Goal: Task Accomplishment & Management: Use online tool/utility

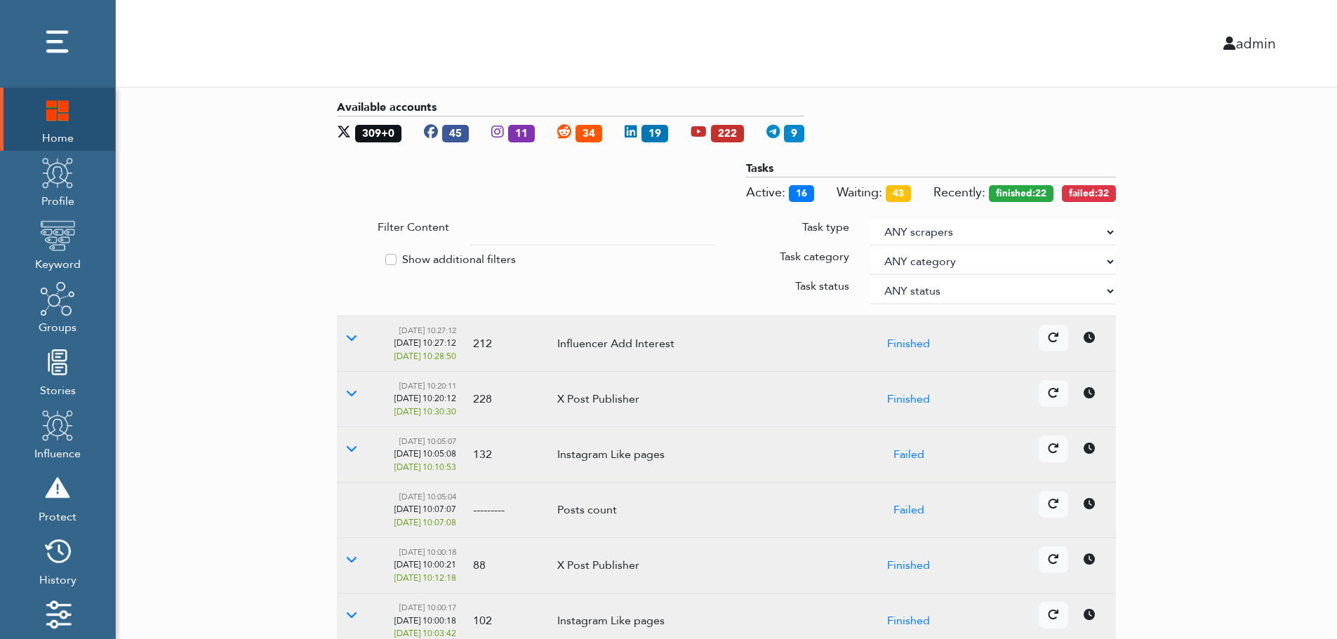
click at [1108, 230] on select "ANY scrapers Facebook profile Facebook keyword X profile X keyword Instagram pr…" at bounding box center [993, 232] width 246 height 27
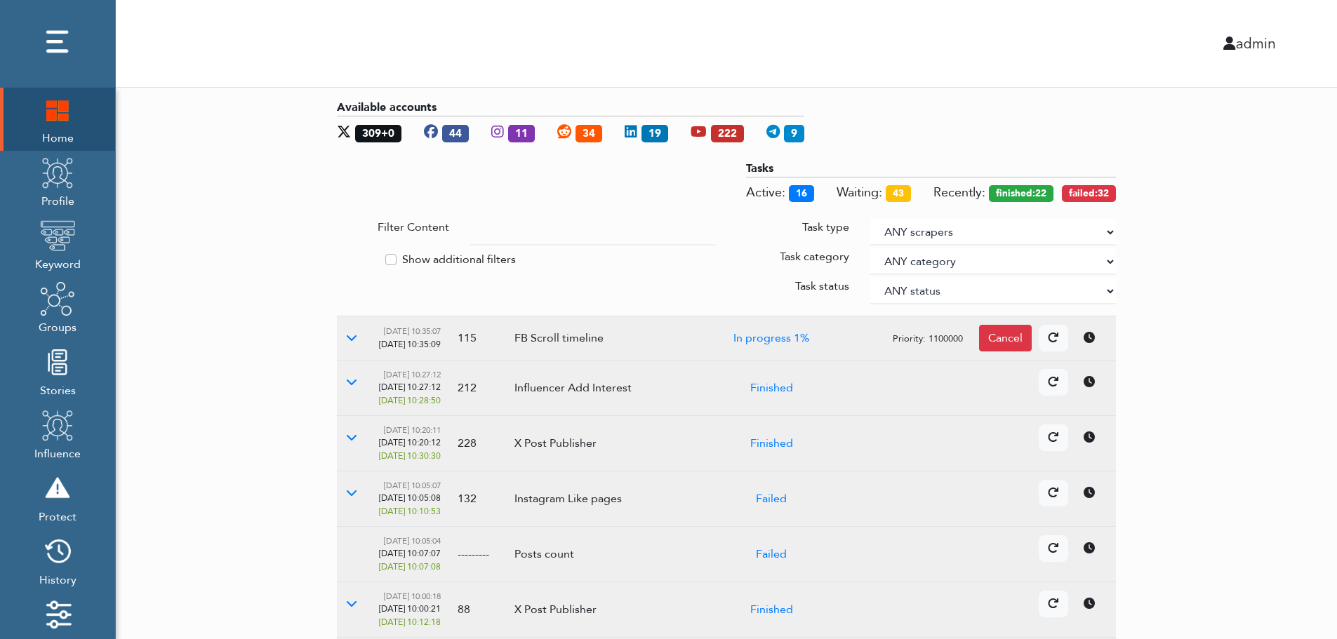
click at [459, 256] on label "Show additional filters" at bounding box center [459, 259] width 114 height 17
click at [348, 256] on input "Show additional filters" at bounding box center [342, 258] width 11 height 14
checkbox input "true"
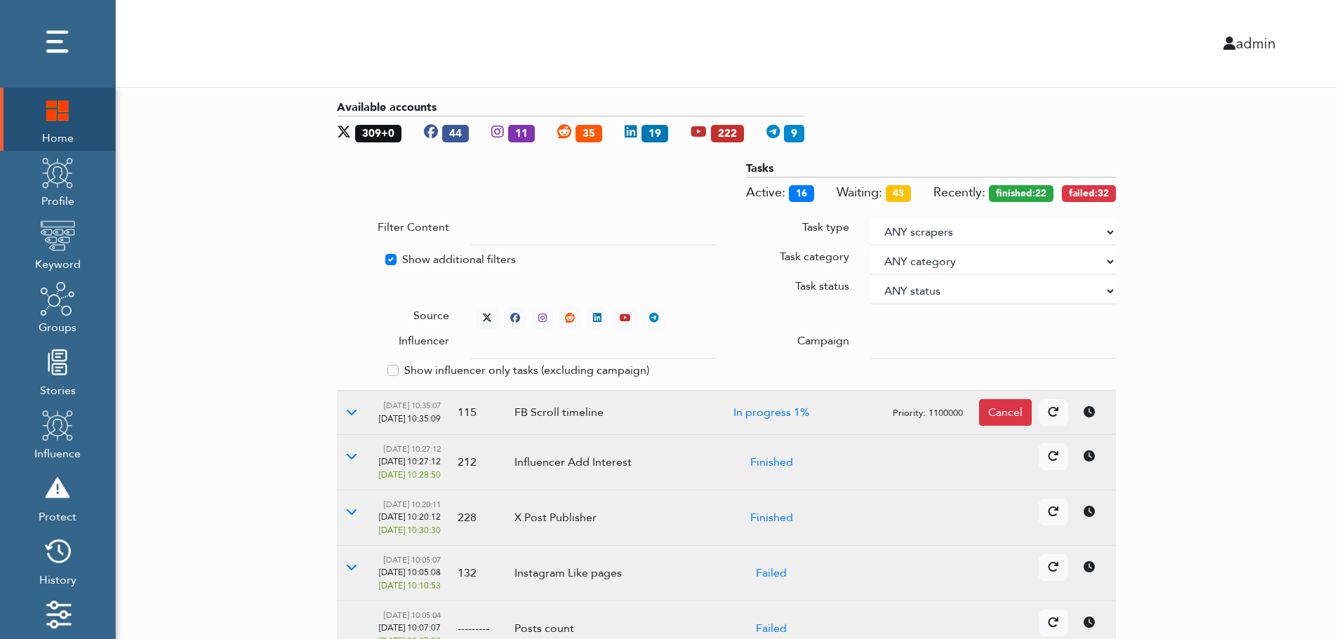
click at [870, 341] on div at bounding box center [993, 346] width 267 height 27
click at [579, 348] on input "text" at bounding box center [593, 346] width 246 height 27
click at [916, 287] on select "ANY status None Created In progress Finished Failed Wait to retry Canceled Skip…" at bounding box center [993, 291] width 246 height 27
click at [870, 278] on select "ANY status None Created In progress Finished Failed Wait to retry Canceled Skip…" at bounding box center [993, 291] width 246 height 27
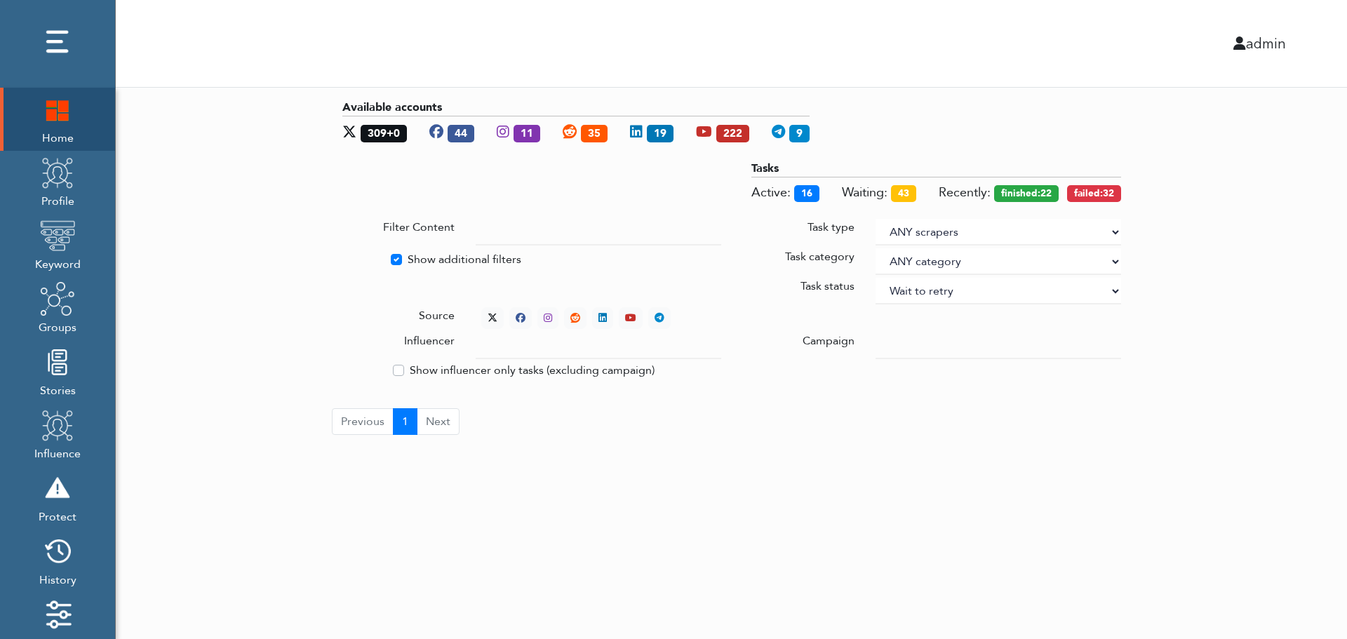
select select "4"
click at [1203, 215] on div "Available accounts 309+0 44 11 34 19 222 9 Tasks Active: 16 Waiting: 43 Recentl…" at bounding box center [732, 267] width 1232 height 359
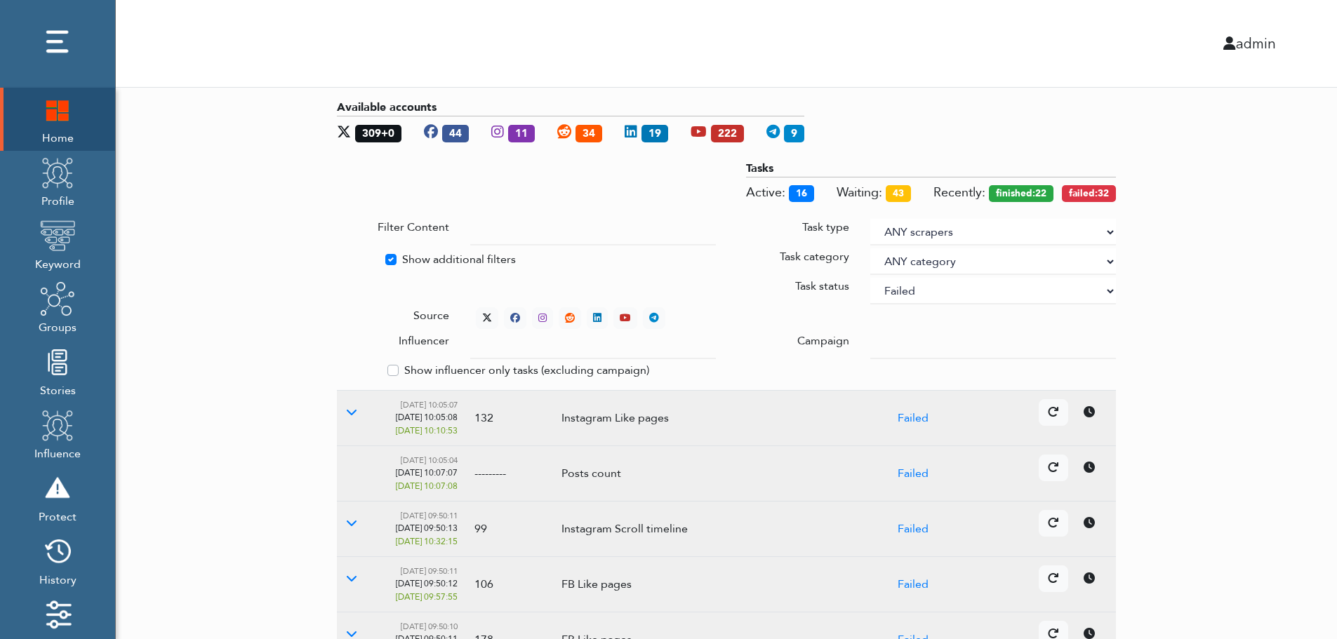
click at [1251, 322] on div "Available accounts 309+0 44 11 34 19 222 9 Tasks Active: 16 Waiting: 43 Recentl…" at bounding box center [726, 544] width 1221 height 913
click at [484, 314] on icon at bounding box center [487, 318] width 10 height 10
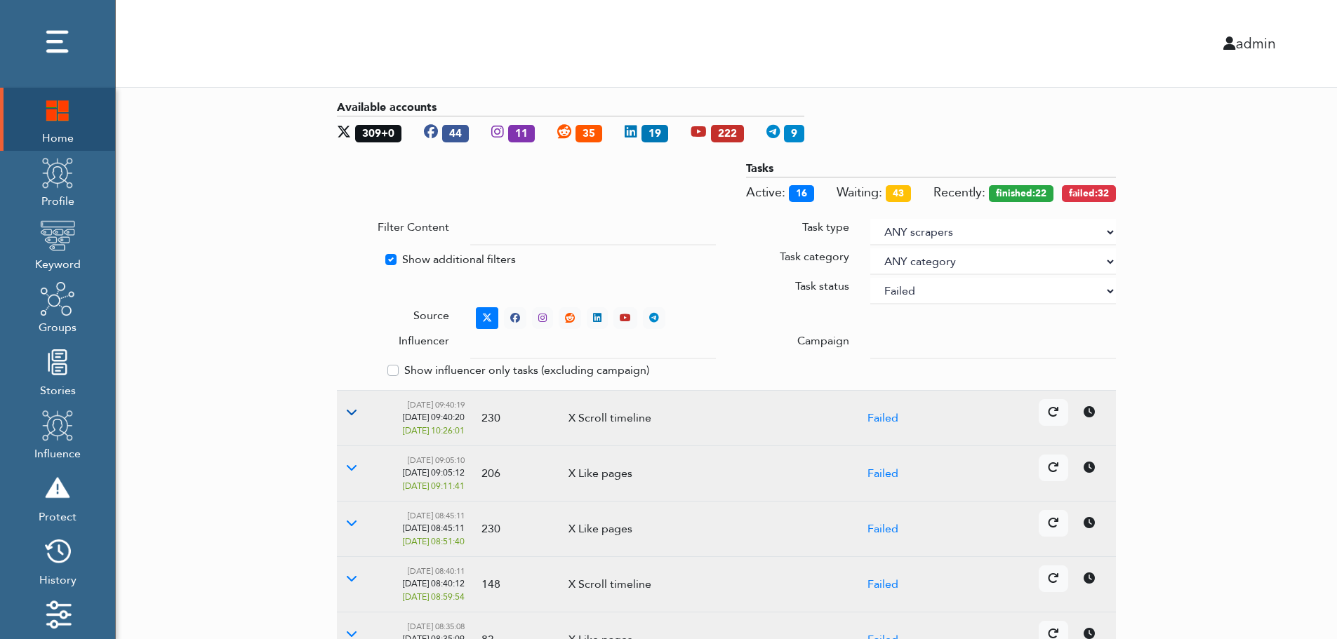
click at [350, 412] on icon at bounding box center [351, 411] width 11 height 11
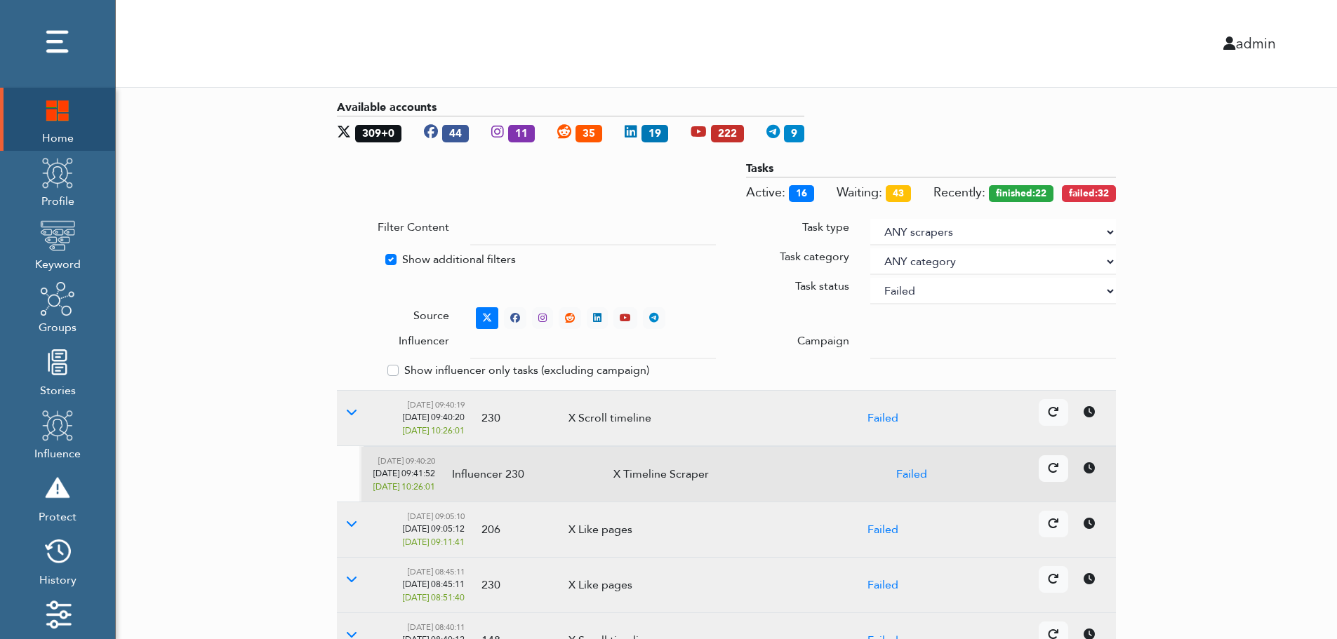
click at [1093, 472] on icon at bounding box center [1089, 467] width 11 height 11
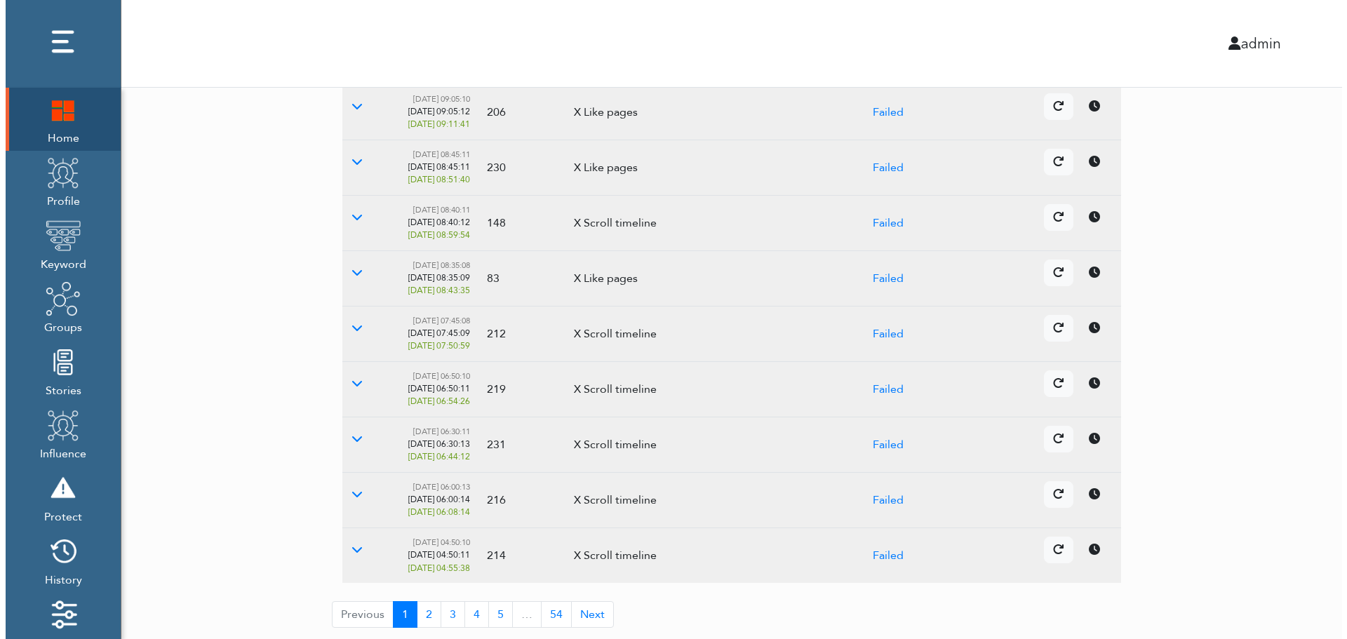
scroll to position [418, 0]
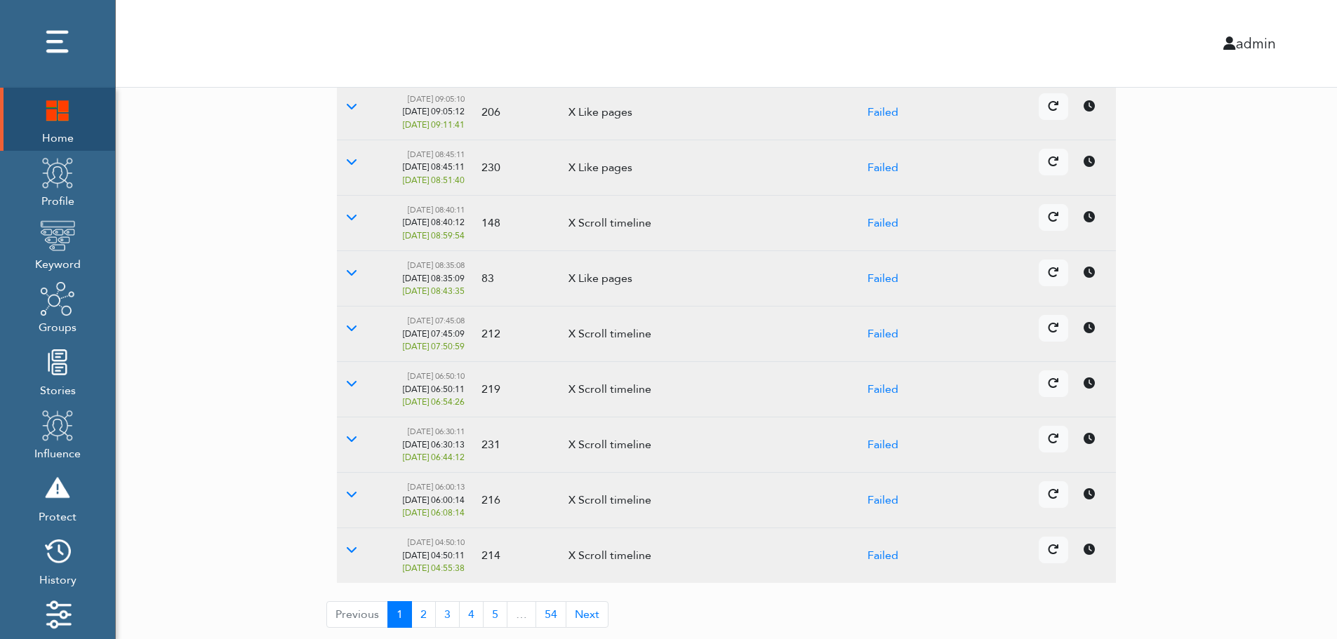
click at [1087, 441] on icon at bounding box center [1089, 438] width 11 height 11
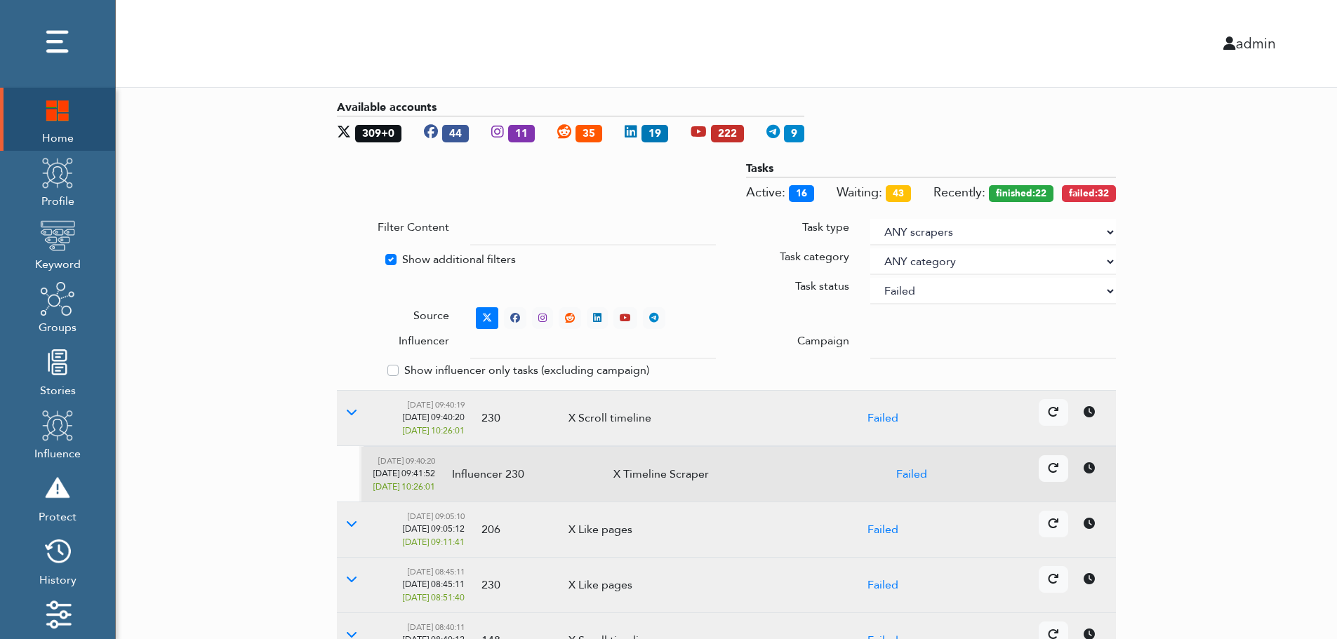
click at [956, 293] on select "ANY status None Created In progress Finished Failed Wait to retry Canceled Skip…" at bounding box center [993, 291] width 246 height 27
select select
click at [870, 278] on select "ANY status None Created In progress Finished Failed Wait to retry Canceled Skip…" at bounding box center [993, 291] width 246 height 27
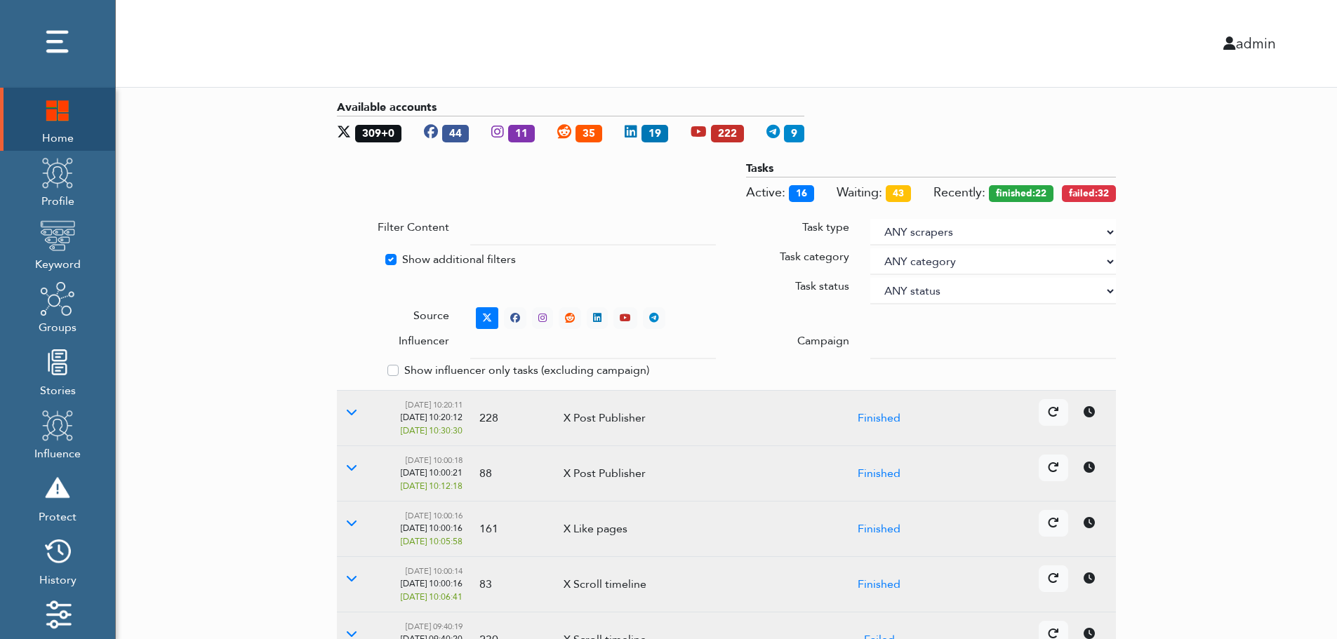
click at [1306, 262] on div "Available accounts 309+0 44 11 35 19 222 9 Tasks Active: 16 Waiting: 43 Recentl…" at bounding box center [726, 572] width 1221 height 969
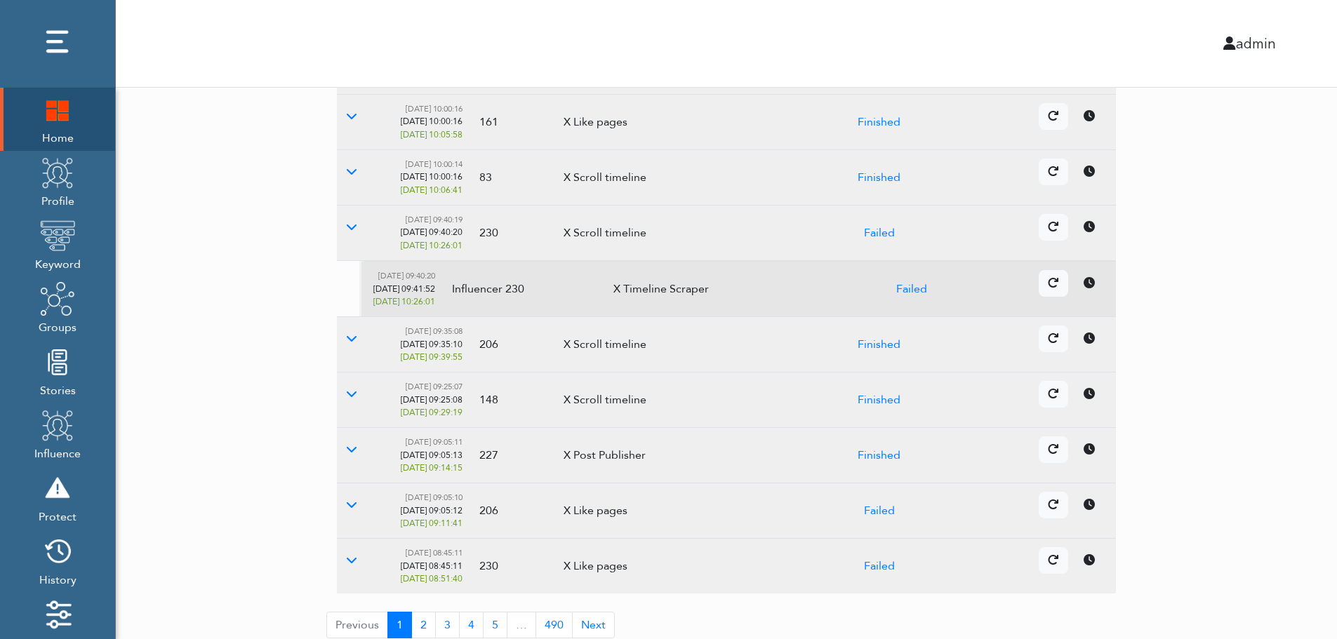
scroll to position [418, 0]
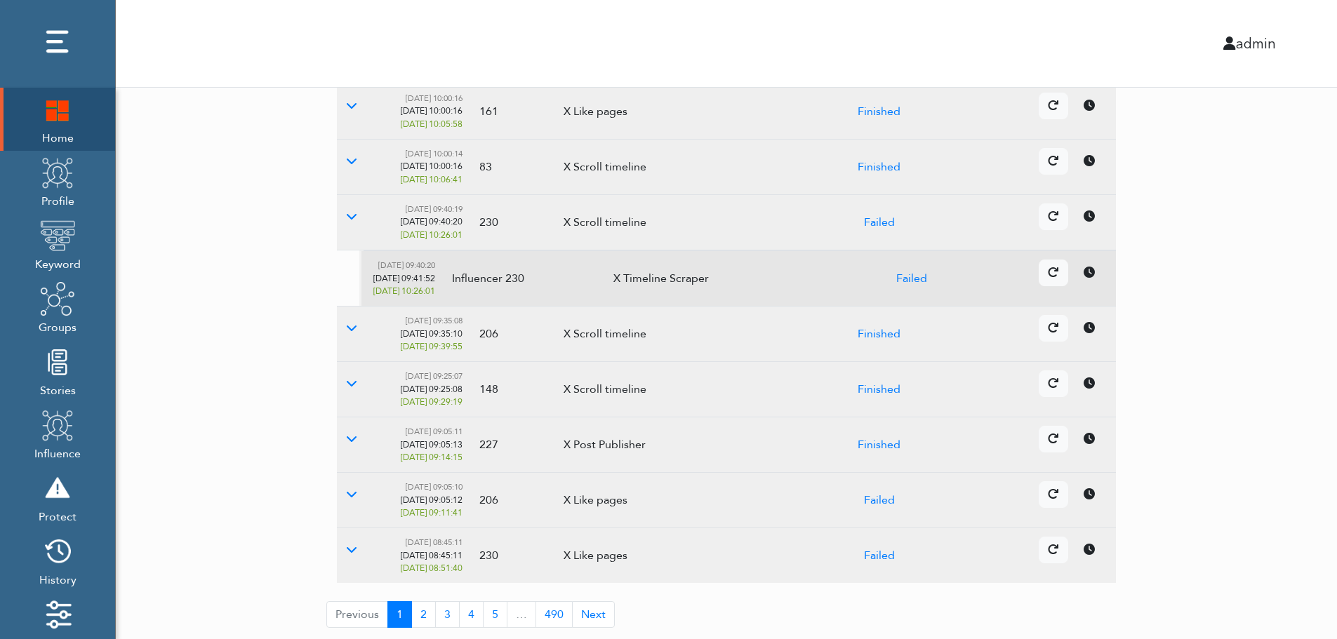
click at [1093, 454] on td "Details Cancel" at bounding box center [1027, 445] width 178 height 55
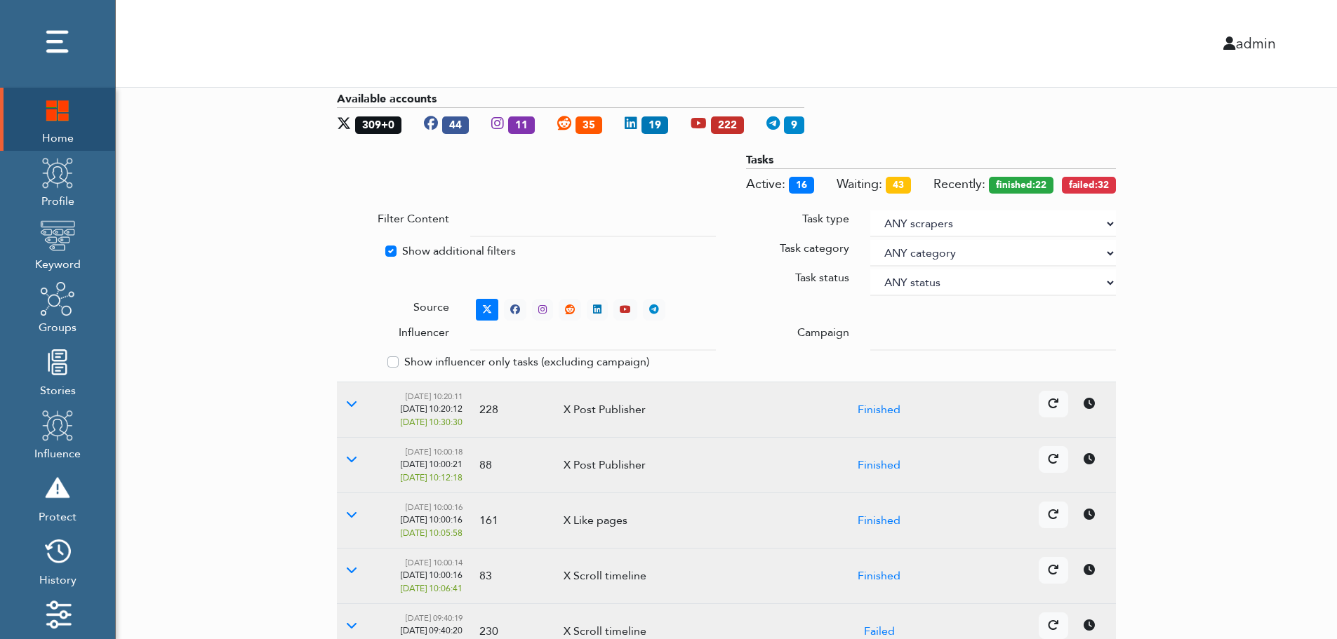
scroll to position [0, 0]
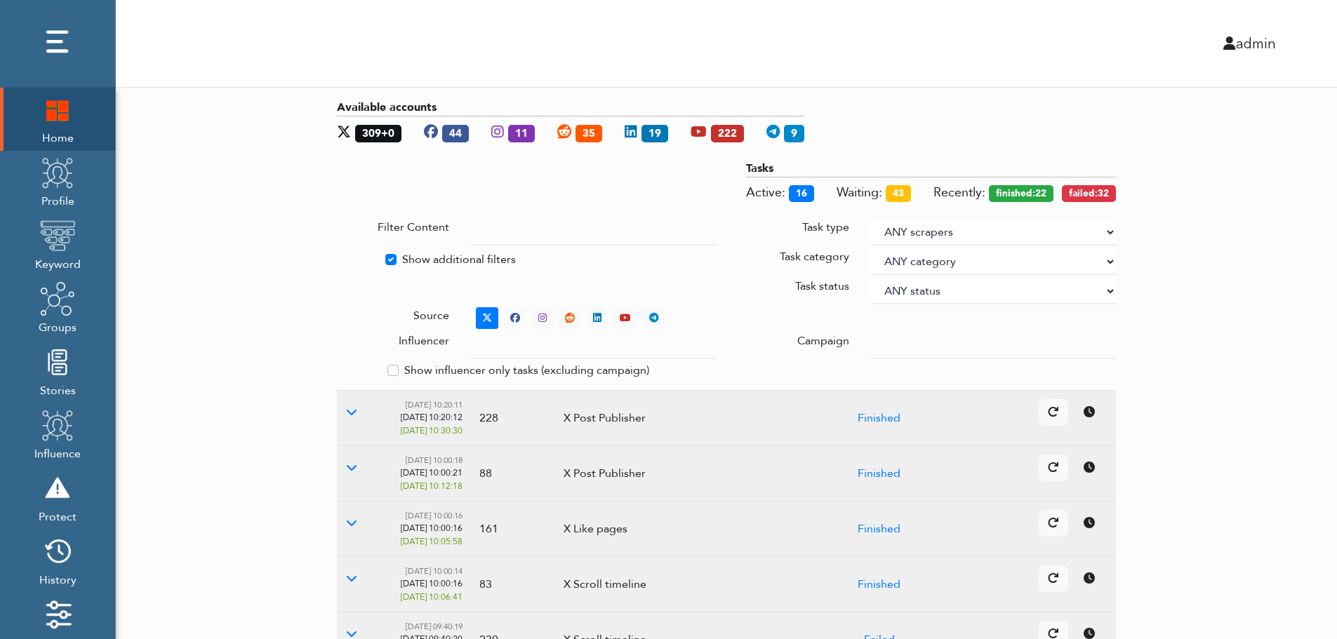
click at [421, 258] on label "Show additional filters" at bounding box center [459, 259] width 114 height 17
click at [348, 258] on input "Show additional filters" at bounding box center [342, 258] width 11 height 14
checkbox input "false"
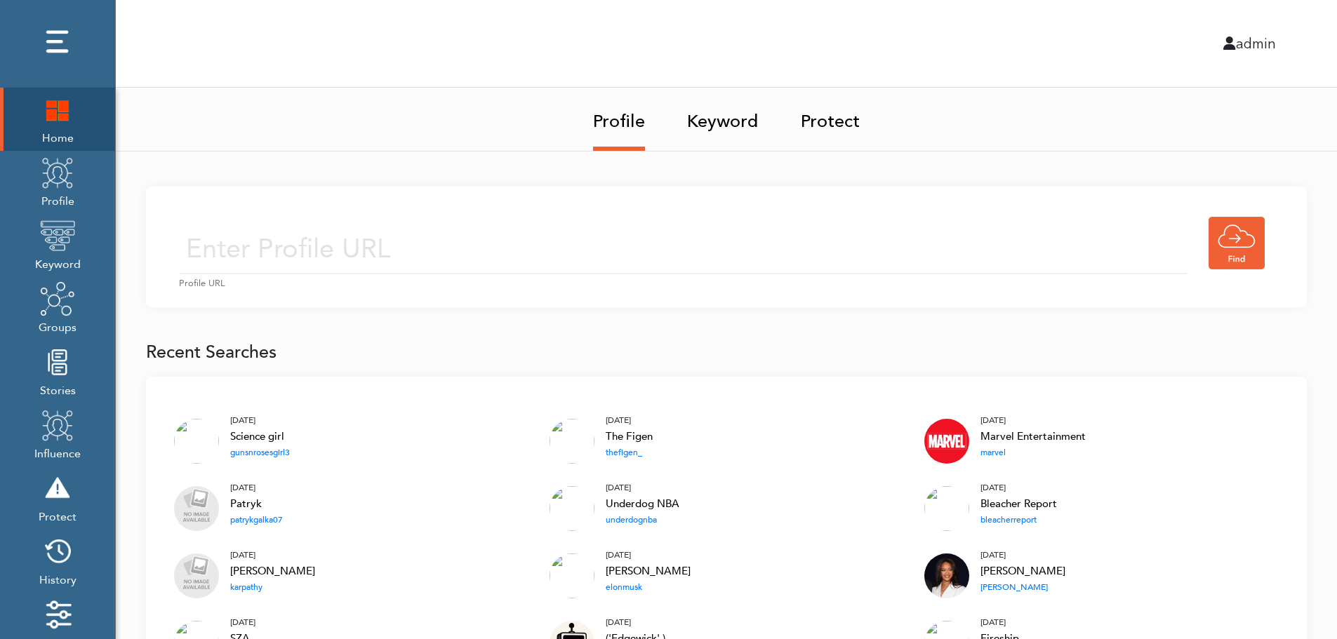
click at [59, 108] on img at bounding box center [57, 109] width 35 height 35
click at [455, 246] on input "text" at bounding box center [683, 250] width 1009 height 50
type input "https://twitter.com/KingJames"
click at [546, 253] on input "https://twitter.com/KingJames" at bounding box center [683, 250] width 1009 height 50
click at [658, 210] on div "https://twitter.com/KingJames Profile URL" at bounding box center [726, 247] width 1161 height 121
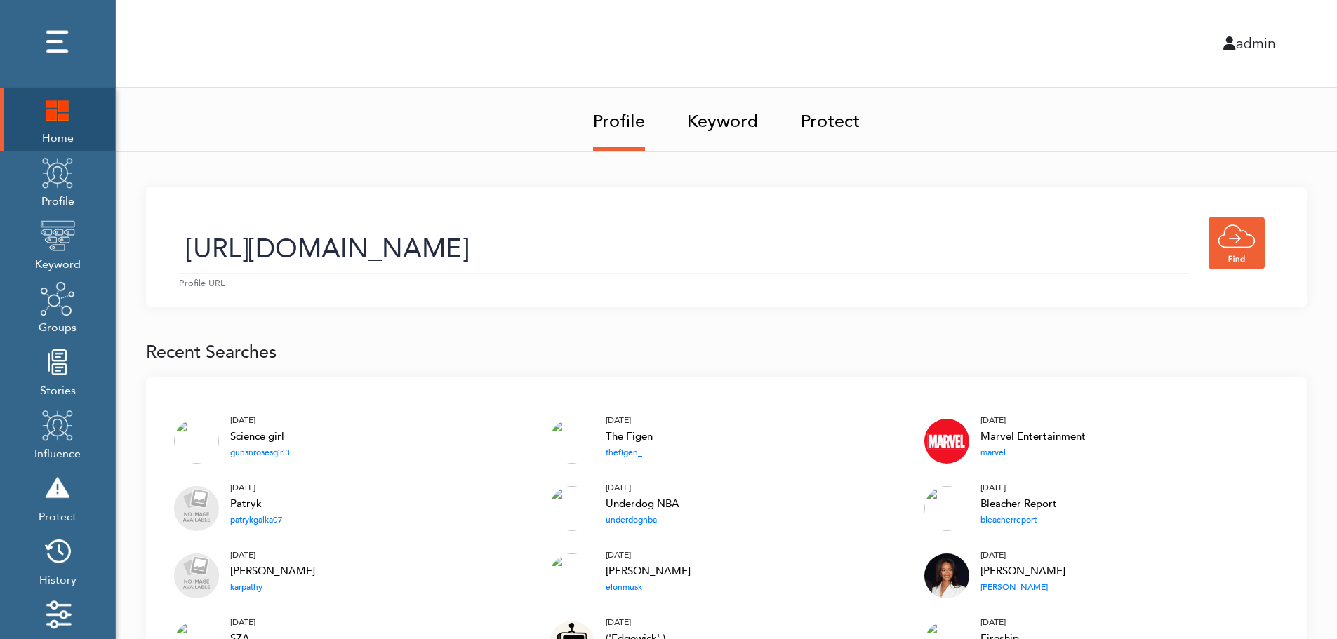
click at [621, 263] on input "https://twitter.com/KingJames" at bounding box center [683, 250] width 1009 height 50
click at [727, 126] on link "Keyword" at bounding box center [723, 117] width 72 height 59
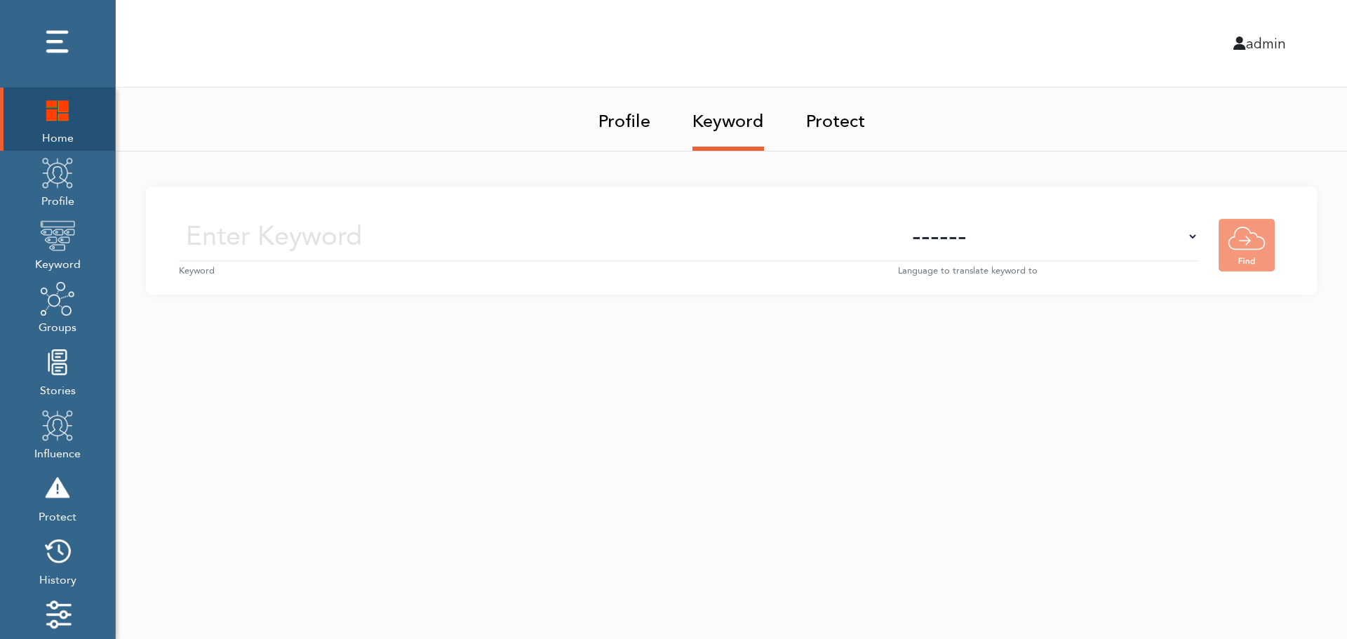
click at [740, 240] on input "text" at bounding box center [538, 237] width 719 height 50
click at [60, 189] on img at bounding box center [57, 172] width 35 height 35
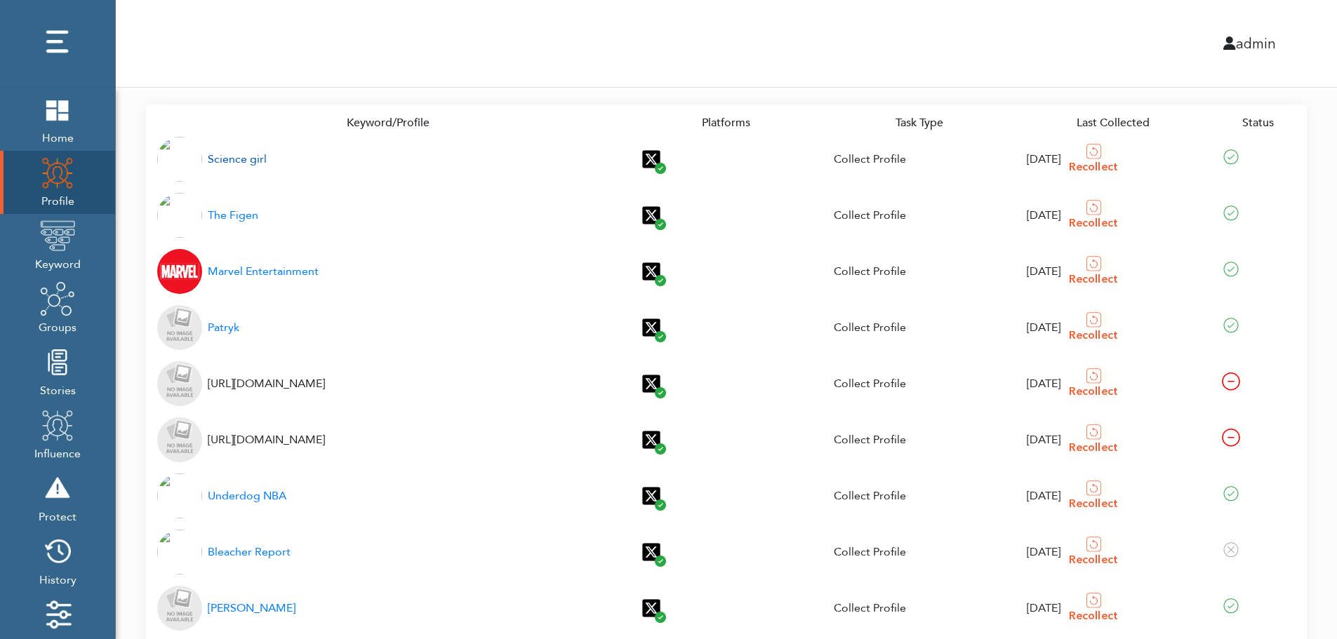
click at [229, 160] on div "Science girl" at bounding box center [237, 159] width 59 height 17
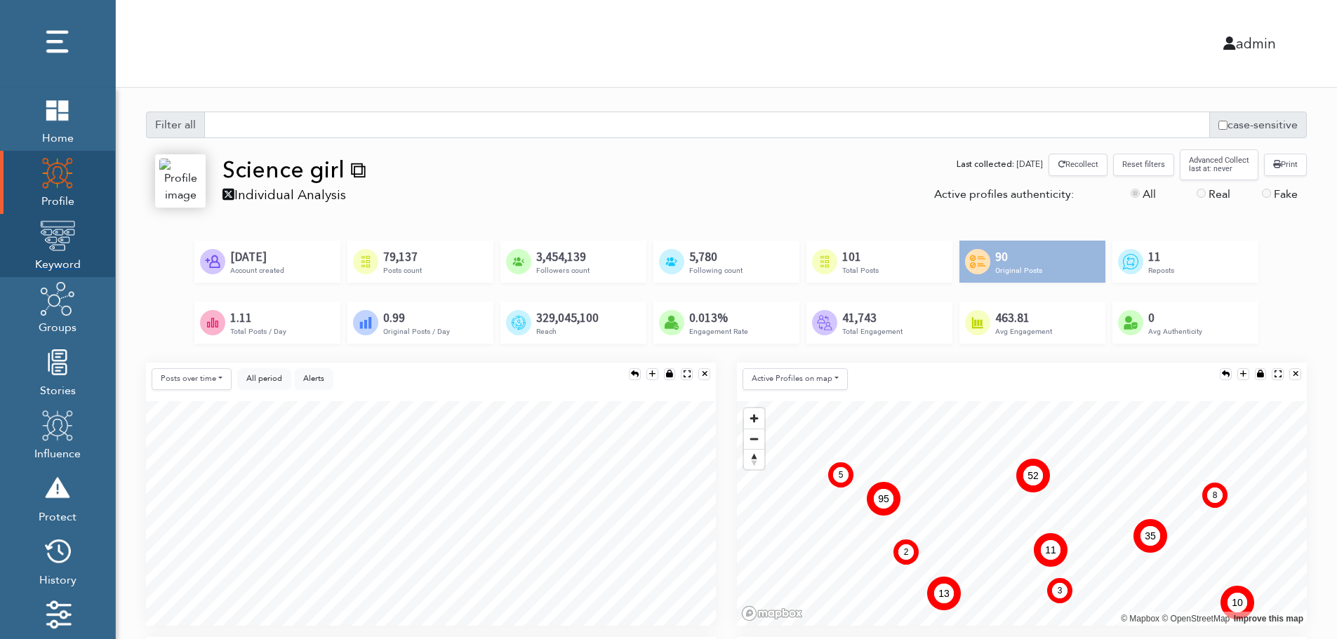
click at [53, 248] on img at bounding box center [57, 235] width 35 height 35
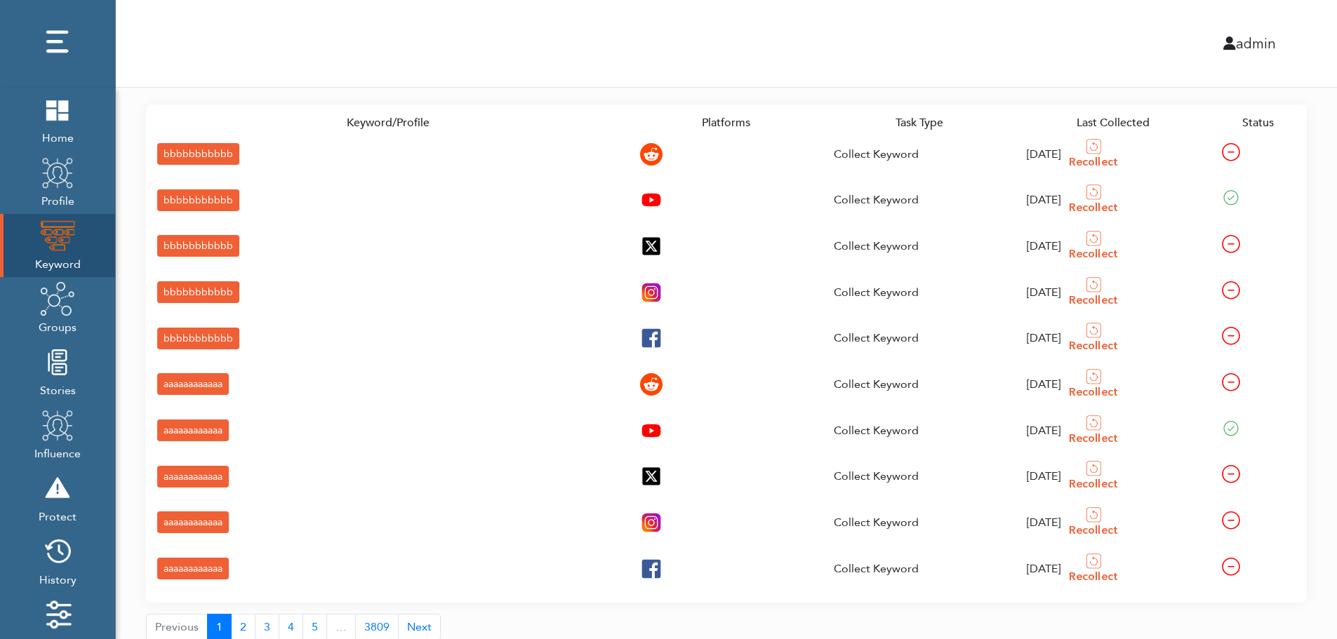
click at [171, 152] on div "bbbbbbbbbbb" at bounding box center [198, 154] width 82 height 22
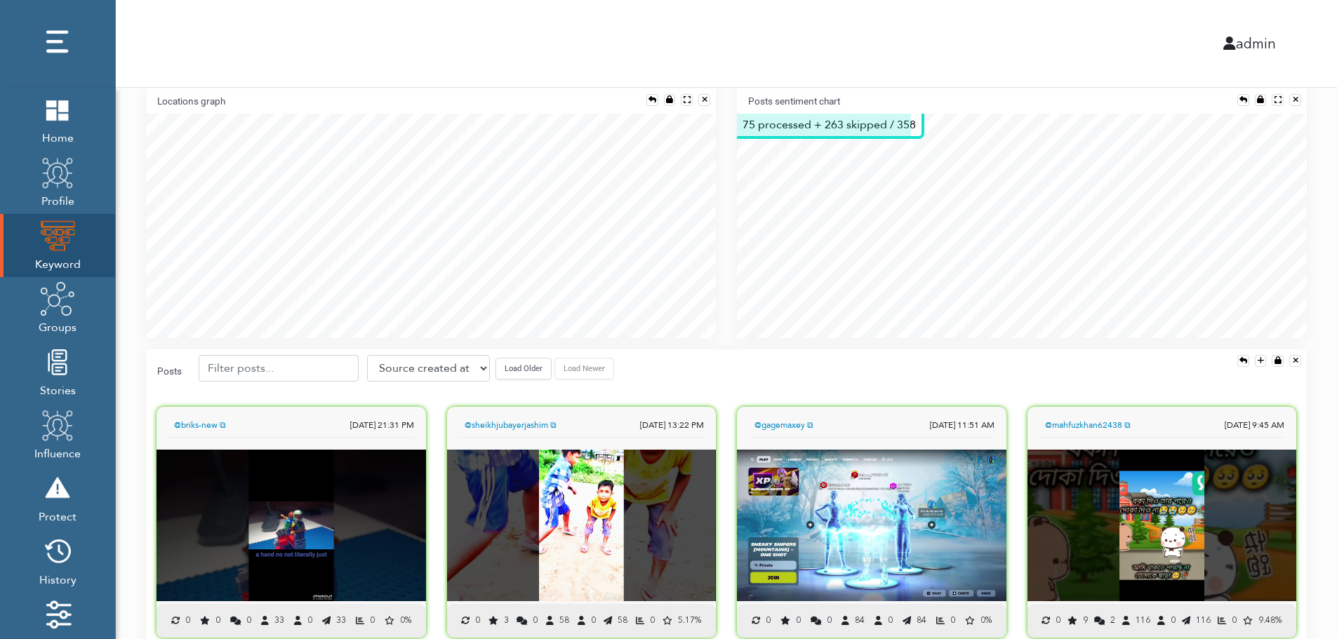
scroll to position [310, 0]
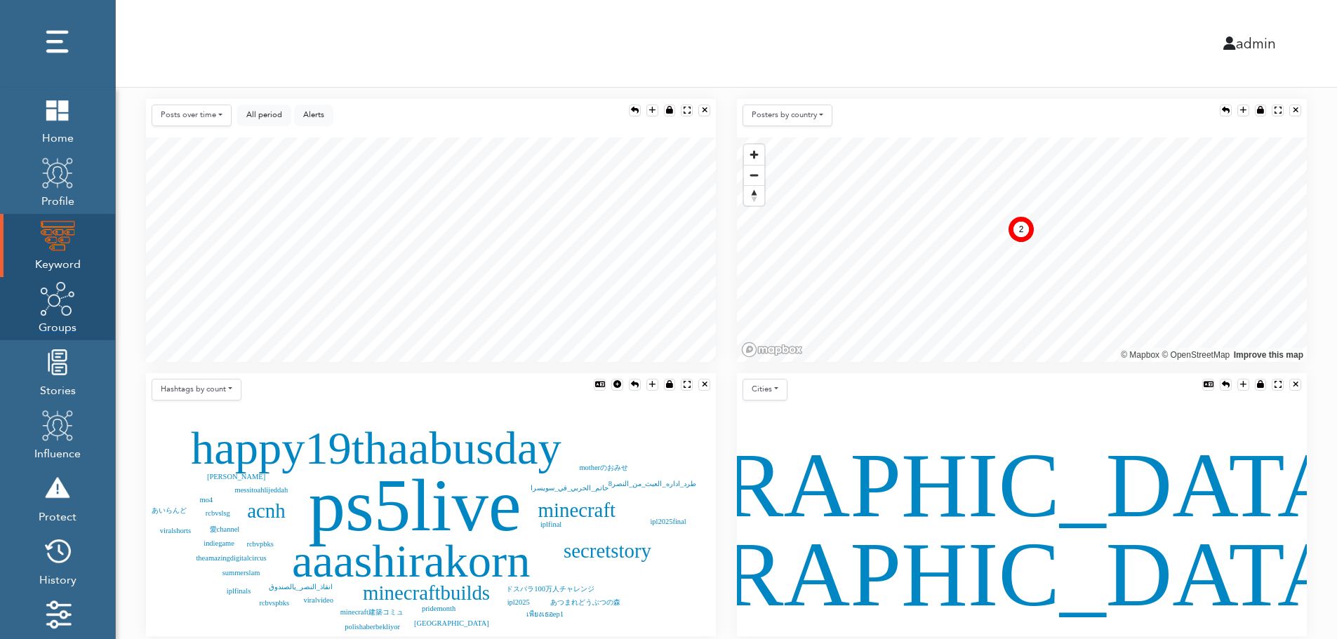
click at [55, 314] on img at bounding box center [57, 298] width 35 height 35
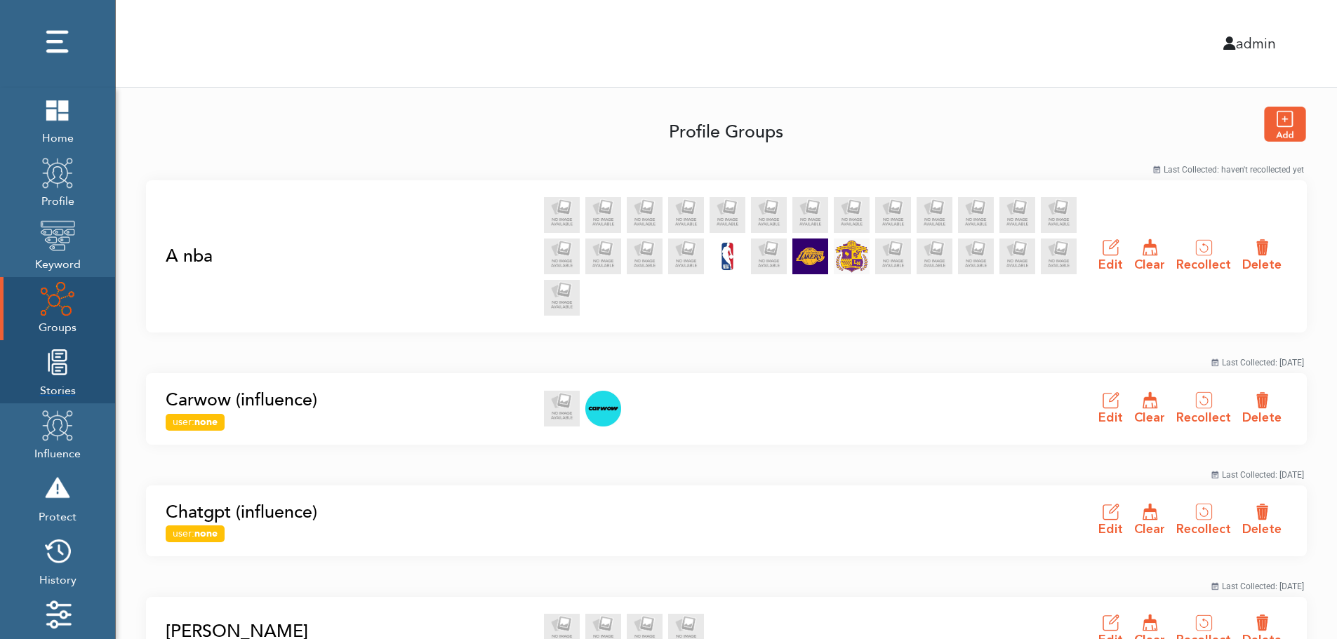
click at [53, 379] on img at bounding box center [57, 362] width 35 height 35
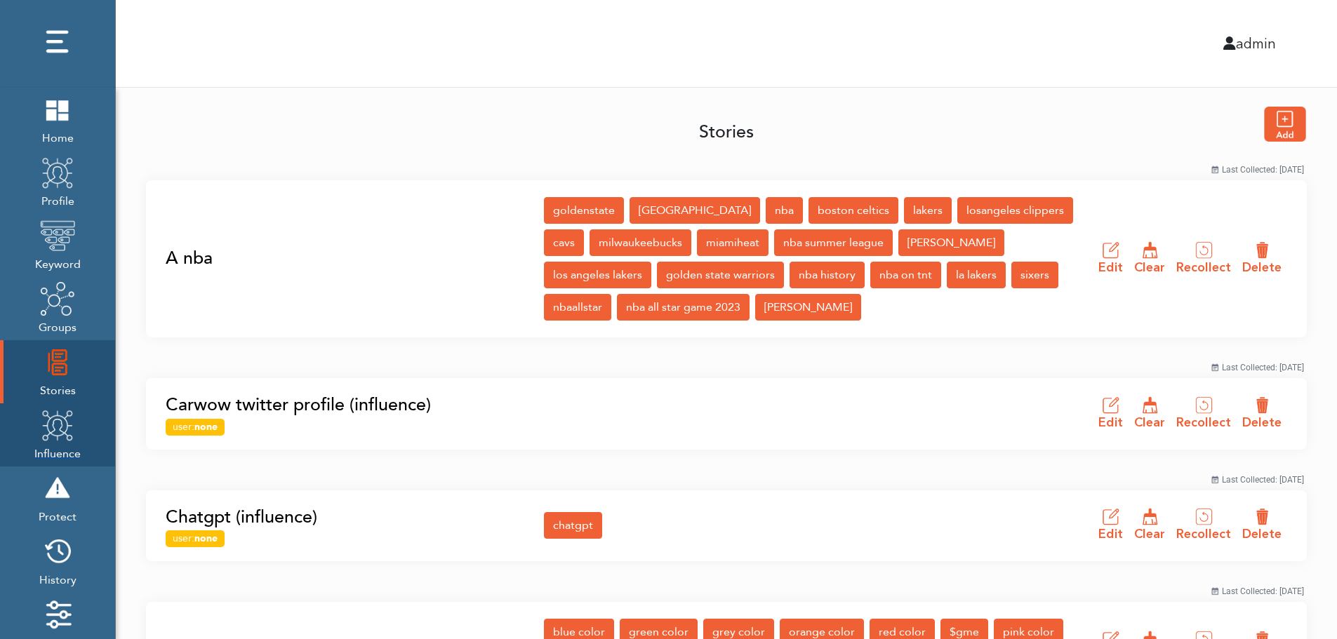
click at [53, 437] on img at bounding box center [57, 425] width 35 height 35
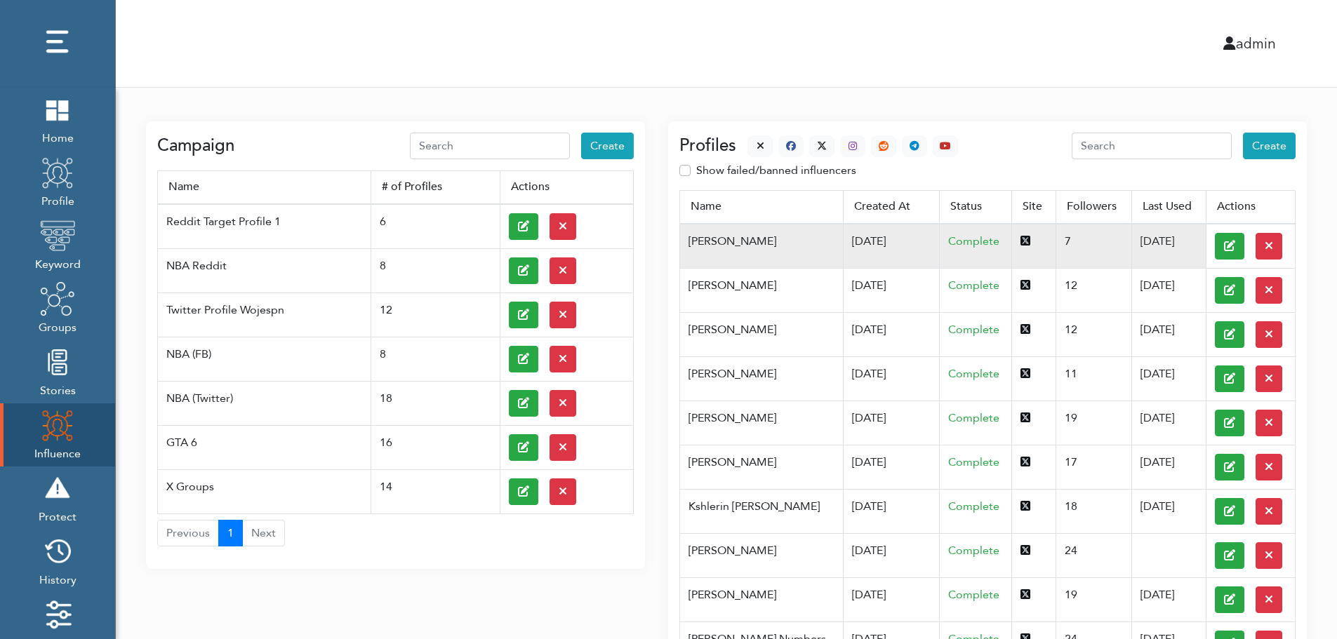
click at [843, 240] on td "[DATE]" at bounding box center [891, 246] width 97 height 45
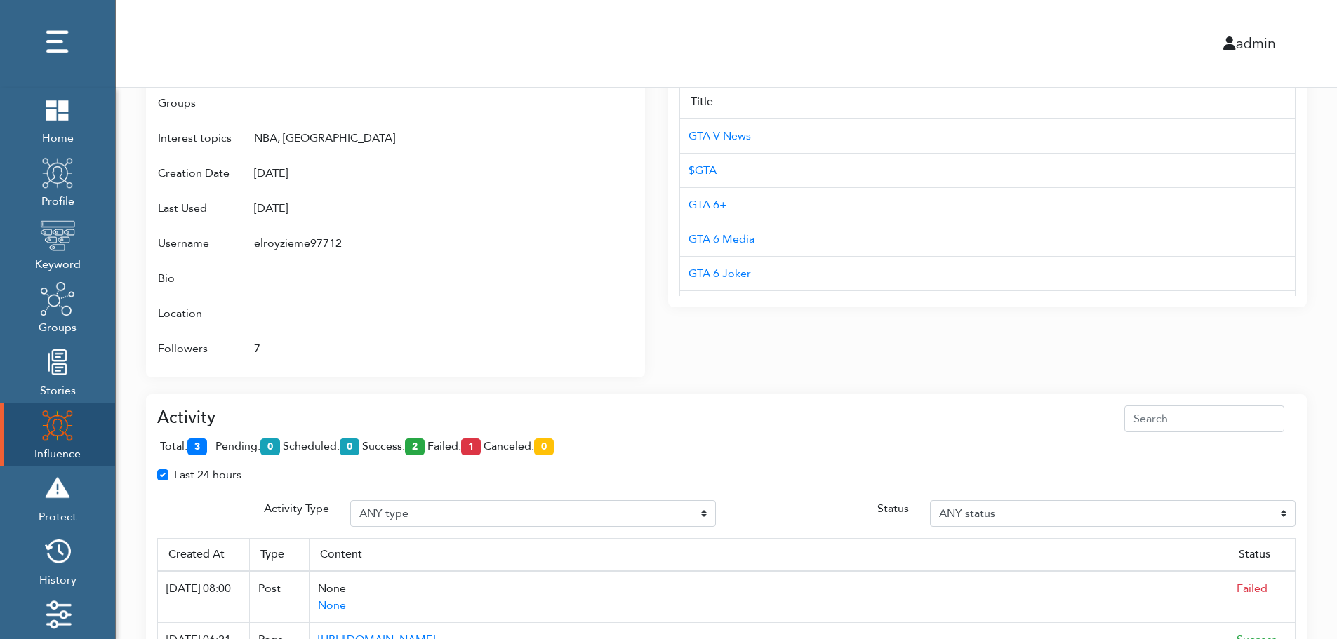
scroll to position [885, 0]
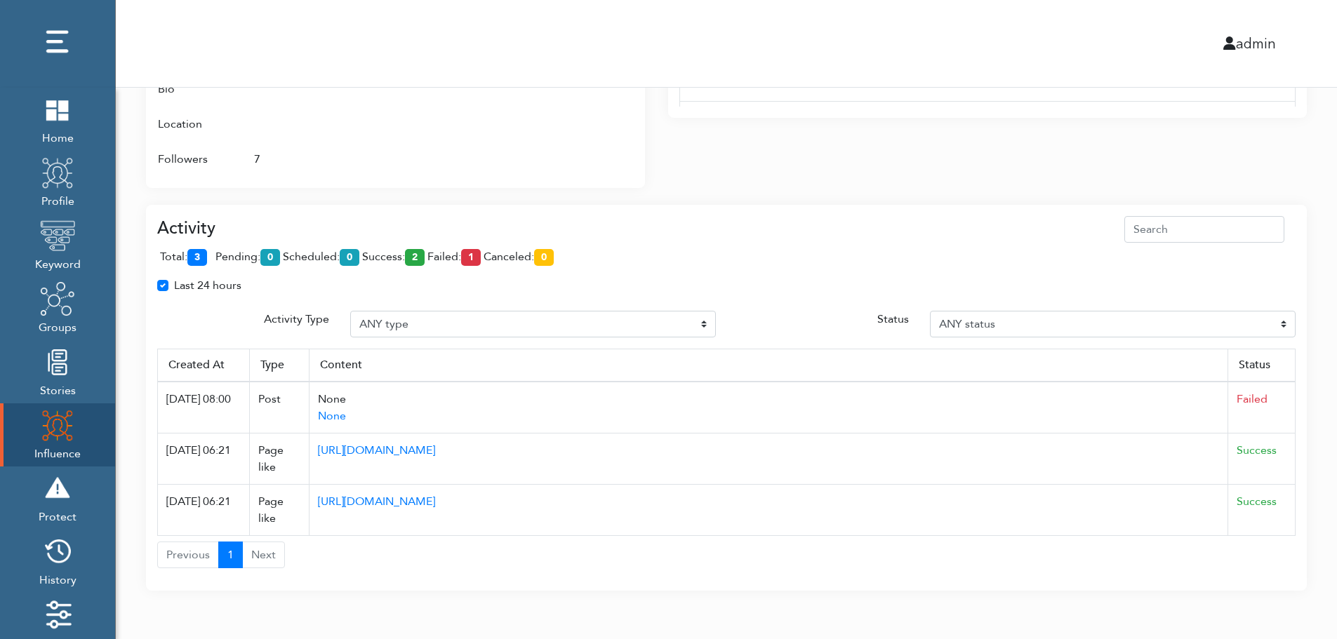
click at [455, 299] on div "Last 24 hours" at bounding box center [726, 291] width 1159 height 28
click at [1047, 299] on div "Last 24 hours" at bounding box center [726, 291] width 1159 height 28
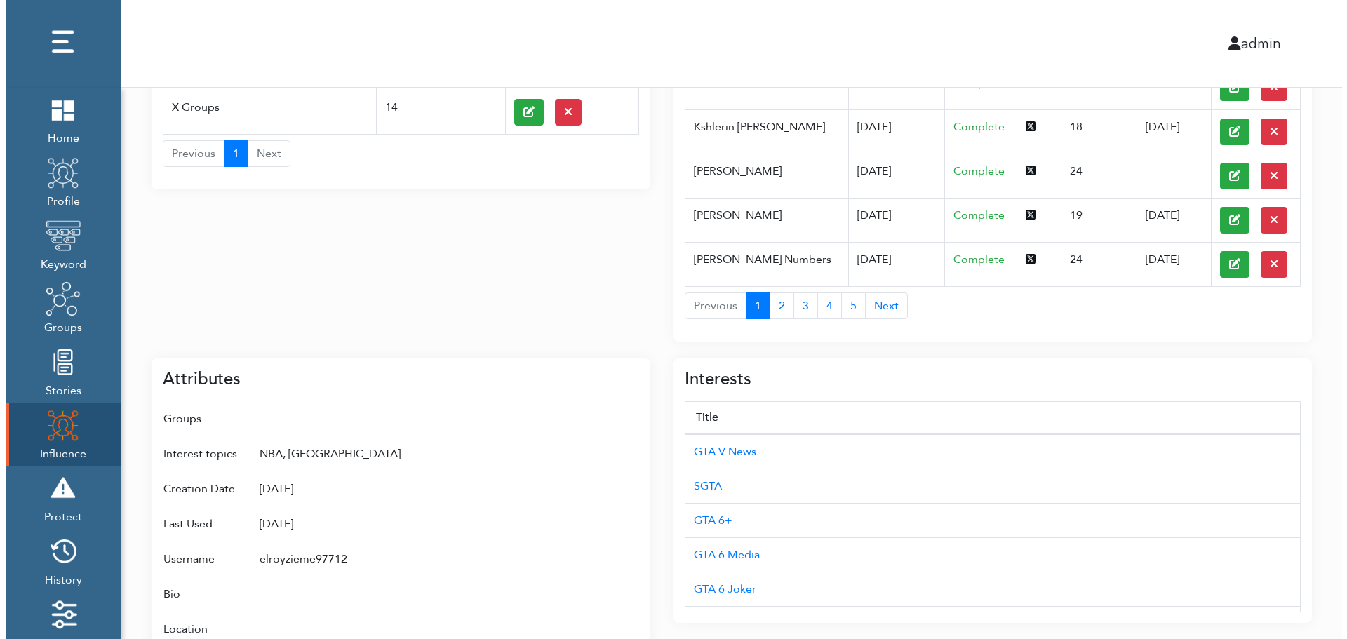
scroll to position [0, 0]
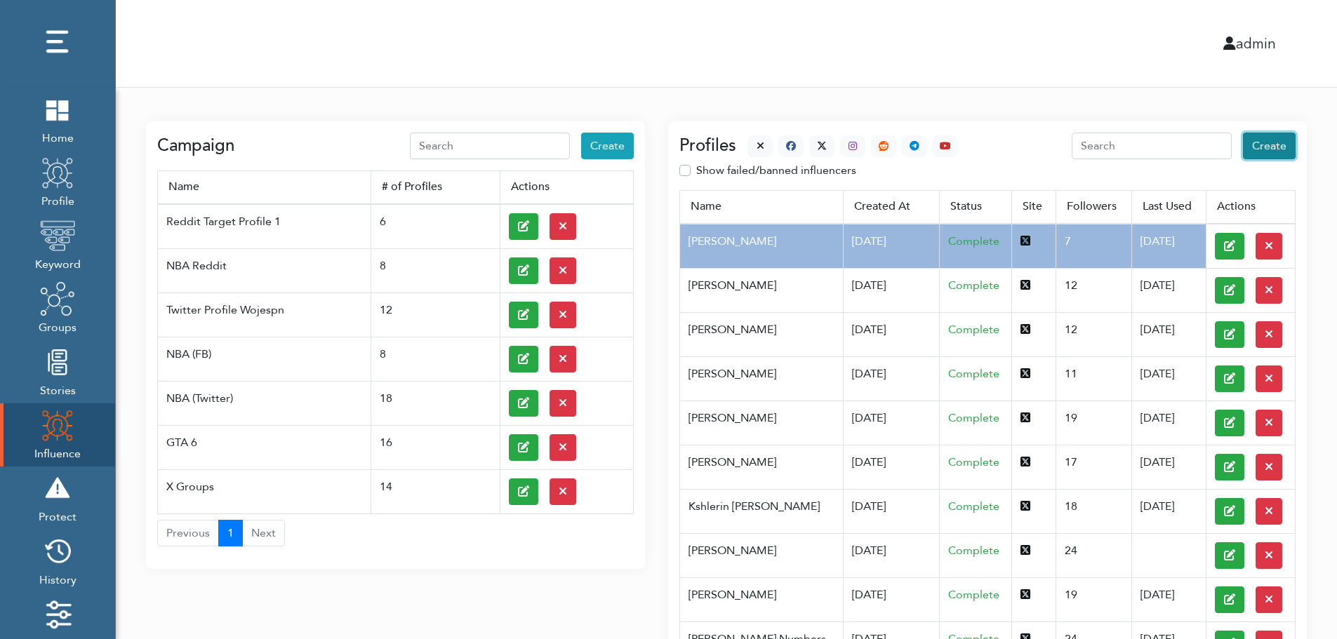
click at [1272, 147] on span "Create" at bounding box center [1269, 145] width 34 height 15
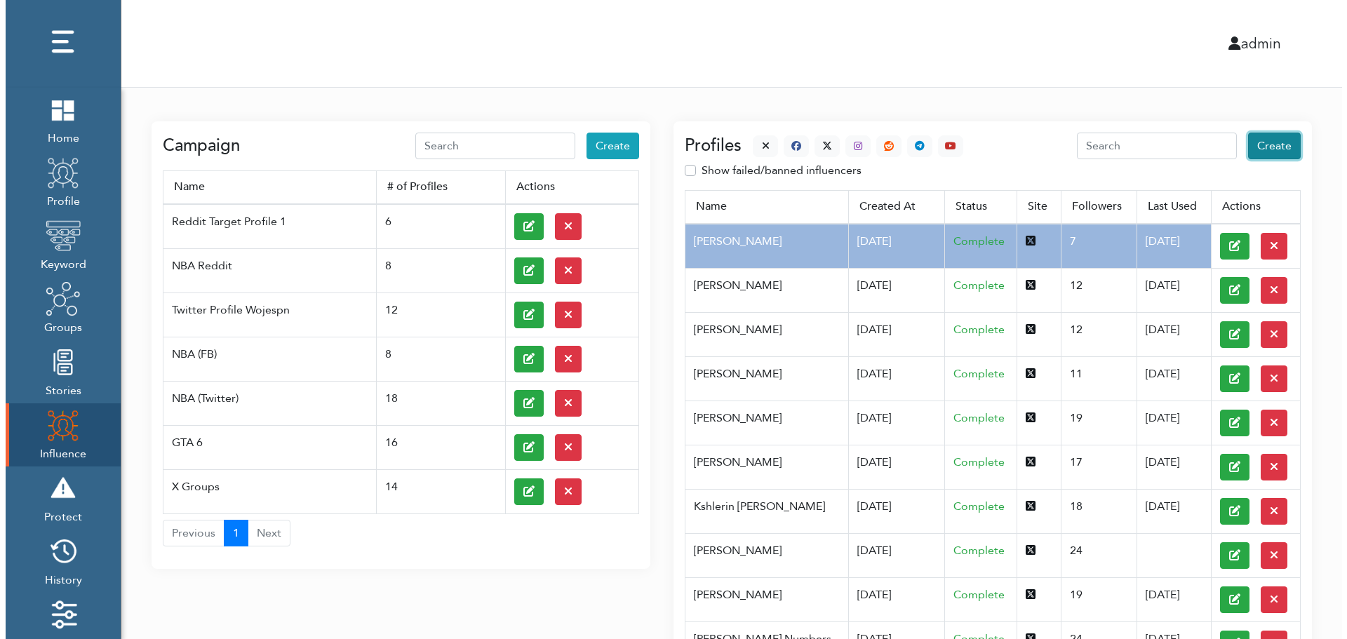
select select "primary"
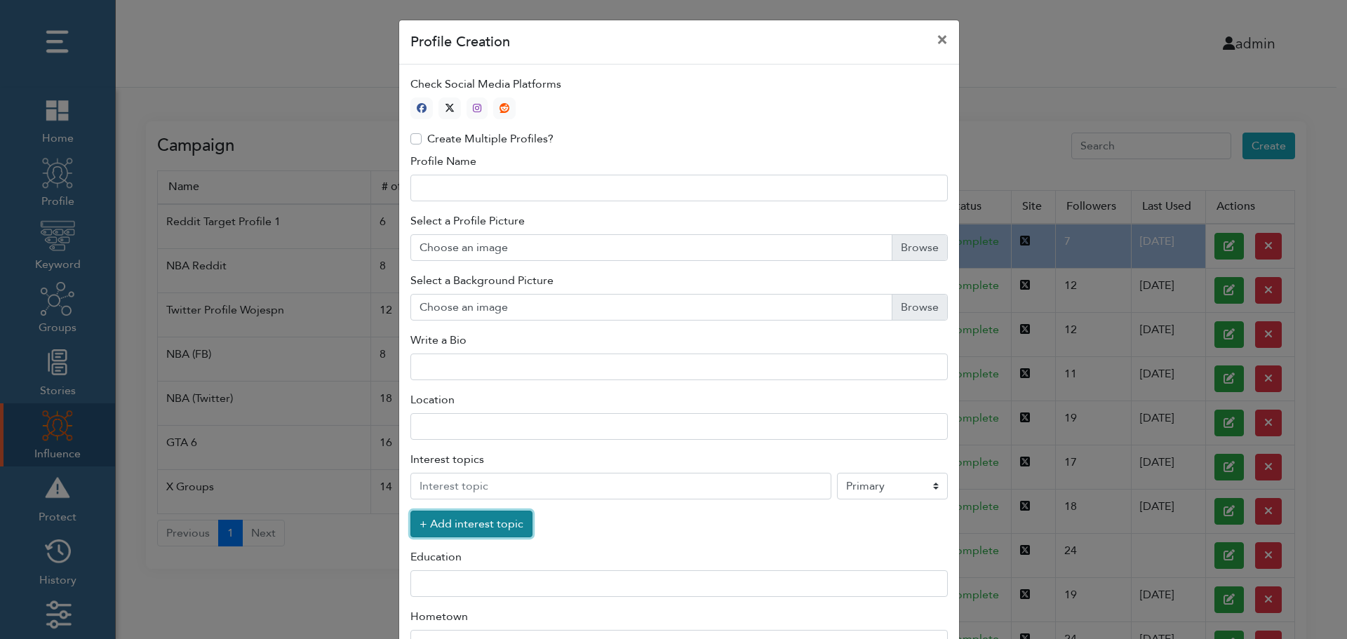
click at [463, 528] on button "+ Add interest topic" at bounding box center [472, 524] width 122 height 27
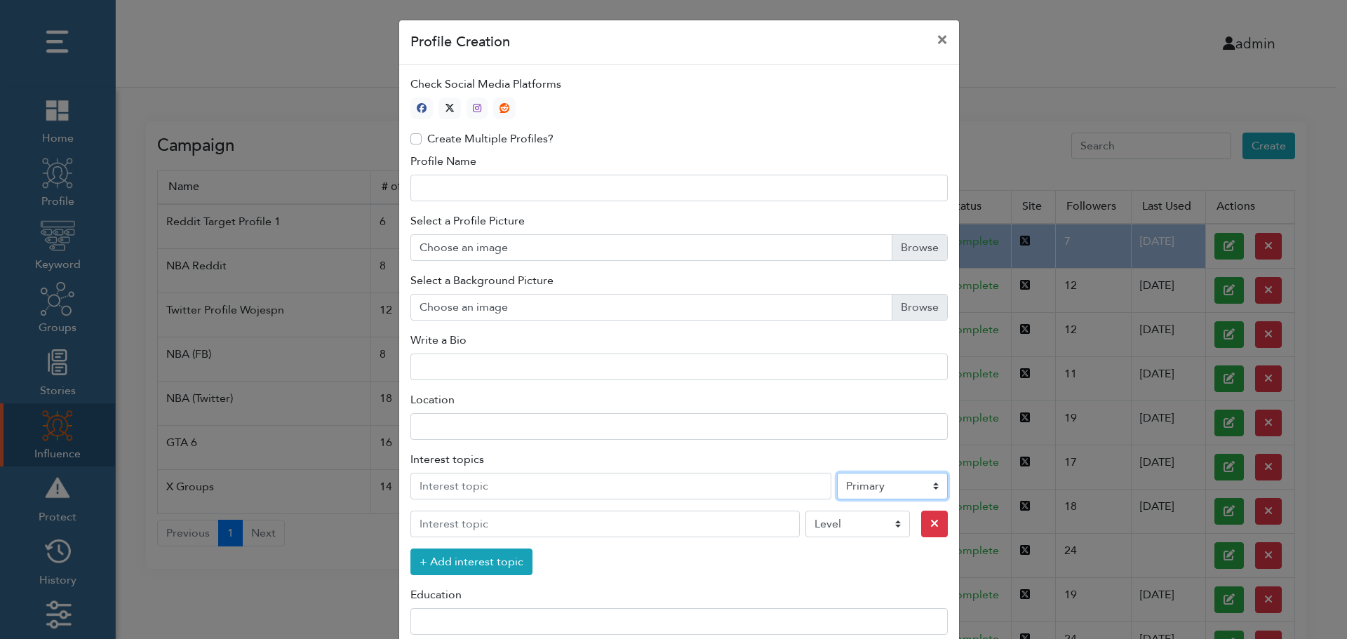
click at [872, 489] on select "Level Primary Secondary Tertiary" at bounding box center [892, 486] width 111 height 27
click at [446, 106] on icon "button" at bounding box center [450, 108] width 10 height 10
type input "1"
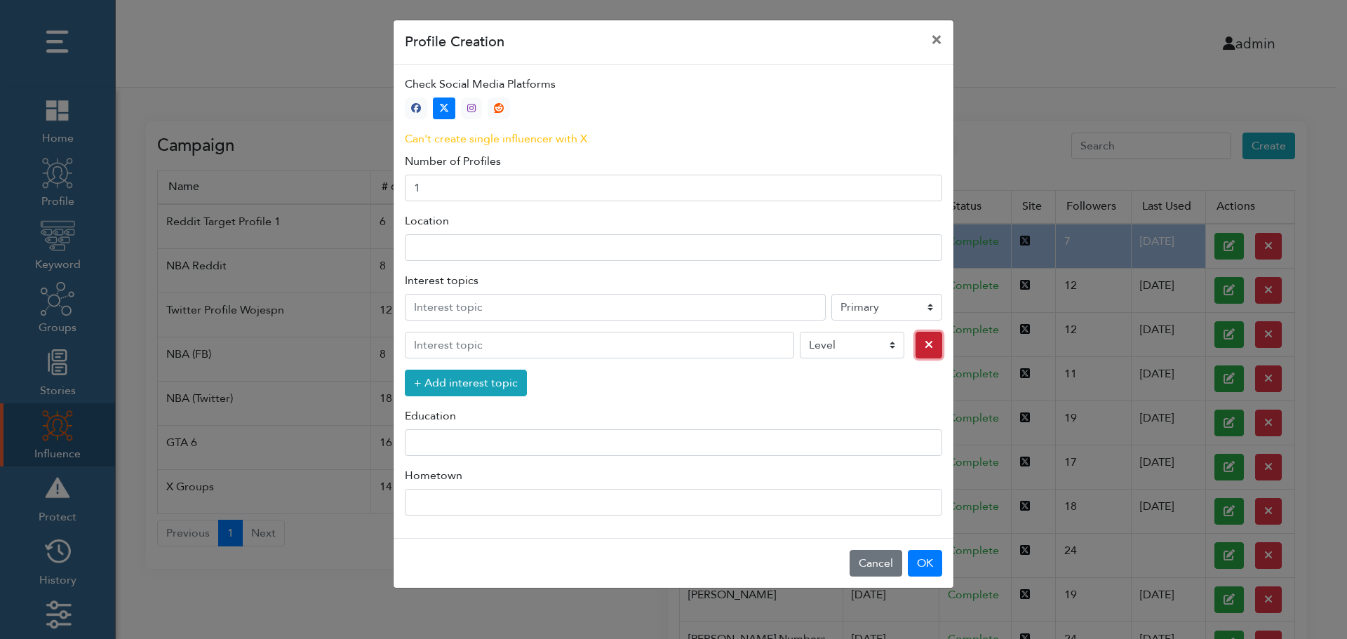
click at [925, 347] on icon "button" at bounding box center [929, 344] width 8 height 11
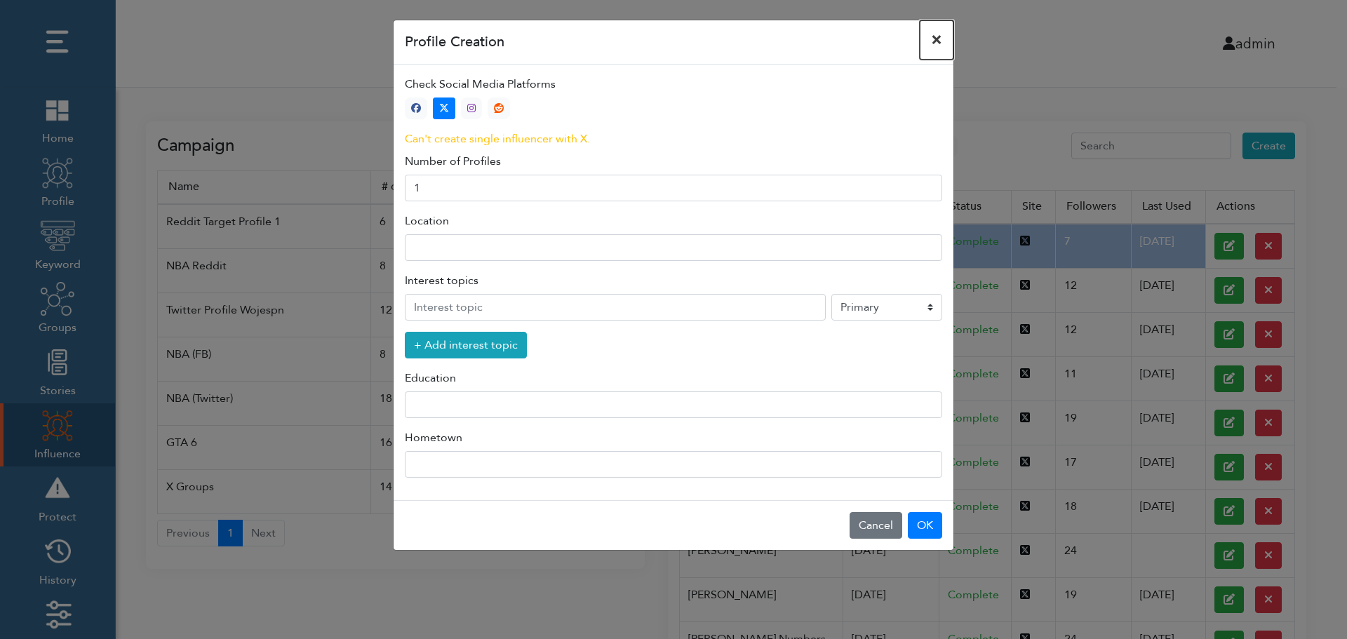
click at [938, 39] on button "×" at bounding box center [937, 39] width 34 height 39
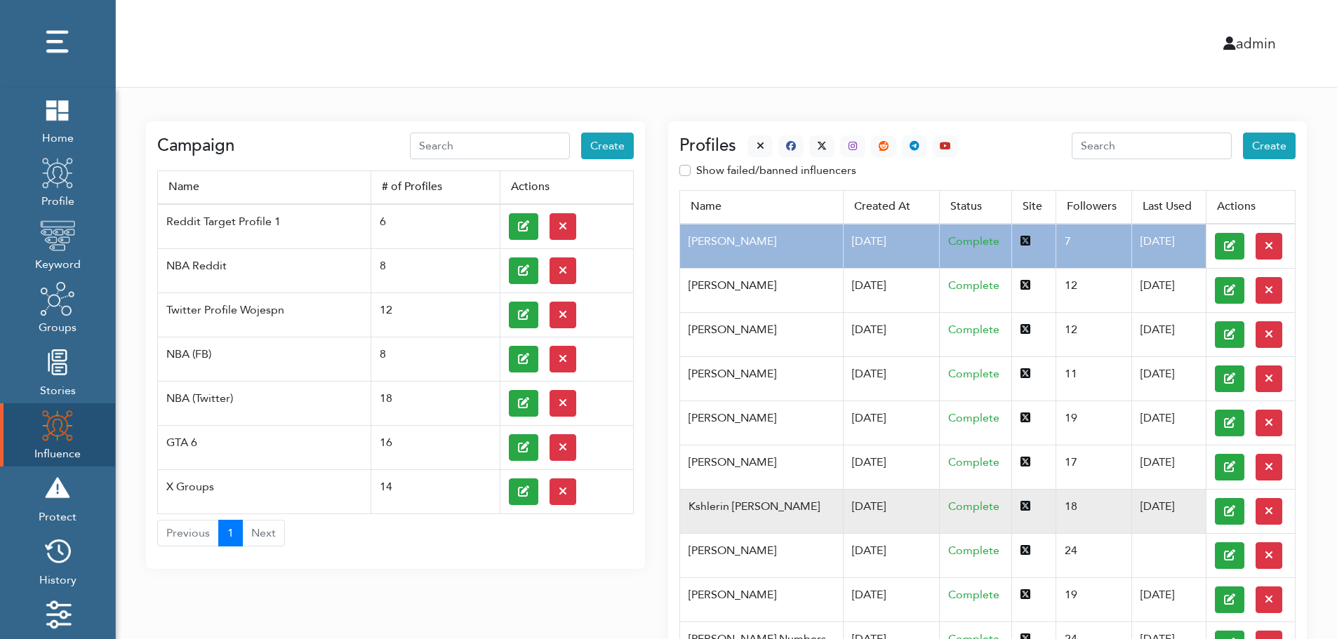
click at [751, 505] on td "Kshlerin [PERSON_NAME]" at bounding box center [761, 511] width 163 height 44
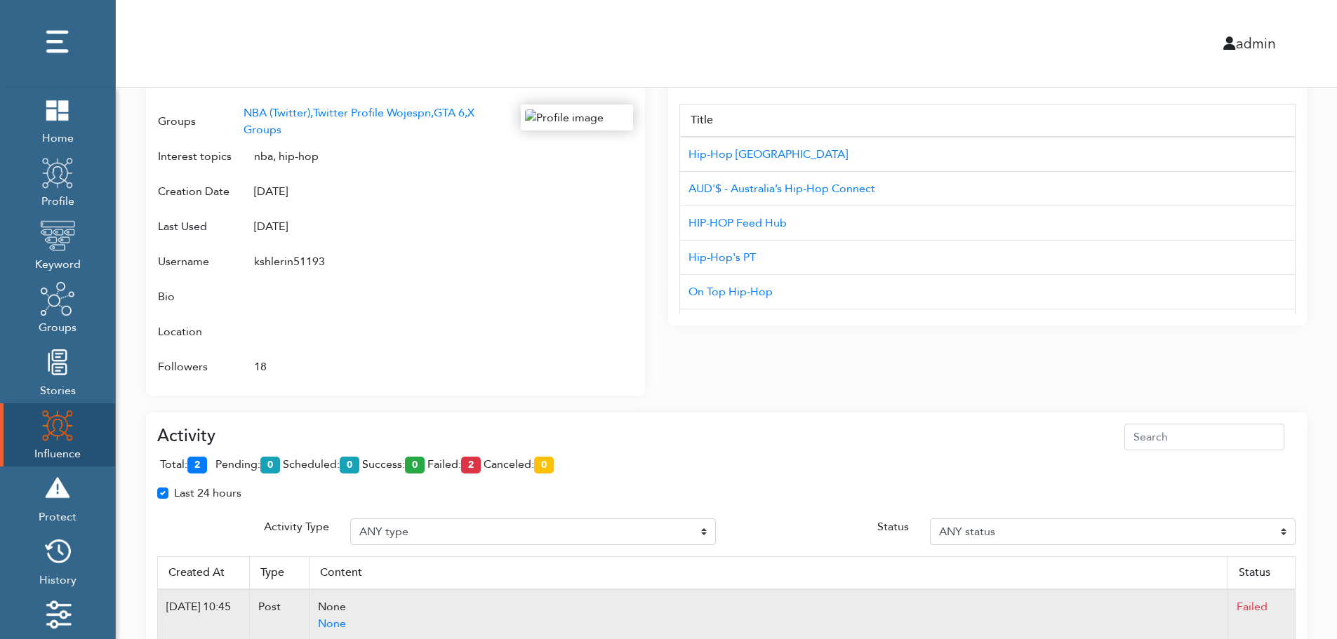
scroll to position [834, 0]
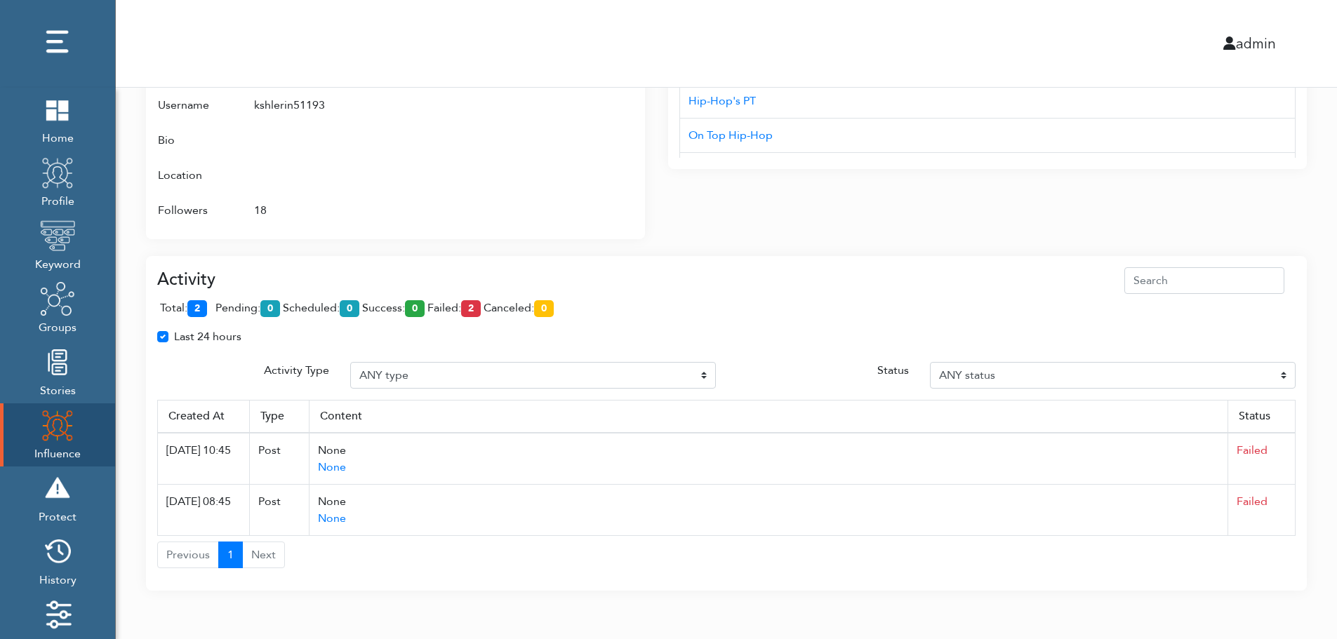
click at [426, 296] on div "total: 2 pending: 0 scheduled: 0 success: 0 failed: 2 canceled: 0" at bounding box center [726, 311] width 1138 height 34
click at [517, 8] on div "admin" at bounding box center [726, 43] width 1242 height 87
click at [211, 305] on span "total: 2" at bounding box center [186, 307] width 53 height 15
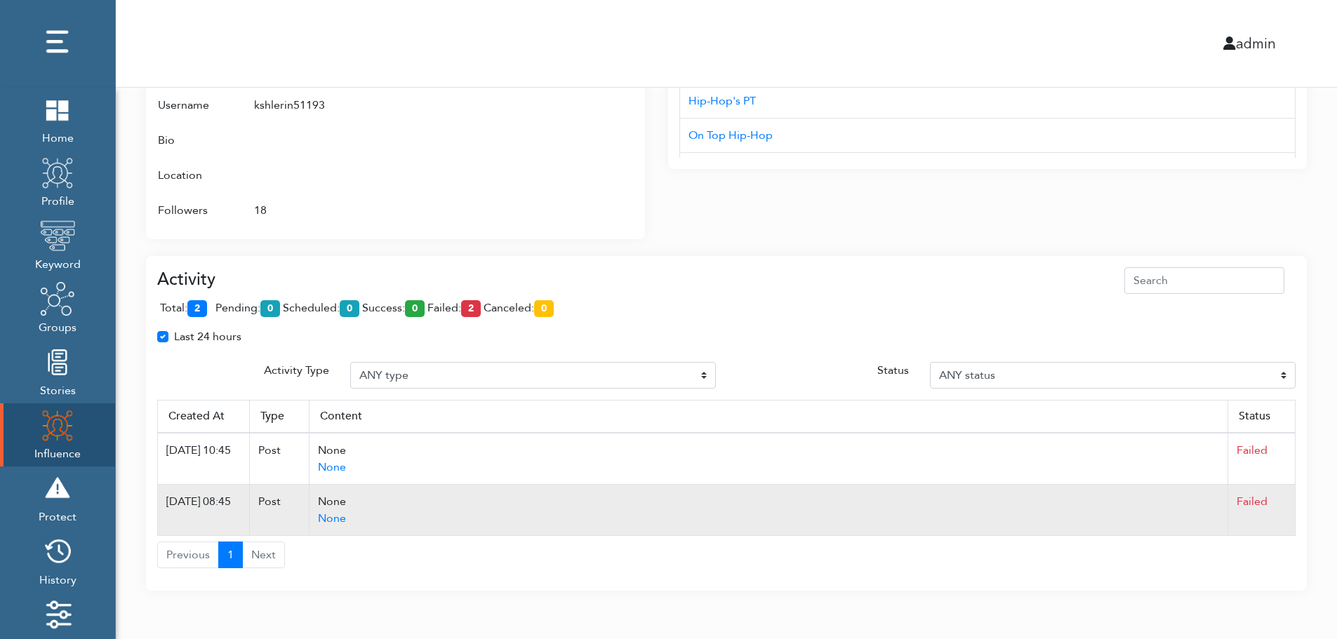
click at [1291, 510] on td "Failed" at bounding box center [1261, 510] width 67 height 51
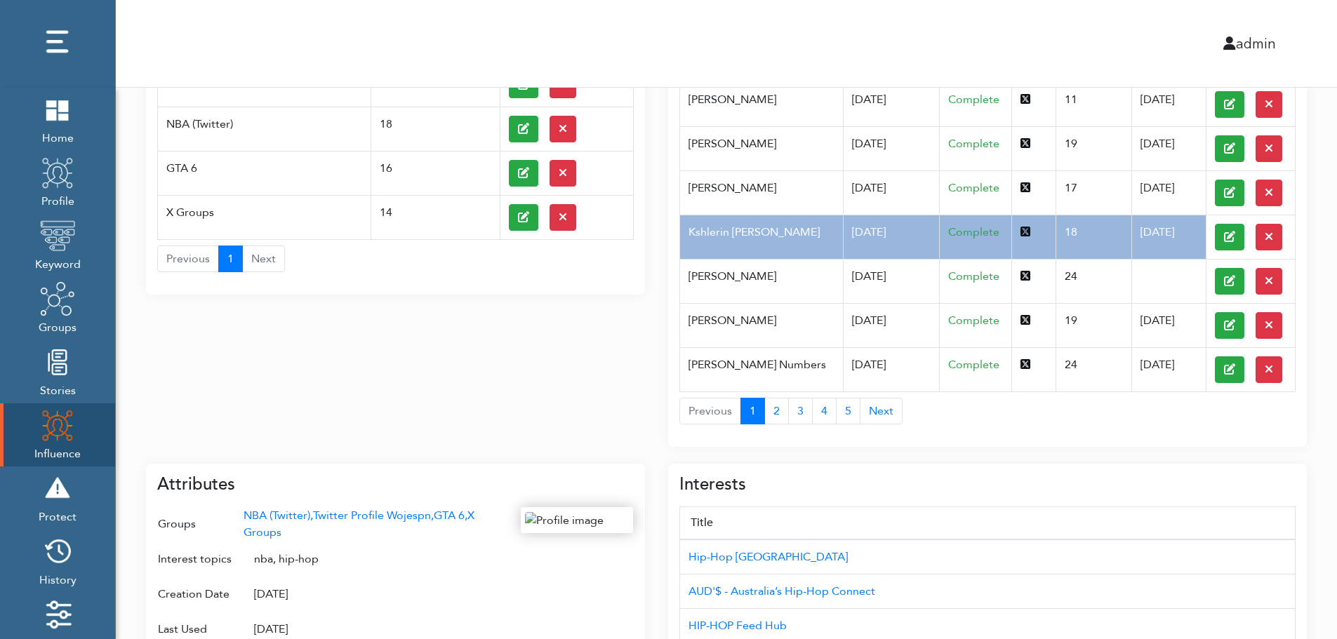
scroll to position [0, 0]
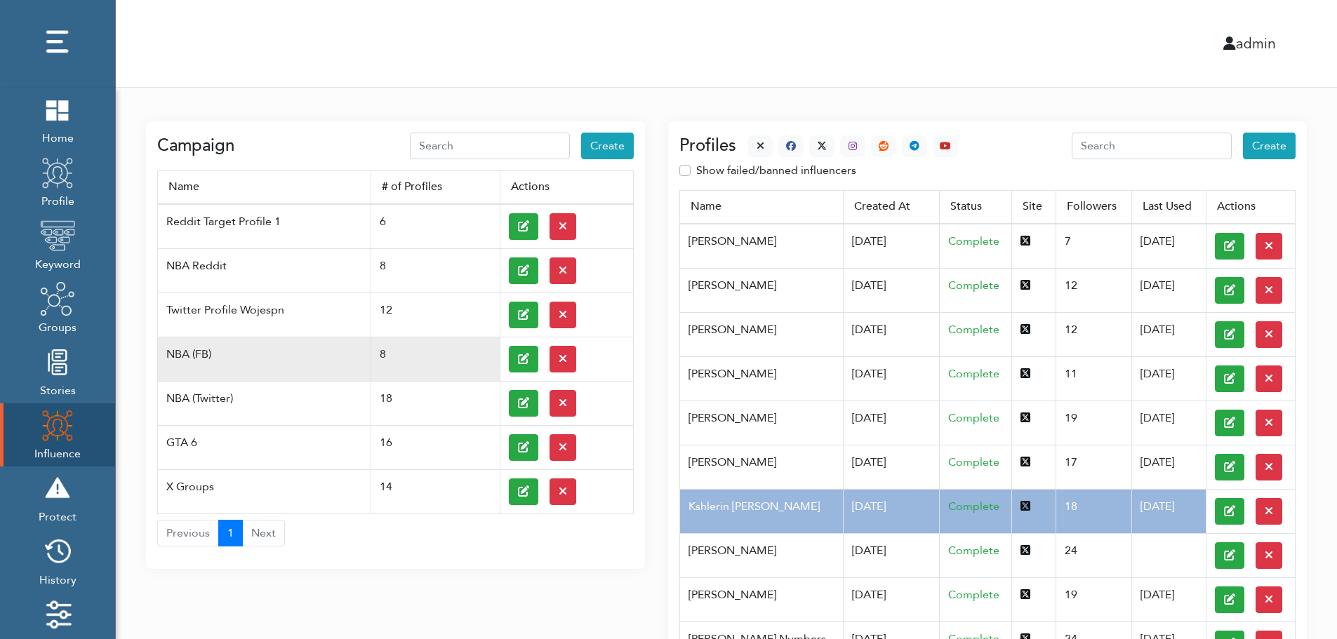
click at [505, 357] on td at bounding box center [566, 359] width 133 height 44
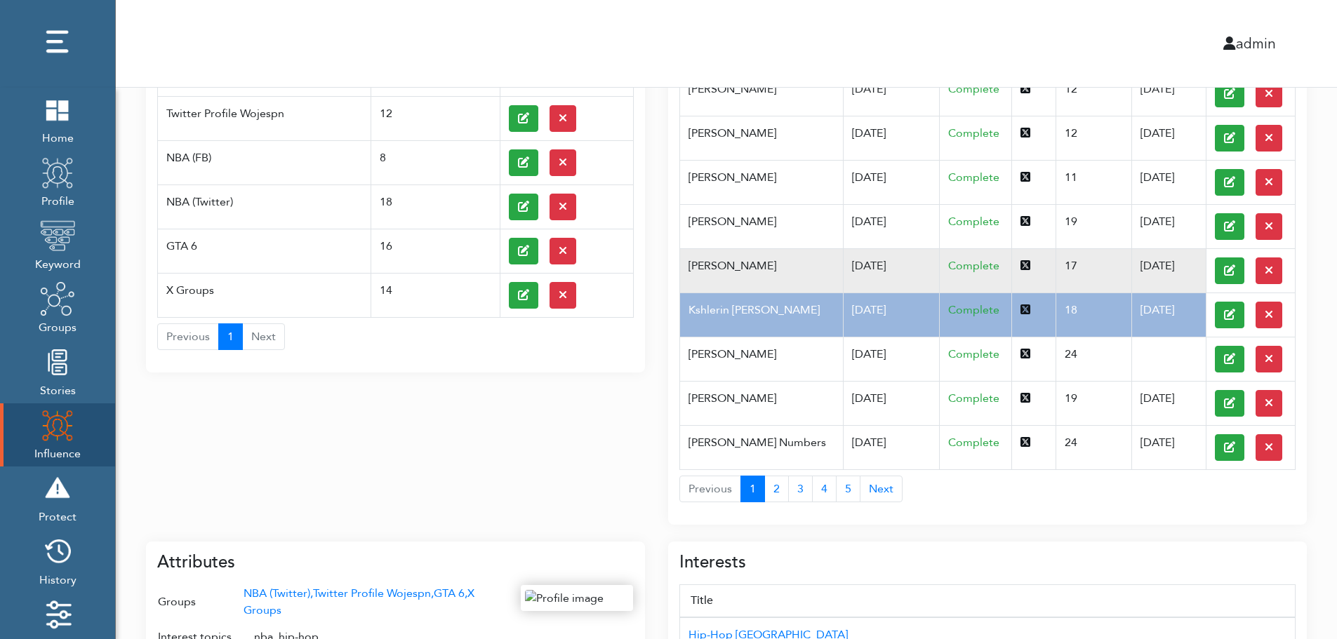
scroll to position [225, 0]
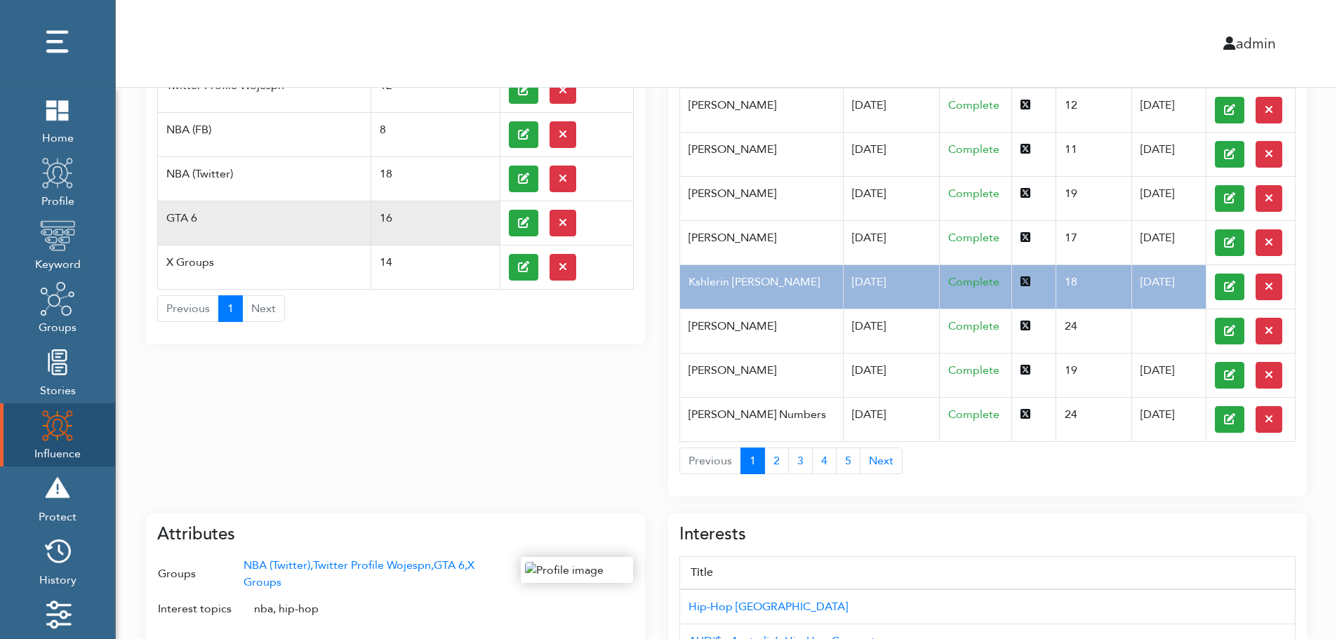
click at [208, 210] on td "GTA 6" at bounding box center [264, 223] width 213 height 44
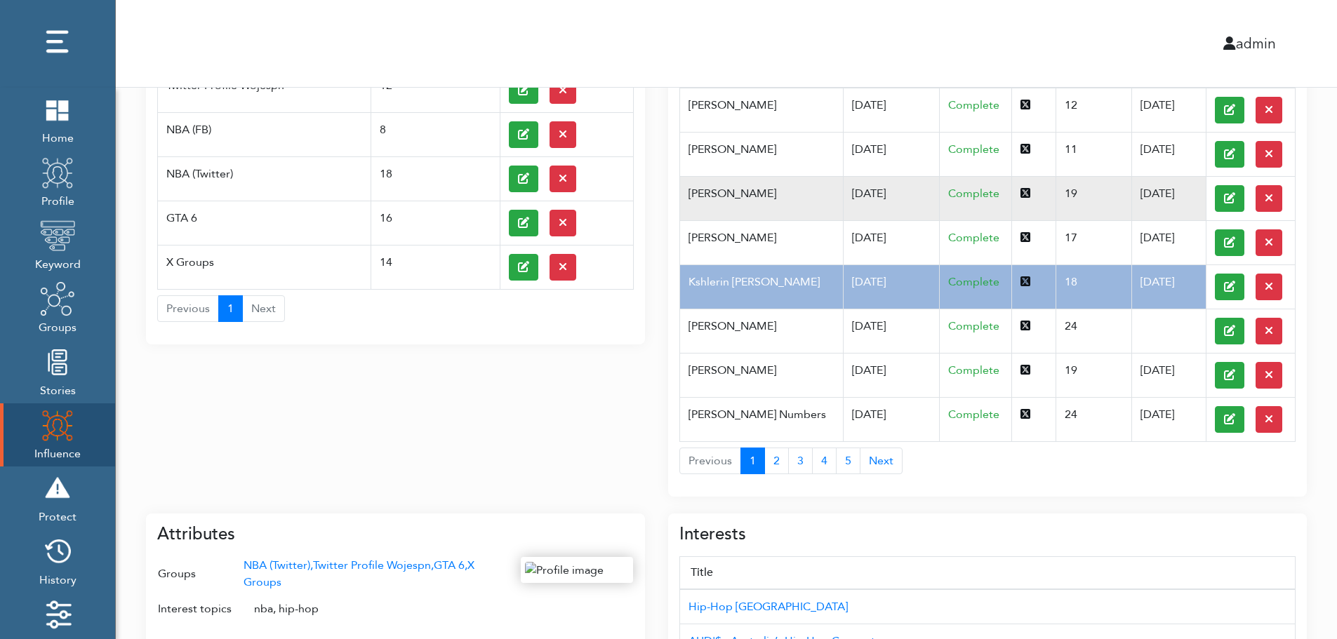
click at [811, 209] on td "[PERSON_NAME]" at bounding box center [761, 198] width 163 height 44
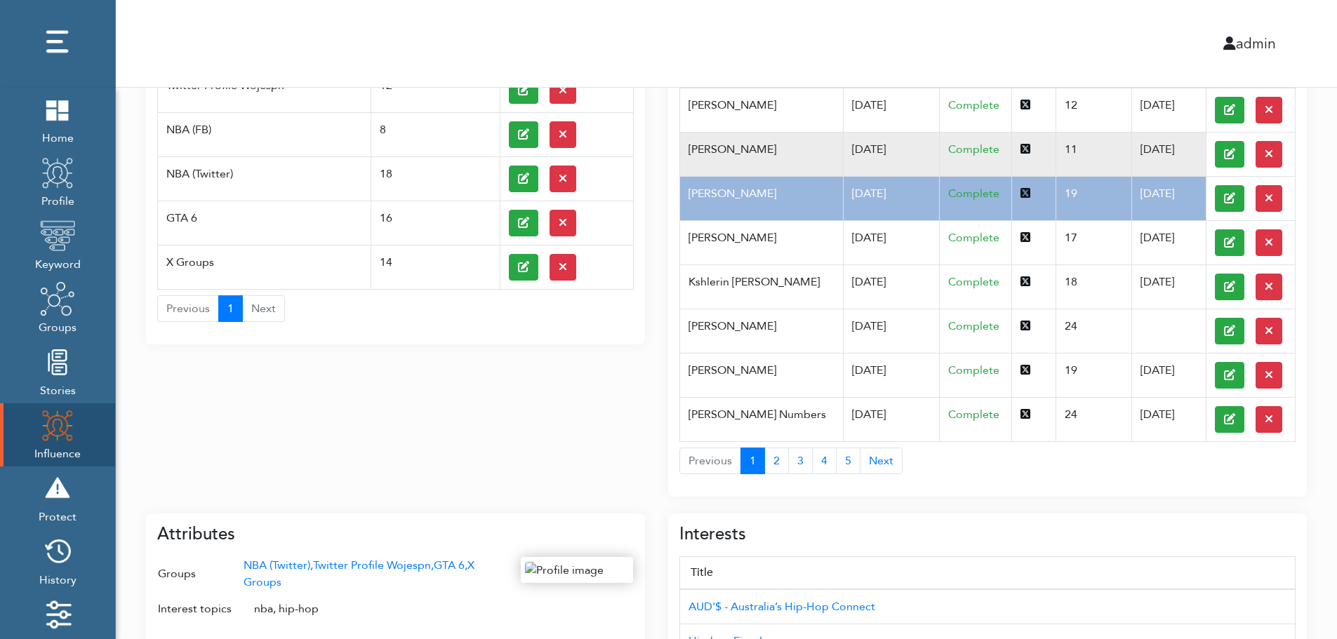
scroll to position [0, 0]
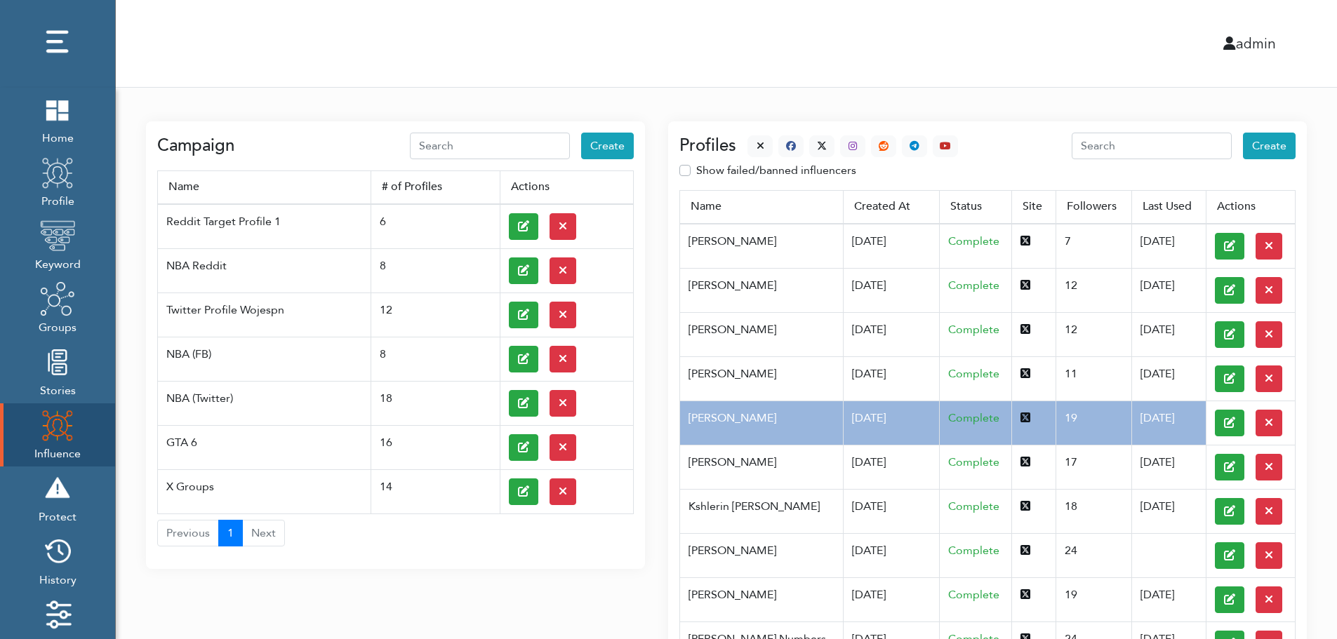
click at [743, 141] on div at bounding box center [847, 146] width 222 height 22
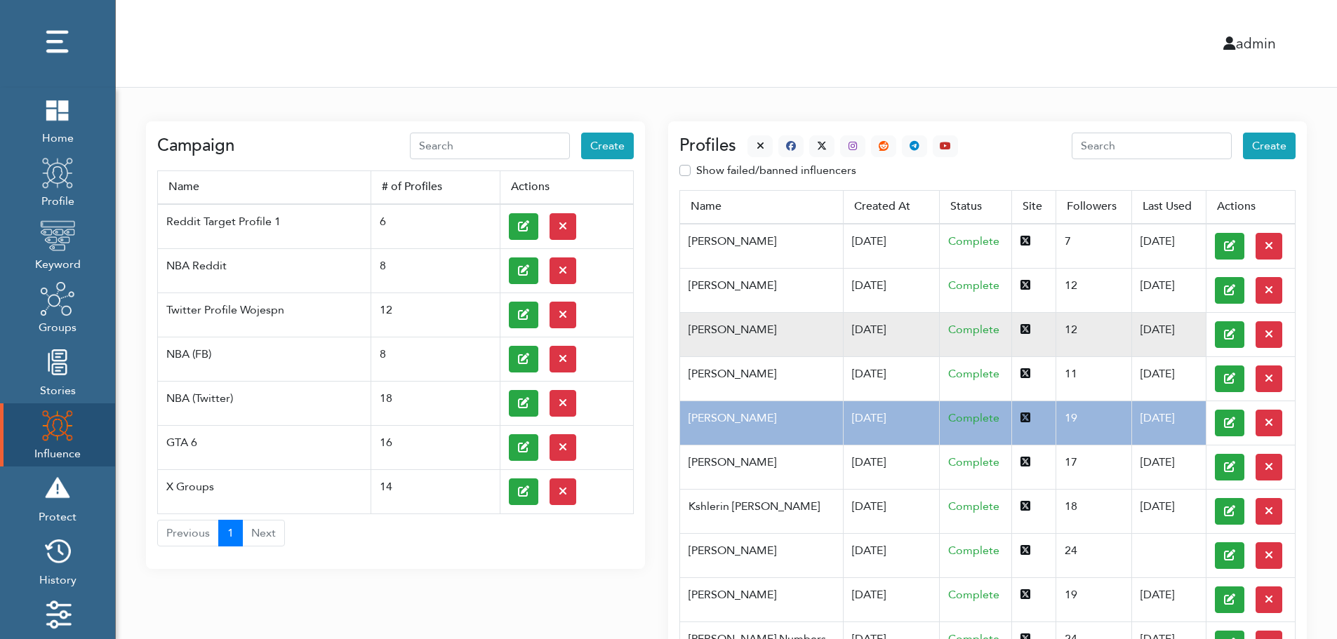
scroll to position [559, 0]
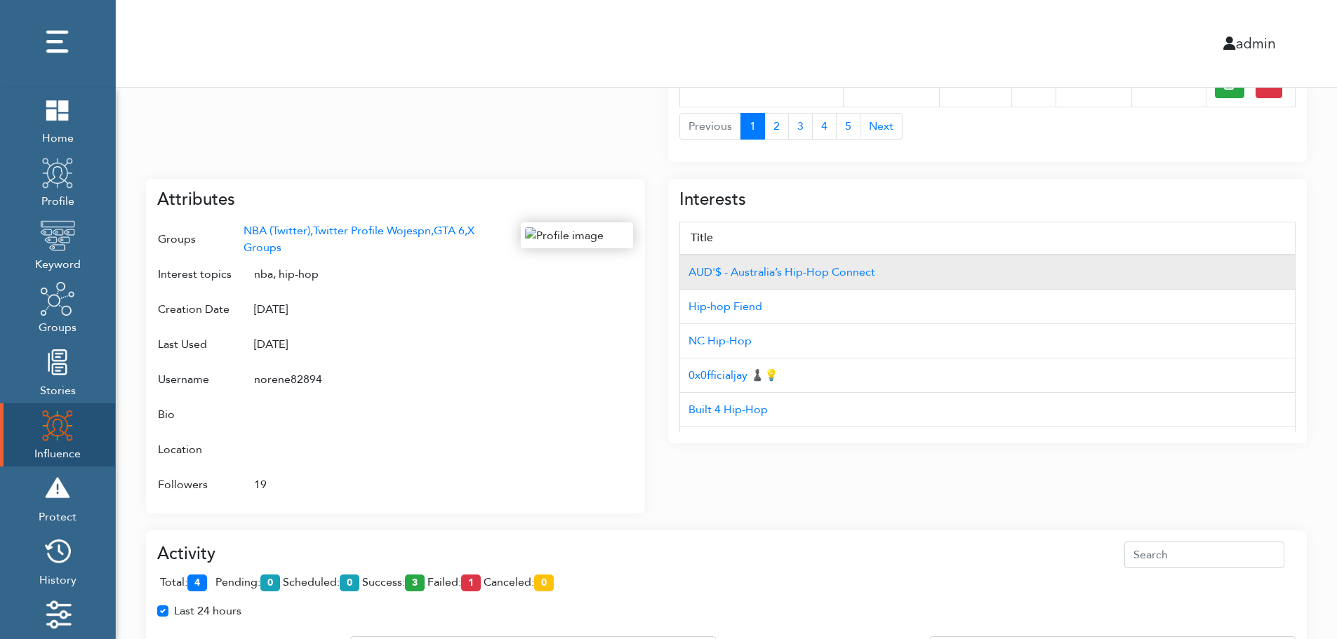
click at [1219, 257] on td "AUD'$ - Australia’s Hip-Hop Connect" at bounding box center [987, 272] width 615 height 35
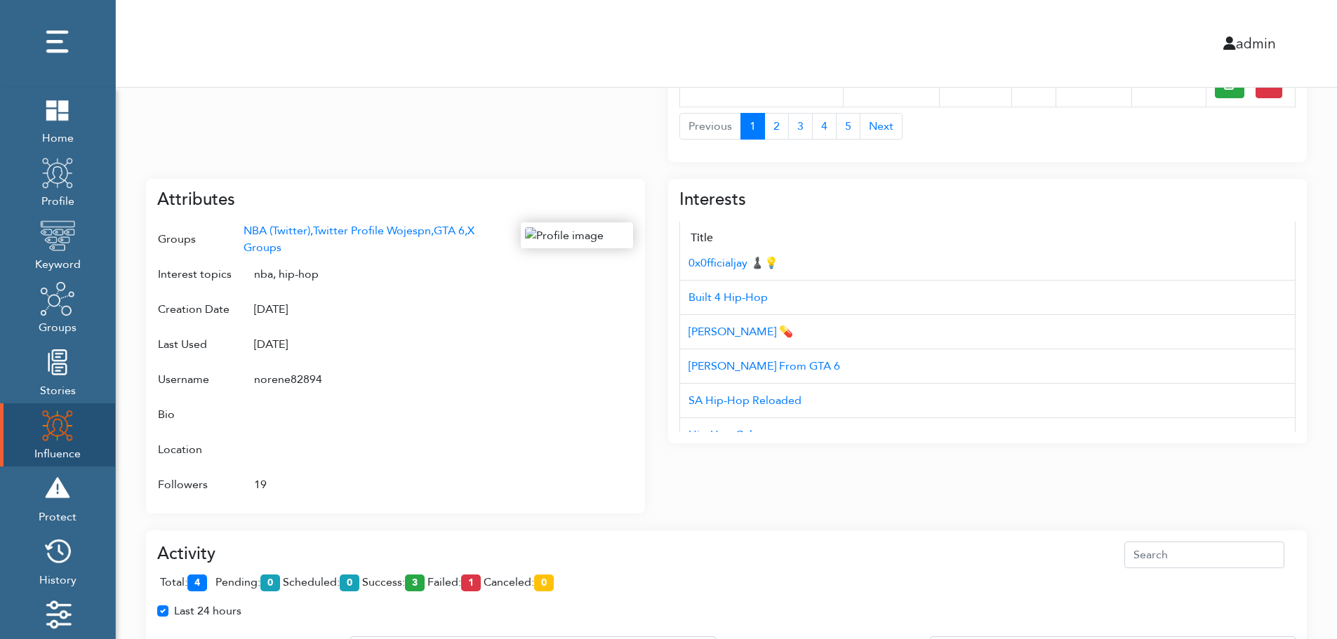
scroll to position [140, 0]
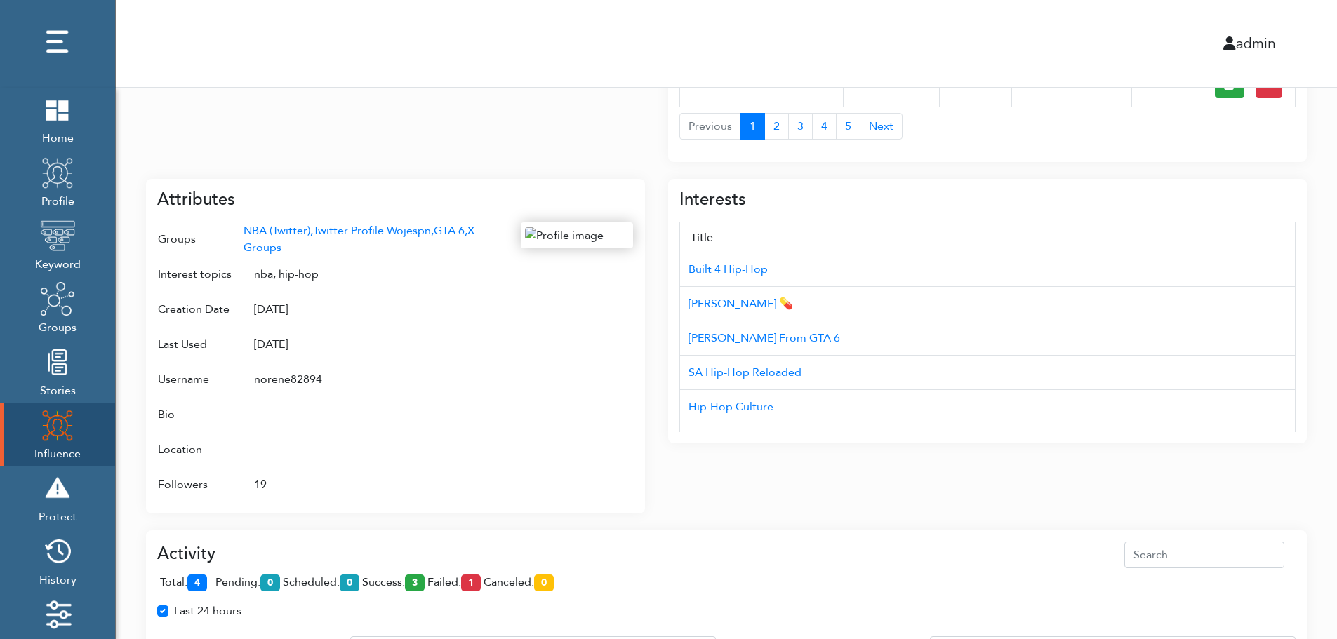
click at [1330, 374] on div "Campaign Create Name # of Profiles Actions Reddit Target Profile 1 6 NBA Reddit…" at bounding box center [726, 233] width 1221 height 1411
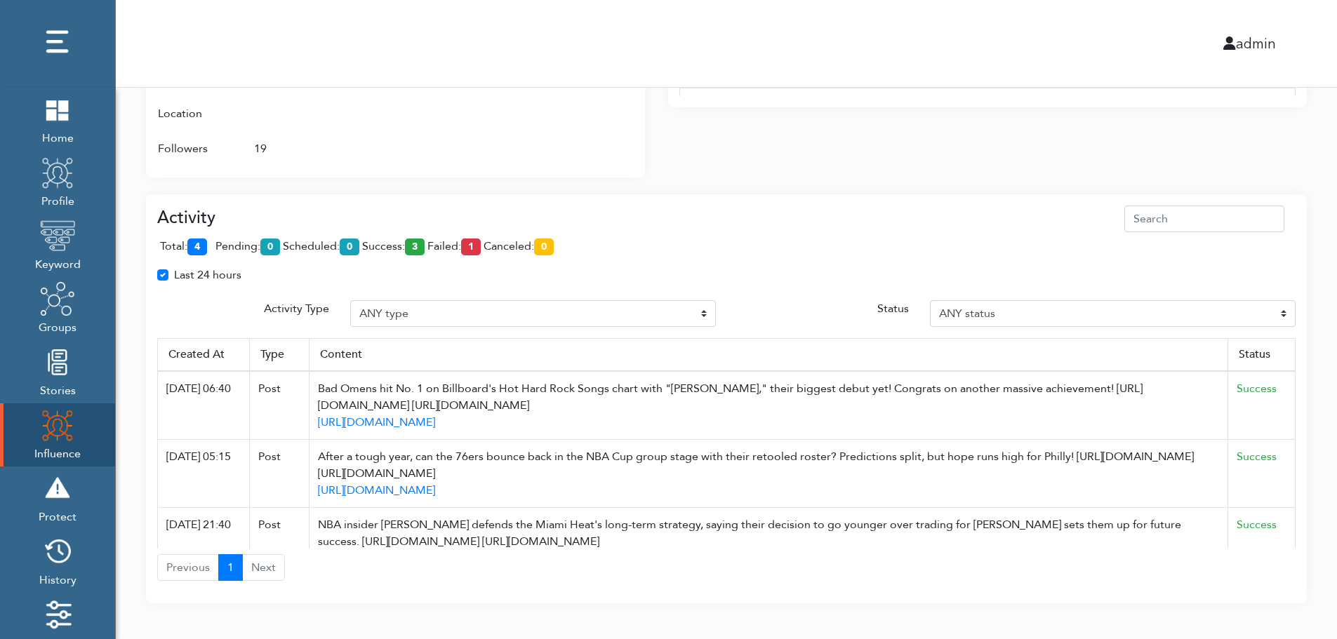
scroll to position [896, 0]
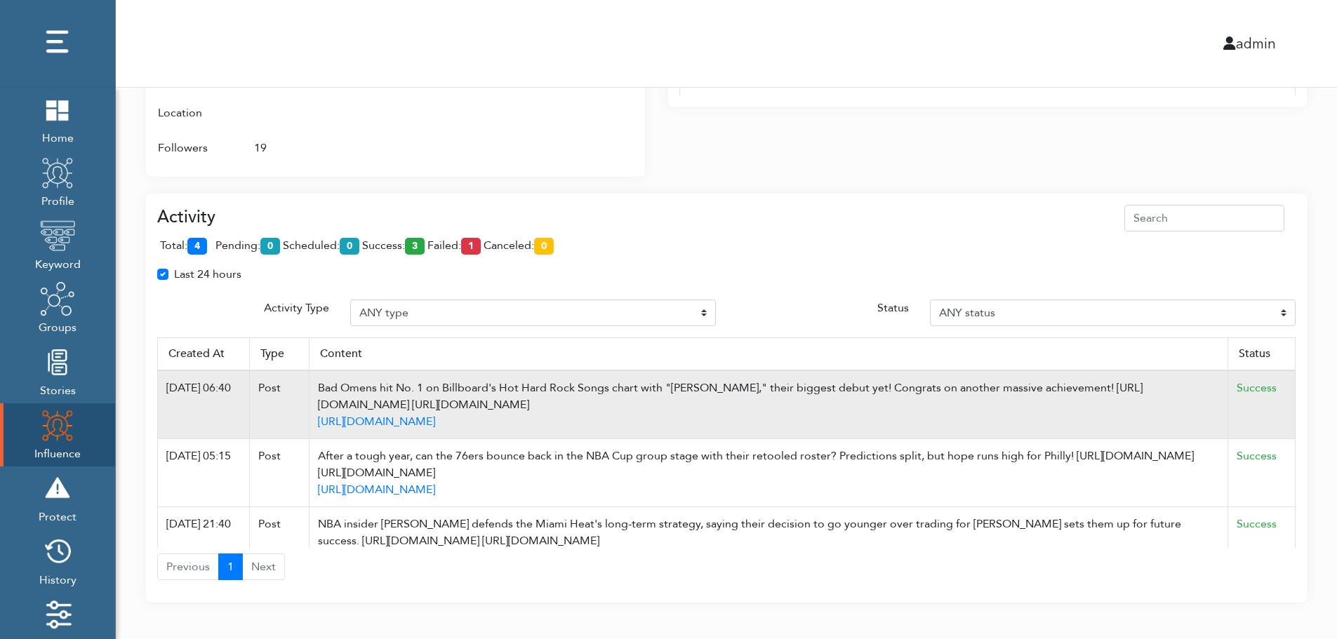
click at [1284, 373] on td "Success" at bounding box center [1261, 405] width 67 height 69
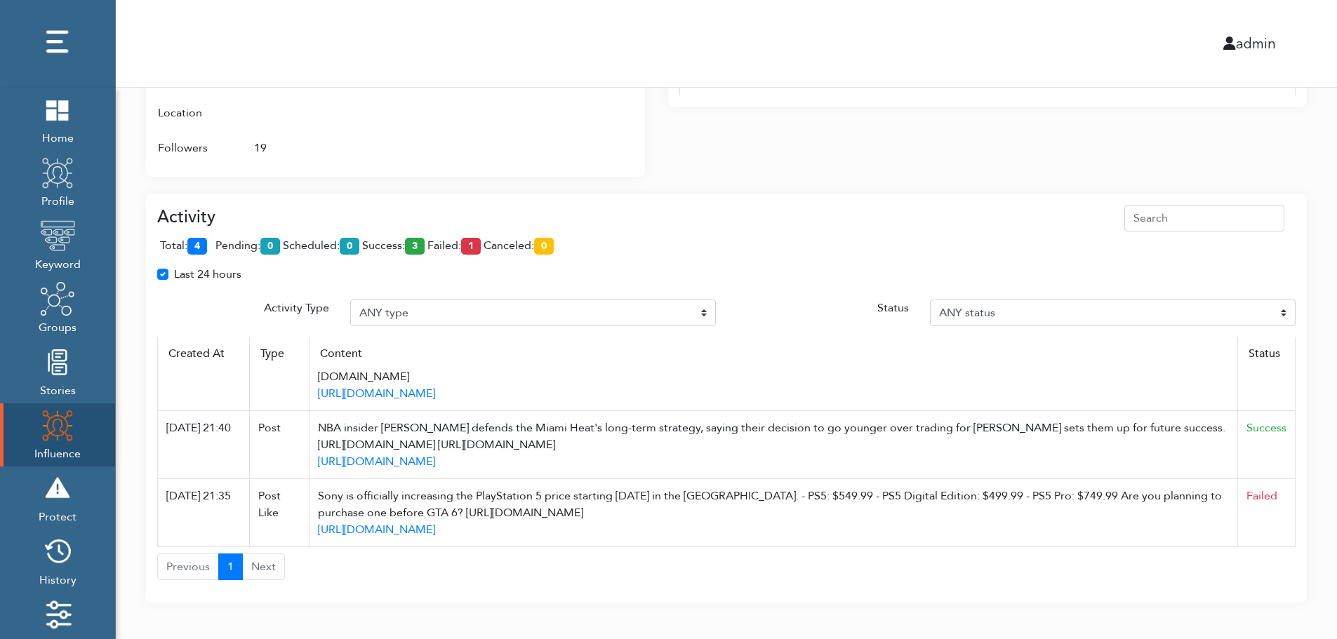
scroll to position [908, 0]
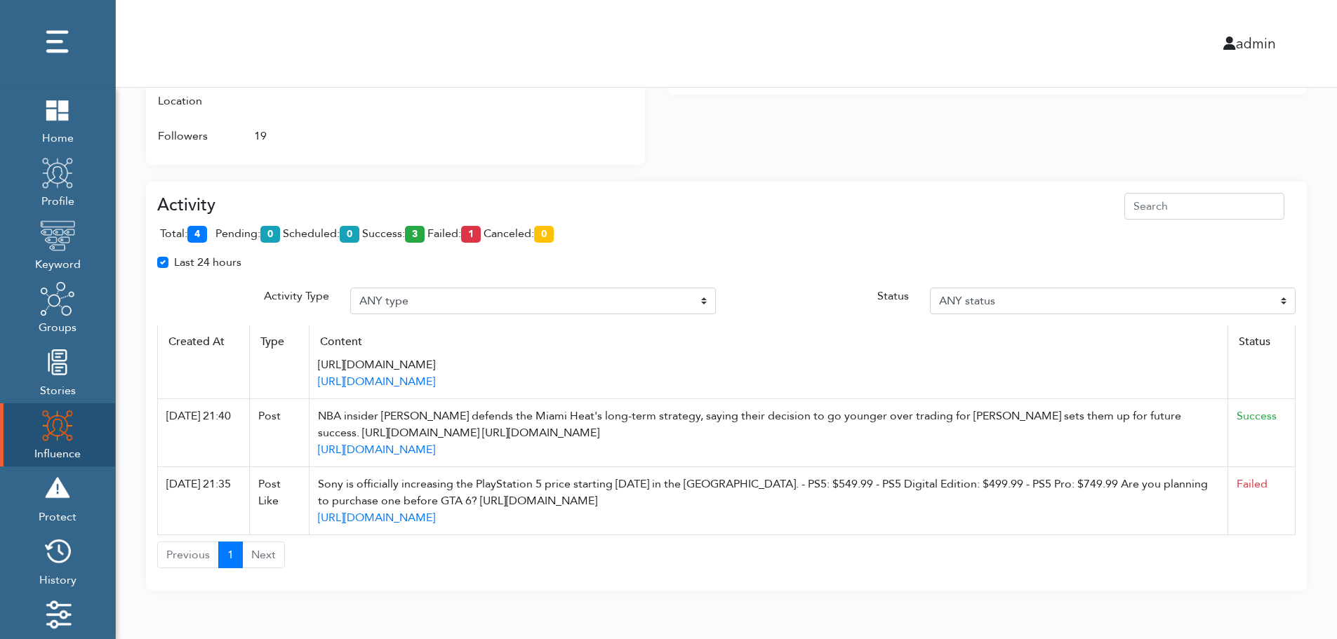
click at [1229, 242] on div "total: 4 pending: 0 scheduled: 0 success: 3 failed: 1 canceled: 0" at bounding box center [726, 237] width 1138 height 34
click at [572, 145] on div at bounding box center [577, 13] width 112 height 279
click at [928, 169] on div "Activity total: 4 pending: 0 scheduled: 0 success: 3 failed: 1 canceled: 0 Last…" at bounding box center [726, 378] width 1161 height 426
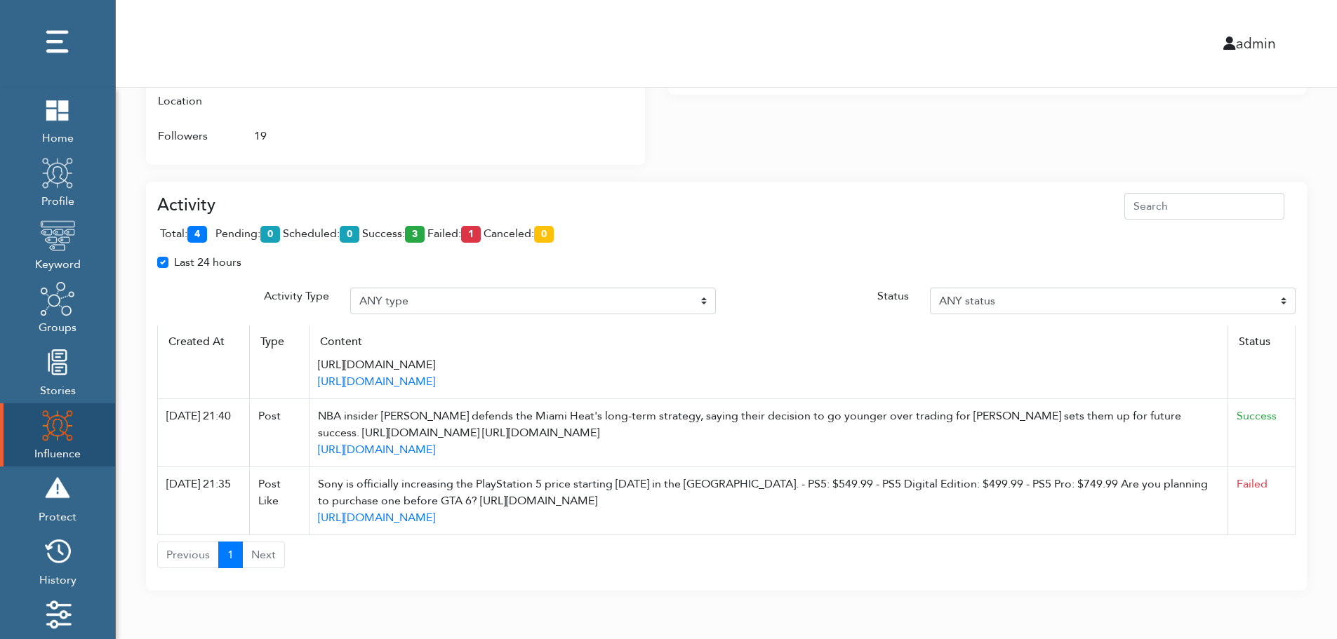
click at [928, 169] on div "Activity total: 4 pending: 0 scheduled: 0 success: 3 failed: 1 canceled: 0 Last…" at bounding box center [726, 378] width 1161 height 426
click at [924, 223] on div "total: 4 pending: 0 scheduled: 0 success: 3 failed: 1 canceled: 0" at bounding box center [726, 237] width 1138 height 34
click at [924, 222] on div "total: 4 pending: 0 scheduled: 0 success: 3 failed: 1 canceled: 0" at bounding box center [726, 237] width 1138 height 34
click at [468, 263] on div "Last 24 hours" at bounding box center [726, 268] width 1159 height 28
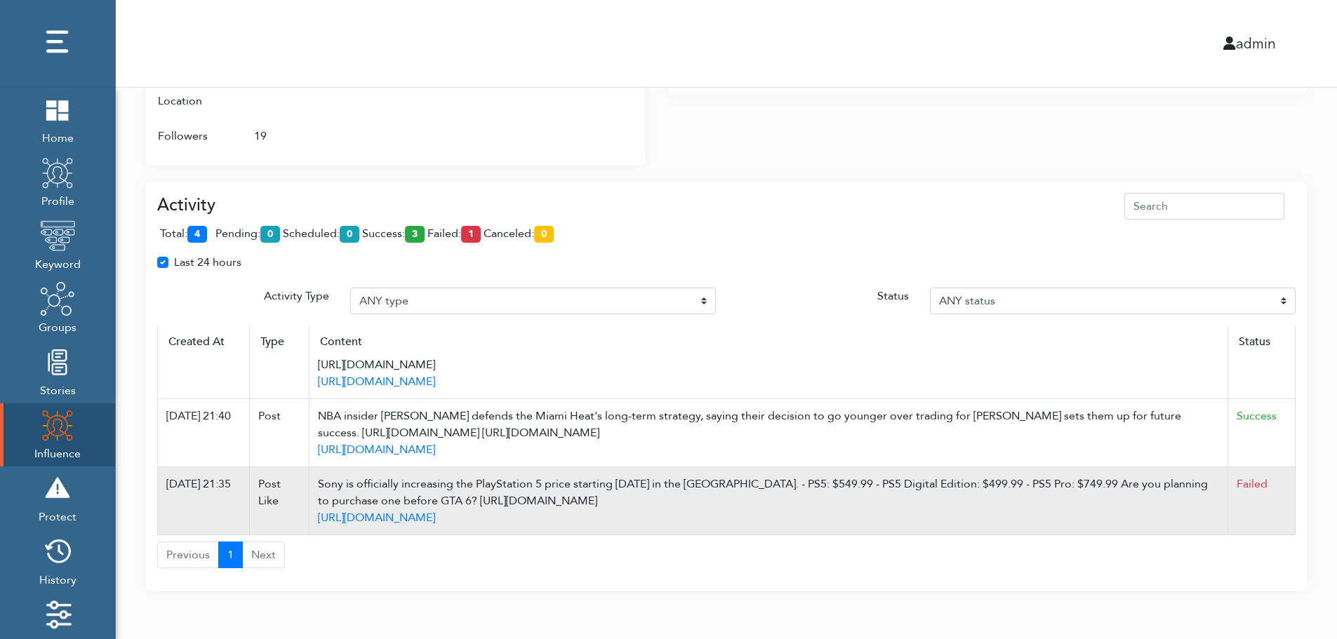
click at [1279, 513] on td "Failed" at bounding box center [1261, 501] width 67 height 68
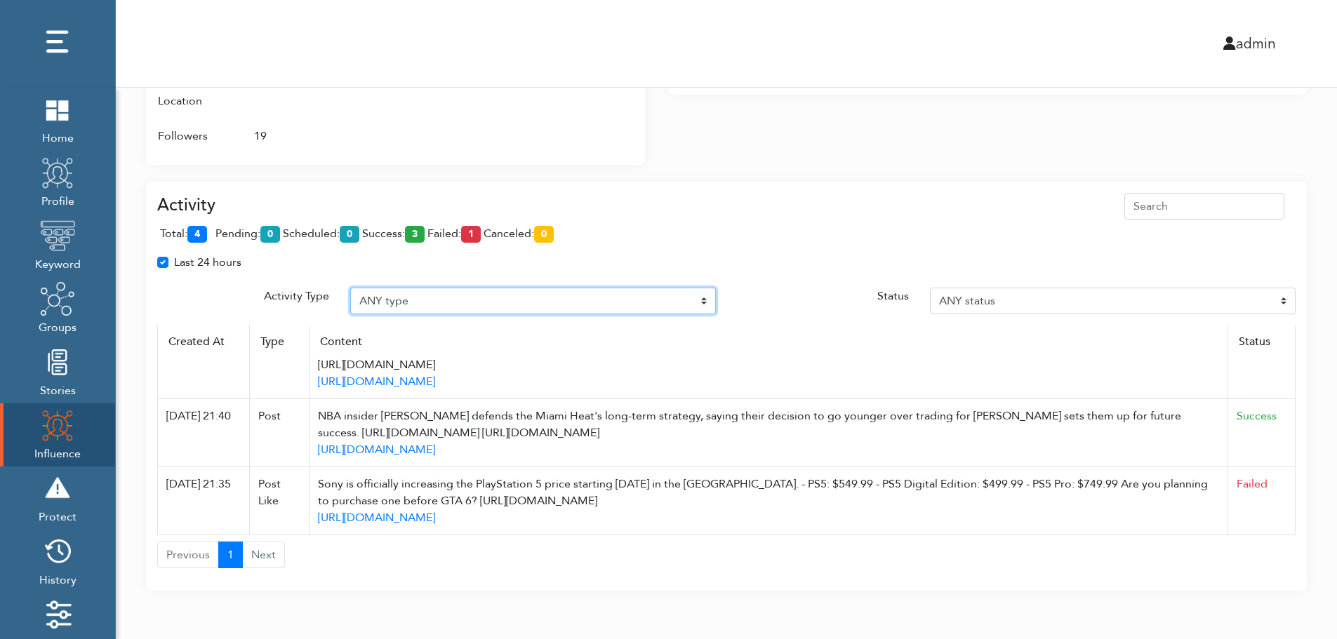
click at [653, 293] on select "ANY type Post Like Post Post comment Comment like Post Share Follow Unfollow Pa…" at bounding box center [533, 301] width 366 height 27
select select "Auto post reply"
click at [350, 288] on select "ANY type Post Like Post Post comment Comment like Post Share Follow Unfollow Pa…" at bounding box center [533, 301] width 366 height 27
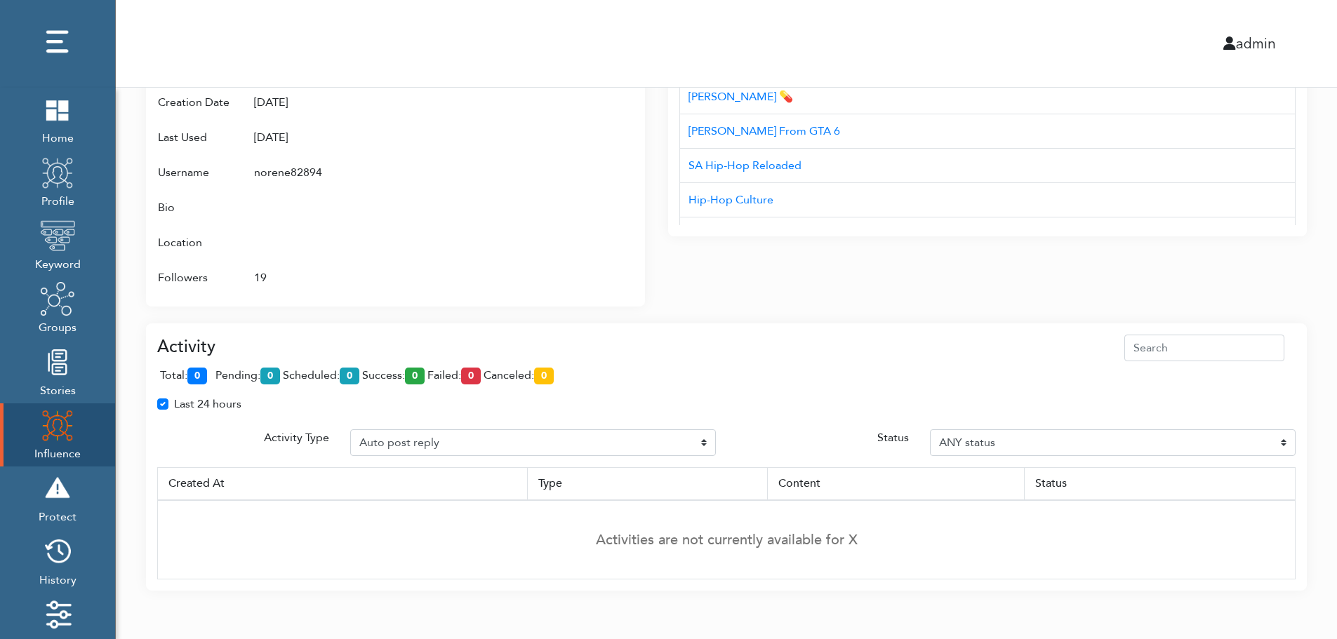
click at [1291, 503] on td "Activities are not currently available for X" at bounding box center [727, 539] width 1138 height 79
click at [1291, 507] on td "Activities are not currently available for X" at bounding box center [727, 539] width 1138 height 79
click at [693, 298] on div "Interests Title AUD'$ - Australia’s Hip-Hop Connect Hip-hop Fiend NC Hip-Hop 0x…" at bounding box center [987, 131] width 639 height 352
click at [707, 26] on div "admin" at bounding box center [726, 43] width 1242 height 87
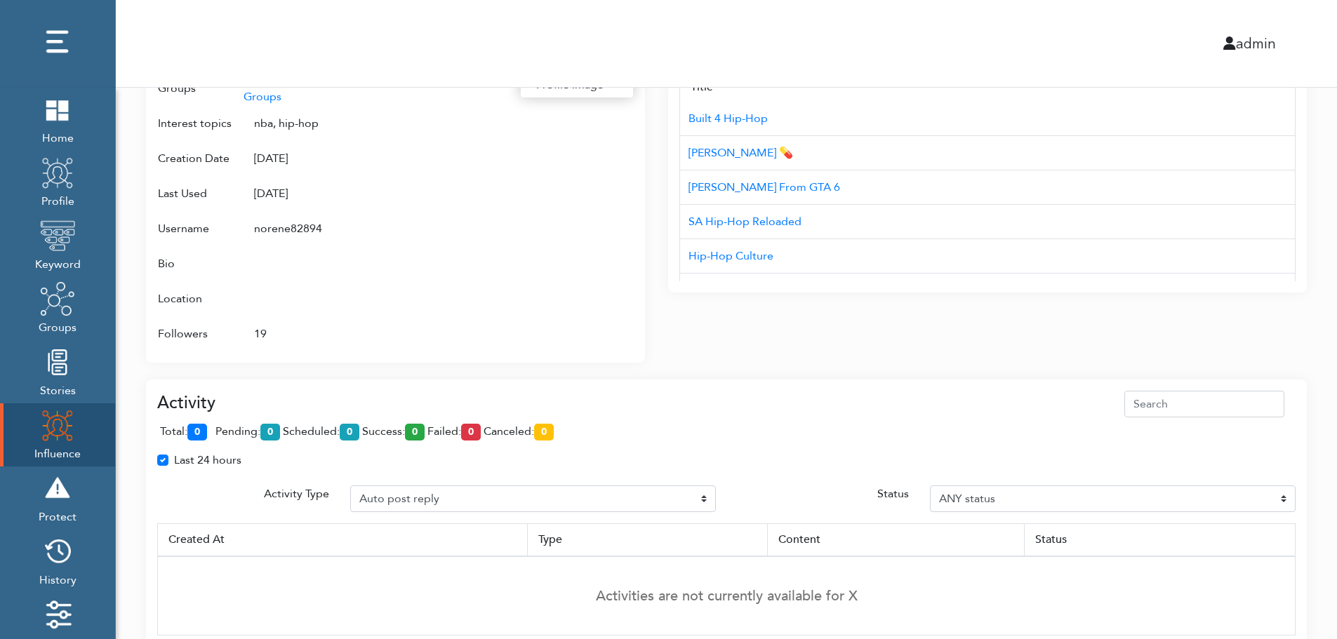
scroll to position [682, 0]
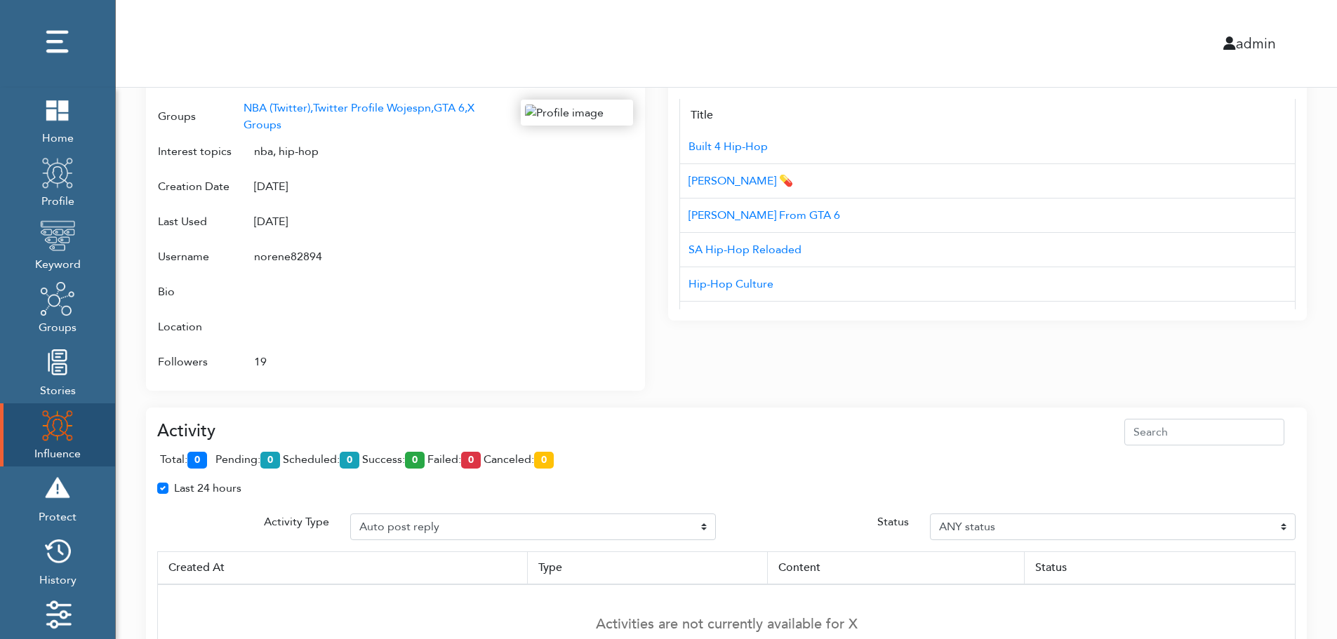
click at [1314, 317] on div "Campaign Create Name # of Profiles Actions Reddit Target Profile 1 6 NBA Reddit…" at bounding box center [726, 41] width 1221 height 1270
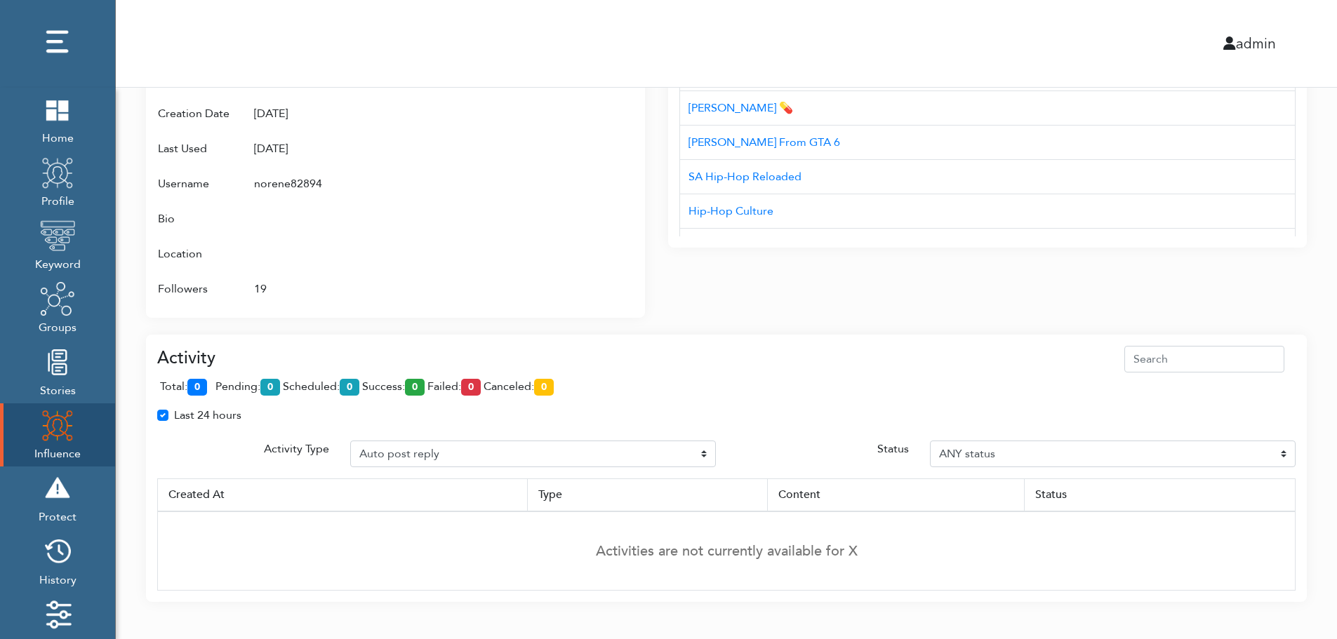
scroll to position [766, 0]
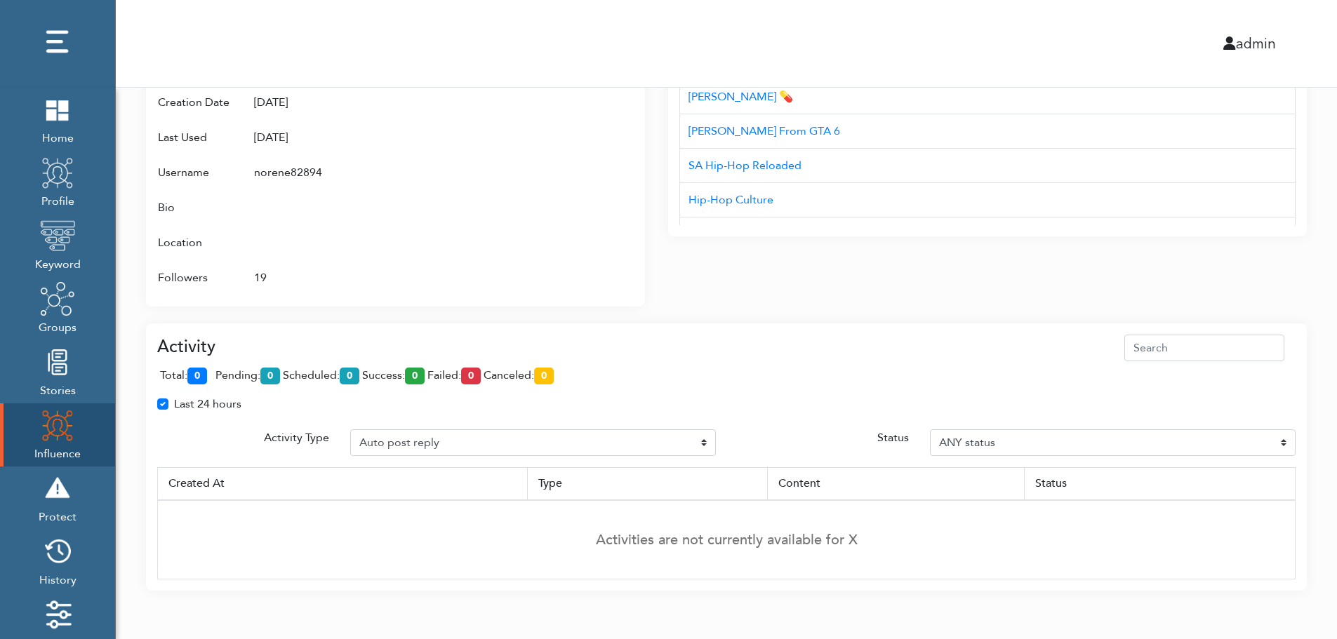
click at [1289, 419] on div "Last 24 hours" at bounding box center [726, 410] width 1159 height 28
drag, startPoint x: 488, startPoint y: 435, endPoint x: 1308, endPoint y: 307, distance: 830.4
click at [480, 418] on div "Last 24 hours" at bounding box center [726, 410] width 1159 height 28
click at [803, 423] on div "Last 24 hours" at bounding box center [726, 410] width 1159 height 28
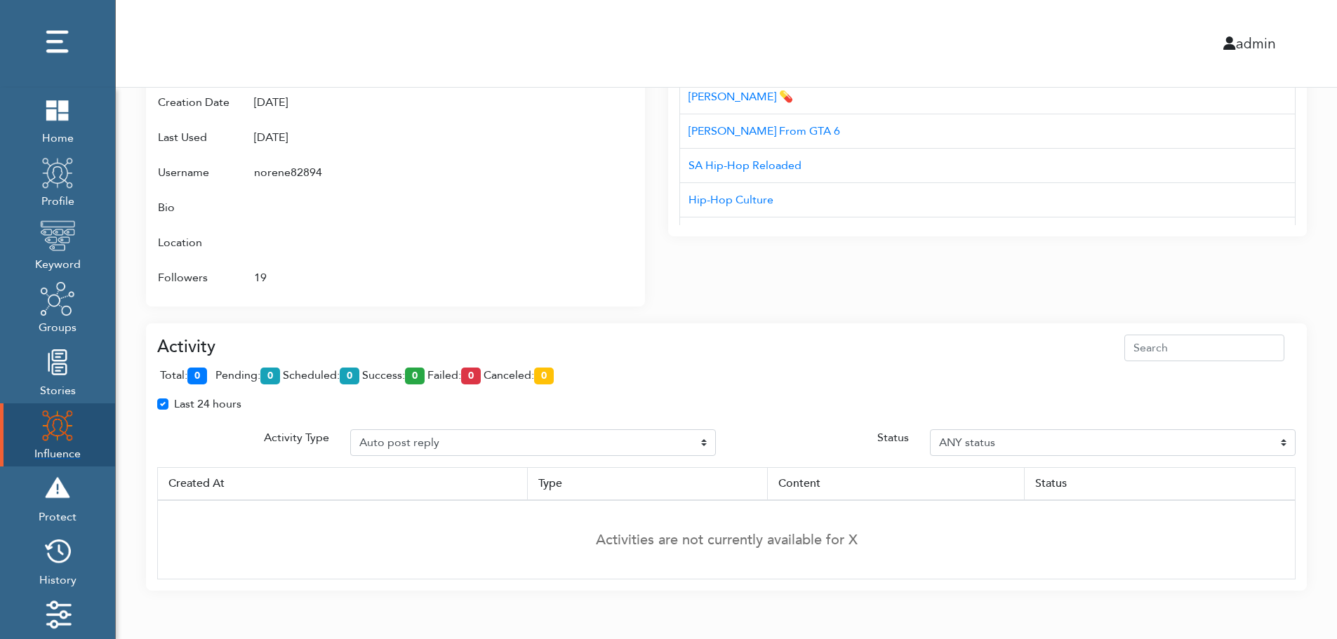
click at [46, 430] on img at bounding box center [57, 425] width 35 height 35
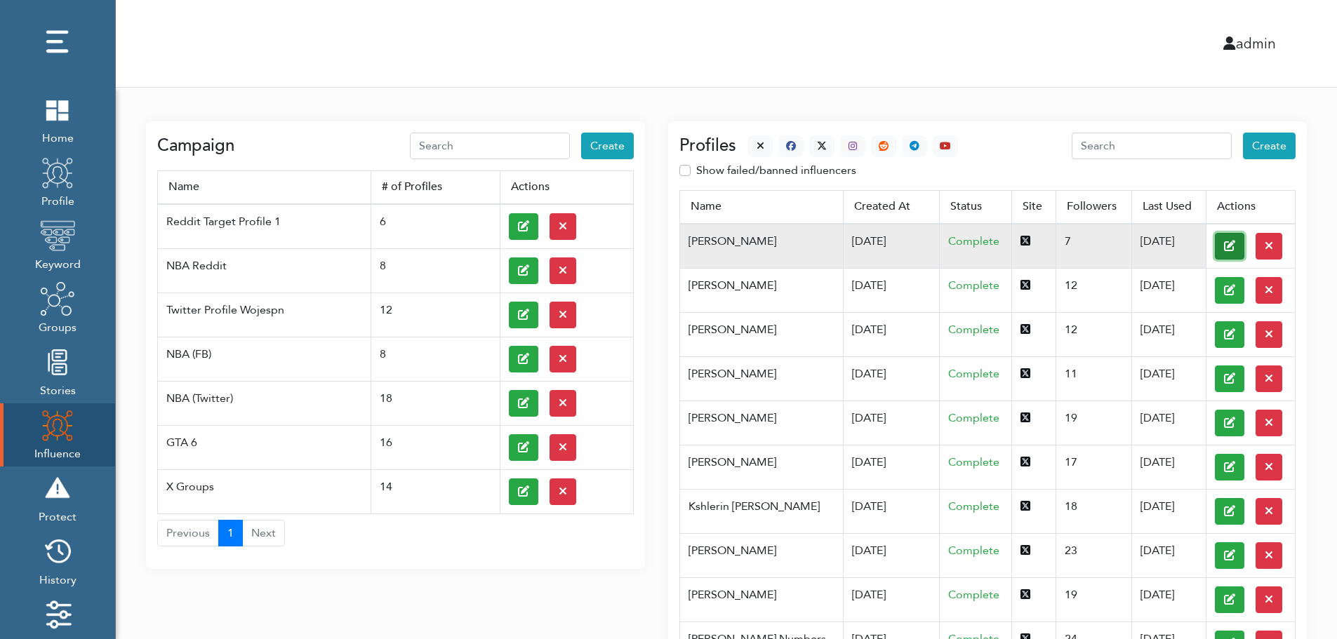
click at [1215, 245] on button at bounding box center [1229, 246] width 29 height 27
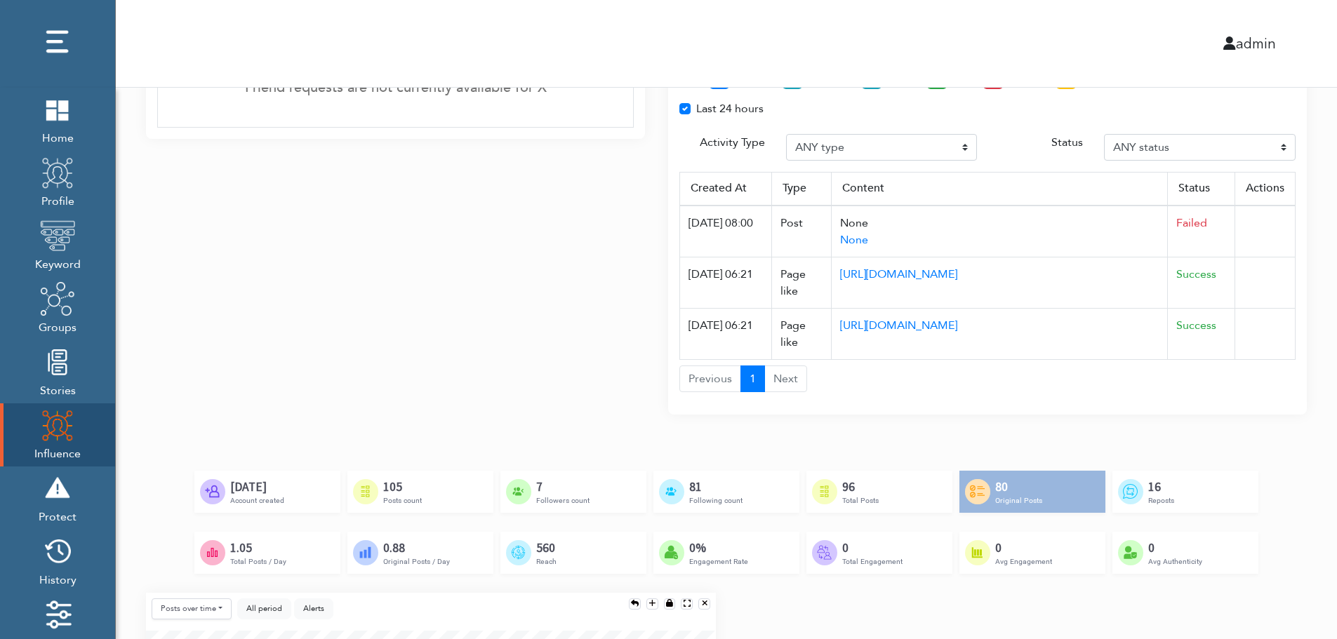
scroll to position [1024, 0]
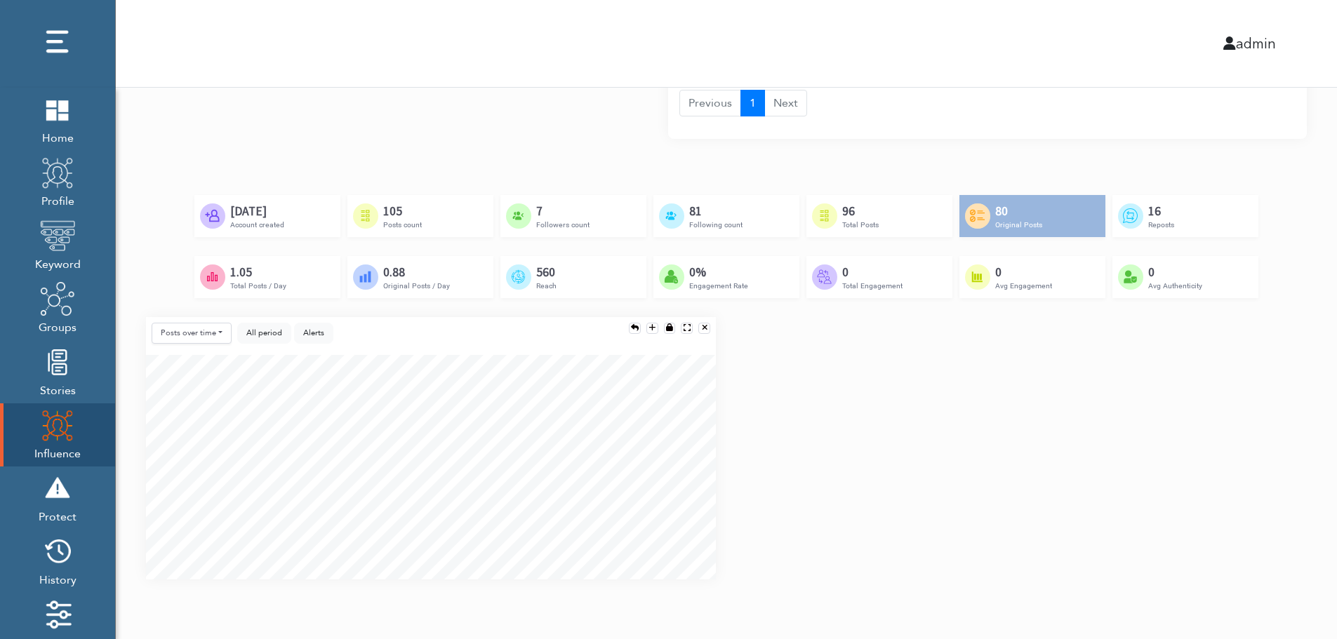
click at [1293, 456] on div "Posts over time Posts over time Posts by hour Reposts over time Reposts by hour…" at bounding box center [726, 454] width 1182 height 274
click at [1296, 508] on div "Posts over time Posts over time Posts by hour Reposts over time Reposts by hour…" at bounding box center [726, 454] width 1182 height 274
click at [1293, 517] on div "Posts over time Posts over time Posts by hour Reposts over time Reposts by hour…" at bounding box center [726, 454] width 1182 height 274
click at [1291, 414] on div "Posts over time Posts over time Posts by hour Reposts over time Reposts by hour…" at bounding box center [726, 454] width 1182 height 274
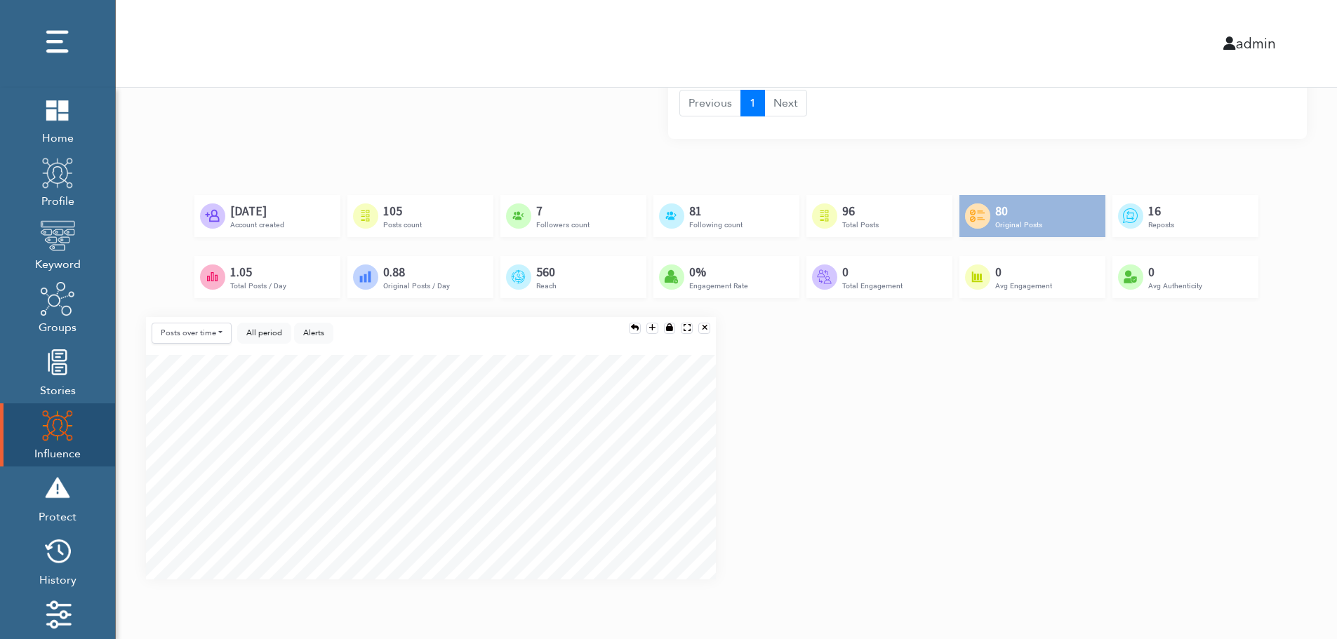
click at [1266, 302] on div "Created by [PERSON_NAME] from the Noun Project [DATE] Account created Created b…" at bounding box center [726, 256] width 1161 height 122
click at [1260, 393] on div "Posts over time Posts over time Posts by hour Reposts over time Reposts by hour…" at bounding box center [726, 454] width 1182 height 274
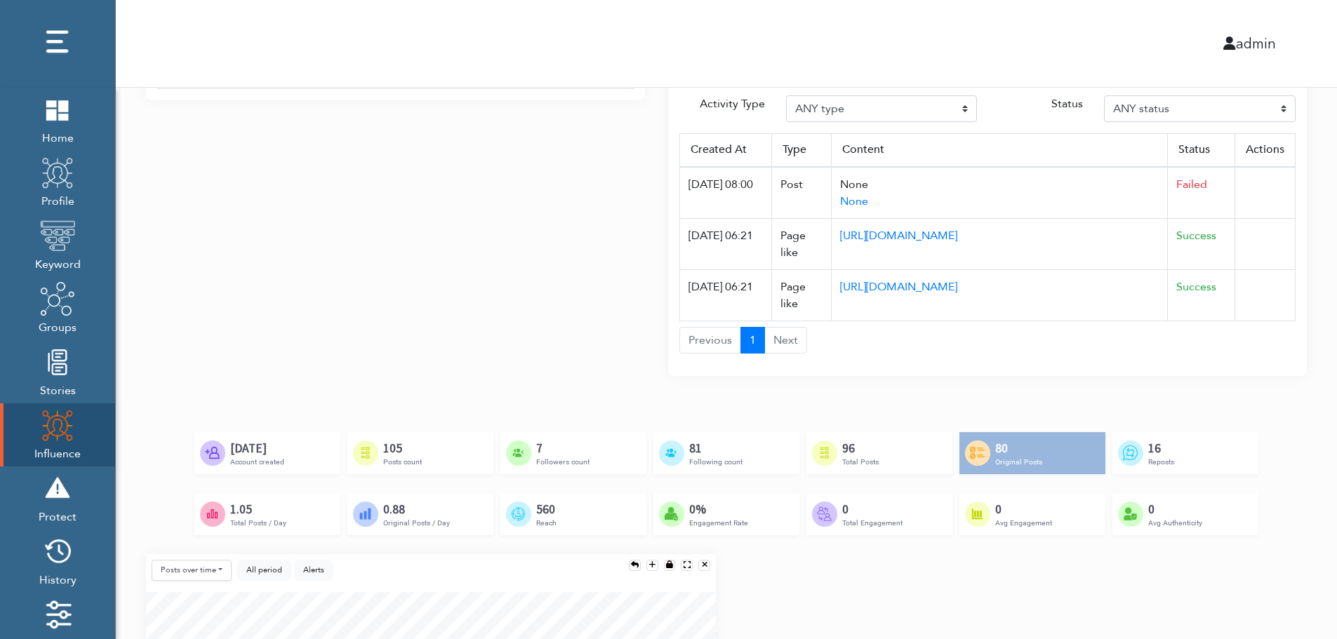
scroll to position [465, 0]
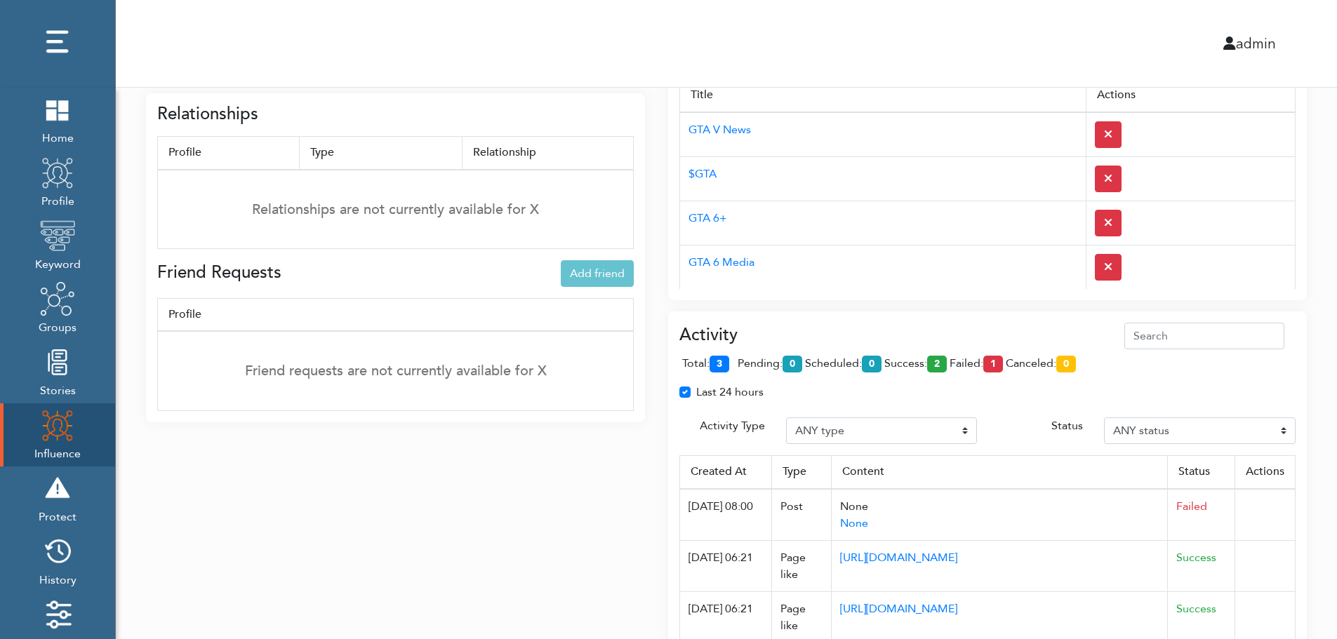
click at [914, 298] on div "Interests Add interest Title Actions GTA V News $GTA GTA 6+ GTA 6 Media GTA 6 J…" at bounding box center [987, 164] width 639 height 271
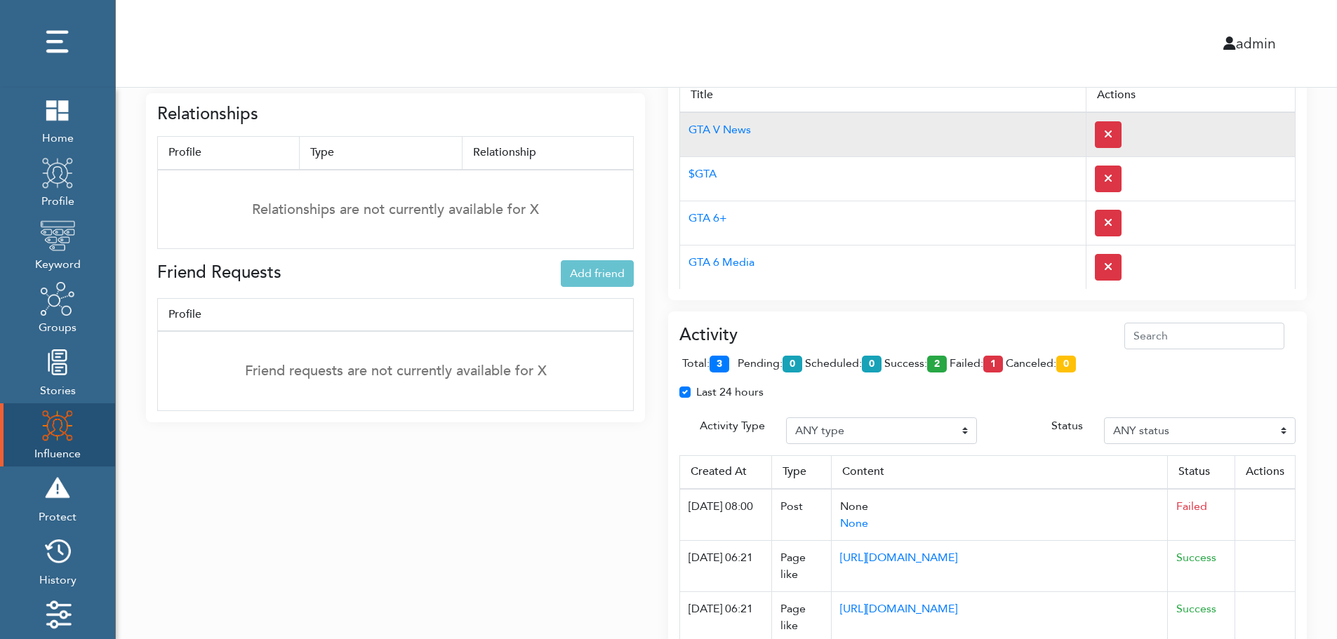
click at [891, 124] on td "GTA V News" at bounding box center [883, 134] width 406 height 45
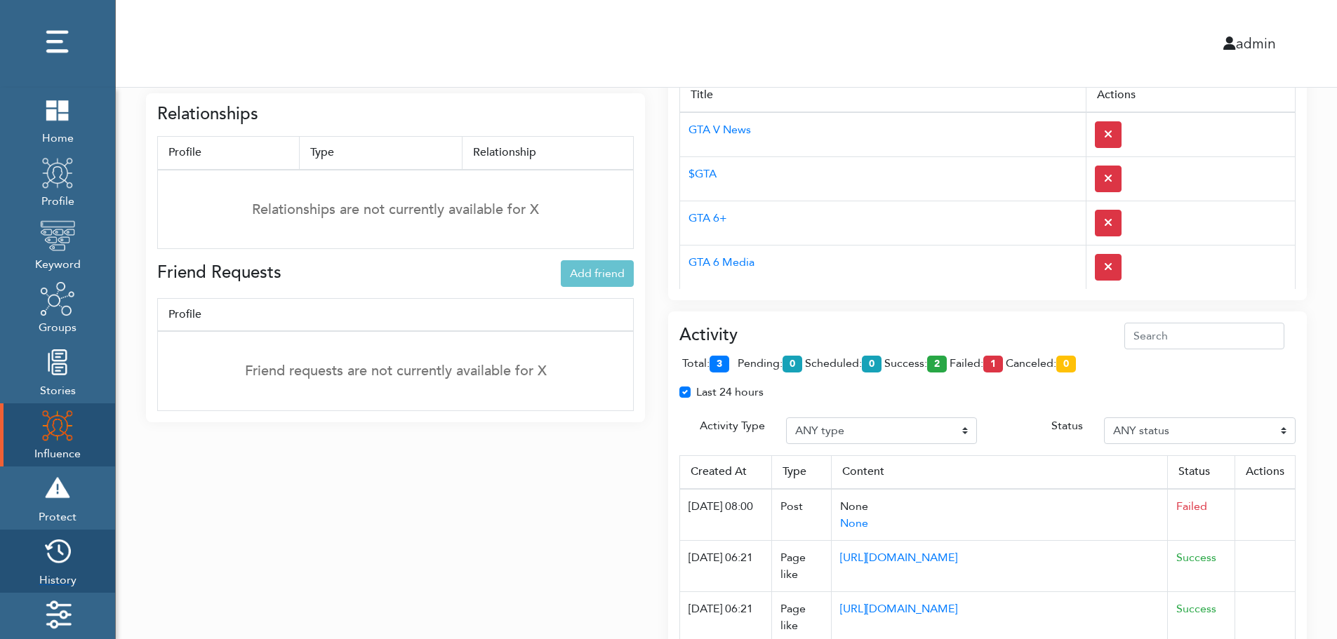
click at [63, 557] on img at bounding box center [57, 551] width 35 height 35
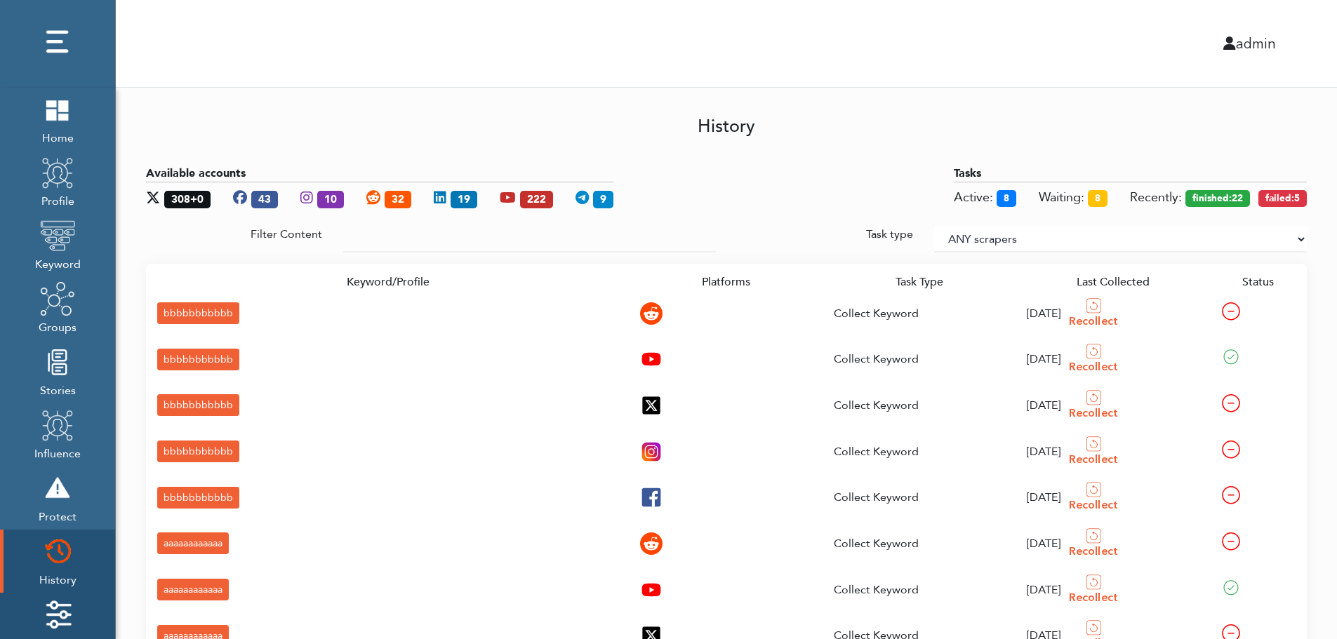
click at [64, 606] on img at bounding box center [57, 614] width 35 height 35
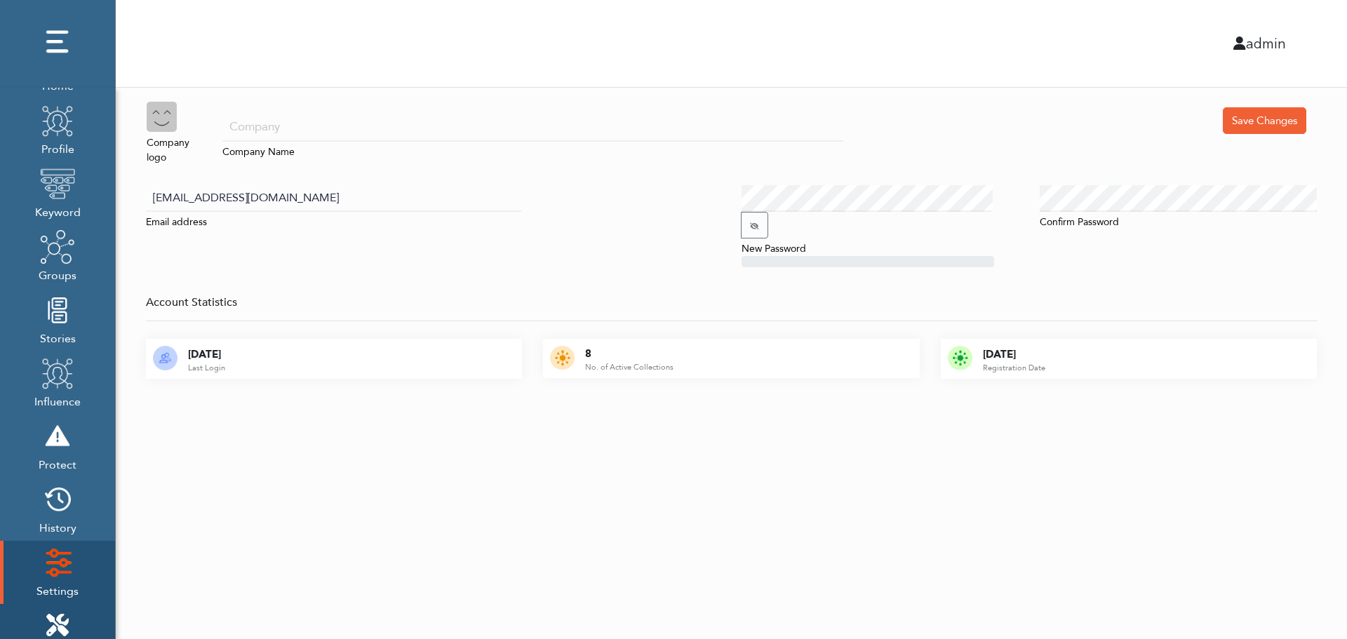
scroll to position [140, 0]
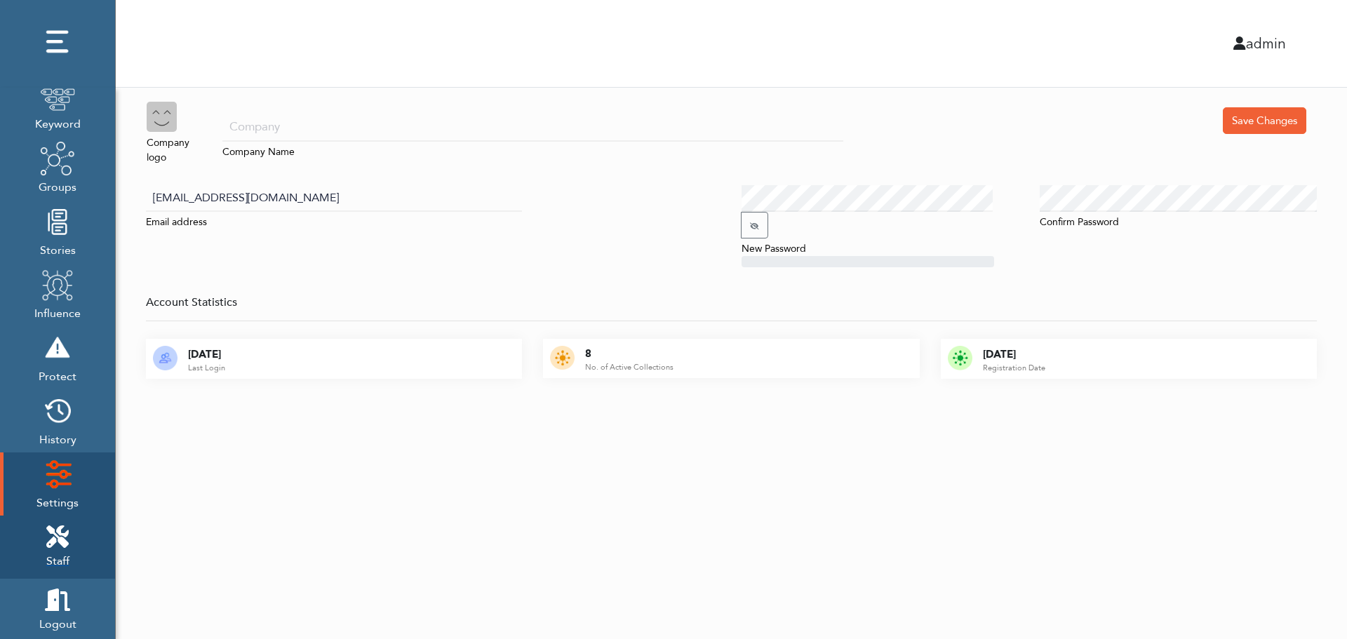
click at [65, 530] on icon at bounding box center [57, 537] width 22 height 22
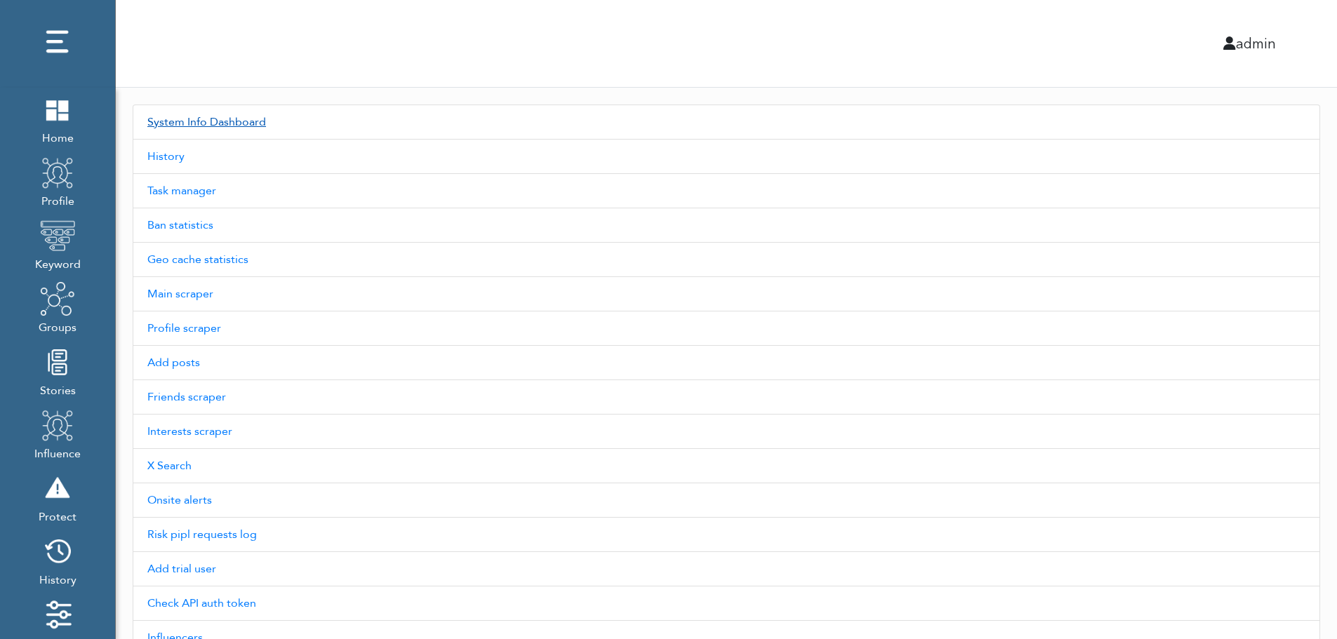
click at [229, 121] on link "System Info Dashboard" at bounding box center [726, 122] width 1187 height 35
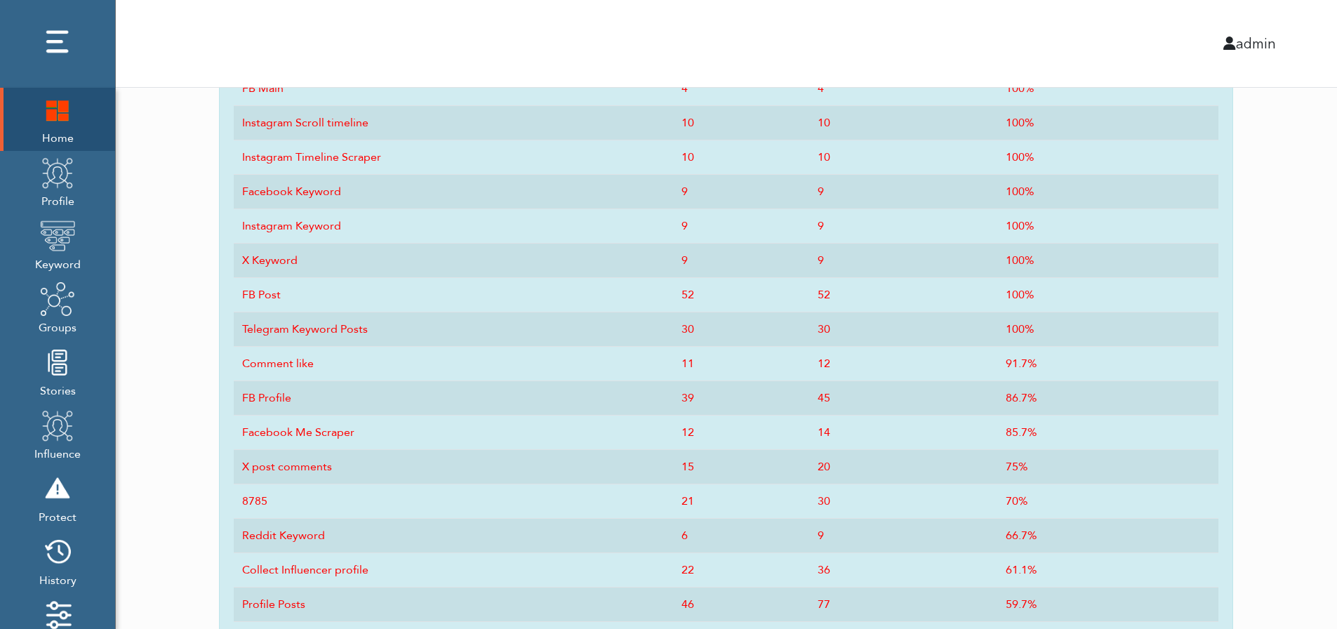
scroll to position [691, 0]
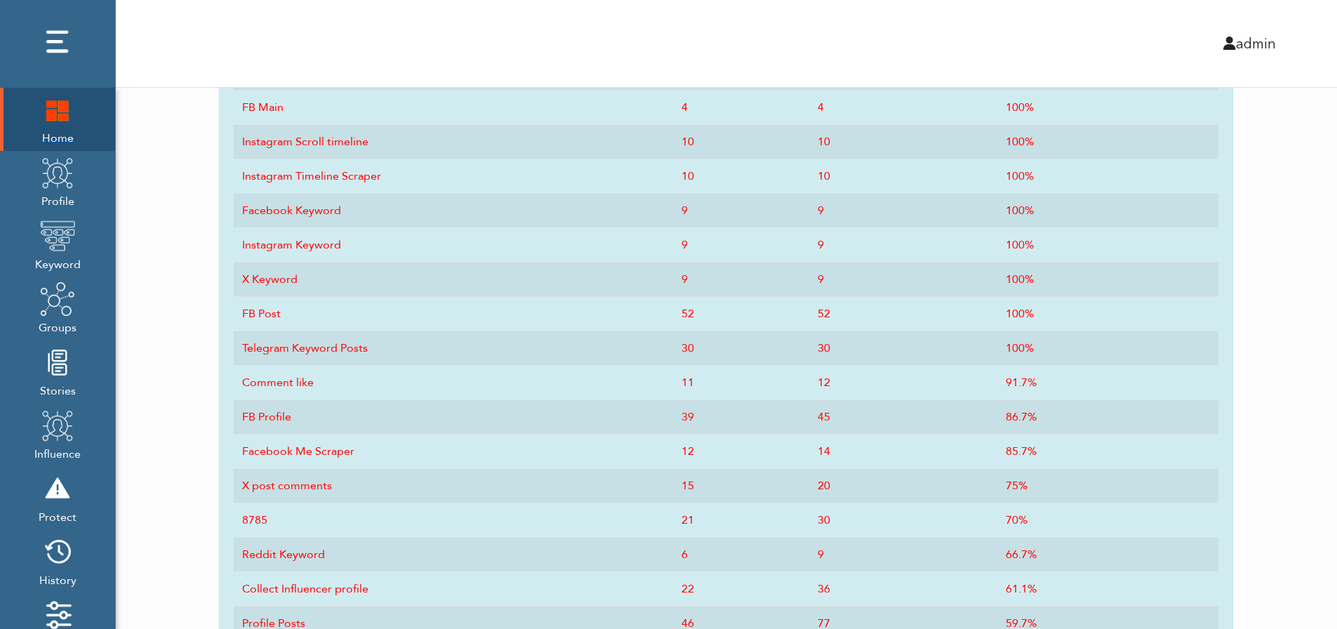
click at [51, 126] on img at bounding box center [57, 109] width 35 height 35
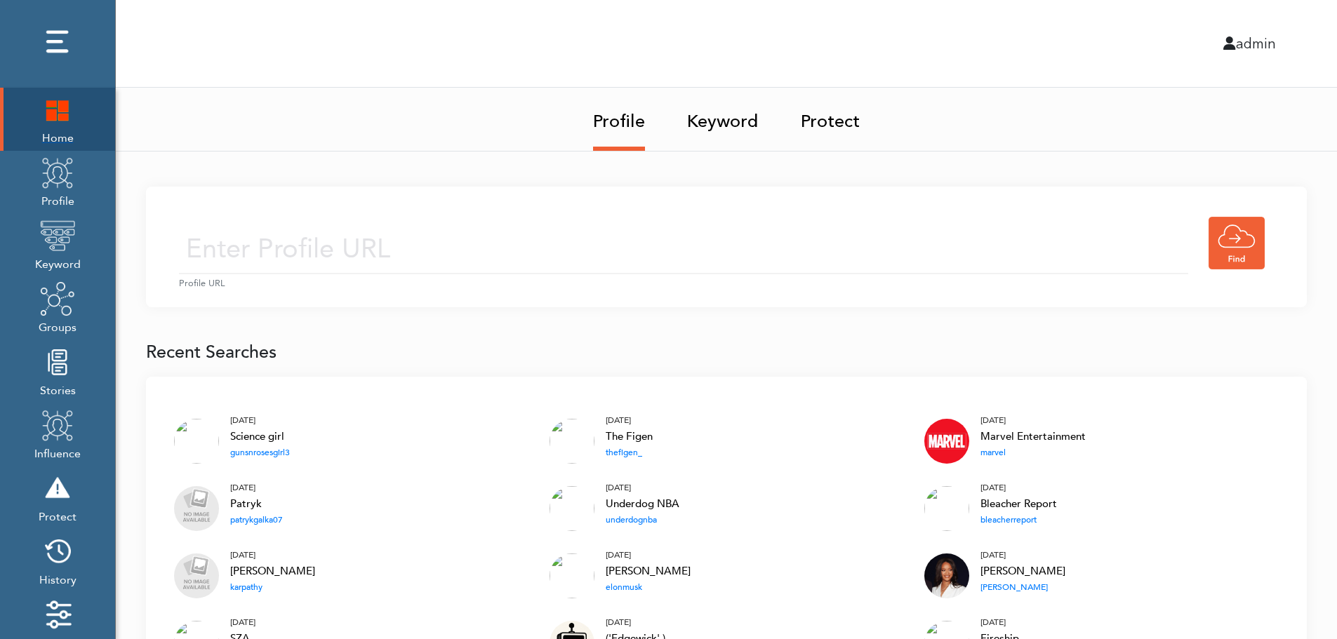
click at [49, 112] on img at bounding box center [57, 109] width 35 height 35
click at [59, 108] on img at bounding box center [57, 109] width 35 height 35
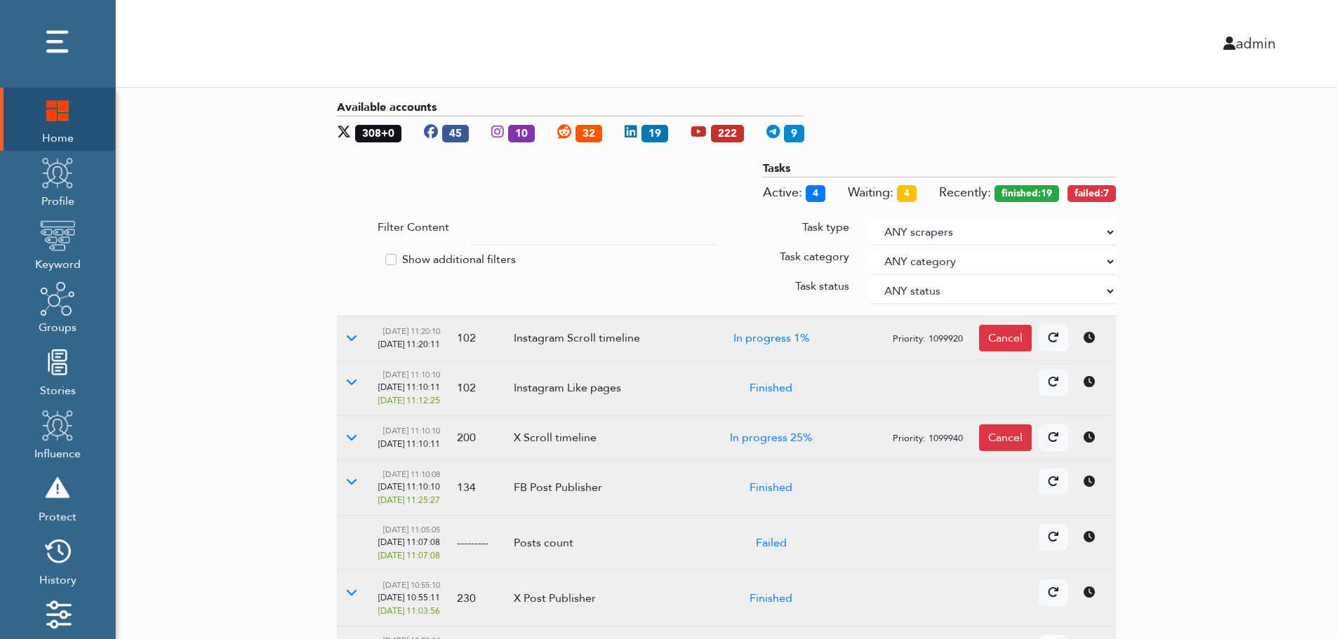
drag, startPoint x: 1253, startPoint y: 292, endPoint x: 1108, endPoint y: 230, distance: 157.9
click at [1108, 230] on select "ANY scrapers Facebook profile Facebook keyword X profile X keyword Instagram pr…" at bounding box center [993, 232] width 246 height 27
click at [459, 256] on label "Show additional filters" at bounding box center [459, 259] width 114 height 17
click at [348, 256] on input "Show additional filters" at bounding box center [342, 258] width 11 height 14
checkbox input "true"
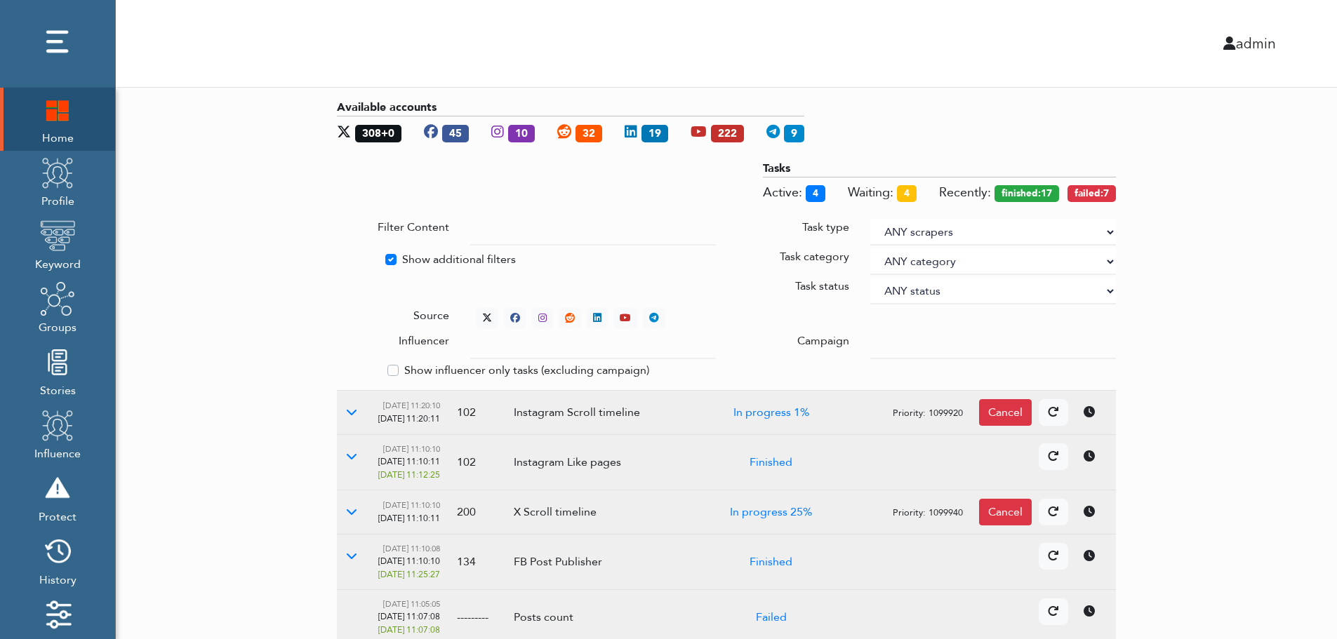
click at [870, 341] on div at bounding box center [993, 346] width 267 height 27
click at [579, 348] on input "text" at bounding box center [593, 346] width 246 height 27
click at [916, 287] on select "ANY status None Created In progress Finished Failed Wait to retry Canceled Skip…" at bounding box center [993, 291] width 246 height 27
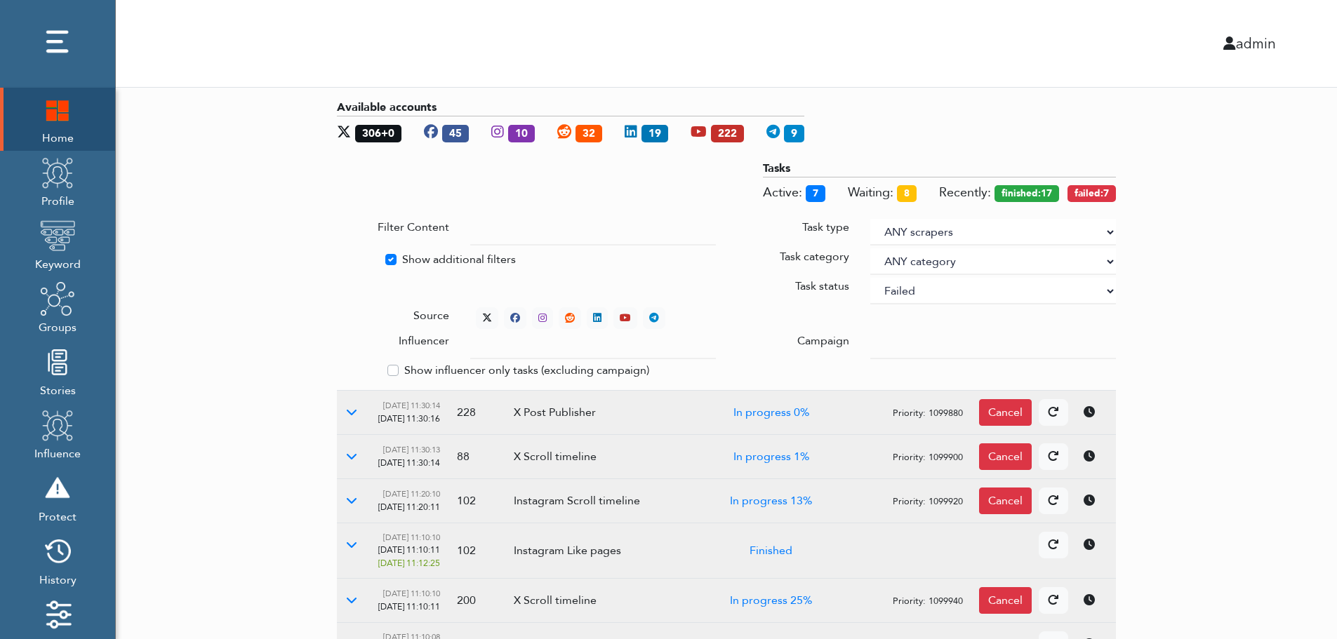
click at [870, 278] on select "ANY status None Created In progress Finished Failed Wait to retry Canceled Skip…" at bounding box center [993, 291] width 246 height 27
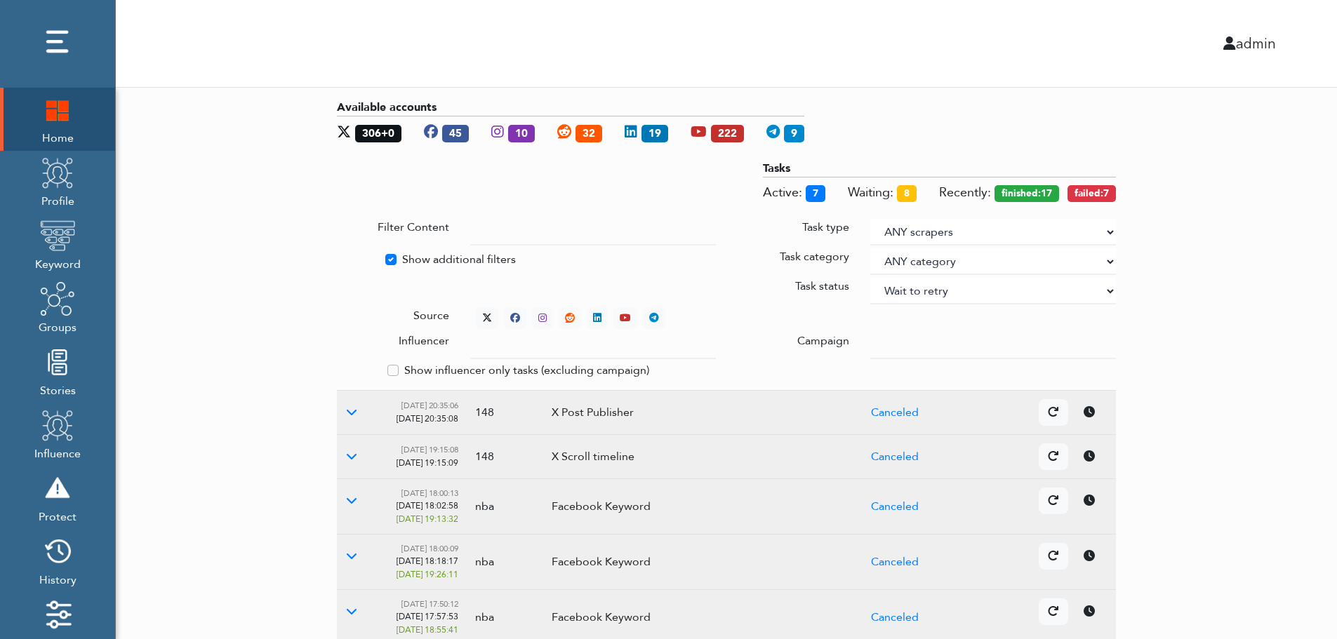
select select "4"
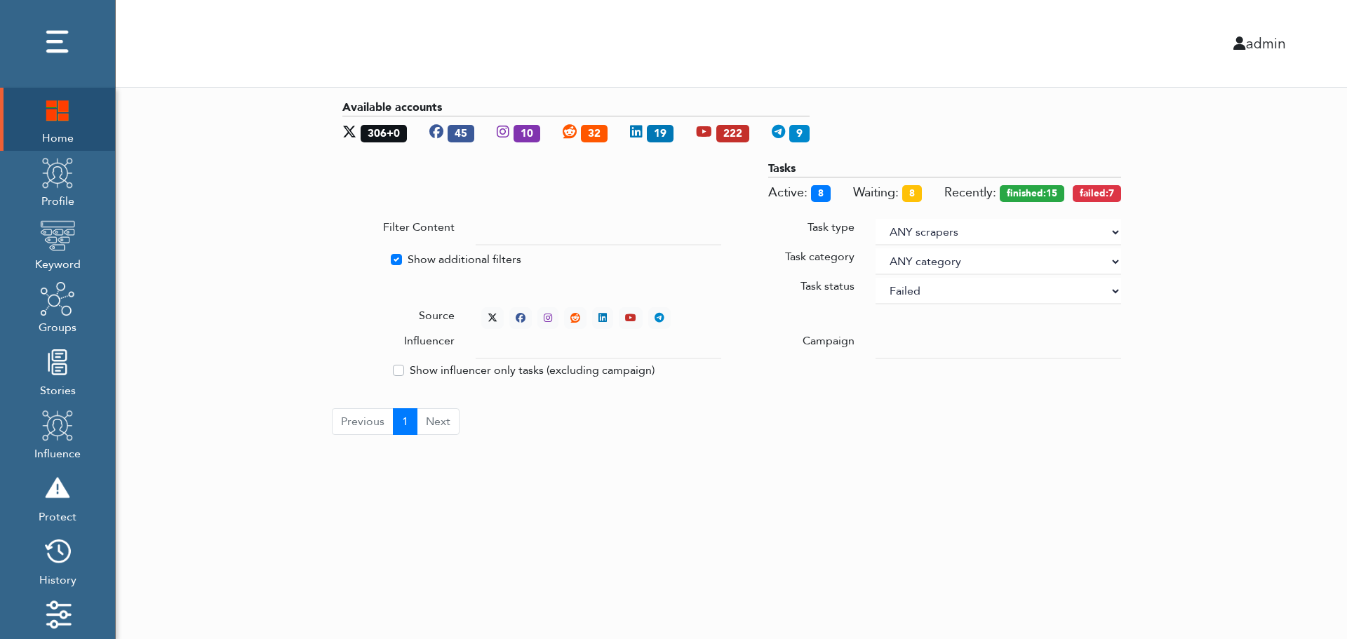
click at [1203, 215] on div "Available accounts 306+0 45 10 32 19 222 9 Tasks Active: 8 Waiting: 8 Recently:…" at bounding box center [732, 267] width 1232 height 359
click at [1251, 322] on div "Available accounts 306+0 45 10 32 19 222 9 Tasks Active: 8 Waiting: 8 Recently:…" at bounding box center [732, 267] width 1232 height 359
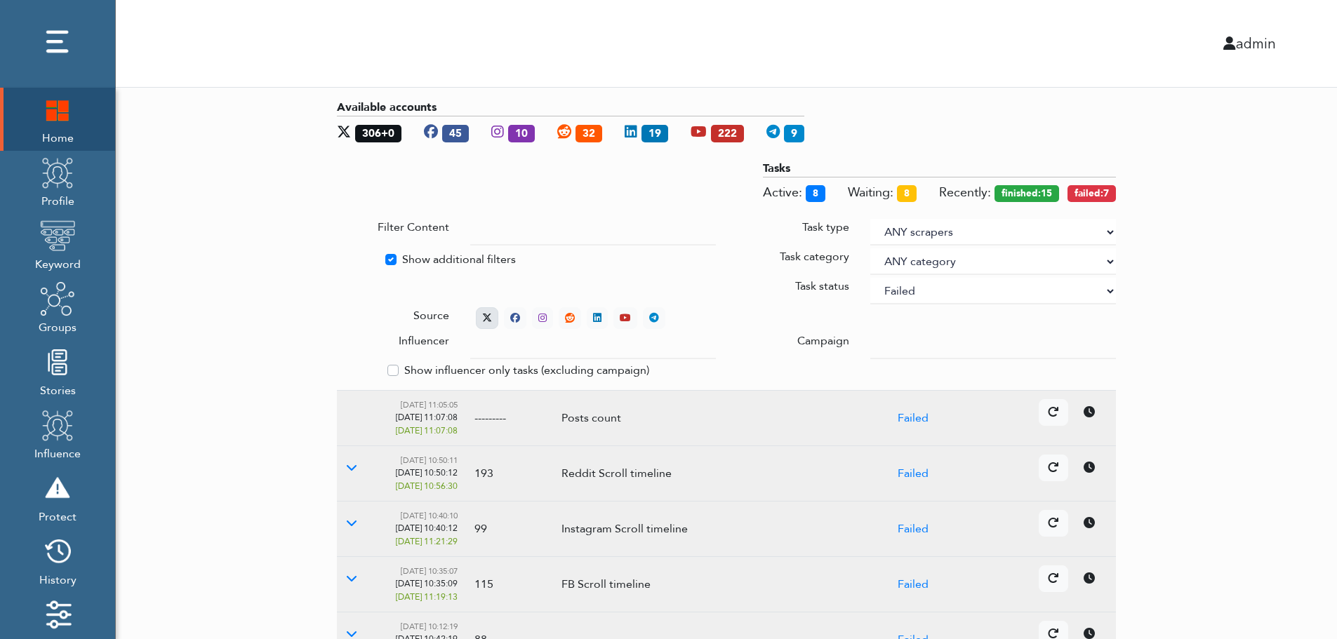
click at [484, 314] on icon at bounding box center [487, 318] width 10 height 10
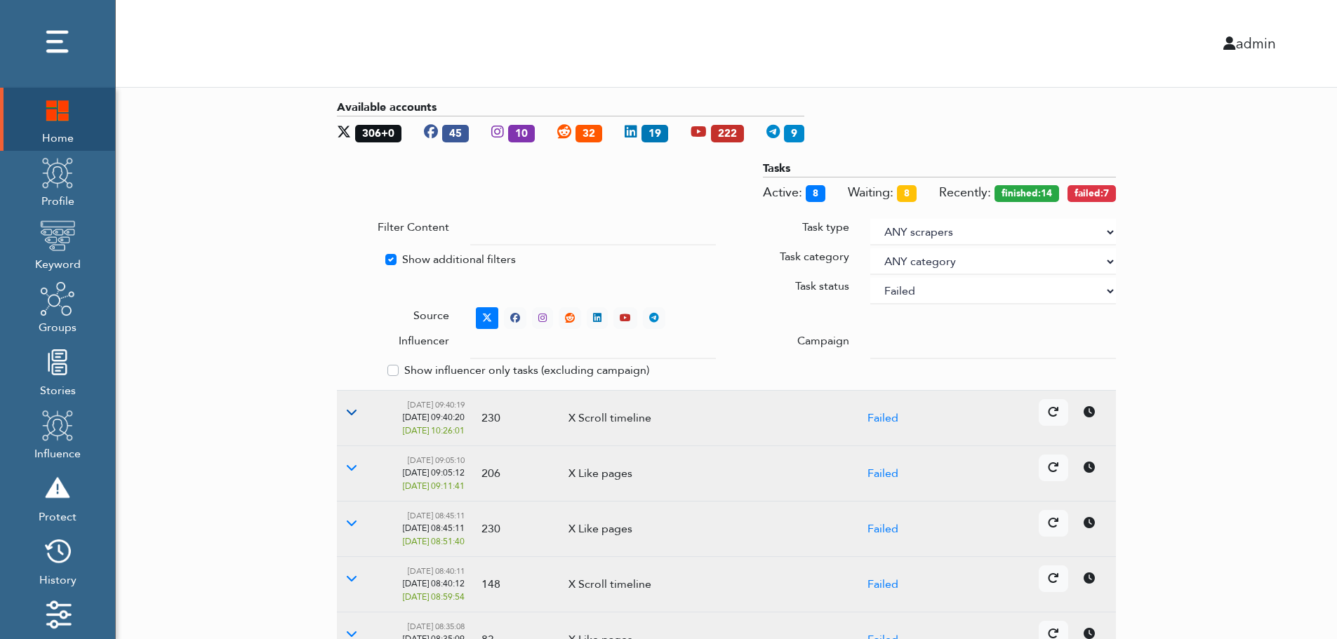
click at [350, 412] on icon at bounding box center [351, 411] width 11 height 11
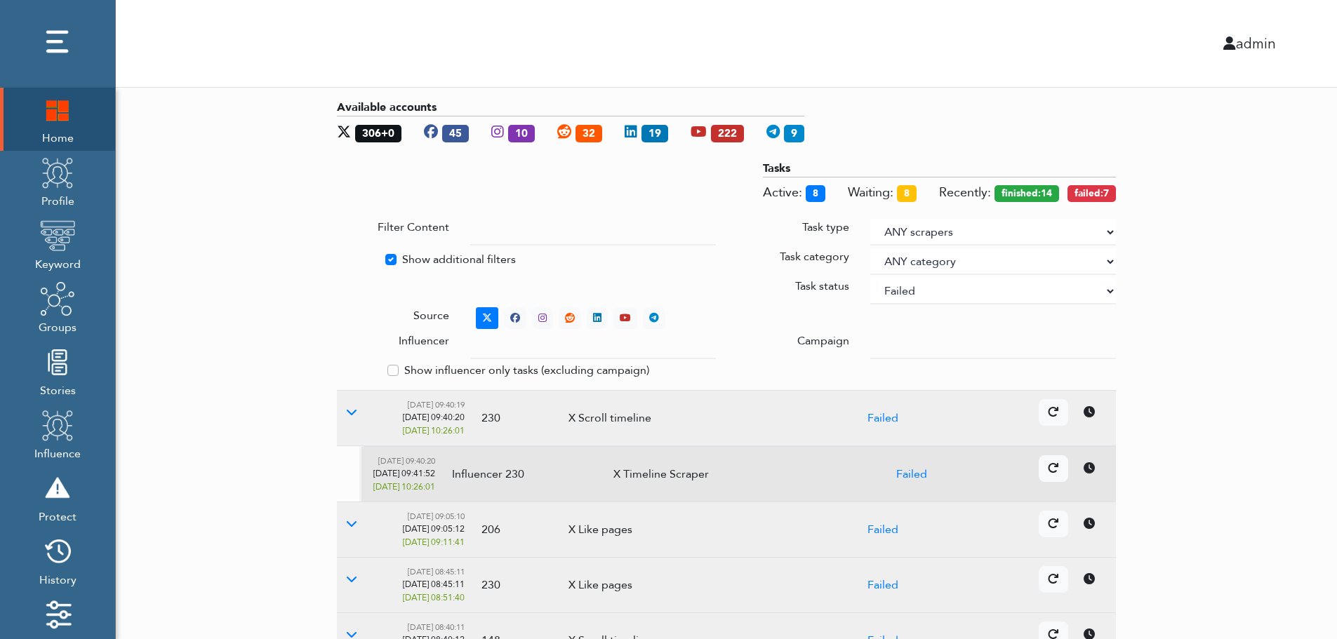
click at [1093, 472] on icon at bounding box center [1089, 467] width 11 height 11
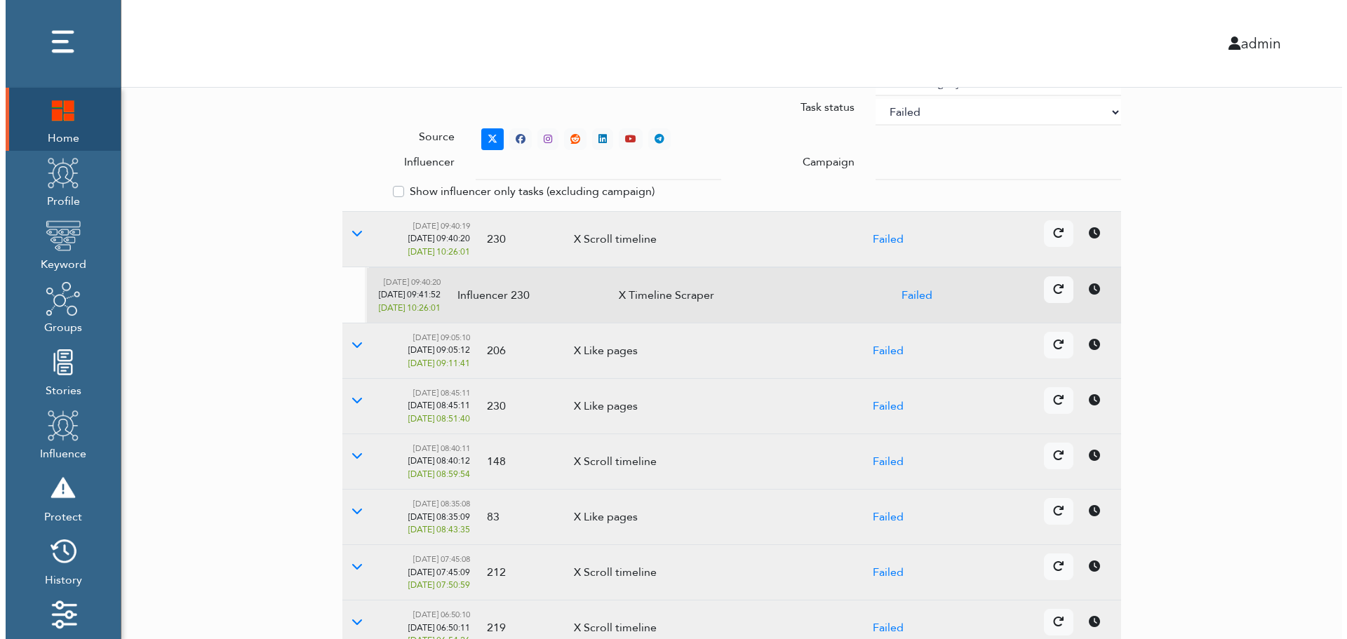
scroll to position [418, 0]
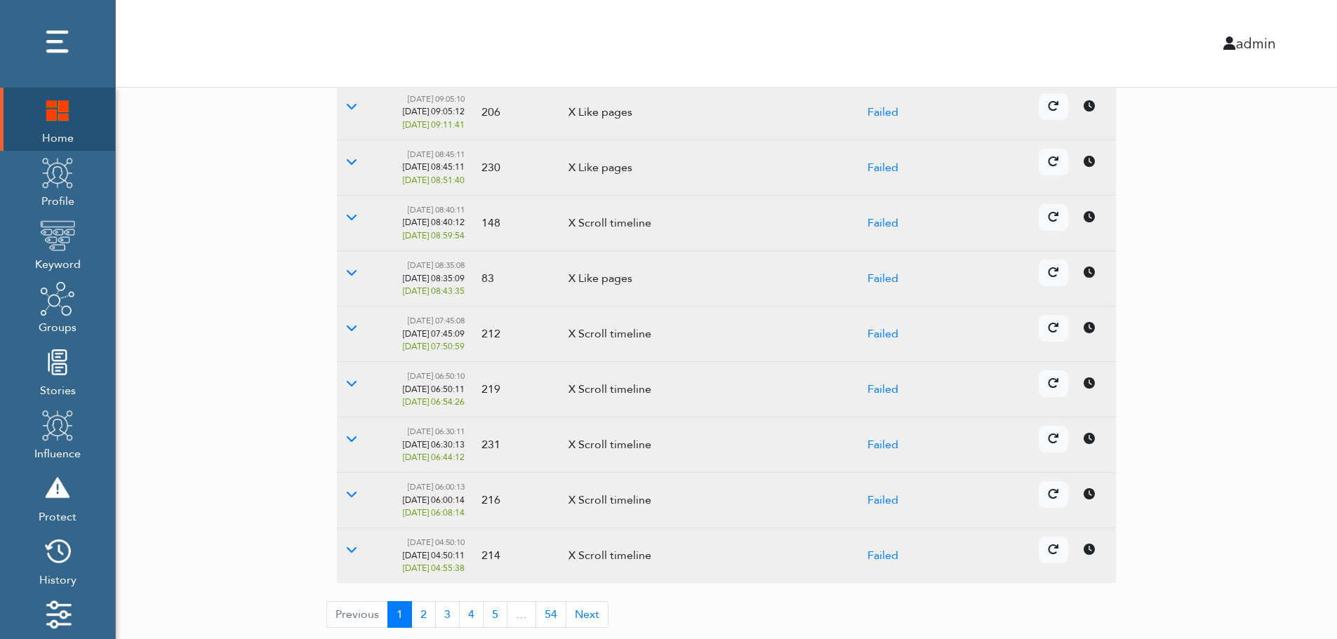
click at [1087, 441] on icon at bounding box center [1089, 438] width 11 height 11
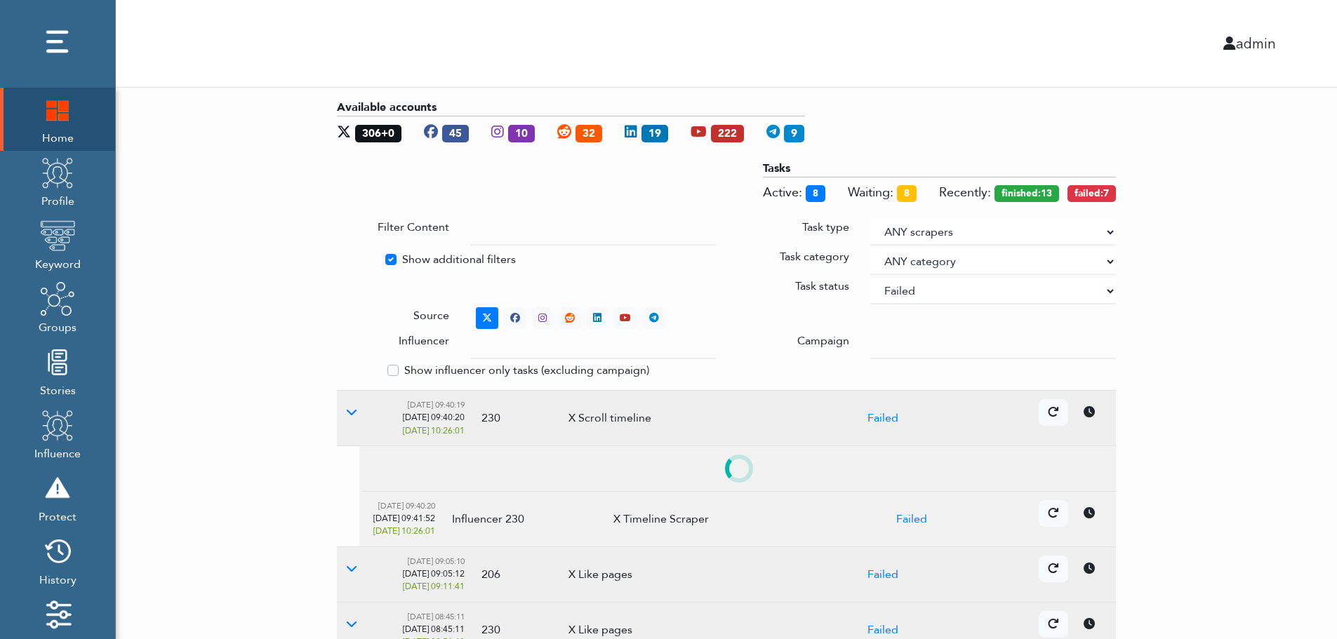
click at [956, 293] on select "ANY status None Created In progress Finished Failed Wait to retry Canceled Skip…" at bounding box center [993, 291] width 246 height 27
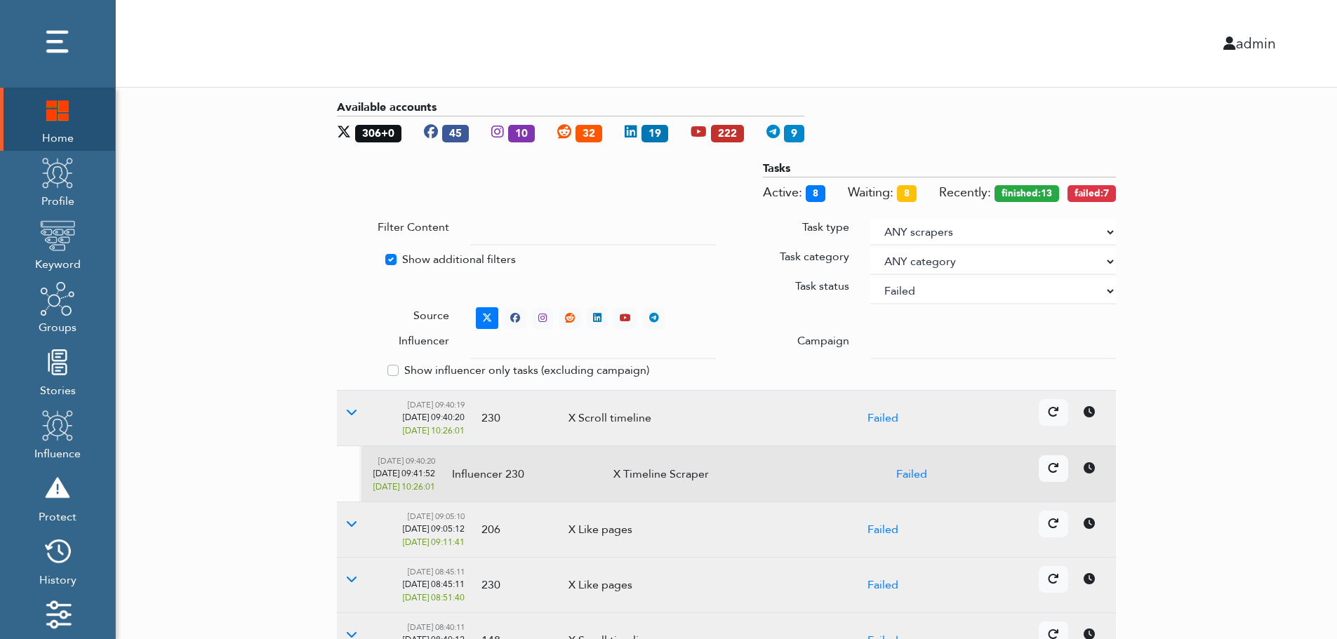
select select
click at [870, 278] on select "ANY status None Created In progress Finished Failed Wait to retry Canceled Skip…" at bounding box center [993, 291] width 246 height 27
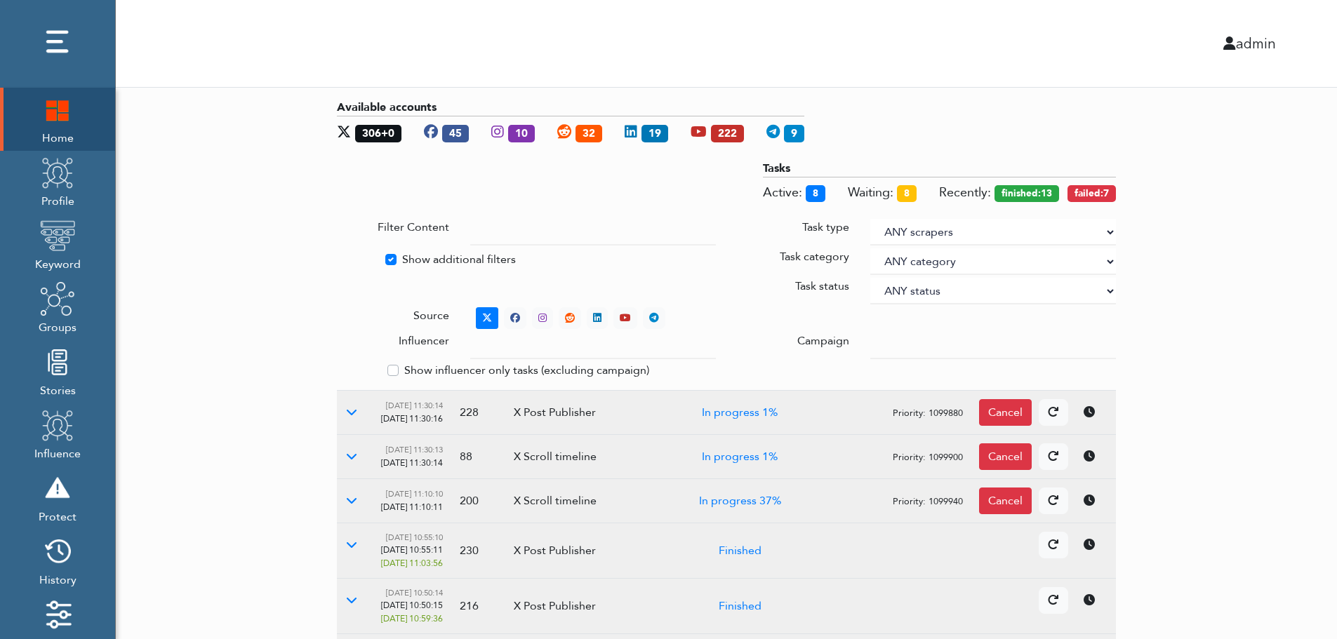
click at [1306, 262] on div "Available accounts 306+0 45 10 32 19 222 9 Tasks Active: 8 Waiting: 8 Recently:…" at bounding box center [726, 527] width 1221 height 879
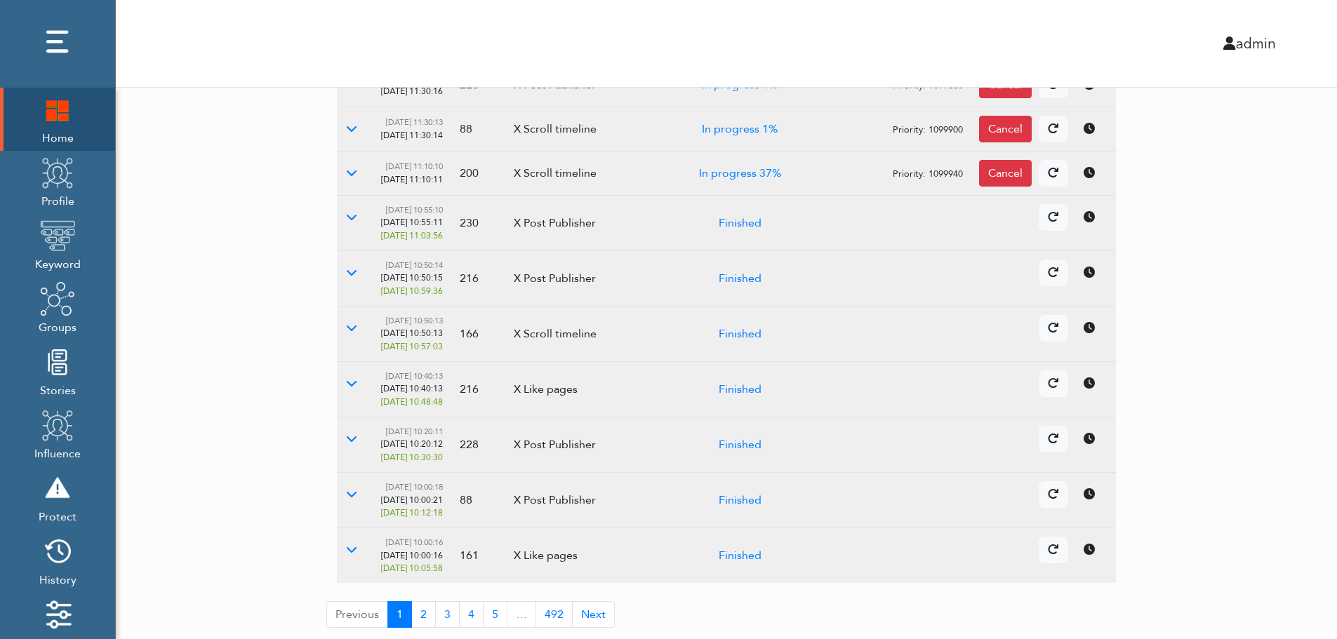
click at [1093, 454] on td "Details Cancel" at bounding box center [960, 445] width 312 height 55
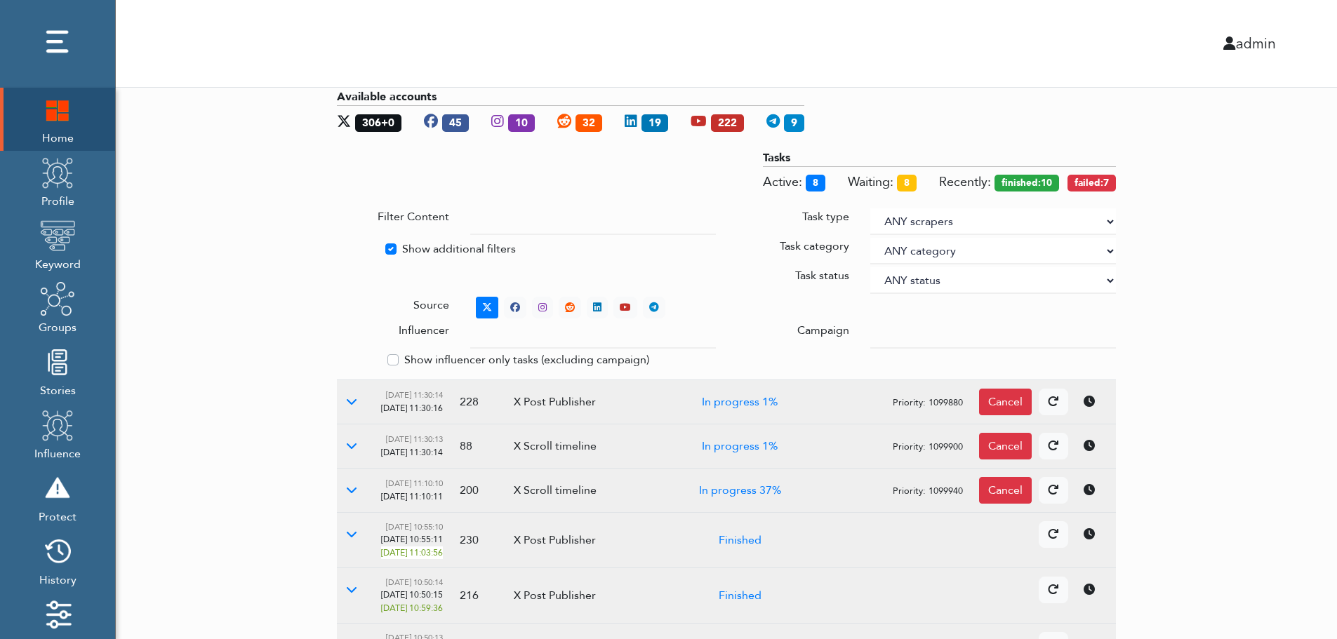
scroll to position [0, 0]
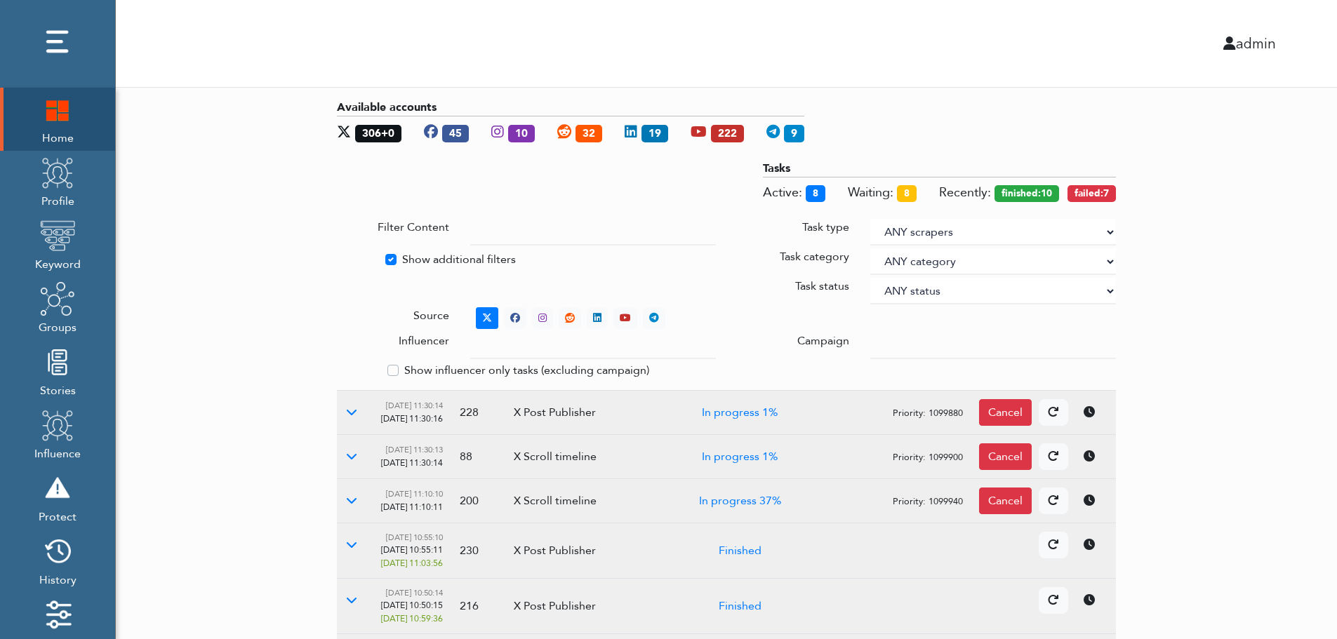
click at [421, 258] on label "Show additional filters" at bounding box center [459, 259] width 114 height 17
click at [348, 258] on input "Show additional filters" at bounding box center [342, 258] width 11 height 14
checkbox input "false"
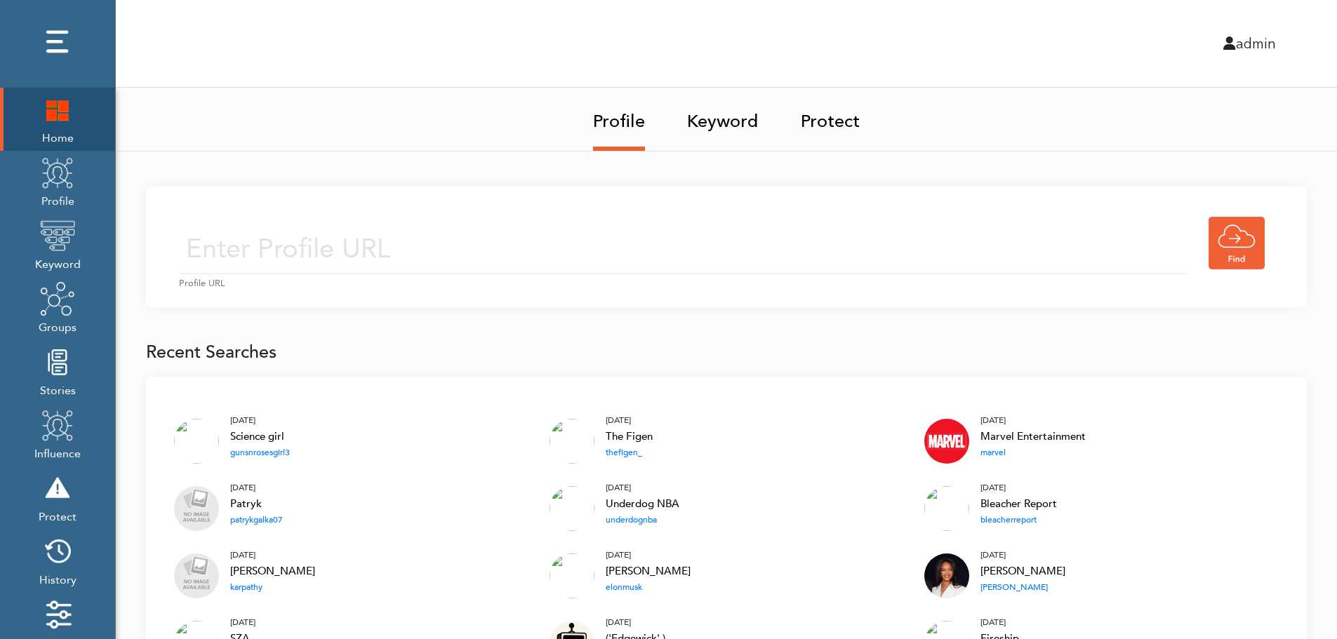
click at [455, 246] on input "text" at bounding box center [683, 250] width 1009 height 50
type input "[URL][DOMAIN_NAME]"
click at [546, 253] on input "[URL][DOMAIN_NAME]" at bounding box center [683, 250] width 1009 height 50
click at [658, 210] on div "https://twitter.com/KingJames Profile URL" at bounding box center [726, 247] width 1161 height 121
click at [621, 263] on input "https://twitter.com/KingJames" at bounding box center [683, 250] width 1009 height 50
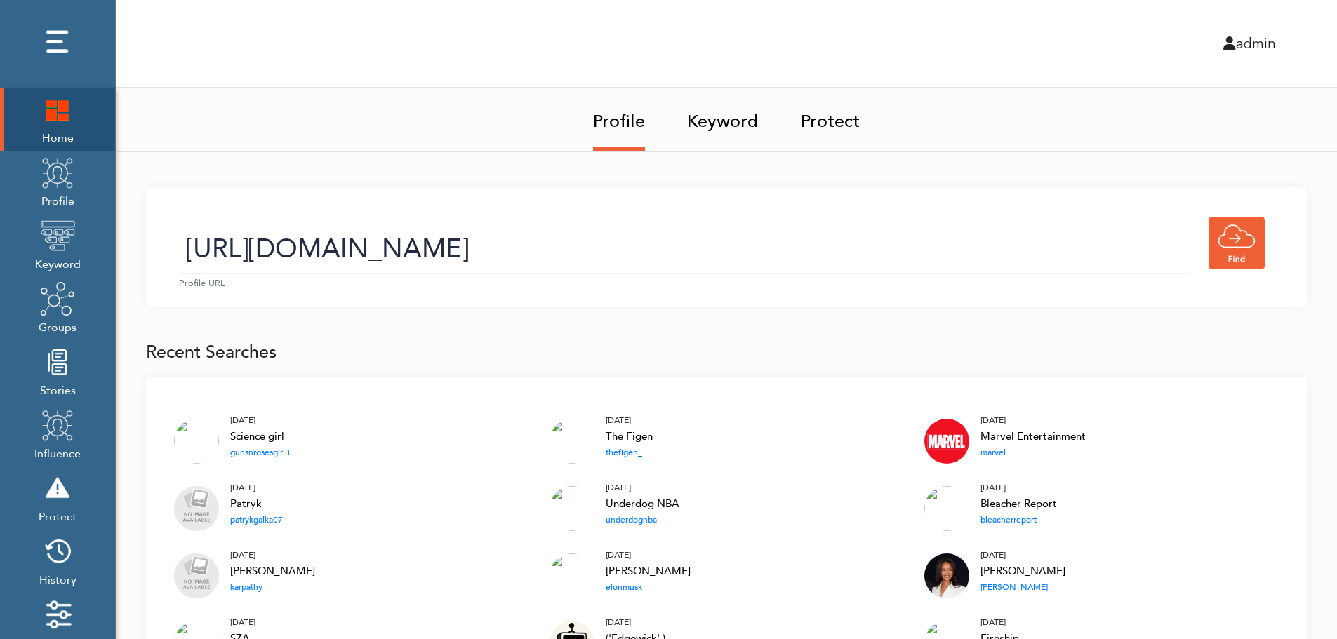
click at [727, 126] on link "Keyword" at bounding box center [723, 117] width 72 height 59
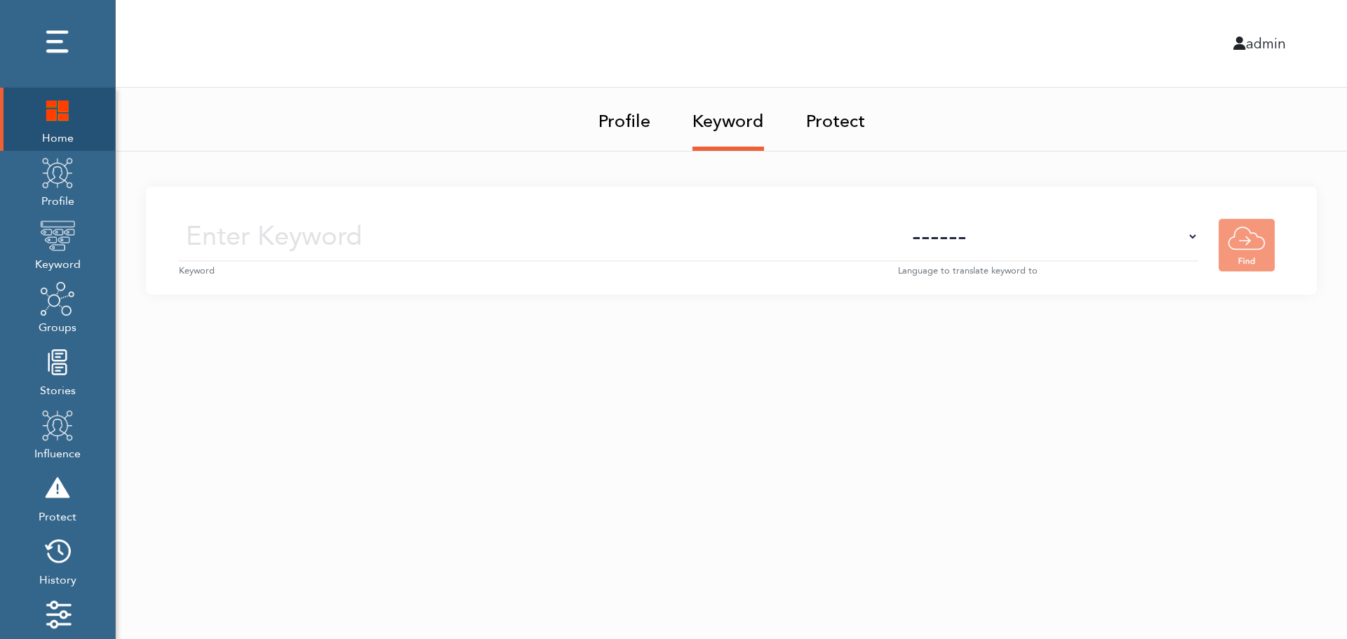
click at [740, 240] on input "text" at bounding box center [538, 237] width 719 height 50
click at [60, 189] on img at bounding box center [57, 172] width 35 height 35
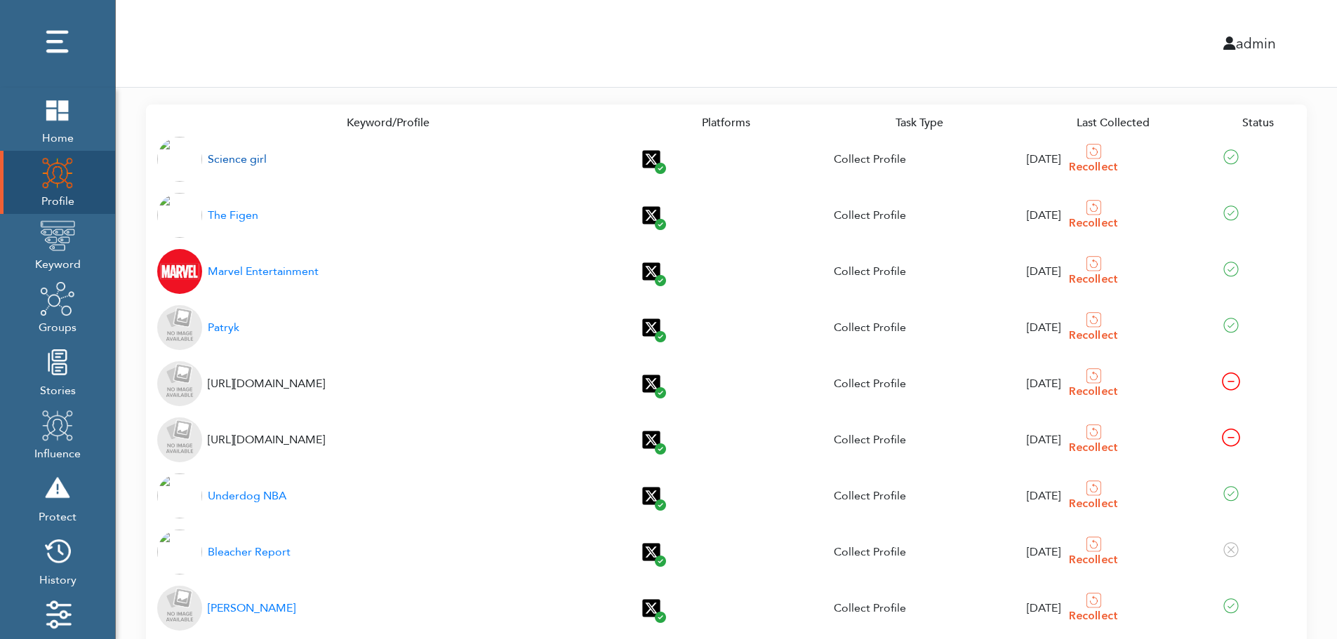
click at [229, 160] on div "Science girl" at bounding box center [237, 159] width 59 height 17
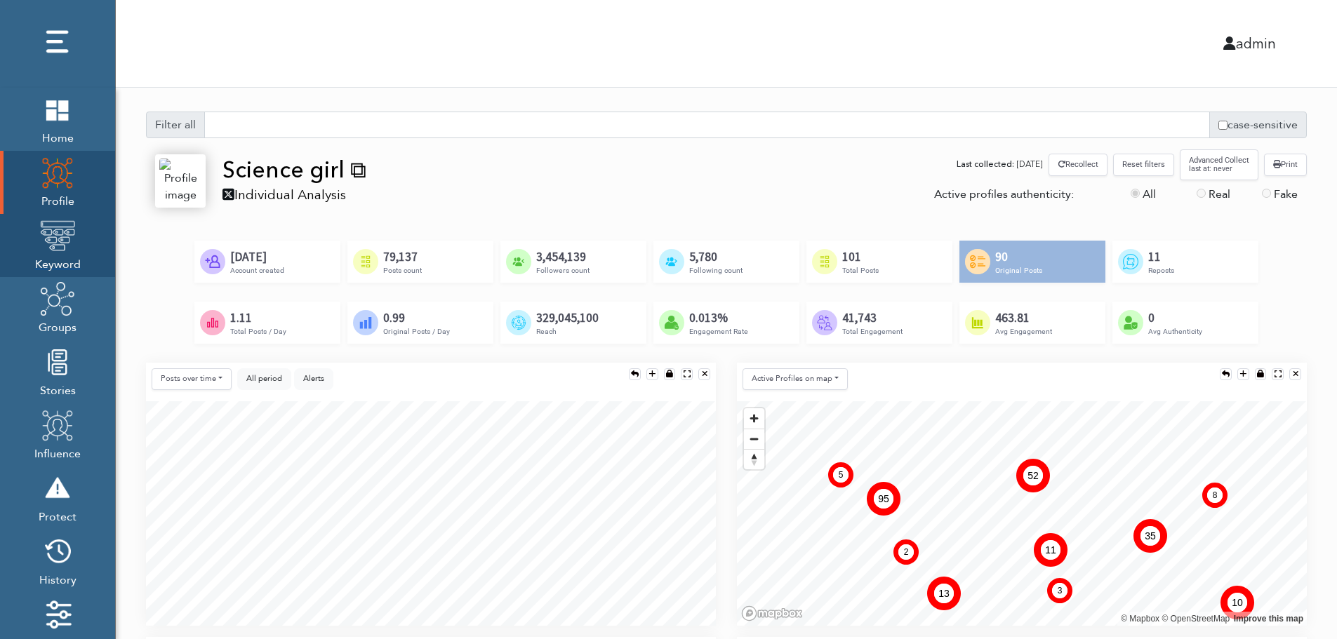
click at [53, 248] on img at bounding box center [57, 235] width 35 height 35
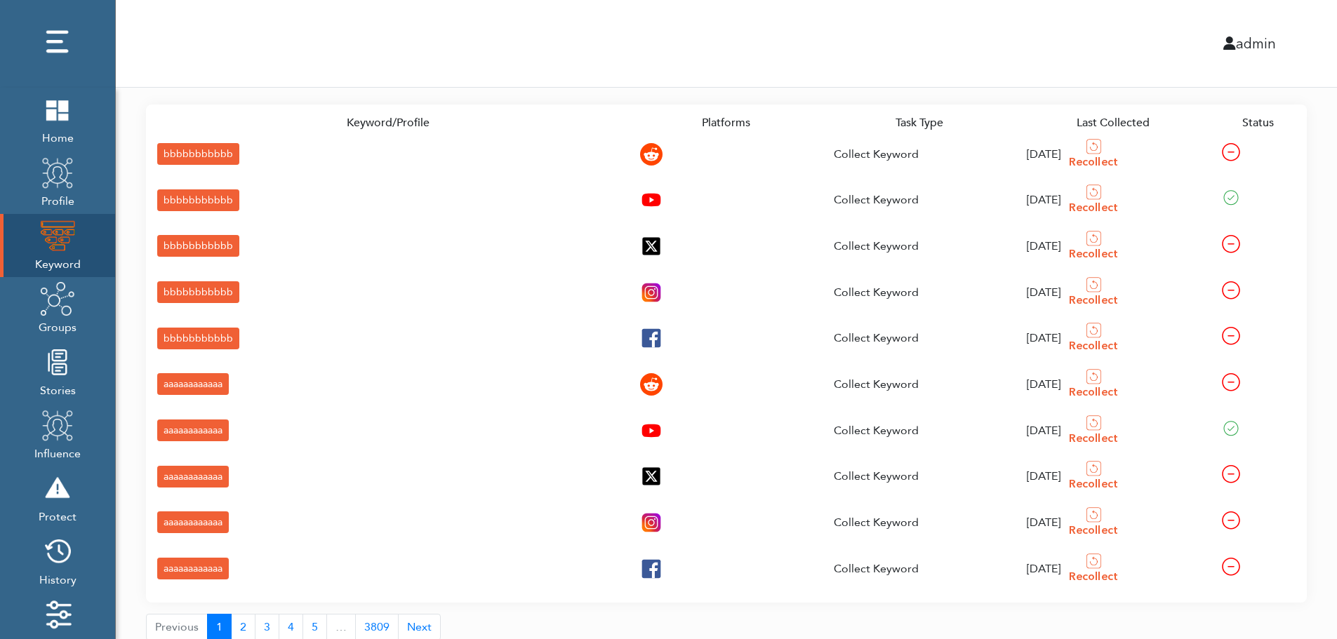
click at [171, 152] on div "bbbbbbbbbbb" at bounding box center [198, 154] width 82 height 22
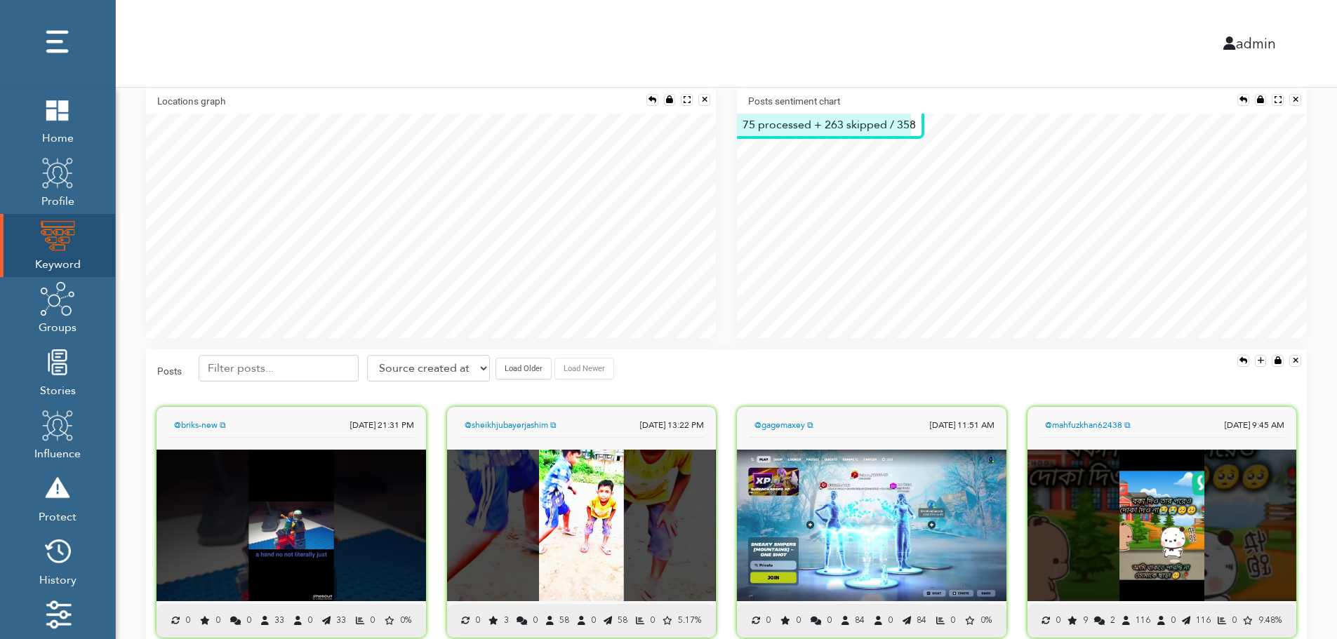
scroll to position [310, 0]
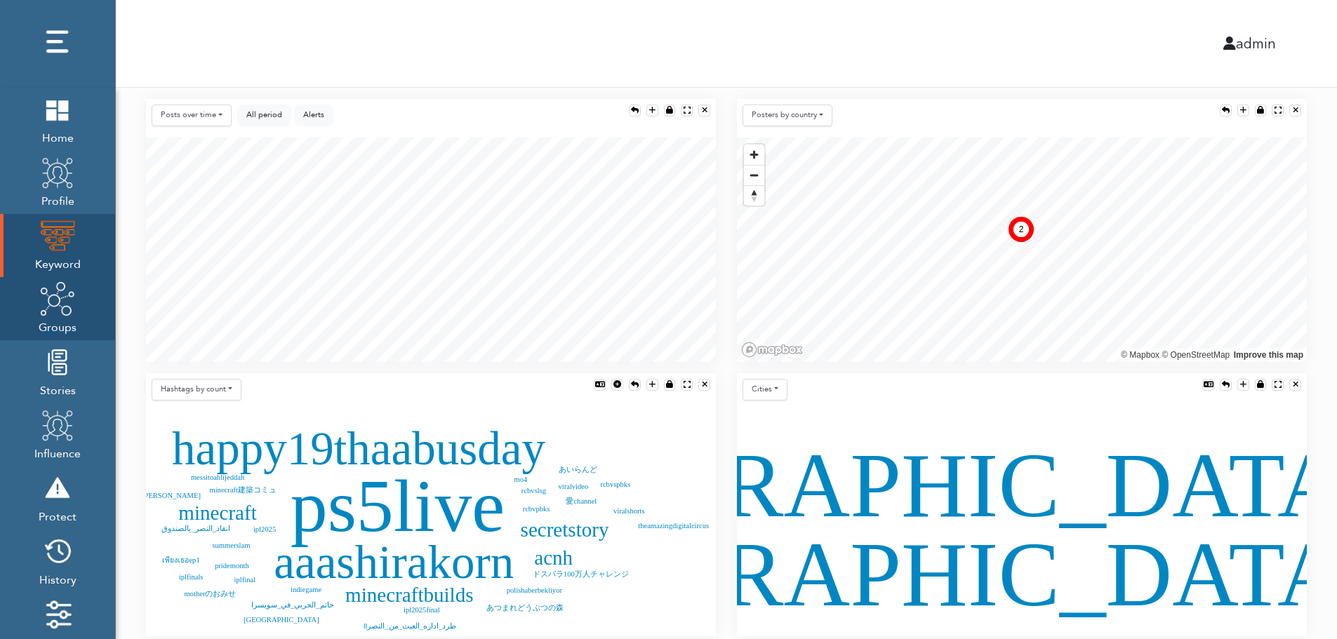
click at [55, 314] on img at bounding box center [57, 298] width 35 height 35
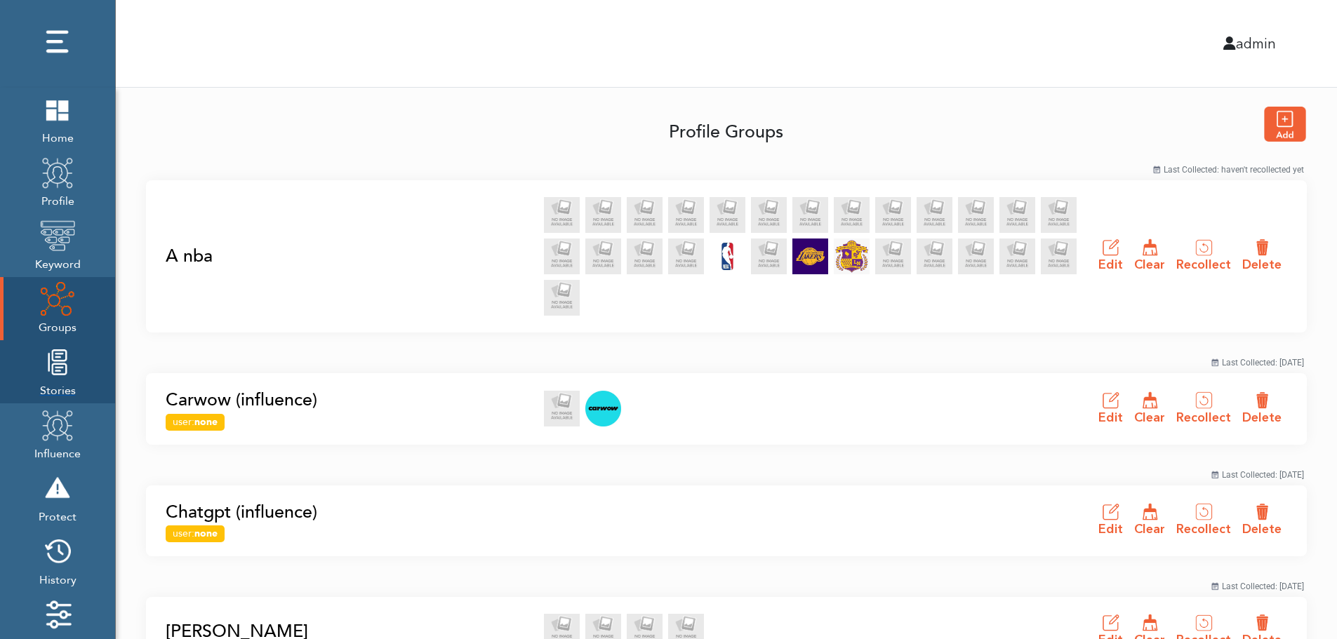
click at [53, 379] on img at bounding box center [57, 362] width 35 height 35
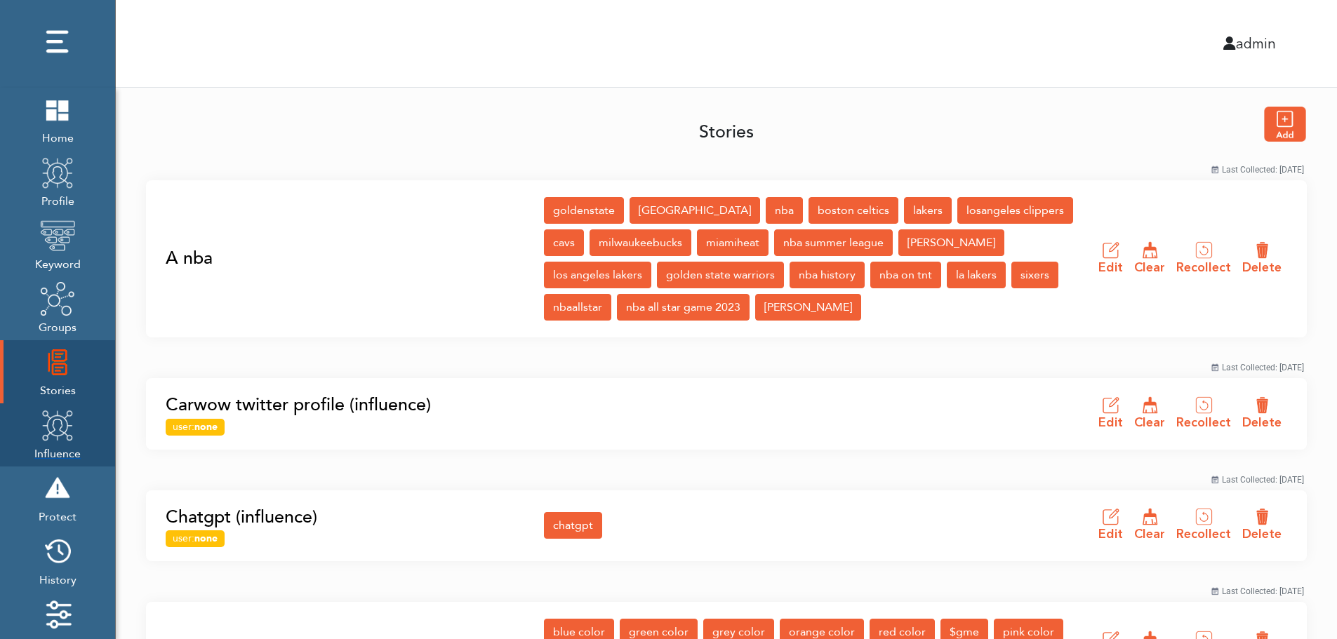
click at [53, 437] on img at bounding box center [57, 425] width 35 height 35
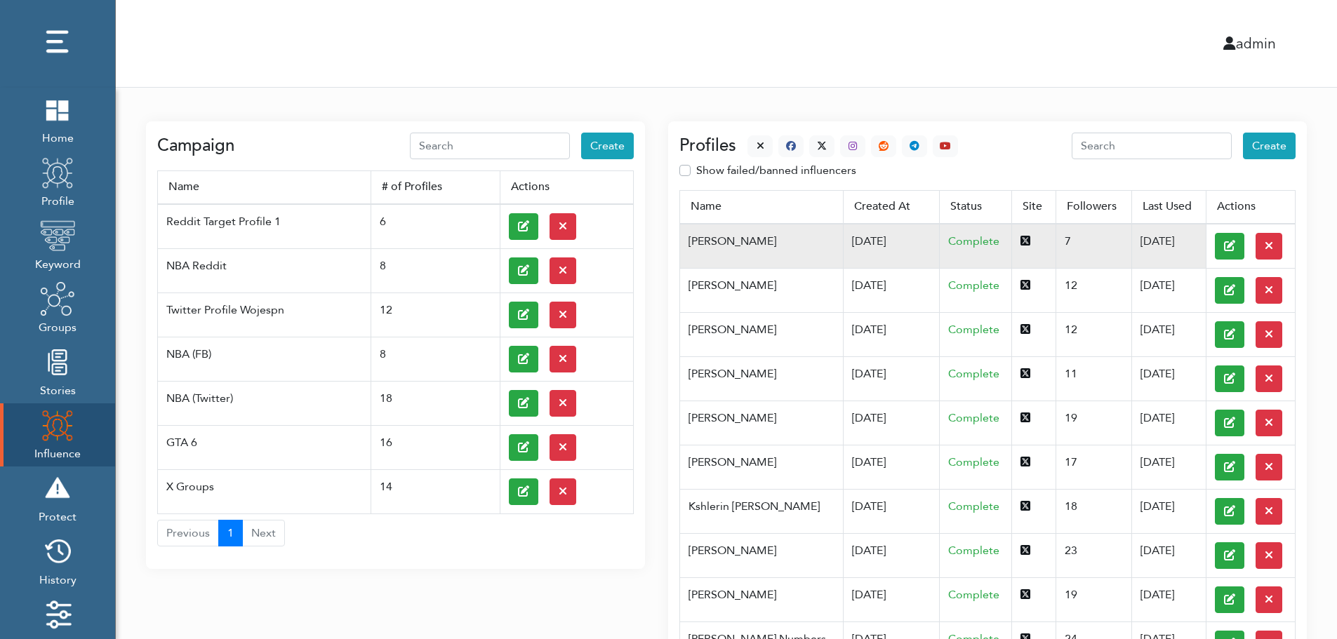
click at [843, 240] on td "[DATE]" at bounding box center [891, 246] width 97 height 45
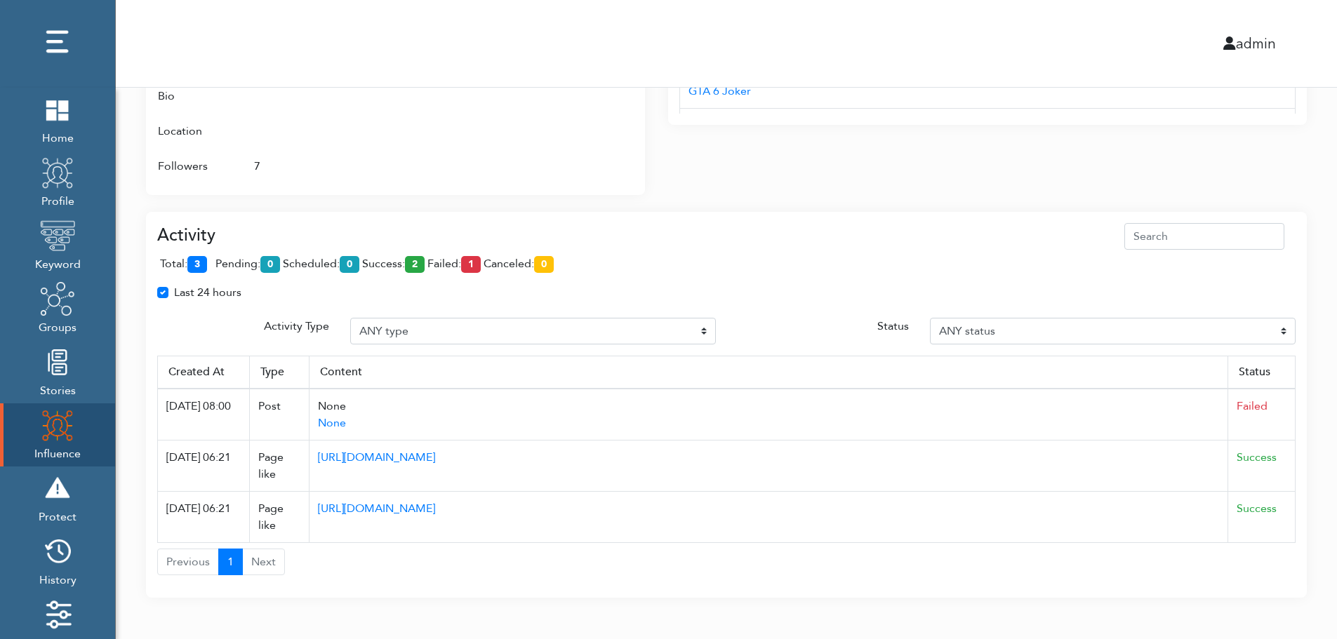
scroll to position [885, 0]
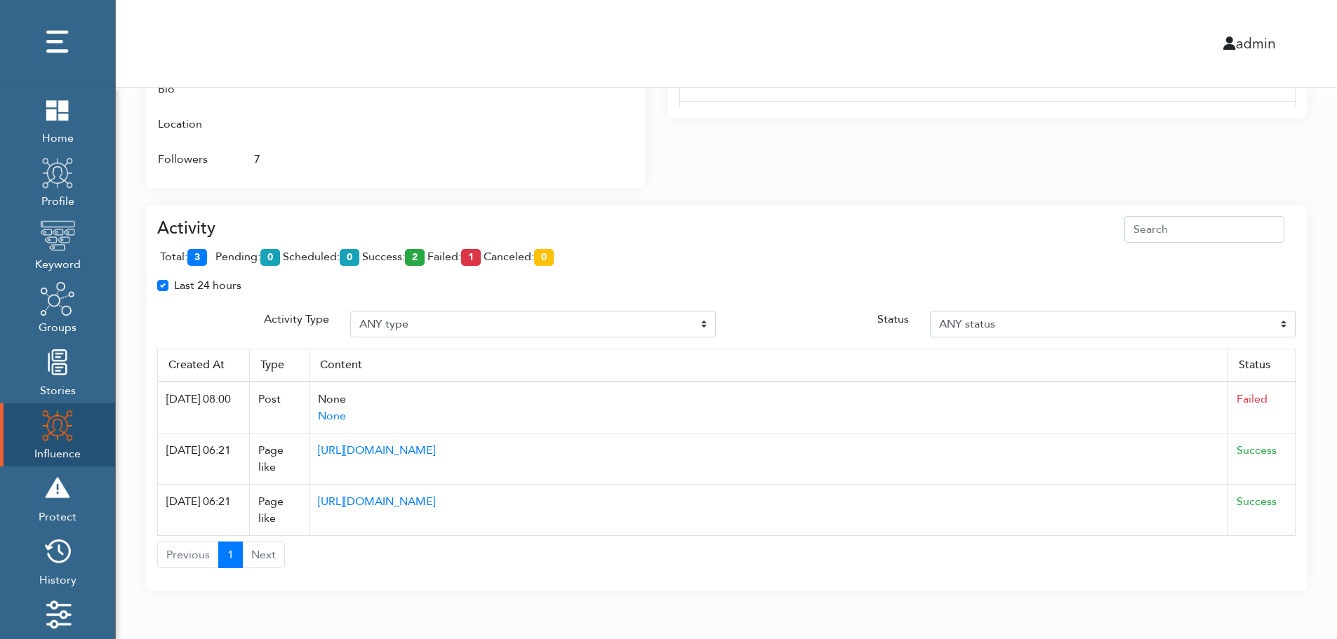
click at [455, 299] on div "Last 24 hours" at bounding box center [726, 291] width 1159 height 28
click at [1047, 299] on div "Last 24 hours" at bounding box center [726, 291] width 1159 height 28
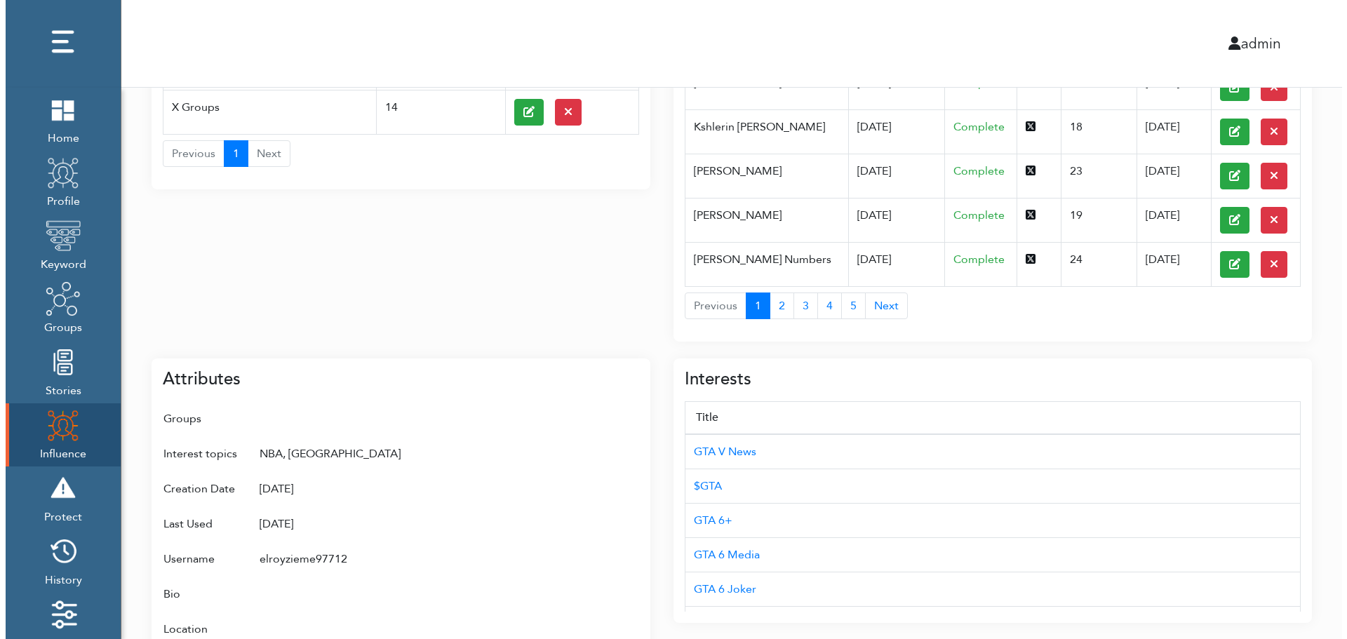
scroll to position [0, 0]
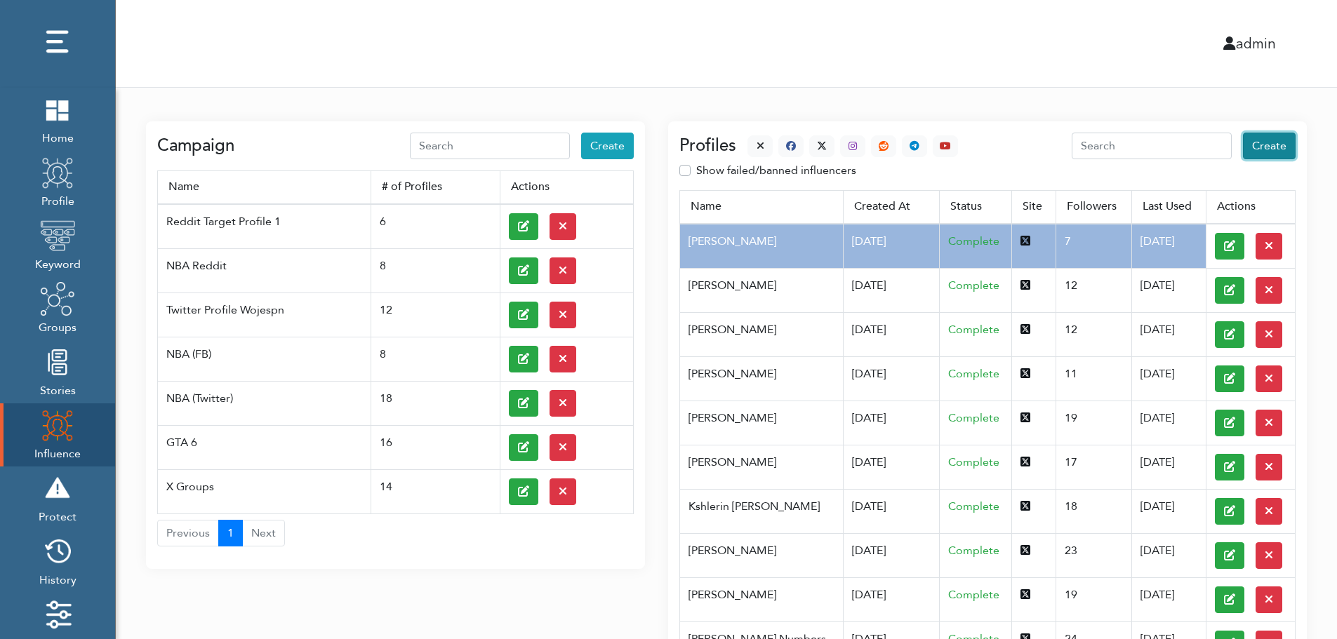
click at [1272, 147] on span "Create" at bounding box center [1269, 145] width 34 height 15
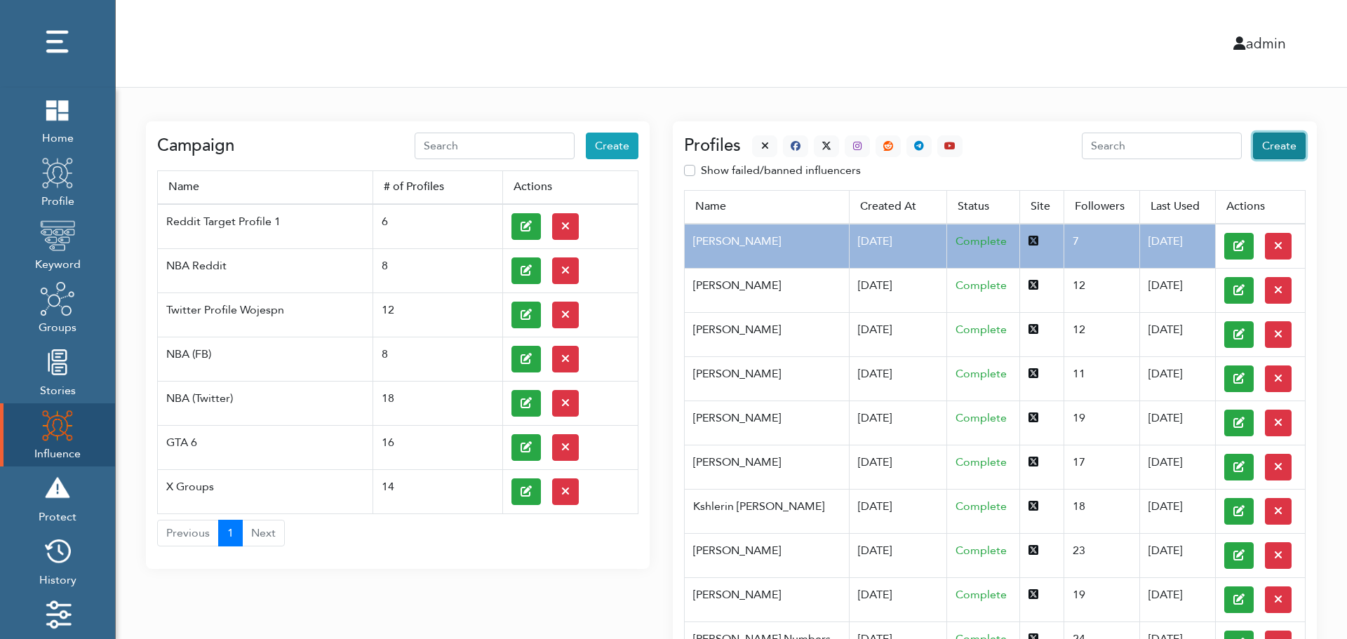
select select "primary"
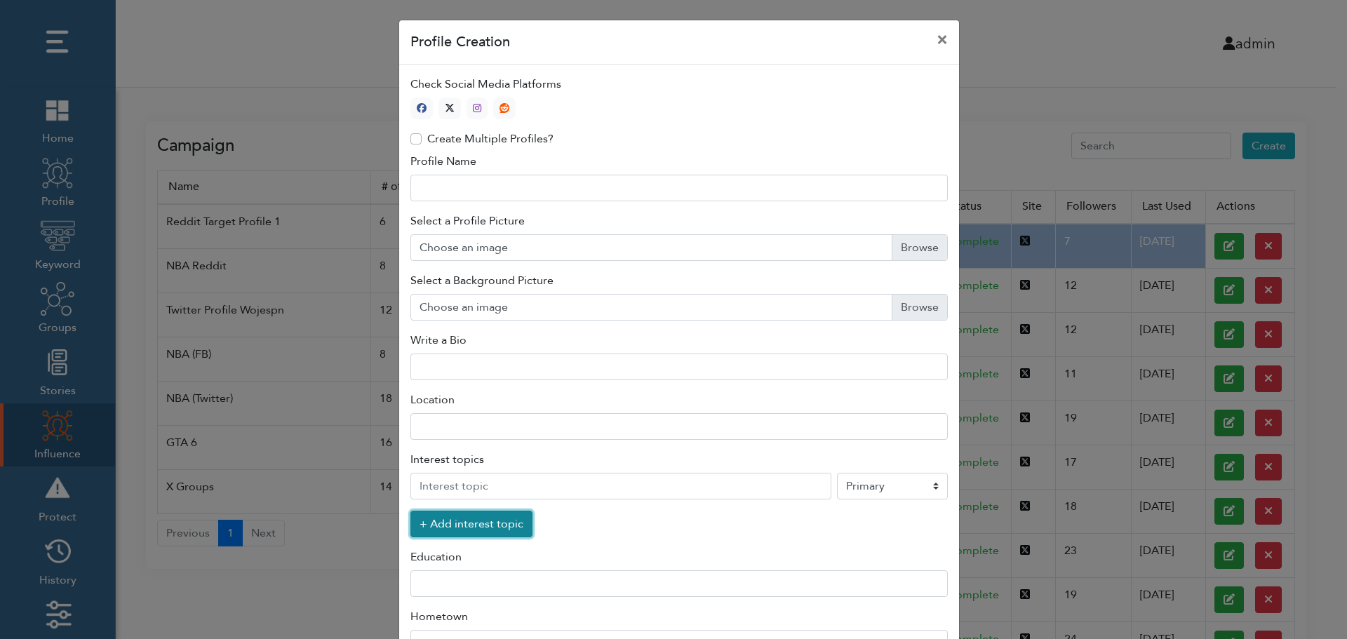
click at [463, 528] on button "+ Add interest topic" at bounding box center [472, 524] width 122 height 27
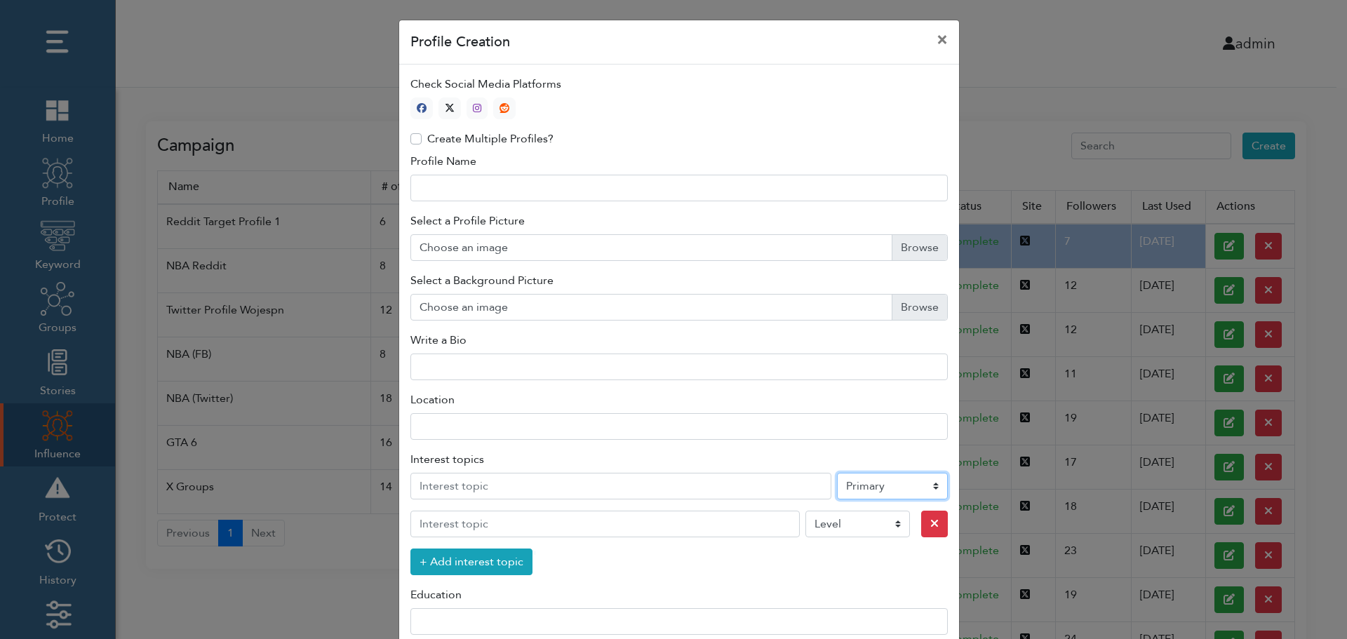
click at [872, 489] on select "Level Primary Secondary Tertiary" at bounding box center [892, 486] width 111 height 27
click at [446, 106] on icon "button" at bounding box center [450, 108] width 10 height 10
type input "1"
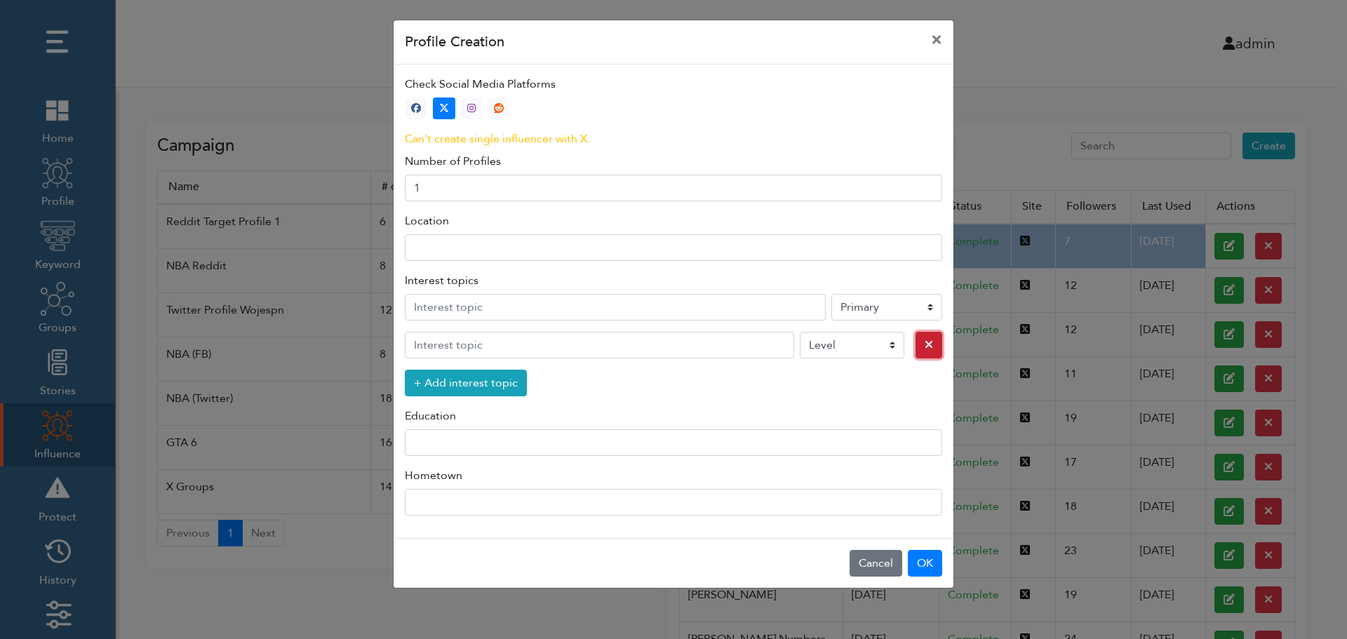
click at [925, 347] on icon "button" at bounding box center [929, 344] width 8 height 11
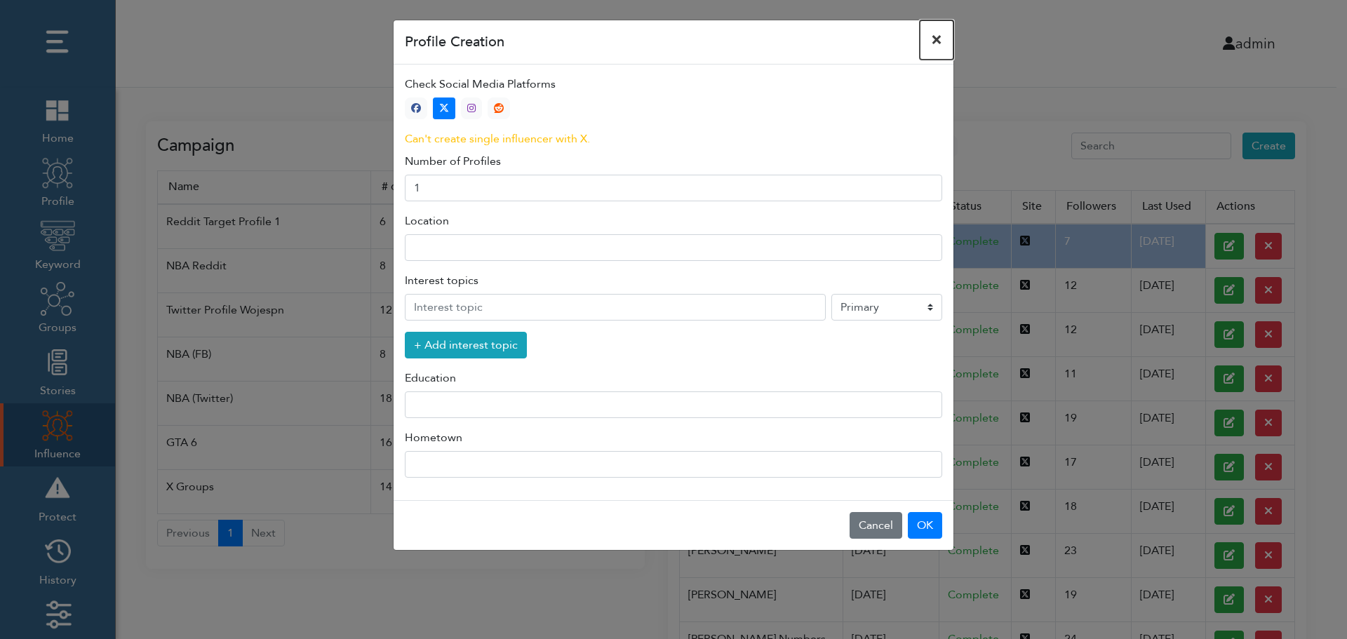
click at [938, 39] on button "×" at bounding box center [937, 39] width 34 height 39
select select "primary"
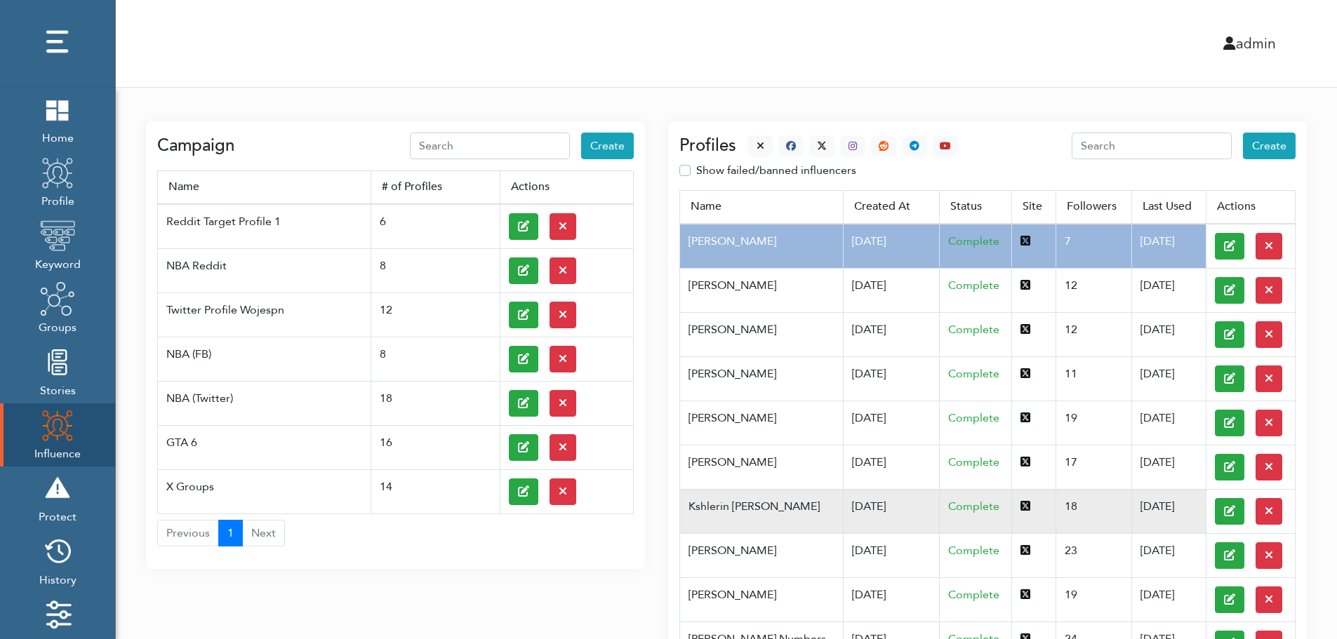
click at [751, 505] on td "Kshlerin Harland" at bounding box center [761, 511] width 163 height 44
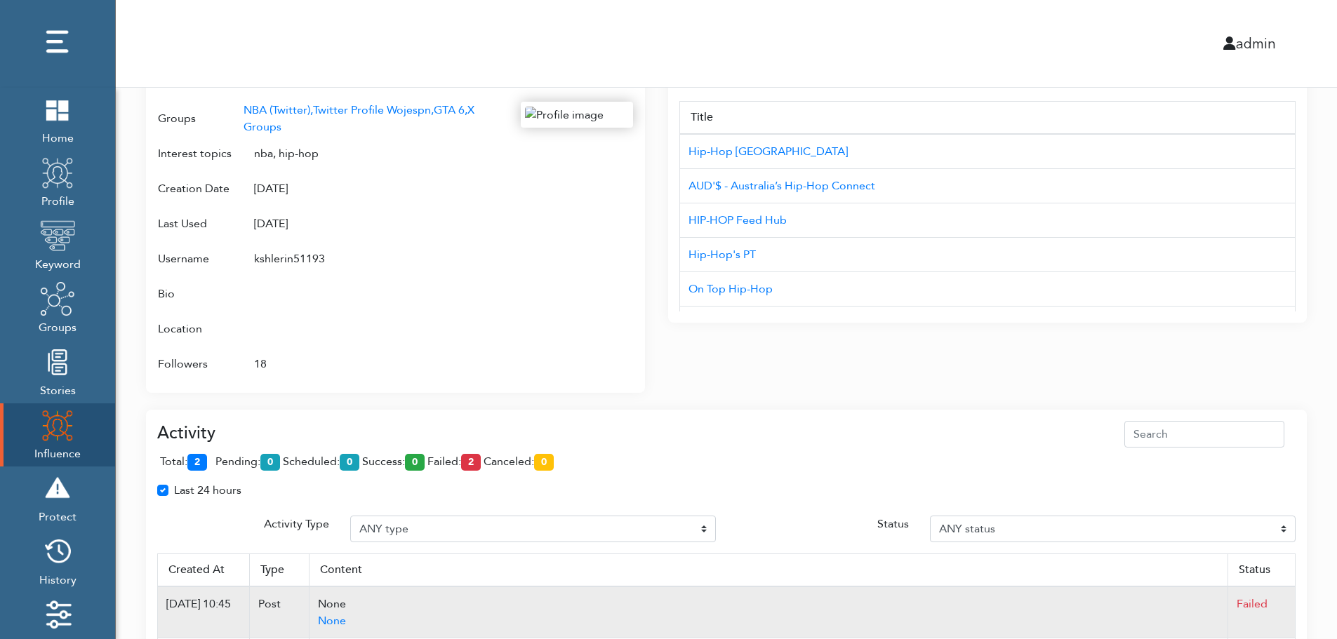
scroll to position [834, 0]
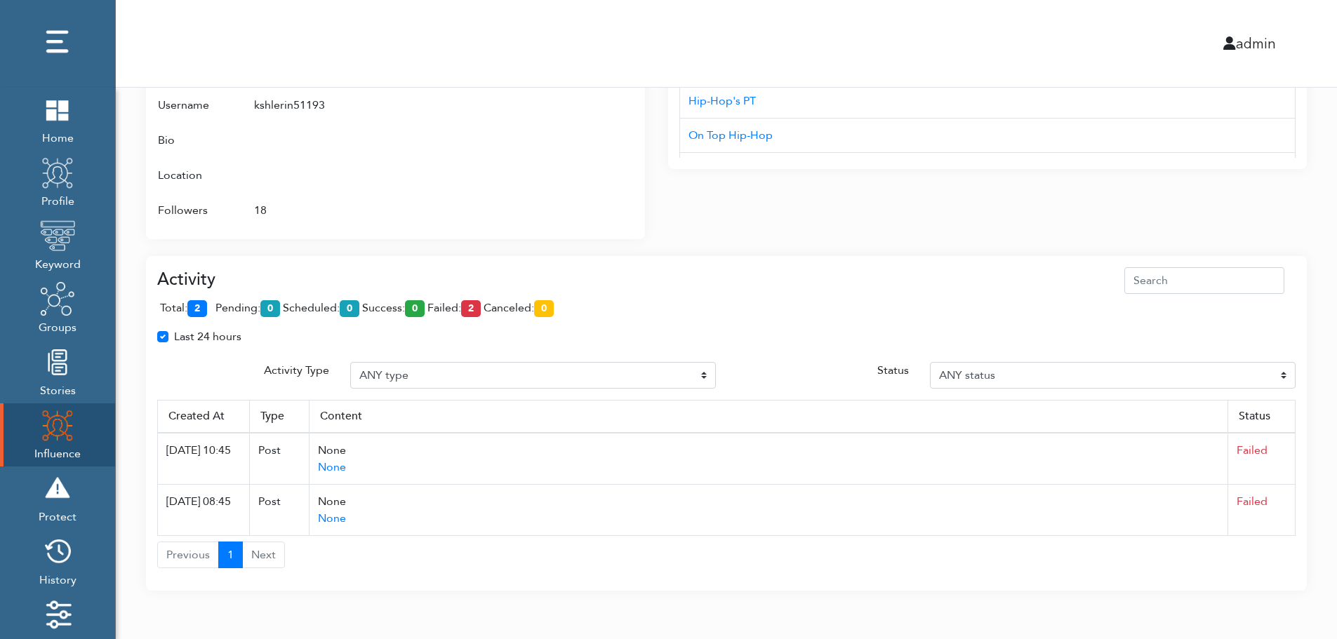
click at [426, 296] on div "total: 2 pending: 0 scheduled: 0 success: 0 failed: 2 canceled: 0" at bounding box center [726, 311] width 1138 height 34
click at [517, 8] on div "admin" at bounding box center [726, 43] width 1242 height 87
click at [211, 305] on span "total: 2" at bounding box center [186, 307] width 53 height 15
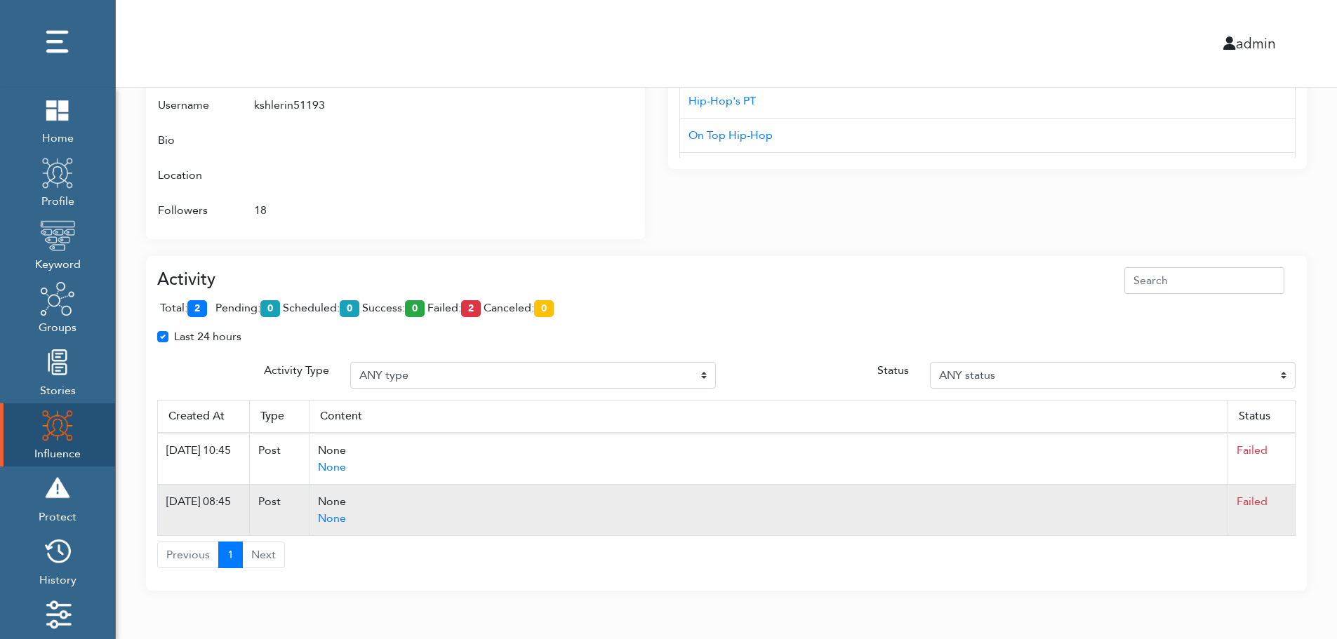
click at [1291, 510] on td "Failed" at bounding box center [1261, 510] width 67 height 51
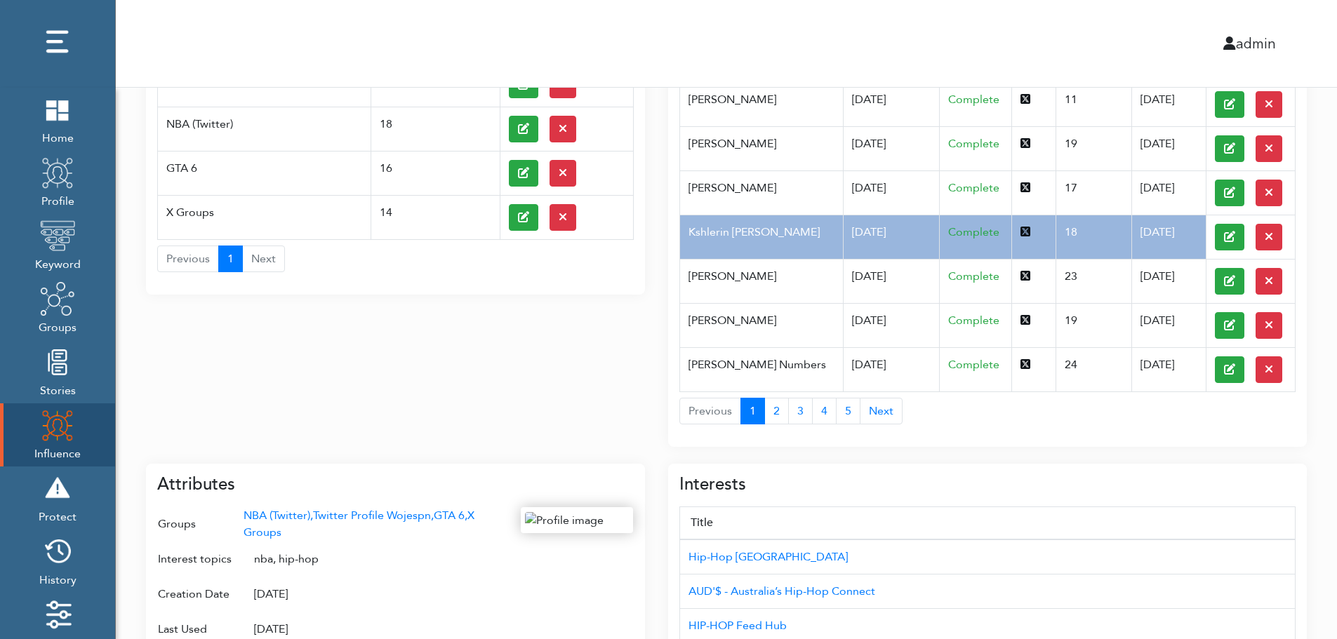
scroll to position [0, 0]
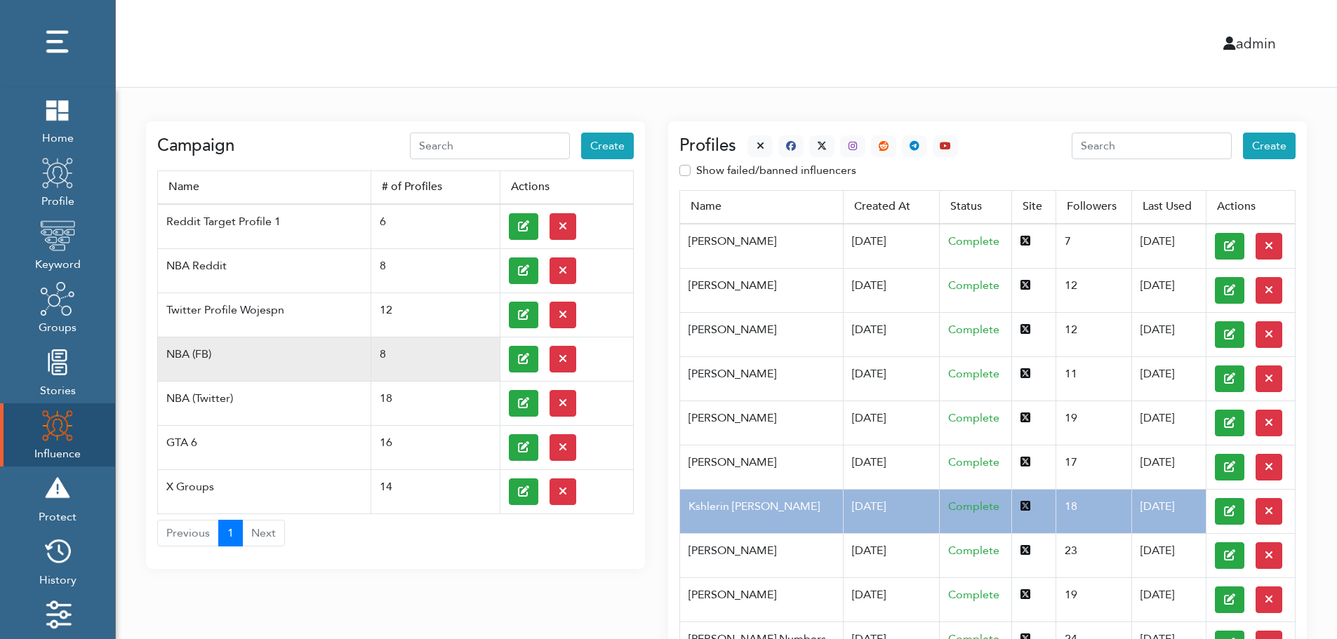
click at [505, 357] on td at bounding box center [566, 359] width 133 height 44
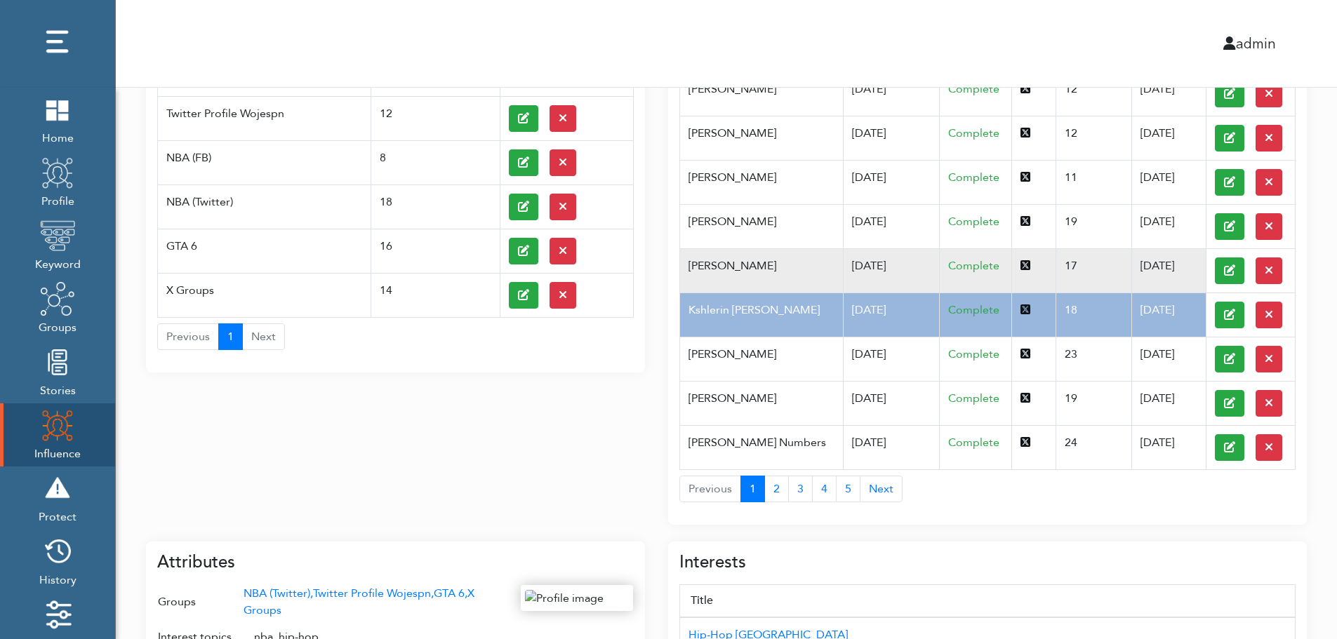
scroll to position [225, 0]
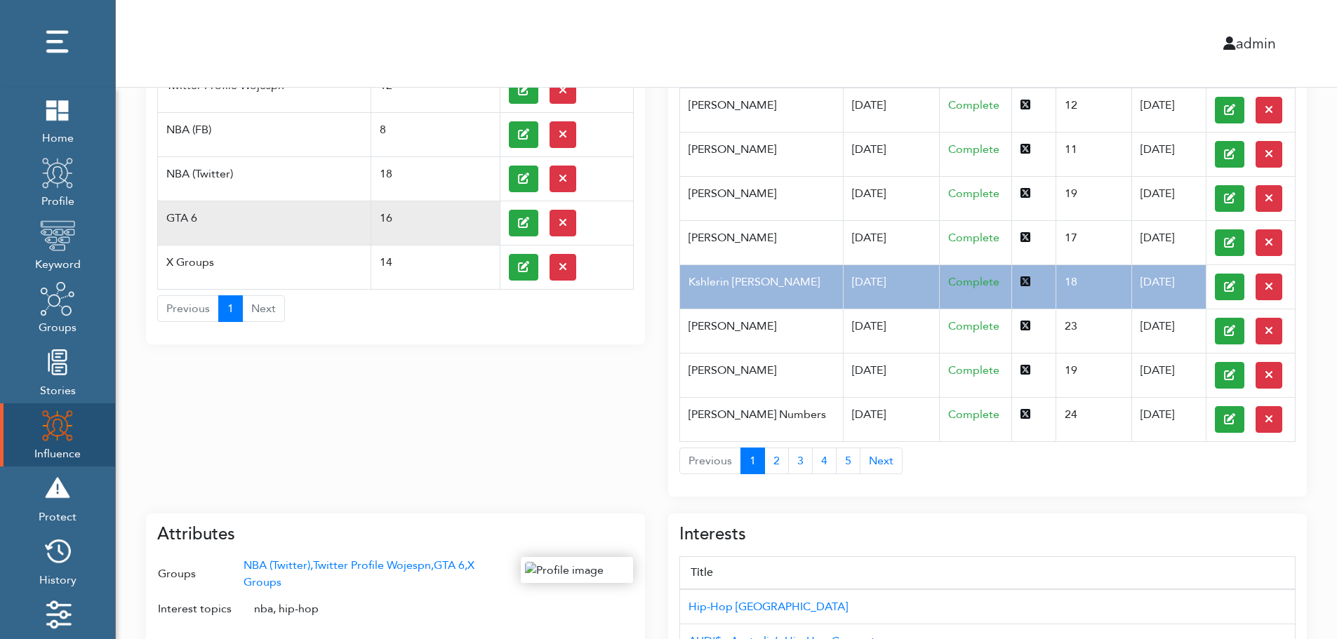
click at [208, 210] on td "GTA 6" at bounding box center [264, 223] width 213 height 44
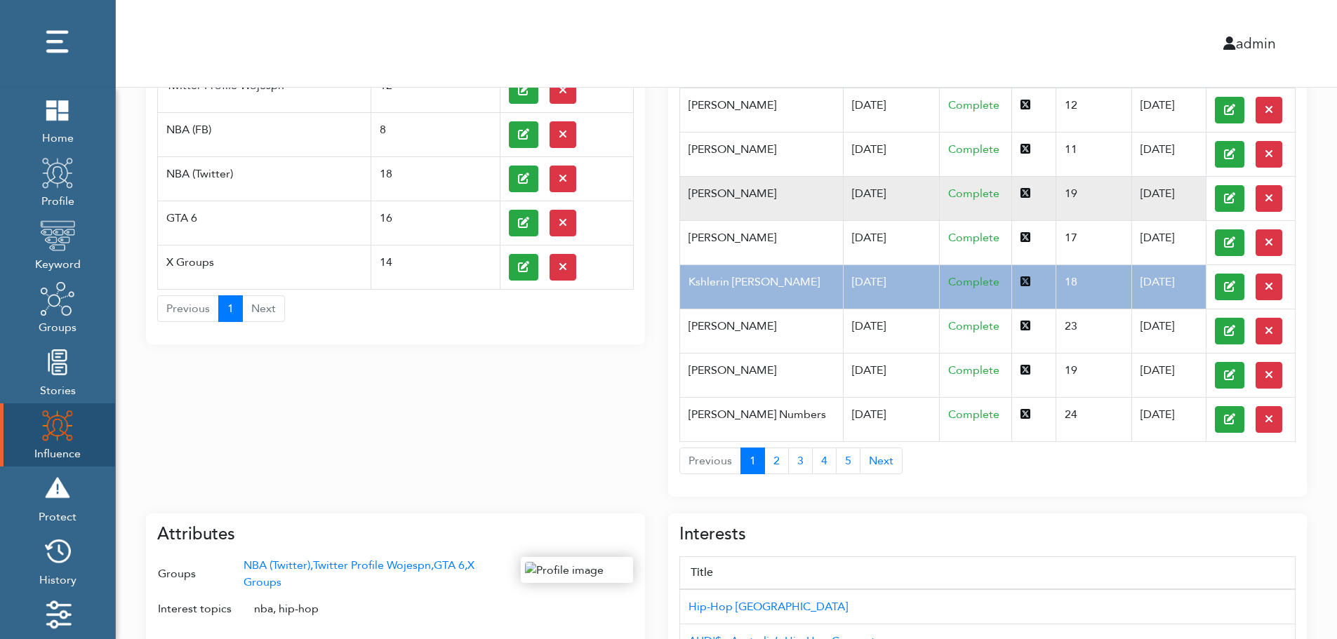
click at [811, 209] on td "Pfannerstill Norene" at bounding box center [761, 198] width 163 height 44
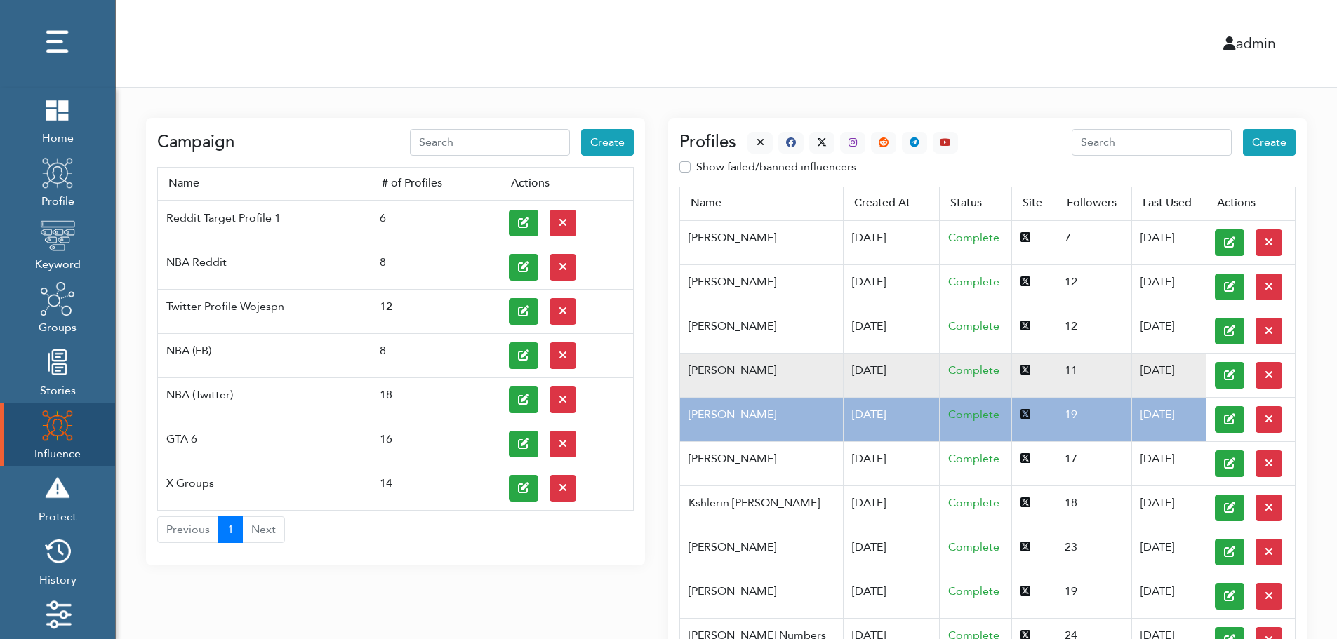
scroll to position [0, 0]
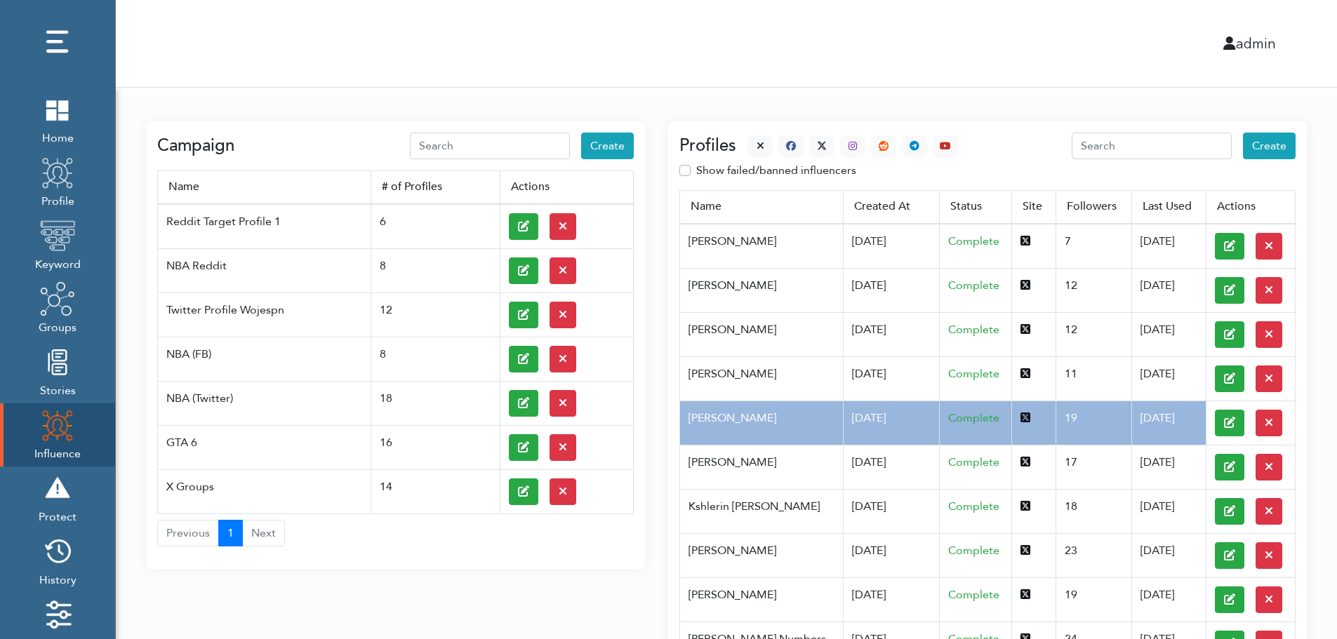
click at [743, 141] on div at bounding box center [847, 146] width 222 height 22
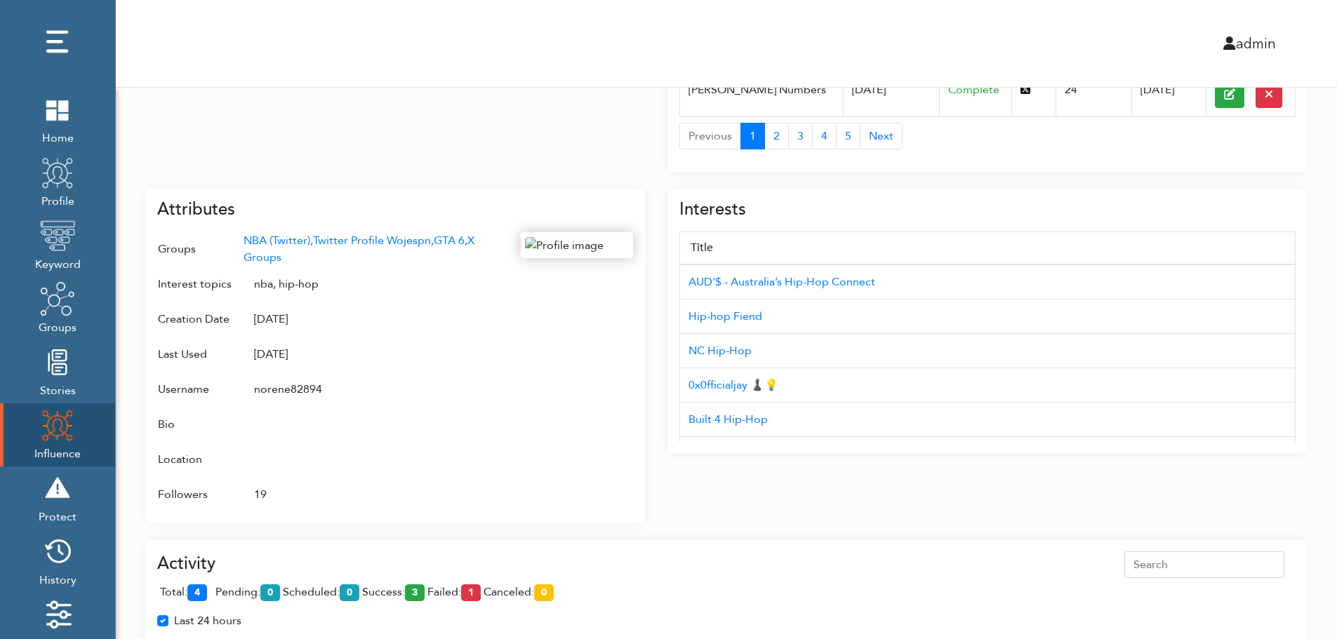
scroll to position [559, 0]
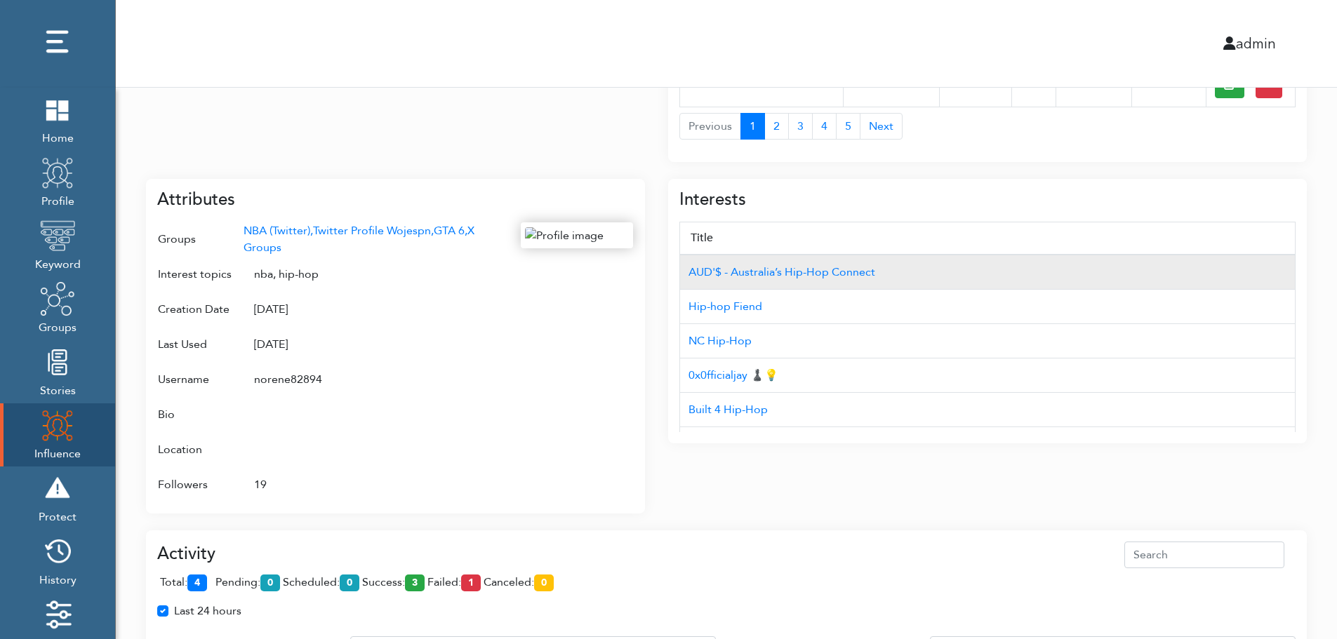
click at [1219, 257] on td "AUD'$ - Australia’s Hip-Hop Connect" at bounding box center [987, 272] width 615 height 35
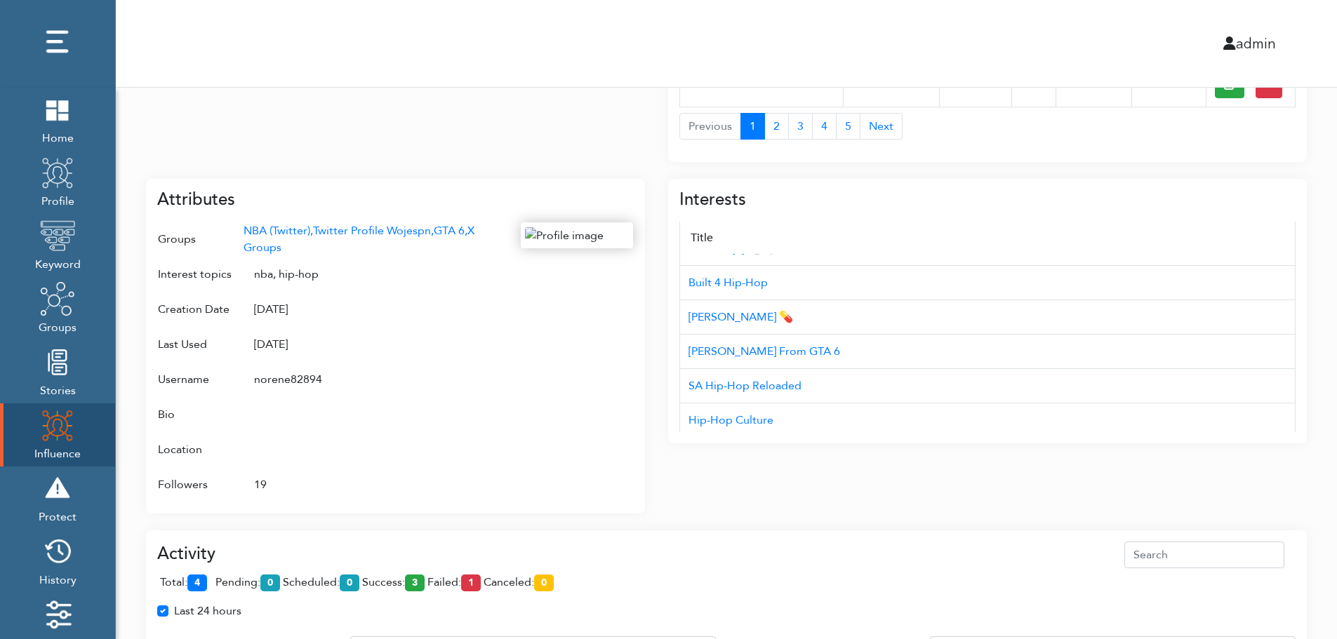
scroll to position [140, 0]
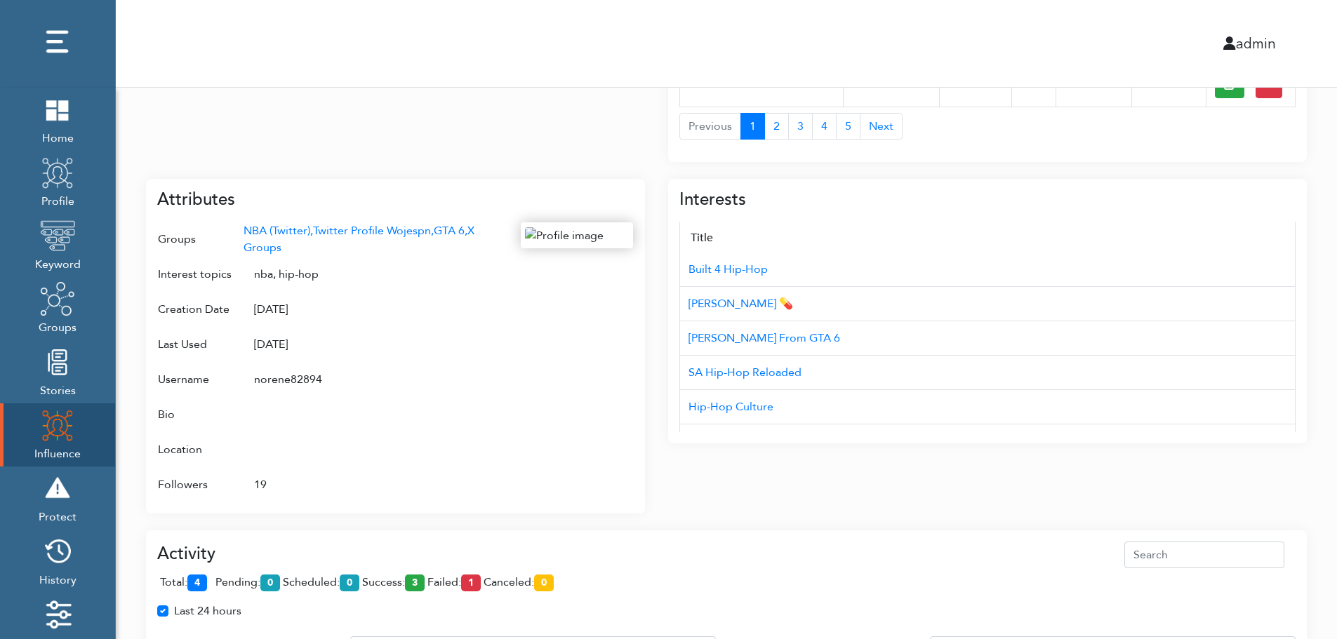
click at [1330, 374] on div "Campaign Create Name # of Profiles Actions Reddit Target Profile 1 6 NBA Reddit…" at bounding box center [726, 233] width 1221 height 1411
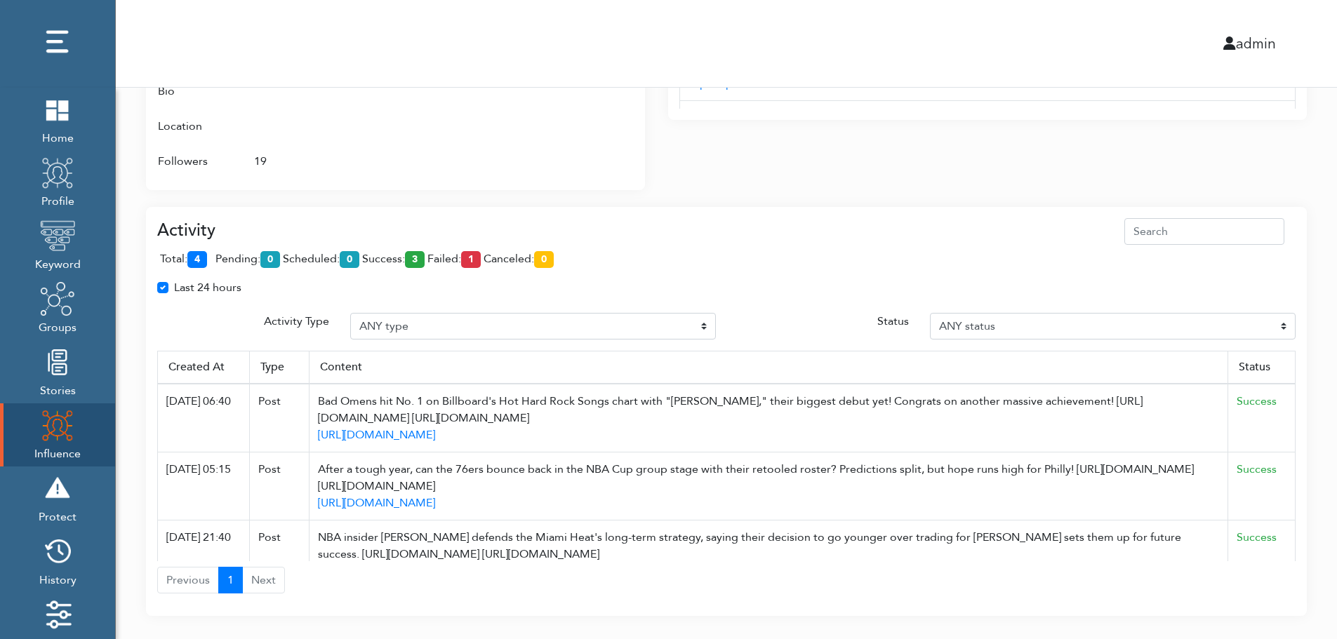
scroll to position [896, 0]
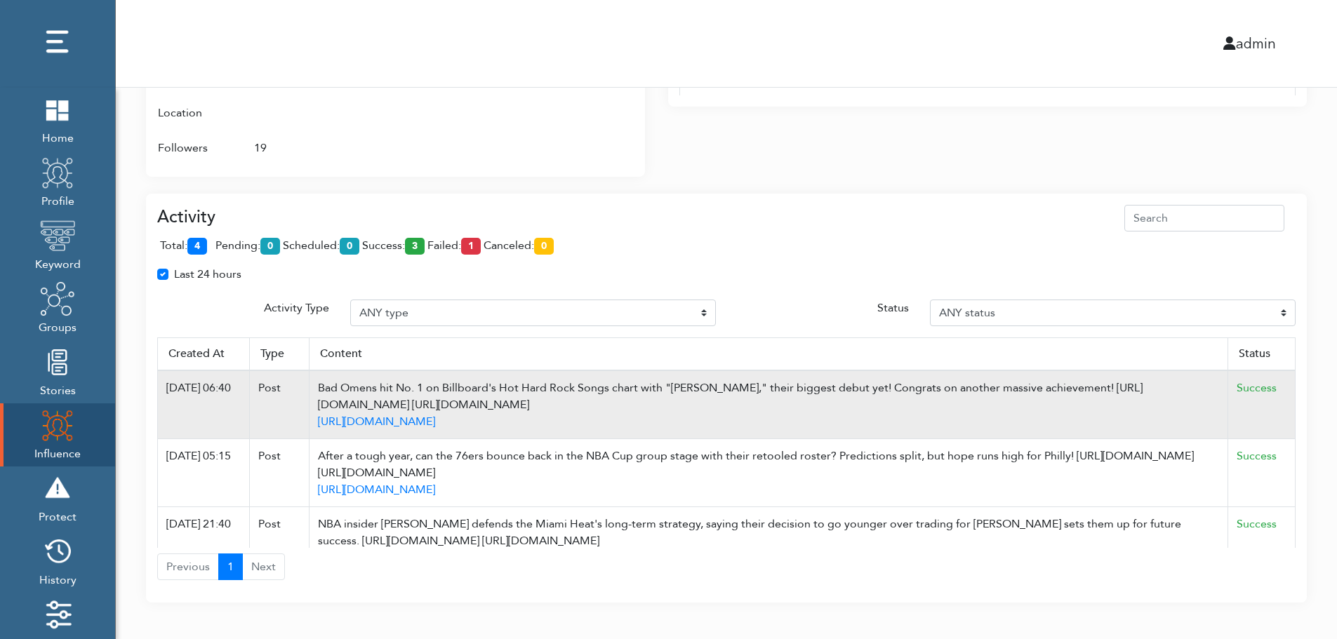
click at [1284, 373] on td "Success" at bounding box center [1261, 405] width 67 height 69
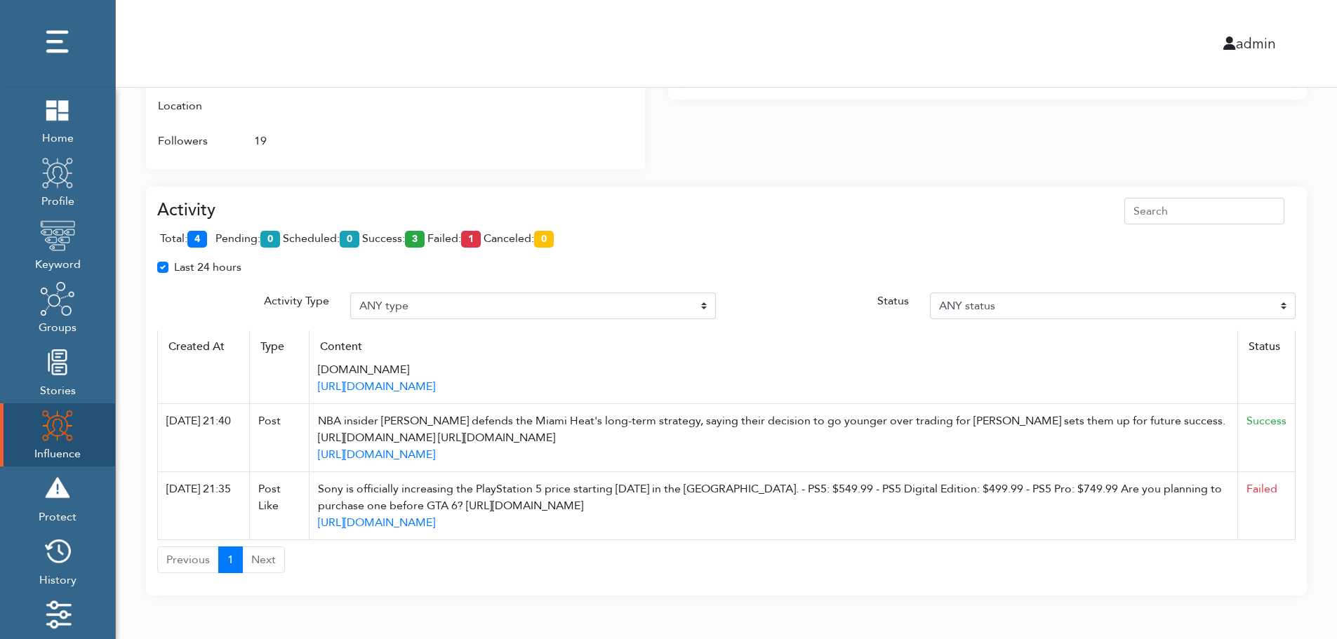
scroll to position [908, 0]
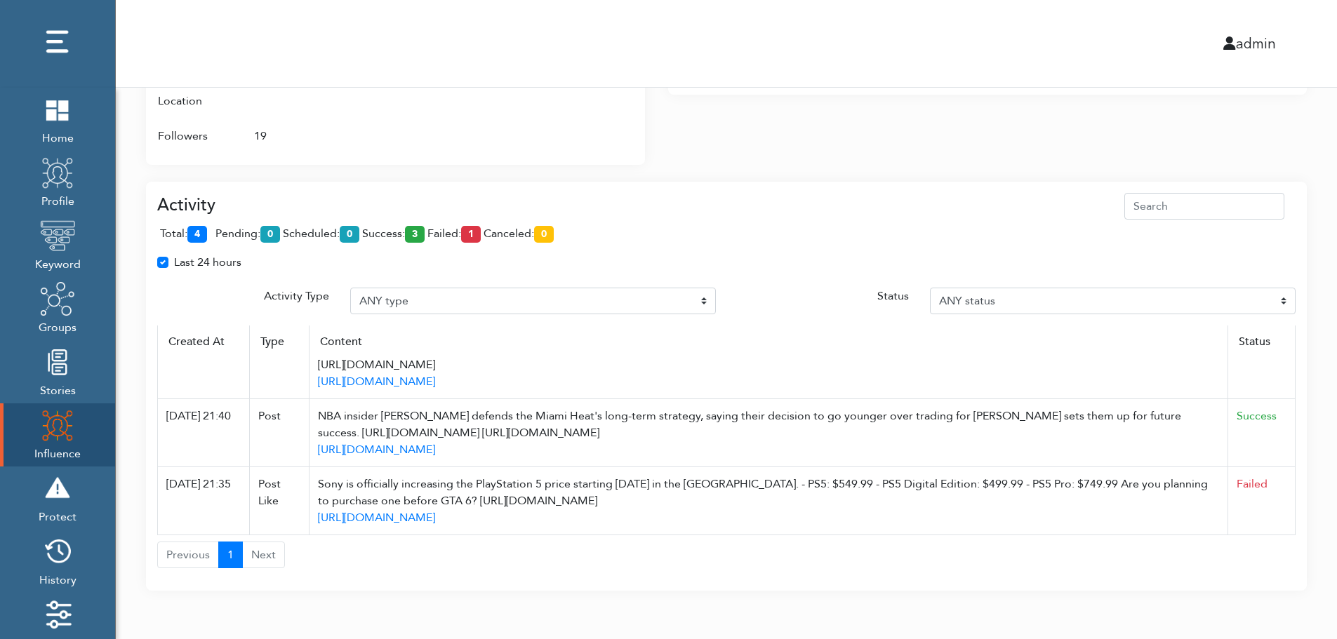
click at [1229, 242] on div "total: 4 pending: 0 scheduled: 0 success: 3 failed: 1 canceled: 0" at bounding box center [726, 237] width 1138 height 34
click at [572, 145] on div at bounding box center [577, 13] width 112 height 279
click at [928, 169] on div "Activity total: 4 pending: 0 scheduled: 0 success: 3 failed: 1 canceled: 0 Last…" at bounding box center [726, 378] width 1161 height 426
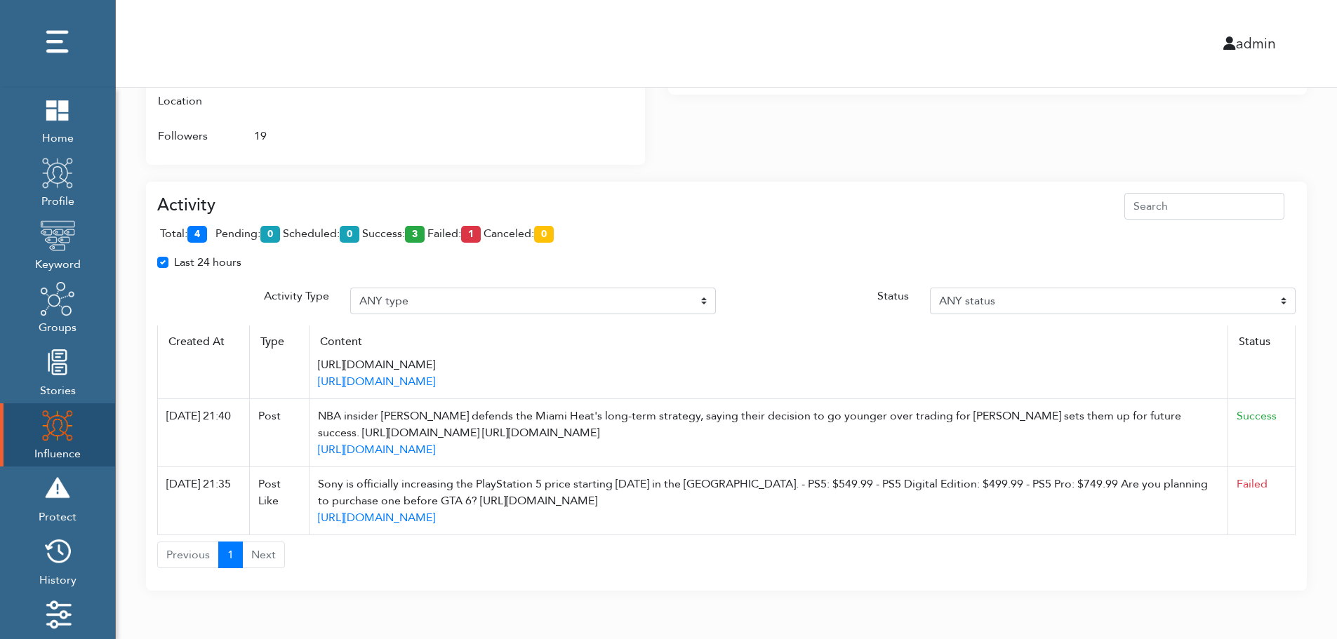
click at [928, 169] on div "Activity total: 4 pending: 0 scheduled: 0 success: 3 failed: 1 canceled: 0 Last…" at bounding box center [726, 378] width 1161 height 426
click at [924, 223] on div "total: 4 pending: 0 scheduled: 0 success: 3 failed: 1 canceled: 0" at bounding box center [726, 237] width 1138 height 34
click at [924, 222] on div "total: 4 pending: 0 scheduled: 0 success: 3 failed: 1 canceled: 0" at bounding box center [726, 237] width 1138 height 34
click at [468, 263] on div "Last 24 hours" at bounding box center [726, 268] width 1159 height 28
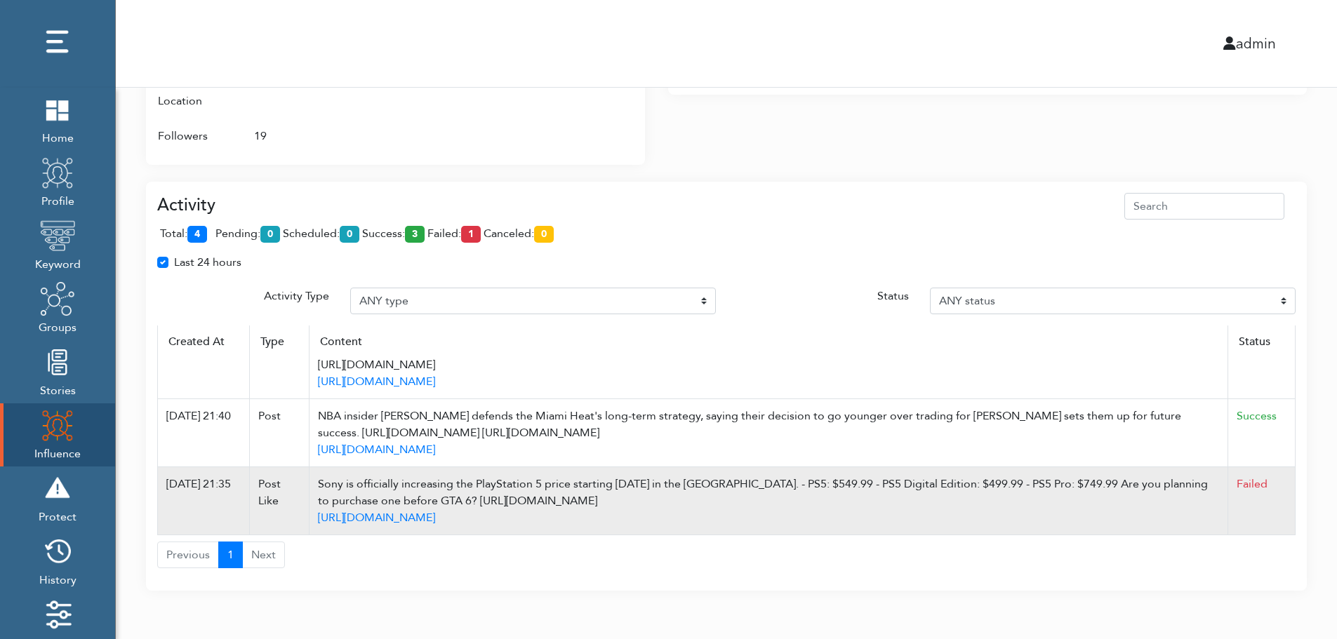
click at [1279, 513] on td "Failed" at bounding box center [1261, 501] width 67 height 68
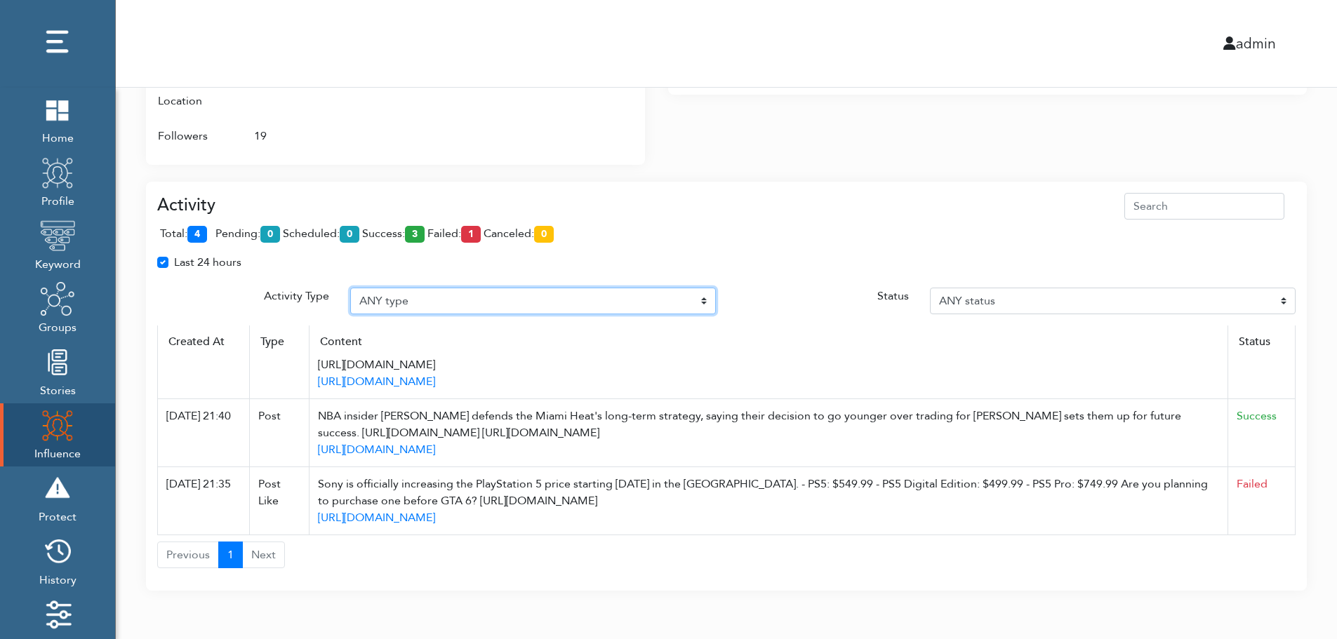
click at [653, 293] on select "ANY type Post Like Post Post comment Comment like Post Share Follow Unfollow Pa…" at bounding box center [533, 301] width 366 height 27
select select "Auto post reply"
click at [350, 288] on select "ANY type Post Like Post Post comment Comment like Post Share Follow Unfollow Pa…" at bounding box center [533, 301] width 366 height 27
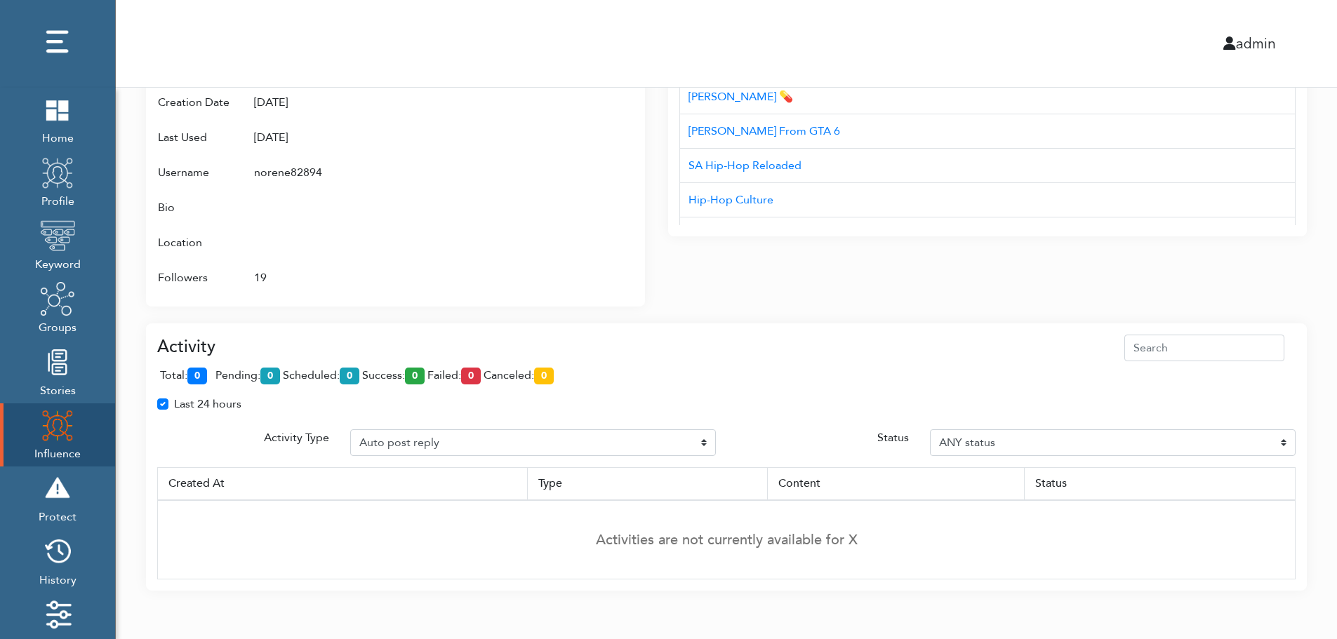
click at [1291, 503] on td "Activities are not currently available for X" at bounding box center [727, 539] width 1138 height 79
click at [1291, 507] on td "Activities are not currently available for X" at bounding box center [727, 539] width 1138 height 79
click at [693, 298] on div "Interests Title AUD'$ - Australia’s Hip-Hop Connect Hip-hop Fiend NC Hip-Hop 0x…" at bounding box center [987, 131] width 639 height 352
click at [707, 26] on div "admin" at bounding box center [726, 43] width 1242 height 87
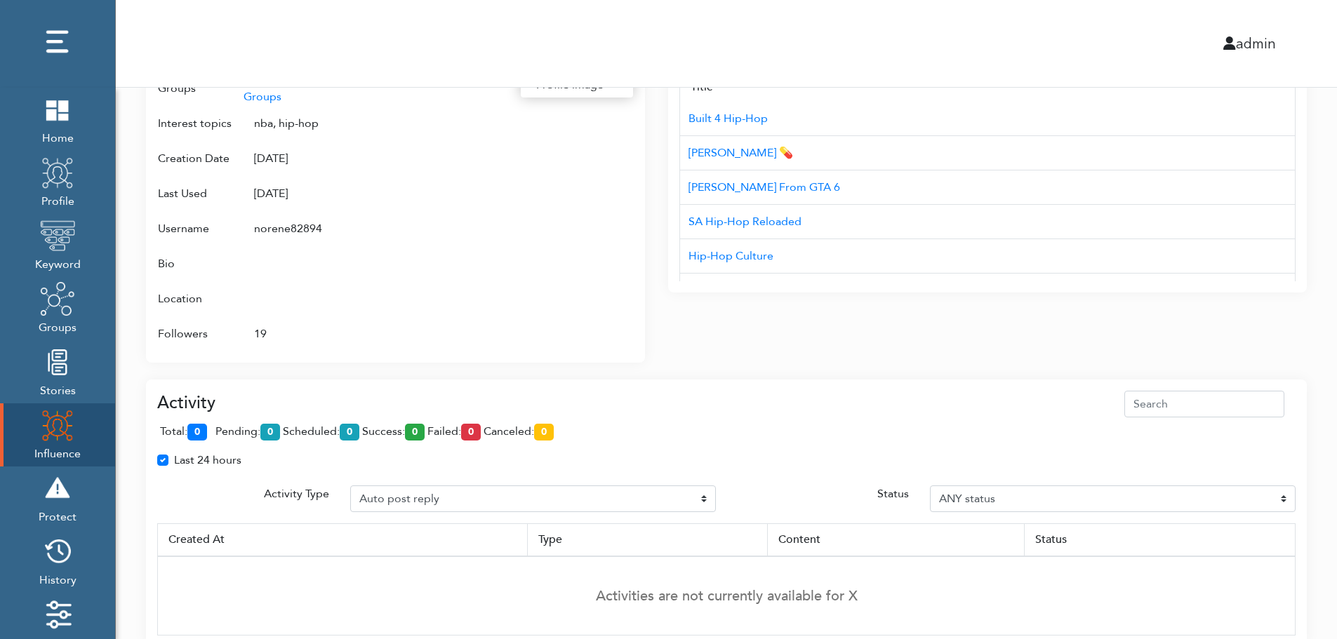
scroll to position [682, 0]
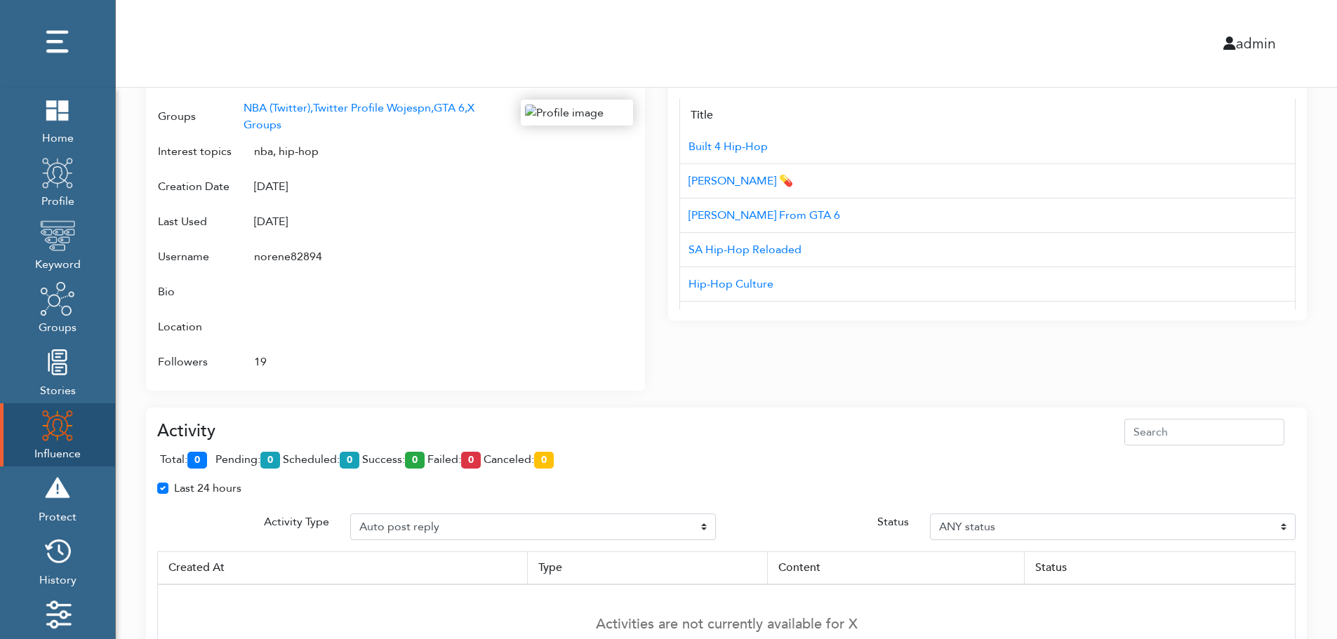
click at [1314, 317] on div "Campaign Create Name # of Profiles Actions Reddit Target Profile 1 6 NBA Reddit…" at bounding box center [726, 41] width 1221 height 1270
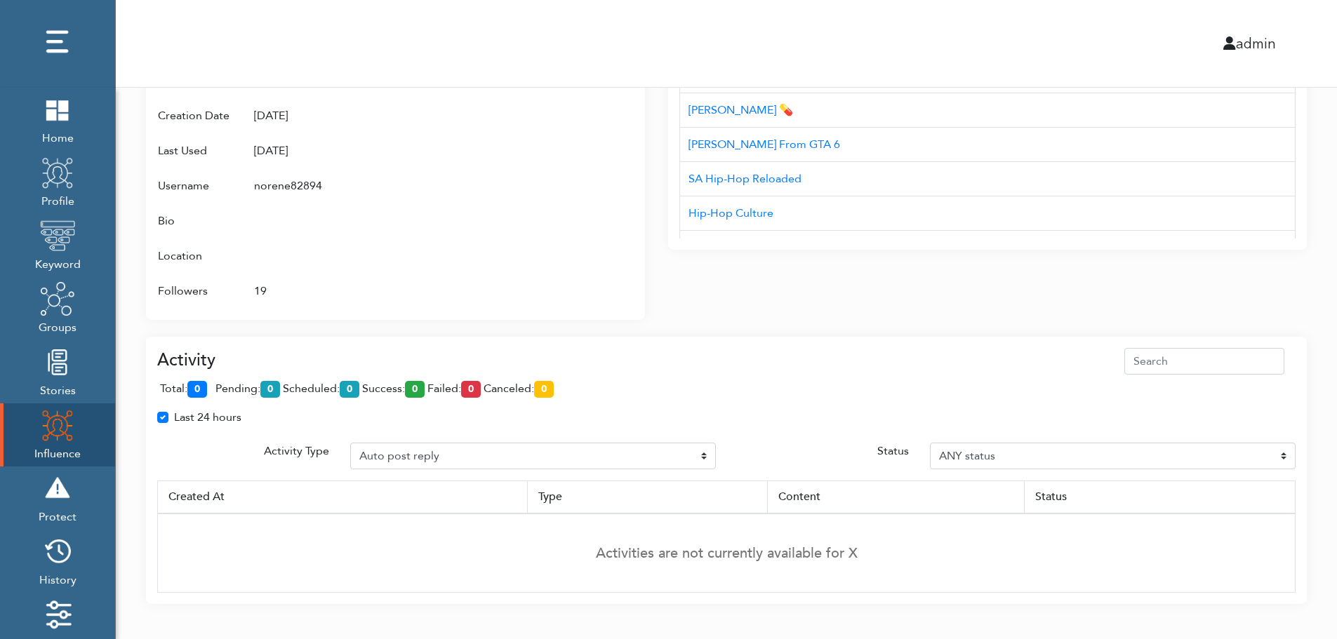
scroll to position [766, 0]
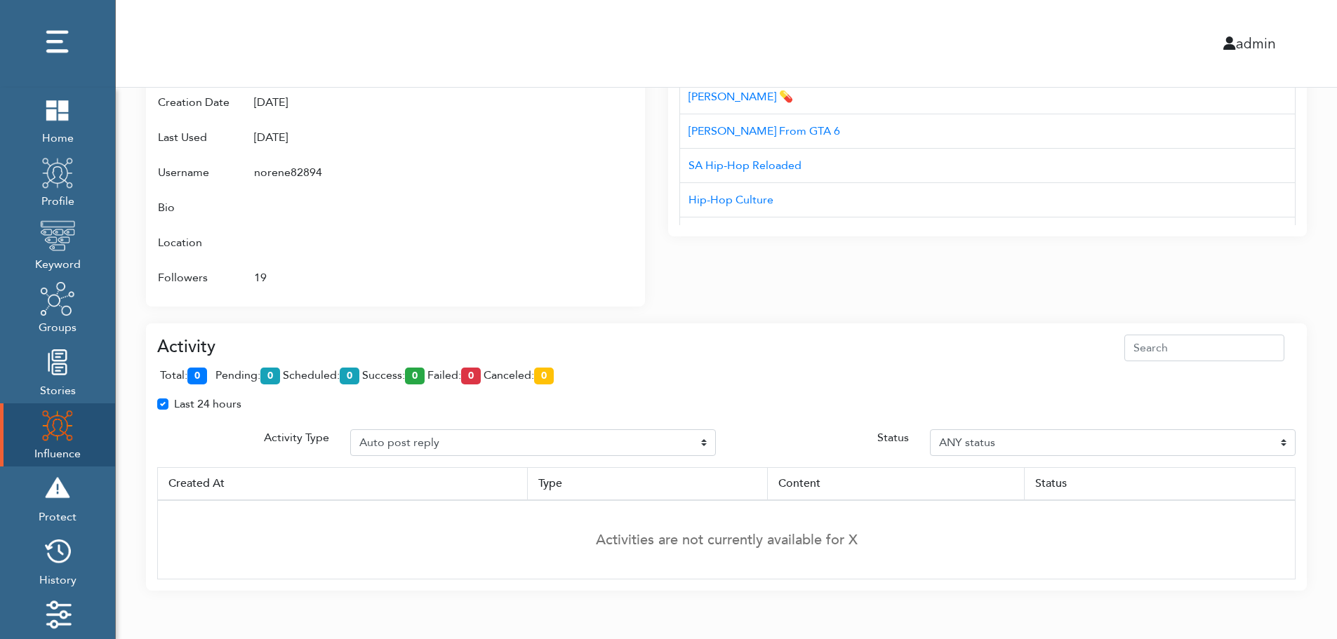
click at [1289, 419] on div "Last 24 hours" at bounding box center [726, 410] width 1159 height 28
drag, startPoint x: 488, startPoint y: 435, endPoint x: 1308, endPoint y: 307, distance: 830.4
click at [480, 418] on div "Last 24 hours" at bounding box center [726, 410] width 1159 height 28
click at [803, 423] on div "Last 24 hours" at bounding box center [726, 410] width 1159 height 28
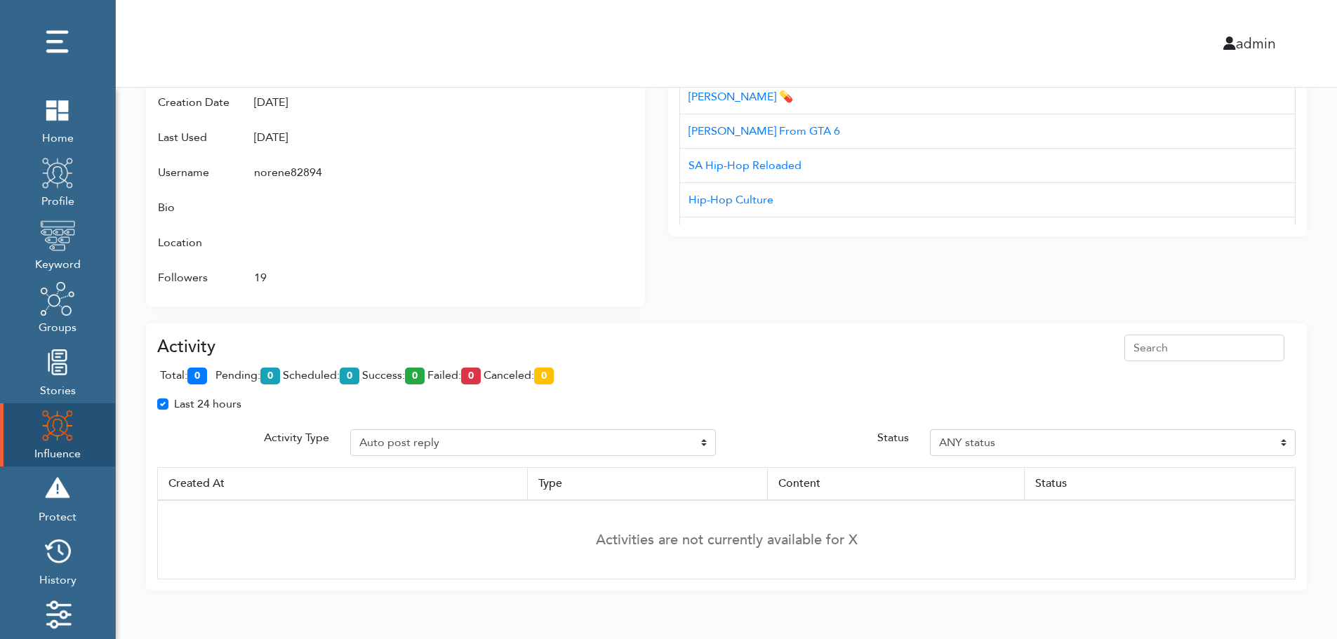
click at [46, 430] on img at bounding box center [57, 425] width 35 height 35
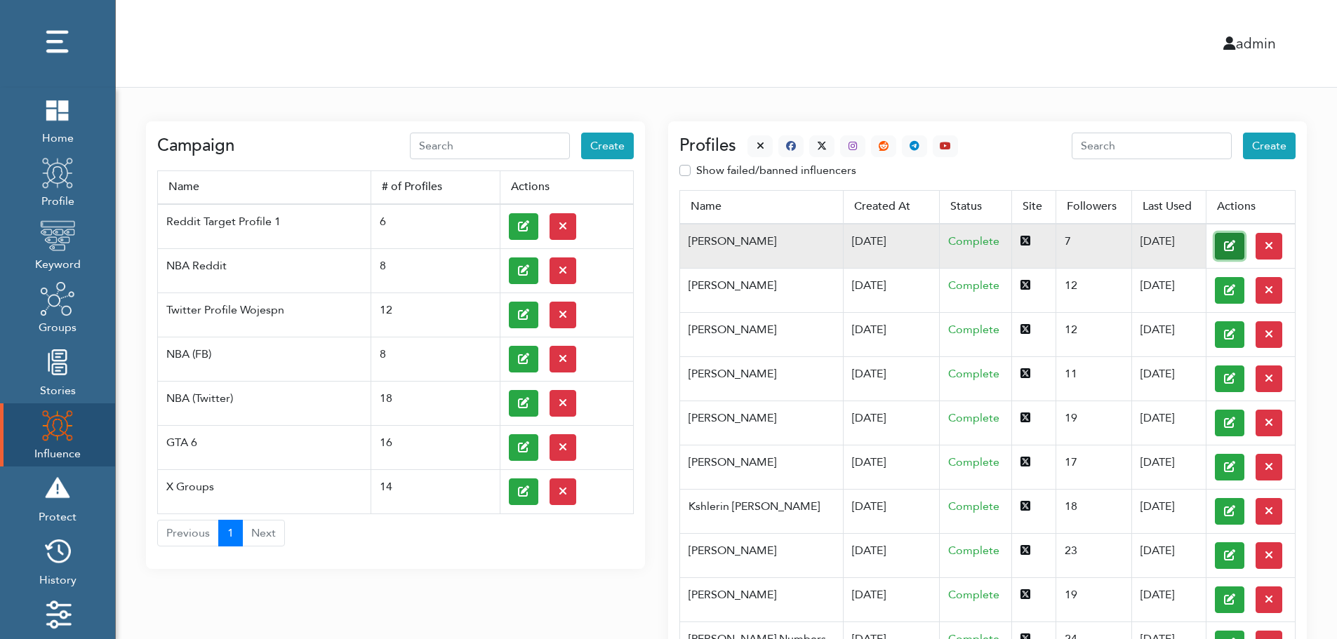
click at [1215, 245] on button at bounding box center [1229, 246] width 29 height 27
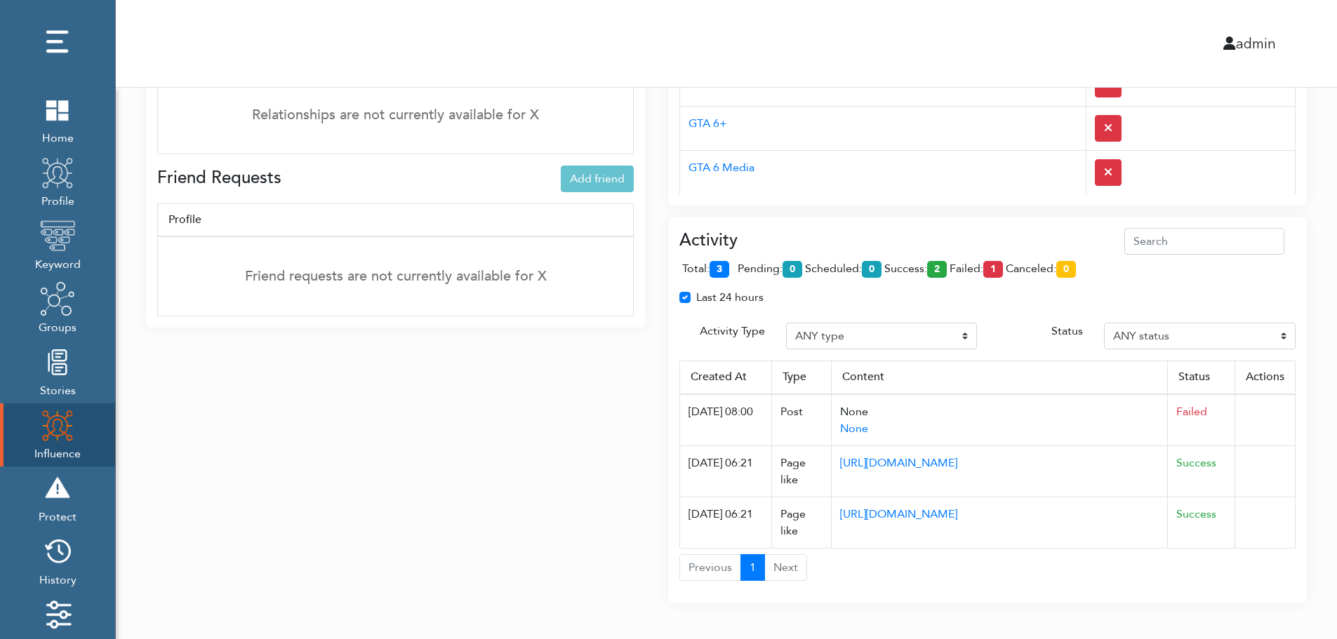
scroll to position [1024, 0]
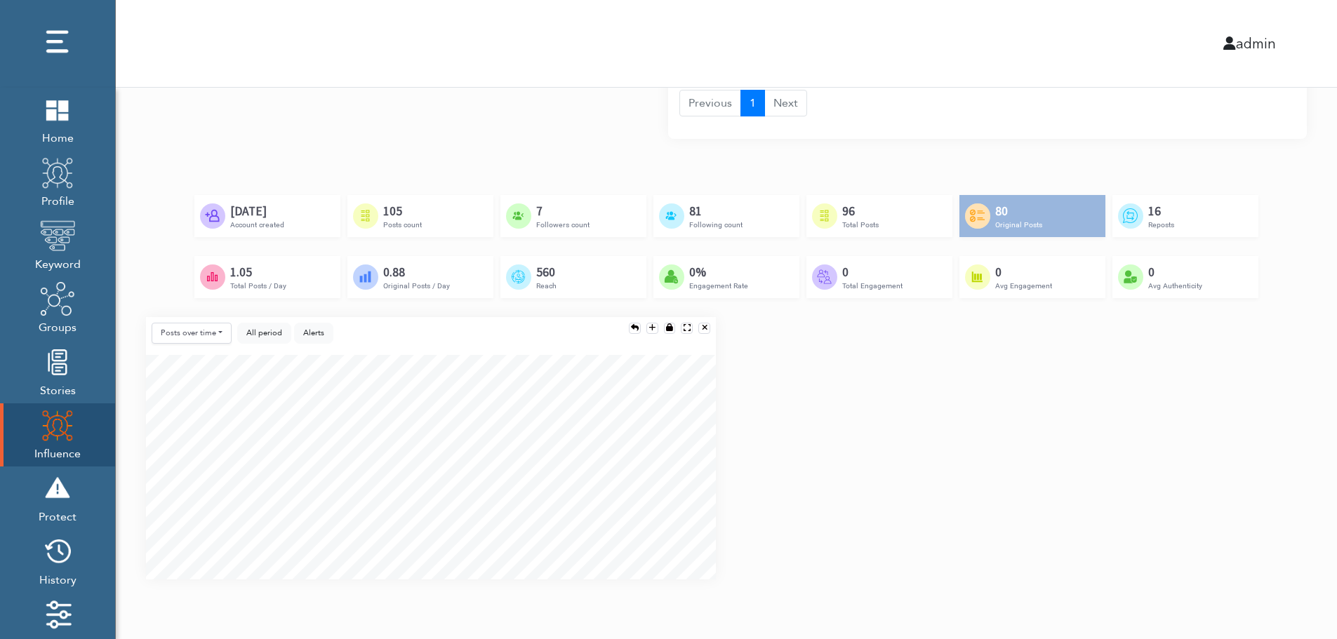
click at [1293, 456] on div "Posts over time Posts over time Posts by hour Reposts over time Reposts by hour…" at bounding box center [726, 454] width 1182 height 274
click at [1296, 508] on div "Posts over time Posts over time Posts by hour Reposts over time Reposts by hour…" at bounding box center [726, 454] width 1182 height 274
click at [1293, 517] on div "Posts over time Posts over time Posts by hour Reposts over time Reposts by hour…" at bounding box center [726, 454] width 1182 height 274
click at [1291, 414] on div "Posts over time Posts over time Posts by hour Reposts over time Reposts by hour…" at bounding box center [726, 454] width 1182 height 274
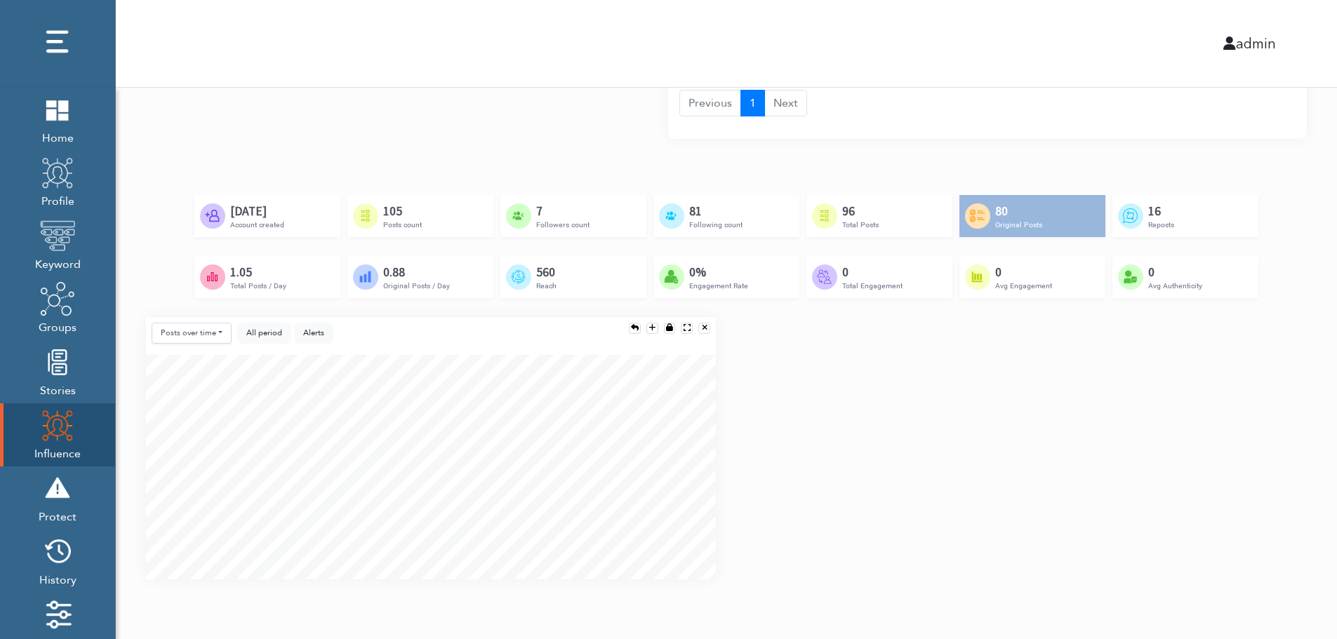
click at [1266, 302] on div "Created by Adrien Coquet from the Noun Project Feb 23rd, 2024 Account created C…" at bounding box center [726, 256] width 1161 height 122
click at [1260, 393] on div "Posts over time Posts over time Posts by hour Reposts over time Reposts by hour…" at bounding box center [726, 454] width 1182 height 274
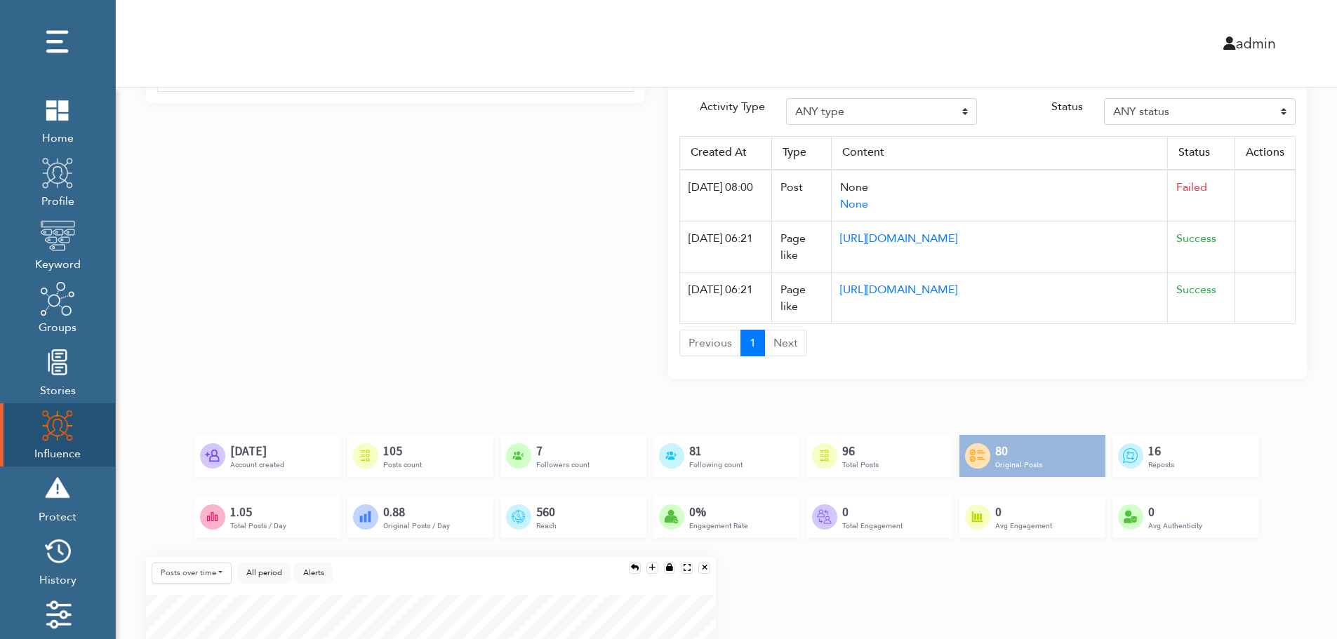
scroll to position [465, 0]
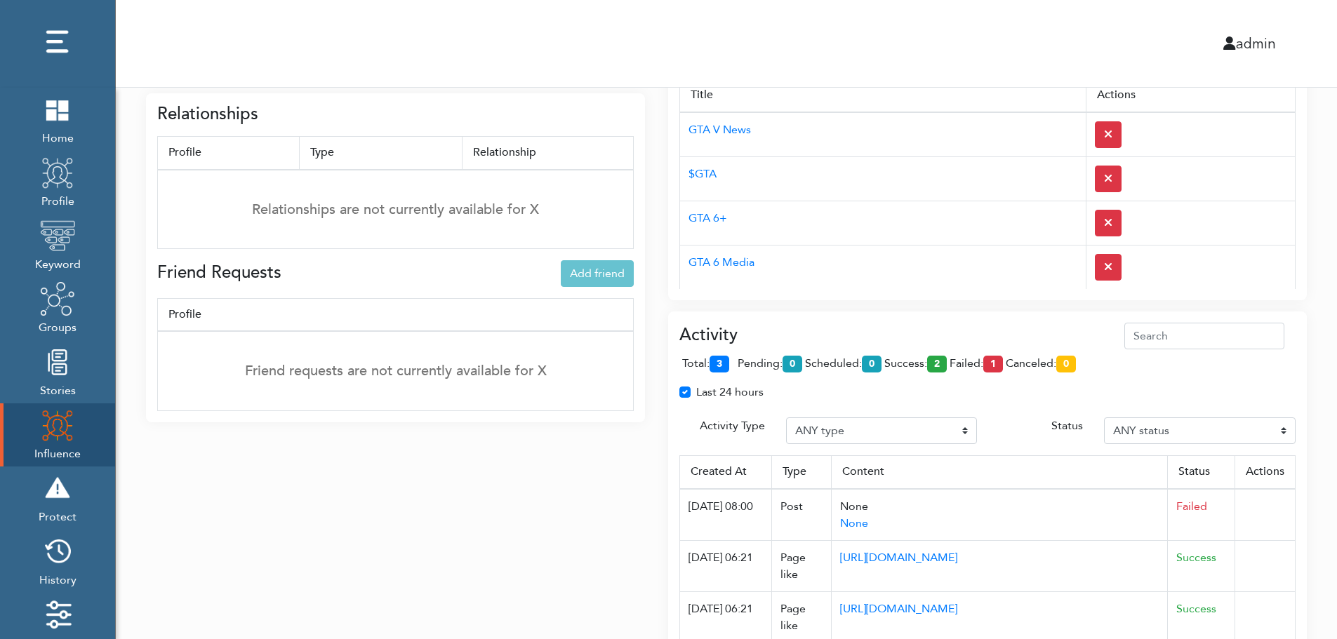
click at [914, 298] on div "Interests Add interest Title Actions GTA V News $GTA GTA 6+ GTA 6 Media GTA 6 J…" at bounding box center [987, 164] width 639 height 271
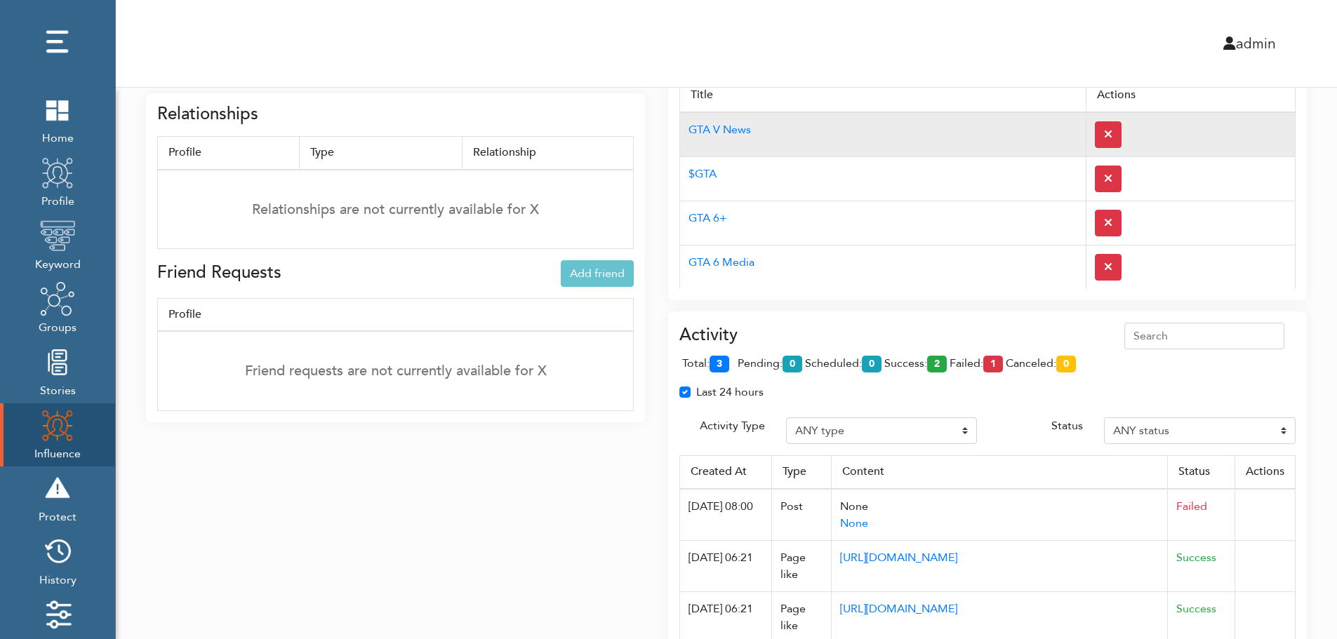
click at [891, 124] on td "GTA V News" at bounding box center [883, 134] width 406 height 45
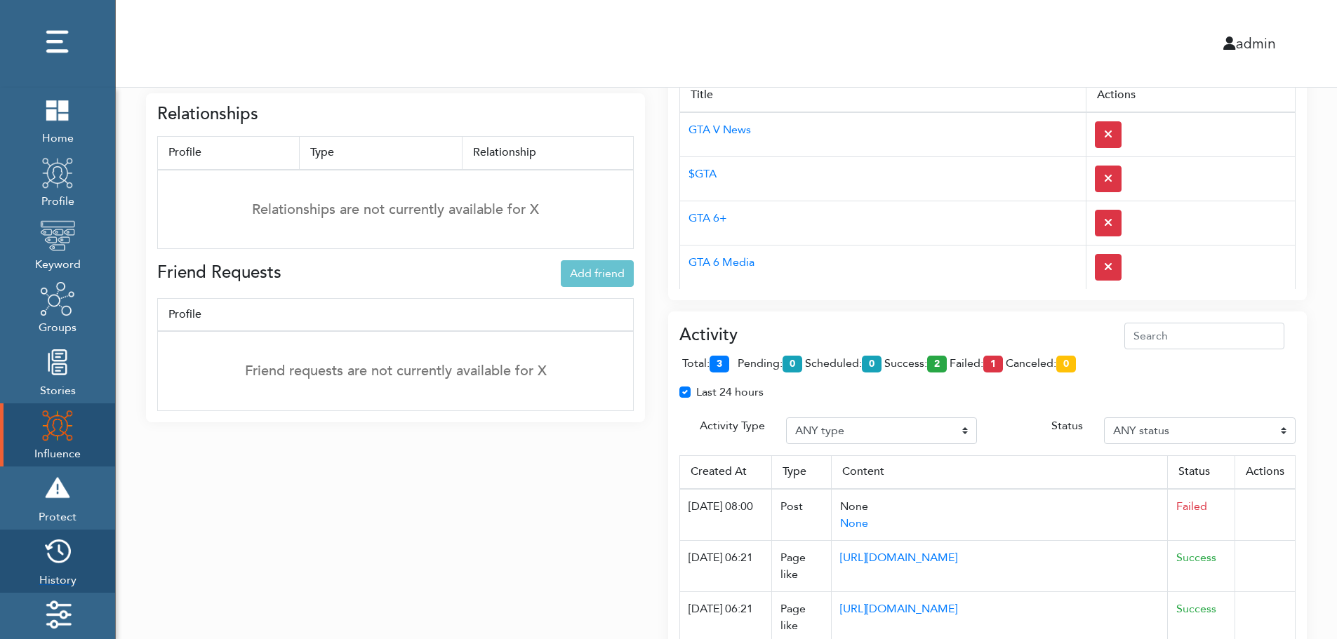
click at [63, 557] on img at bounding box center [57, 551] width 35 height 35
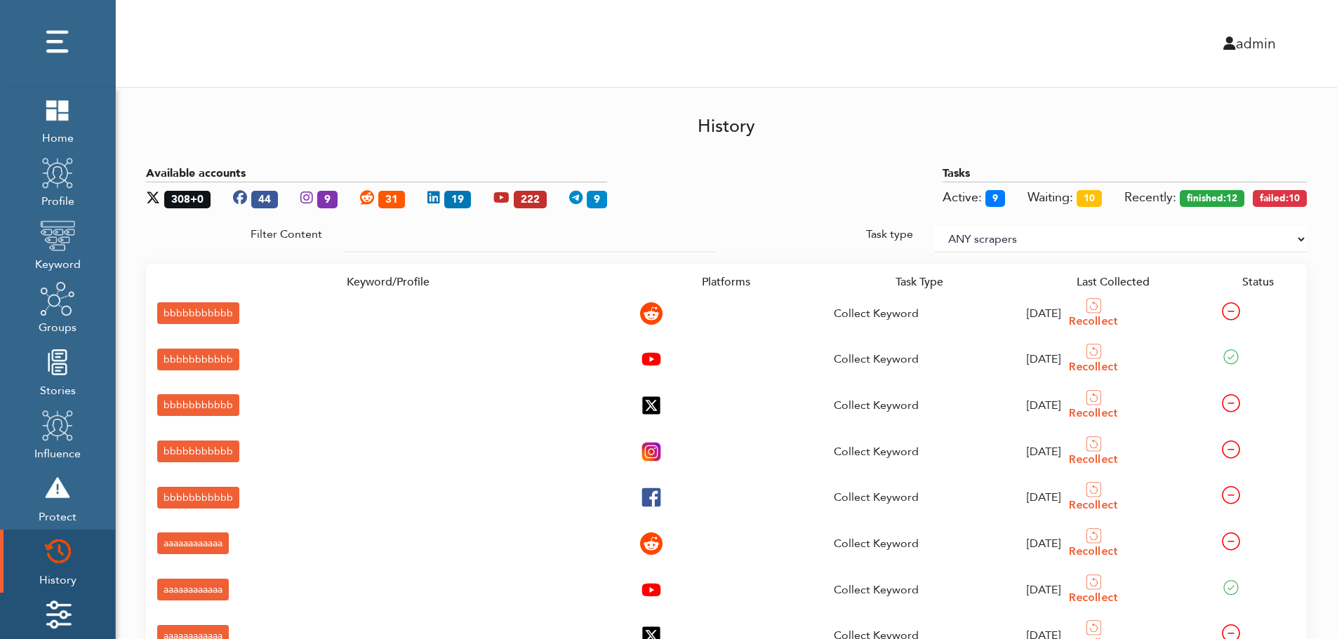
click at [64, 606] on img at bounding box center [57, 614] width 35 height 35
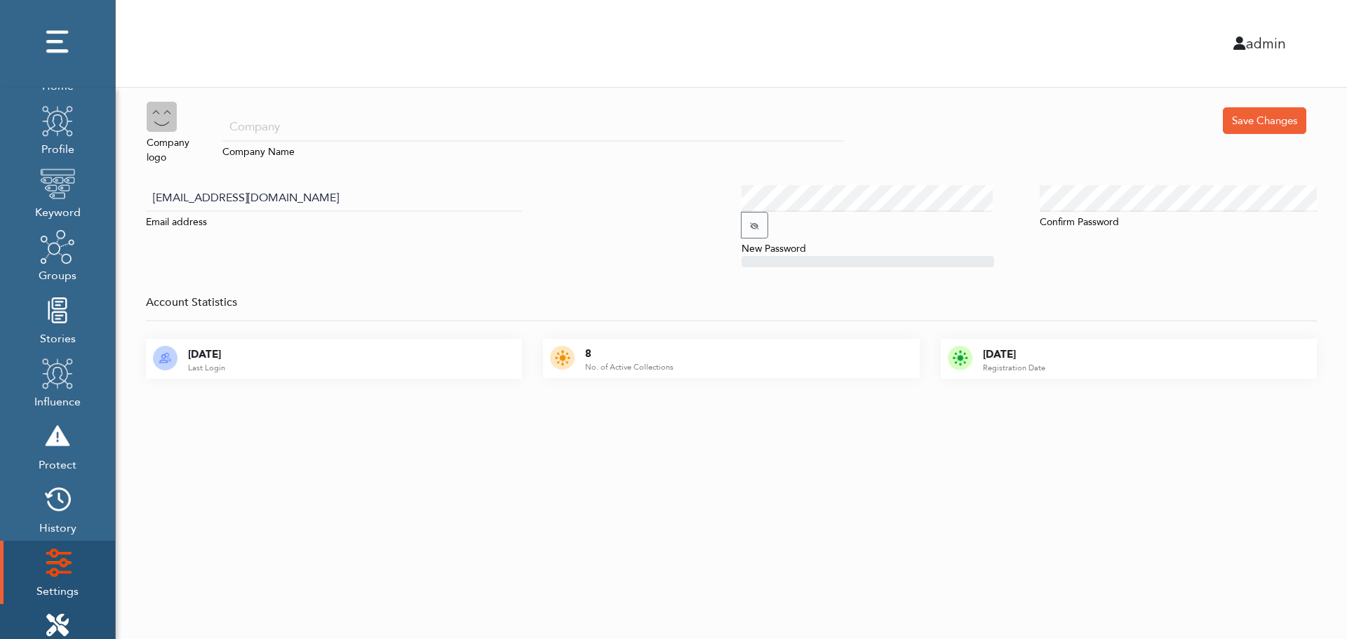
scroll to position [140, 0]
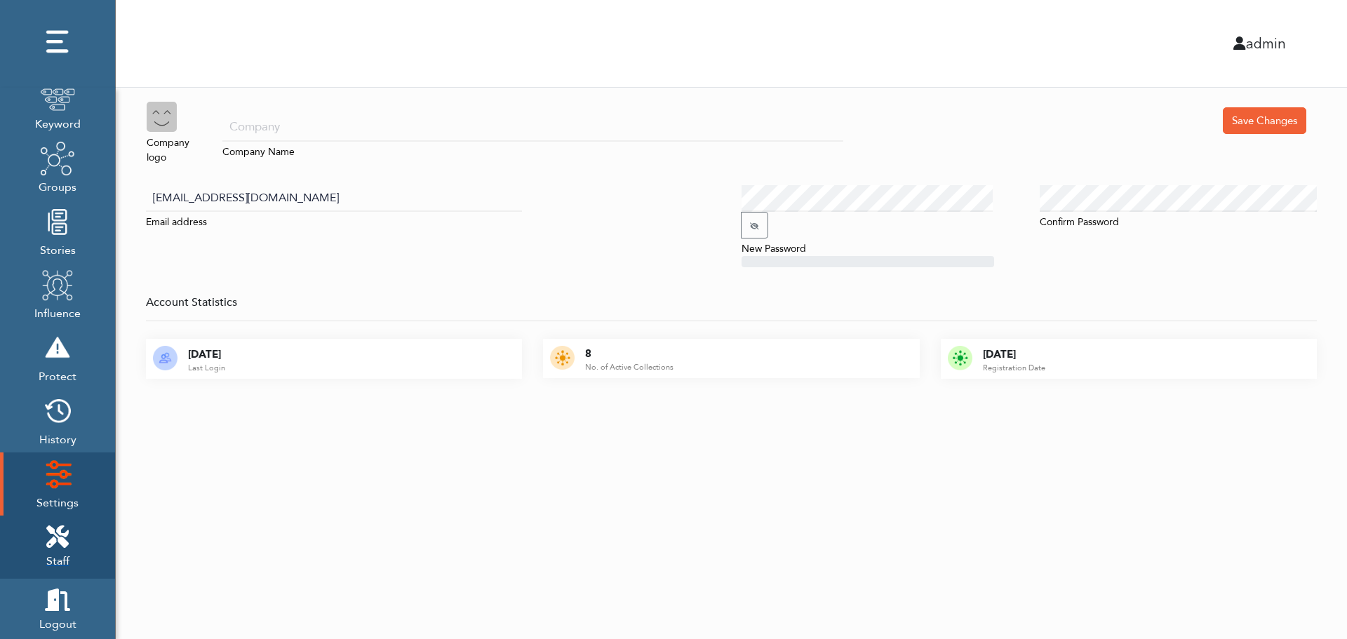
click at [65, 530] on icon at bounding box center [57, 537] width 22 height 22
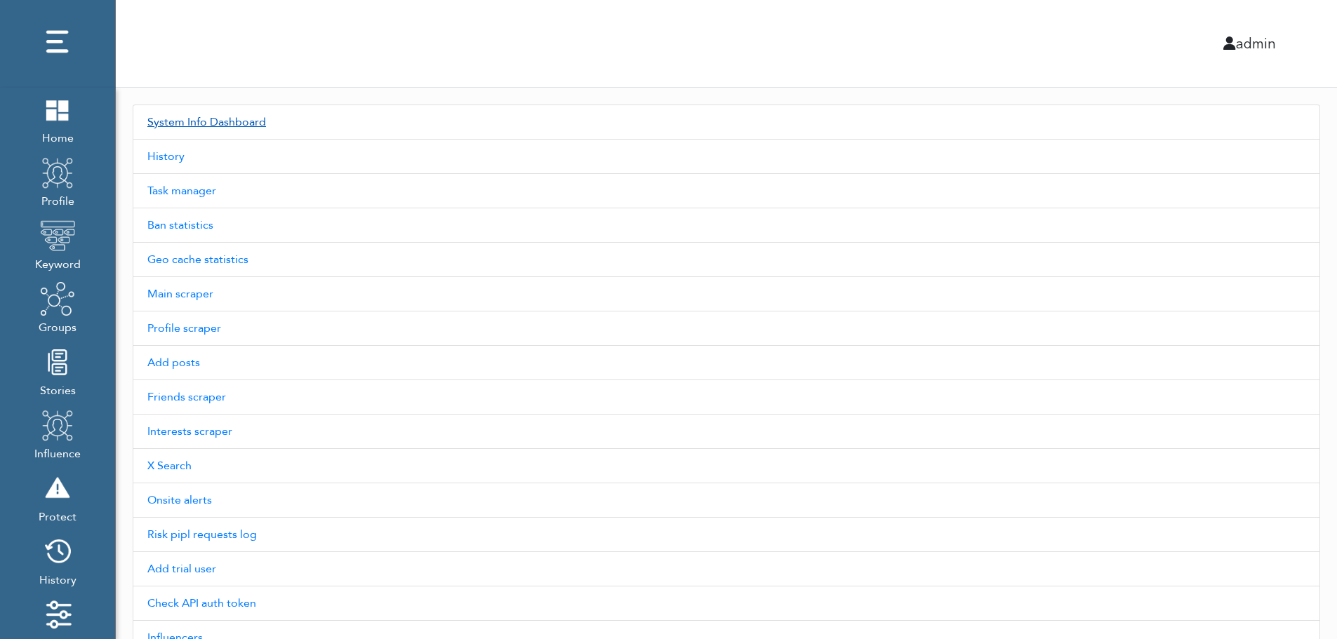
click at [229, 121] on link "System Info Dashboard" at bounding box center [726, 122] width 1187 height 35
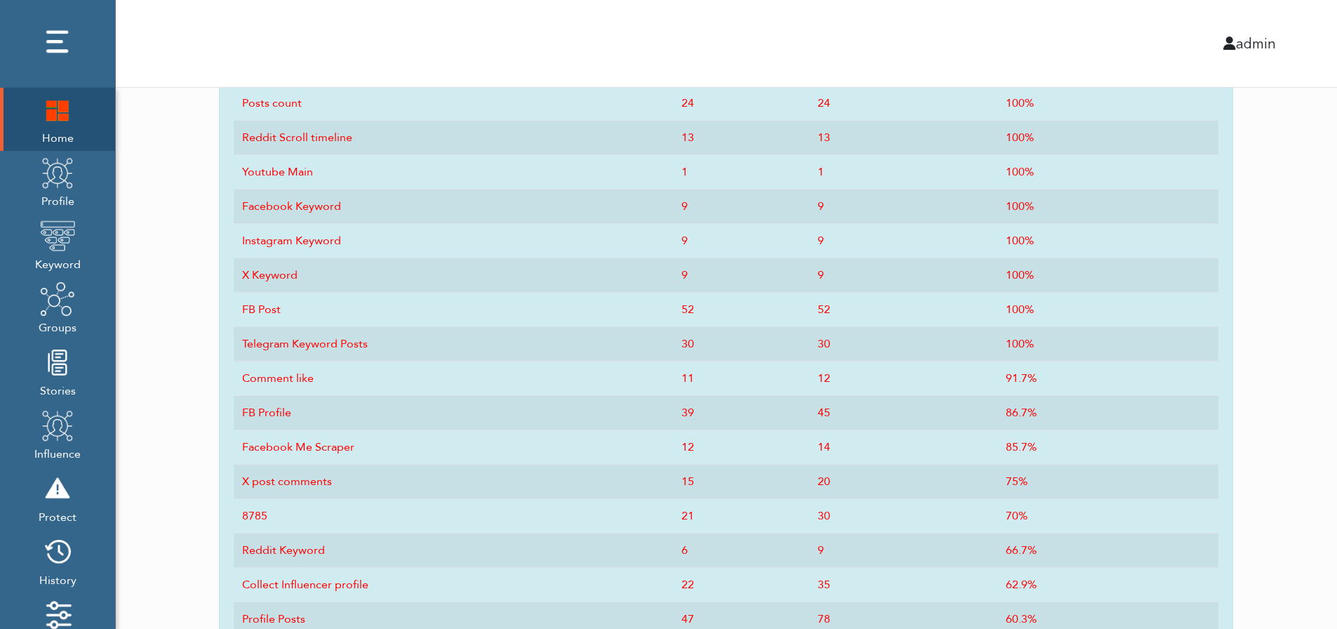
scroll to position [691, 0]
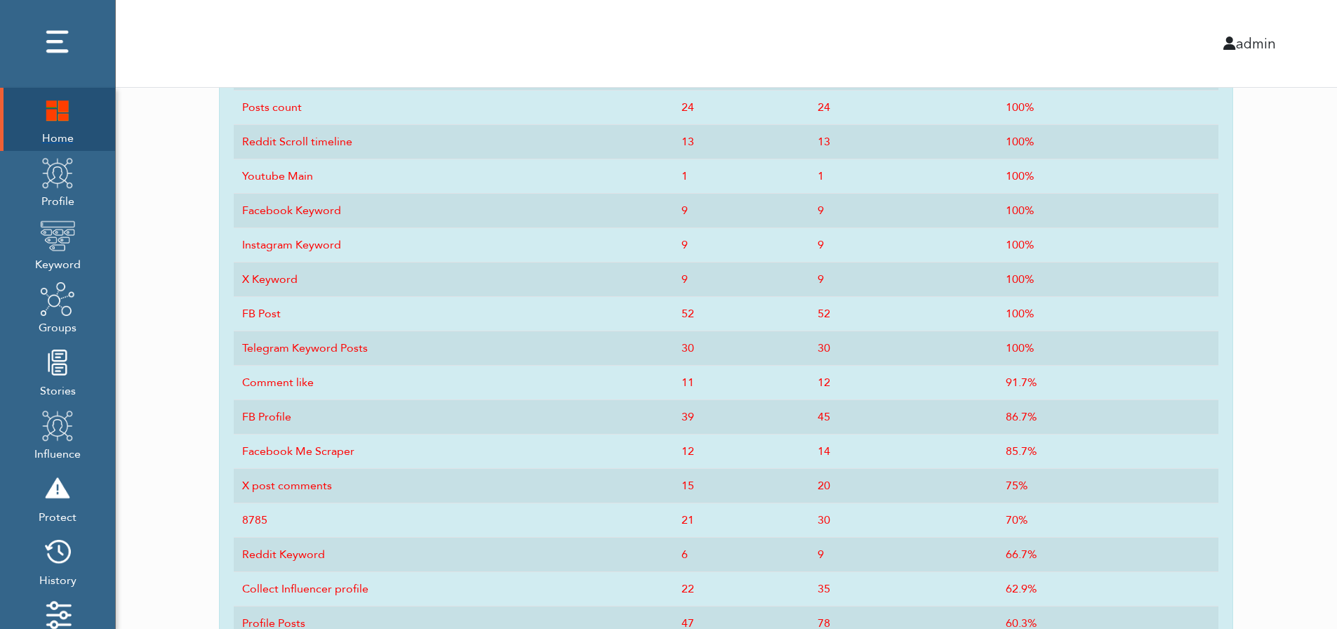
click at [51, 126] on img at bounding box center [57, 109] width 35 height 35
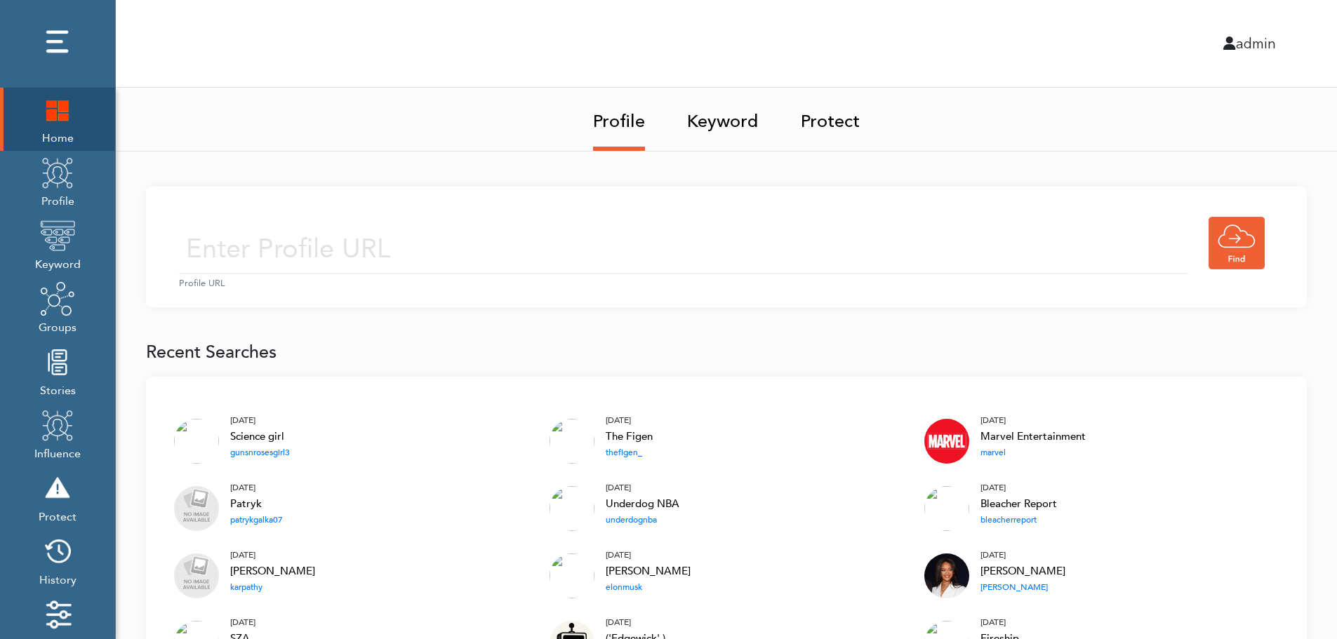
click at [49, 112] on img at bounding box center [57, 109] width 35 height 35
click at [59, 108] on img at bounding box center [57, 109] width 35 height 35
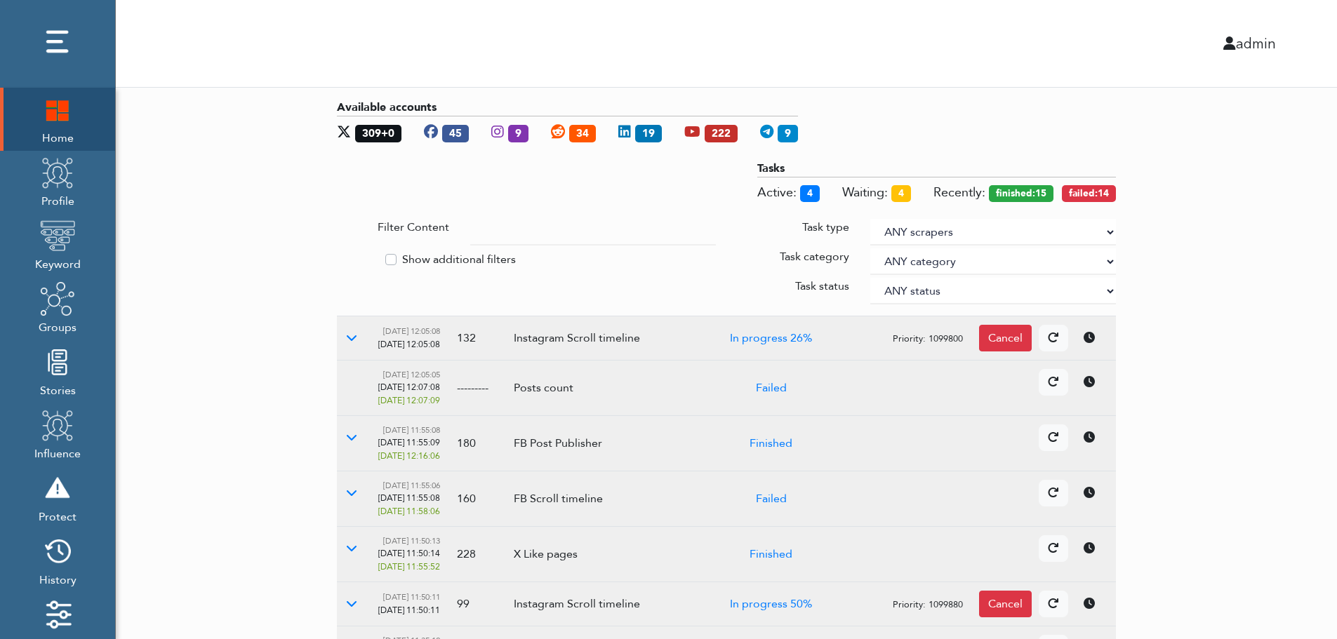
drag, startPoint x: 1253, startPoint y: 292, endPoint x: 1108, endPoint y: 230, distance: 157.9
click at [1108, 230] on select "ANY scrapers Facebook profile Facebook keyword X profile X keyword Instagram pr…" at bounding box center [993, 232] width 246 height 27
click at [459, 256] on label "Show additional filters" at bounding box center [459, 259] width 114 height 17
click at [348, 256] on input "Show additional filters" at bounding box center [342, 258] width 11 height 14
checkbox input "true"
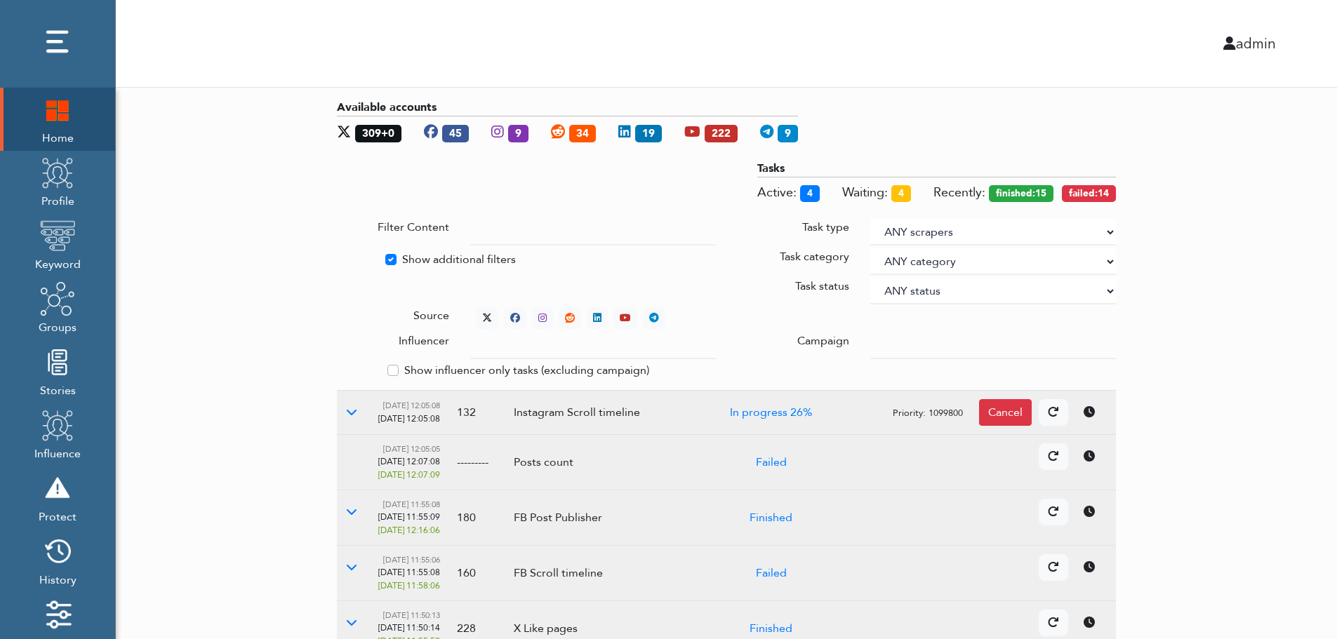
click at [870, 341] on div at bounding box center [993, 346] width 267 height 27
click at [579, 348] on input "text" at bounding box center [593, 346] width 246 height 27
click at [916, 287] on select "ANY status None Created In progress Finished Failed Wait to retry Canceled Skip…" at bounding box center [993, 291] width 246 height 27
click at [870, 278] on select "ANY status None Created In progress Finished Failed Wait to retry Canceled Skip…" at bounding box center [993, 291] width 246 height 27
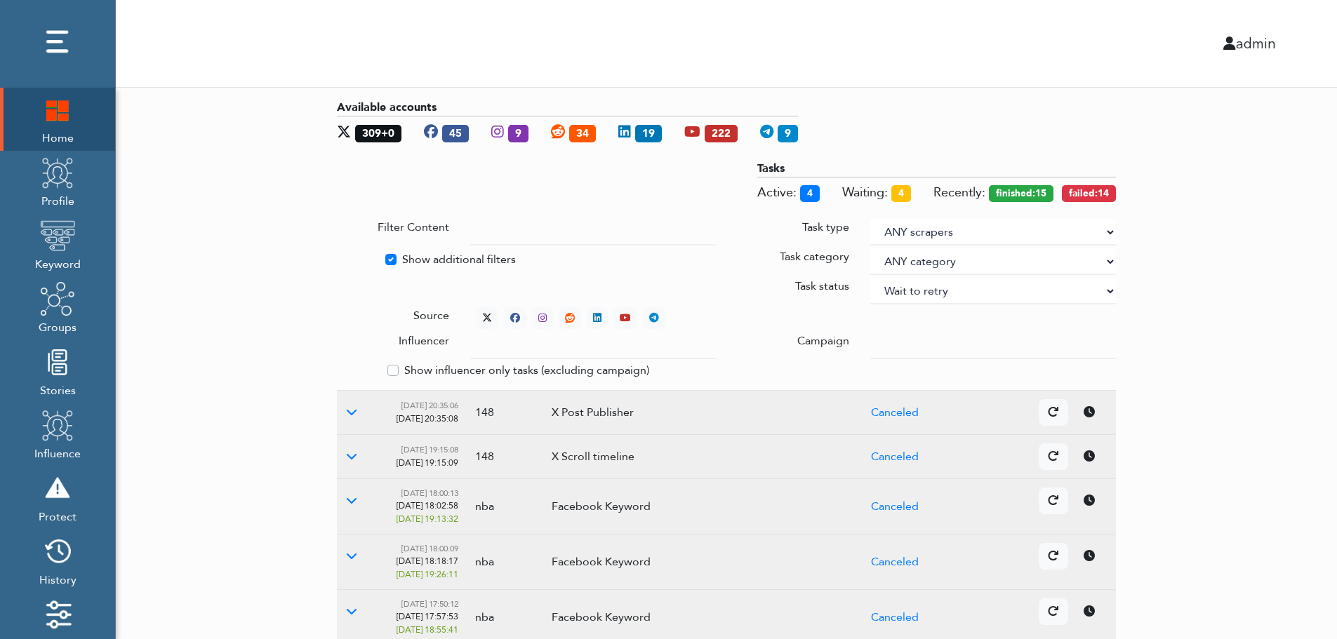
select select "4"
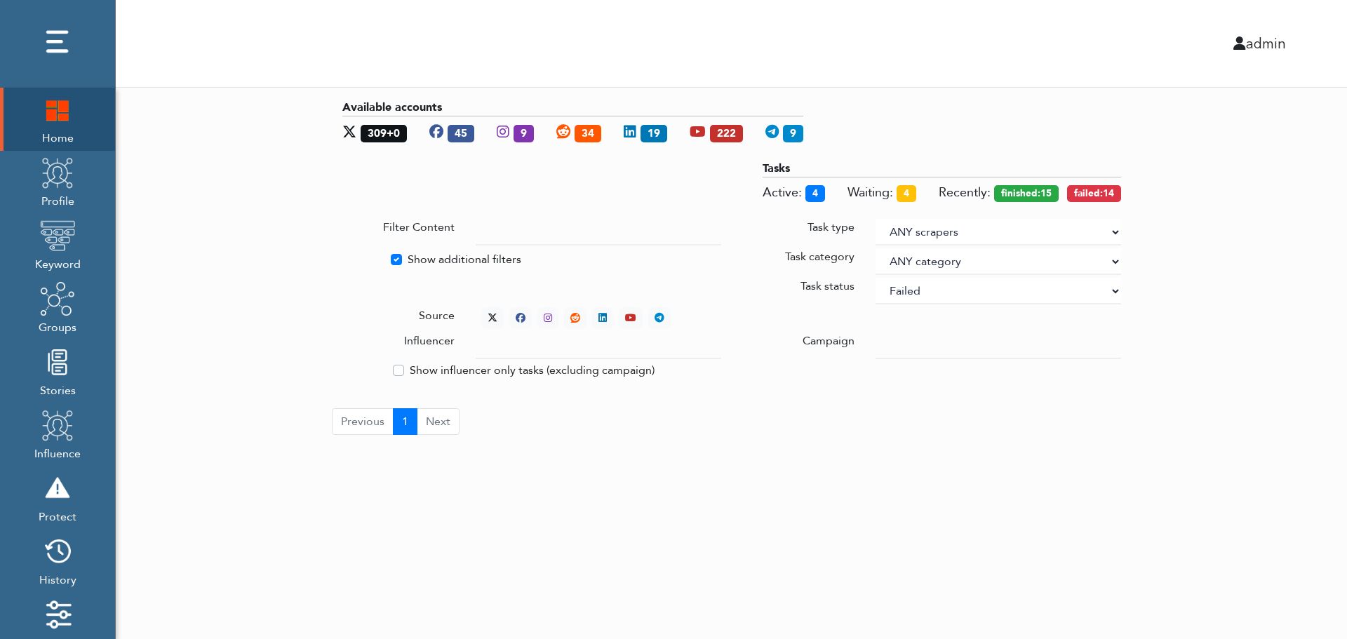
click at [1203, 215] on div "Available accounts 309+0 45 9 34 19 222 9 Tasks Active: 4 Waiting: 4 Recently: …" at bounding box center [732, 267] width 1232 height 359
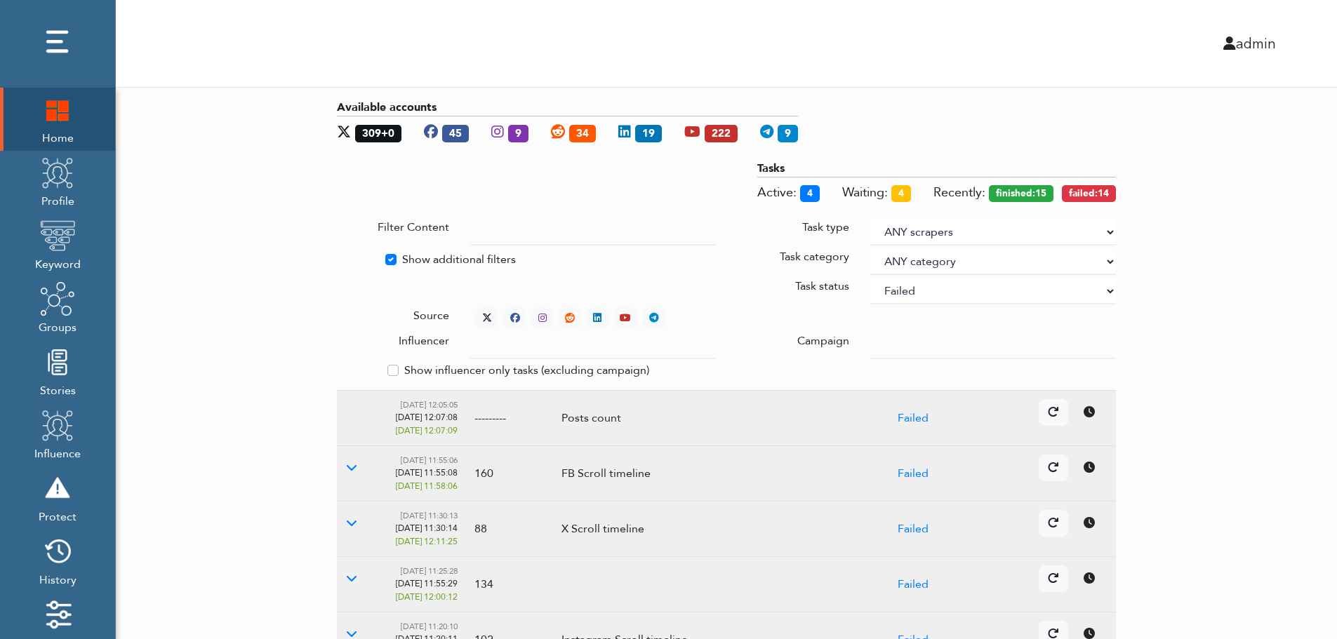
click at [1251, 322] on div "Available accounts 309+0 45 9 34 19 222 9 Tasks Active: 4 Waiting: 4 Recently: …" at bounding box center [726, 544] width 1221 height 913
click at [484, 314] on icon at bounding box center [487, 318] width 10 height 10
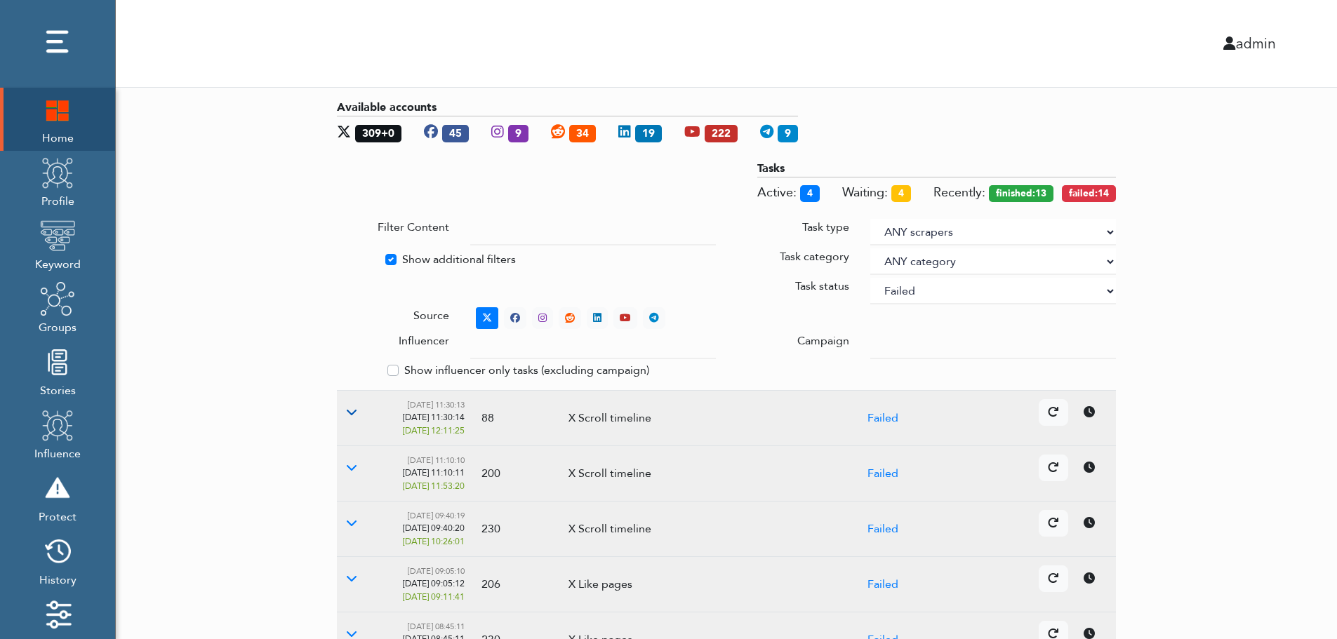
click at [350, 412] on icon at bounding box center [351, 411] width 11 height 11
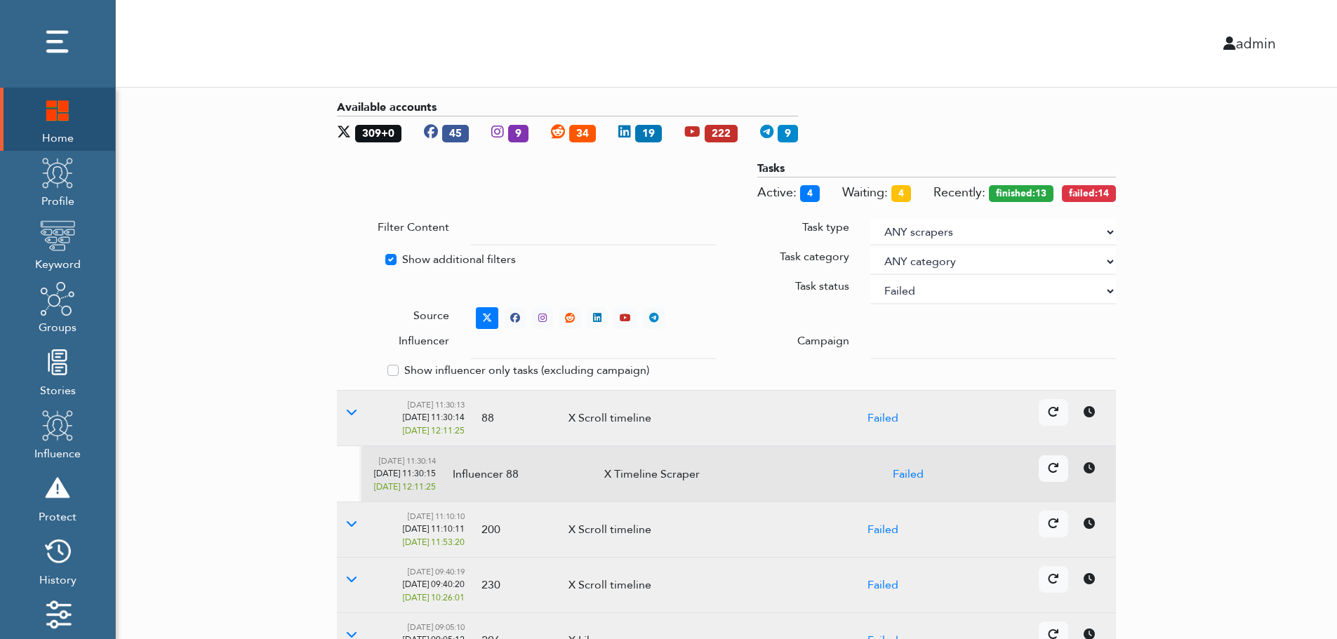
click at [1093, 472] on icon at bounding box center [1089, 467] width 11 height 11
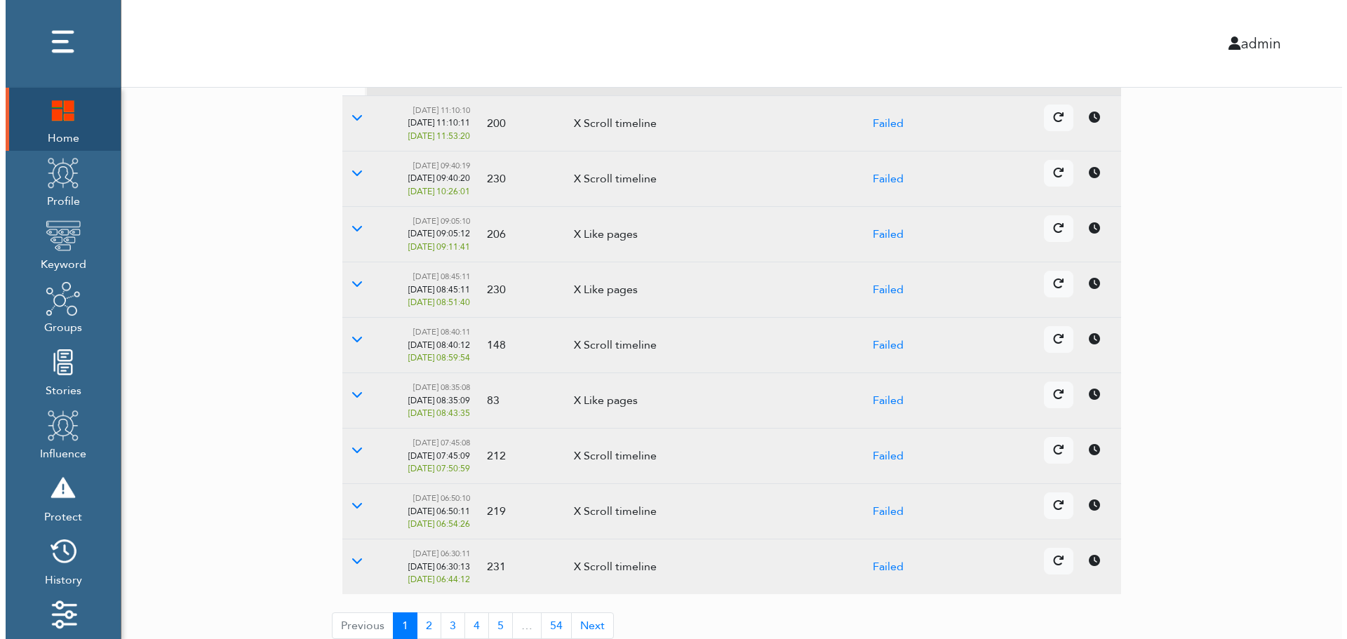
scroll to position [418, 0]
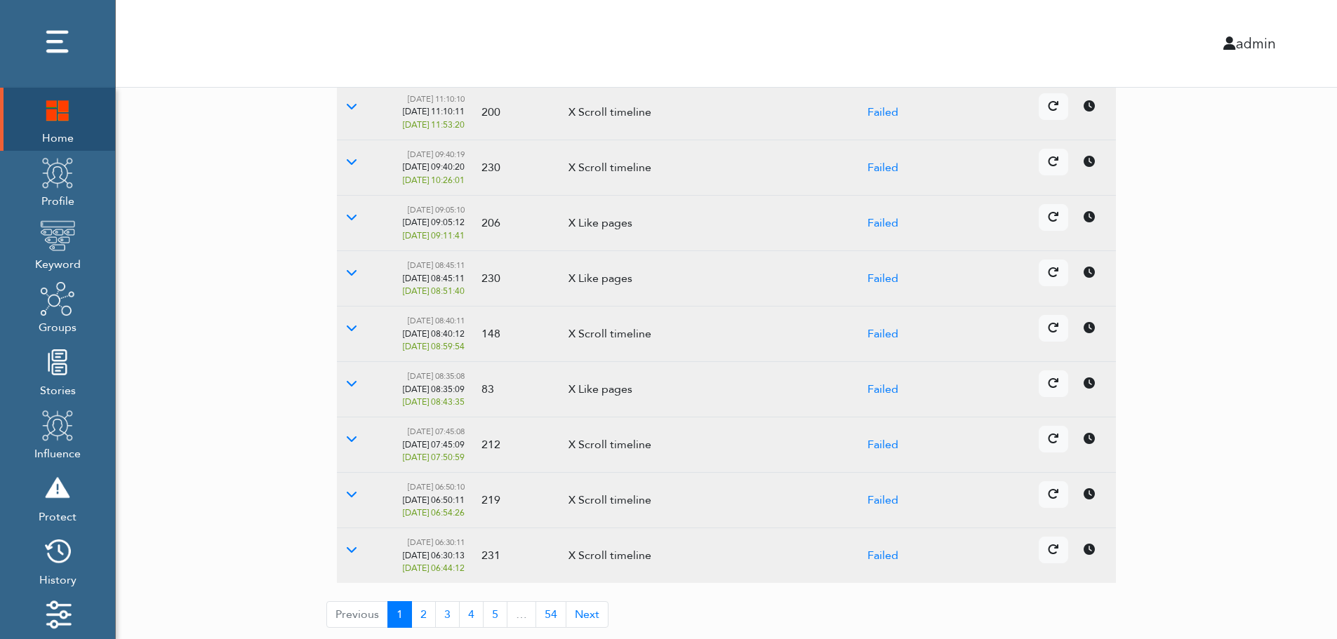
click at [1087, 441] on icon at bounding box center [1089, 438] width 11 height 11
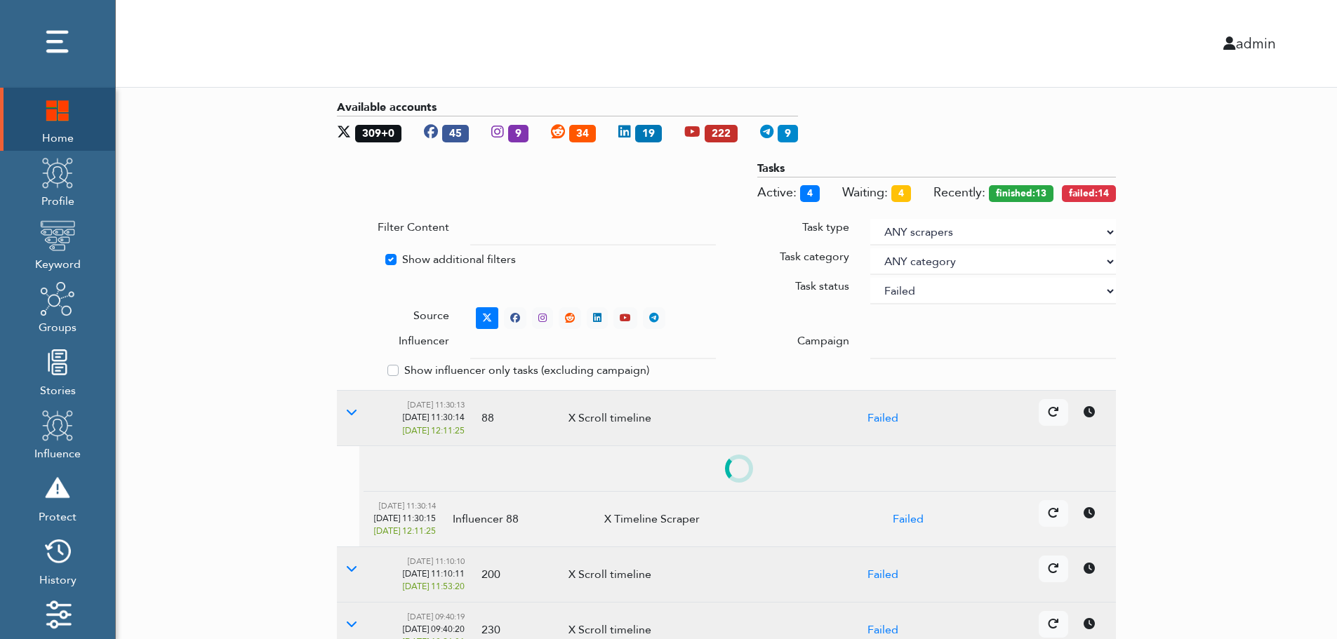
click at [956, 293] on select "ANY status None Created In progress Finished Failed Wait to retry Canceled Skip…" at bounding box center [993, 291] width 246 height 27
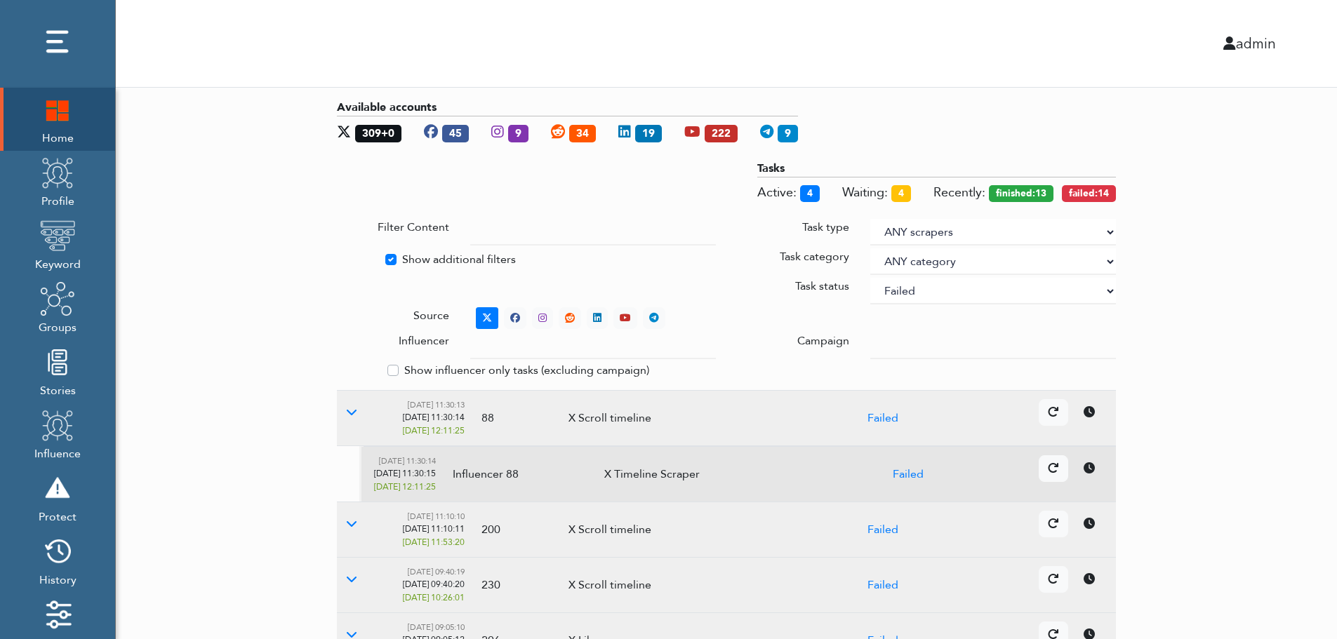
select select
click at [870, 278] on select "ANY status None Created In progress Finished Failed Wait to retry Canceled Skip…" at bounding box center [993, 291] width 246 height 27
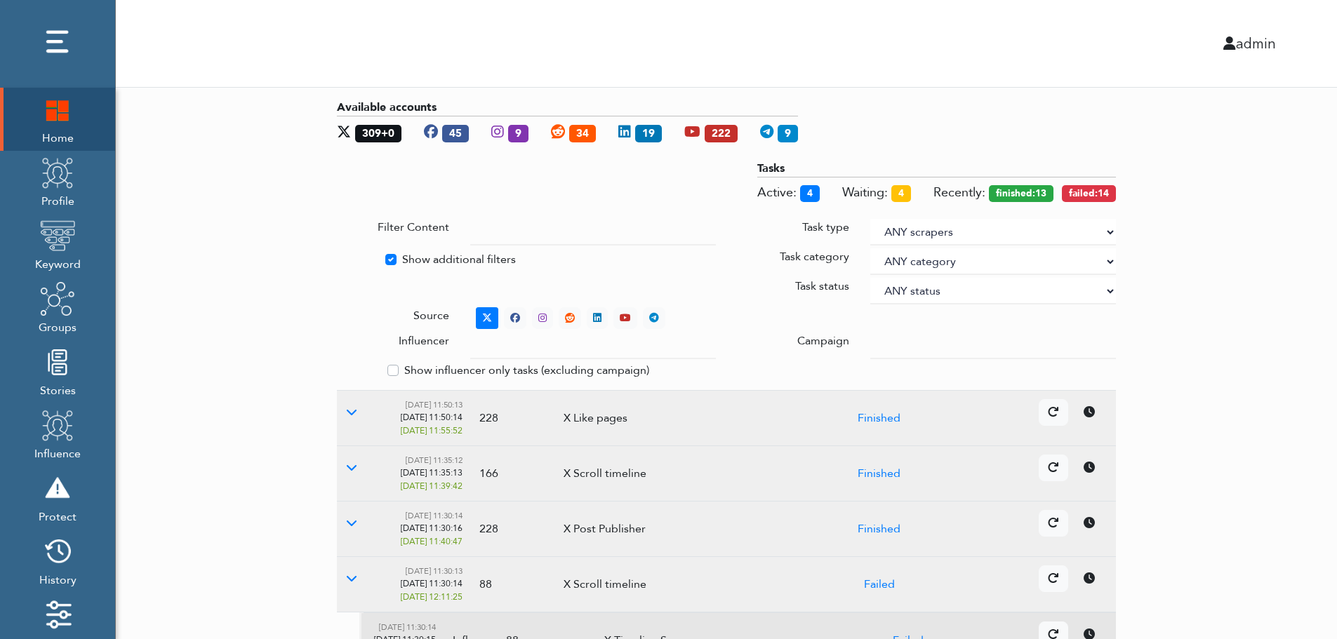
click at [1306, 262] on div "Available accounts 309+0 45 9 34 19 222 9 Tasks Active: 4 Waiting: 4 Recently: …" at bounding box center [726, 572] width 1221 height 969
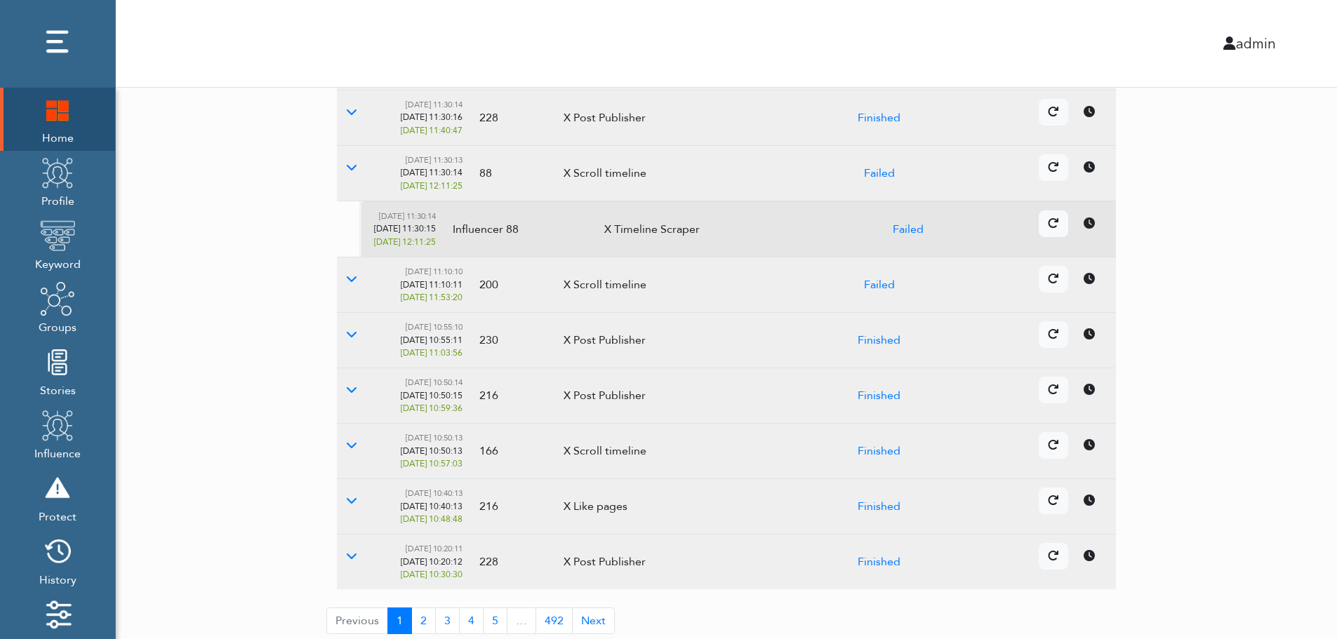
scroll to position [418, 0]
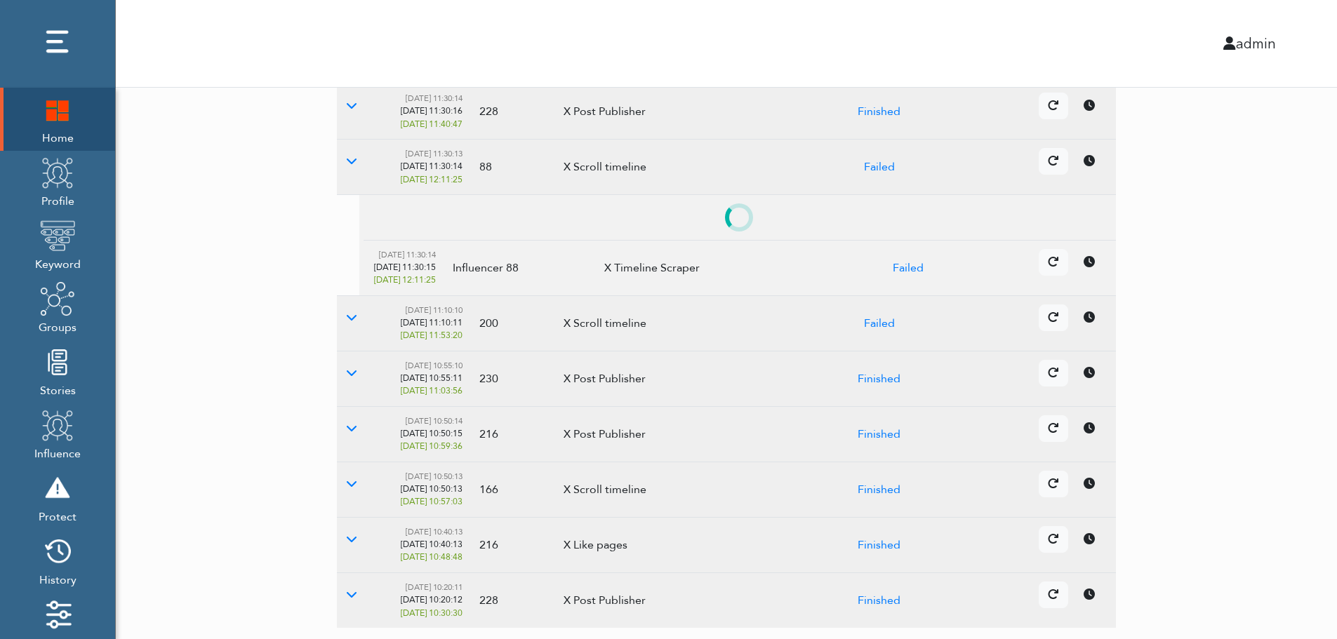
click at [1093, 454] on td "Details Cancel" at bounding box center [1027, 433] width 178 height 55
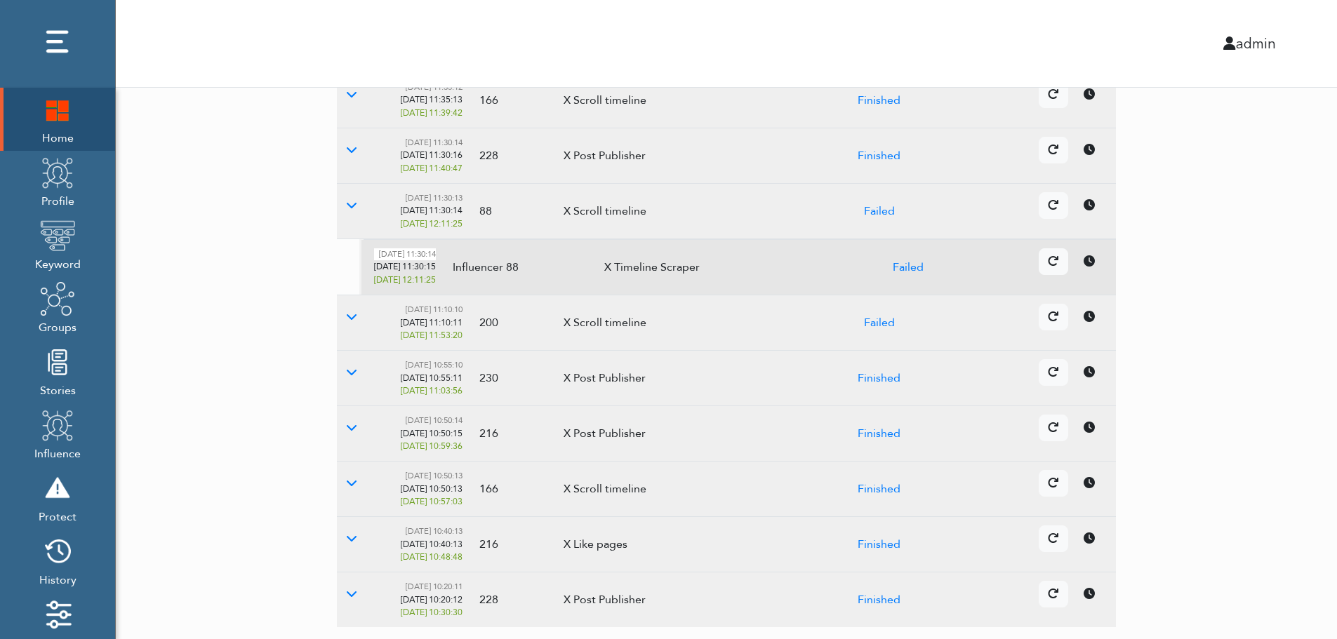
scroll to position [0, 0]
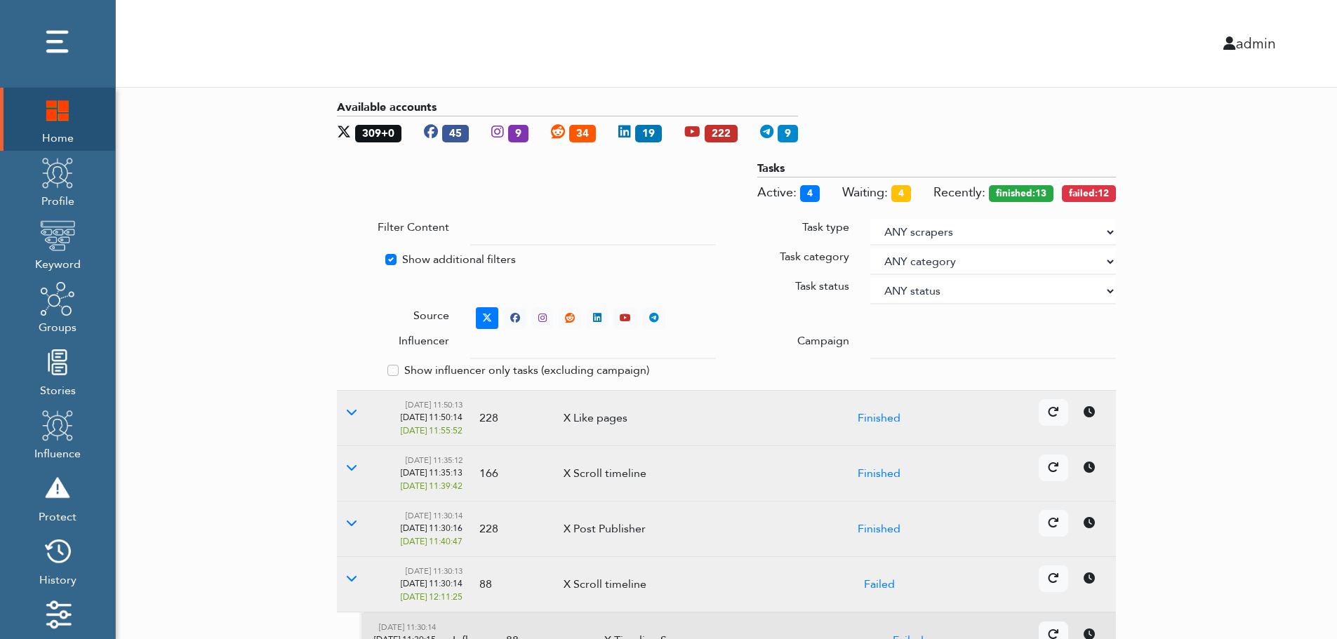
click at [421, 258] on label "Show additional filters" at bounding box center [459, 259] width 114 height 17
click at [348, 258] on input "Show additional filters" at bounding box center [342, 258] width 11 height 14
checkbox input "false"
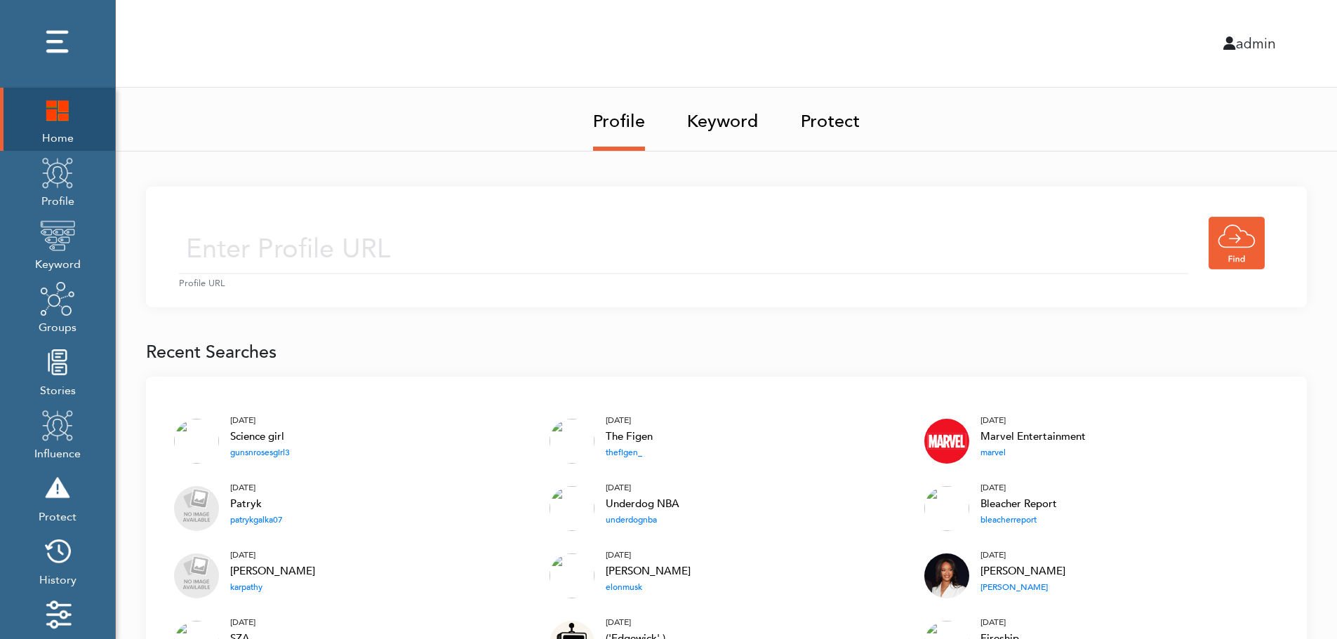
click at [455, 246] on input "text" at bounding box center [683, 250] width 1009 height 50
type input "https://twitter.com/KingJames"
click at [546, 253] on input "https://twitter.com/KingJames" at bounding box center [683, 250] width 1009 height 50
click at [658, 210] on div "https://twitter.com/KingJames Profile URL" at bounding box center [726, 247] width 1161 height 121
click at [621, 263] on input "https://twitter.com/KingJames" at bounding box center [683, 250] width 1009 height 50
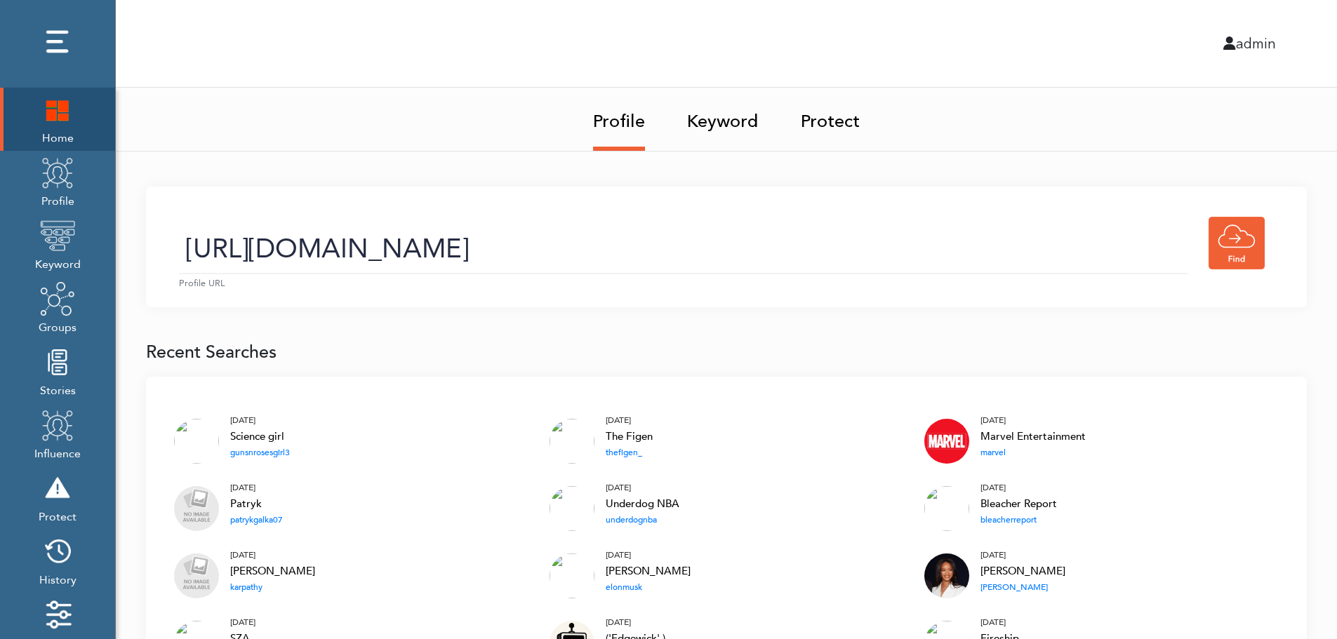
click at [727, 126] on link "Keyword" at bounding box center [723, 117] width 72 height 59
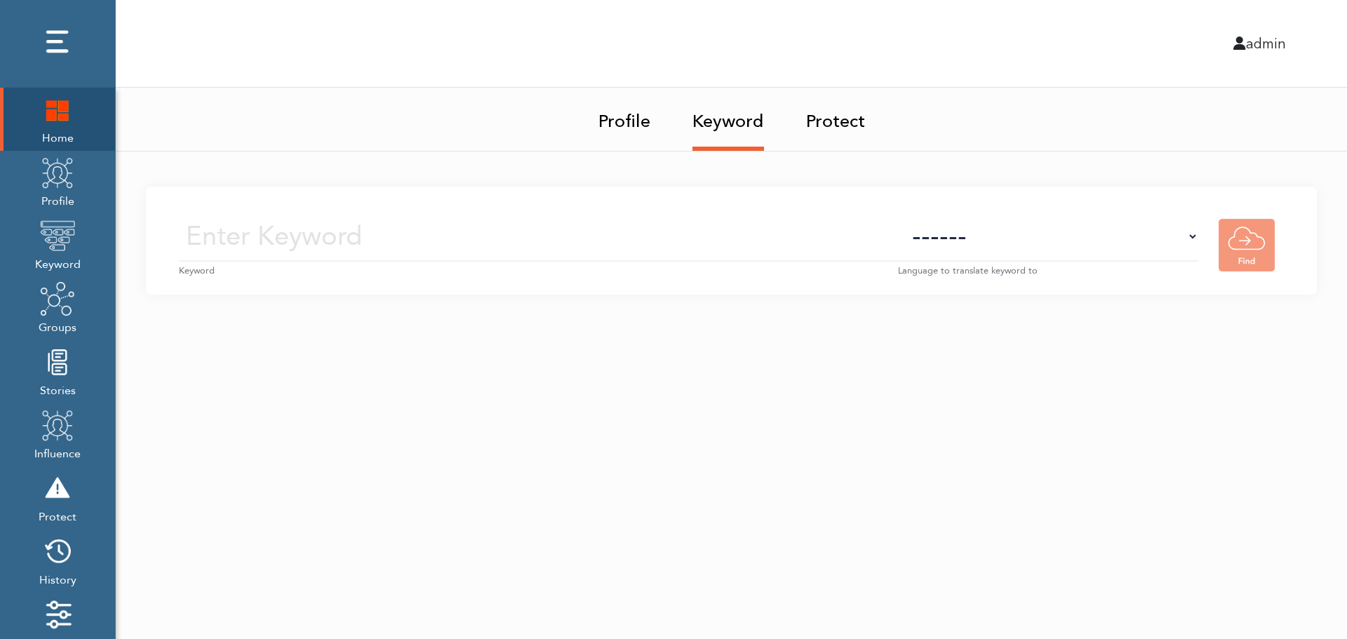
click at [740, 240] on input "text" at bounding box center [538, 237] width 719 height 50
click at [60, 189] on img at bounding box center [57, 172] width 35 height 35
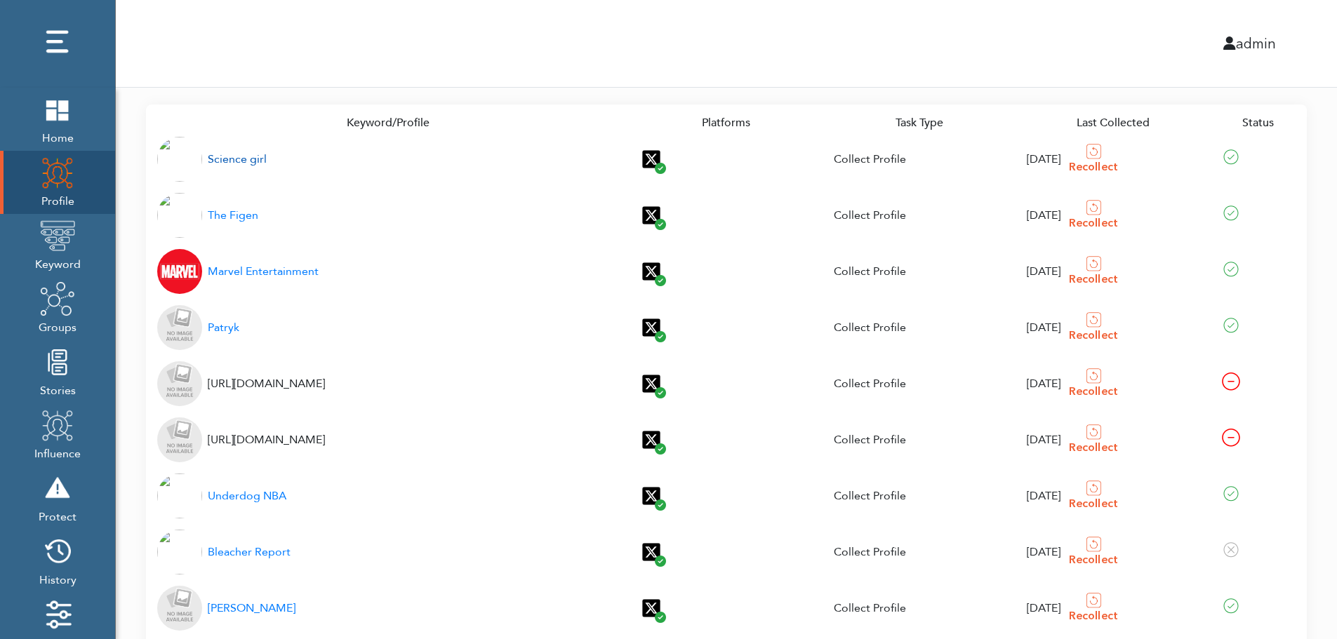
click at [229, 160] on div "Science girl" at bounding box center [237, 159] width 59 height 17
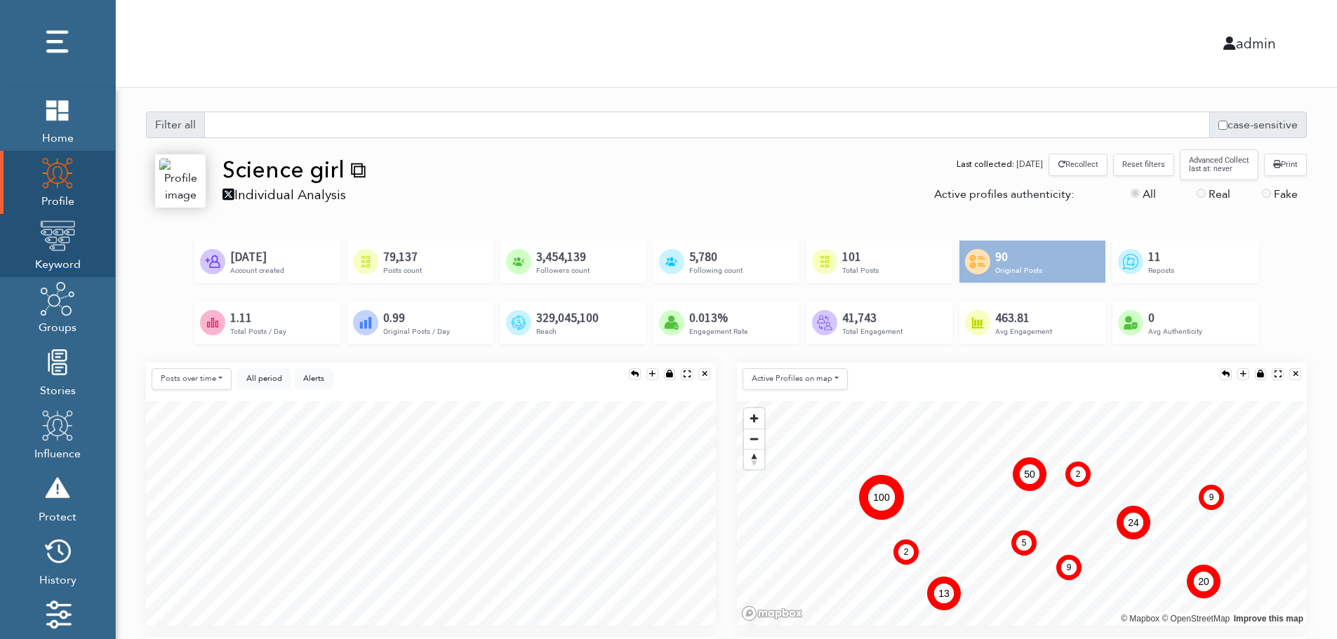
click at [53, 248] on img at bounding box center [57, 235] width 35 height 35
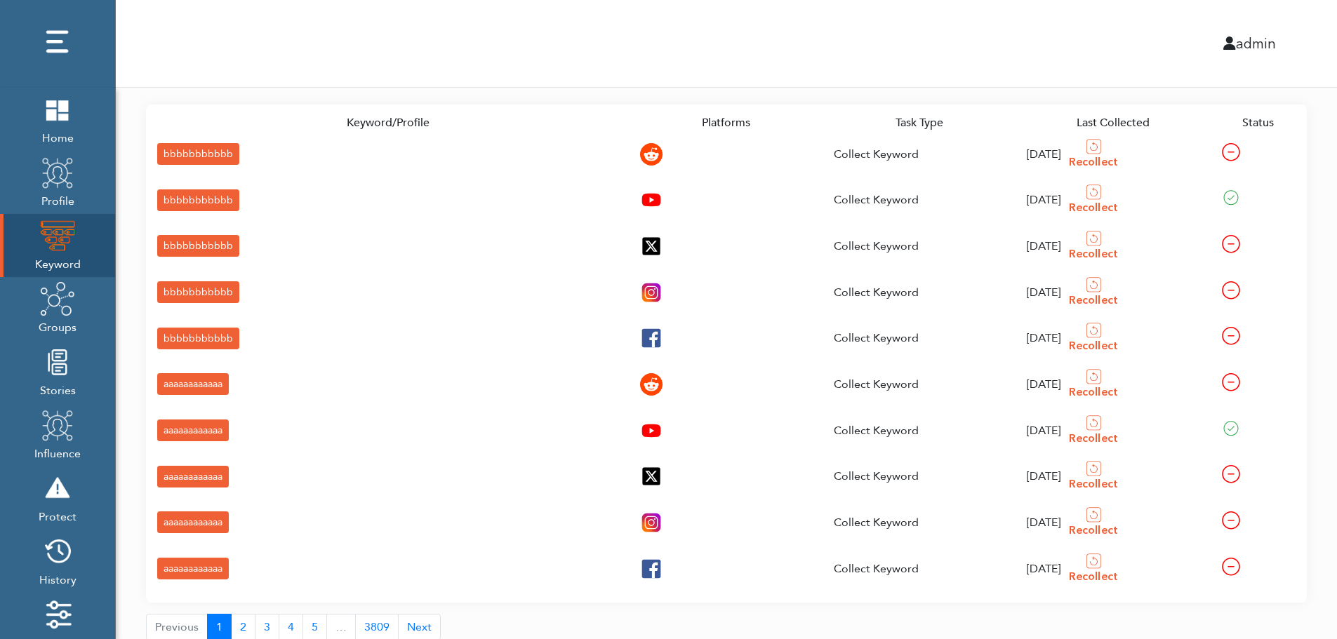
click at [171, 152] on div "bbbbbbbbbbb" at bounding box center [198, 154] width 82 height 22
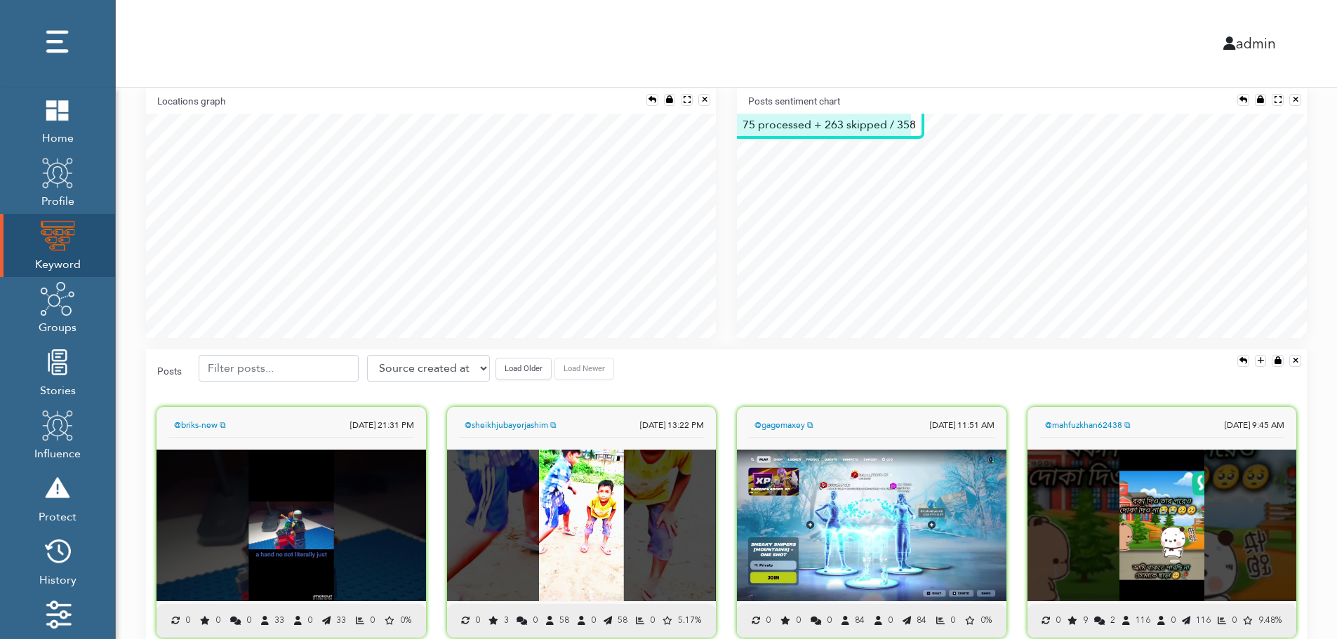
scroll to position [310, 0]
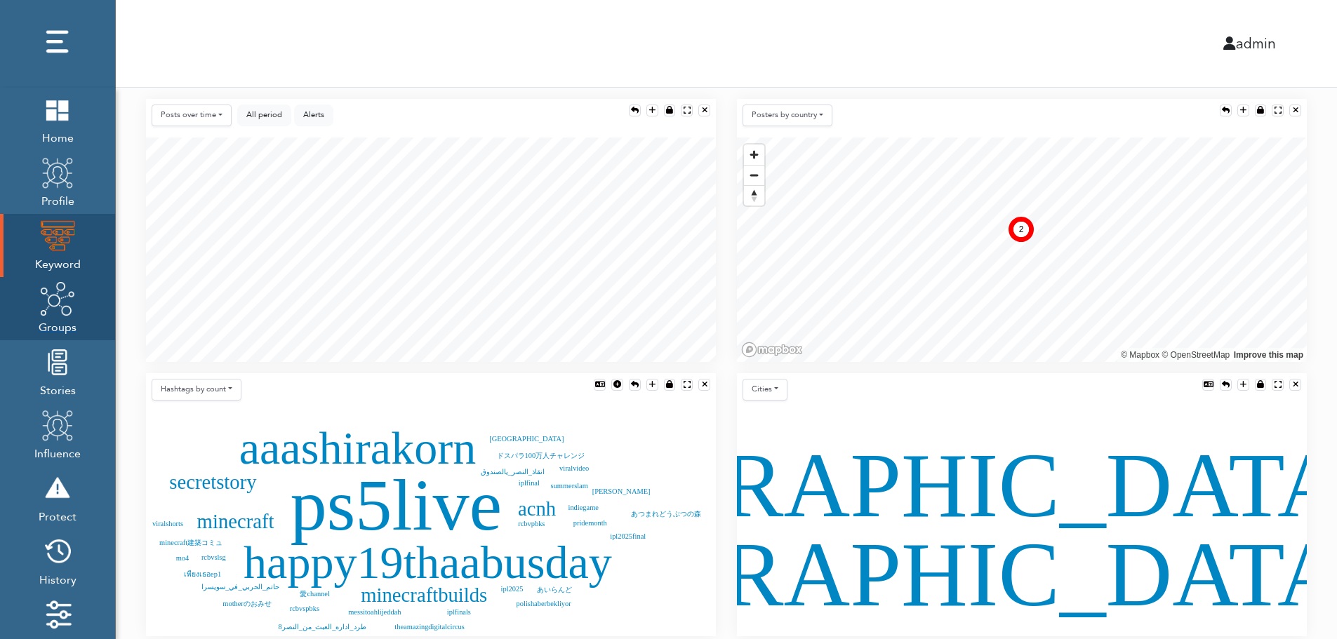
click at [55, 314] on img at bounding box center [57, 298] width 35 height 35
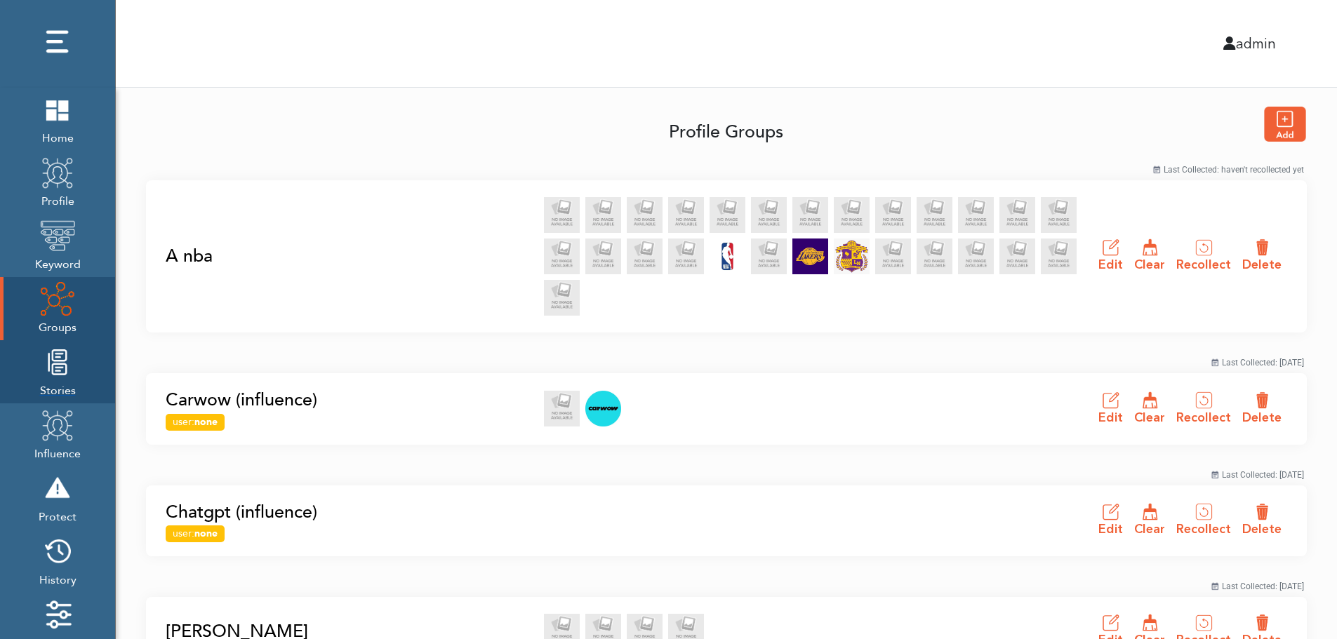
click at [53, 379] on img at bounding box center [57, 362] width 35 height 35
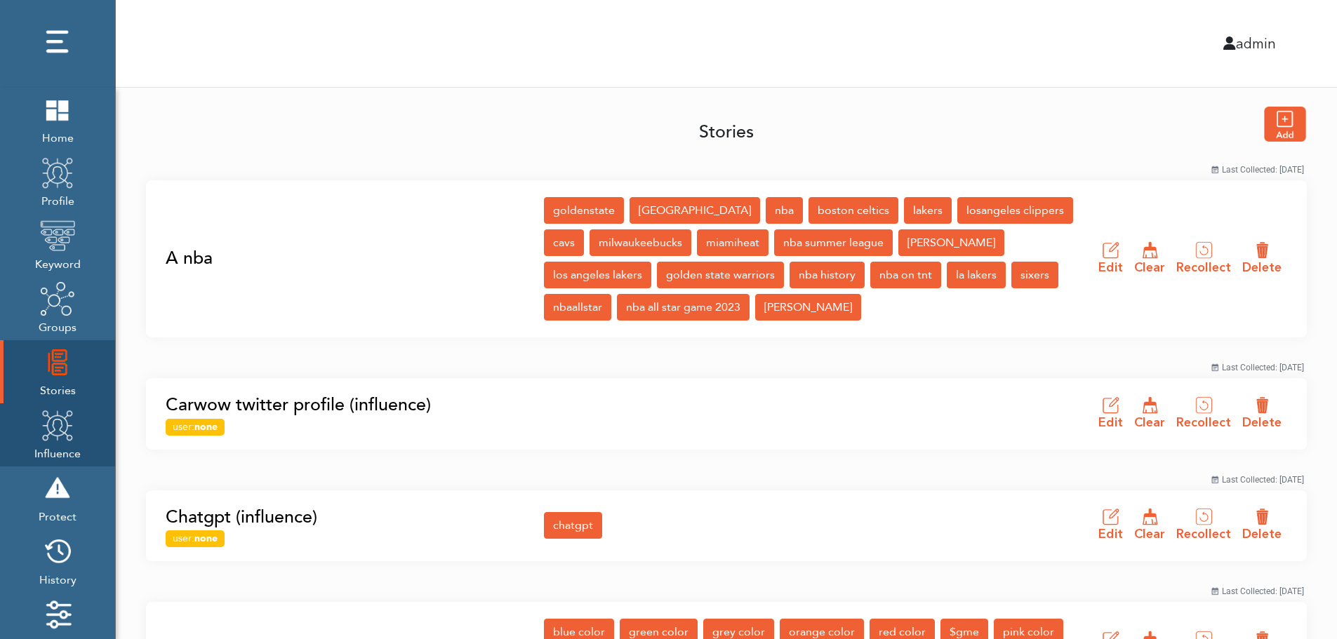
click at [53, 437] on img at bounding box center [57, 425] width 35 height 35
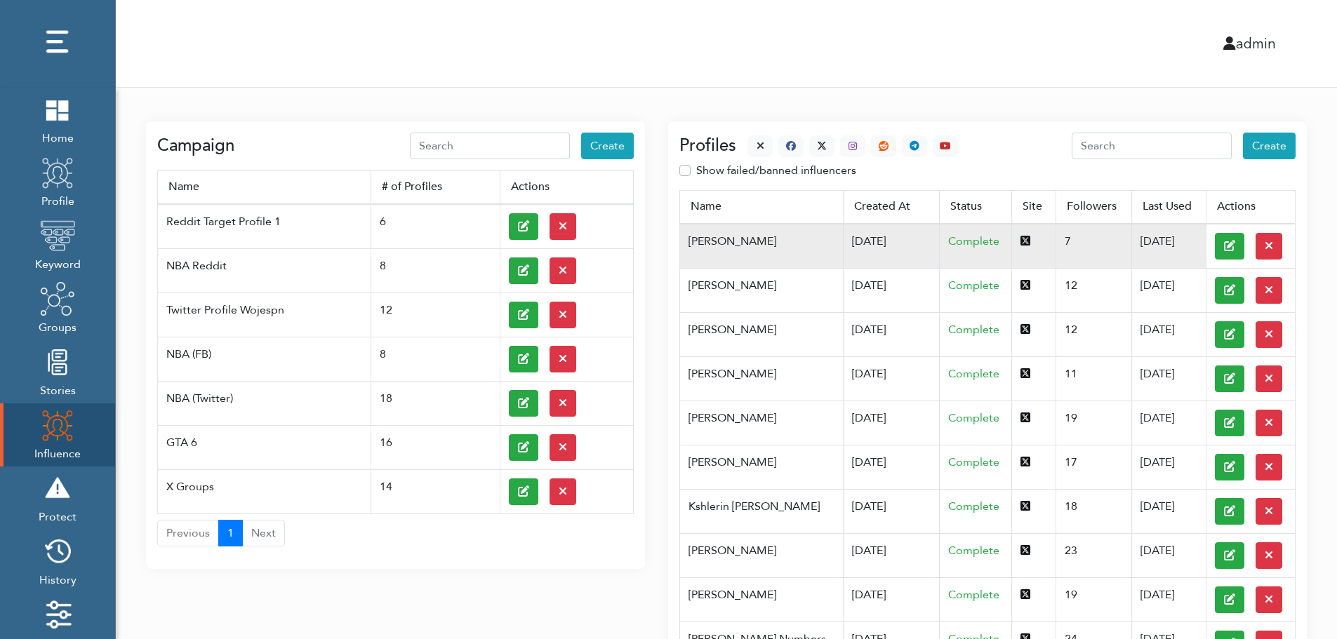
click at [843, 240] on td "[DATE]" at bounding box center [891, 246] width 97 height 45
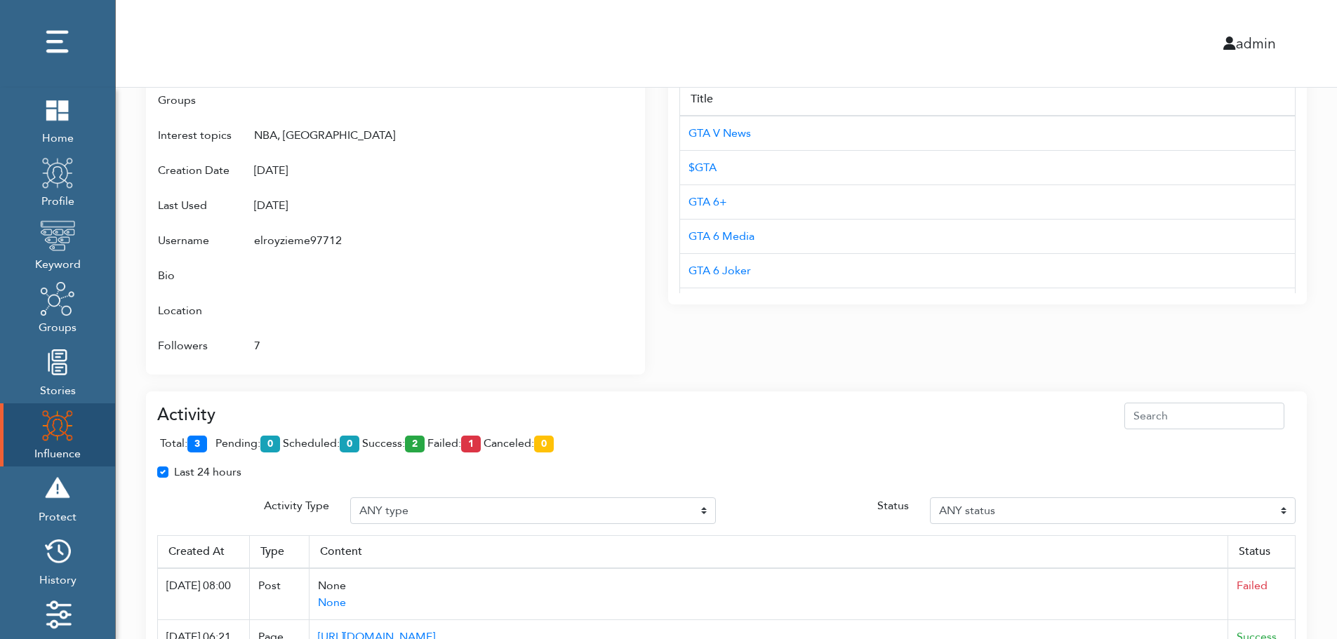
scroll to position [885, 0]
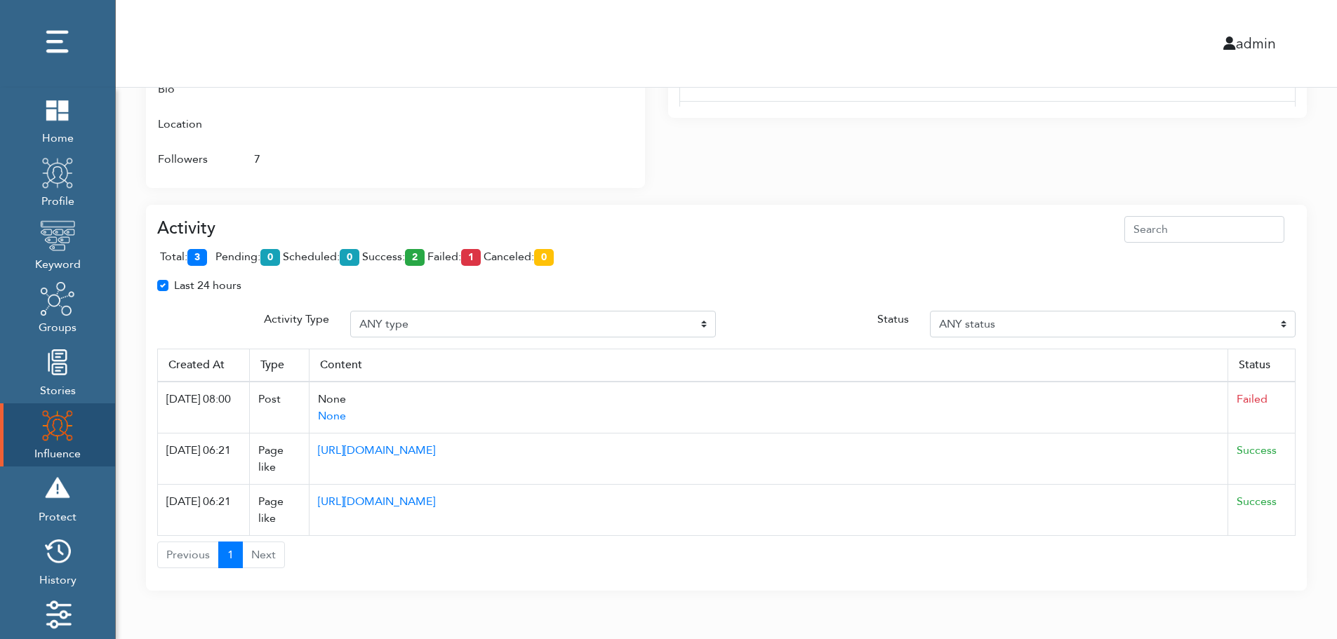
click at [455, 299] on div "Last 24 hours" at bounding box center [726, 291] width 1159 height 28
click at [1047, 299] on div "Last 24 hours" at bounding box center [726, 291] width 1159 height 28
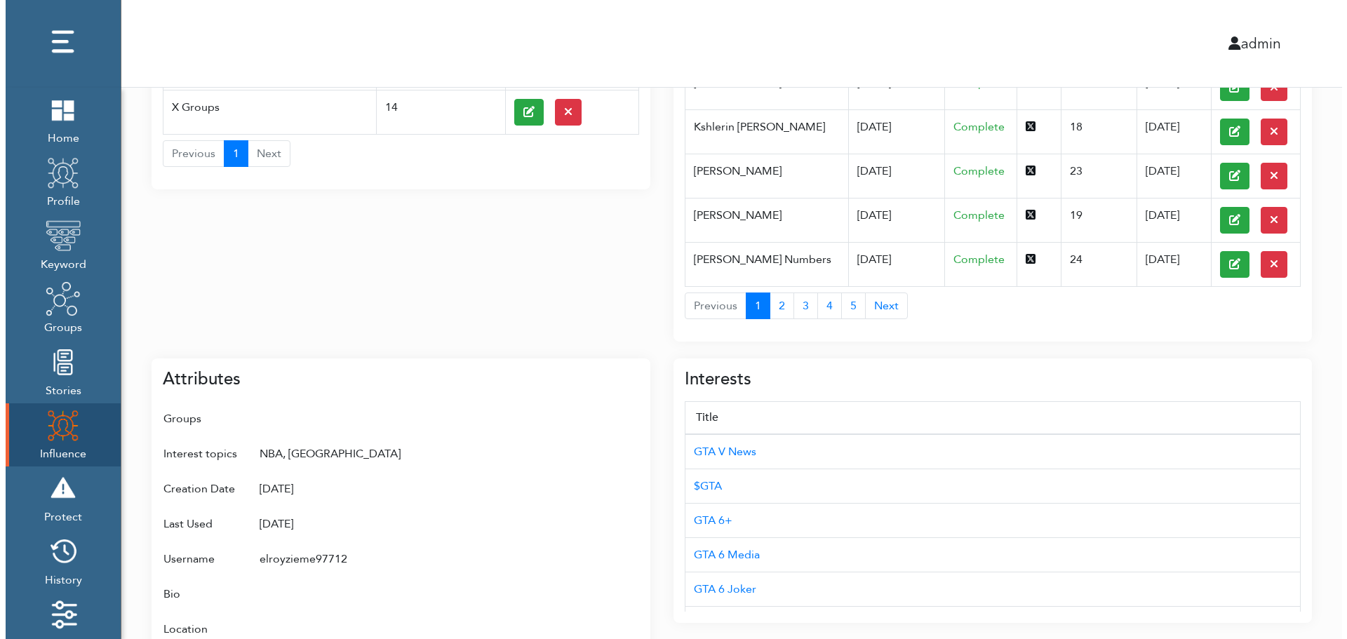
scroll to position [0, 0]
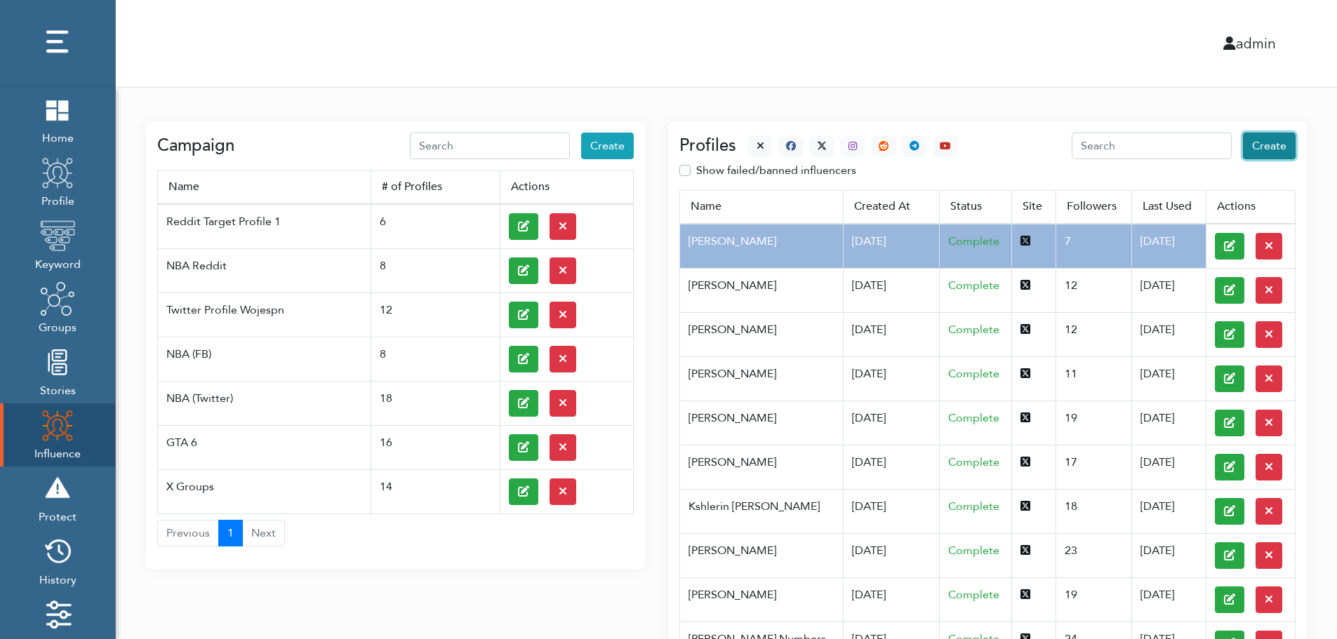
click at [1272, 147] on span "Create" at bounding box center [1269, 145] width 34 height 15
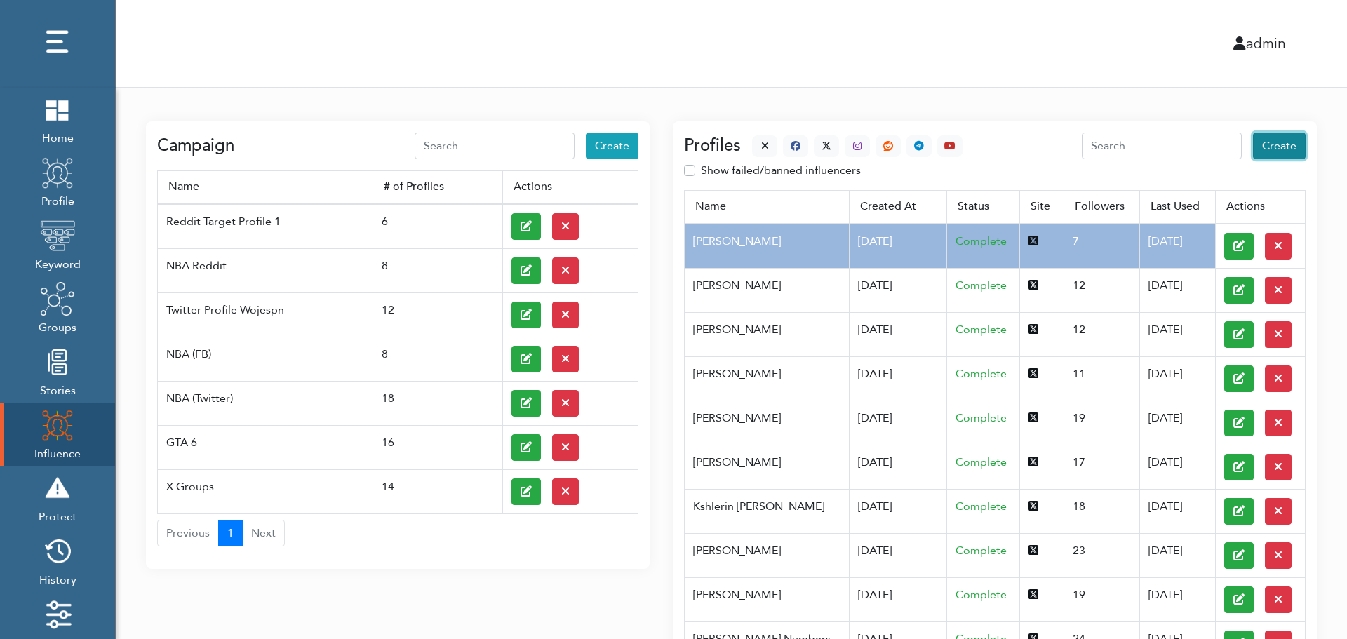
select select "primary"
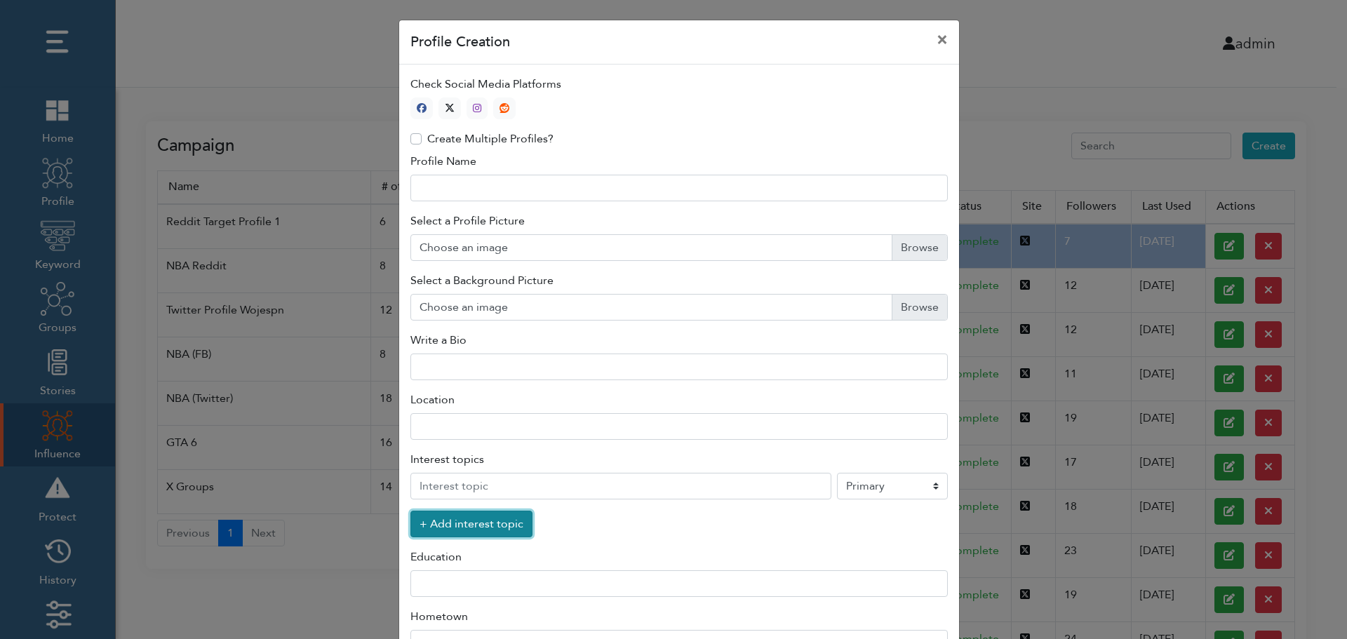
click at [463, 528] on button "+ Add interest topic" at bounding box center [472, 524] width 122 height 27
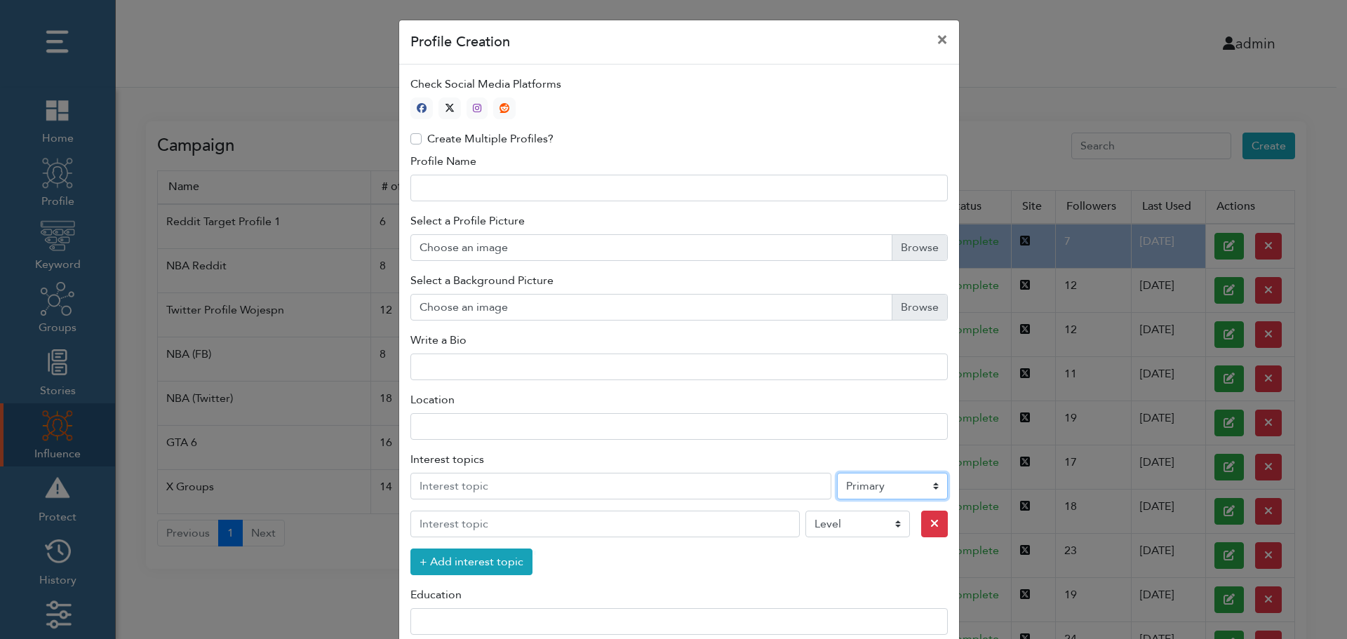
click at [872, 489] on select "Level Primary Secondary Tertiary" at bounding box center [892, 486] width 111 height 27
click at [446, 106] on icon "button" at bounding box center [450, 108] width 10 height 10
type input "1"
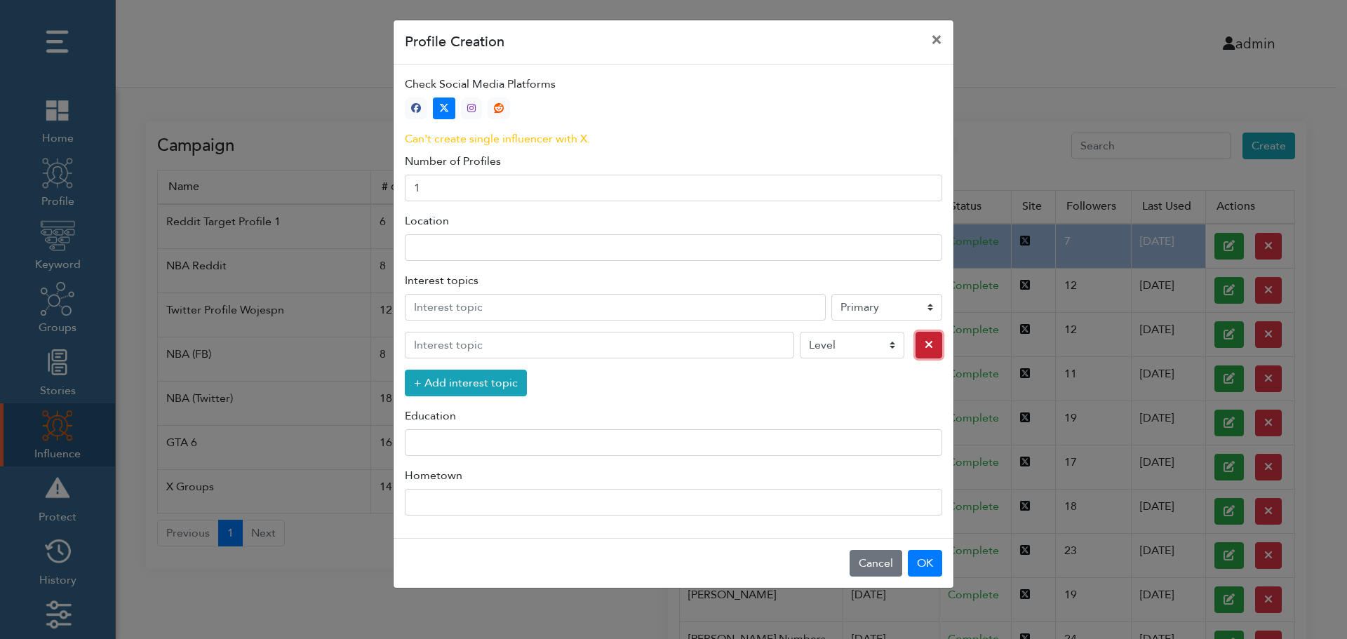
click at [925, 347] on icon "button" at bounding box center [929, 344] width 8 height 11
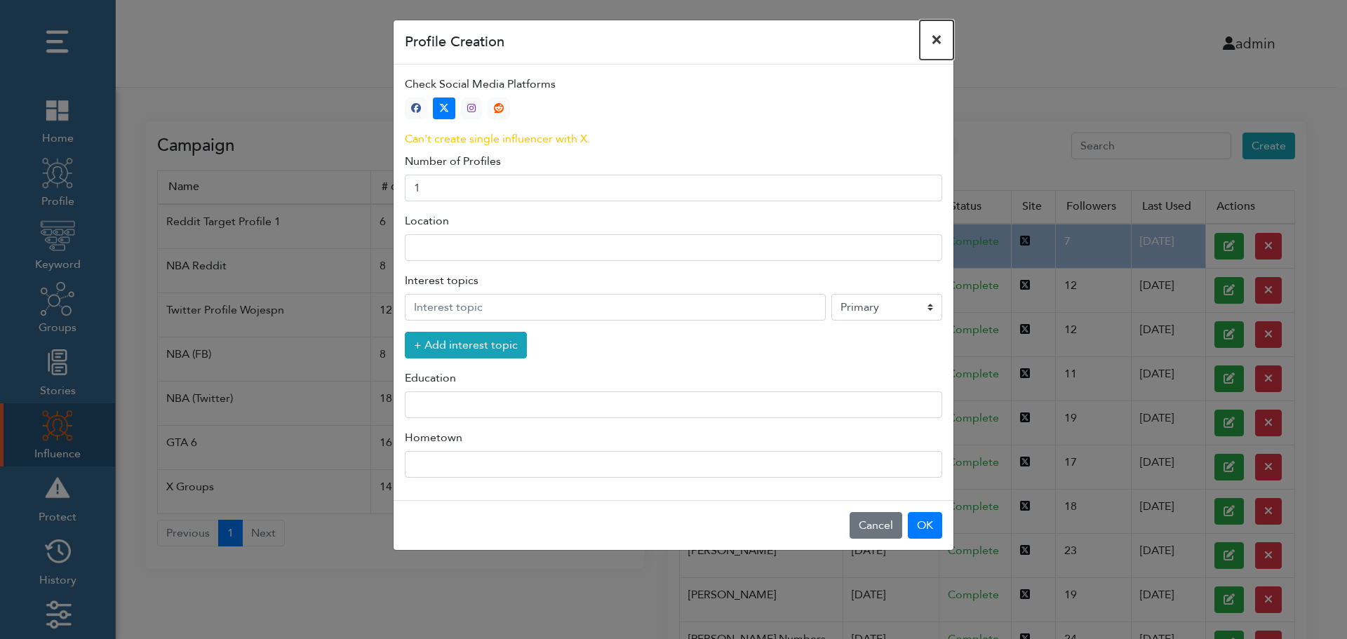
click at [938, 39] on button "×" at bounding box center [937, 39] width 34 height 39
select select "primary"
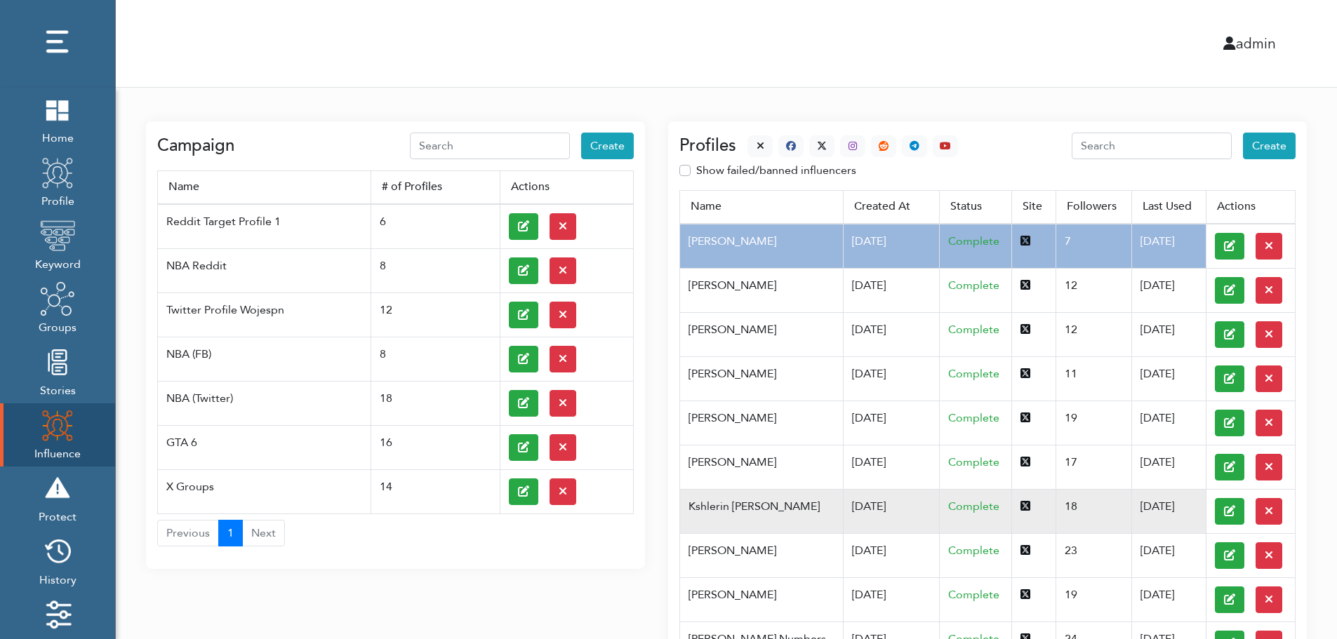
click at [751, 505] on td "Kshlerin Harland" at bounding box center [761, 511] width 163 height 44
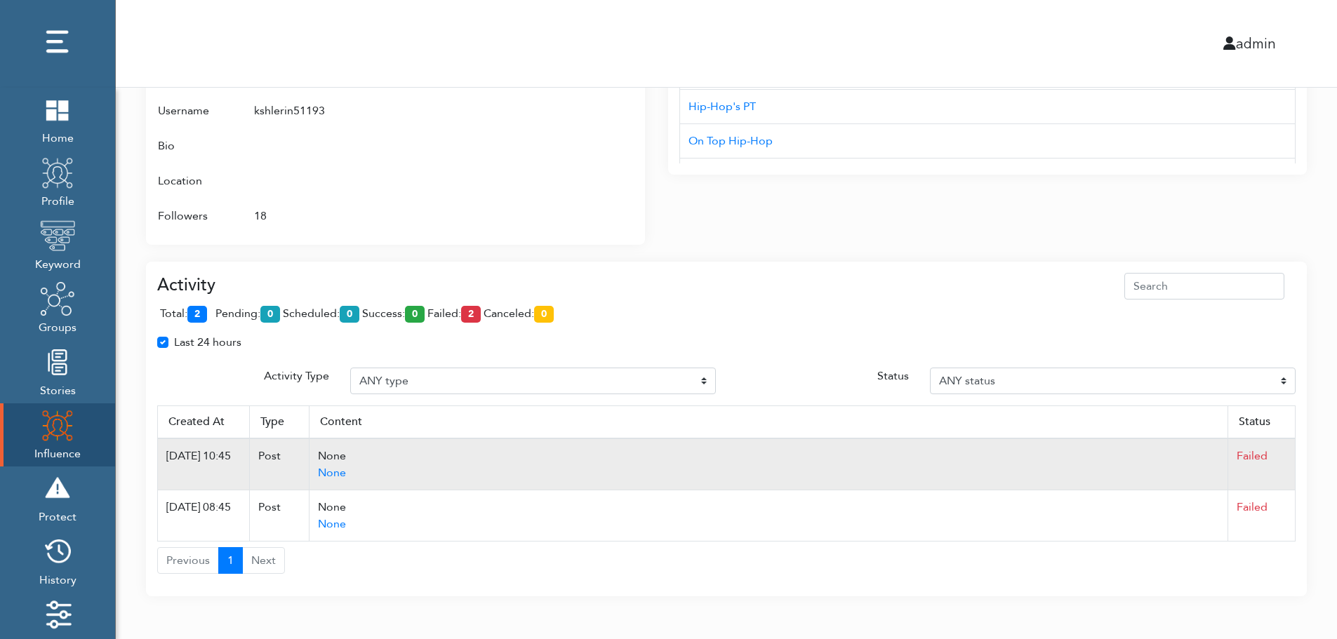
scroll to position [834, 0]
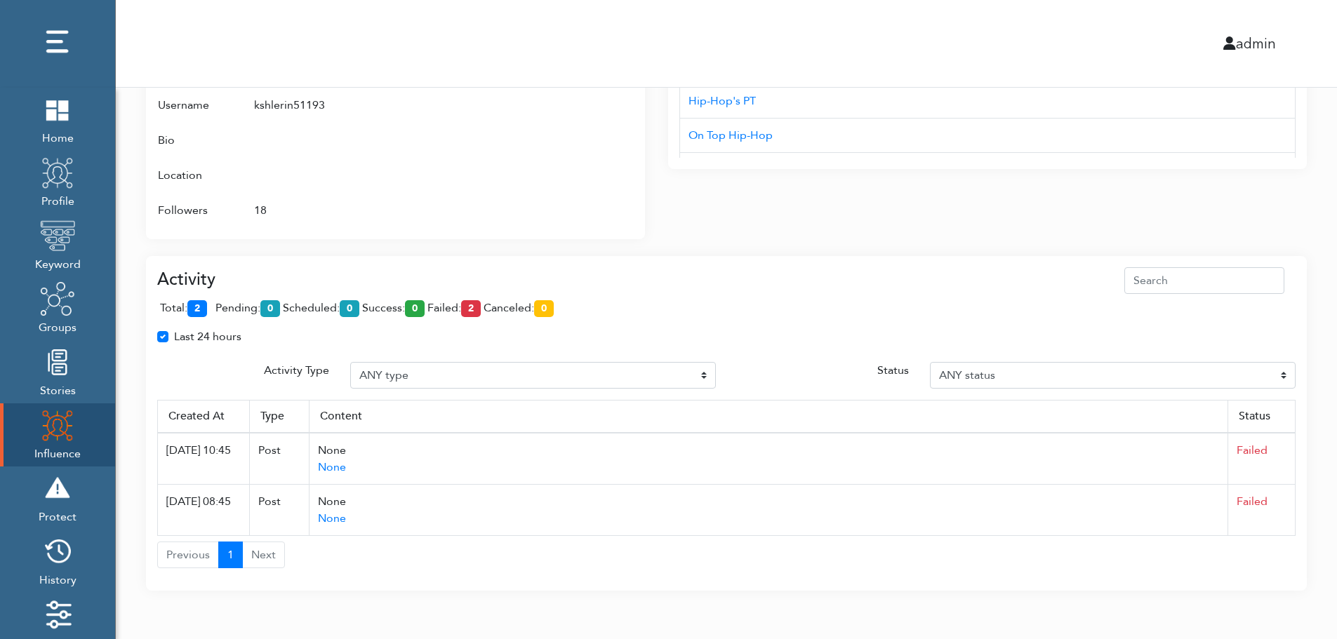
click at [426, 296] on div "total: 2 pending: 0 scheduled: 0 success: 0 failed: 2 canceled: 0" at bounding box center [726, 311] width 1138 height 34
click at [517, 8] on div "admin" at bounding box center [726, 43] width 1242 height 87
click at [211, 305] on span "total: 2" at bounding box center [186, 307] width 53 height 15
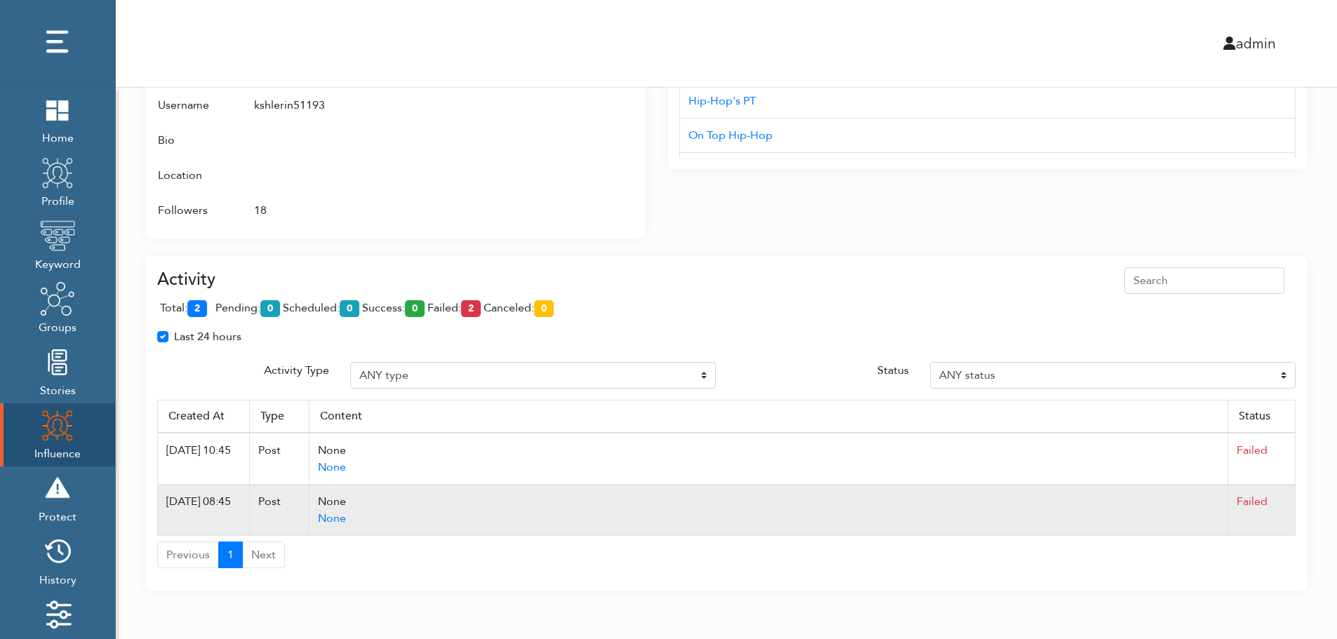
click at [1291, 510] on td "Failed" at bounding box center [1261, 510] width 67 height 51
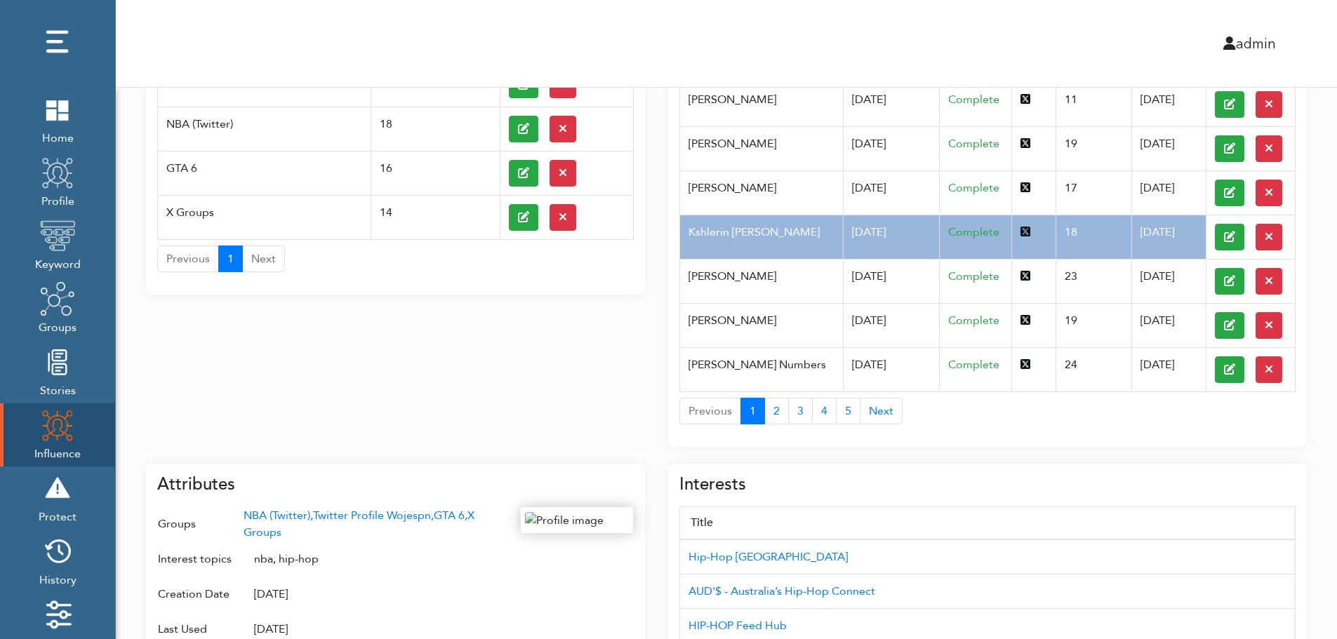
scroll to position [0, 0]
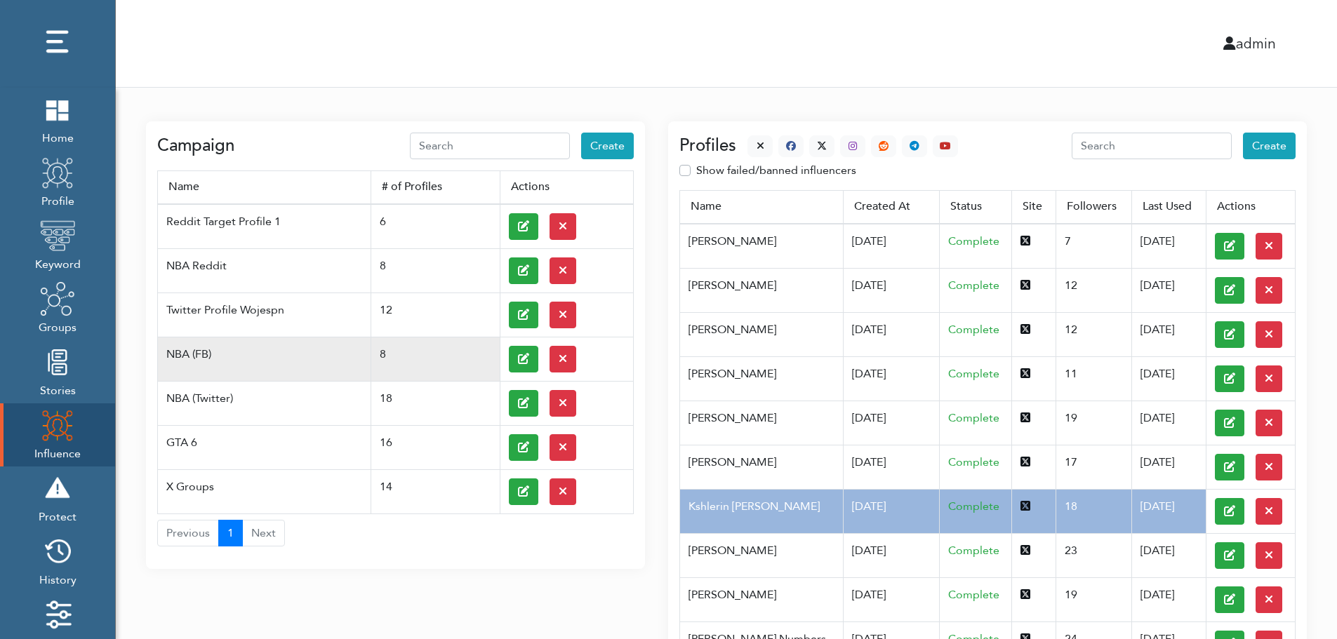
click at [505, 357] on td at bounding box center [566, 359] width 133 height 44
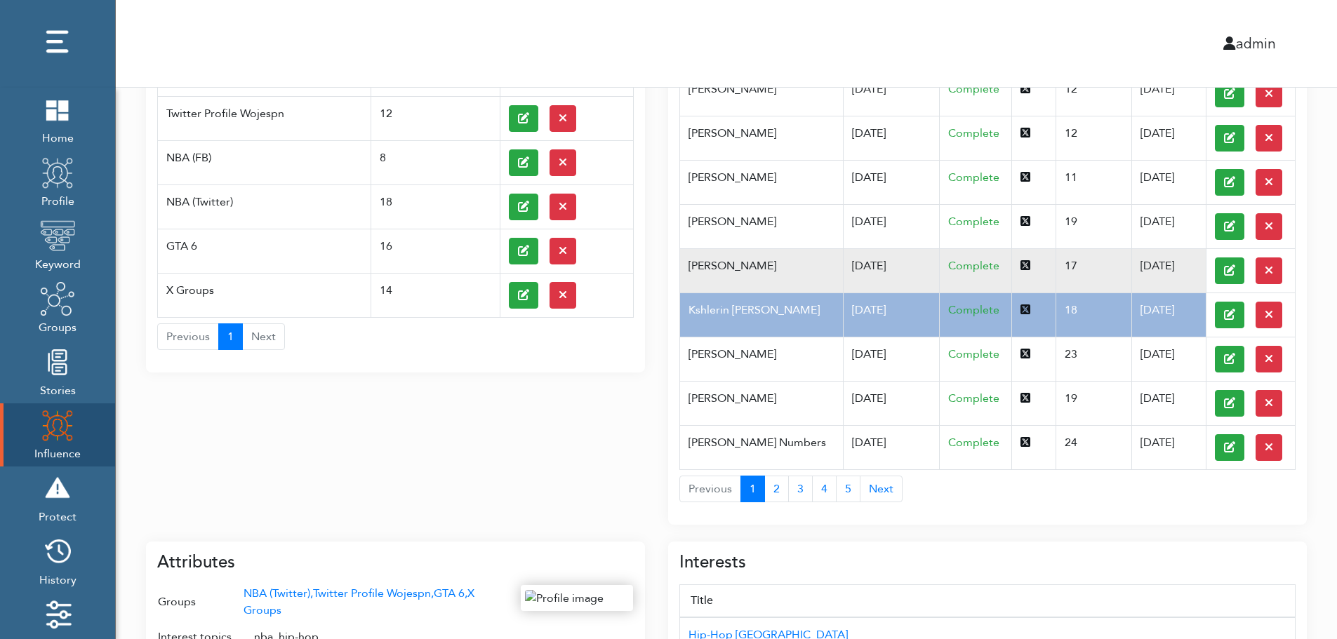
scroll to position [225, 0]
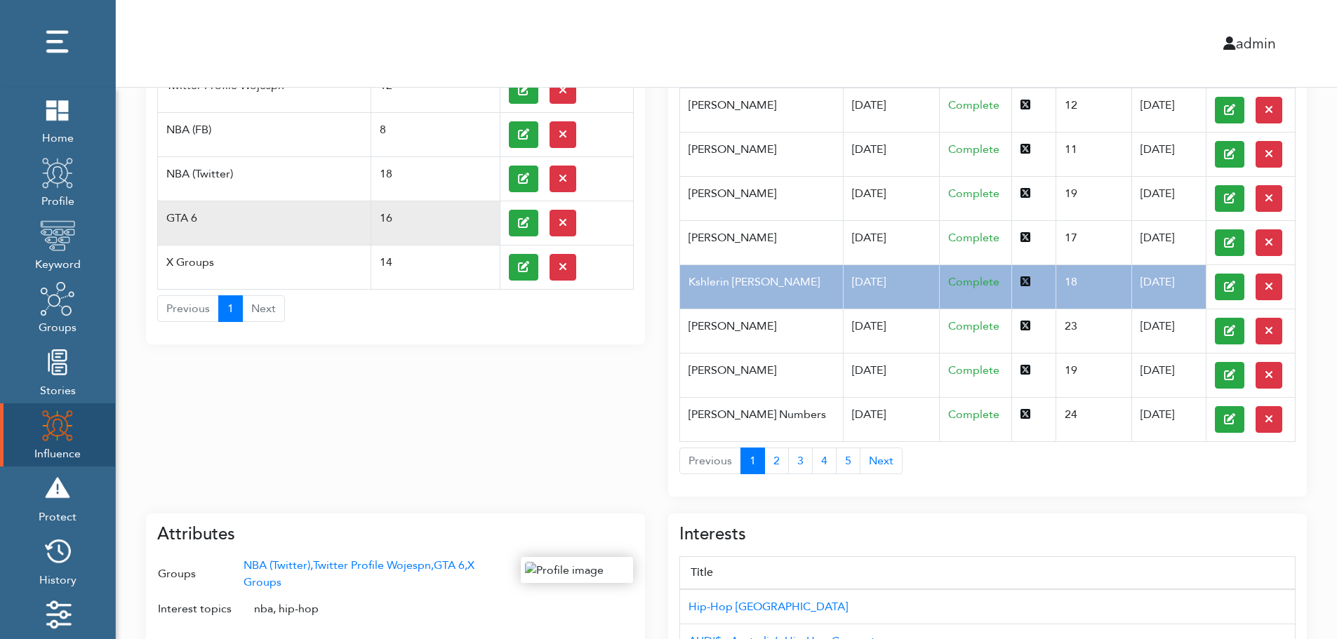
click at [208, 210] on td "GTA 6" at bounding box center [264, 223] width 213 height 44
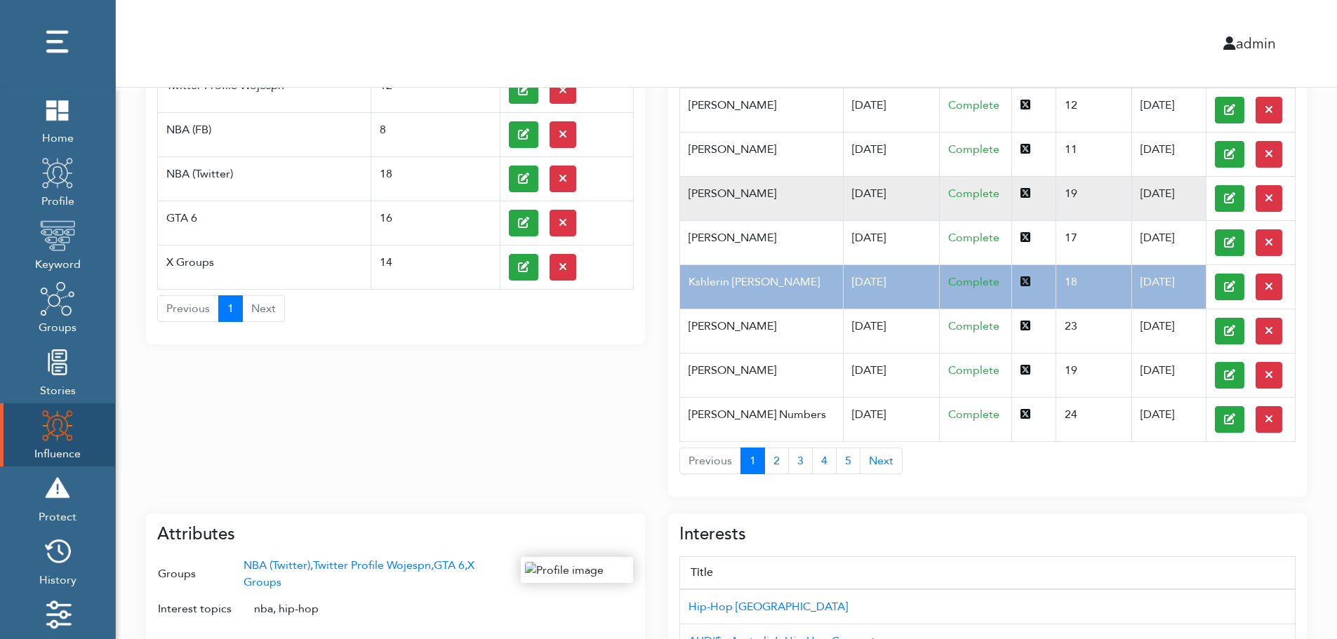
click at [811, 209] on td "Pfannerstill Norene" at bounding box center [761, 198] width 163 height 44
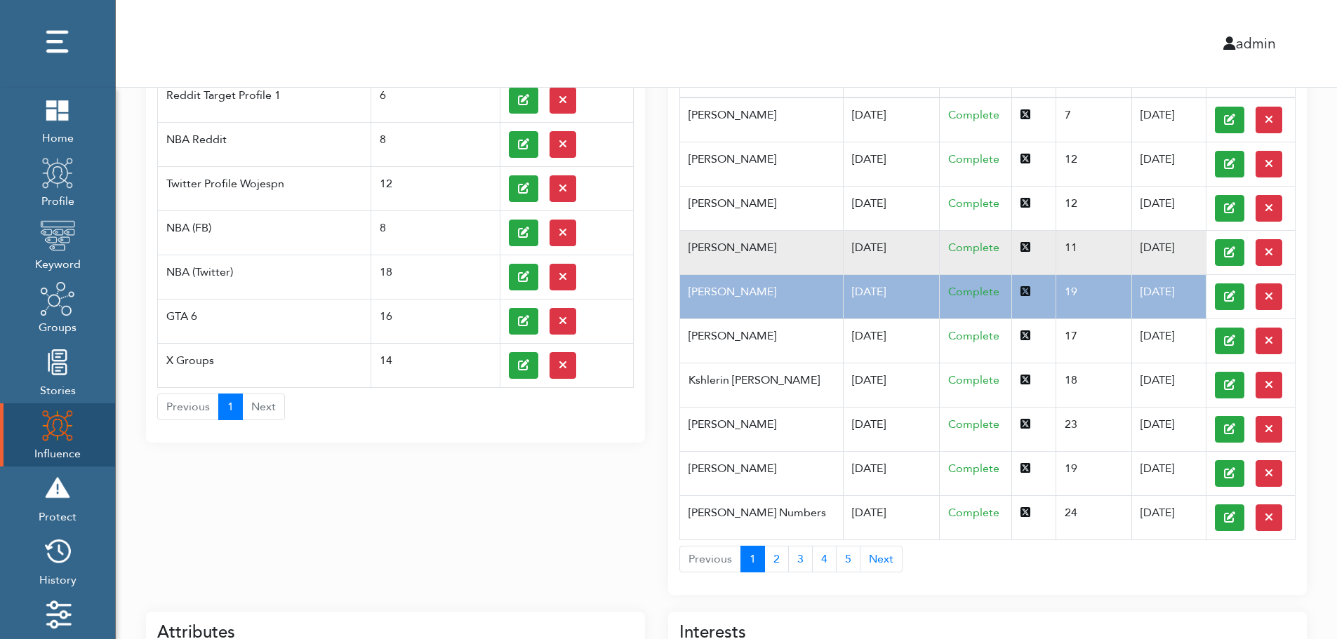
scroll to position [0, 0]
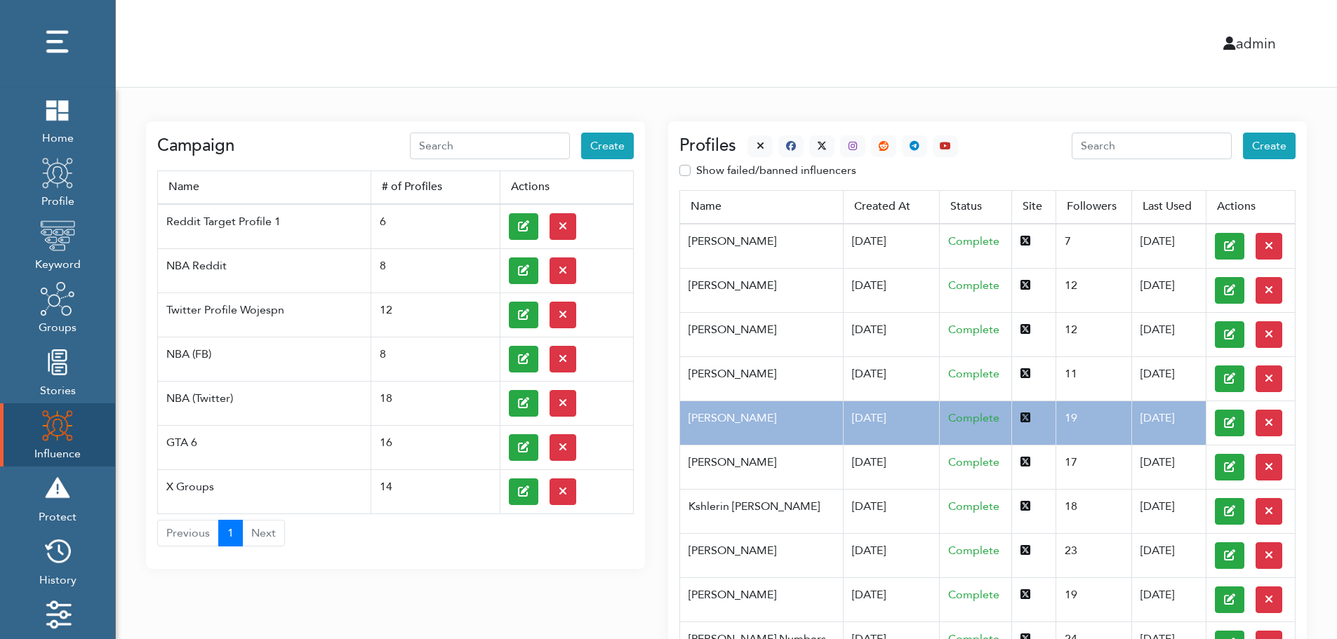
click at [743, 141] on div at bounding box center [847, 146] width 222 height 22
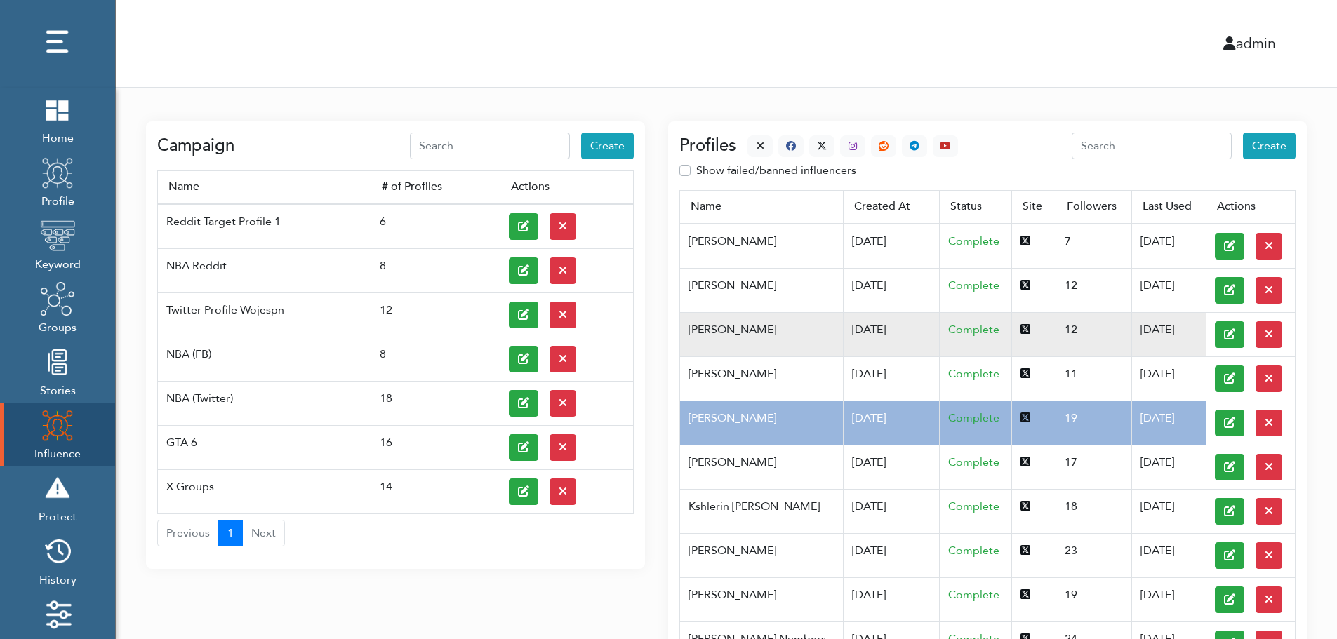
scroll to position [559, 0]
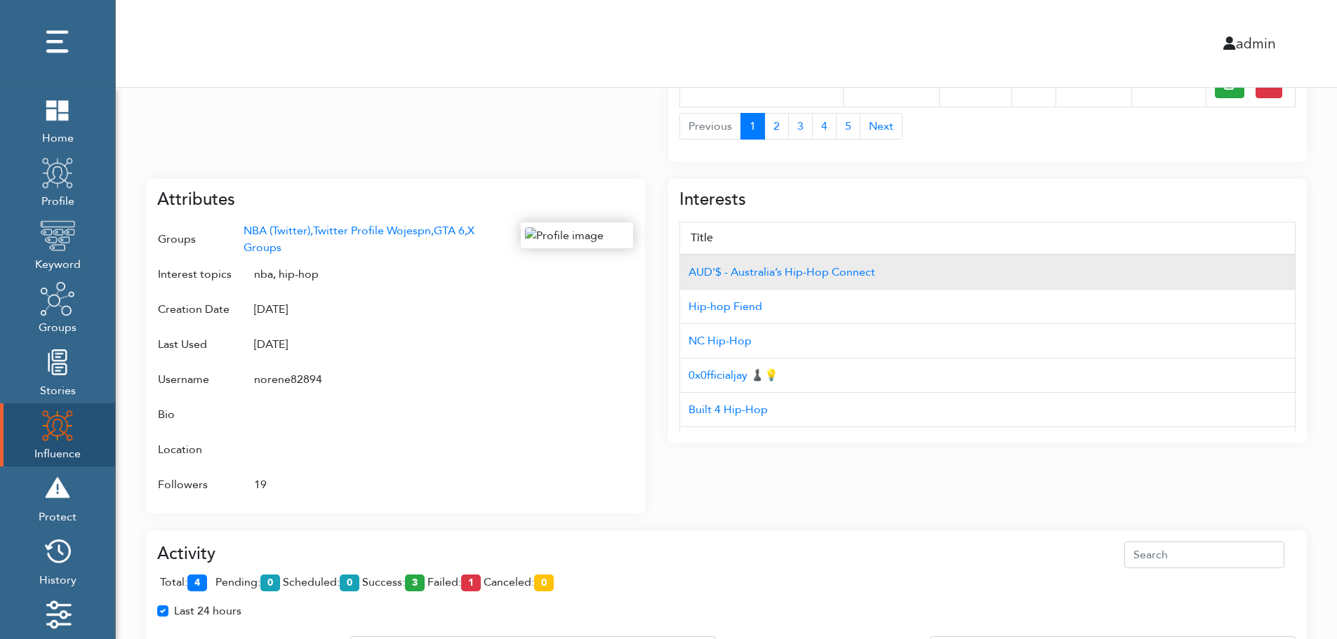
click at [1219, 257] on td "AUD'$ - Australia’s Hip-Hop Connect" at bounding box center [987, 272] width 615 height 35
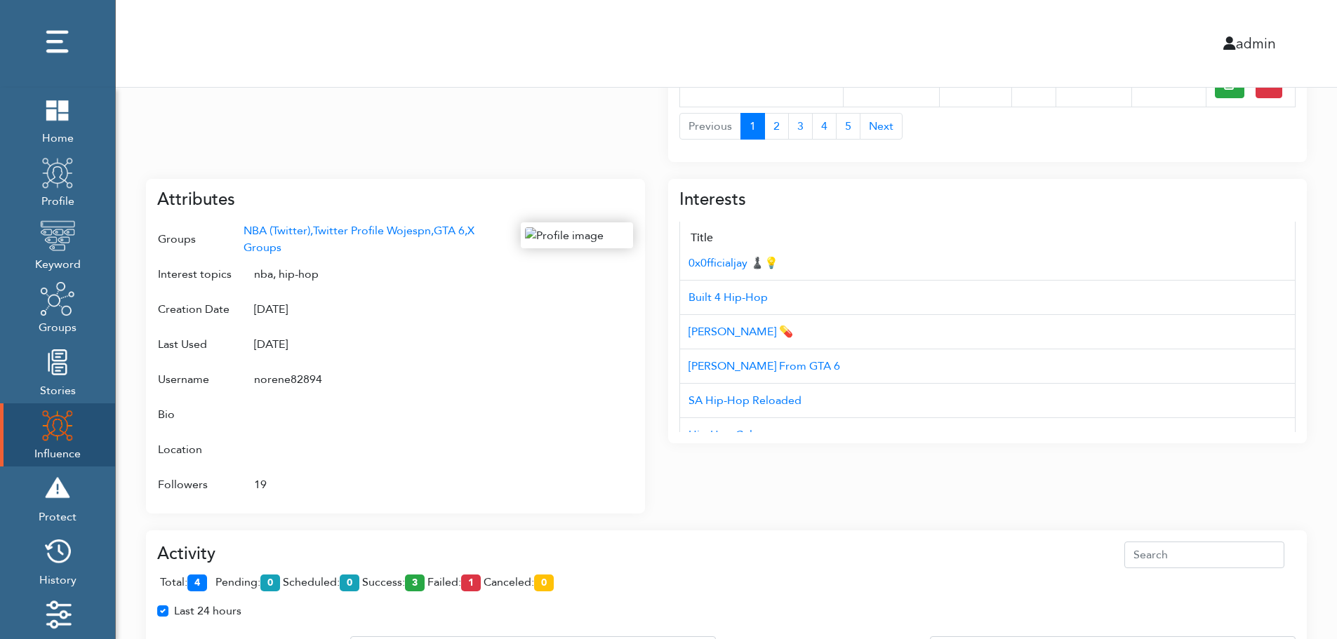
scroll to position [140, 0]
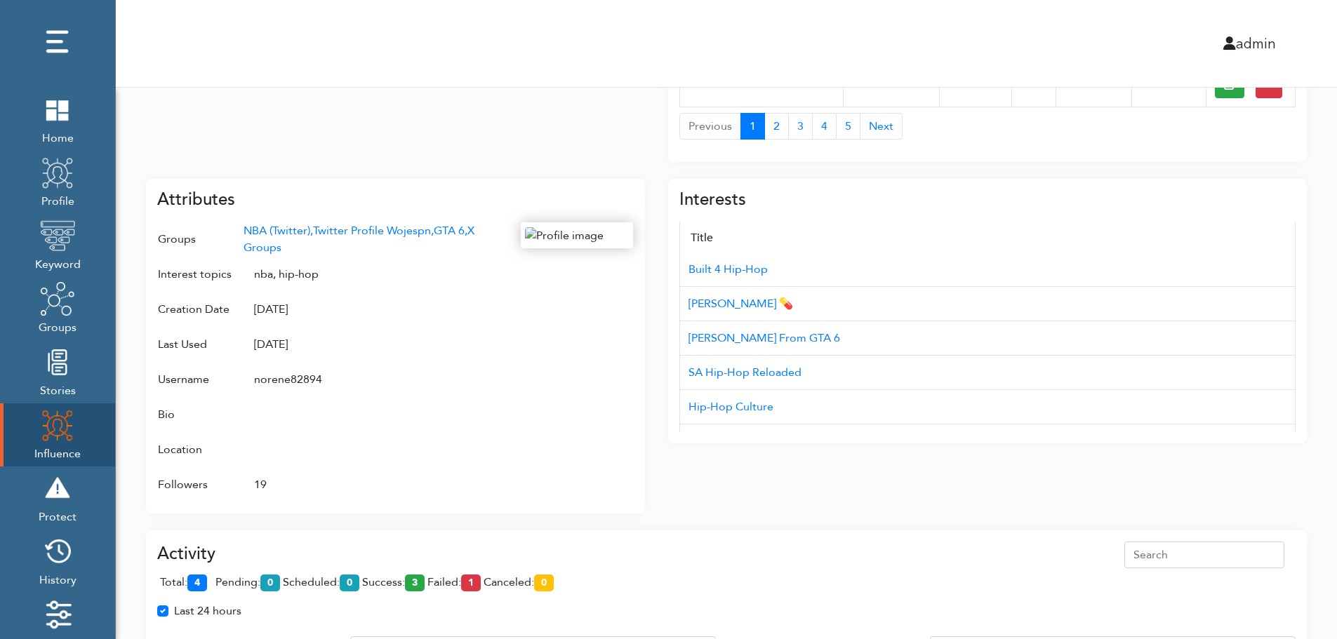
click at [1330, 374] on div "Campaign Create Name # of Profiles Actions Reddit Target Profile 1 6 NBA Reddit…" at bounding box center [726, 233] width 1221 height 1411
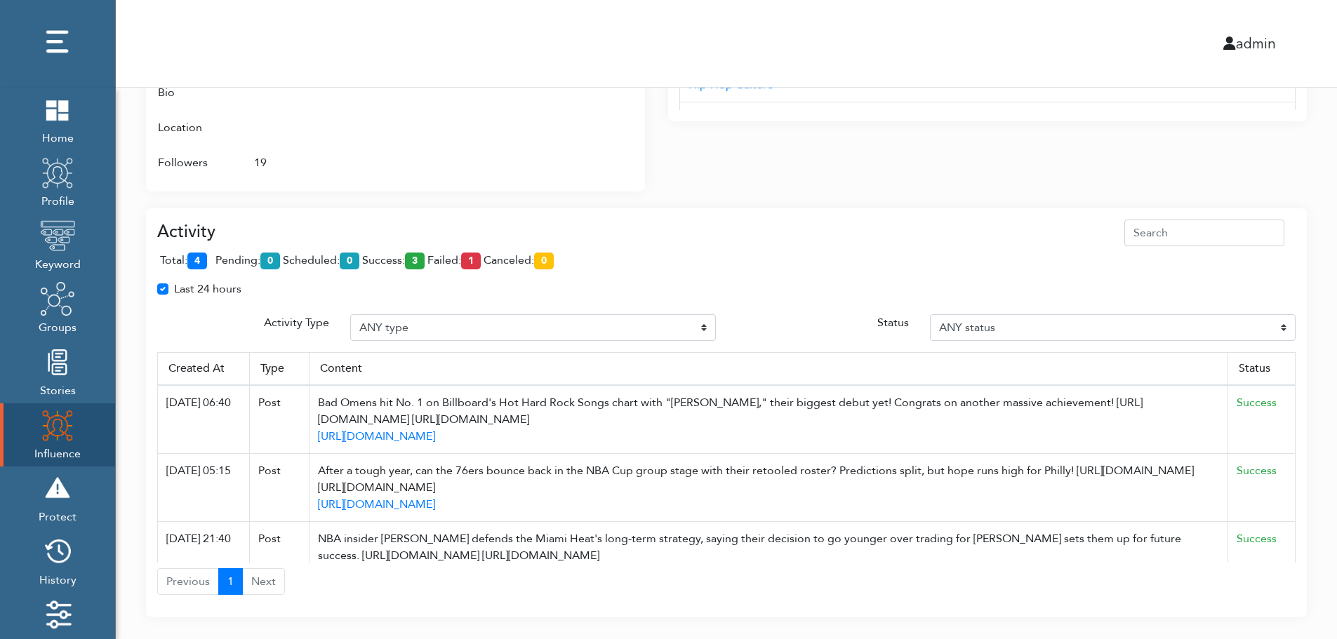
scroll to position [896, 0]
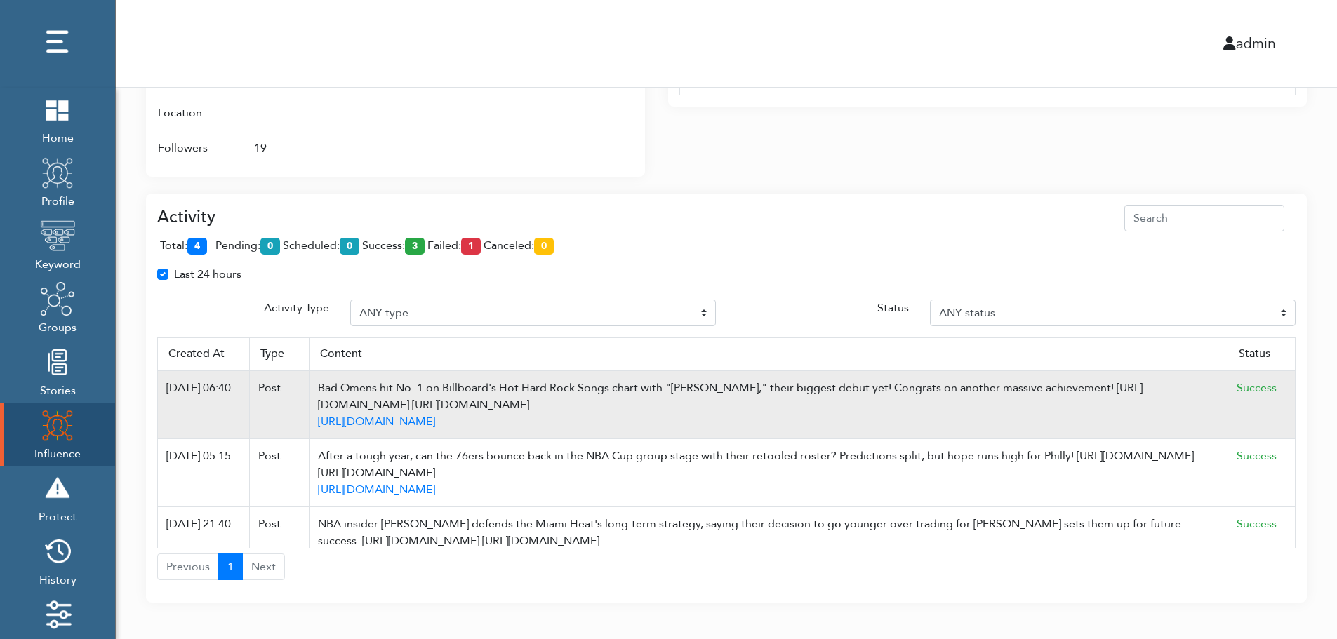
click at [1284, 373] on td "Success" at bounding box center [1261, 405] width 67 height 69
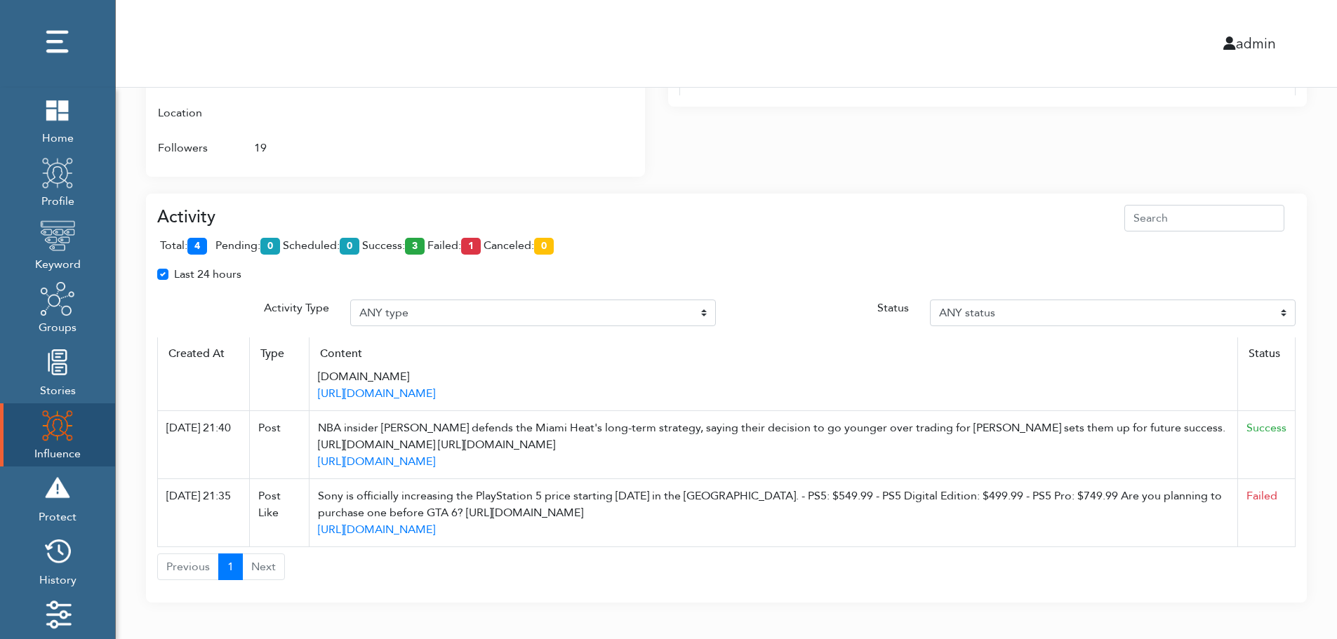
scroll to position [908, 0]
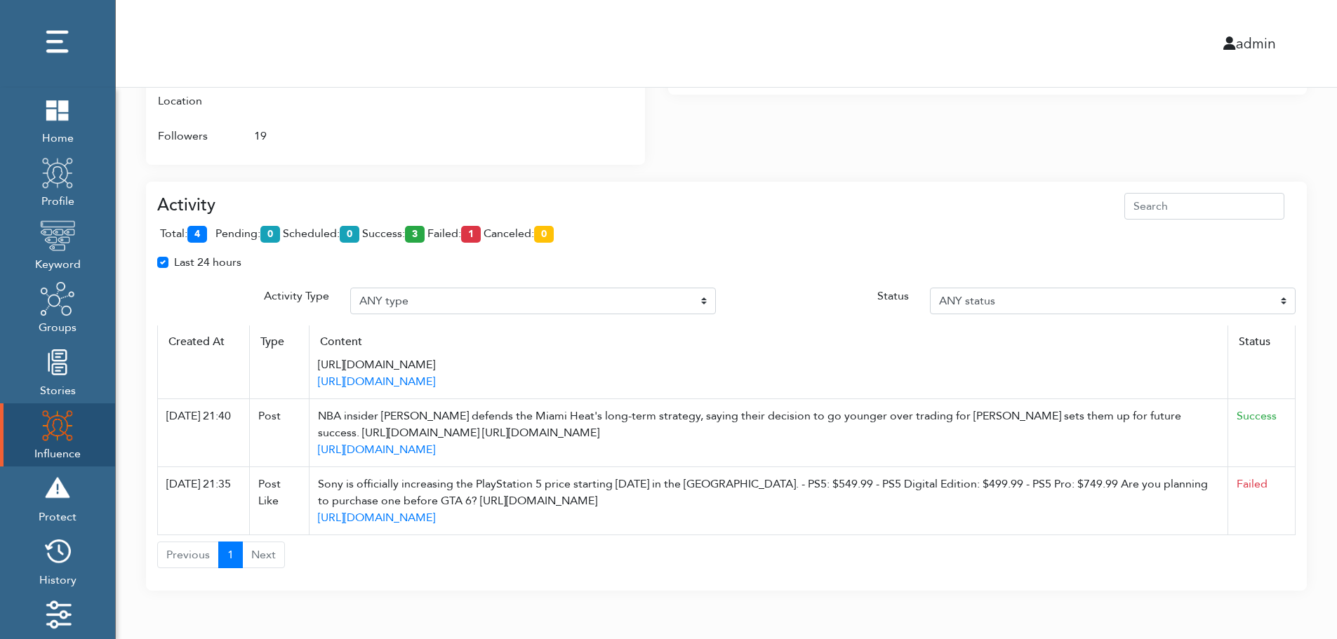
click at [1229, 242] on div "total: 4 pending: 0 scheduled: 0 success: 3 failed: 1 canceled: 0" at bounding box center [726, 237] width 1138 height 34
click at [572, 145] on div at bounding box center [577, 13] width 112 height 279
click at [928, 169] on div "Activity total: 4 pending: 0 scheduled: 0 success: 3 failed: 1 canceled: 0 Last…" at bounding box center [726, 378] width 1161 height 426
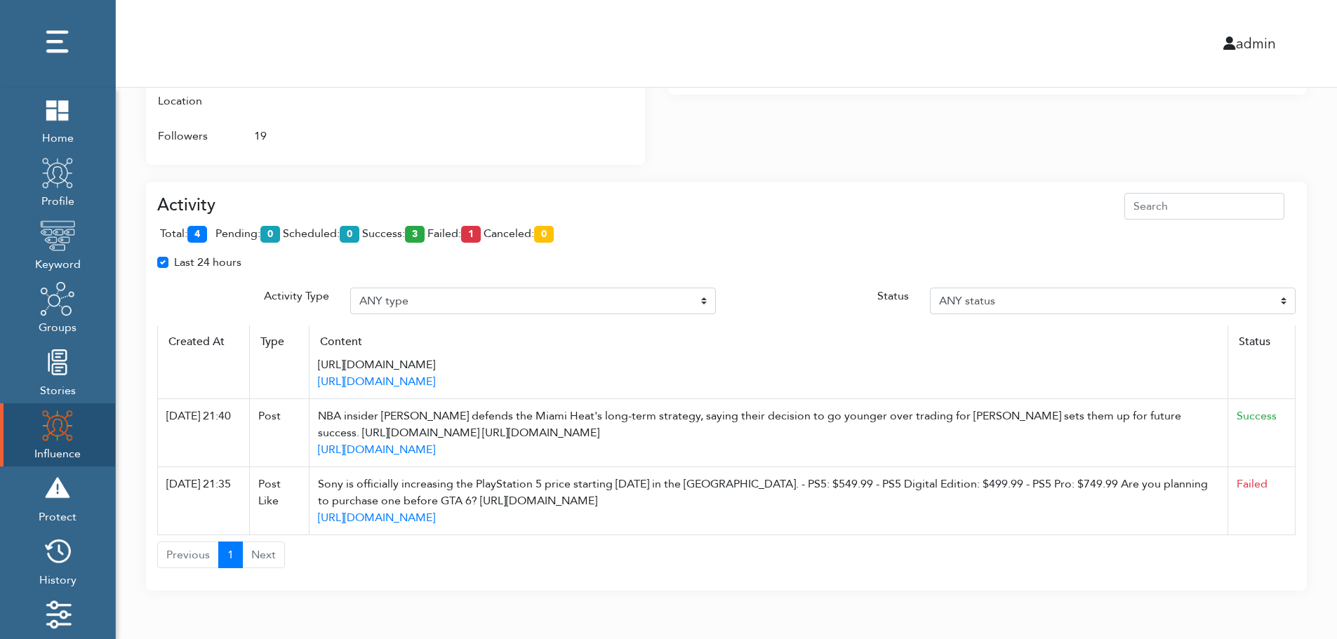
click at [928, 169] on div "Activity total: 4 pending: 0 scheduled: 0 success: 3 failed: 1 canceled: 0 Last…" at bounding box center [726, 378] width 1161 height 426
click at [924, 223] on div "total: 4 pending: 0 scheduled: 0 success: 3 failed: 1 canceled: 0" at bounding box center [726, 237] width 1138 height 34
click at [924, 222] on div "total: 4 pending: 0 scheduled: 0 success: 3 failed: 1 canceled: 0" at bounding box center [726, 237] width 1138 height 34
click at [468, 263] on div "Last 24 hours" at bounding box center [726, 268] width 1159 height 28
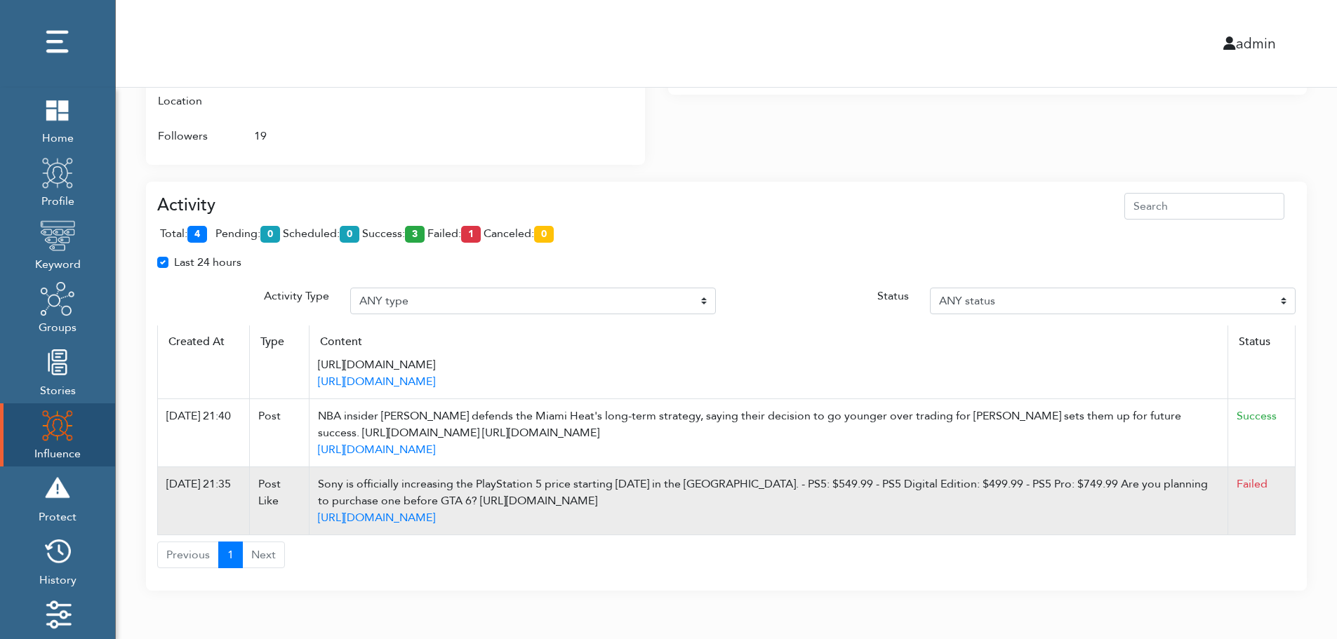
click at [1279, 513] on td "Failed" at bounding box center [1261, 501] width 67 height 68
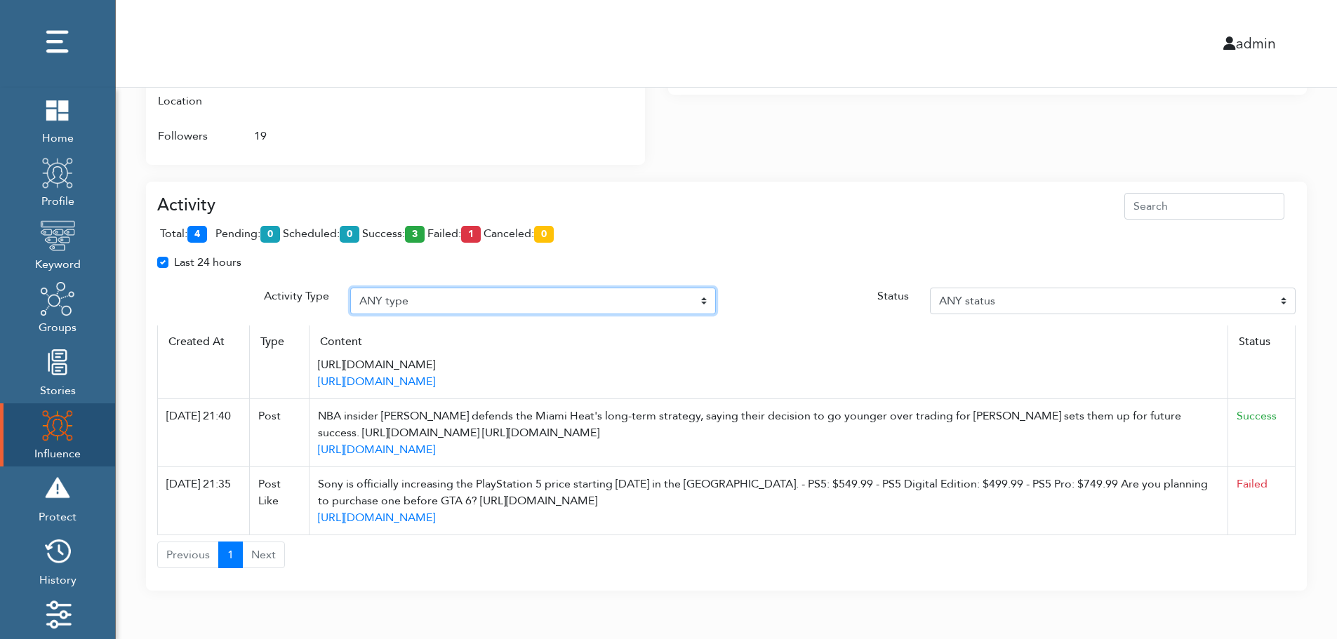
click at [653, 293] on select "ANY type Post Like Post Post comment Comment like Post Share Follow Unfollow Pa…" at bounding box center [533, 301] width 366 height 27
select select "Auto post reply"
click at [350, 288] on select "ANY type Post Like Post Post comment Comment like Post Share Follow Unfollow Pa…" at bounding box center [533, 301] width 366 height 27
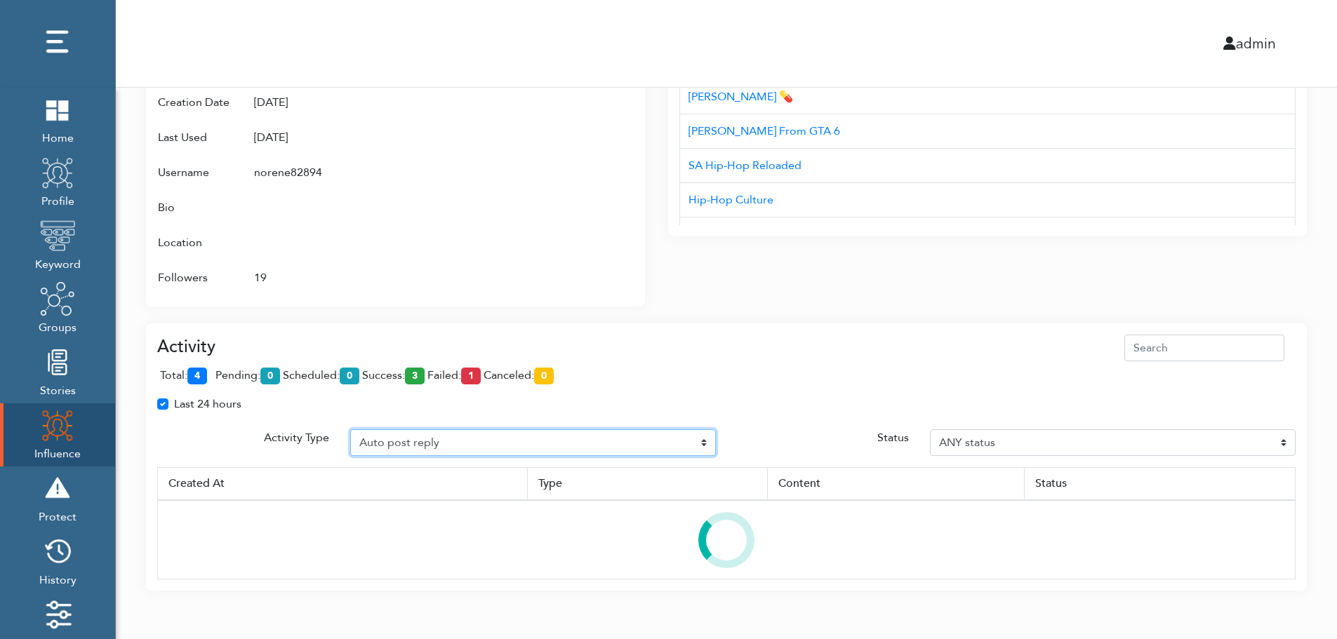
scroll to position [0, 0]
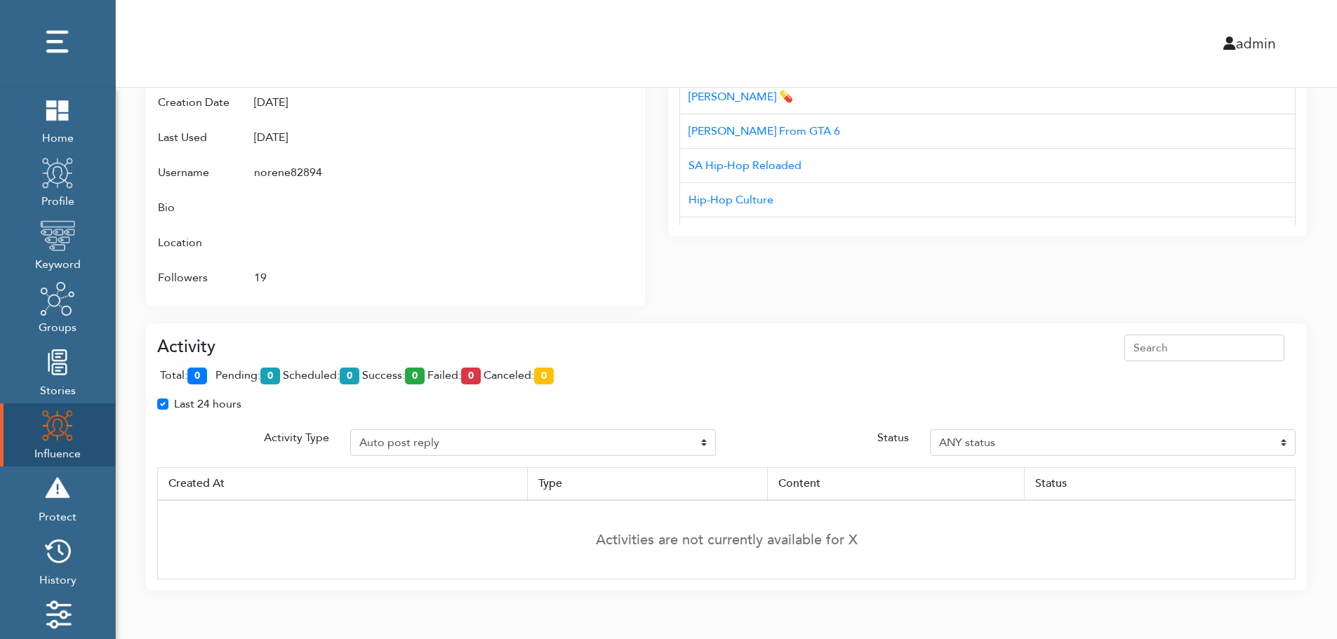
click at [1291, 503] on td "Activities are not currently available for X" at bounding box center [727, 539] width 1138 height 79
click at [1291, 507] on td "Activities are not currently available for X" at bounding box center [727, 539] width 1138 height 79
click at [693, 298] on div "Interests Title AUD'$ - Australia’s Hip-Hop Connect Hip-hop Fiend NC Hip-Hop 0x…" at bounding box center [987, 131] width 639 height 352
click at [707, 26] on div "admin" at bounding box center [726, 43] width 1242 height 87
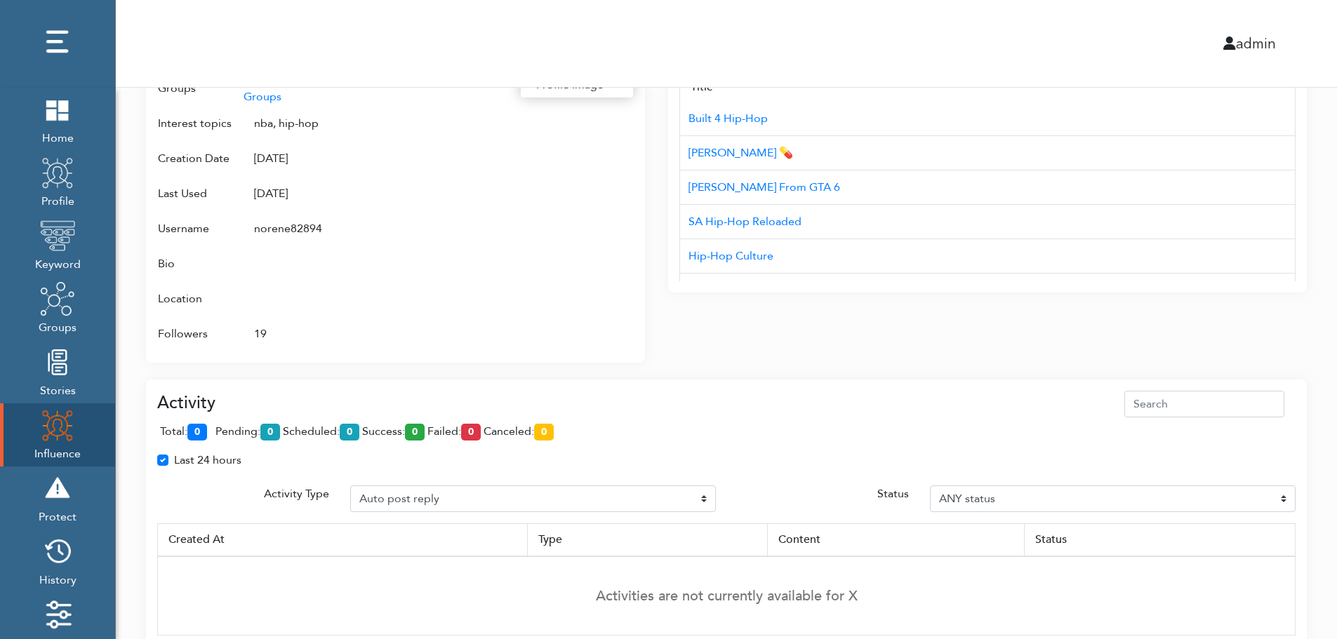
scroll to position [682, 0]
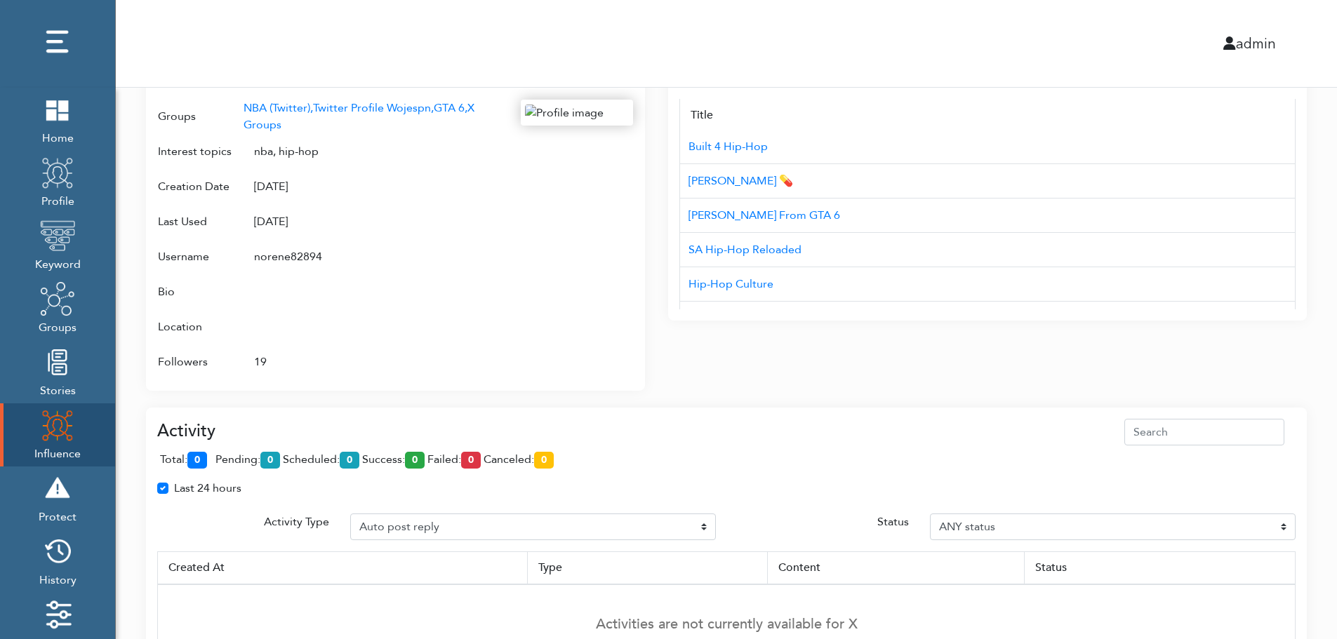
click at [1314, 317] on div "Campaign Create Name # of Profiles Actions Reddit Target Profile 1 6 NBA Reddit…" at bounding box center [726, 41] width 1221 height 1270
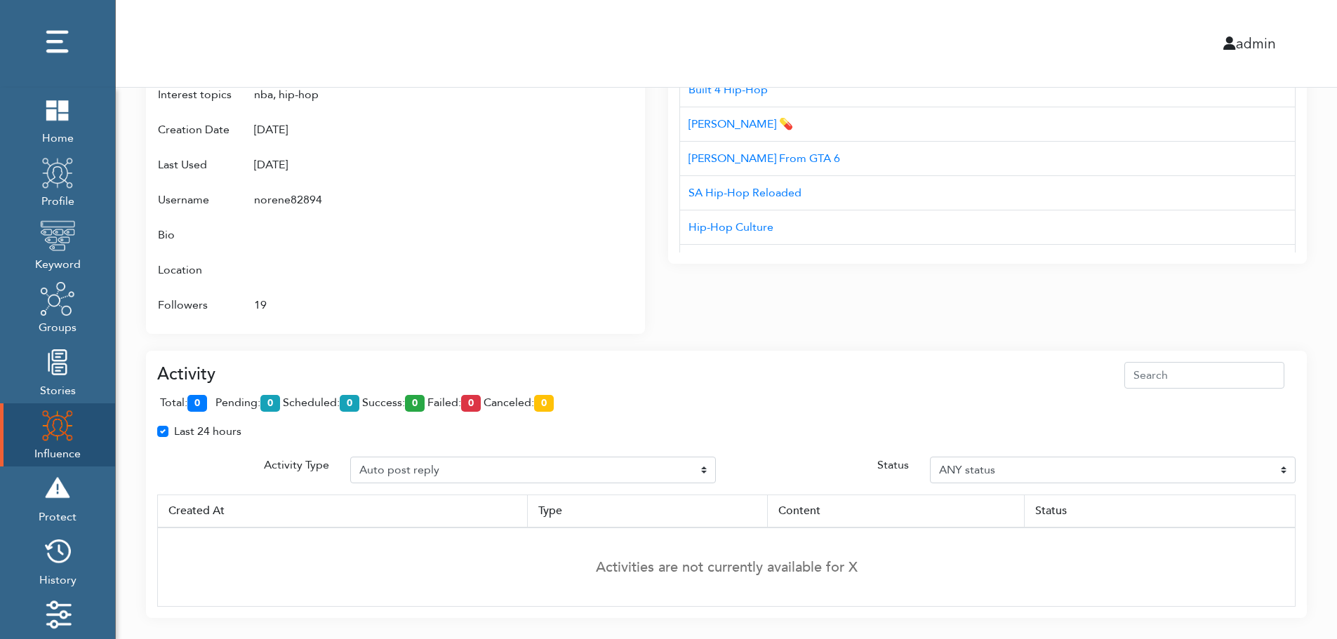
scroll to position [766, 0]
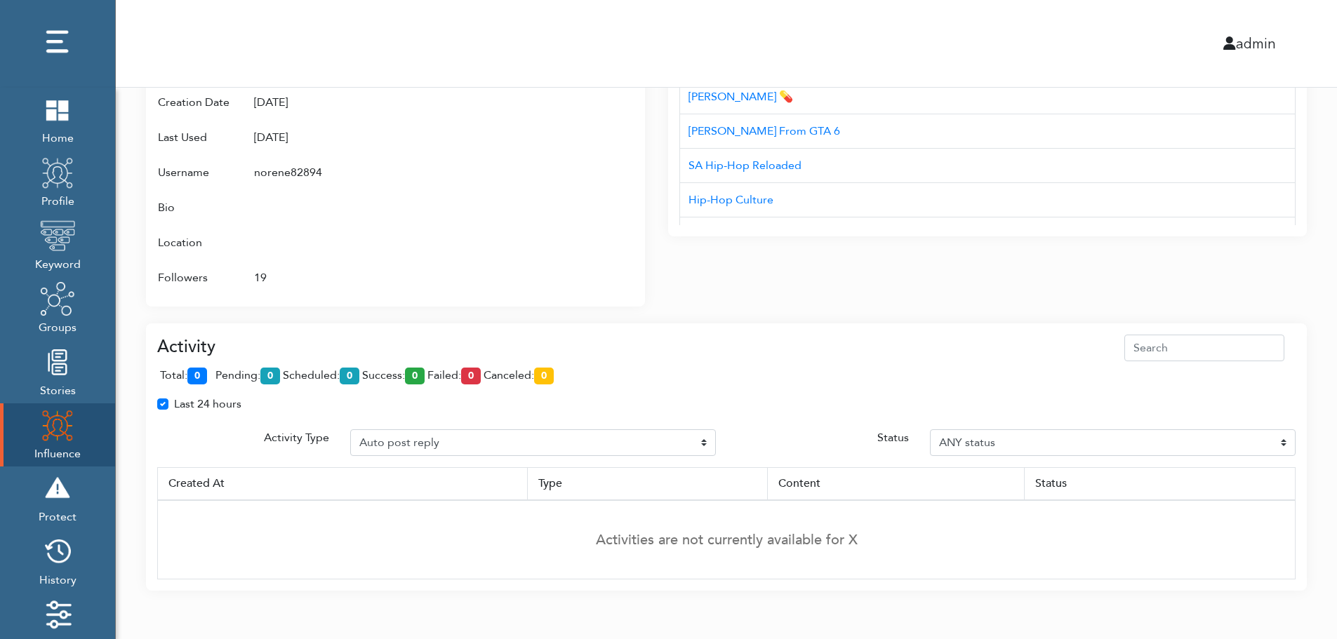
click at [1289, 419] on div "Last 24 hours" at bounding box center [726, 410] width 1159 height 28
drag, startPoint x: 488, startPoint y: 435, endPoint x: 1308, endPoint y: 307, distance: 830.4
click at [480, 418] on div "Last 24 hours" at bounding box center [726, 410] width 1159 height 28
click at [803, 423] on div "Last 24 hours" at bounding box center [726, 410] width 1159 height 28
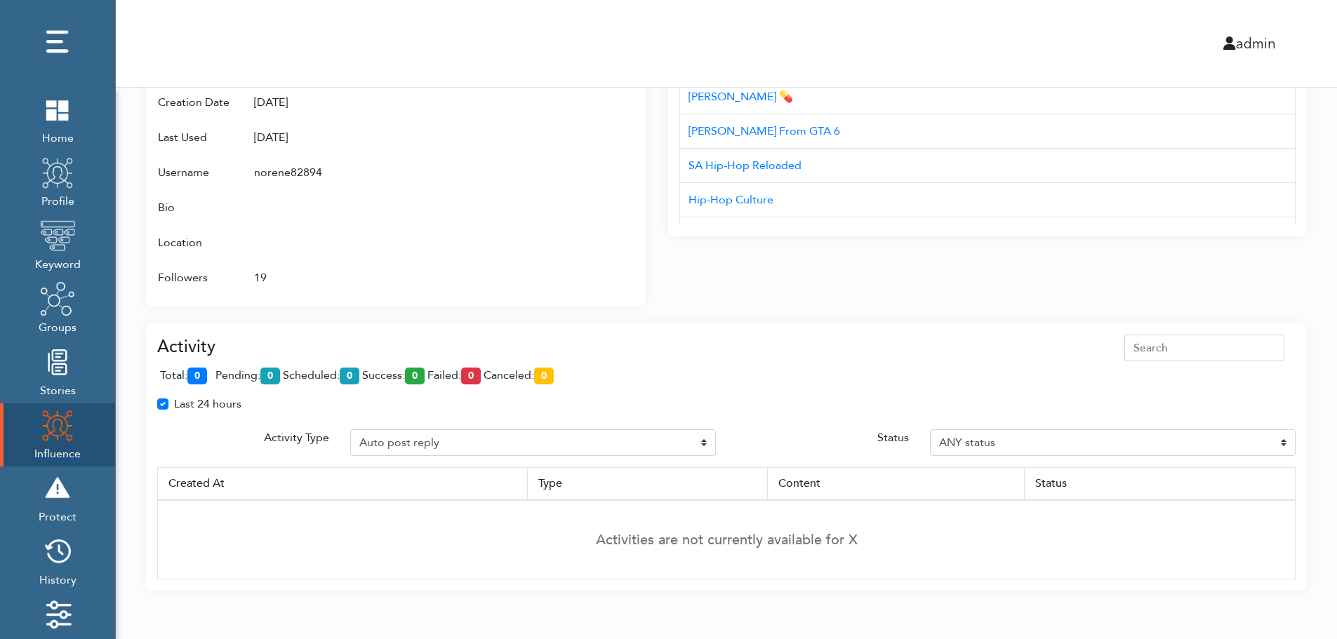
click at [46, 430] on img at bounding box center [57, 425] width 35 height 35
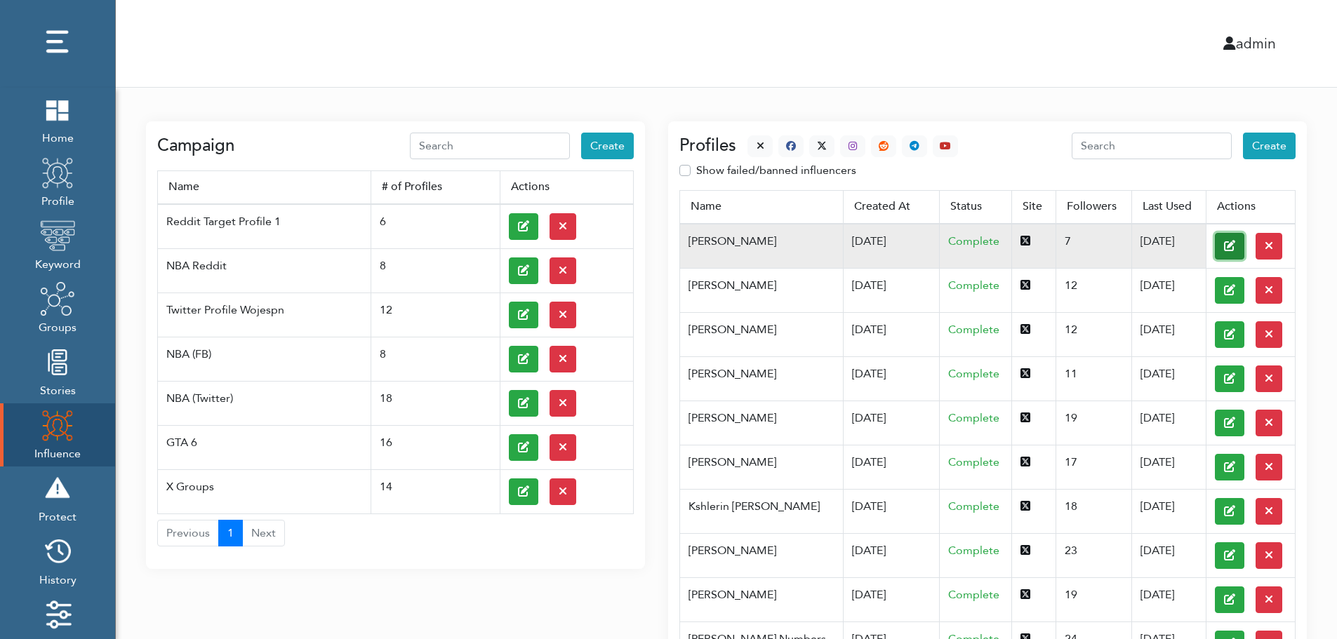
click at [1215, 245] on button at bounding box center [1229, 246] width 29 height 27
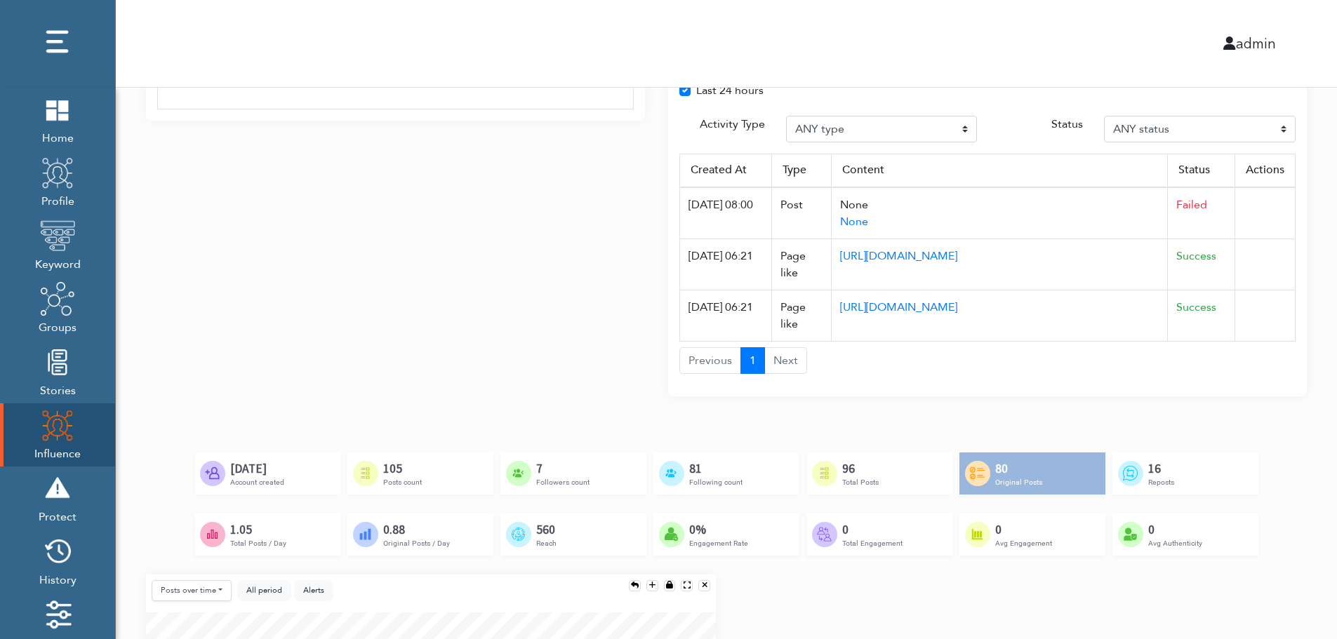
scroll to position [1024, 0]
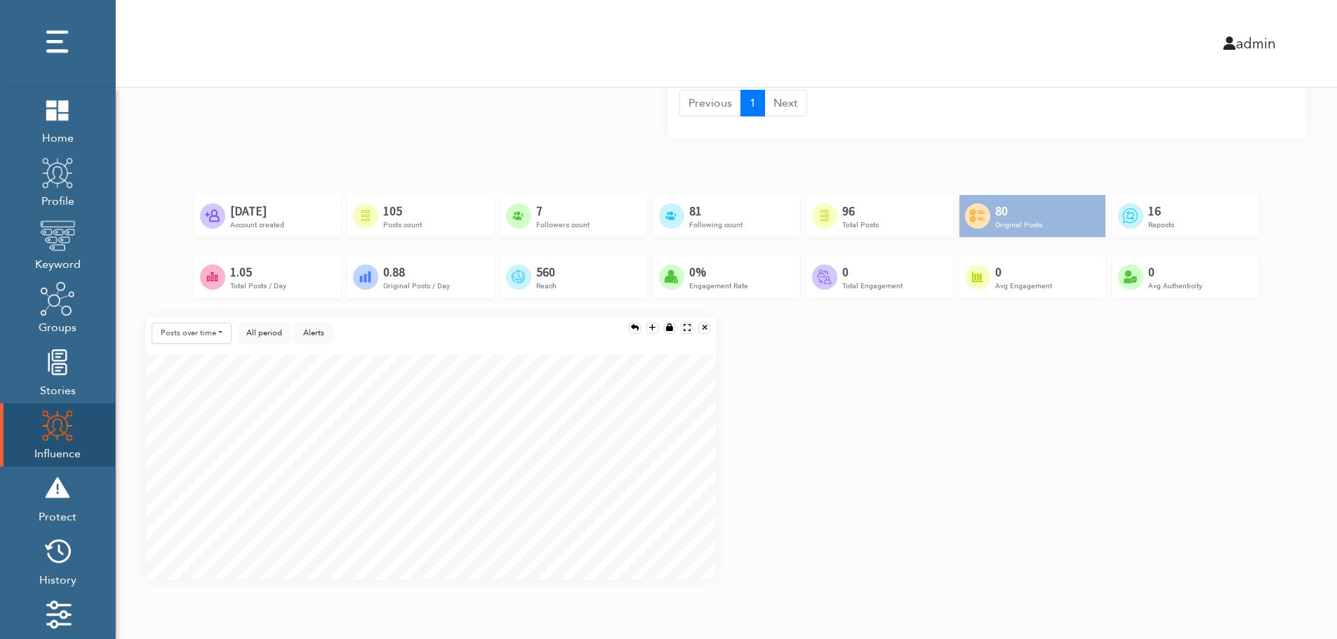
click at [1293, 456] on div "Posts over time Posts over time Posts by hour Reposts over time Reposts by hour…" at bounding box center [726, 454] width 1182 height 274
click at [1296, 508] on div "Posts over time Posts over time Posts by hour Reposts over time Reposts by hour…" at bounding box center [726, 454] width 1182 height 274
click at [1293, 517] on div "Posts over time Posts over time Posts by hour Reposts over time Reposts by hour…" at bounding box center [726, 454] width 1182 height 274
click at [1291, 414] on div "Posts over time Posts over time Posts by hour Reposts over time Reposts by hour…" at bounding box center [726, 454] width 1182 height 274
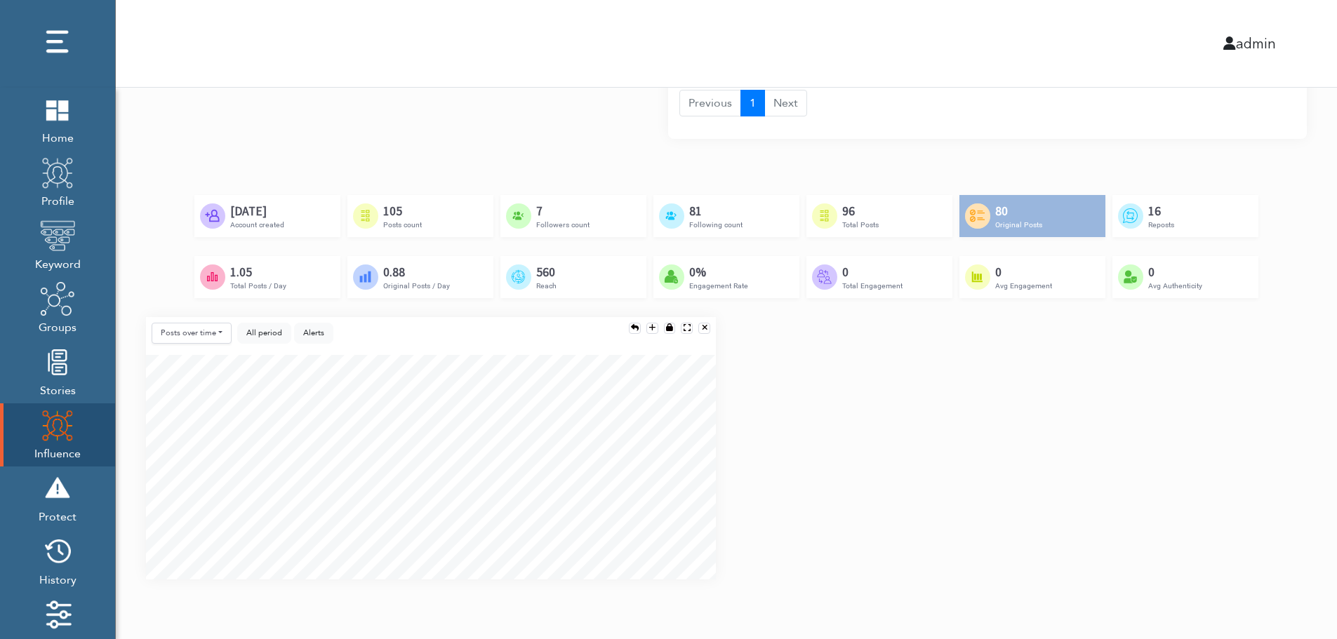
click at [1266, 302] on div "Created by Adrien Coquet from the Noun Project Feb 23rd, 2024 Account created C…" at bounding box center [726, 256] width 1161 height 122
click at [1260, 393] on div "Posts over time Posts over time Posts by hour Reposts over time Reposts by hour…" at bounding box center [726, 454] width 1182 height 274
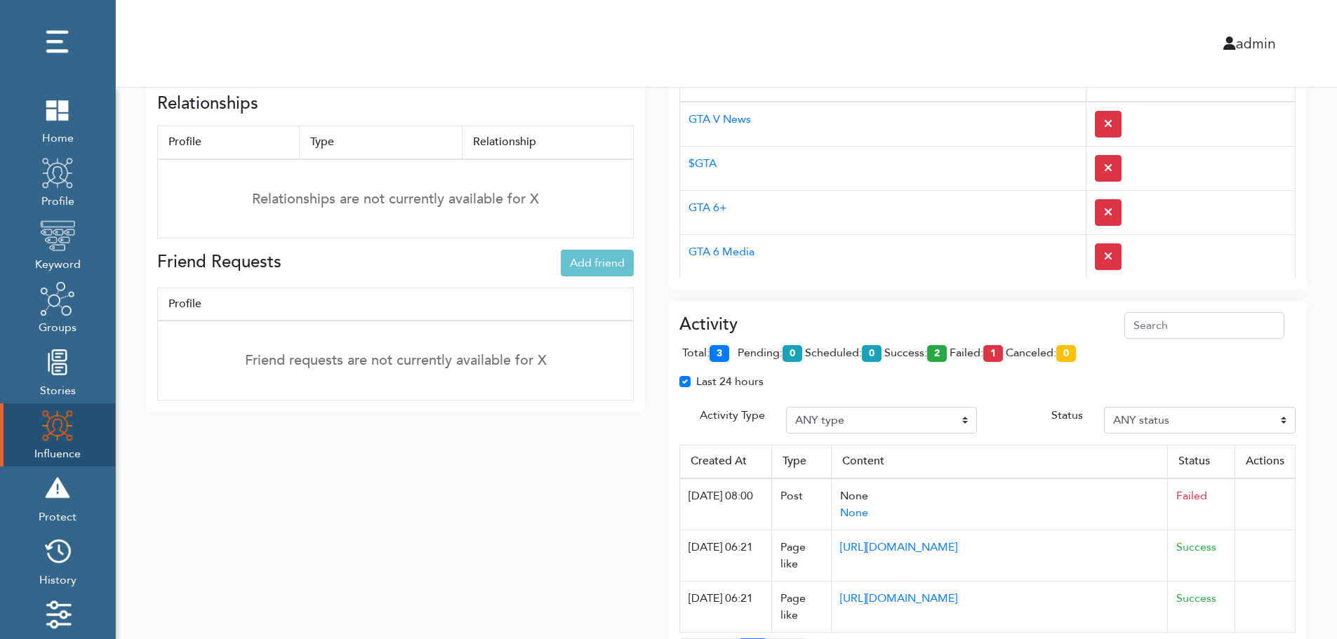
scroll to position [465, 0]
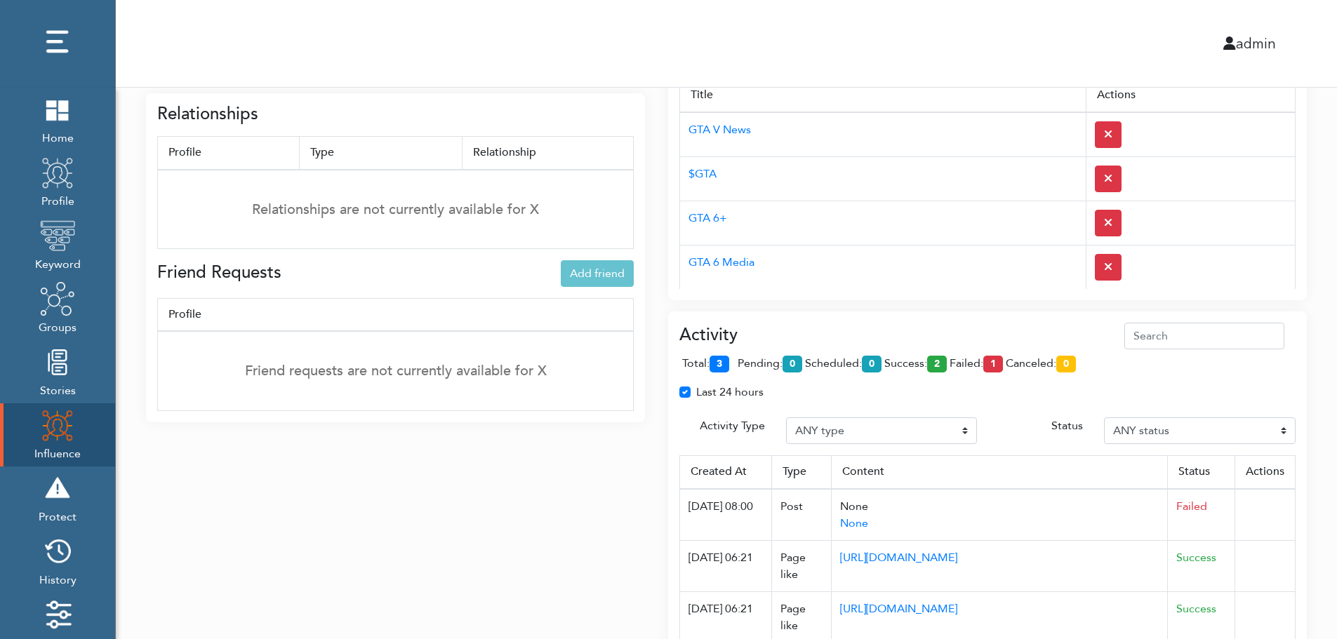
click at [914, 298] on div "Interests Add interest Title Actions GTA V News $GTA GTA 6+ GTA 6 Media GTA 6 J…" at bounding box center [987, 164] width 639 height 271
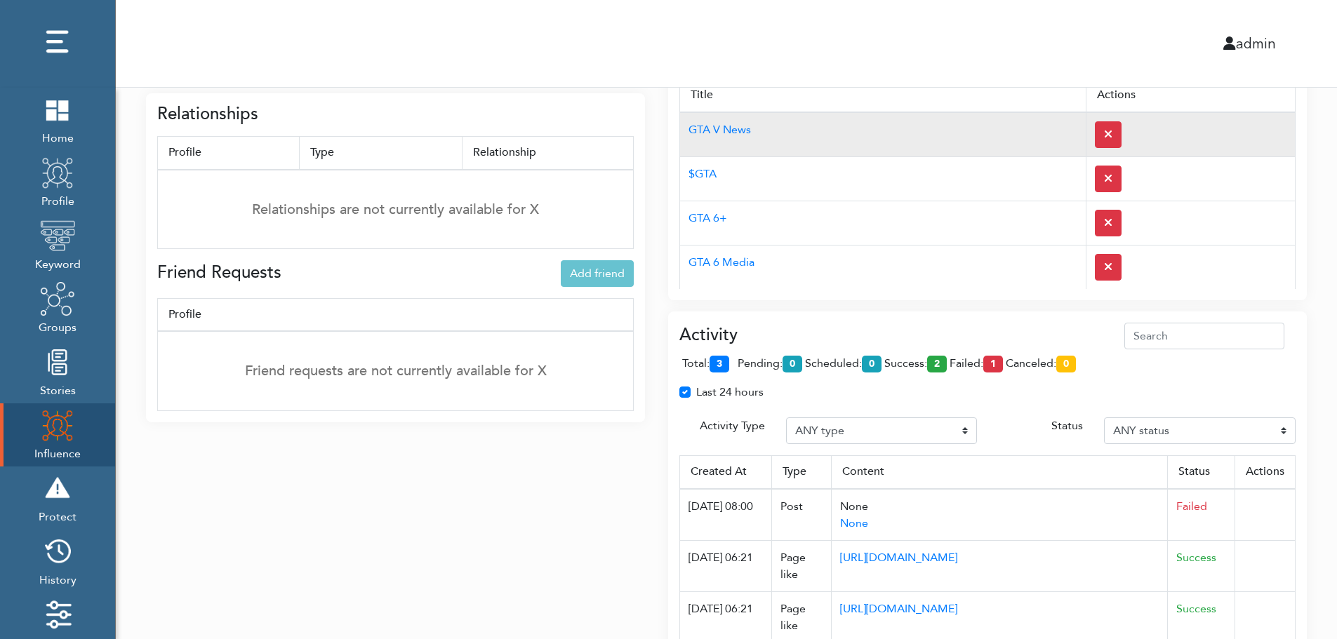
click at [891, 124] on td "GTA V News" at bounding box center [883, 134] width 406 height 45
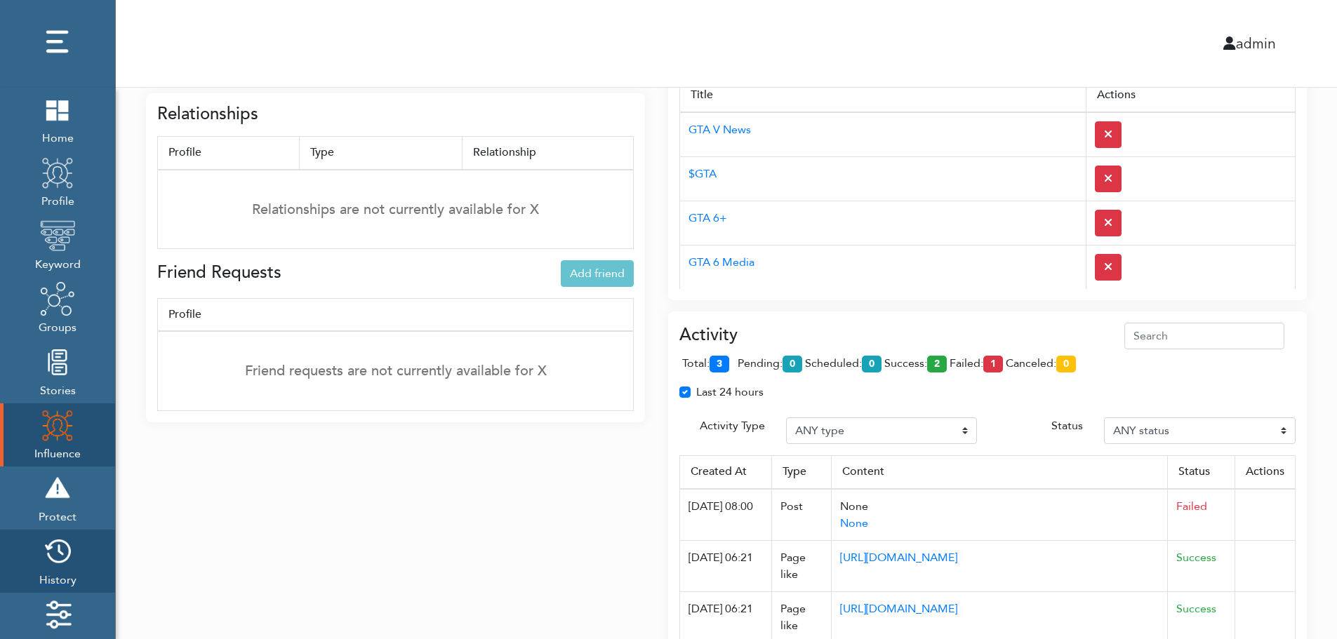
click at [63, 557] on img at bounding box center [57, 551] width 35 height 35
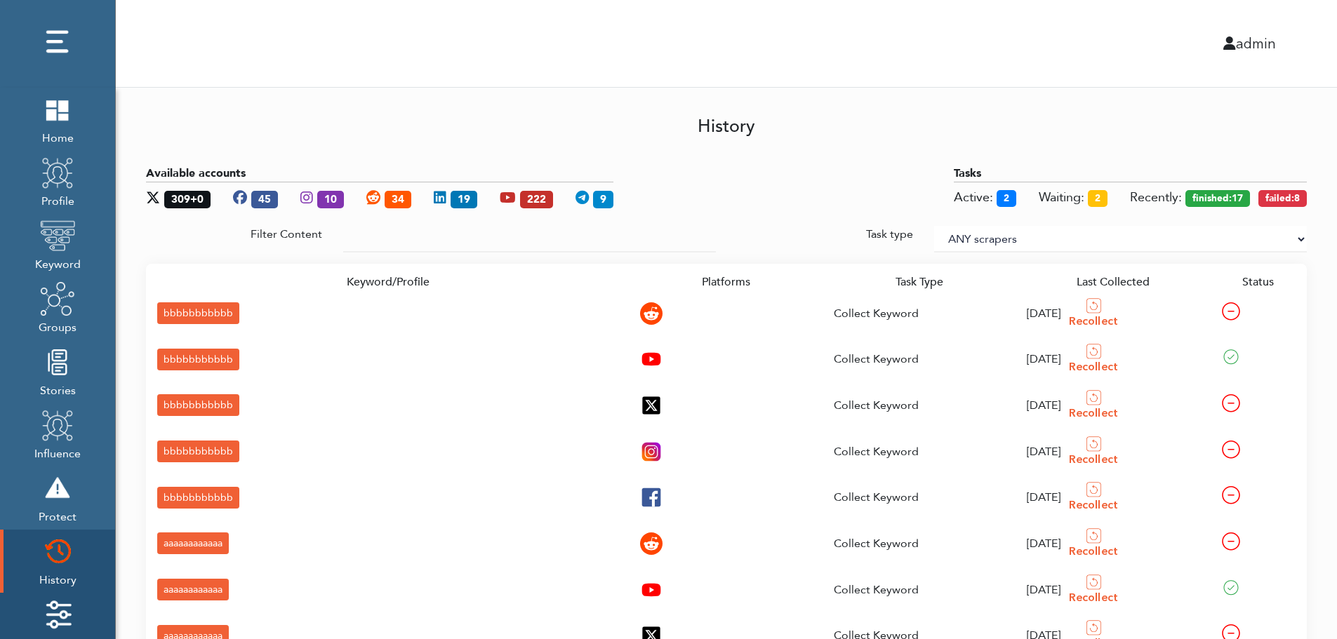
click at [64, 606] on img at bounding box center [57, 614] width 35 height 35
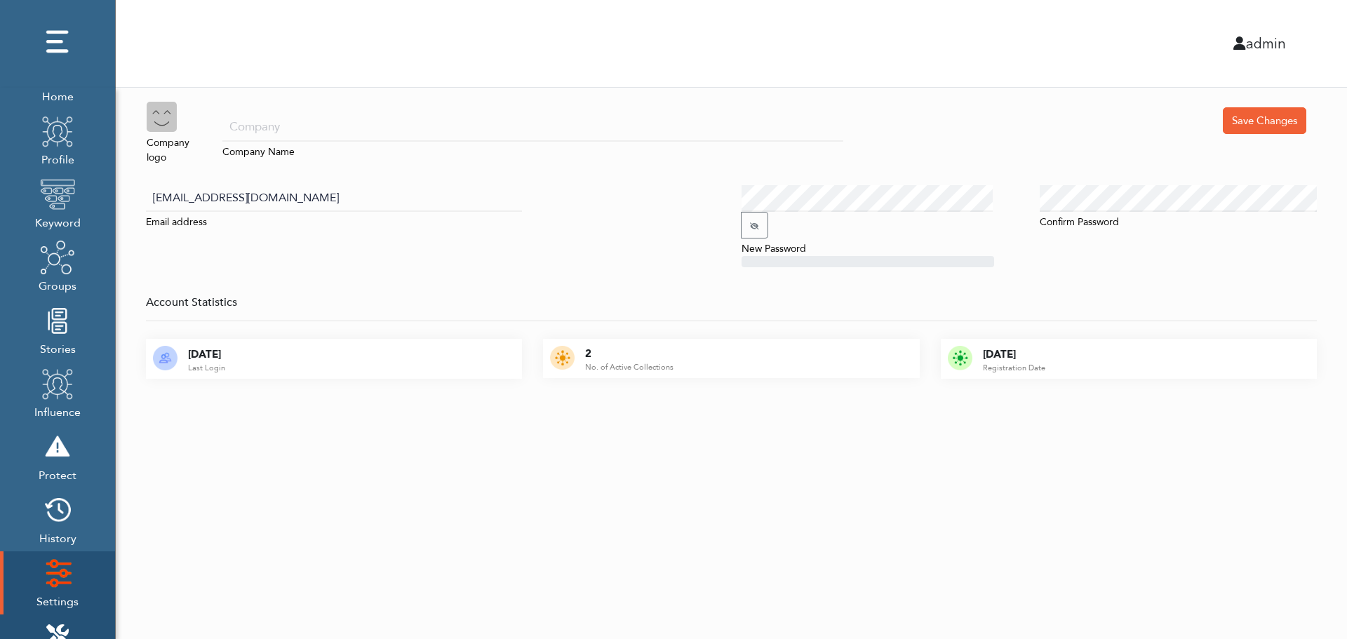
scroll to position [140, 0]
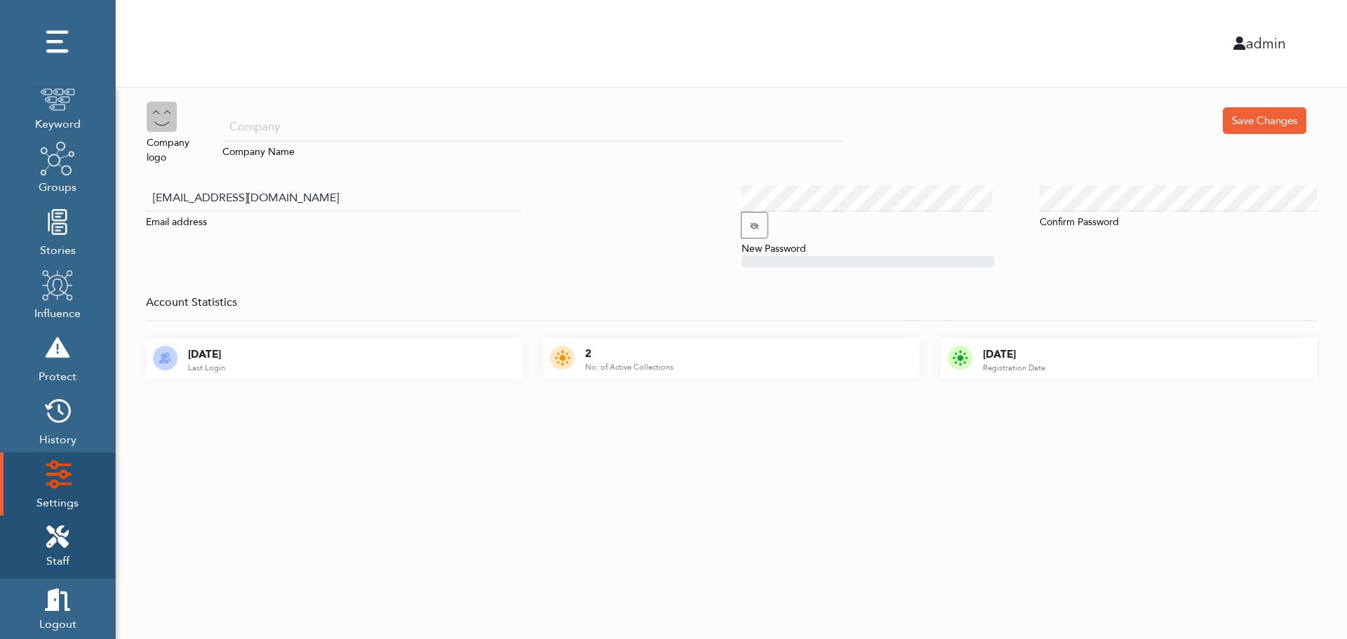
click at [65, 530] on icon at bounding box center [57, 537] width 22 height 22
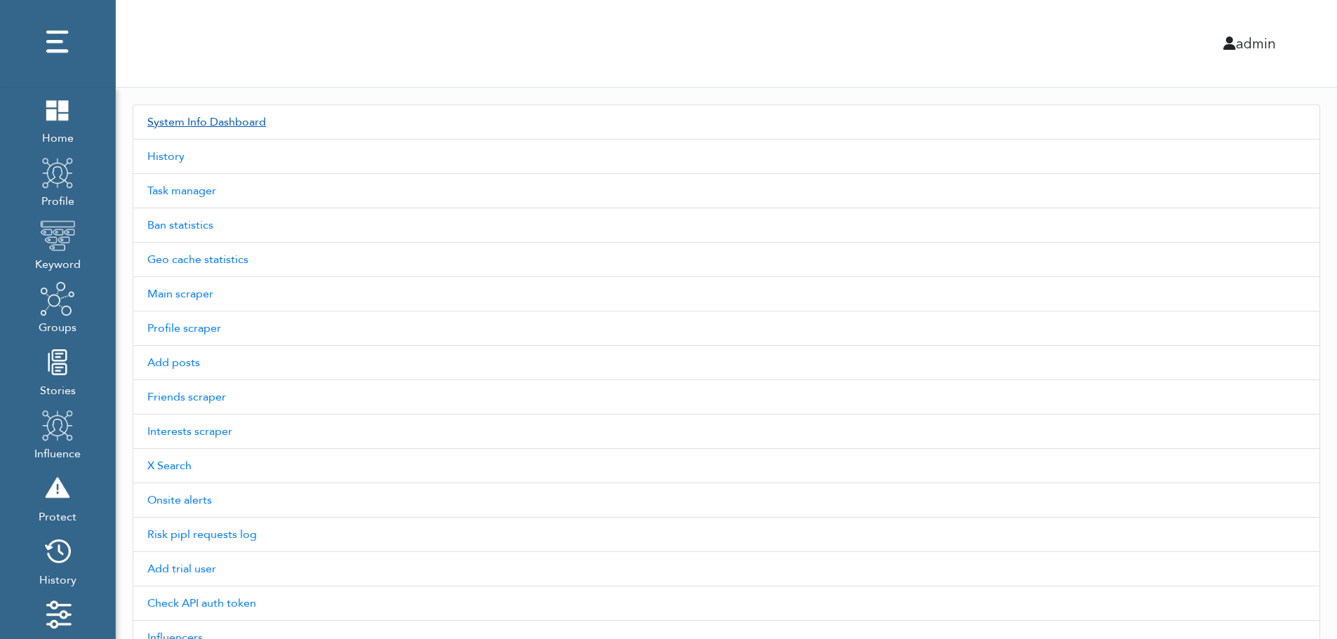
click at [229, 121] on link "System Info Dashboard" at bounding box center [726, 122] width 1187 height 35
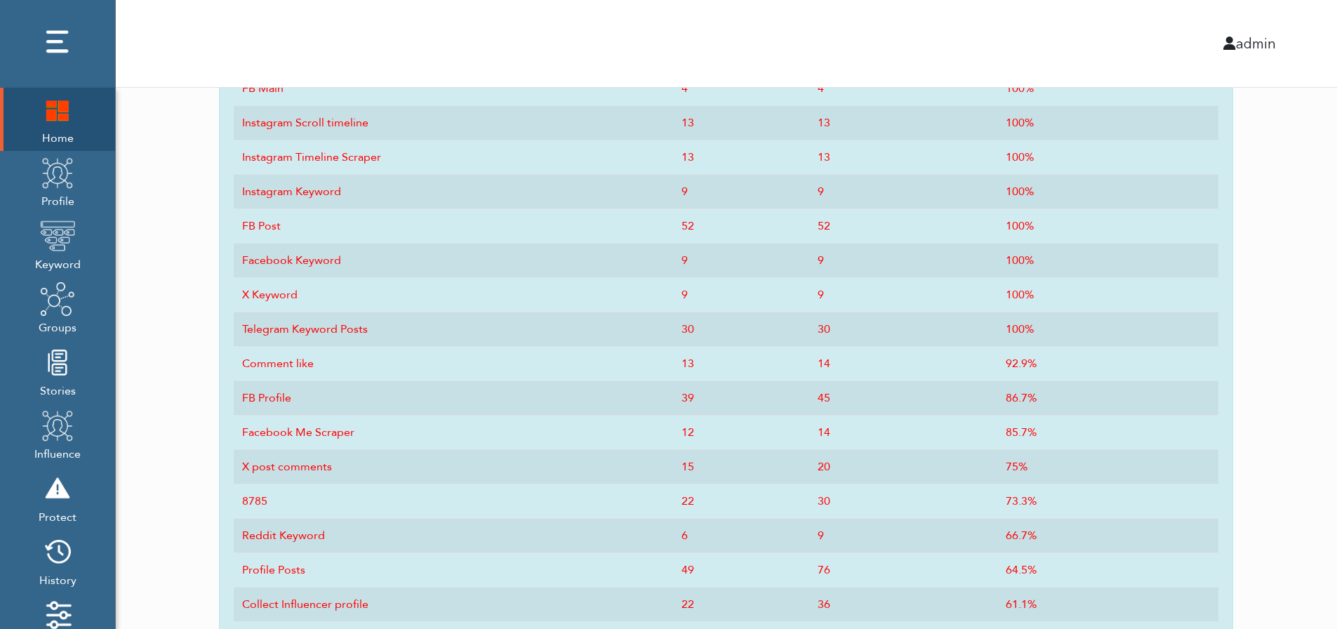
scroll to position [691, 0]
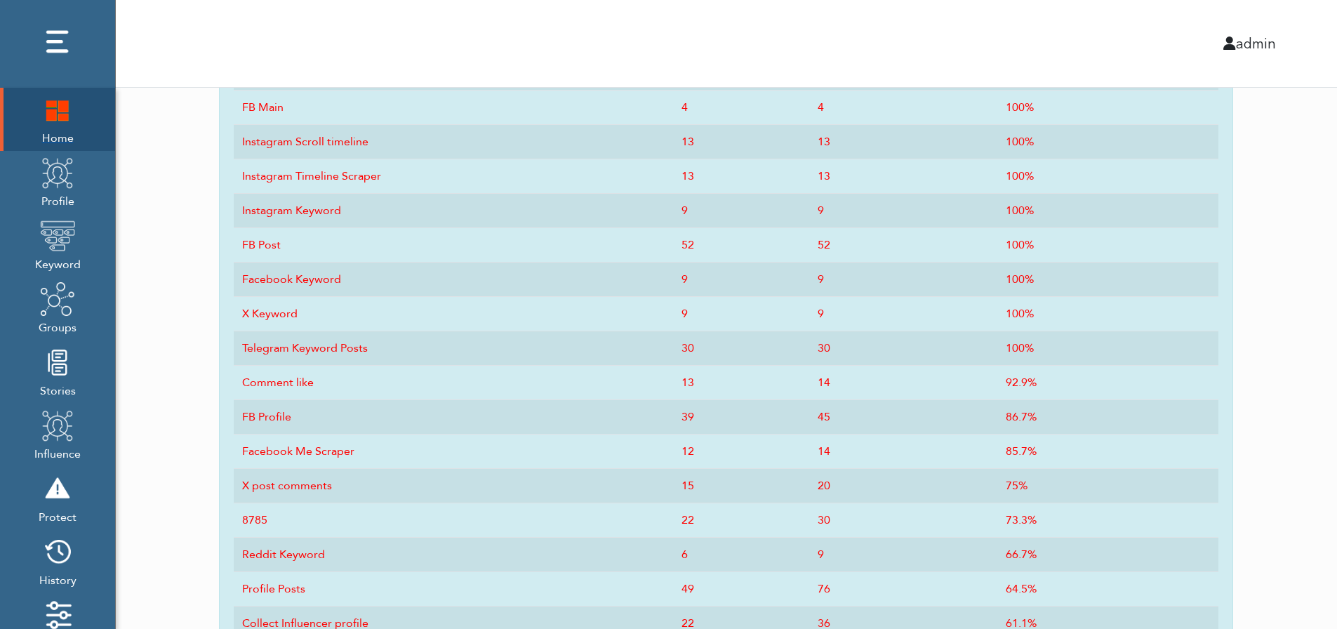
click at [51, 126] on img at bounding box center [57, 109] width 35 height 35
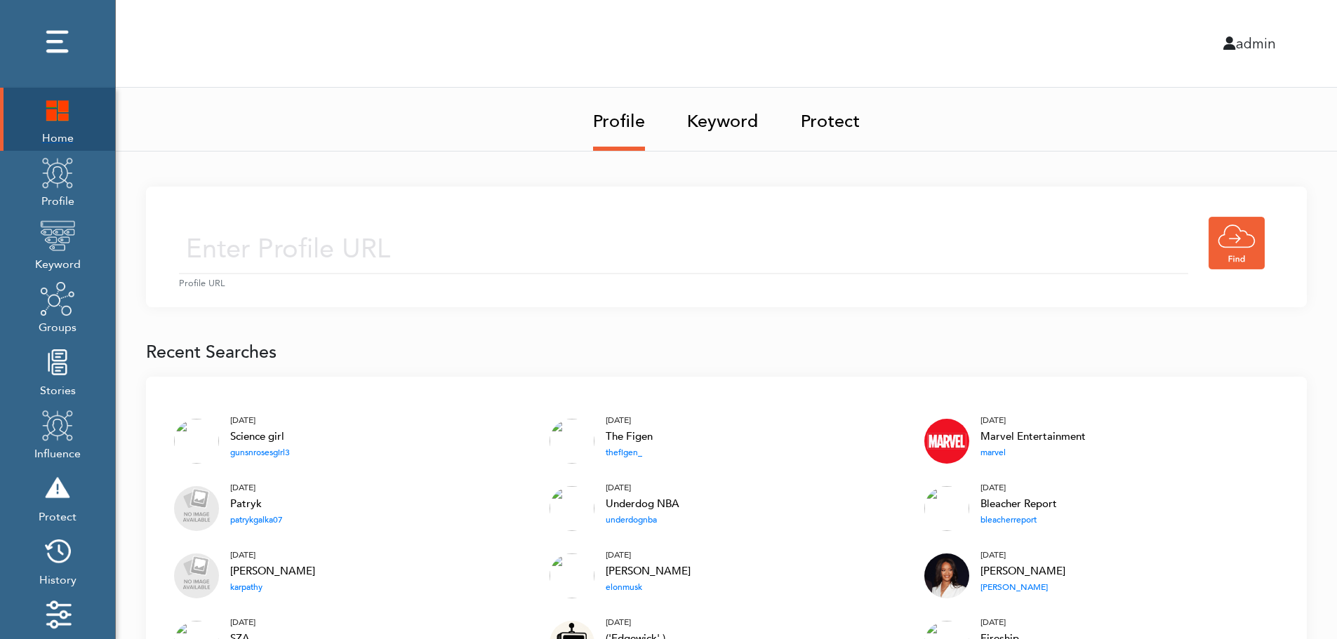
click at [49, 112] on img at bounding box center [57, 109] width 35 height 35
click at [59, 108] on img at bounding box center [57, 109] width 35 height 35
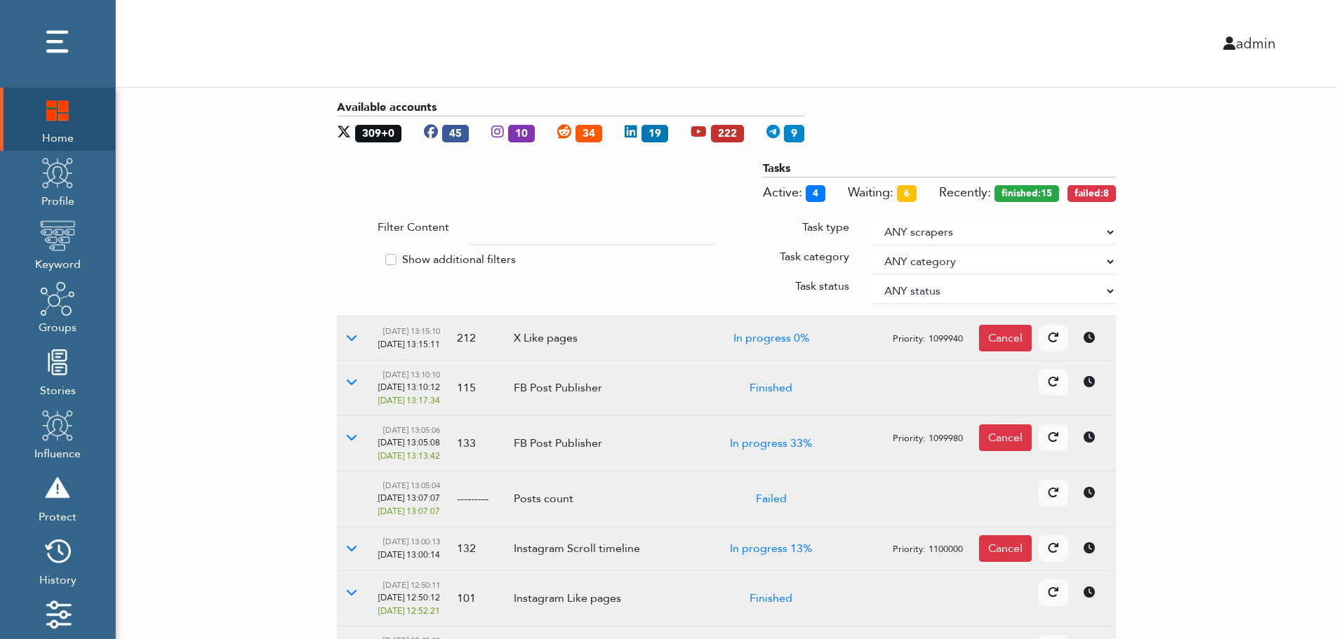
drag, startPoint x: 1253, startPoint y: 292, endPoint x: 1108, endPoint y: 230, distance: 157.9
click at [1108, 230] on select "ANY scrapers Facebook profile Facebook keyword X profile X keyword Instagram pr…" at bounding box center [993, 232] width 246 height 27
click at [459, 256] on label "Show additional filters" at bounding box center [459, 259] width 114 height 17
click at [348, 256] on input "Show additional filters" at bounding box center [342, 258] width 11 height 14
checkbox input "true"
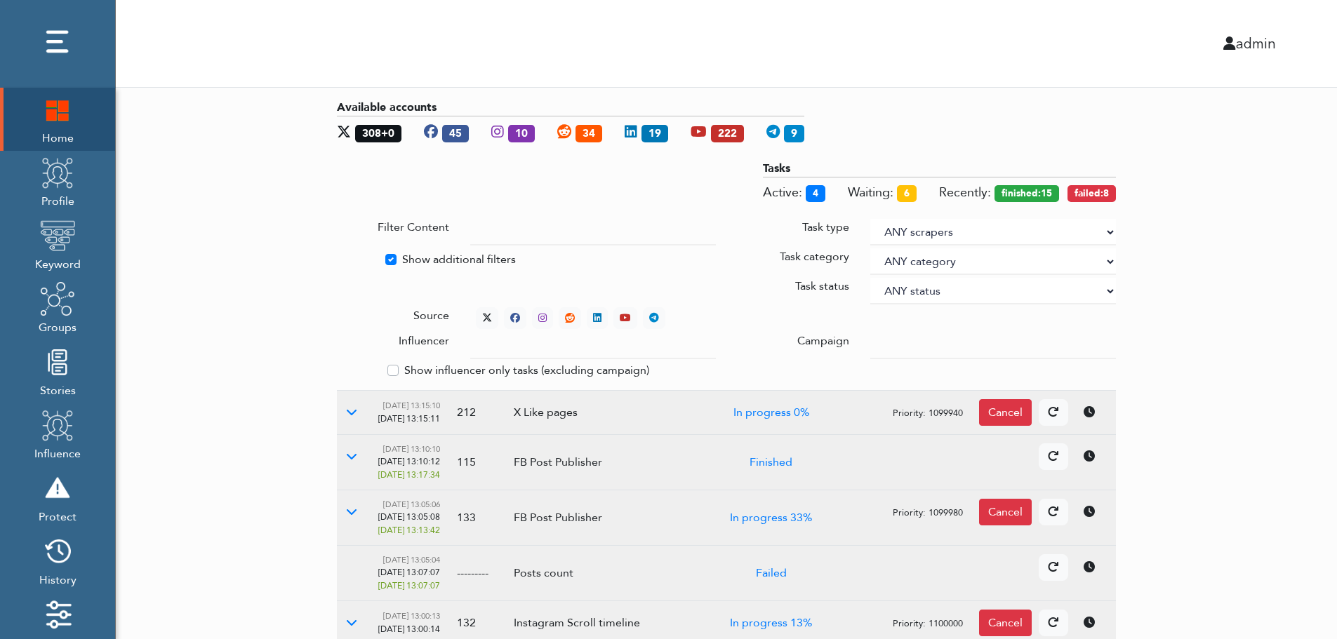
click at [870, 341] on div at bounding box center [993, 346] width 267 height 27
click at [579, 348] on input "text" at bounding box center [593, 346] width 246 height 27
click at [916, 287] on select "ANY status None Created In progress Finished Failed Wait to retry Canceled Skip…" at bounding box center [993, 291] width 246 height 27
click at [870, 278] on select "ANY status None Created In progress Finished Failed Wait to retry Canceled Skip…" at bounding box center [993, 291] width 246 height 27
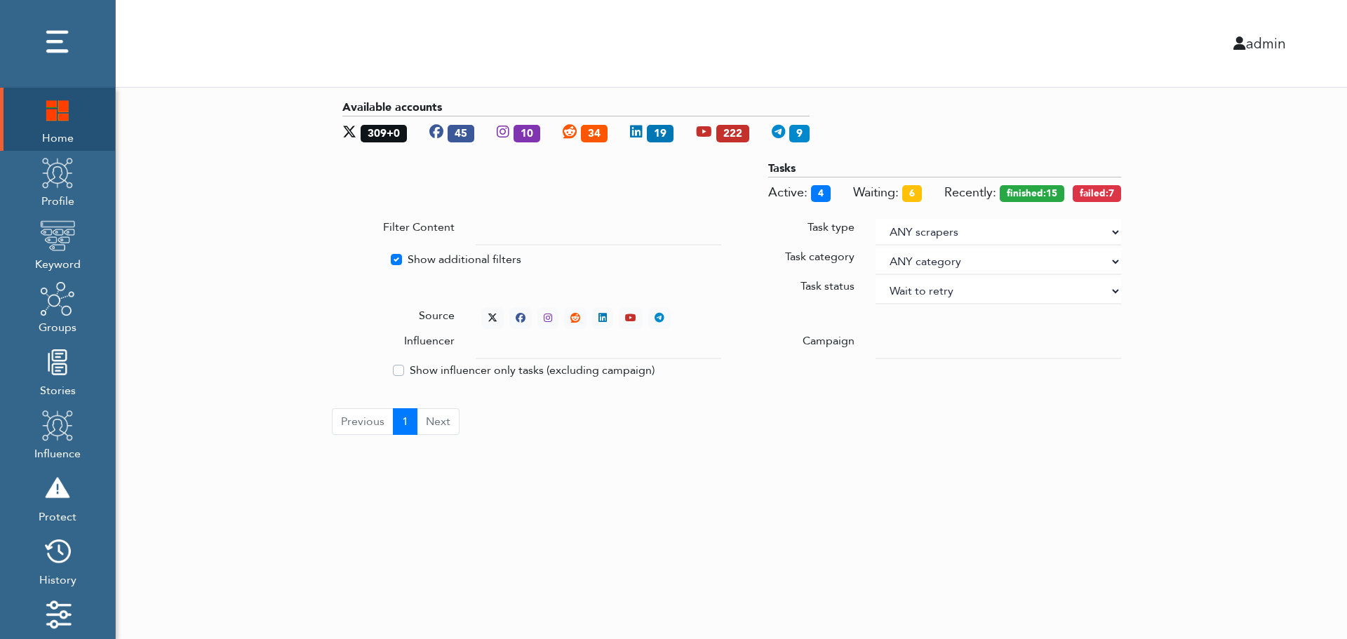
select select "4"
click at [1203, 215] on div "Available accounts 309+0 45 10 34 19 222 9 Tasks Active: 4 Waiting: 6 Recently:…" at bounding box center [732, 267] width 1232 height 359
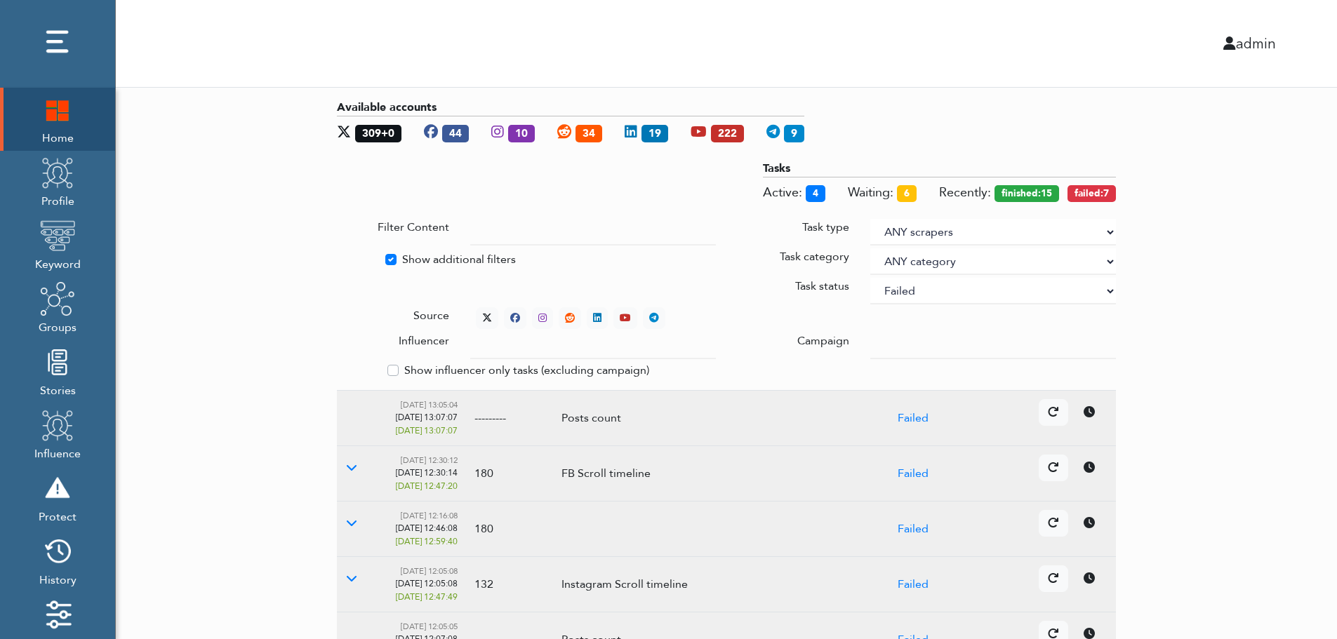
click at [1251, 322] on div "Available accounts 309+0 44 10 34 19 222 9 Tasks Active: 4 Waiting: 6 Recently:…" at bounding box center [726, 544] width 1221 height 913
click at [484, 314] on icon at bounding box center [487, 318] width 10 height 10
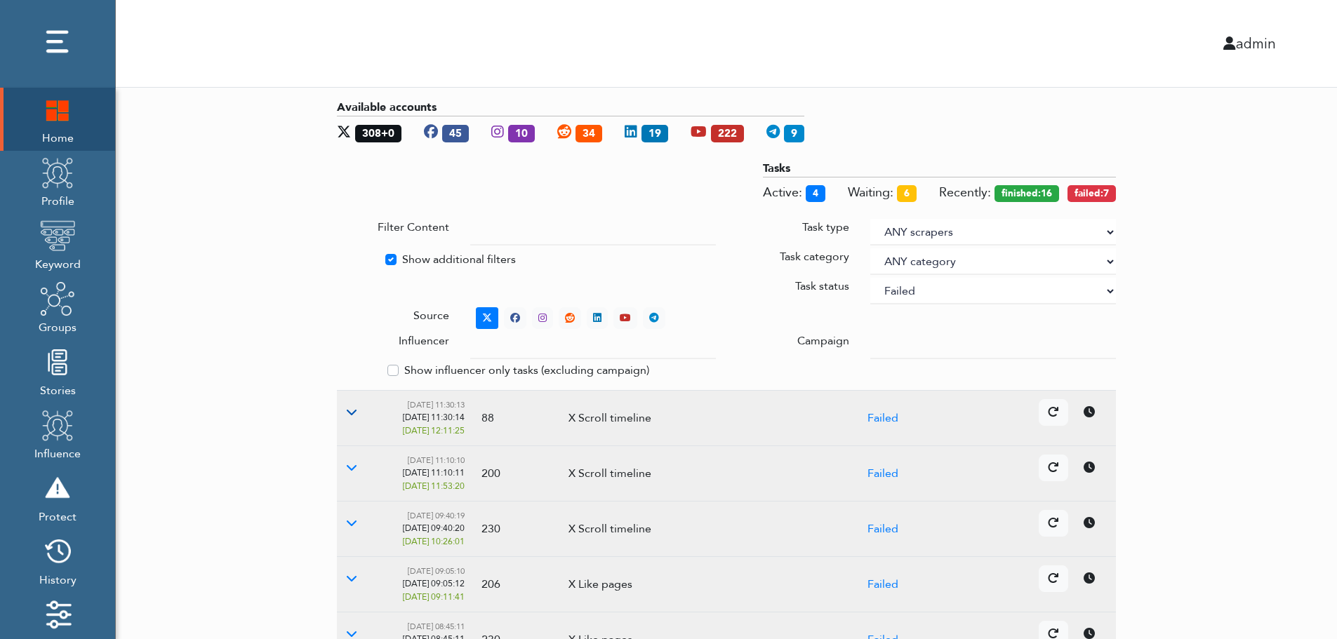
click at [350, 412] on icon at bounding box center [351, 411] width 11 height 11
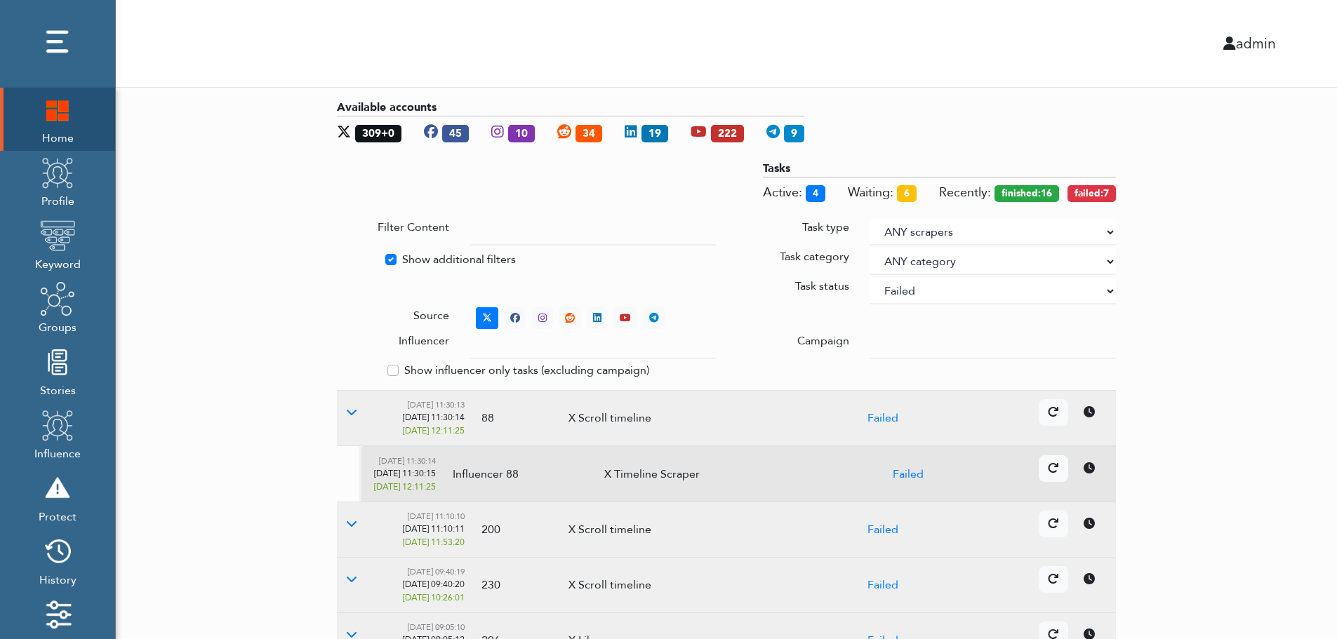
click at [1093, 472] on icon at bounding box center [1089, 467] width 11 height 11
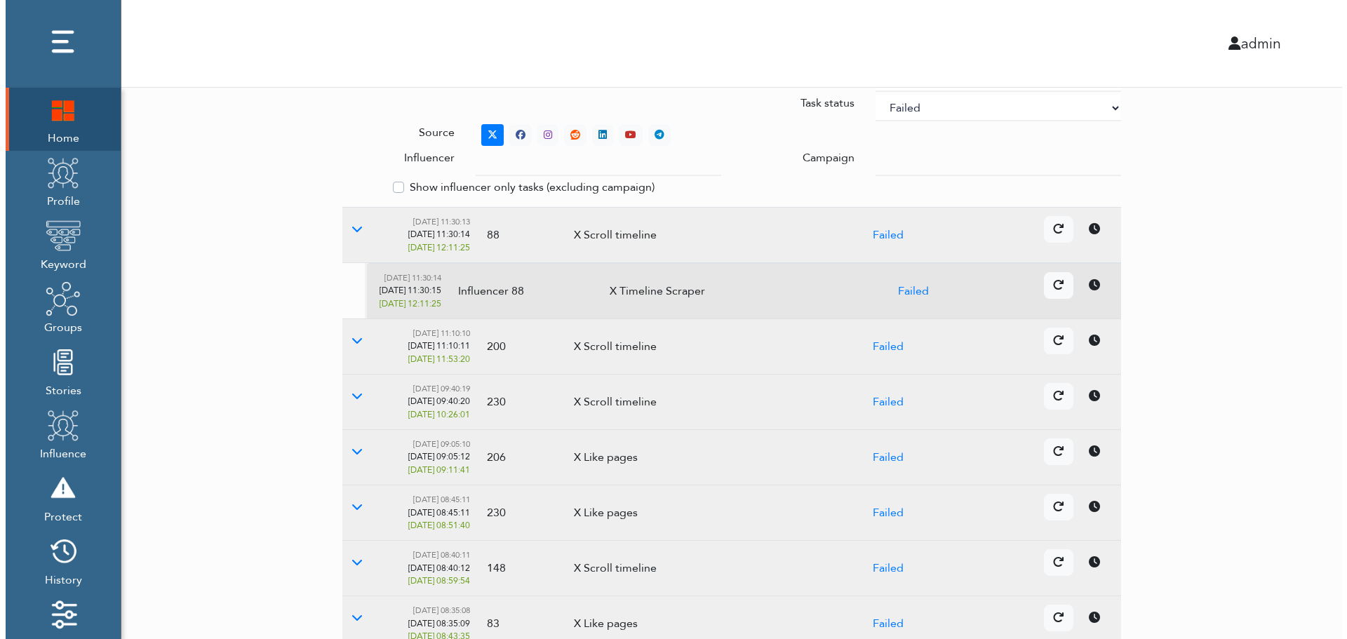
scroll to position [418, 0]
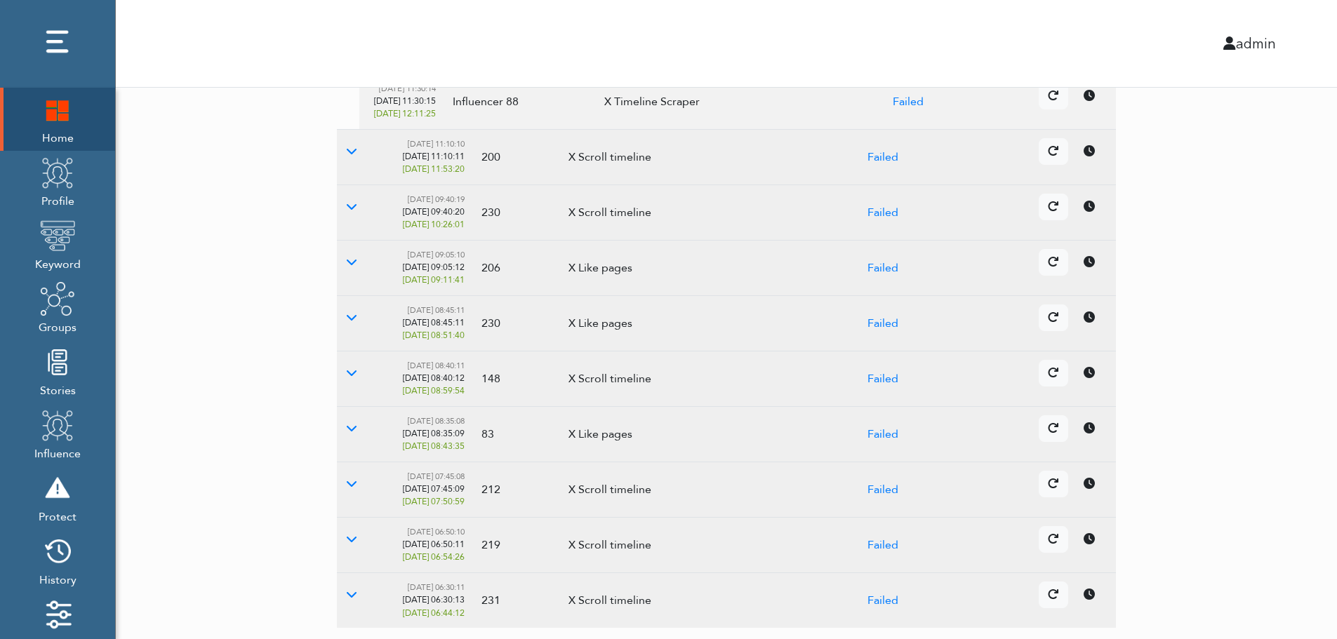
click at [1087, 441] on link at bounding box center [1088, 428] width 29 height 27
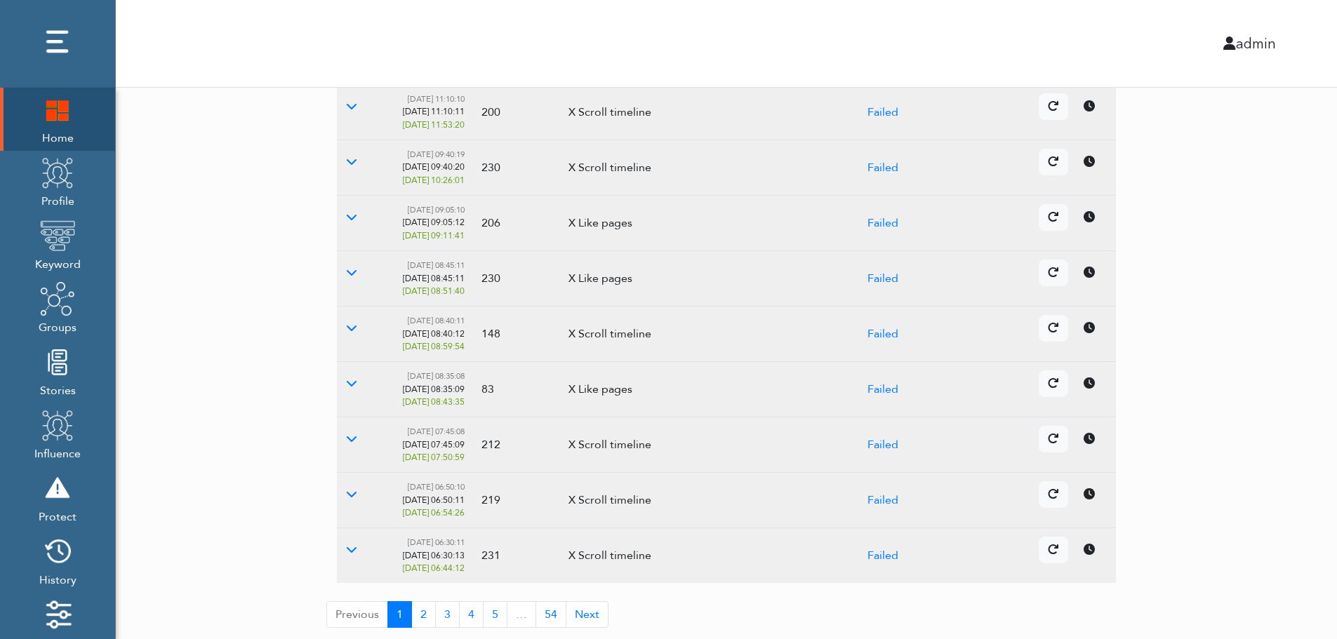
scroll to position [0, 0]
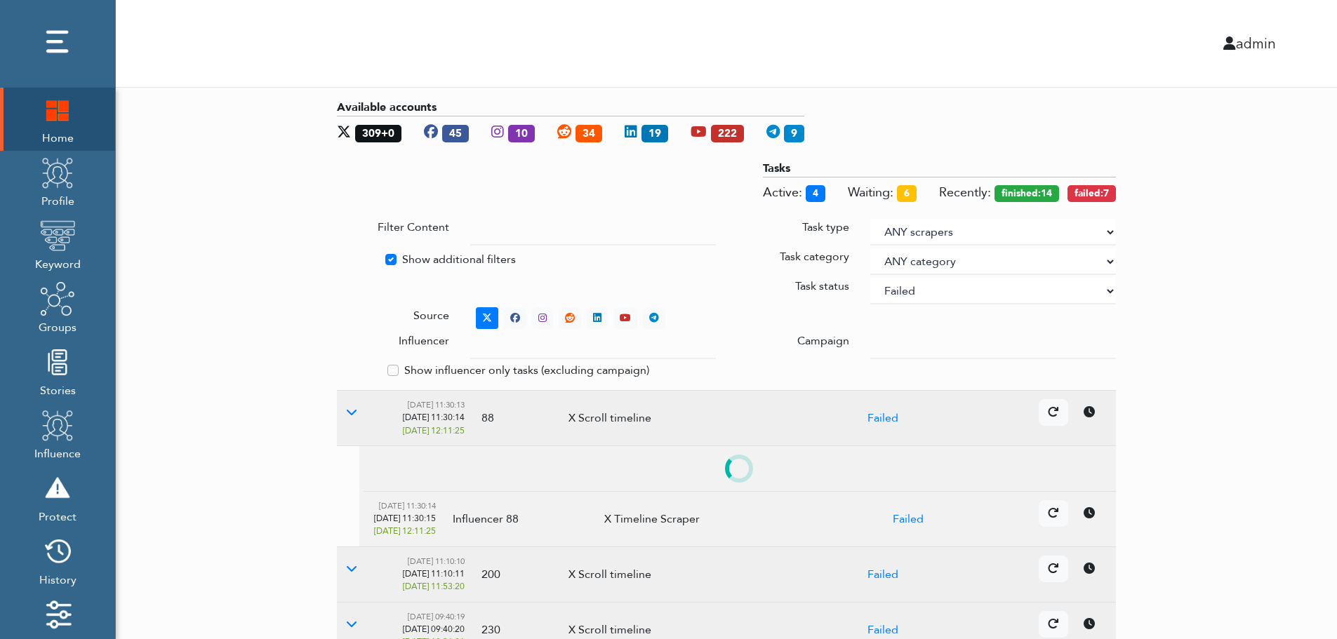
click at [956, 293] on select "ANY status None Created In progress Finished Failed Wait to retry Canceled Skip…" at bounding box center [993, 291] width 246 height 27
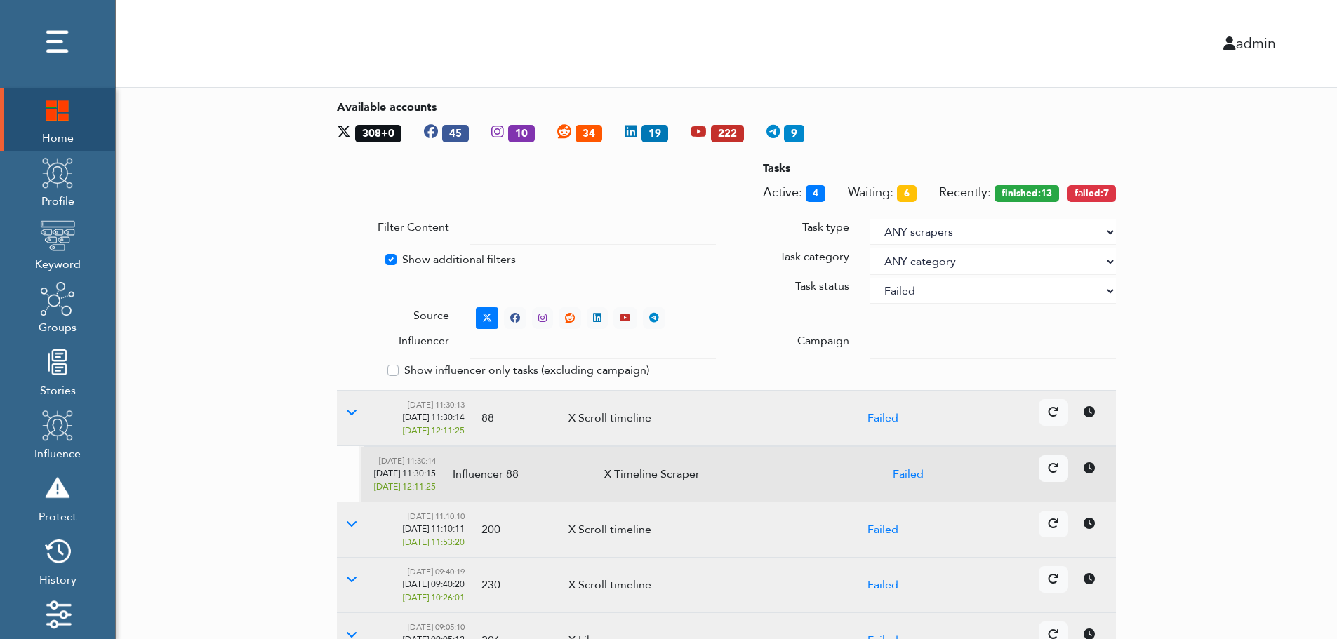
select select
click at [870, 278] on select "ANY status None Created In progress Finished Failed Wait to retry Canceled Skip…" at bounding box center [993, 291] width 246 height 27
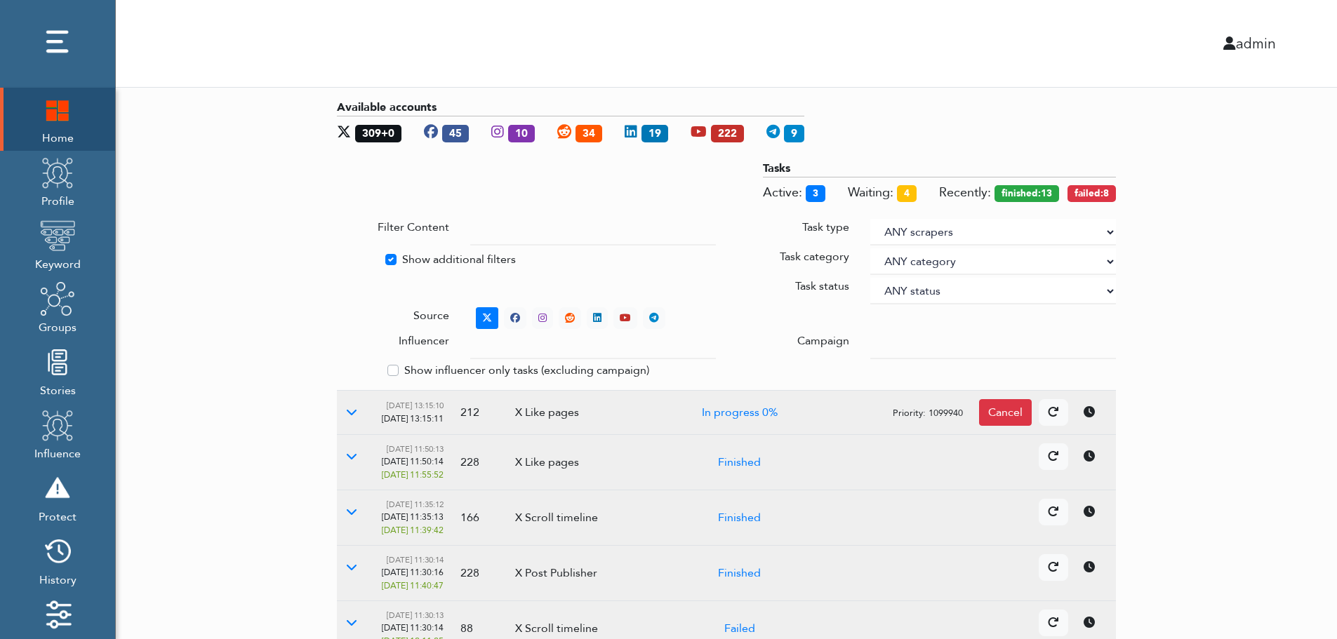
click at [1306, 262] on div "Available accounts 309+0 45 10 34 19 222 9 Tasks Active: 3 Waiting: 4 Recently:…" at bounding box center [726, 567] width 1221 height 958
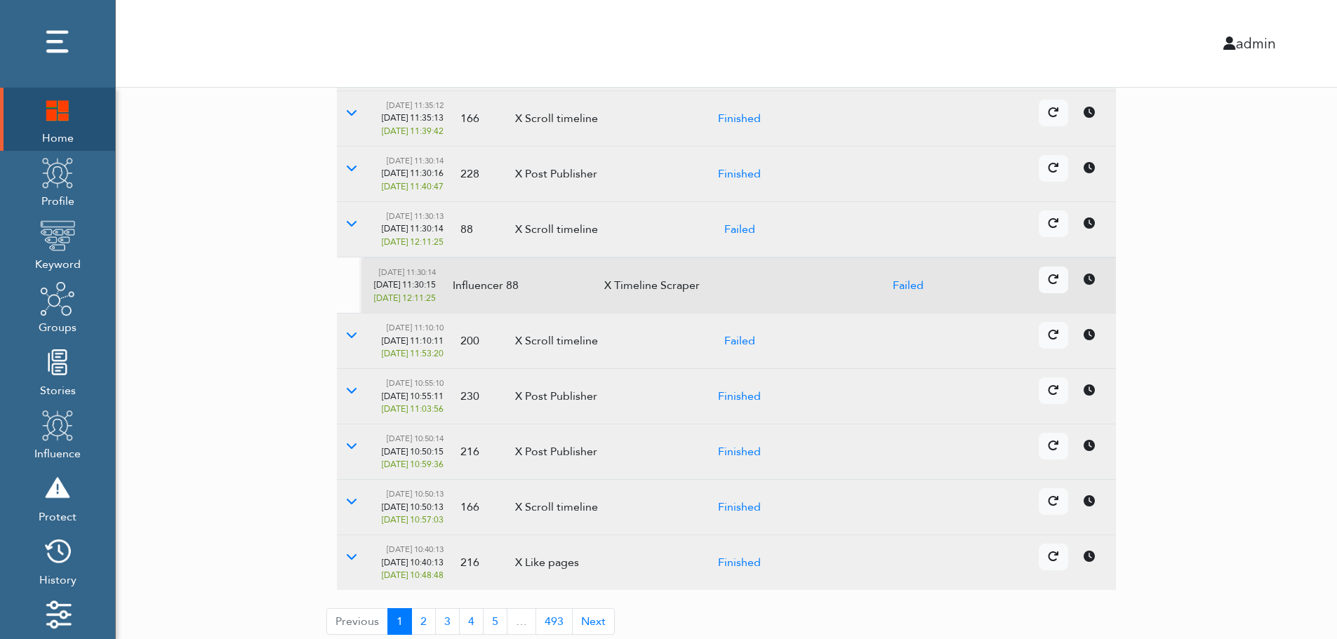
scroll to position [406, 0]
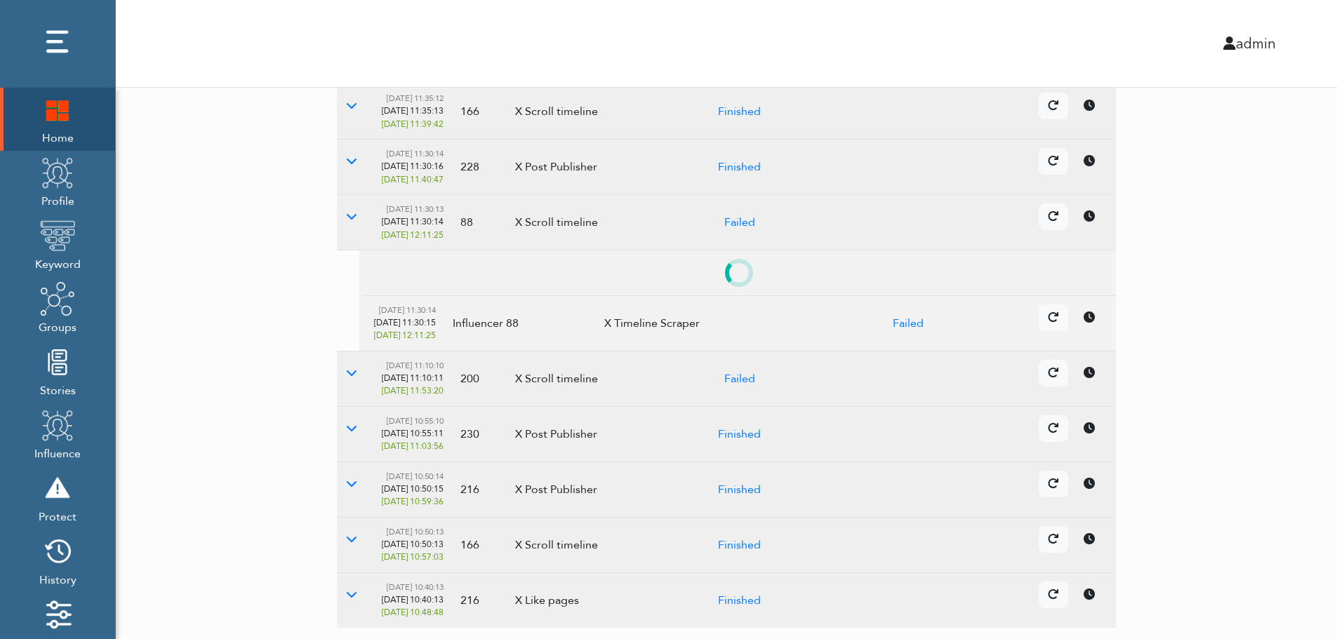
click at [1093, 454] on td "Details Cancel" at bounding box center [957, 433] width 317 height 55
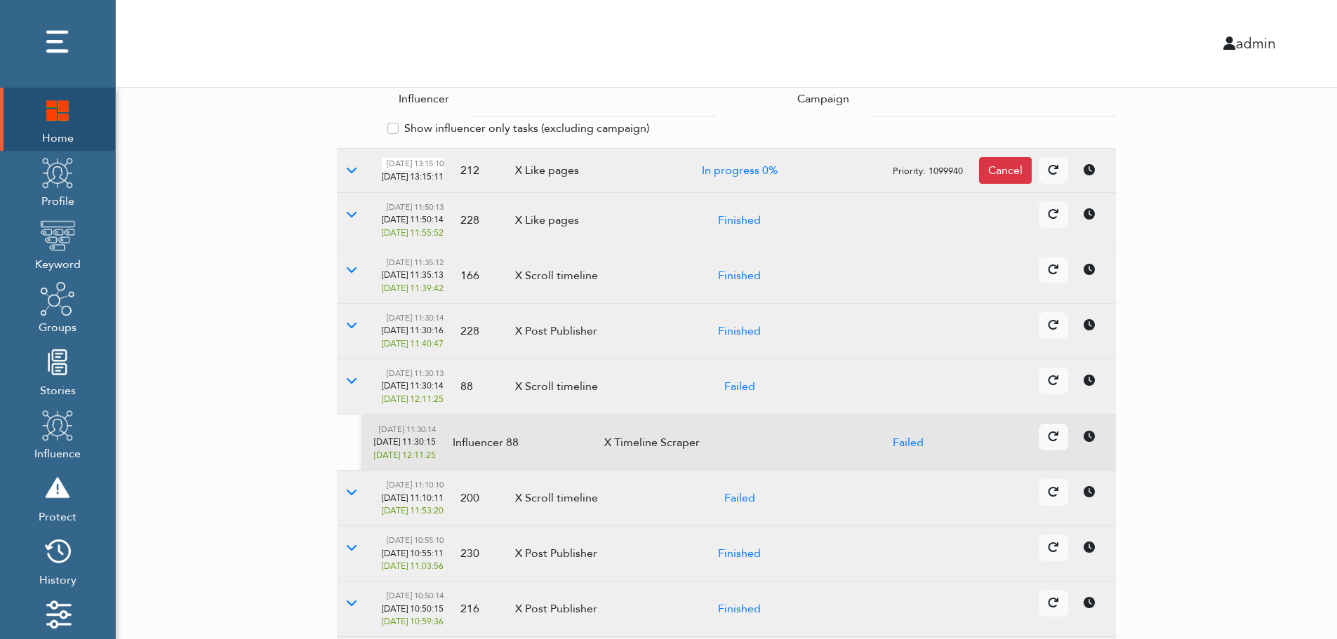
scroll to position [0, 0]
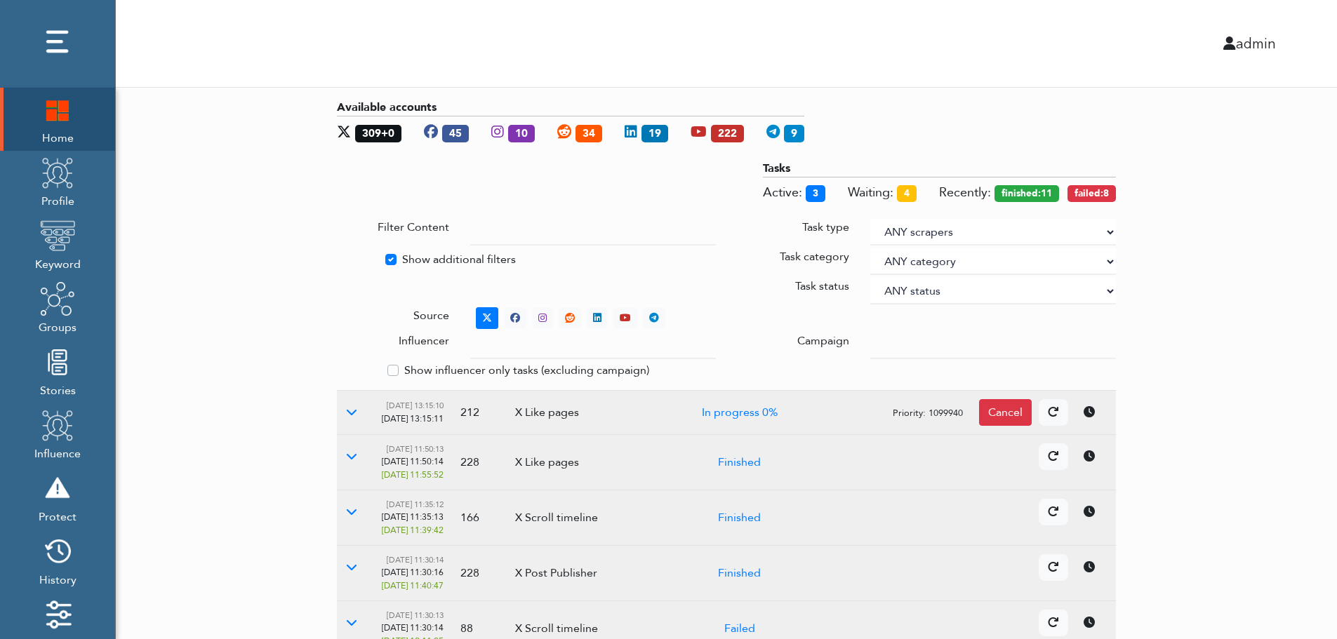
click at [421, 258] on label "Show additional filters" at bounding box center [459, 259] width 114 height 17
click at [348, 258] on input "Show additional filters" at bounding box center [342, 258] width 11 height 14
checkbox input "false"
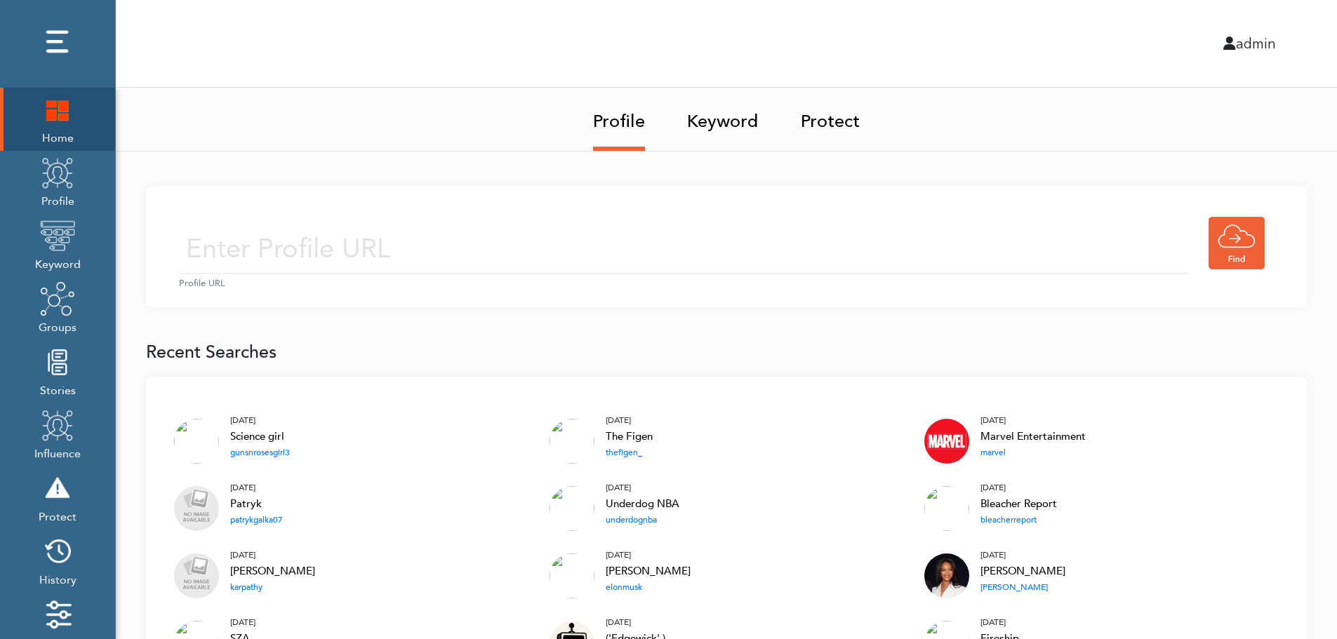
click at [455, 246] on input "text" at bounding box center [683, 250] width 1009 height 50
type input "[URL][DOMAIN_NAME]"
click at [546, 253] on input "[URL][DOMAIN_NAME]" at bounding box center [683, 250] width 1009 height 50
click at [658, 210] on div "[URL][DOMAIN_NAME] Profile URL" at bounding box center [726, 247] width 1161 height 121
click at [621, 263] on input "[URL][DOMAIN_NAME]" at bounding box center [683, 250] width 1009 height 50
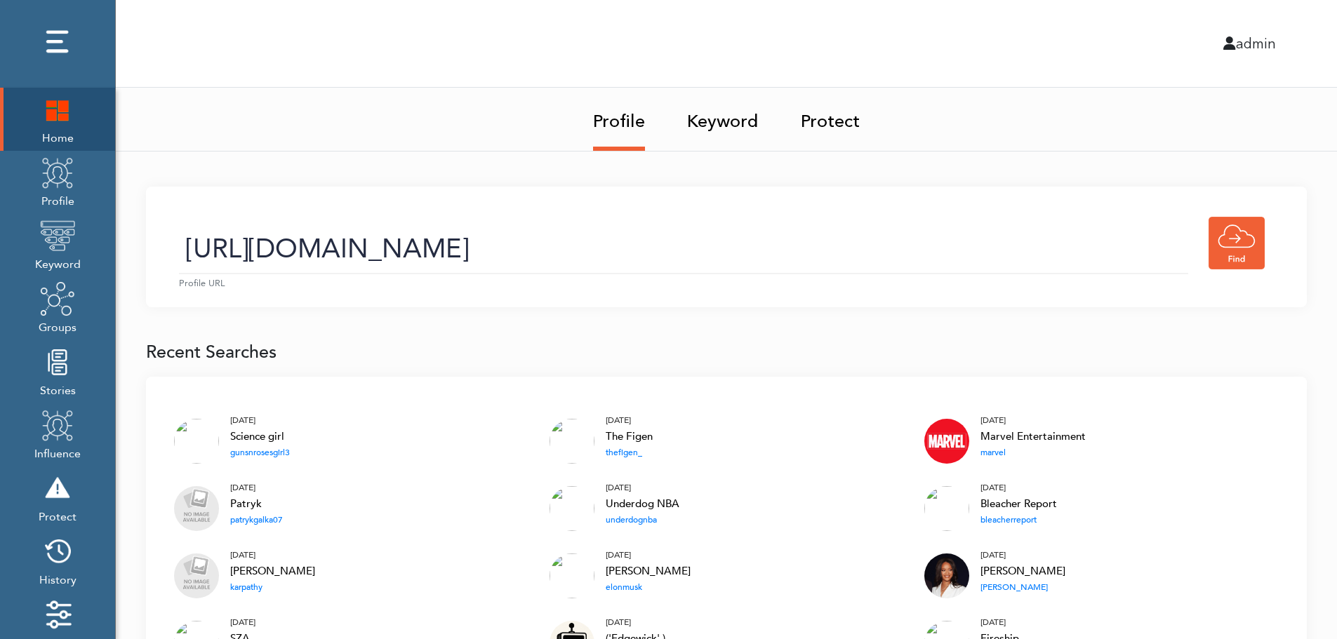
click at [727, 126] on link "Keyword" at bounding box center [723, 117] width 72 height 59
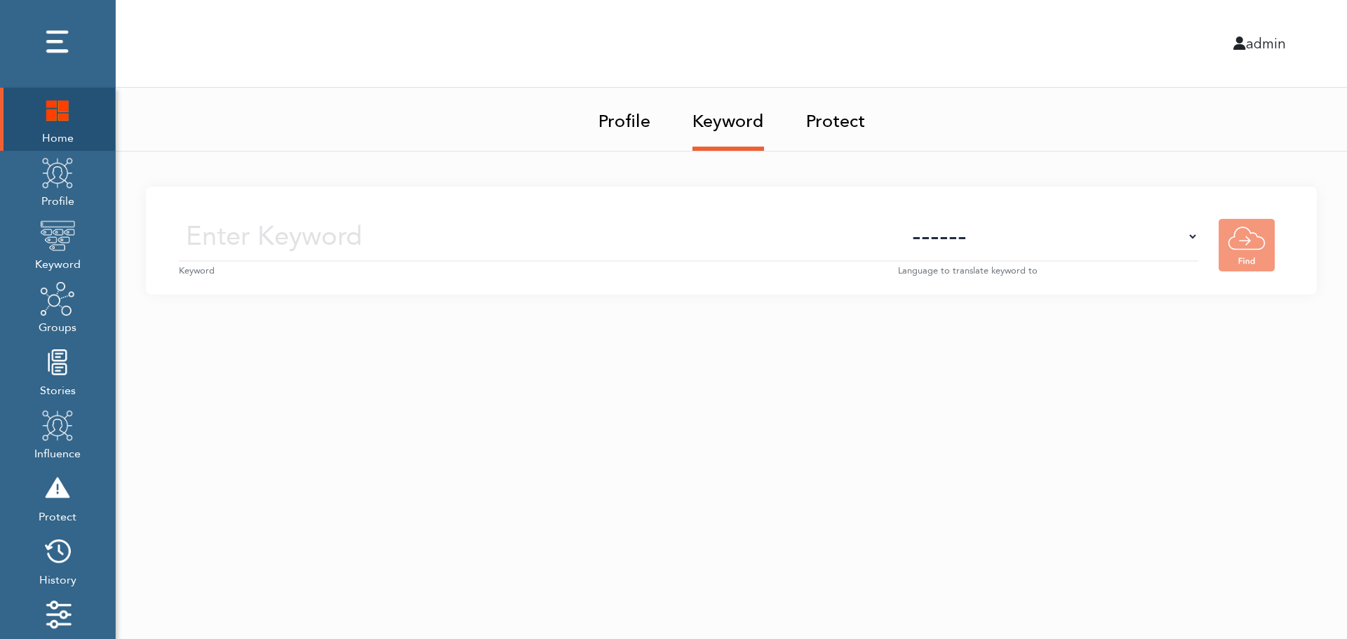
click at [740, 240] on input "text" at bounding box center [538, 237] width 719 height 50
click at [60, 189] on img at bounding box center [57, 172] width 35 height 35
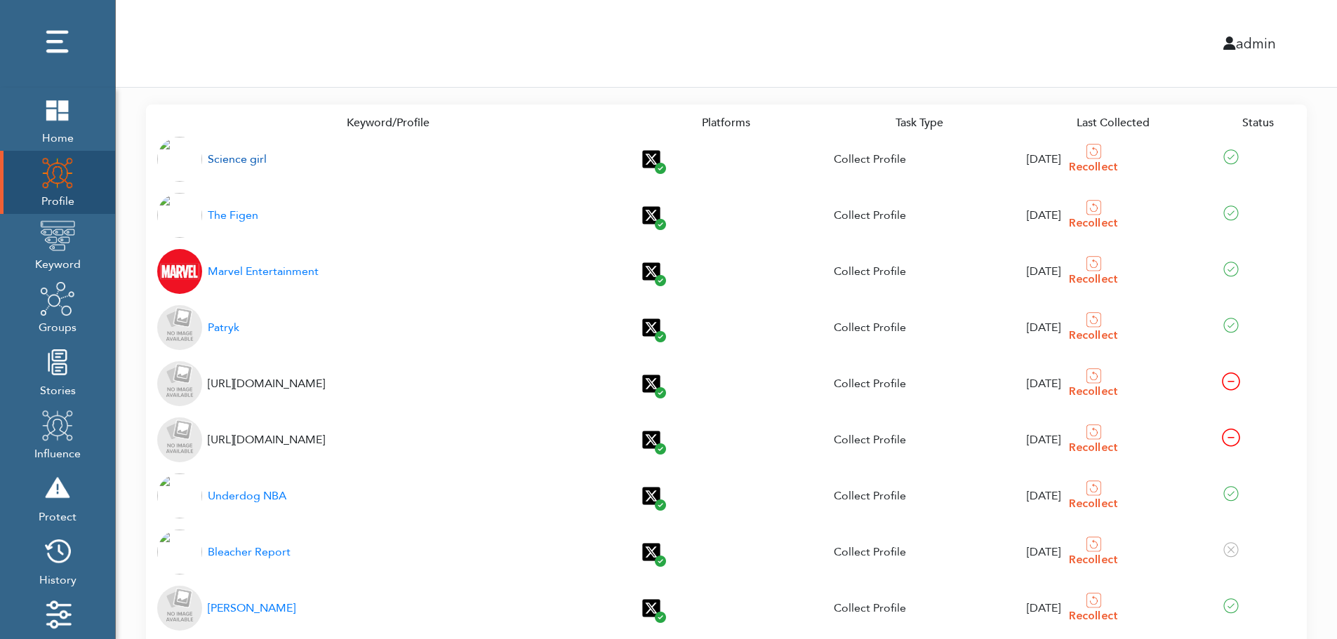
click at [229, 160] on div "Science girl" at bounding box center [237, 159] width 59 height 17
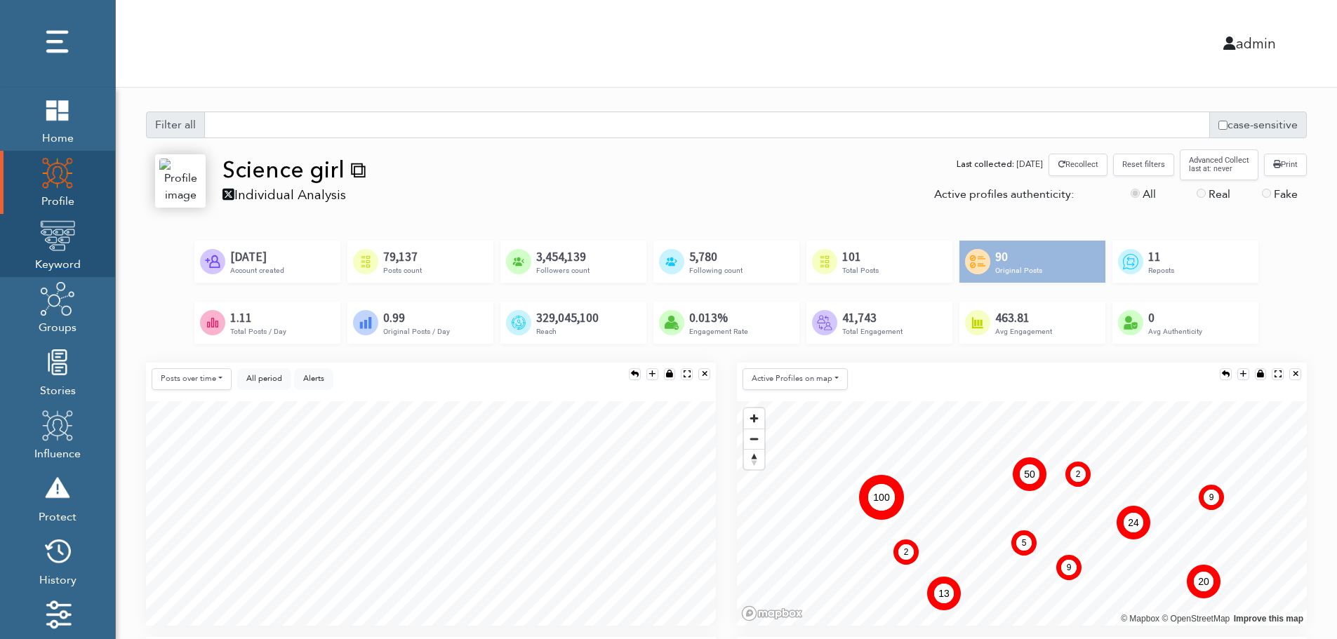
click at [53, 248] on img at bounding box center [57, 235] width 35 height 35
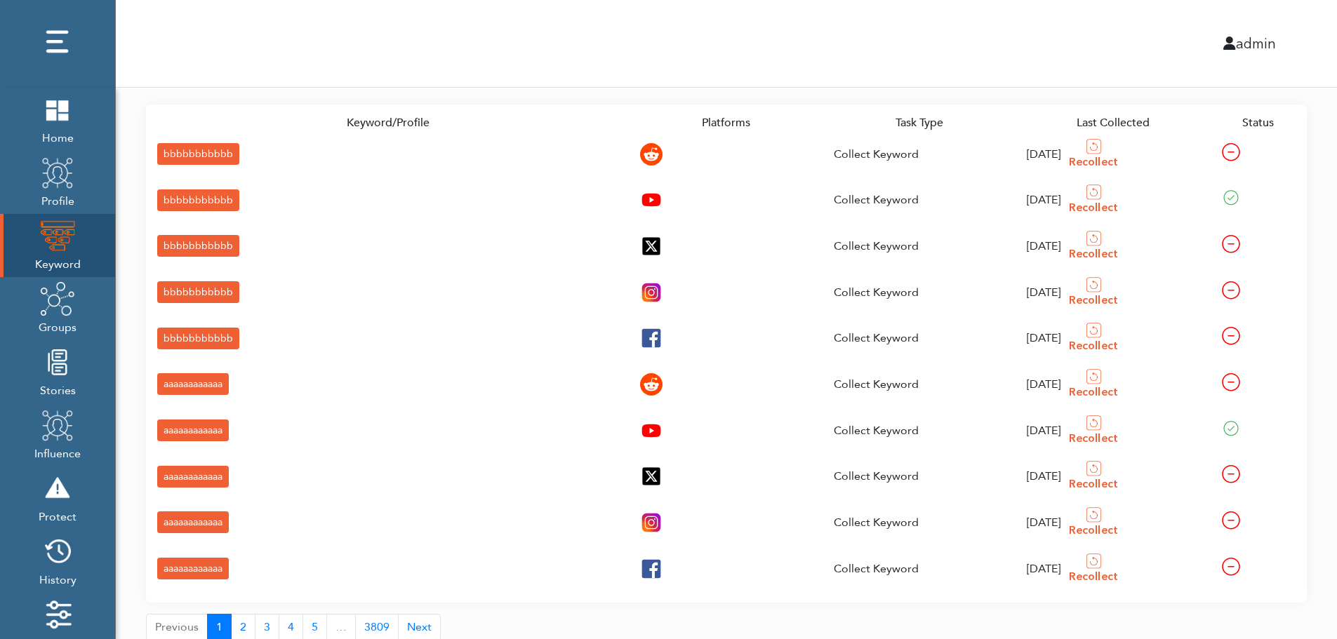
click at [171, 152] on div "bbbbbbbbbbb" at bounding box center [198, 154] width 82 height 22
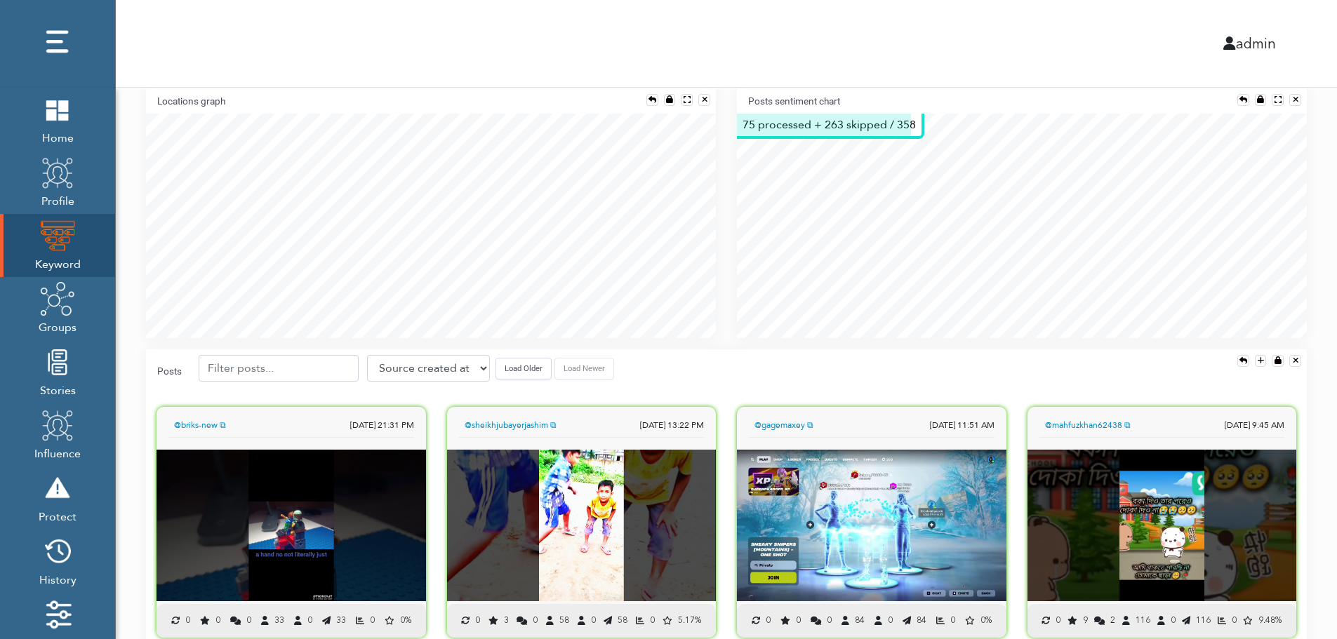
scroll to position [310, 0]
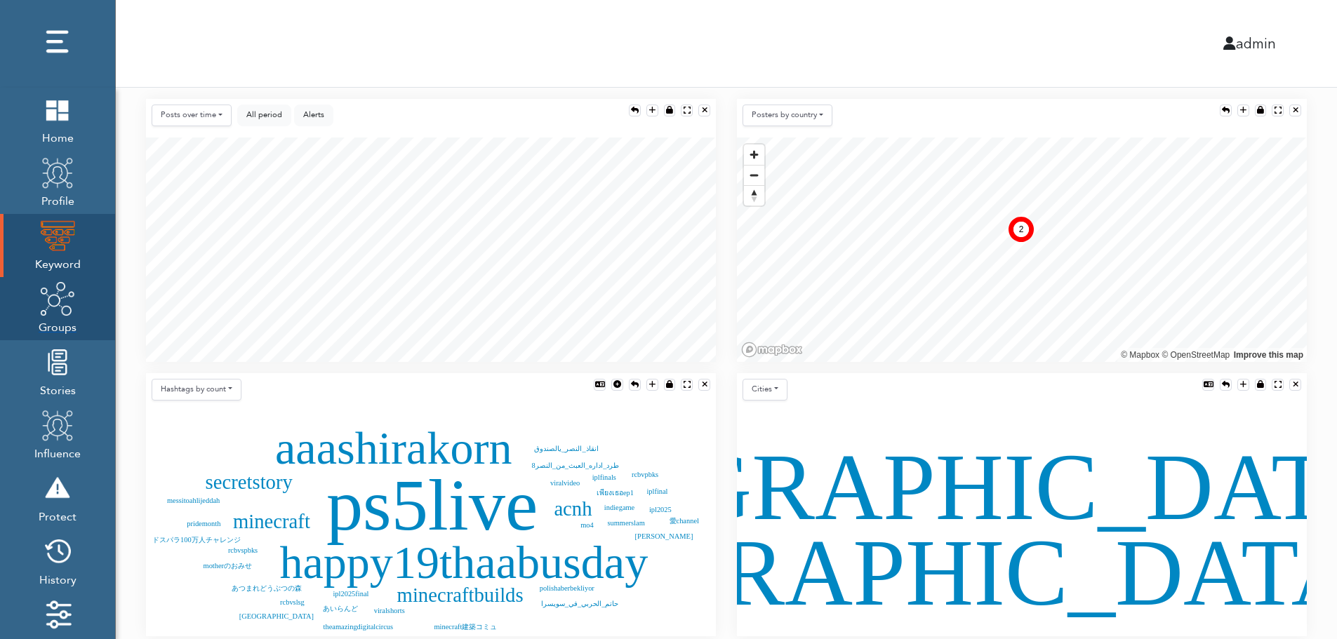
click at [55, 314] on img at bounding box center [57, 298] width 35 height 35
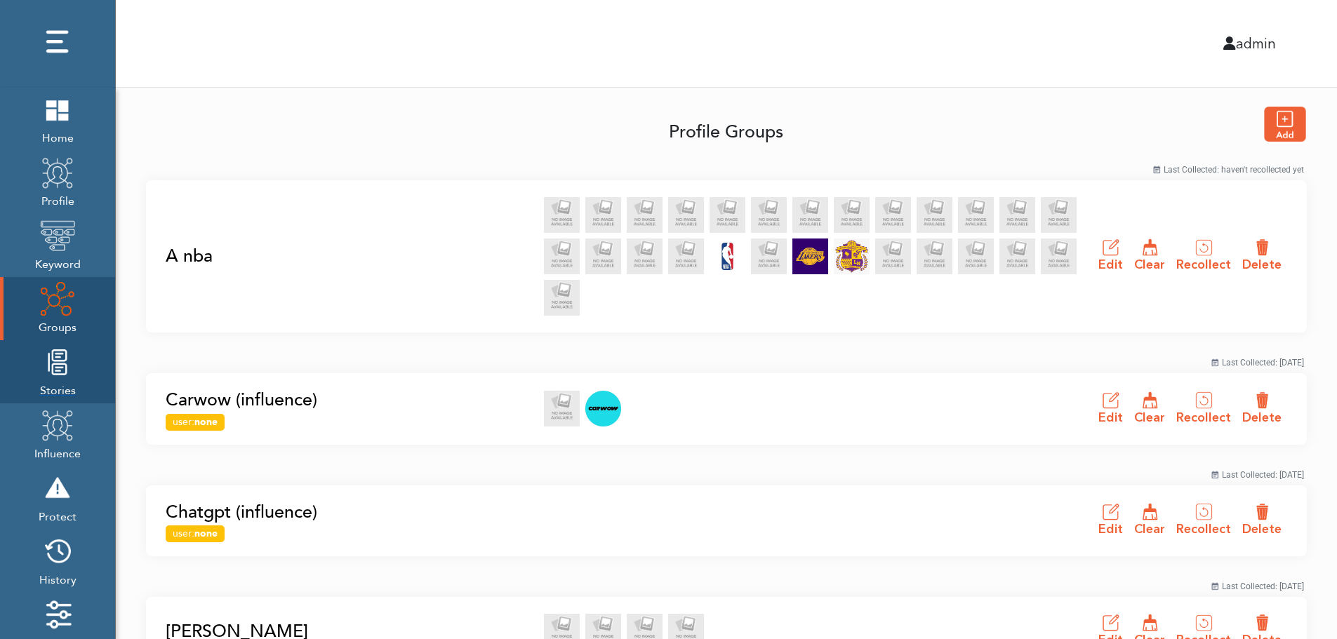
click at [53, 379] on img at bounding box center [57, 362] width 35 height 35
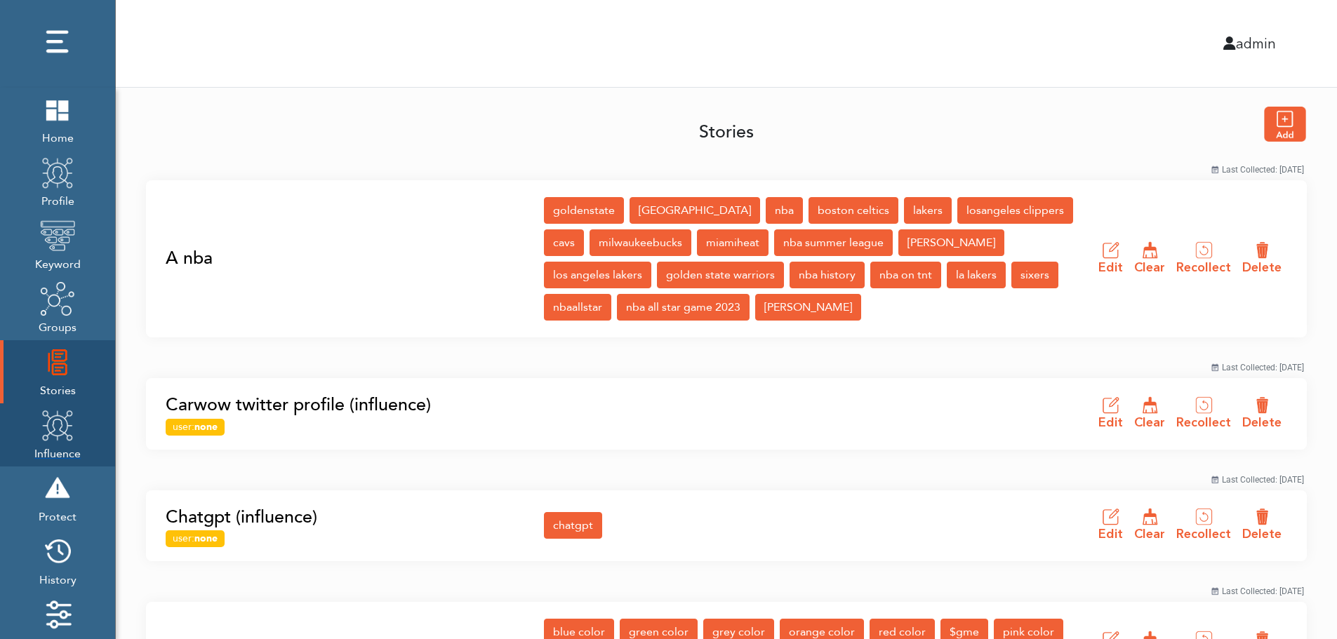
click at [53, 437] on img at bounding box center [57, 425] width 35 height 35
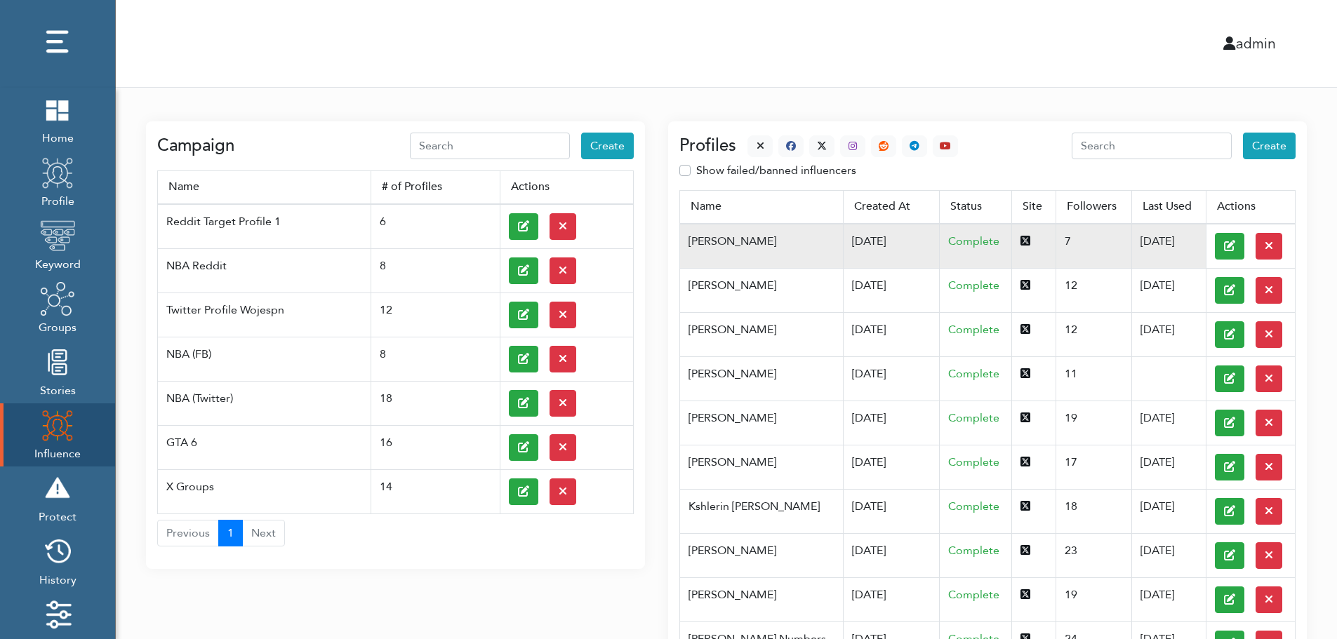
click at [843, 240] on td "07/03/2025" at bounding box center [891, 246] width 97 height 45
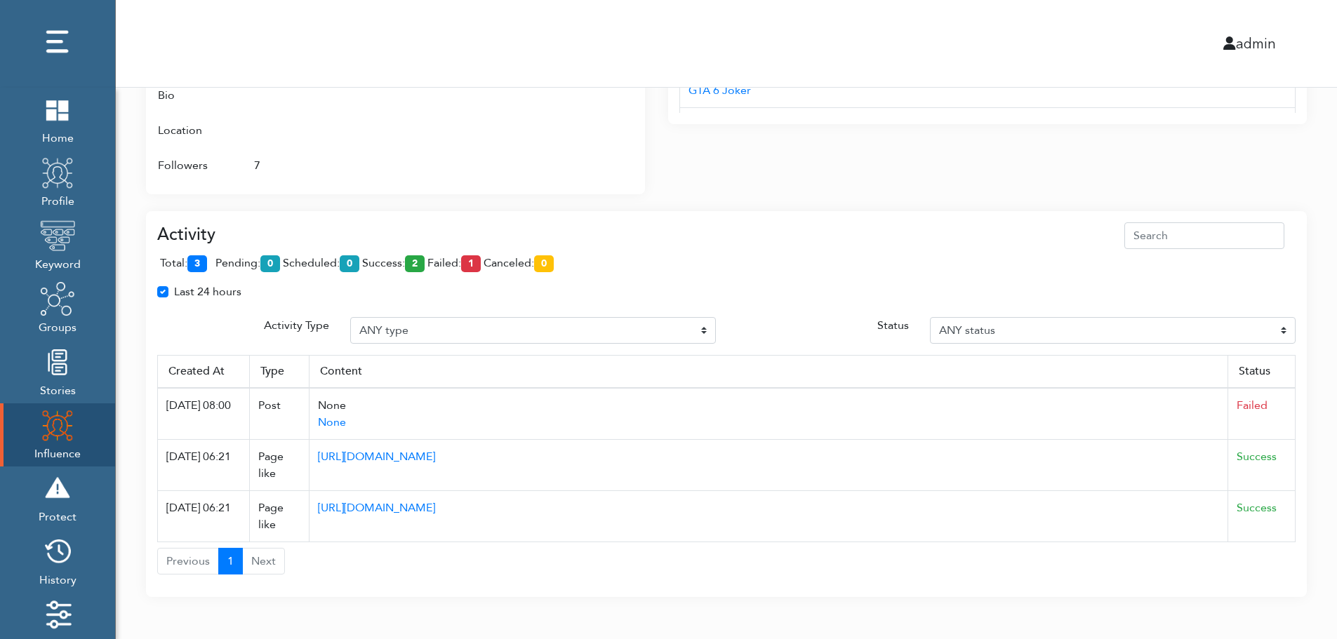
scroll to position [885, 0]
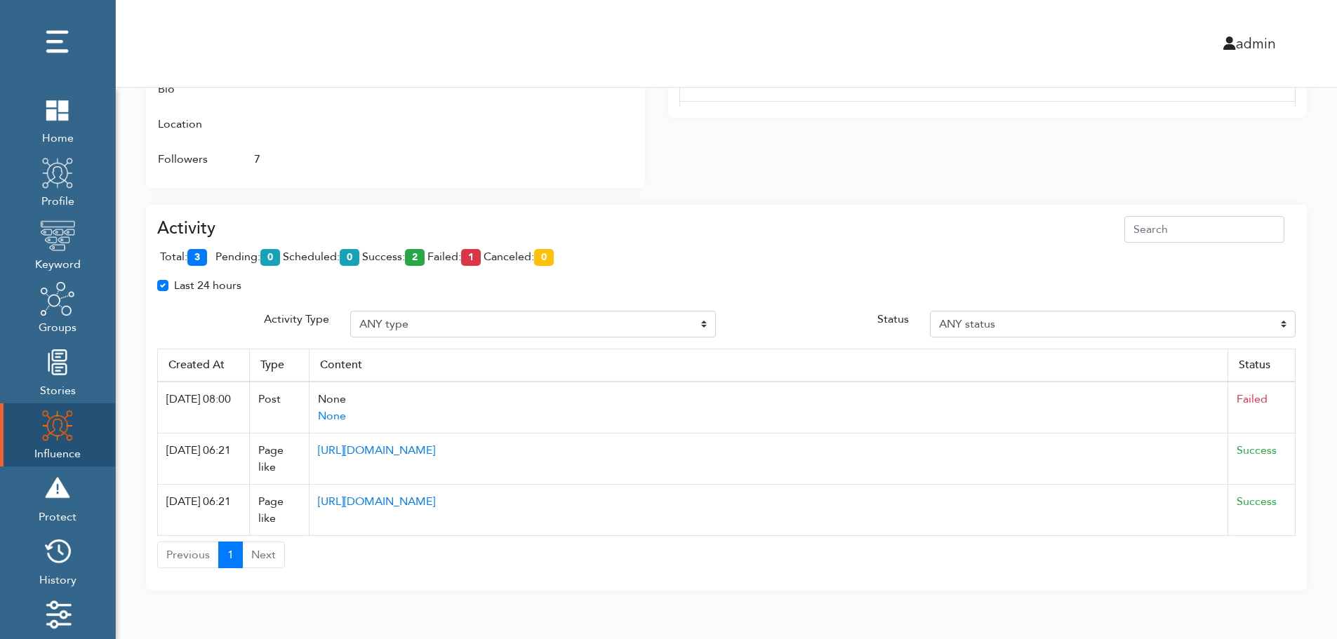
click at [455, 299] on div "Last 24 hours" at bounding box center [726, 291] width 1159 height 28
click at [1047, 299] on div "Last 24 hours" at bounding box center [726, 291] width 1159 height 28
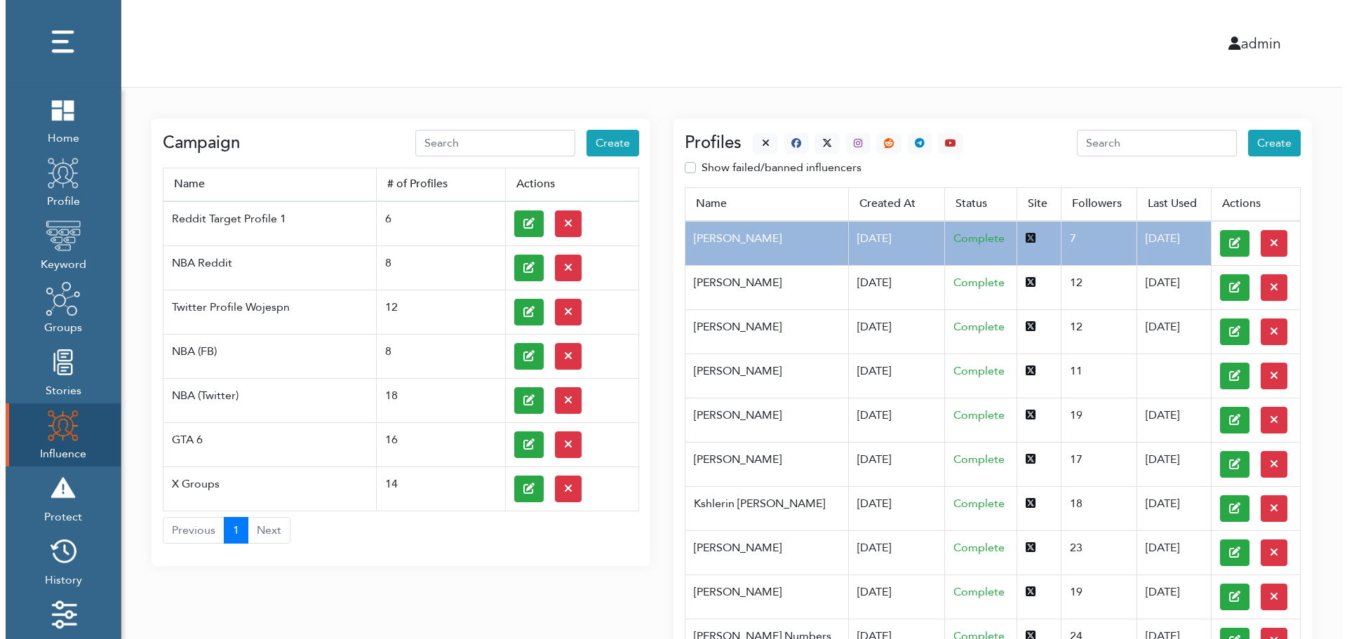
scroll to position [0, 0]
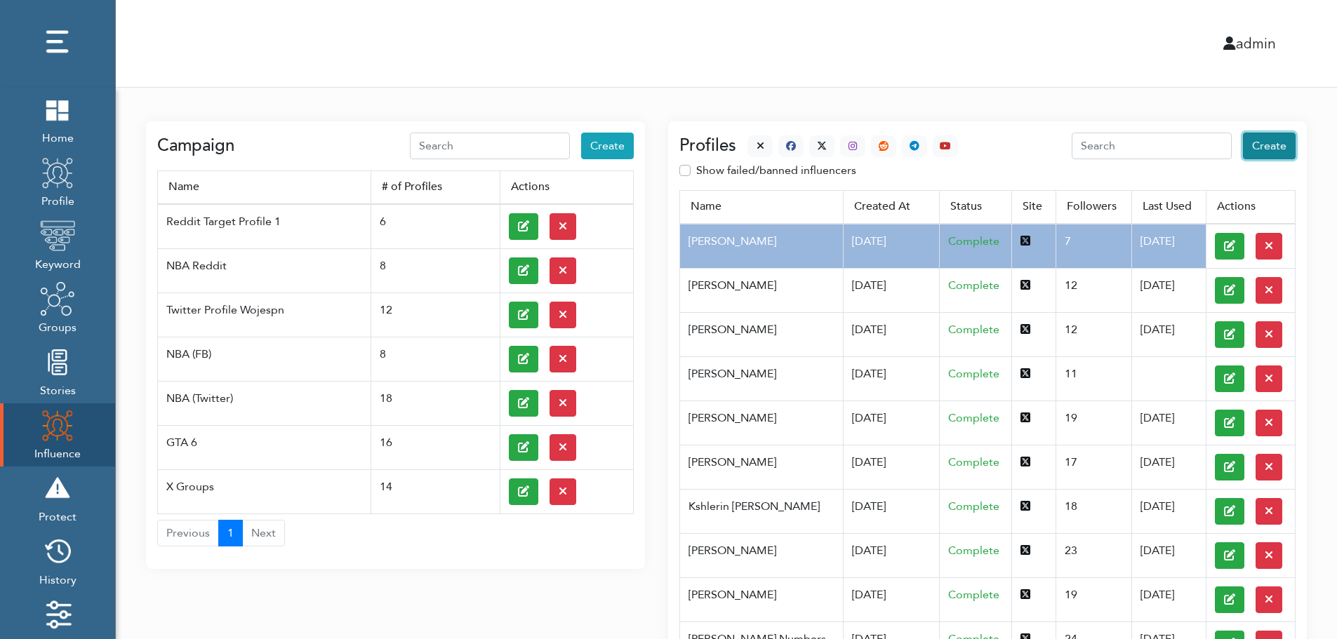
click at [1272, 147] on span "Create" at bounding box center [1269, 145] width 34 height 15
select select "primary"
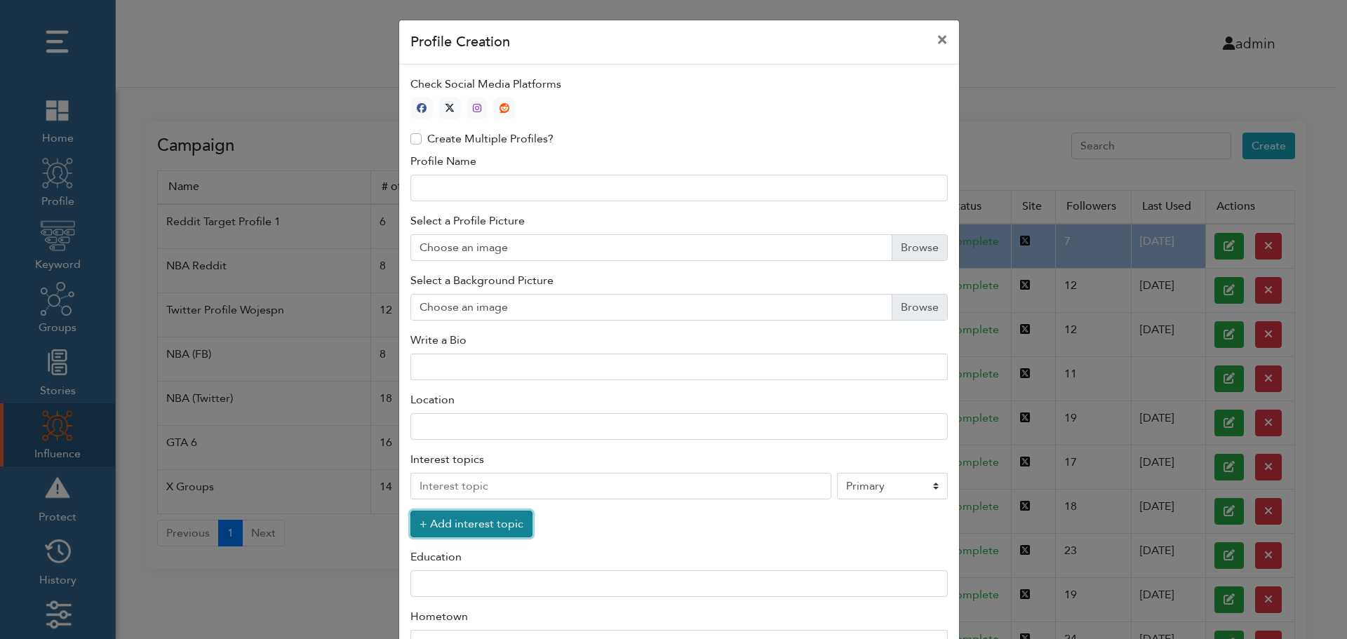
click at [463, 528] on button "+ Add interest topic" at bounding box center [472, 524] width 122 height 27
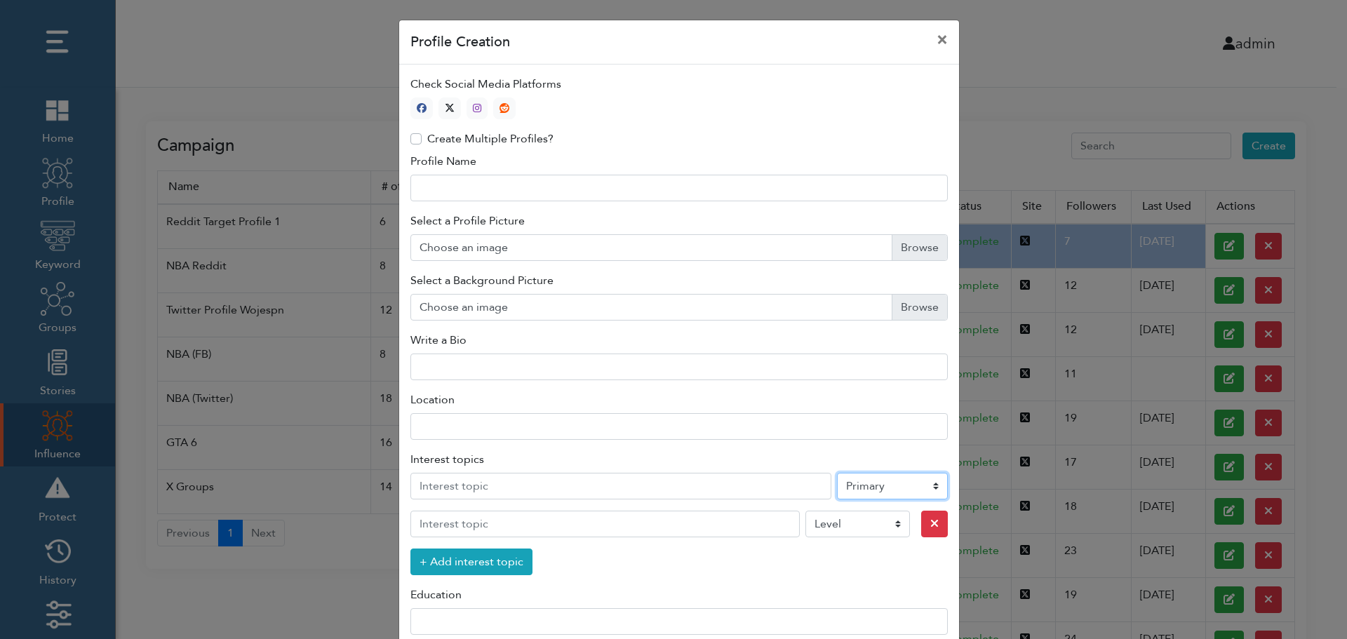
click at [872, 489] on select "Level Primary Secondary Tertiary" at bounding box center [892, 486] width 111 height 27
click at [446, 106] on icon "button" at bounding box center [450, 108] width 10 height 10
type input "1"
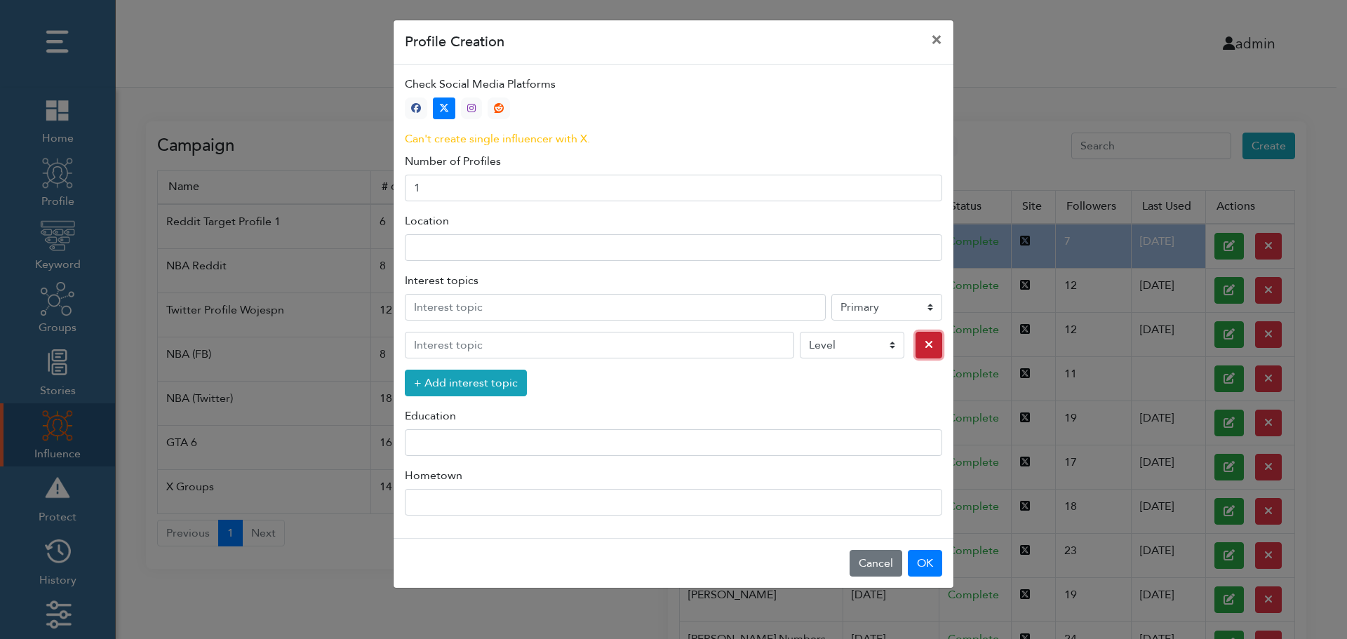
click at [925, 347] on icon "button" at bounding box center [929, 344] width 8 height 11
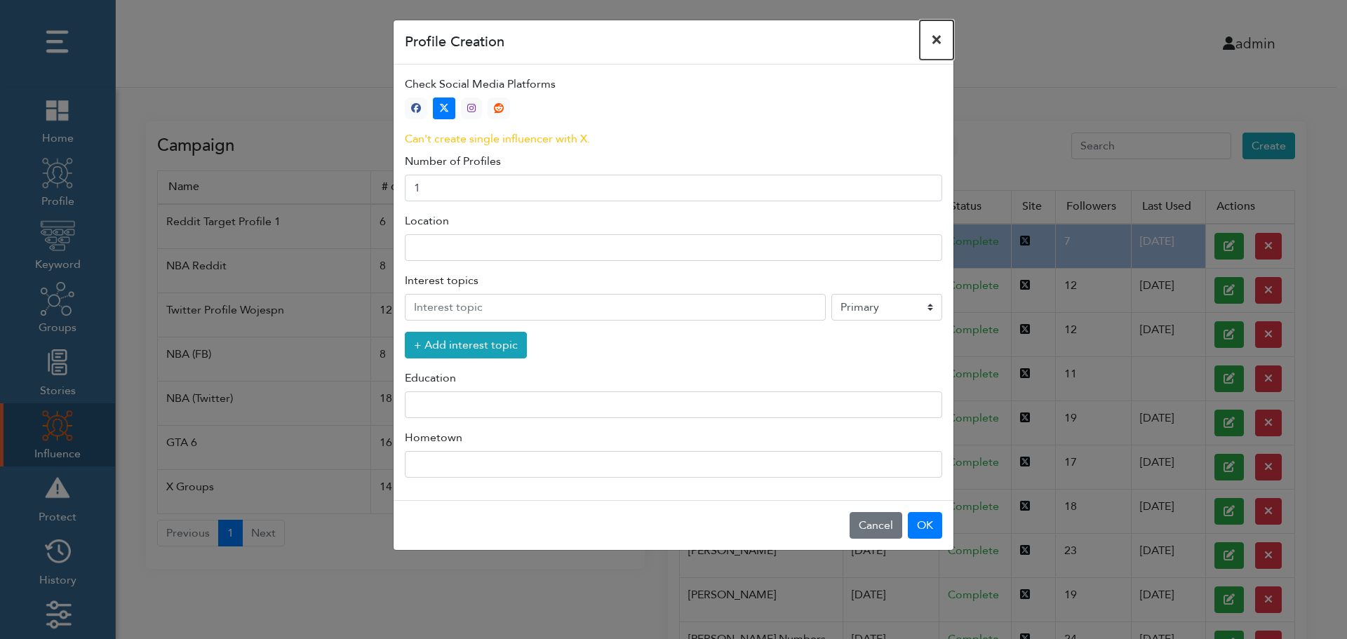
click at [938, 39] on button "×" at bounding box center [937, 39] width 34 height 39
select select "primary"
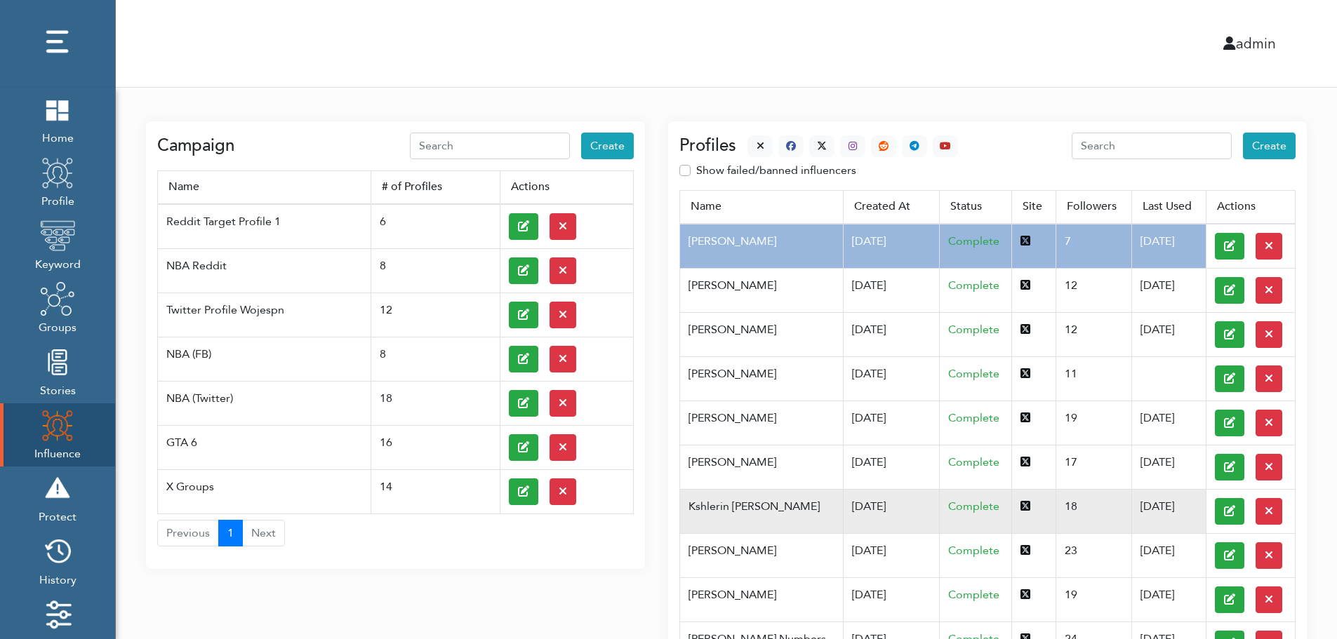
click at [751, 505] on td "Kshlerin Harland" at bounding box center [761, 511] width 163 height 44
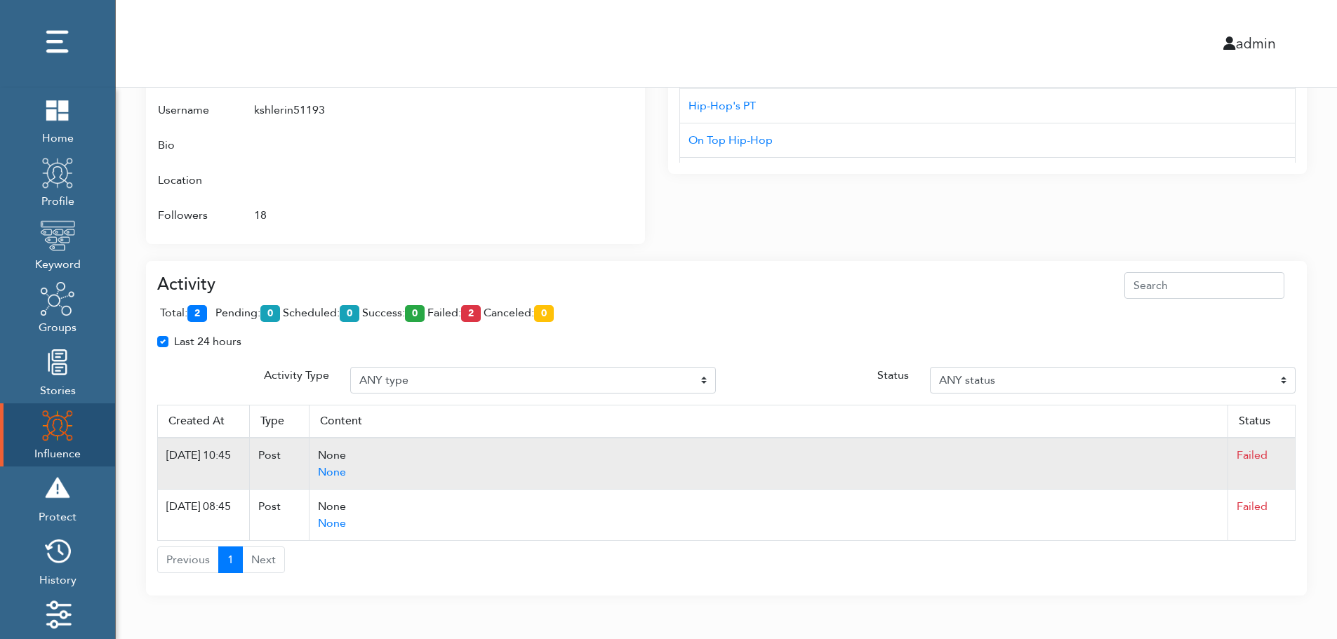
scroll to position [834, 0]
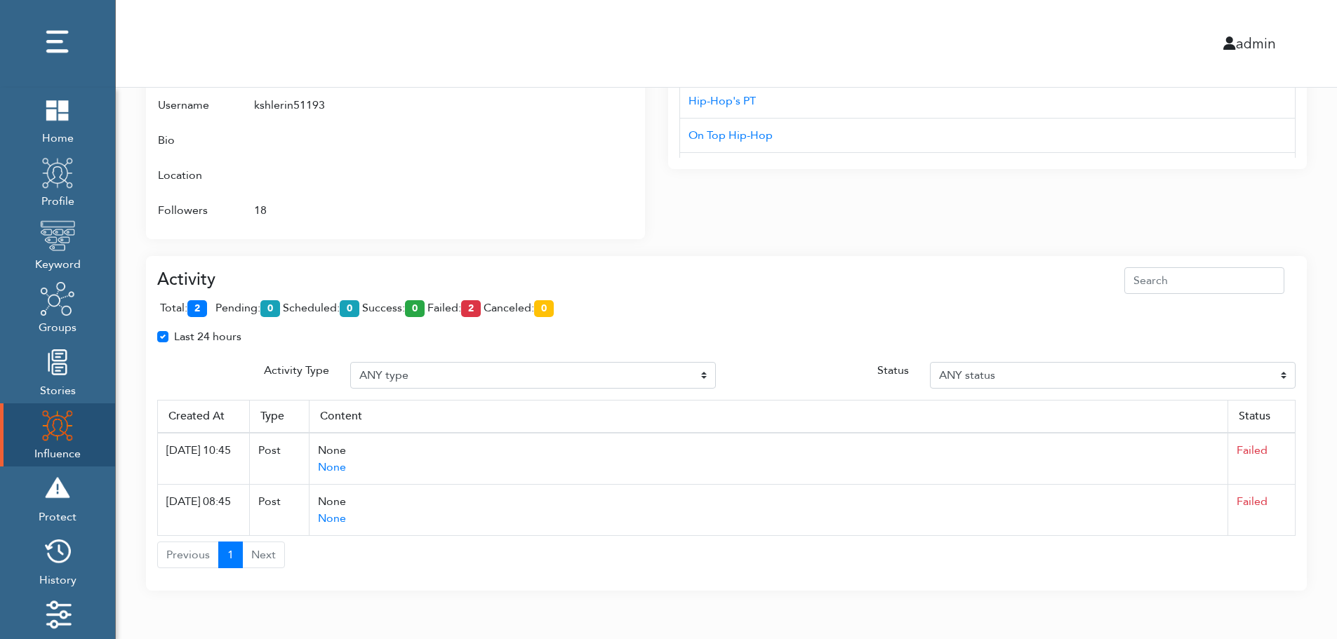
click at [426, 296] on div "total: 2 pending: 0 scheduled: 0 success: 0 failed: 2 canceled: 0" at bounding box center [726, 311] width 1138 height 34
click at [517, 8] on div "admin" at bounding box center [726, 43] width 1242 height 87
click at [211, 305] on span "total: 2" at bounding box center [186, 307] width 53 height 15
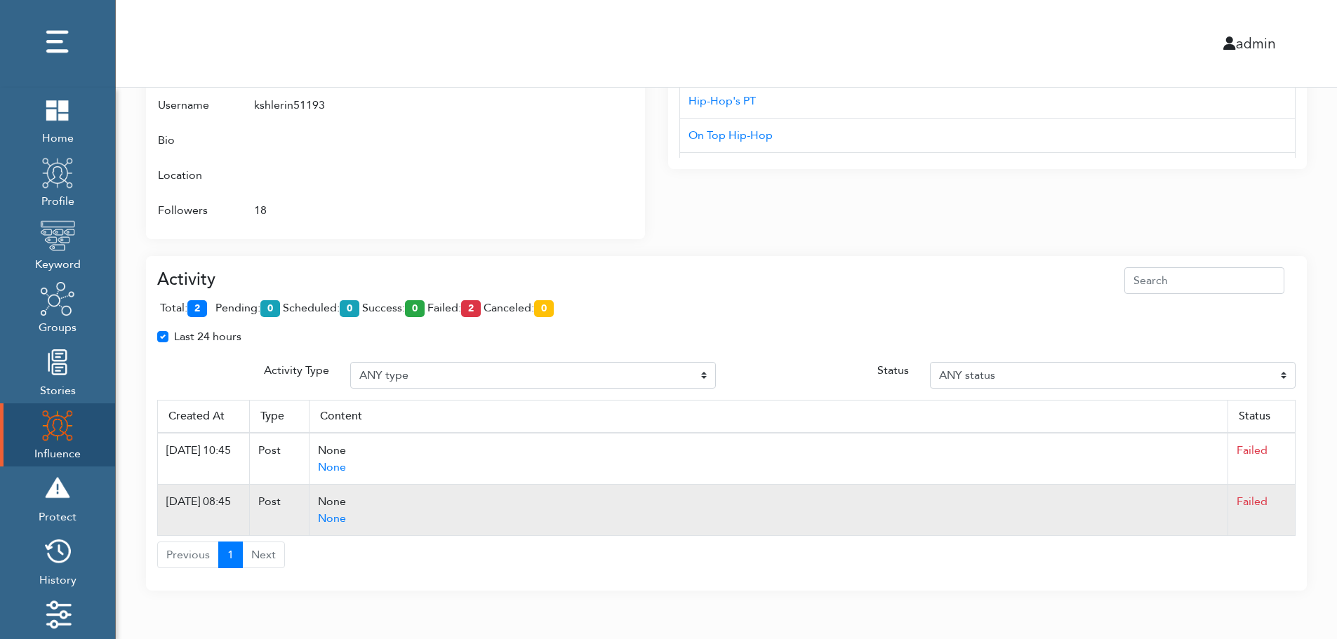
click at [1291, 510] on td "Failed" at bounding box center [1261, 510] width 67 height 51
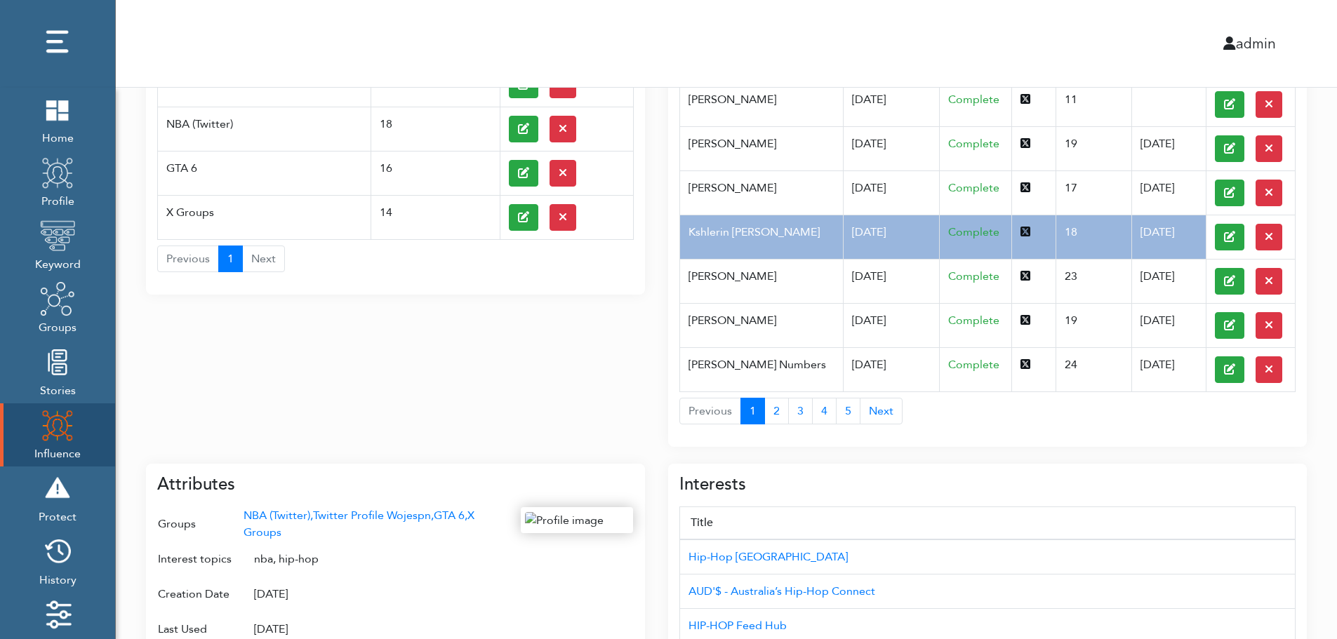
scroll to position [0, 0]
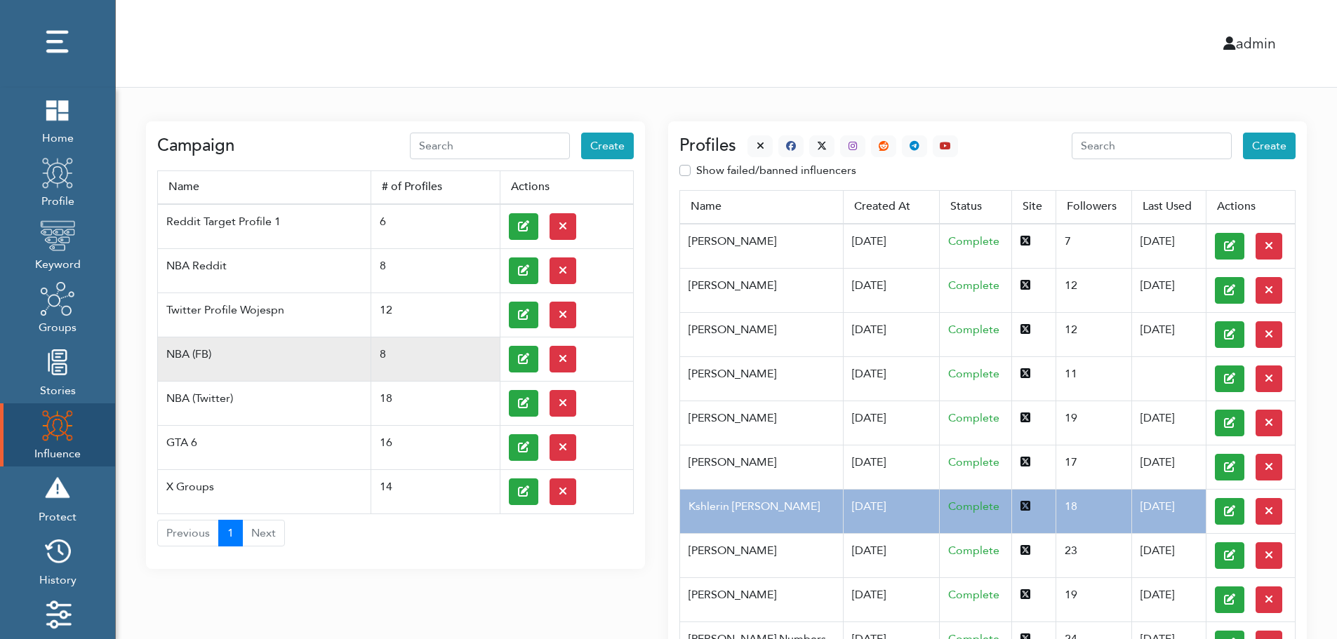
click at [505, 357] on td at bounding box center [566, 359] width 133 height 44
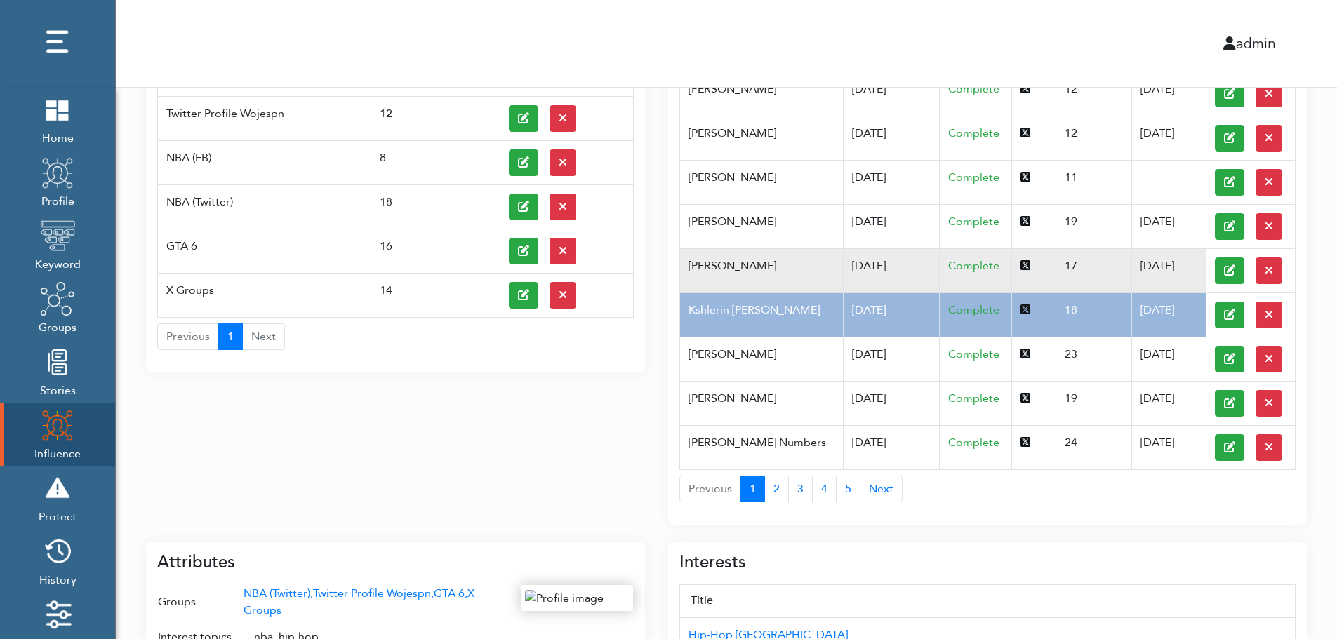
scroll to position [225, 0]
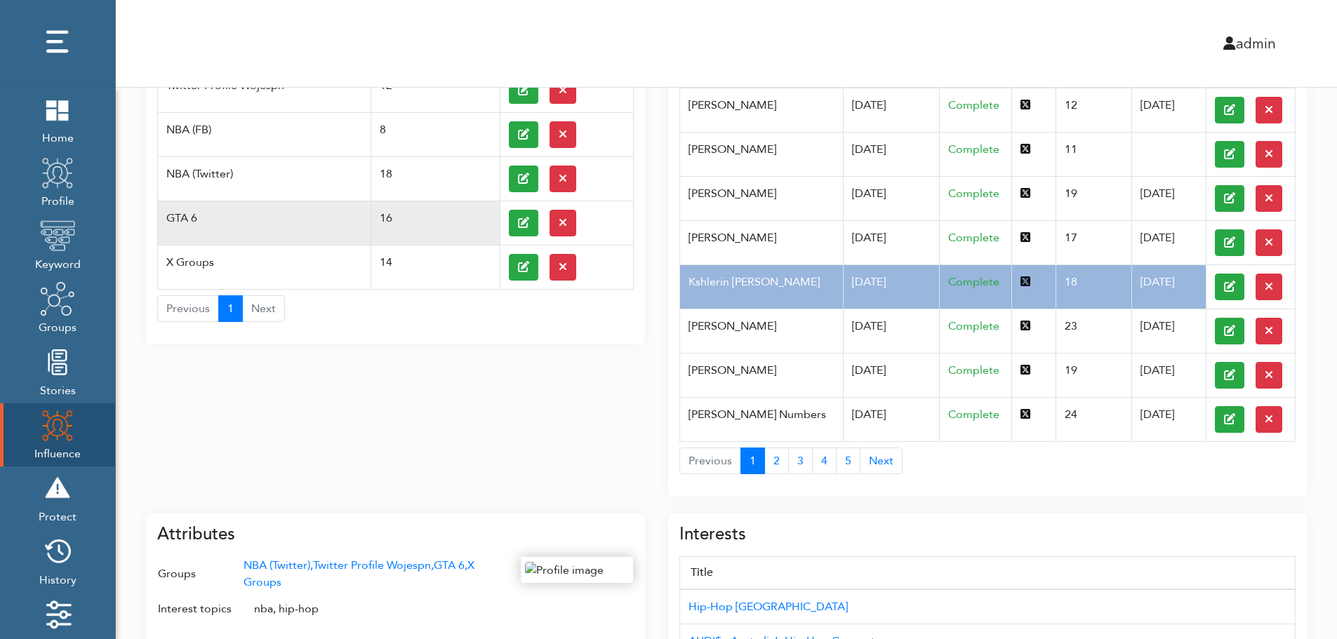
click at [208, 210] on td "GTA 6" at bounding box center [264, 223] width 213 height 44
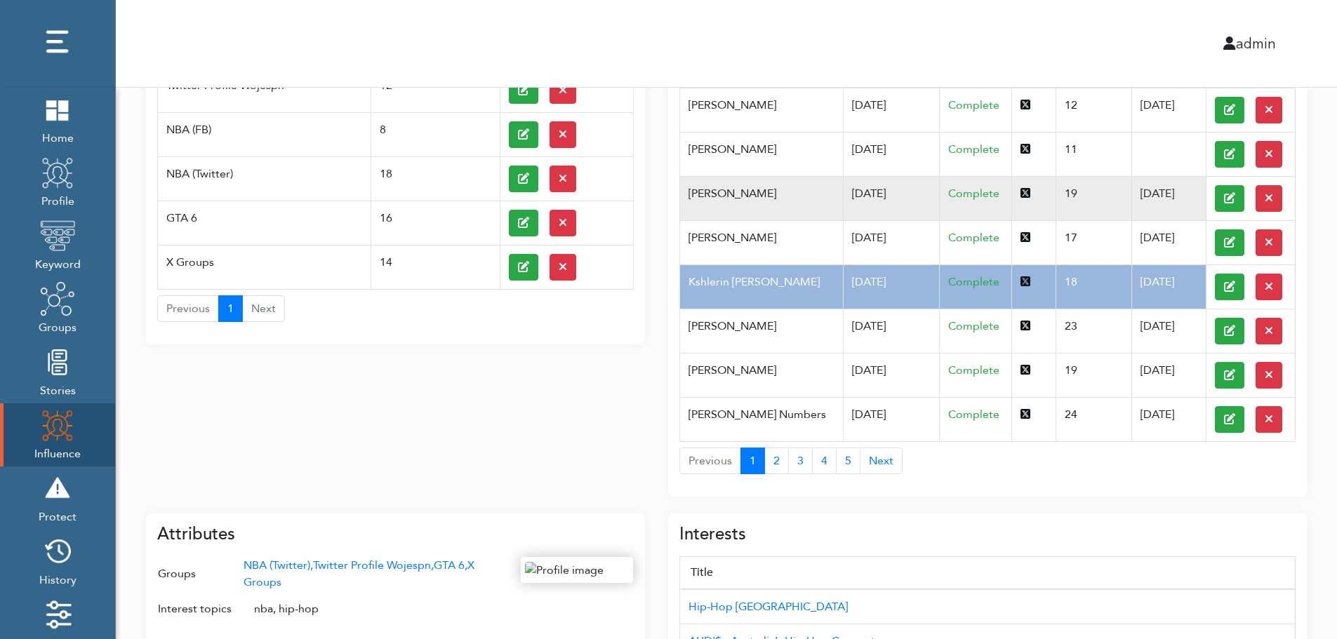
click at [811, 209] on td "Pfannerstill Norene" at bounding box center [761, 198] width 163 height 44
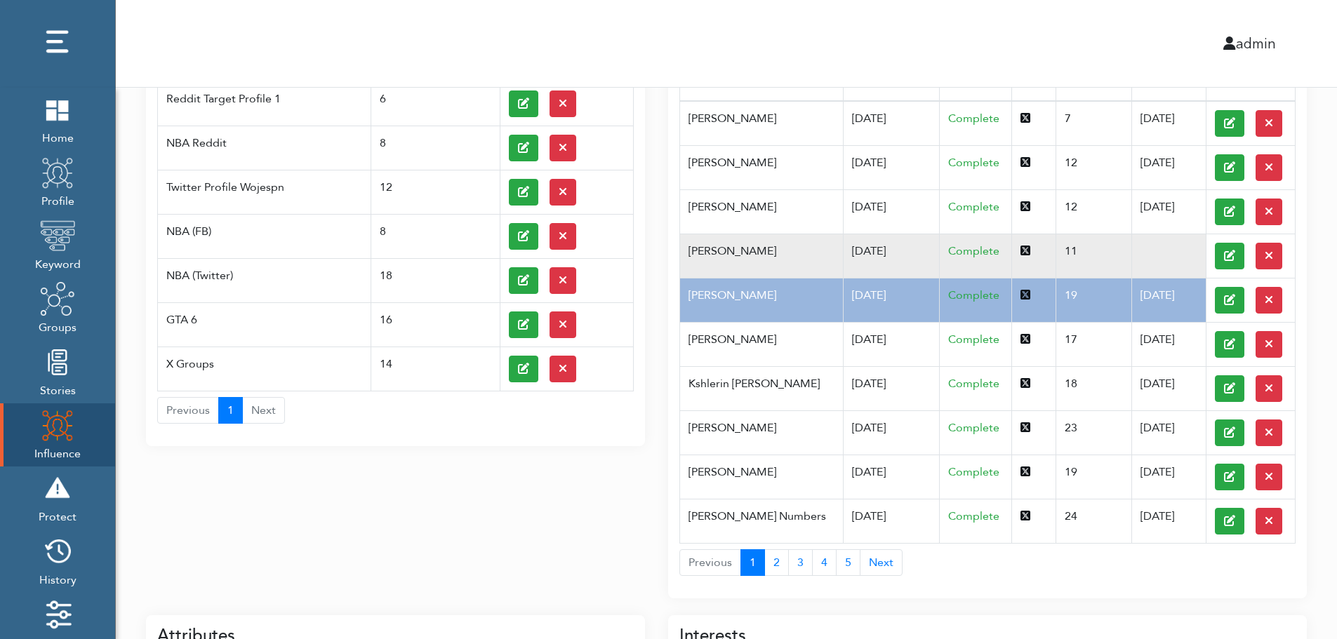
scroll to position [0, 0]
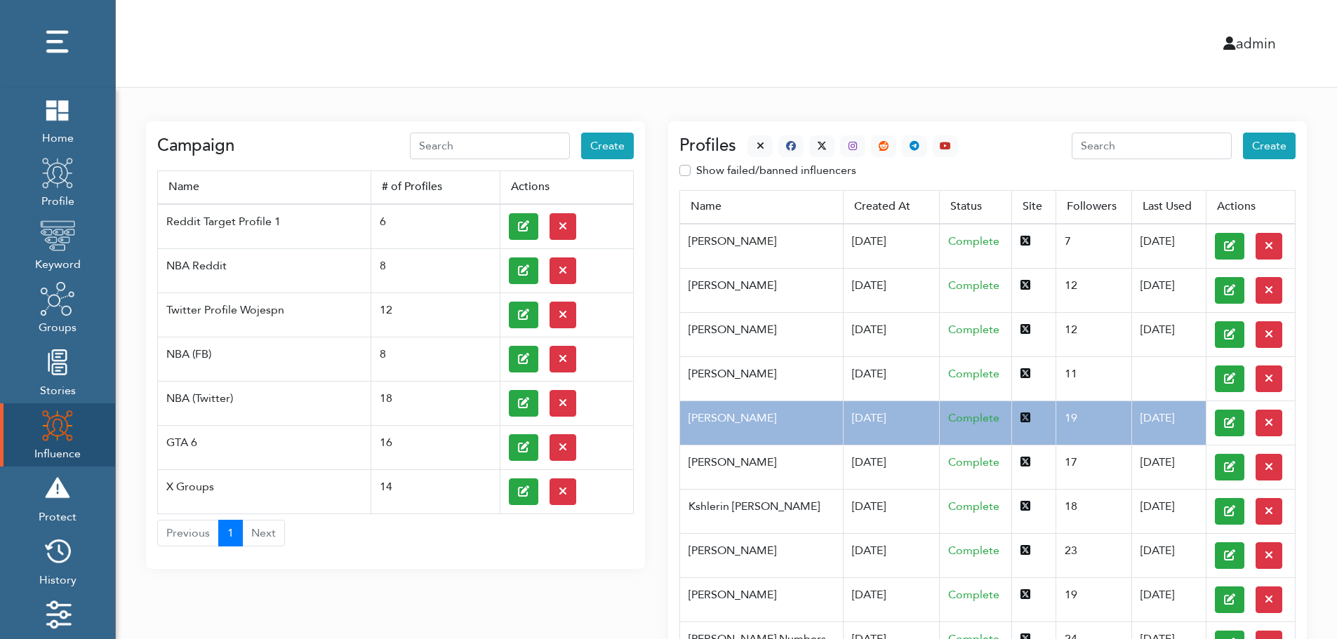
click at [743, 141] on div at bounding box center [847, 146] width 222 height 22
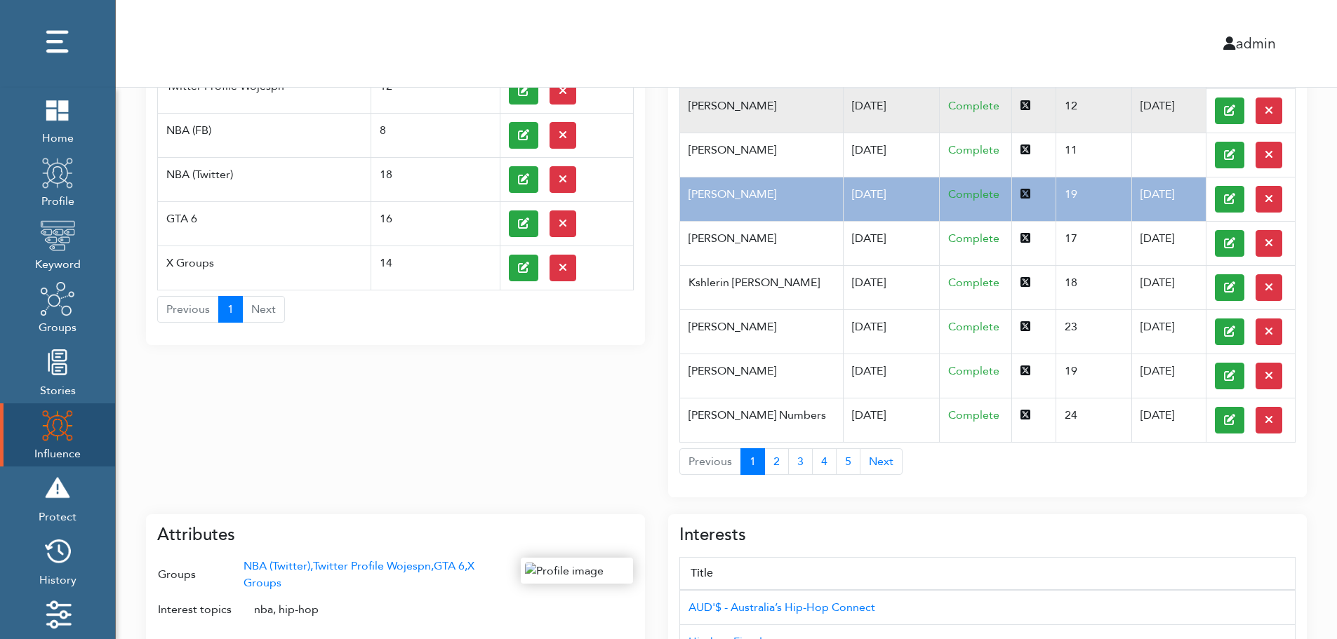
scroll to position [559, 0]
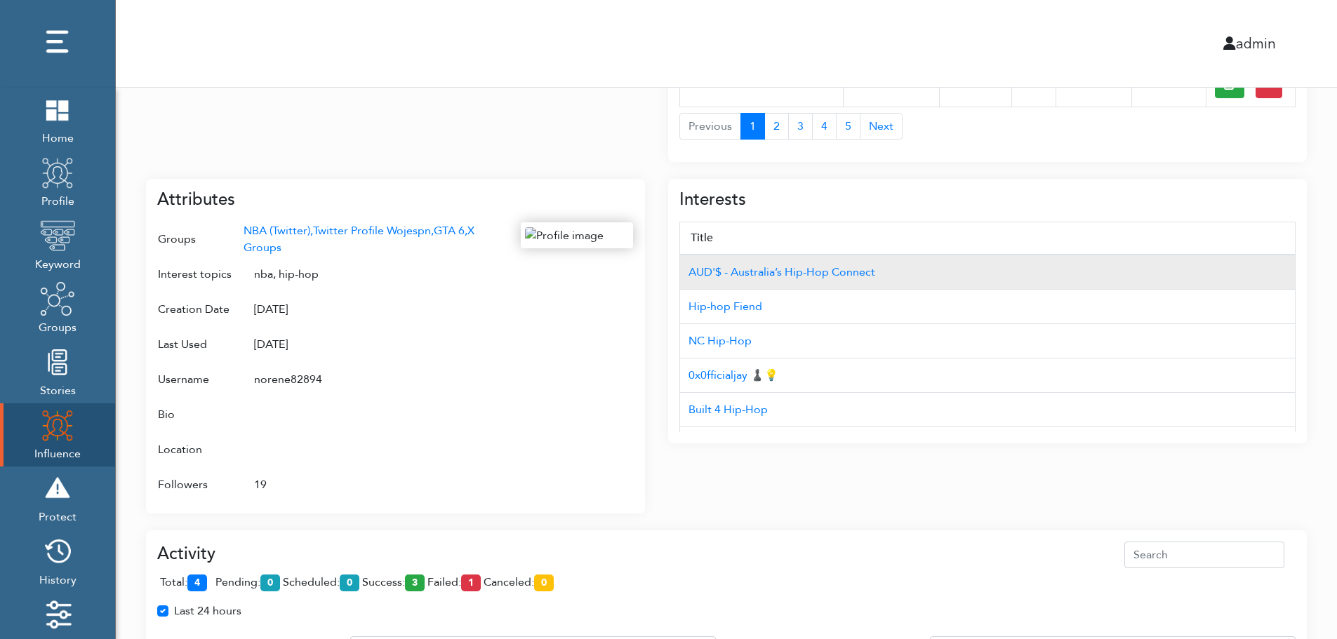
click at [1219, 257] on td "AUD'$ - Australia’s Hip-Hop Connect" at bounding box center [987, 272] width 615 height 35
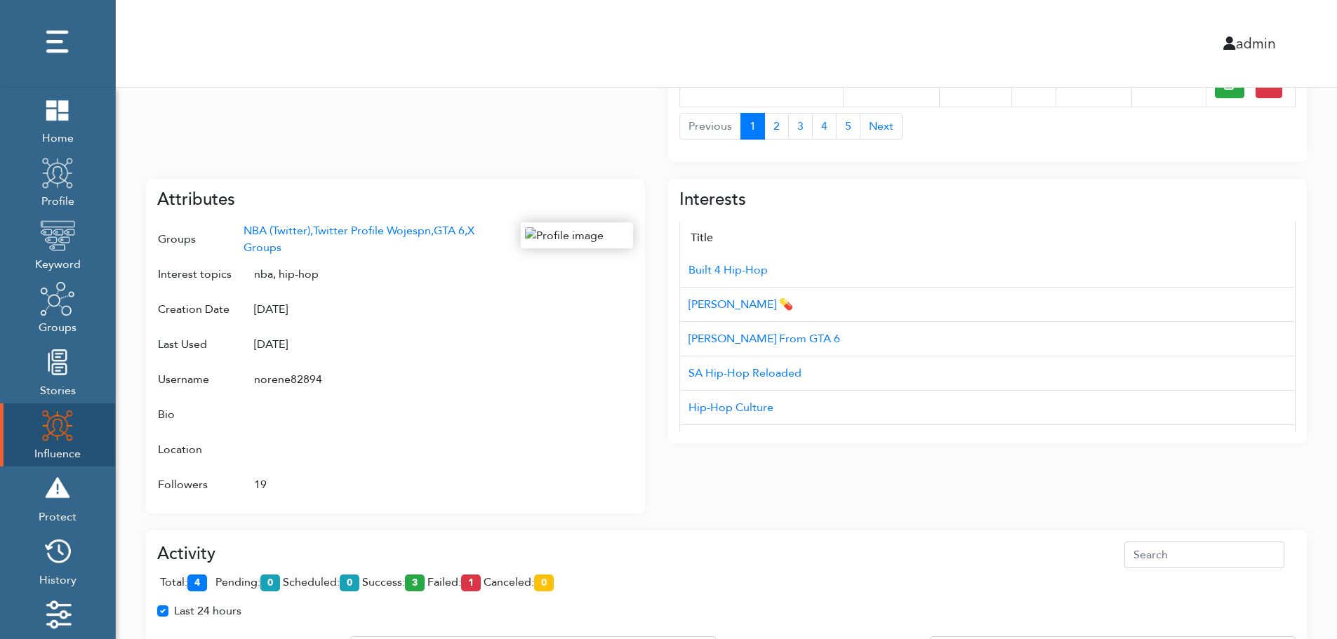
scroll to position [140, 0]
click at [1330, 374] on div "Campaign Create Name # of Profiles Actions Reddit Target Profile 1 6 NBA Reddit…" at bounding box center [726, 233] width 1221 height 1411
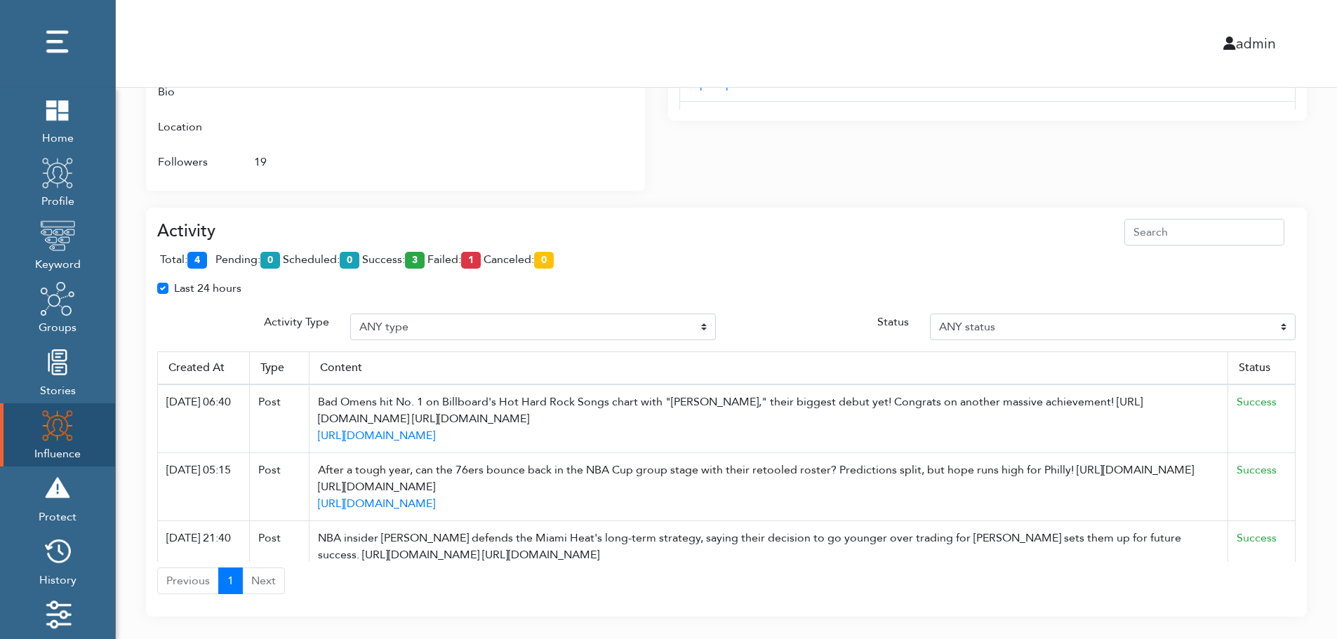
scroll to position [896, 0]
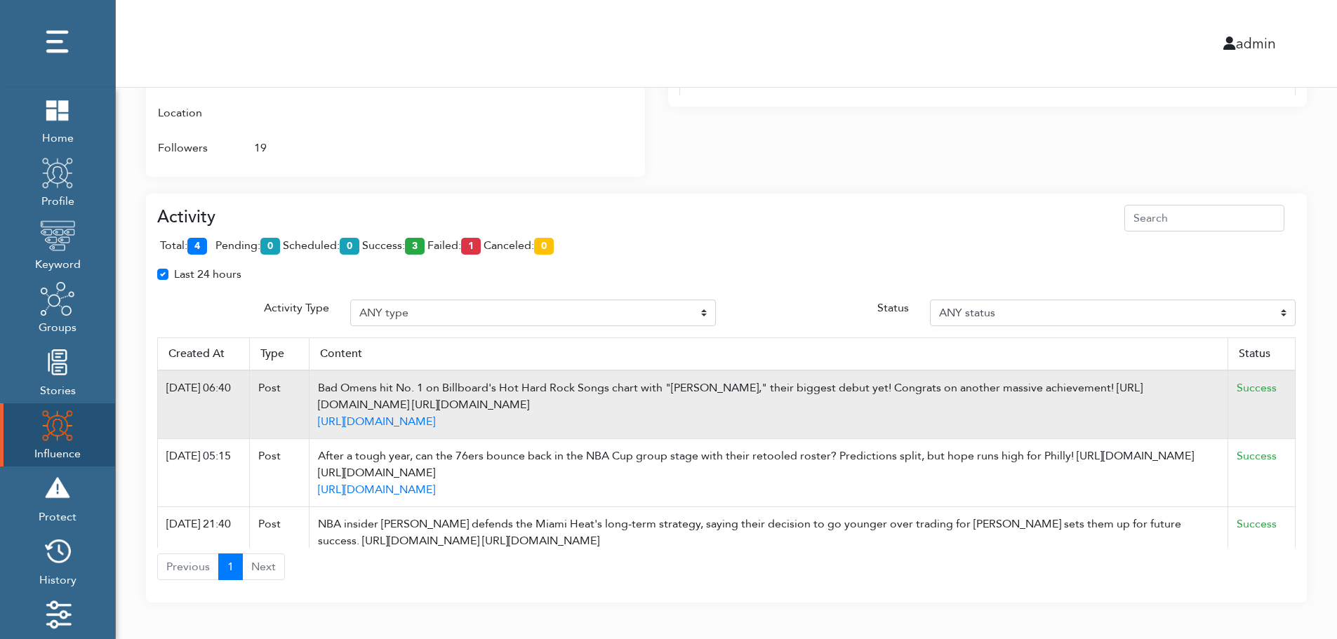
click at [1284, 373] on td "Success" at bounding box center [1261, 405] width 67 height 69
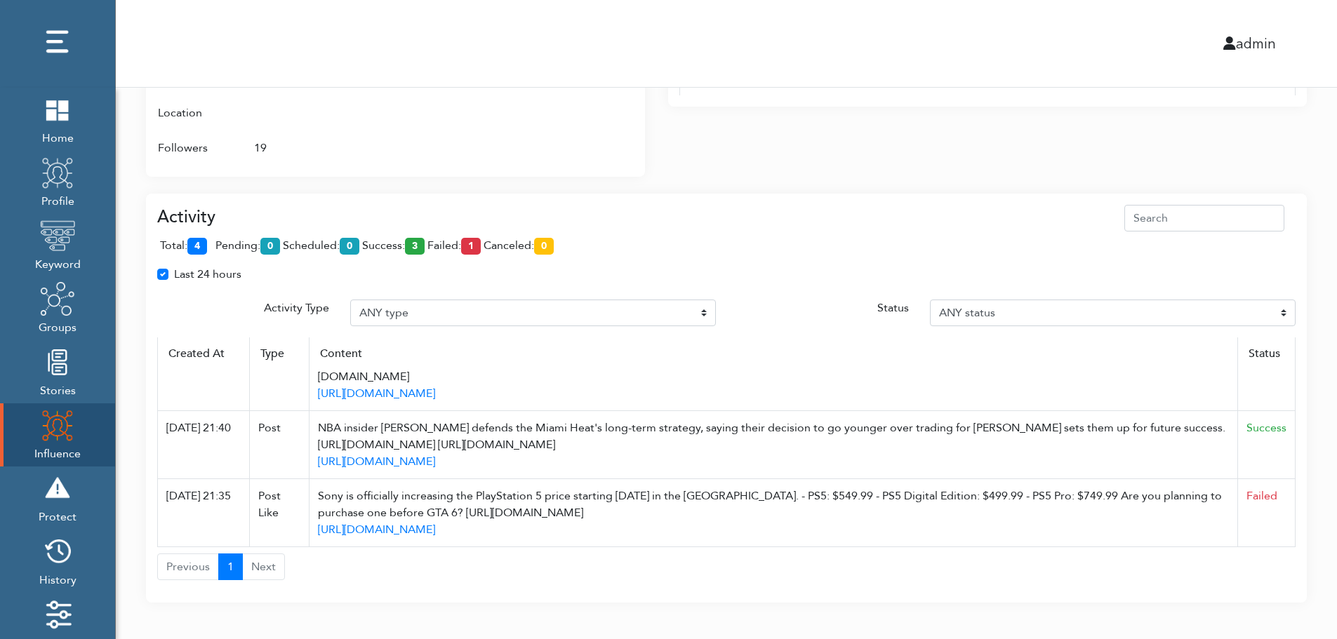
scroll to position [908, 0]
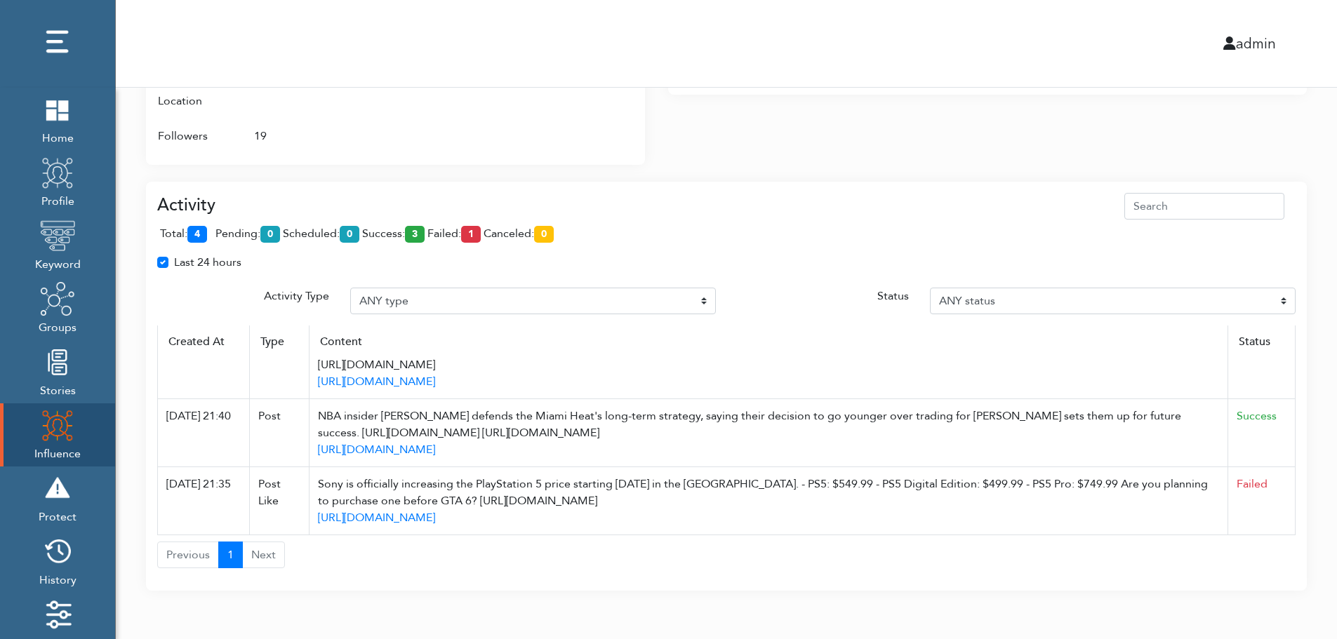
click at [1229, 242] on div "total: 4 pending: 0 scheduled: 0 success: 3 failed: 1 canceled: 0" at bounding box center [726, 237] width 1138 height 34
click at [572, 145] on div at bounding box center [577, 13] width 112 height 279
click at [928, 169] on div "Activity total: 4 pending: 0 scheduled: 0 success: 3 failed: 1 canceled: 0 Last…" at bounding box center [726, 378] width 1161 height 426
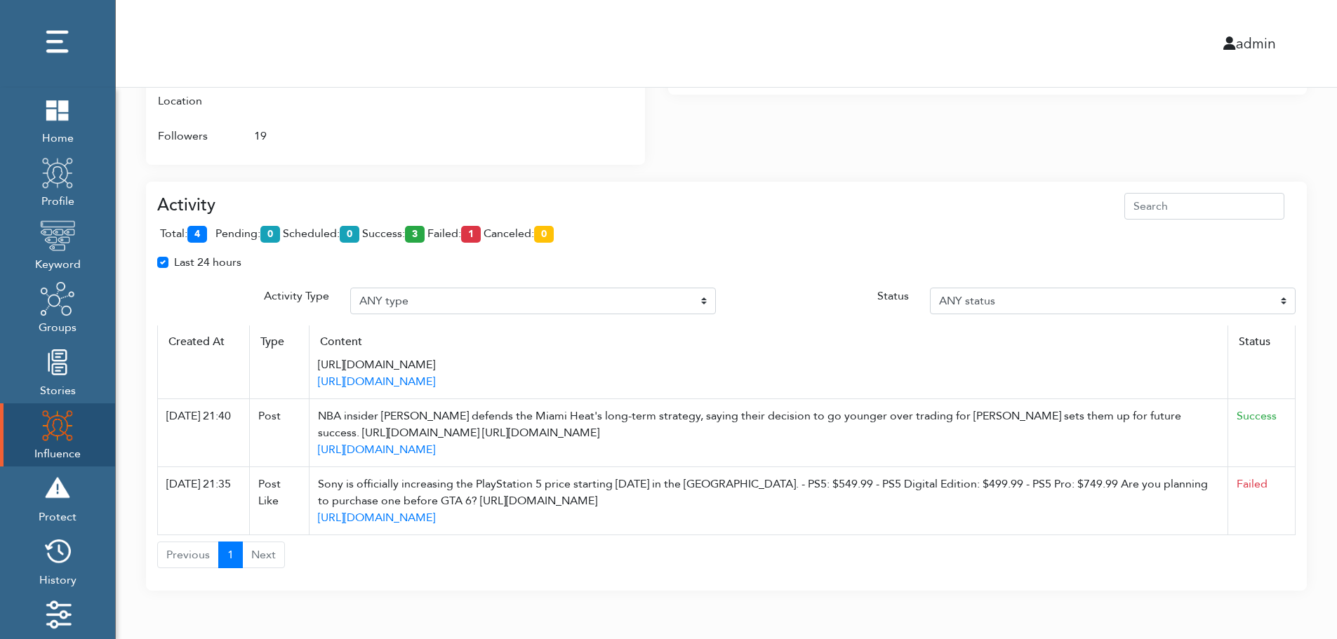
click at [928, 169] on div "Activity total: 4 pending: 0 scheduled: 0 success: 3 failed: 1 canceled: 0 Last…" at bounding box center [726, 378] width 1161 height 426
click at [924, 223] on div "total: 4 pending: 0 scheduled: 0 success: 3 failed: 1 canceled: 0" at bounding box center [726, 237] width 1138 height 34
click at [924, 222] on div "total: 4 pending: 0 scheduled: 0 success: 3 failed: 1 canceled: 0" at bounding box center [726, 237] width 1138 height 34
click at [468, 263] on div "Last 24 hours" at bounding box center [726, 268] width 1159 height 28
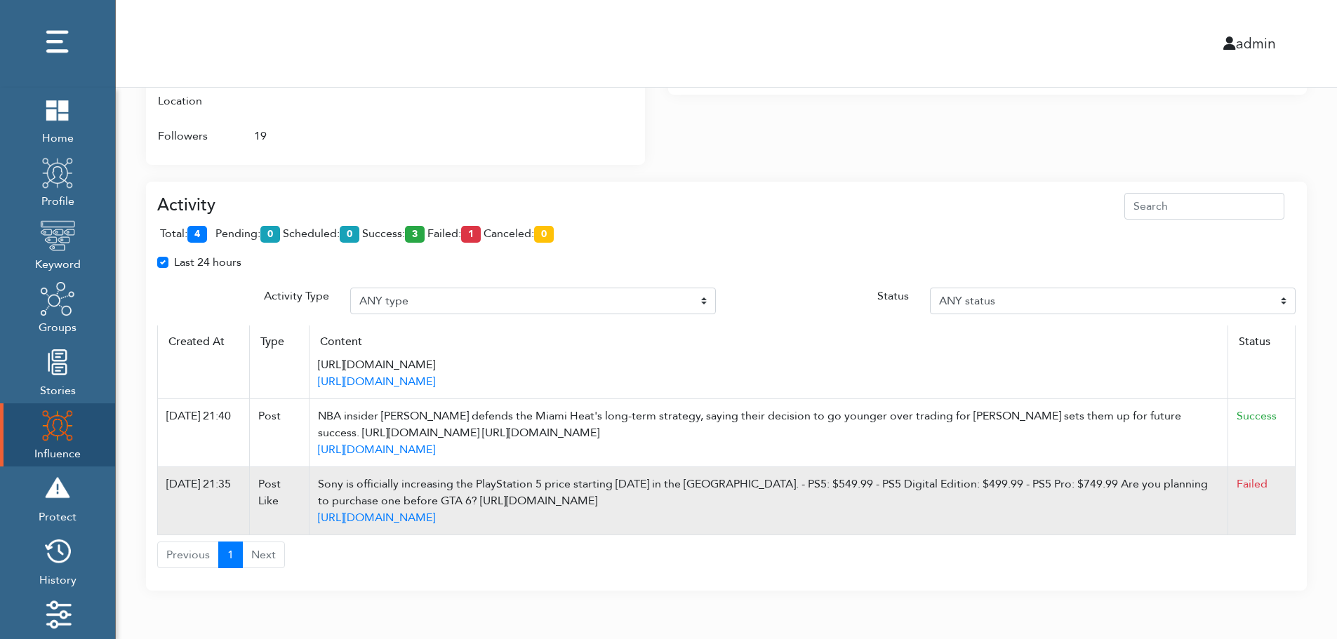
click at [1279, 513] on td "Failed" at bounding box center [1261, 501] width 67 height 68
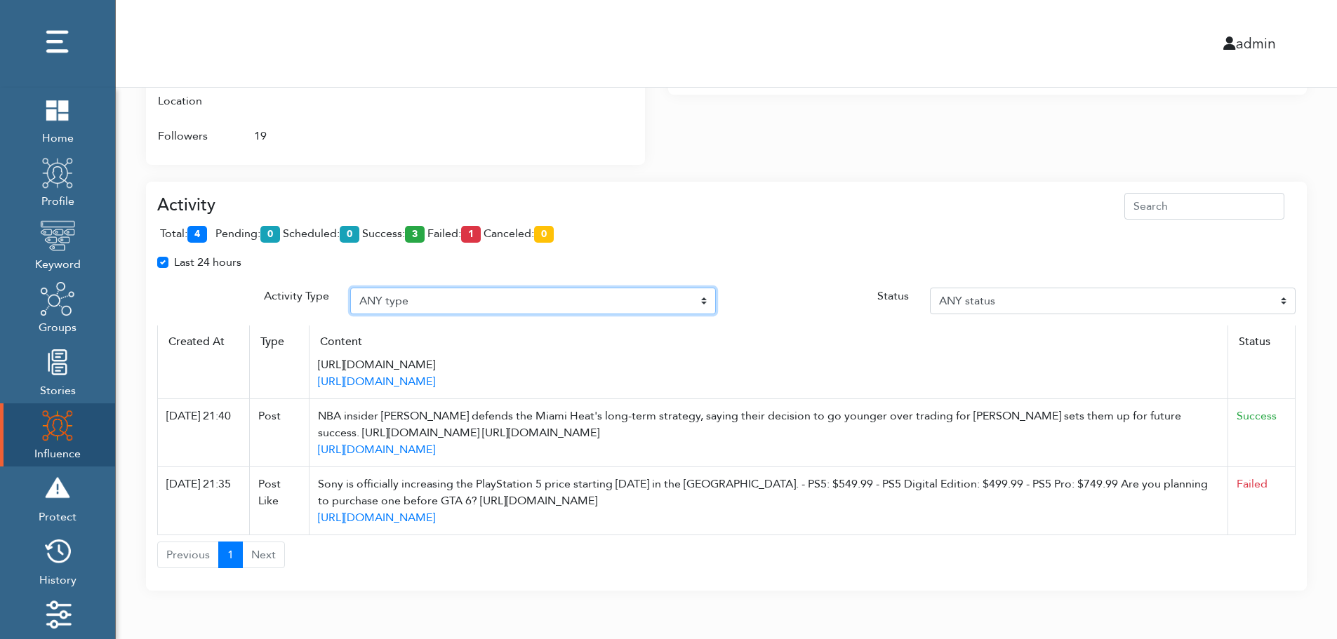
click at [653, 293] on select "ANY type Post Like Post Post comment Comment like Post Share Follow Unfollow Pa…" at bounding box center [533, 301] width 366 height 27
select select "Auto post reply"
click at [350, 288] on select "ANY type Post Like Post Post comment Comment like Post Share Follow Unfollow Pa…" at bounding box center [533, 301] width 366 height 27
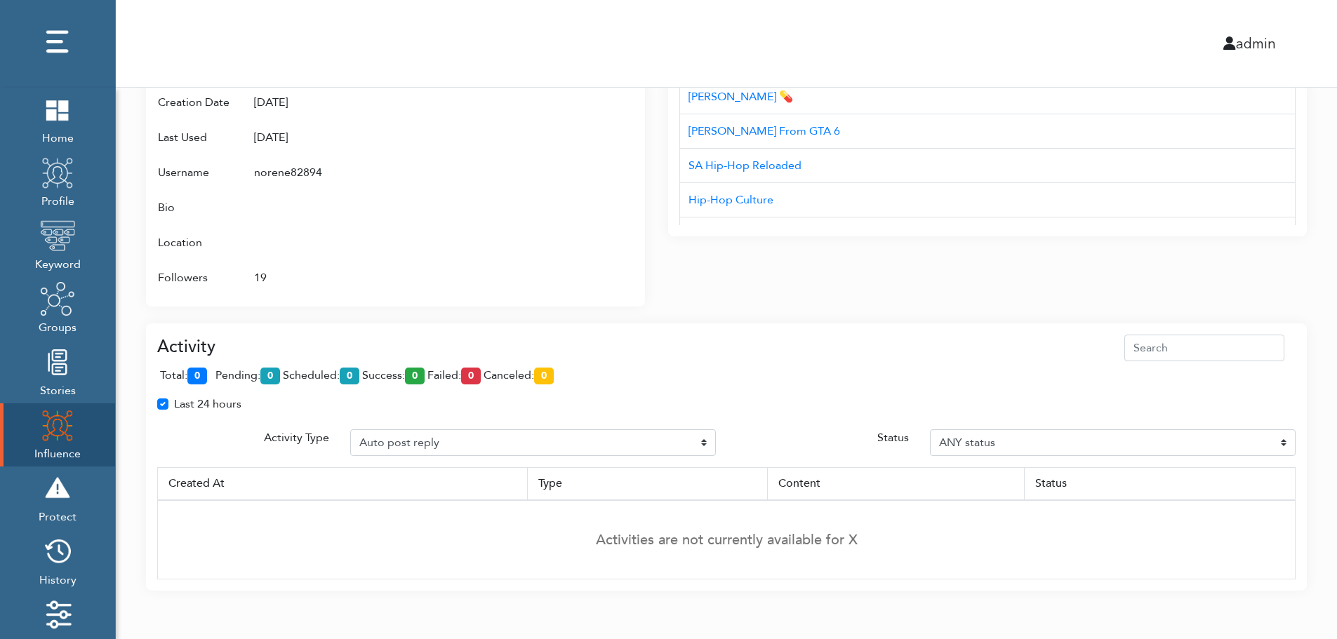
click at [1291, 503] on td "Activities are not currently available for X" at bounding box center [727, 539] width 1138 height 79
click at [1291, 507] on td "Activities are not currently available for X" at bounding box center [727, 539] width 1138 height 79
click at [693, 298] on div "Interests Title AUD'$ - Australia’s Hip-Hop Connect Hip-hop Fiend NC Hip-Hop 0x…" at bounding box center [987, 131] width 639 height 352
click at [707, 26] on div "admin" at bounding box center [726, 43] width 1242 height 87
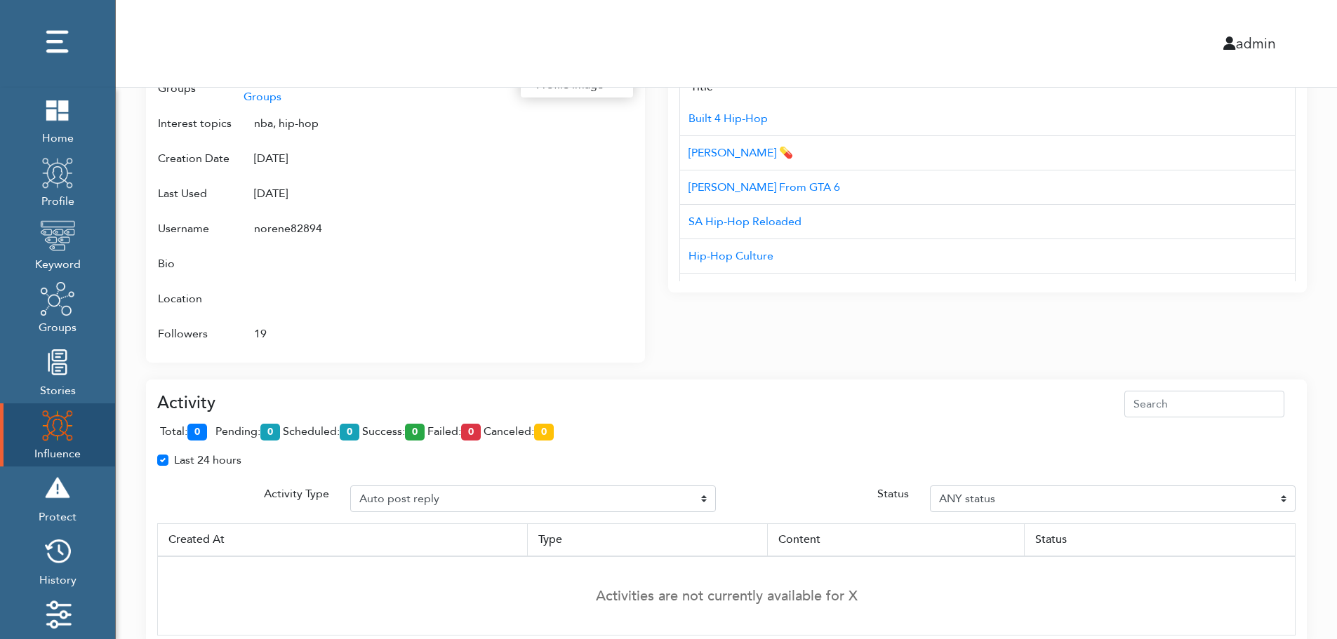
scroll to position [682, 0]
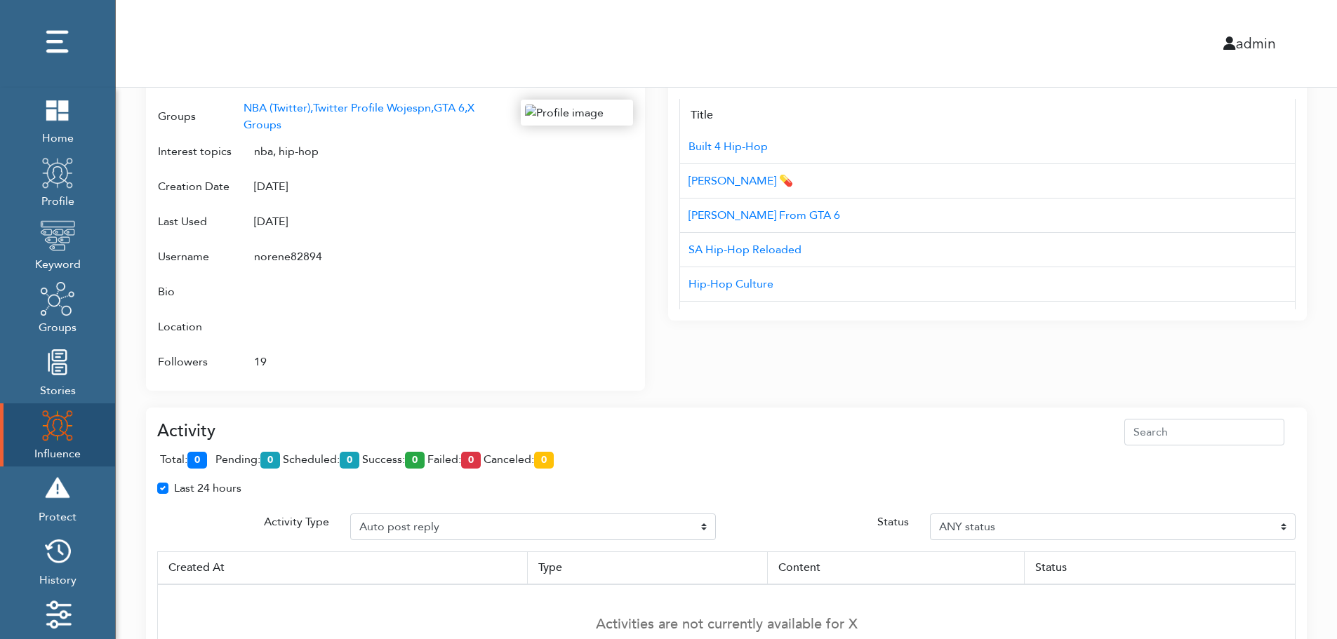
click at [1314, 317] on div "Campaign Create Name # of Profiles Actions Reddit Target Profile 1 6 NBA Reddit…" at bounding box center [726, 41] width 1221 height 1270
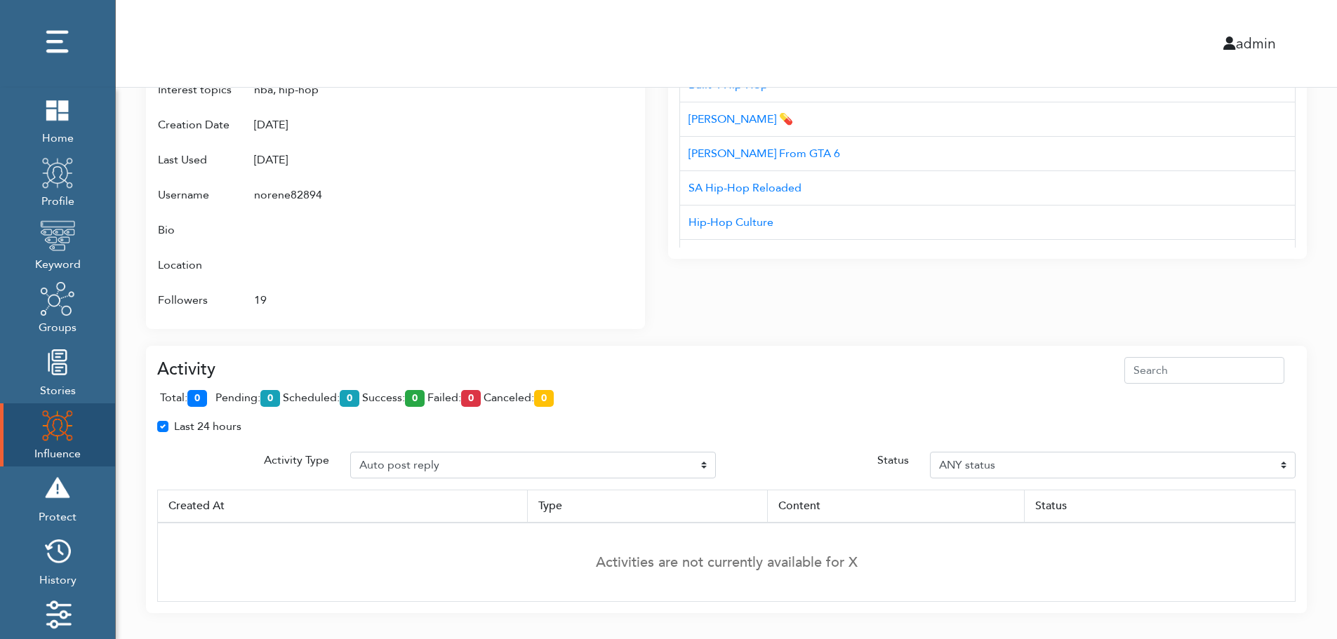
scroll to position [766, 0]
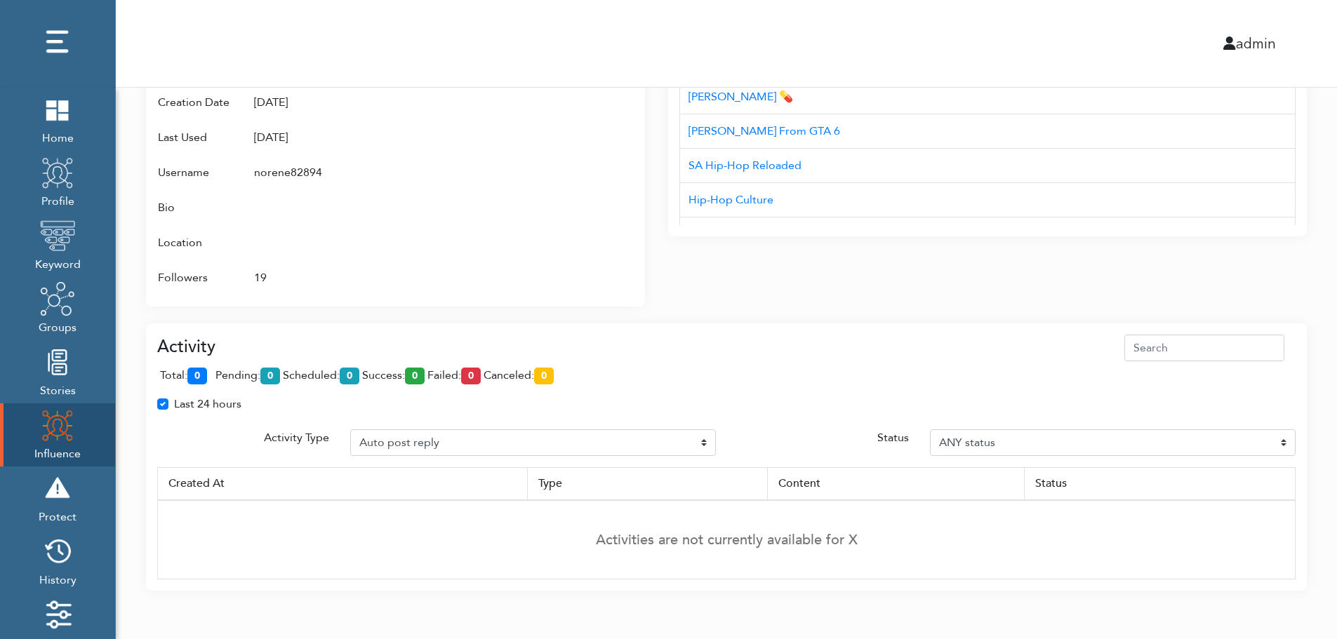
click at [1289, 419] on div "Last 24 hours" at bounding box center [726, 410] width 1159 height 28
drag, startPoint x: 488, startPoint y: 435, endPoint x: 1308, endPoint y: 307, distance: 830.4
click at [480, 418] on div "Last 24 hours" at bounding box center [726, 410] width 1159 height 28
click at [803, 423] on div "Last 24 hours" at bounding box center [726, 410] width 1159 height 28
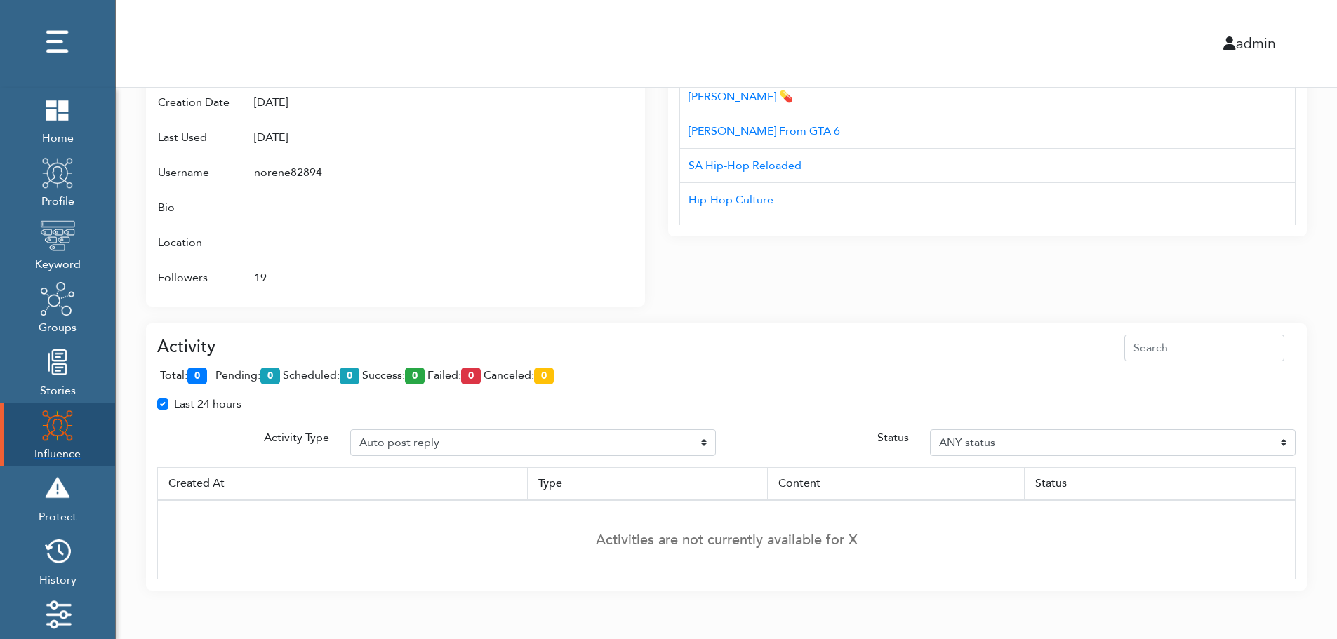
click at [46, 430] on img at bounding box center [57, 425] width 35 height 35
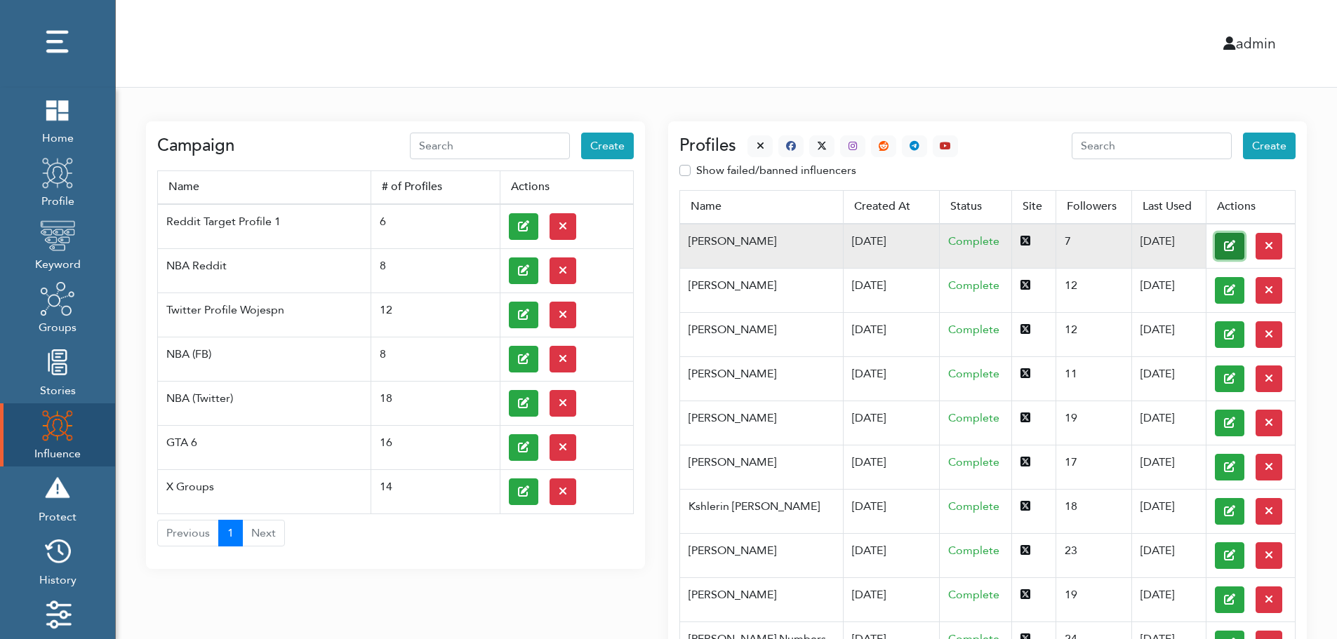
click at [1215, 245] on button at bounding box center [1229, 246] width 29 height 27
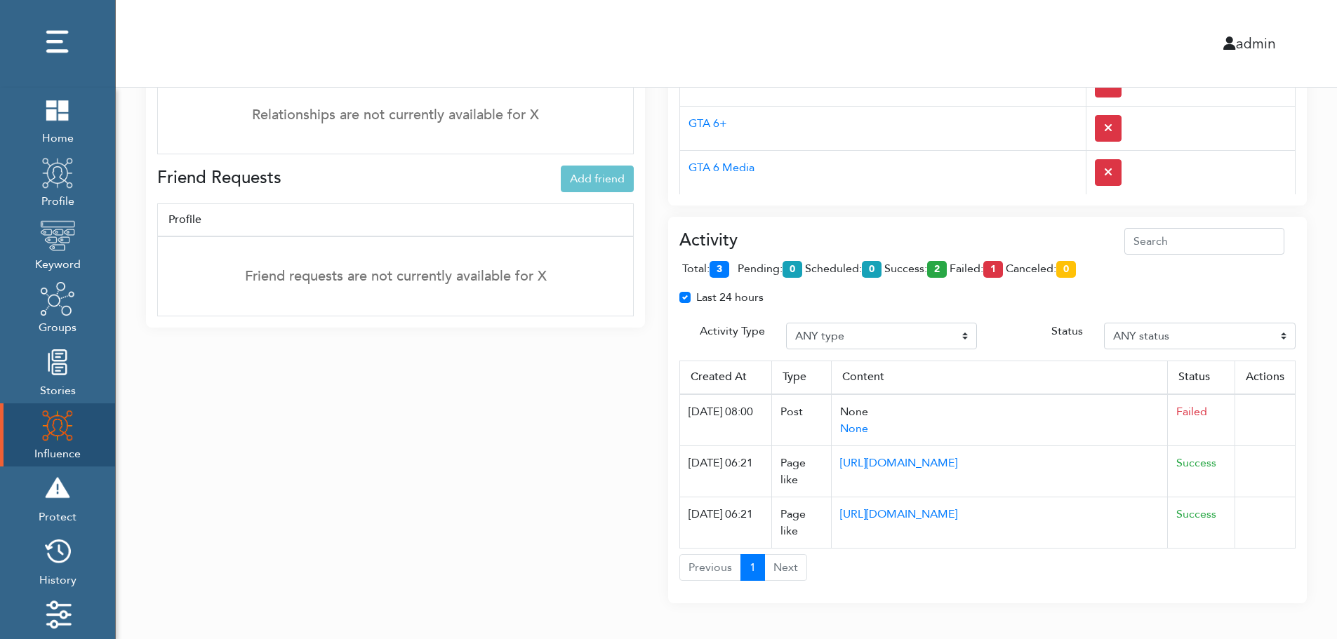
scroll to position [1024, 0]
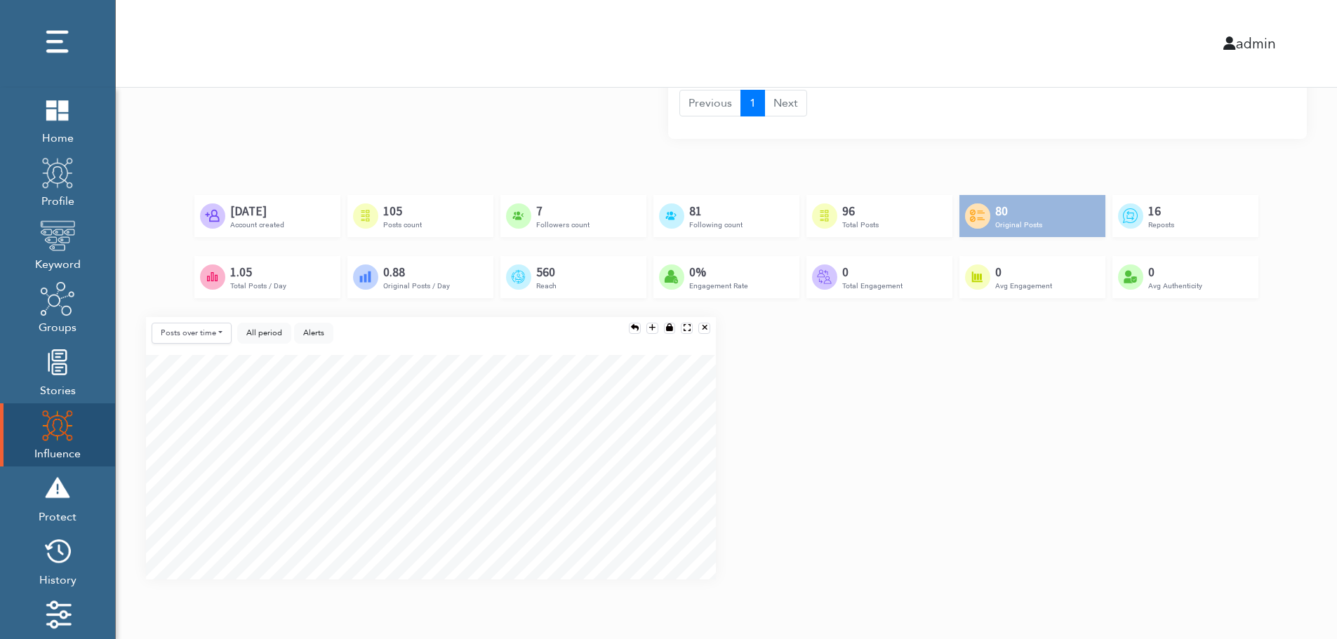
click at [1293, 456] on div "Posts over time Posts over time Posts by hour Reposts over time Reposts by hour…" at bounding box center [726, 454] width 1182 height 274
click at [1296, 508] on div "Posts over time Posts over time Posts by hour Reposts over time Reposts by hour…" at bounding box center [726, 454] width 1182 height 274
click at [1293, 517] on div "Posts over time Posts over time Posts by hour Reposts over time Reposts by hour…" at bounding box center [726, 454] width 1182 height 274
click at [1291, 414] on div "Posts over time Posts over time Posts by hour Reposts over time Reposts by hour…" at bounding box center [726, 454] width 1182 height 274
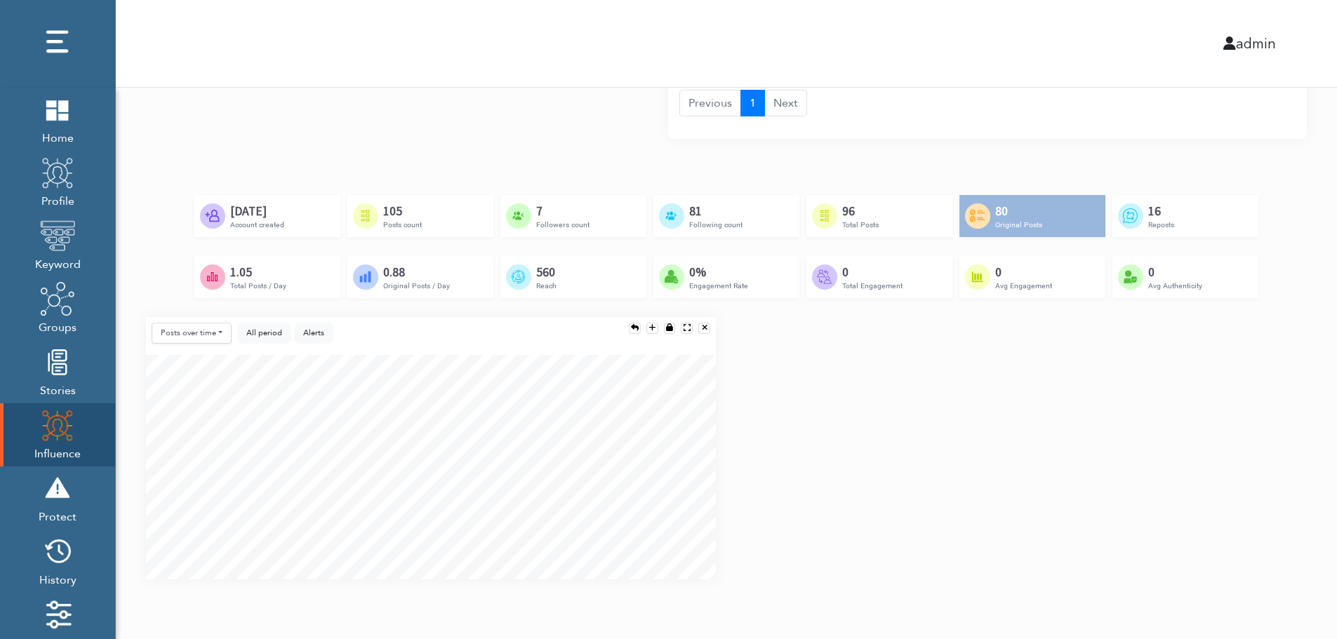
click at [1266, 302] on div "Created by [PERSON_NAME] from the Noun Project [DATE] Account created Created b…" at bounding box center [726, 256] width 1161 height 122
click at [1260, 393] on div "Posts over time Posts over time Posts by hour Reposts over time Reposts by hour…" at bounding box center [726, 454] width 1182 height 274
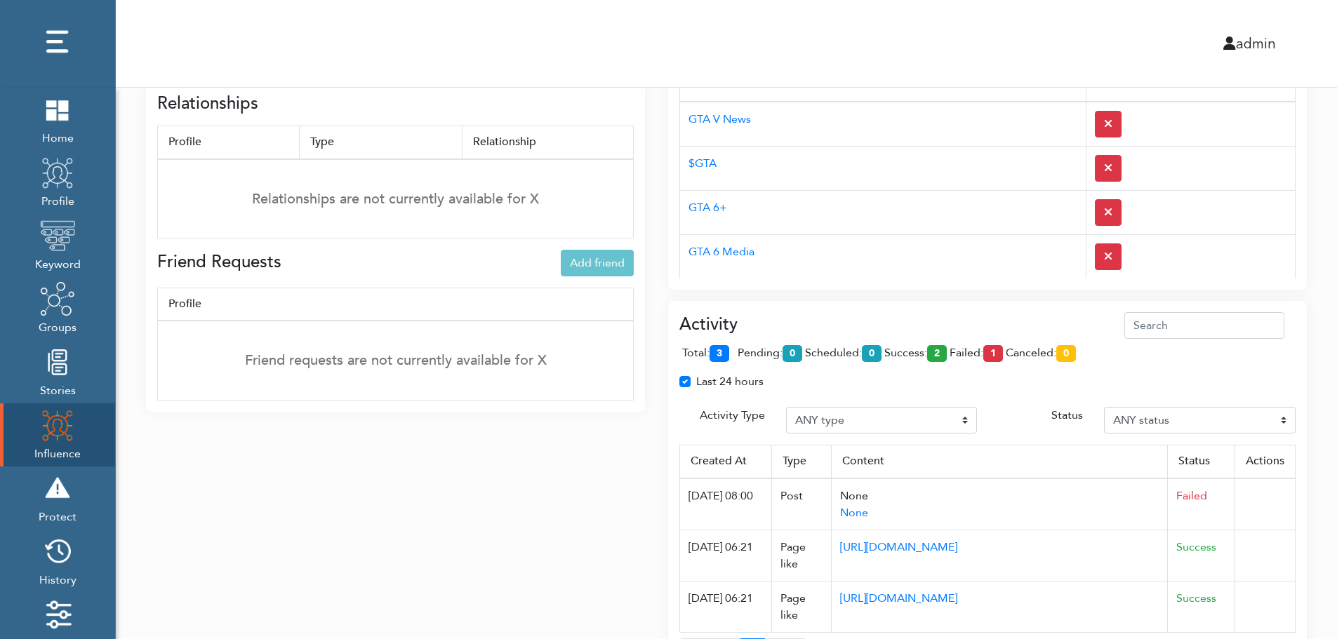
scroll to position [465, 0]
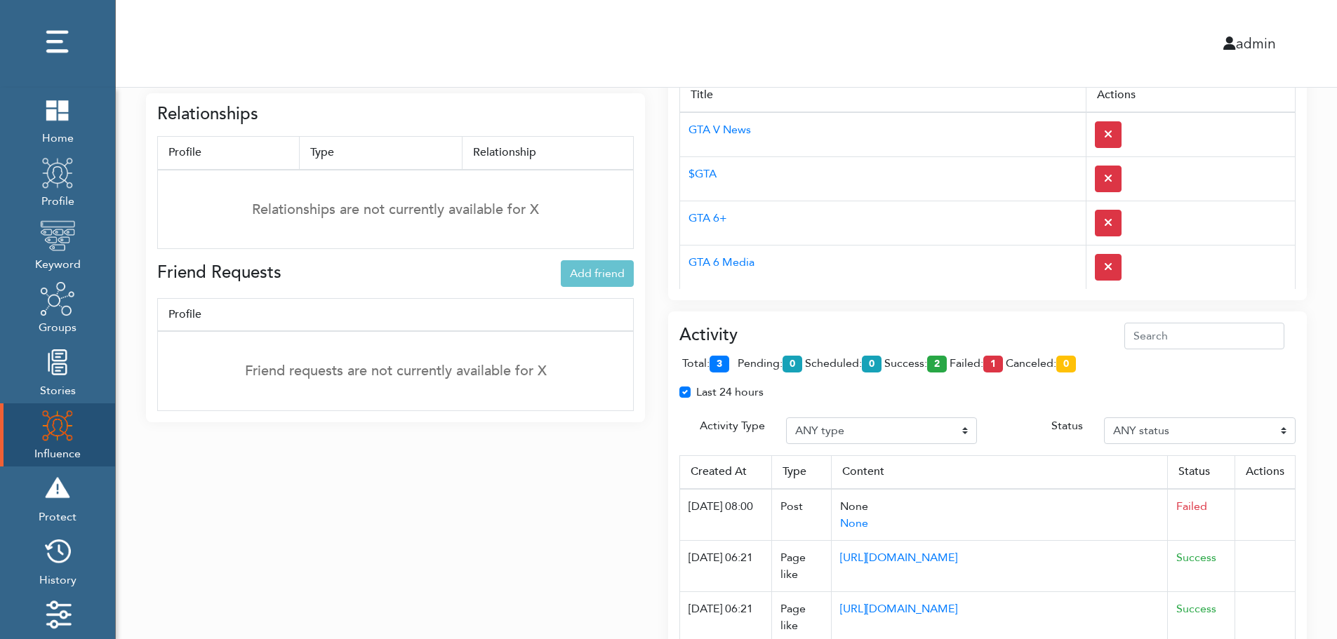
click at [914, 298] on div "Interests Add interest Title Actions GTA V News $GTA GTA 6+ GTA 6 Media GTA 6 J…" at bounding box center [987, 164] width 639 height 271
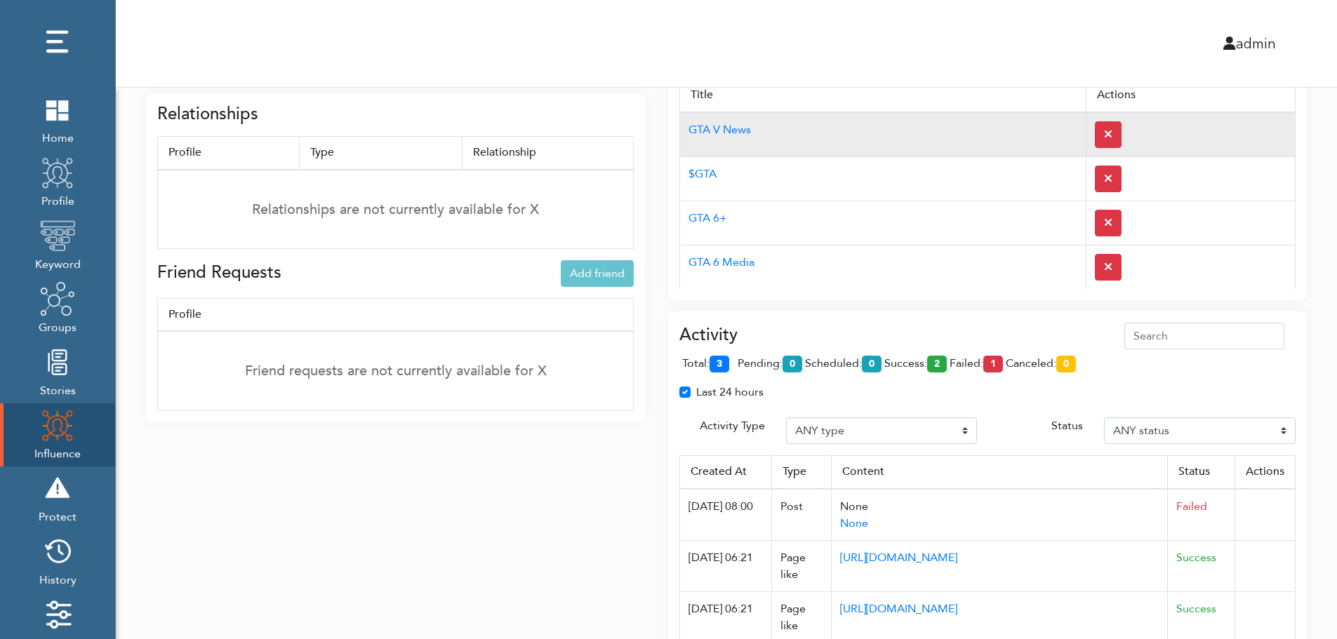
click at [891, 124] on td "GTA V News" at bounding box center [883, 134] width 406 height 45
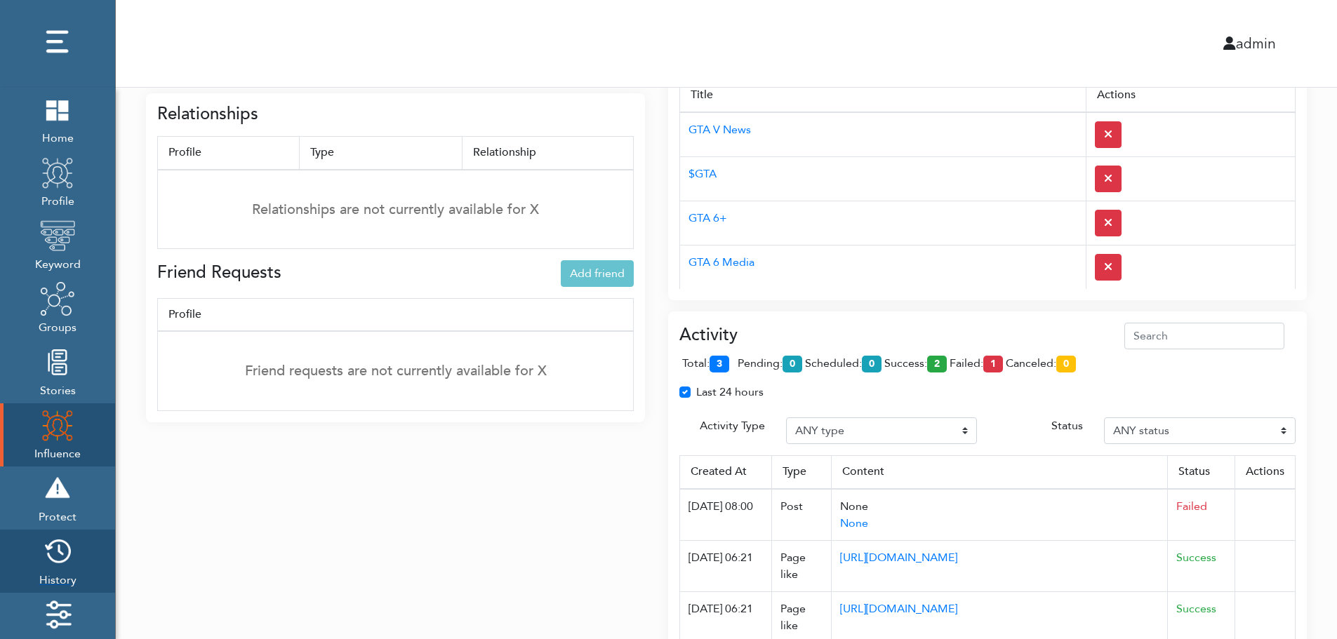
click at [63, 557] on img at bounding box center [57, 551] width 35 height 35
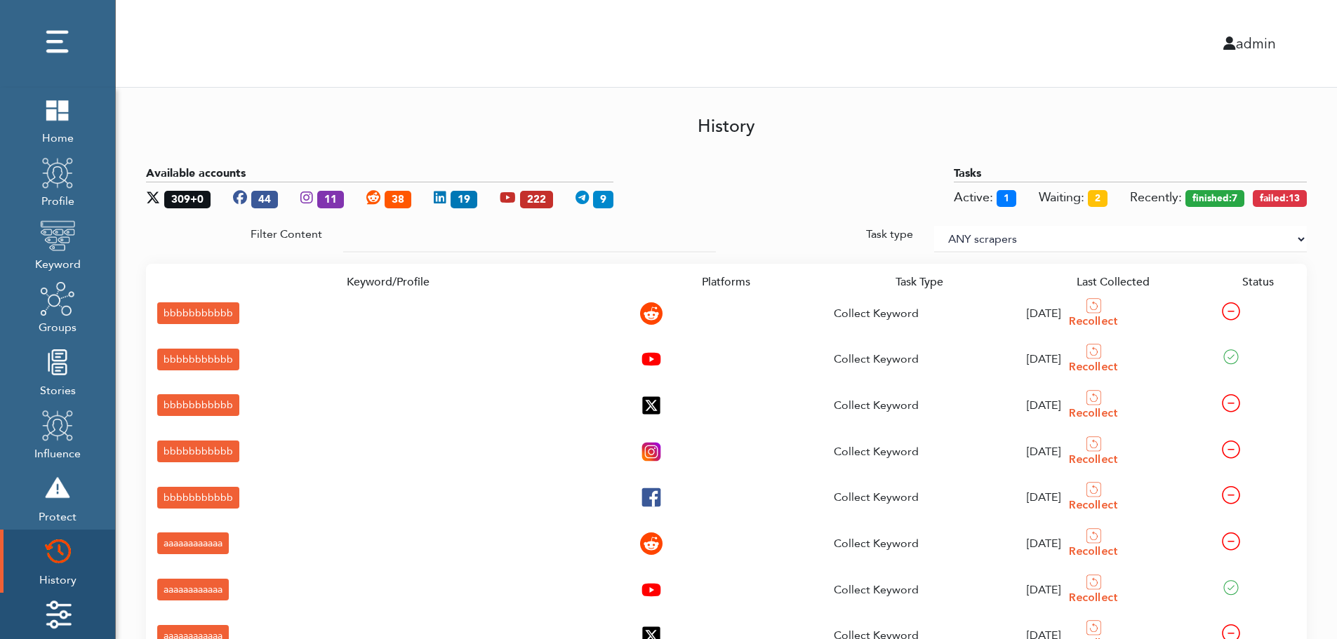
click at [64, 606] on img at bounding box center [57, 614] width 35 height 35
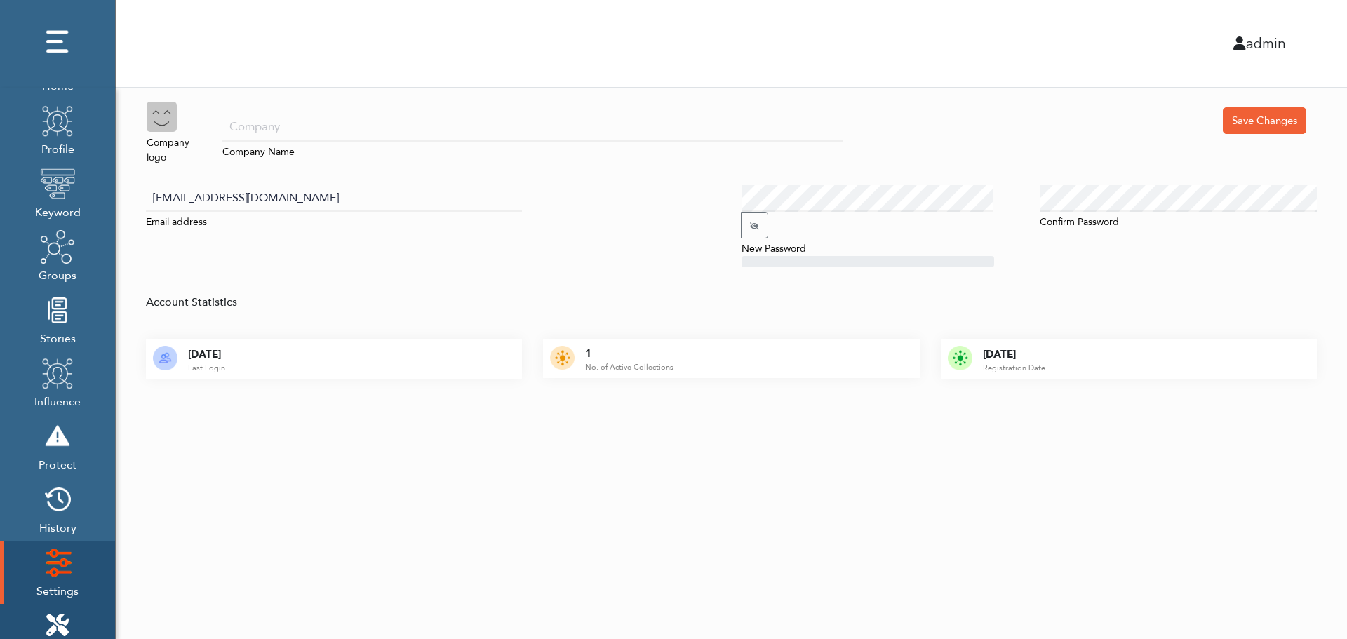
scroll to position [140, 0]
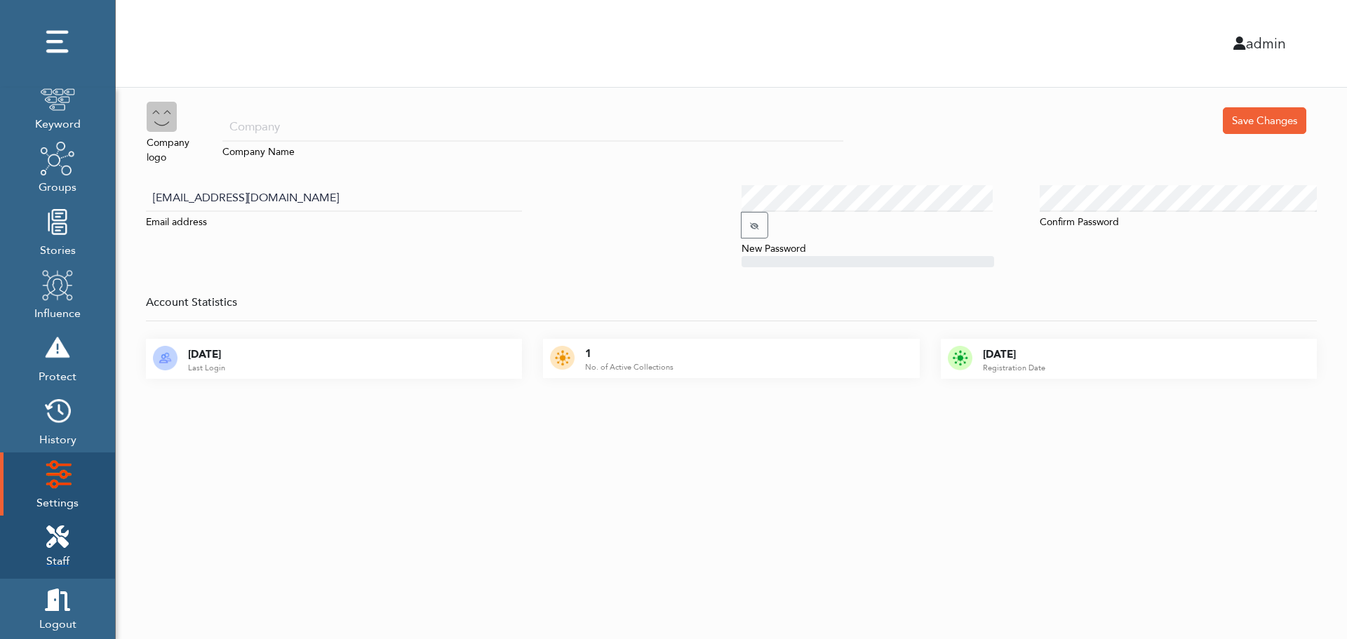
click at [65, 530] on icon at bounding box center [57, 537] width 22 height 22
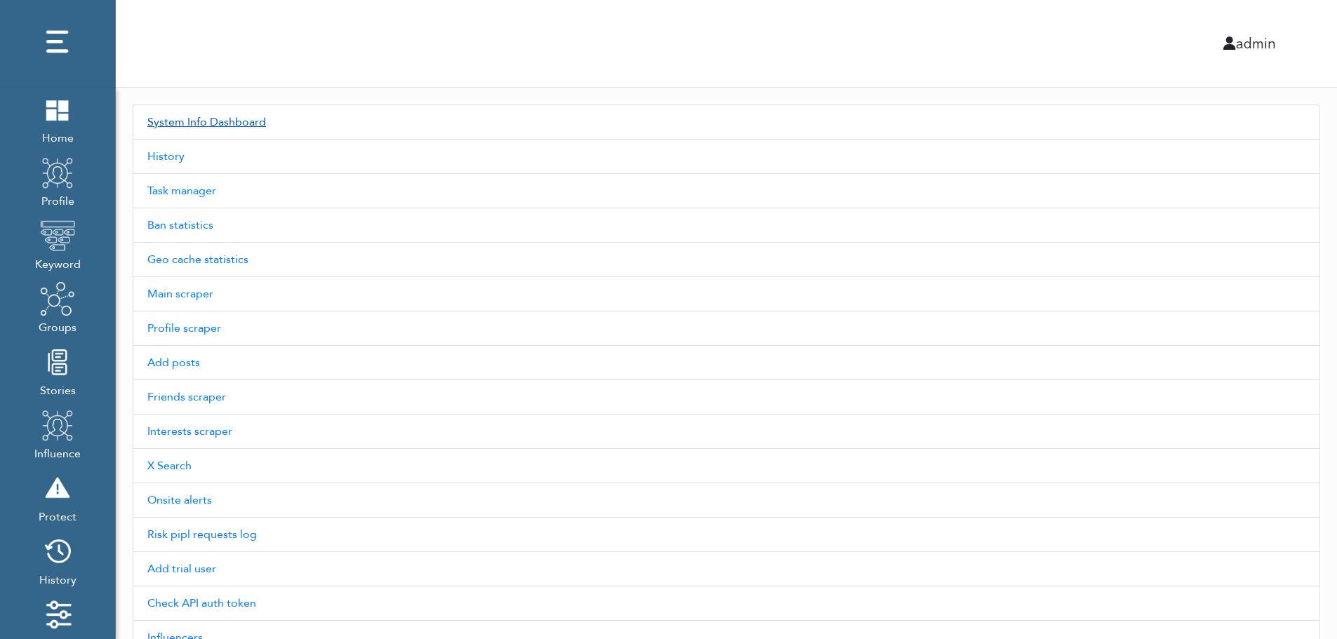
click at [229, 121] on link "System Info Dashboard" at bounding box center [726, 122] width 1187 height 35
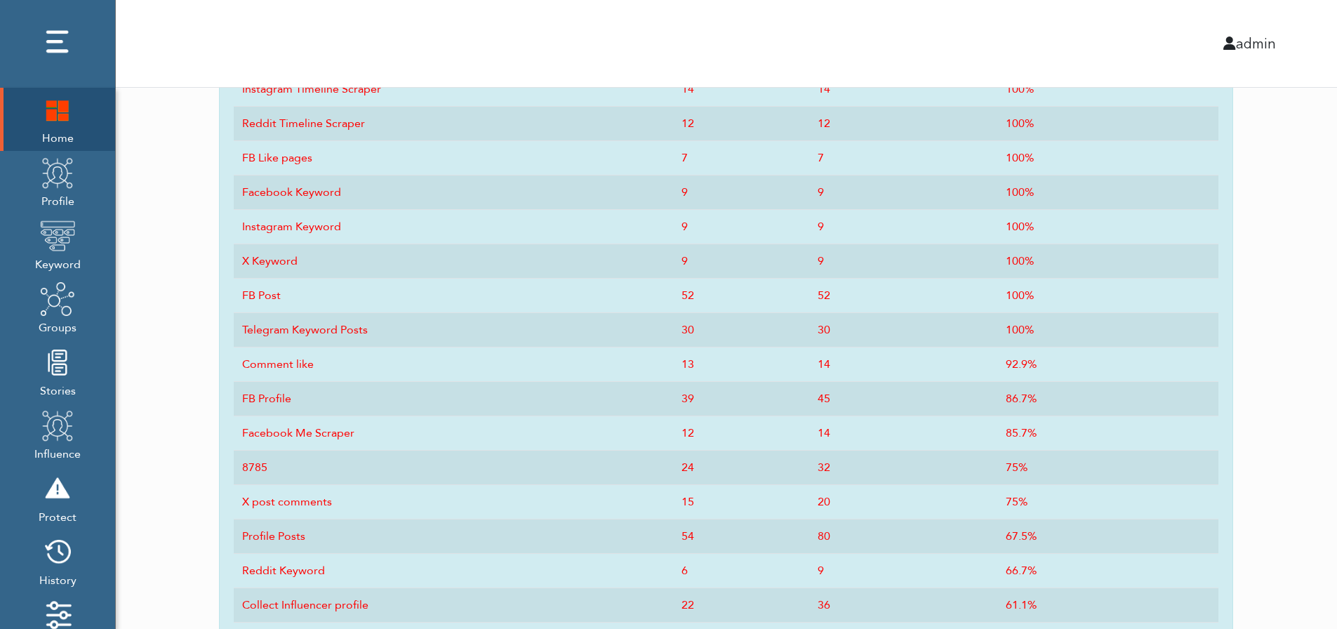
scroll to position [691, 0]
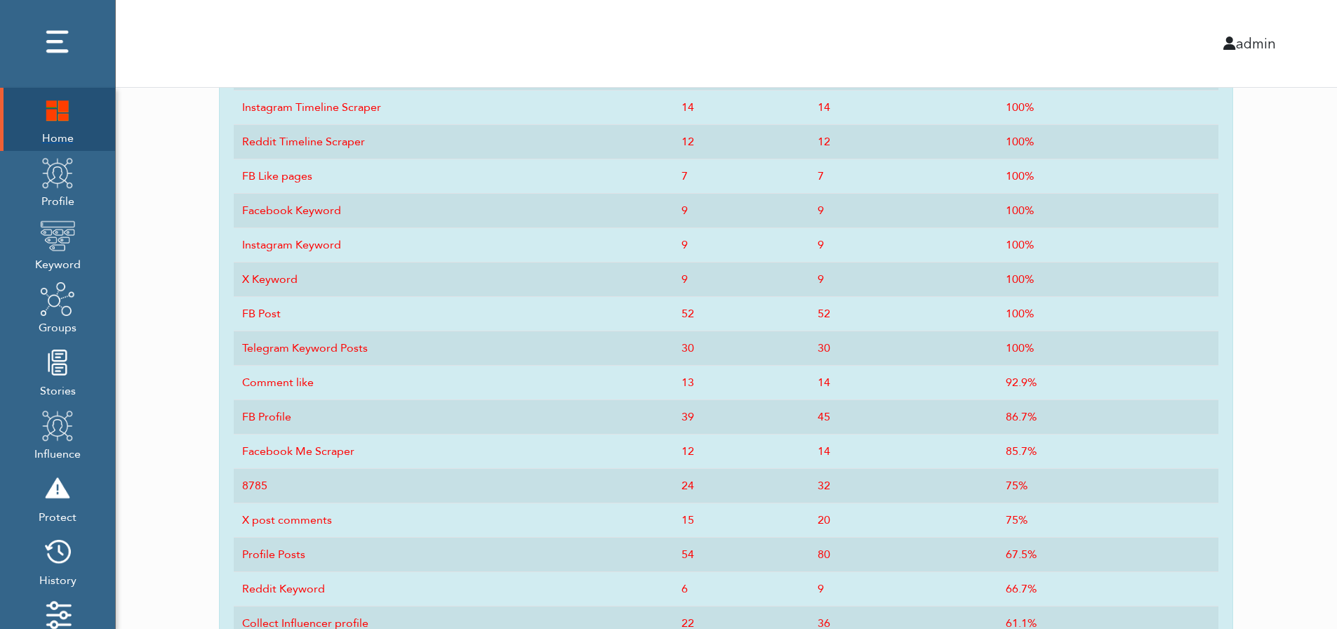
click at [51, 126] on img at bounding box center [57, 109] width 35 height 35
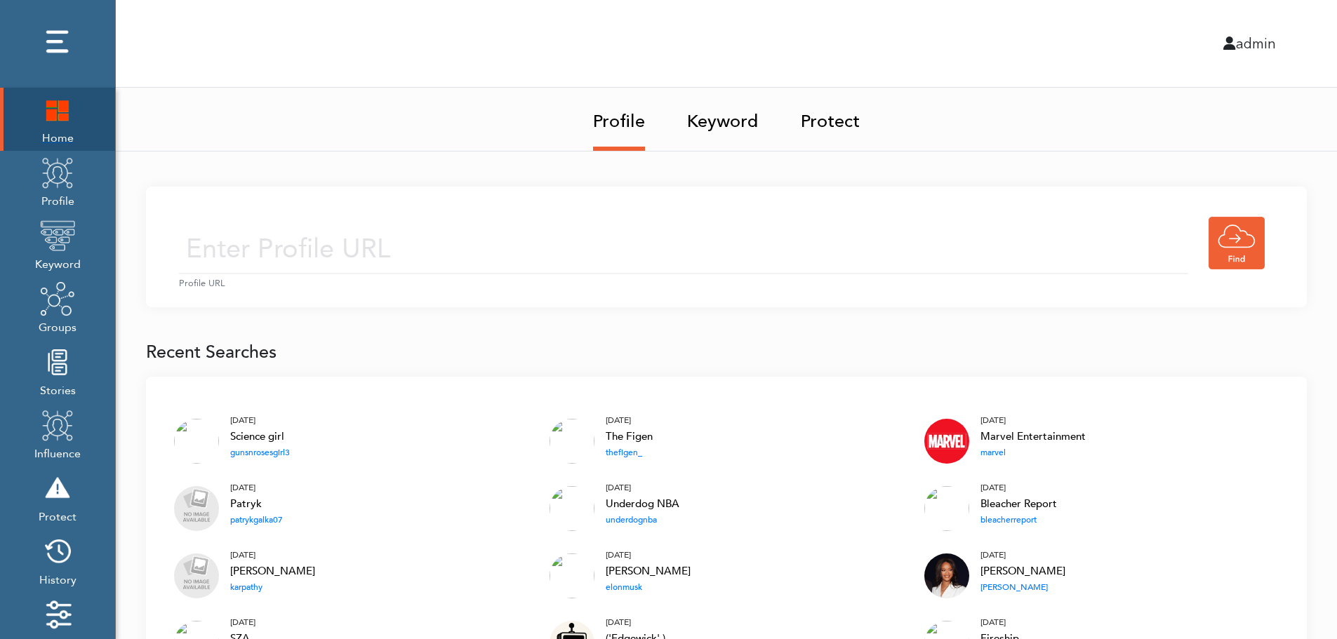
click at [49, 112] on img at bounding box center [57, 109] width 35 height 35
click at [59, 108] on img at bounding box center [57, 109] width 35 height 35
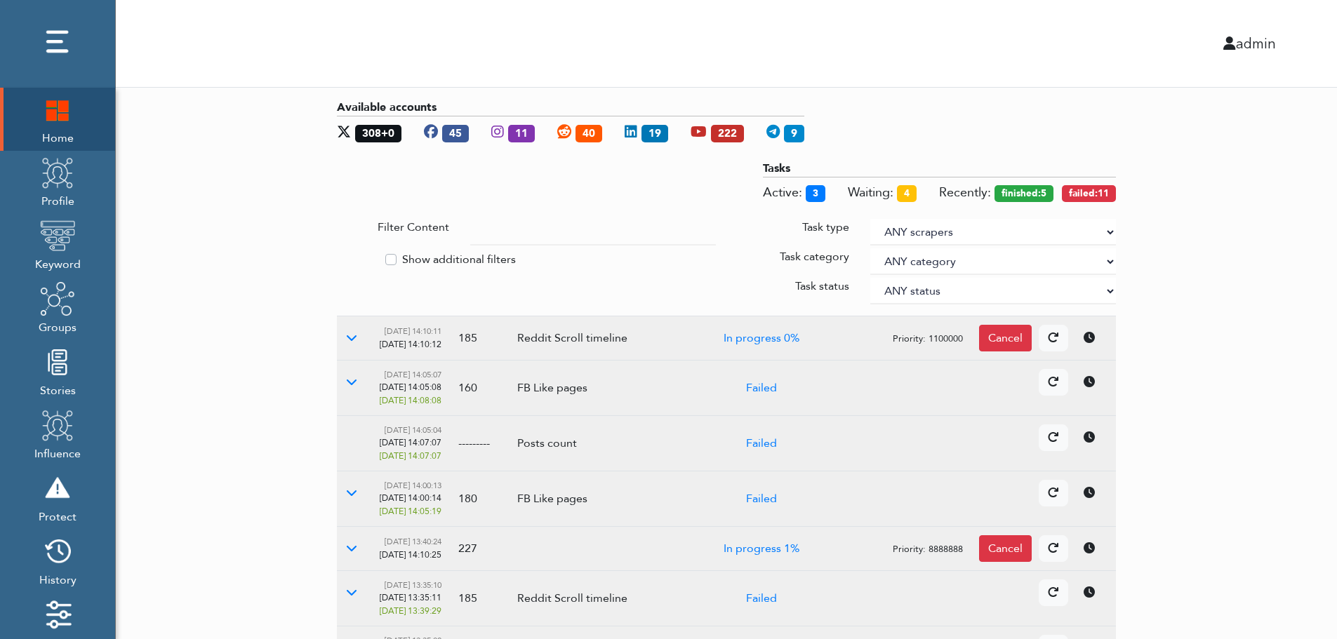
drag, startPoint x: 1253, startPoint y: 292, endPoint x: 1108, endPoint y: 230, distance: 157.9
click at [1108, 230] on select "ANY scrapers Facebook profile Facebook keyword X profile X keyword Instagram pr…" at bounding box center [993, 232] width 246 height 27
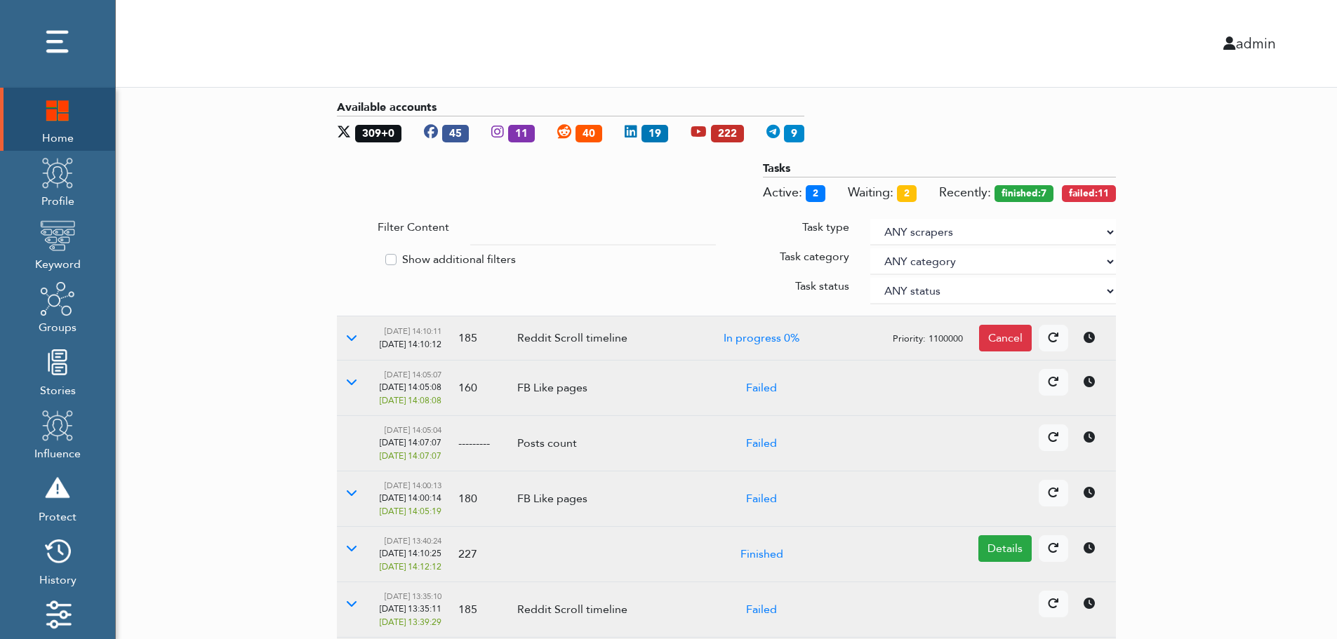
click at [459, 256] on label "Show additional filters" at bounding box center [459, 259] width 114 height 17
click at [348, 256] on input "Show additional filters" at bounding box center [342, 258] width 11 height 14
checkbox input "true"
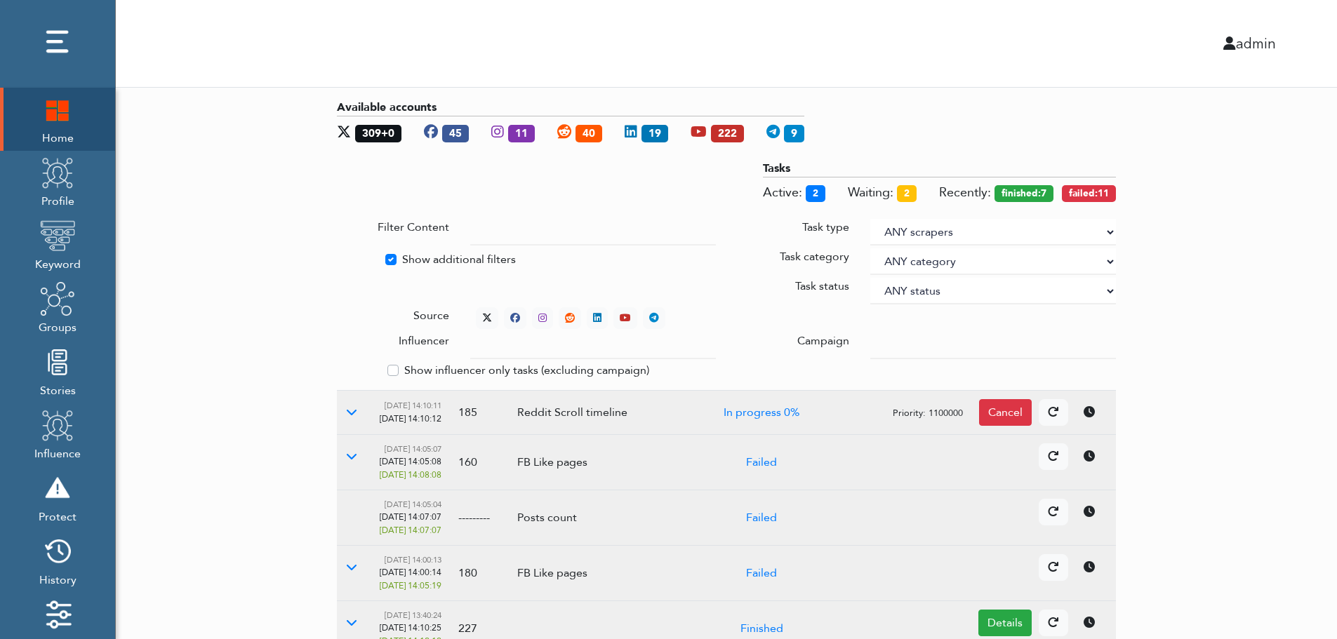
click at [870, 341] on div at bounding box center [993, 346] width 267 height 27
click at [579, 348] on input "text" at bounding box center [593, 346] width 246 height 27
click at [916, 287] on select "ANY status None Created In progress Finished Failed Wait to retry Canceled Skip…" at bounding box center [993, 291] width 246 height 27
click at [870, 278] on select "ANY status None Created In progress Finished Failed Wait to retry Canceled Skip…" at bounding box center [993, 291] width 246 height 27
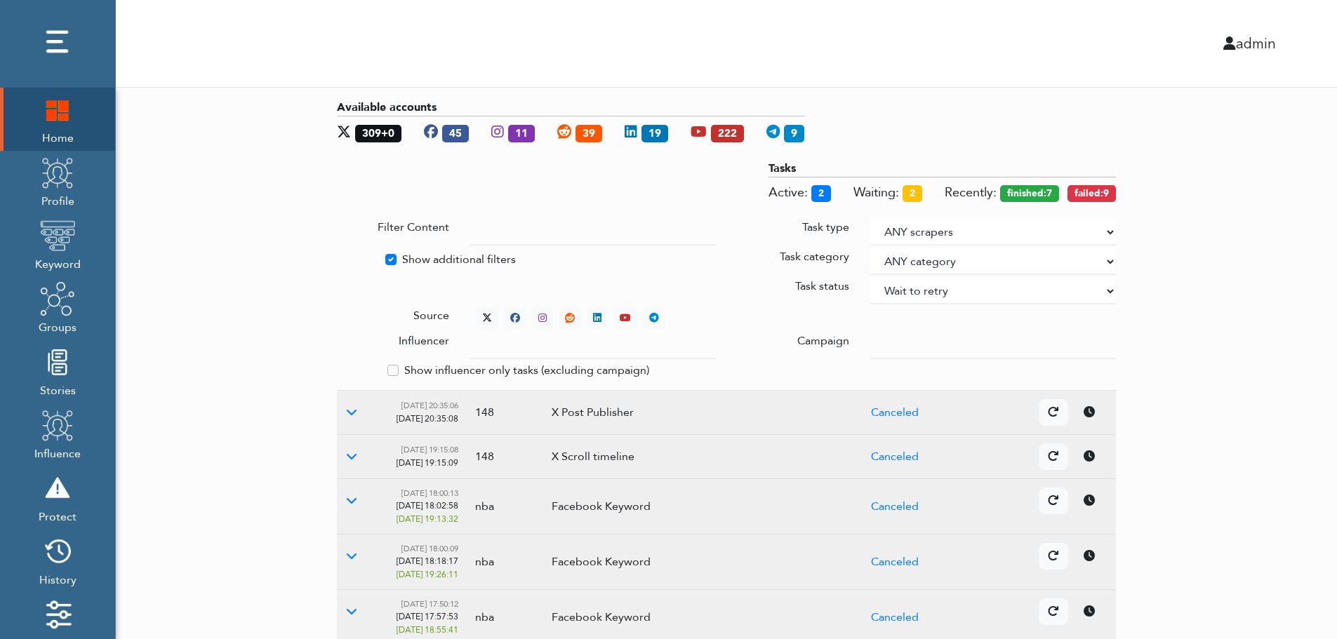
select select "4"
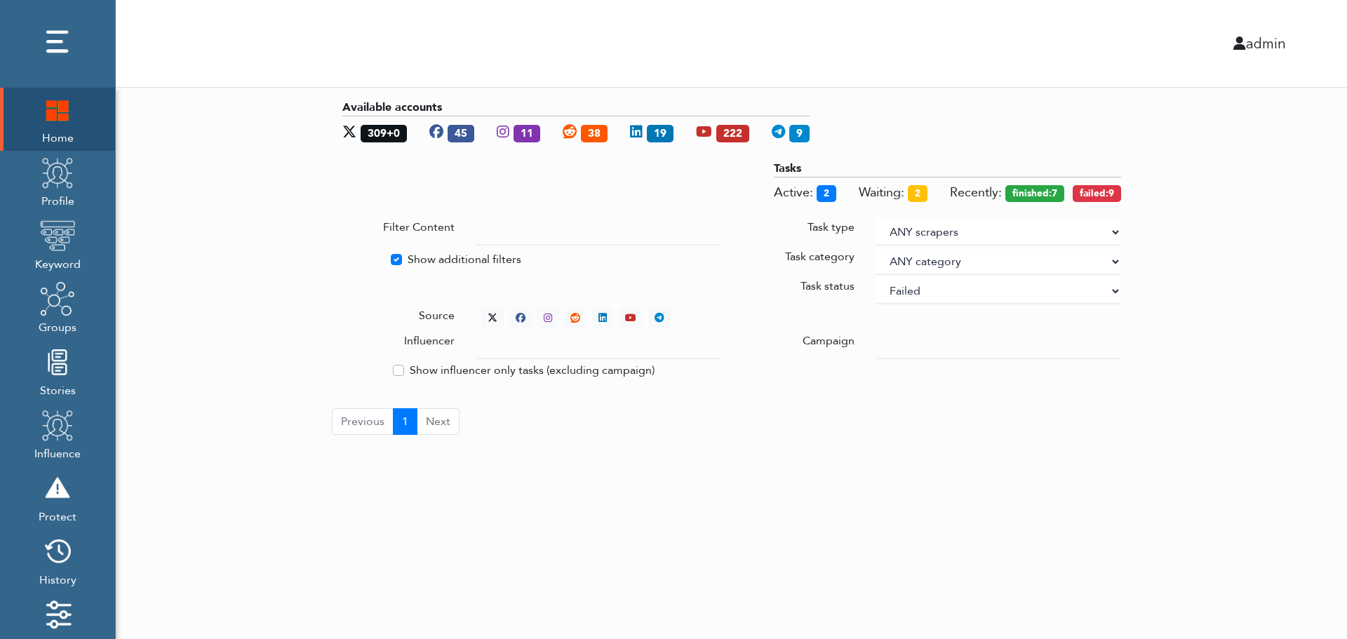
click at [1203, 215] on div "Available accounts 309+0 45 11 38 19 222 9 Tasks Active: 2 Waiting: 2 Recently:…" at bounding box center [732, 267] width 1232 height 359
click at [1251, 322] on div "Available accounts 309+0 45 11 38 19 222 9 Tasks Active: 2 Waiting: 2 Recently:…" at bounding box center [732, 267] width 1232 height 359
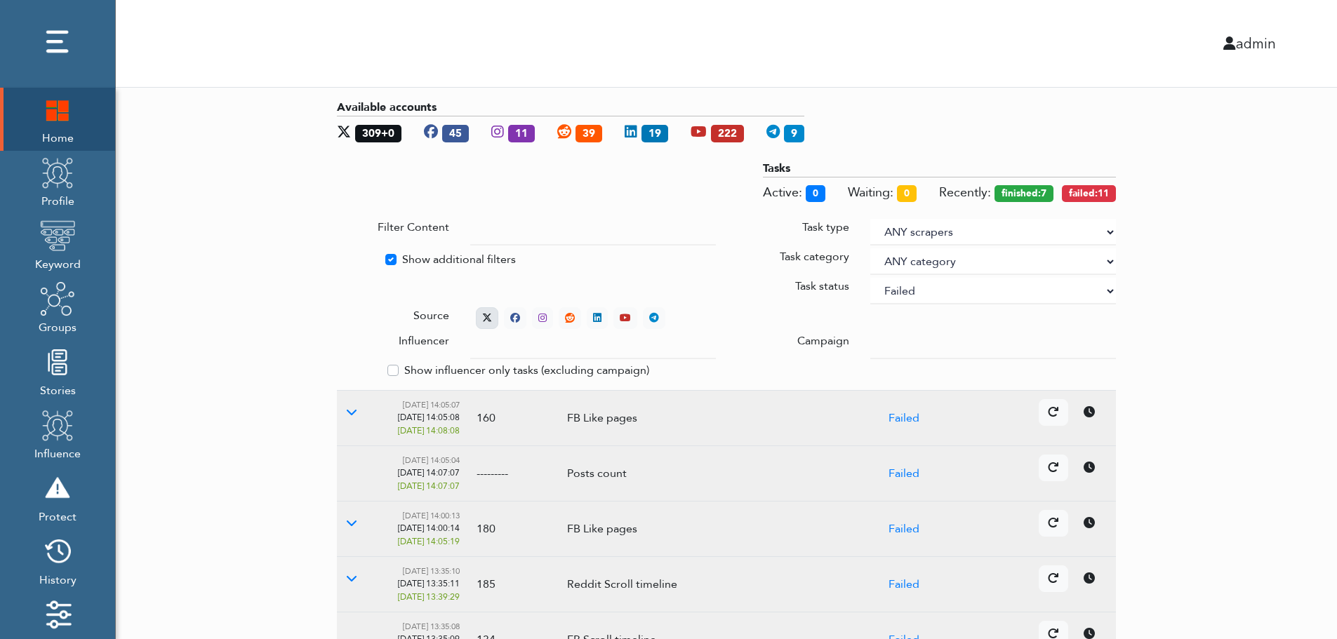
click at [484, 314] on icon at bounding box center [487, 318] width 10 height 10
click at [350, 412] on icon at bounding box center [351, 411] width 11 height 11
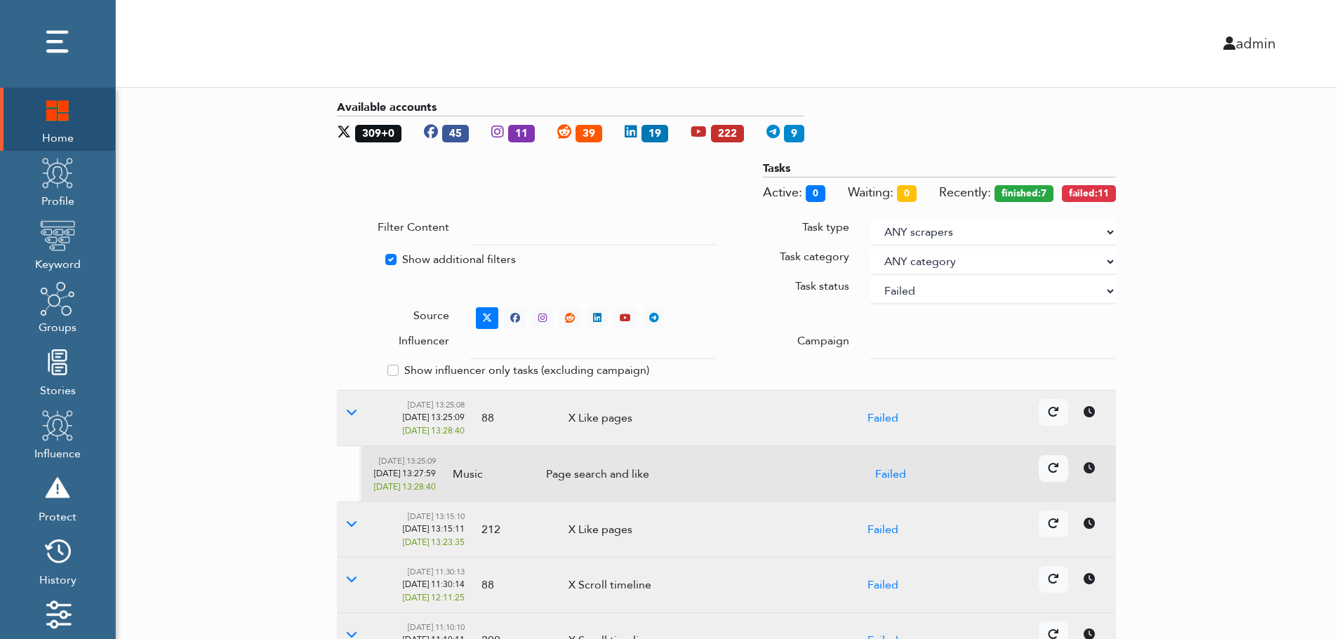
click at [1093, 472] on icon at bounding box center [1089, 467] width 11 height 11
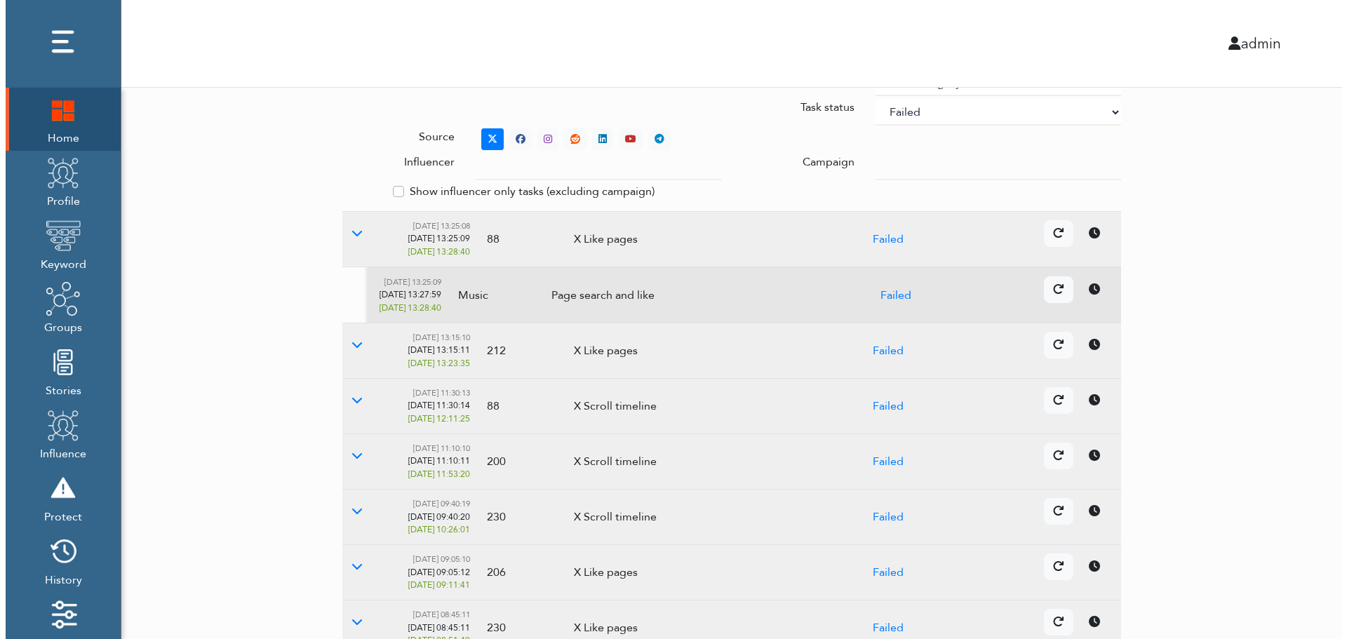
scroll to position [418, 0]
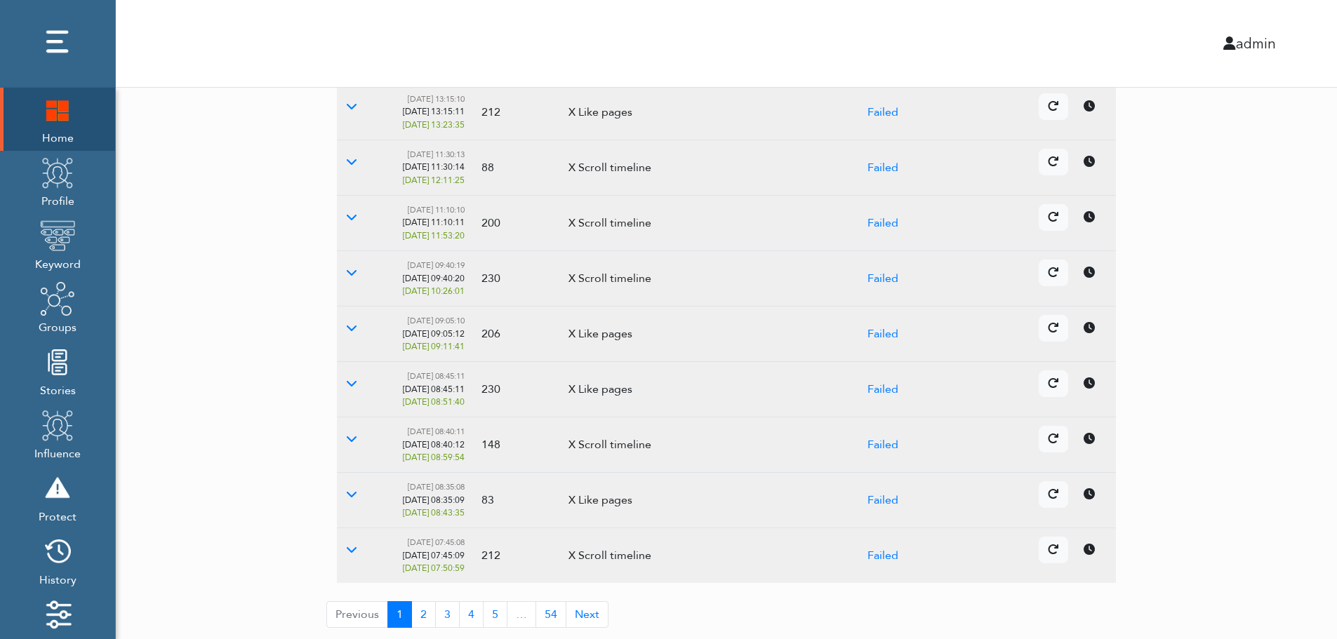
click at [1087, 441] on icon at bounding box center [1089, 438] width 11 height 11
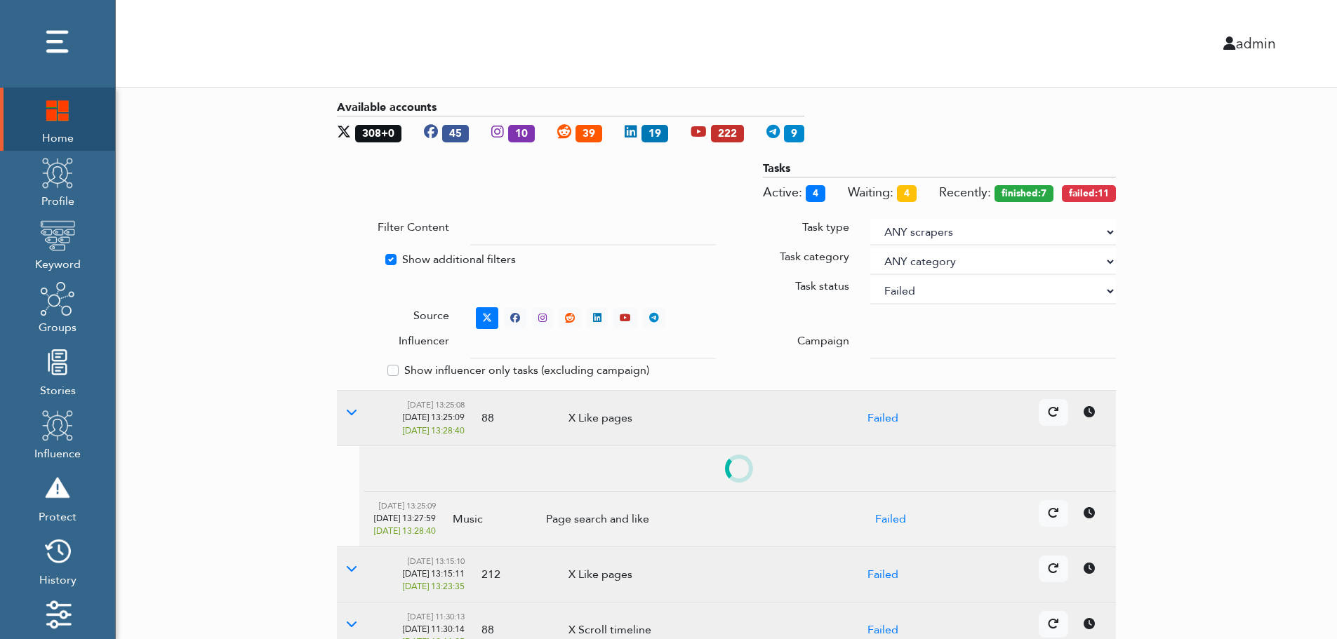
click at [956, 293] on select "ANY status None Created In progress Finished Failed Wait to retry Canceled Skip…" at bounding box center [993, 291] width 246 height 27
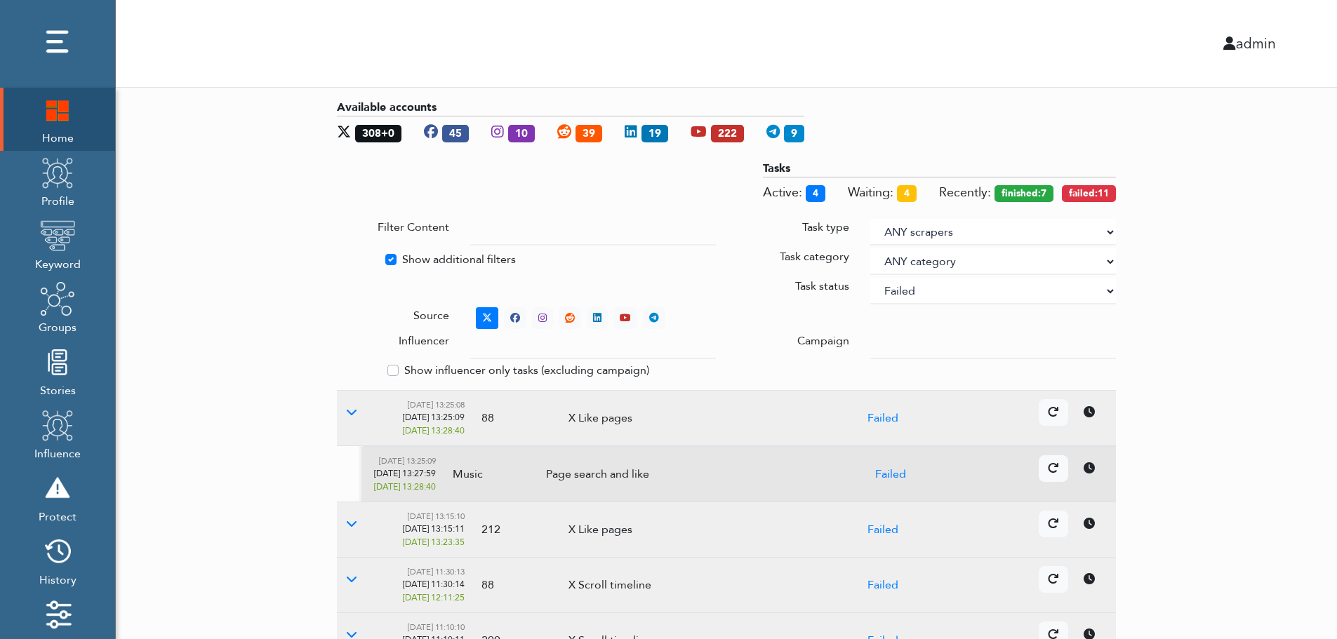
select select
click at [870, 278] on select "ANY status None Created In progress Finished Failed Wait to retry Canceled Skip…" at bounding box center [993, 291] width 246 height 27
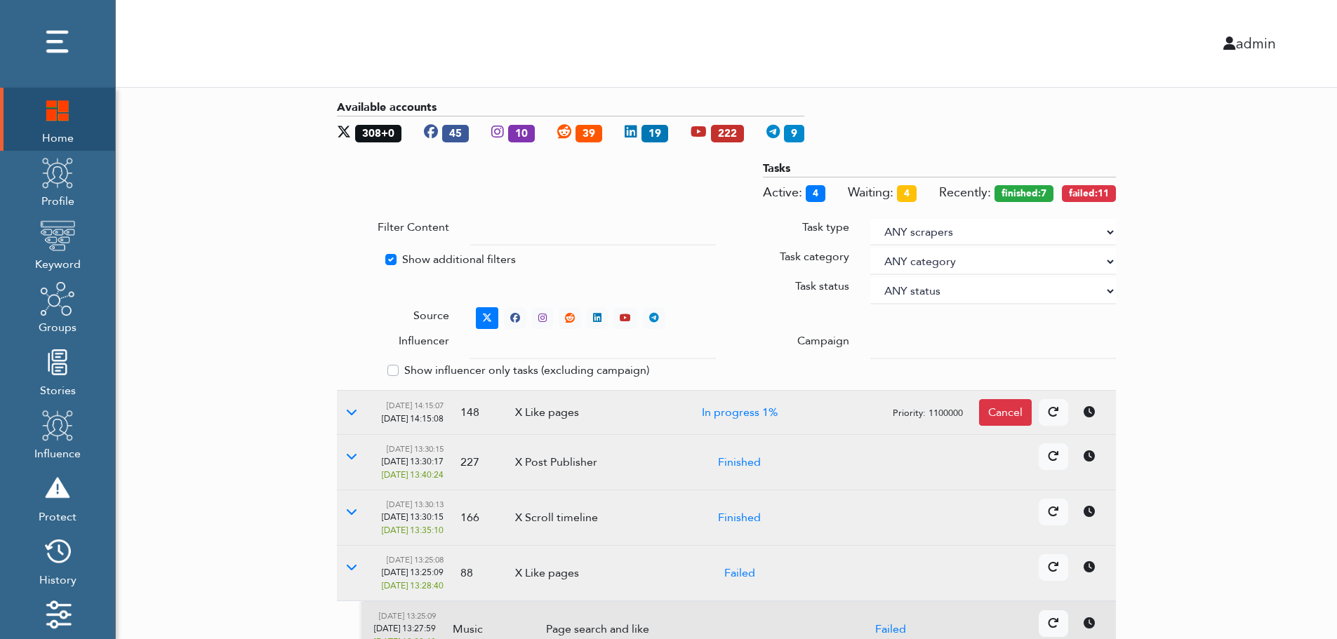
click at [1306, 262] on div "Available accounts 308+0 45 10 39 19 222 9 Tasks Active: 4 Waiting: 4 Recently:…" at bounding box center [726, 567] width 1221 height 958
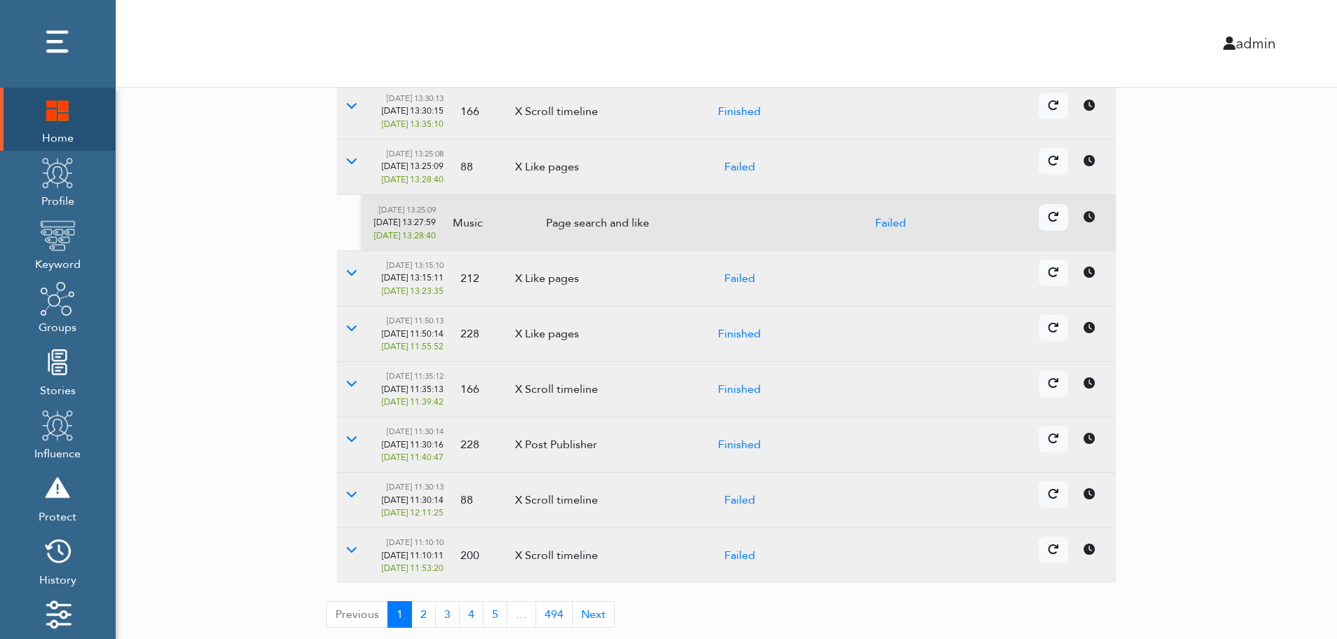
click at [1093, 454] on td "Details Cancel" at bounding box center [957, 445] width 317 height 55
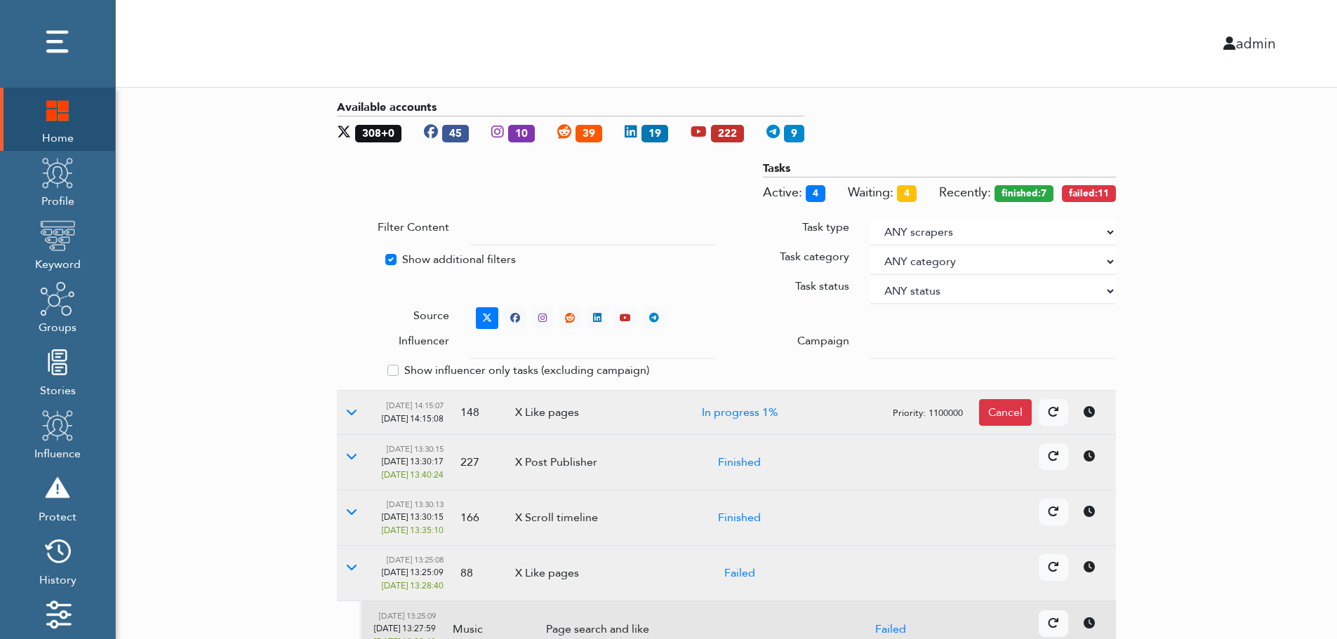
click at [421, 258] on label "Show additional filters" at bounding box center [459, 259] width 114 height 17
click at [348, 258] on input "Show additional filters" at bounding box center [342, 258] width 11 height 14
checkbox input "false"
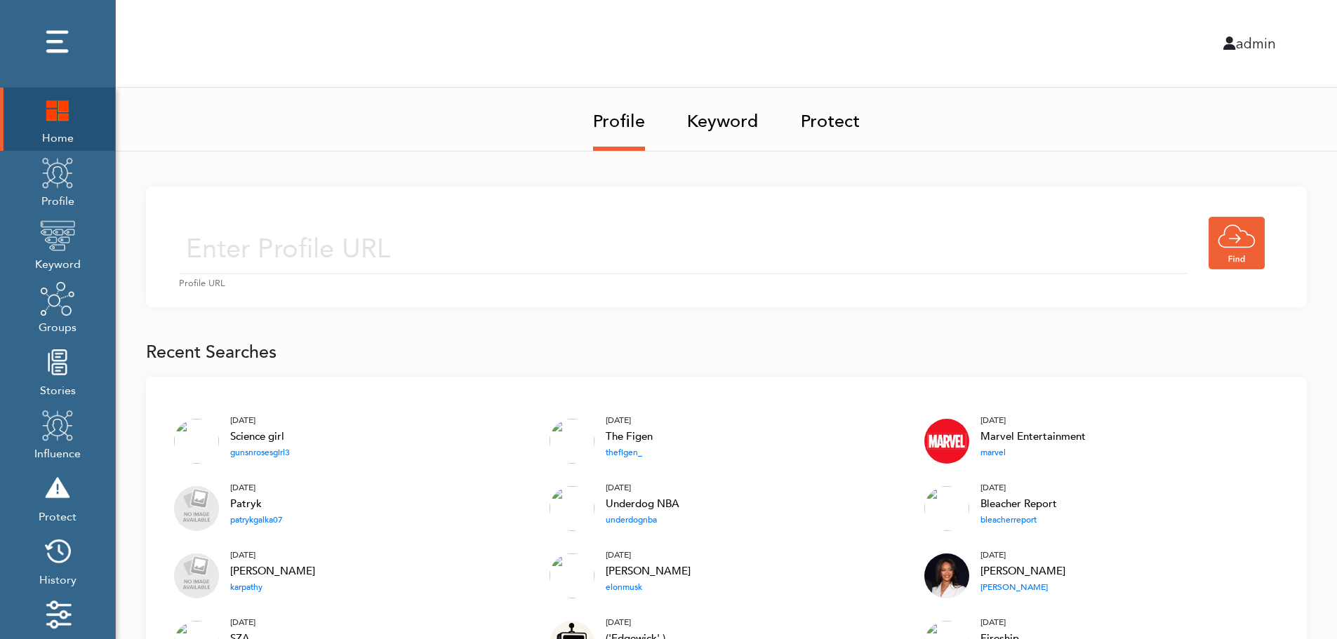
click at [455, 246] on input "text" at bounding box center [683, 250] width 1009 height 50
type input "[URL][DOMAIN_NAME]"
click at [546, 253] on input "[URL][DOMAIN_NAME]" at bounding box center [683, 250] width 1009 height 50
click at [658, 210] on div "[URL][DOMAIN_NAME] Profile URL" at bounding box center [726, 247] width 1161 height 121
click at [621, 263] on input "[URL][DOMAIN_NAME]" at bounding box center [683, 250] width 1009 height 50
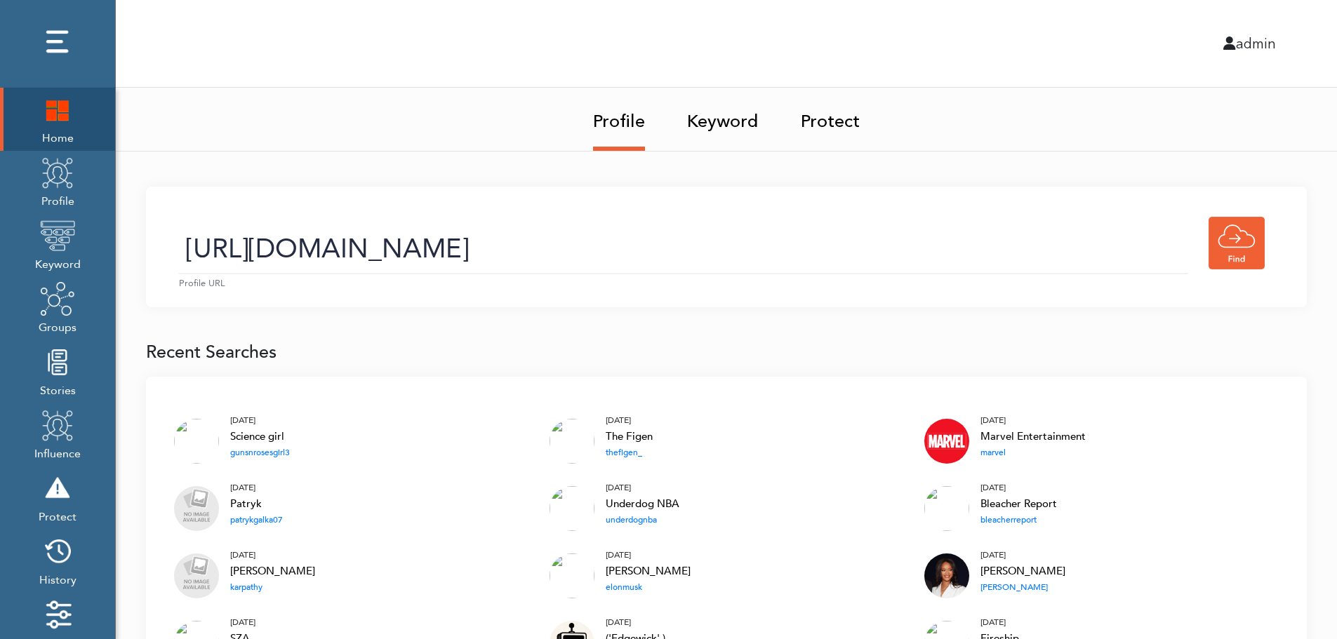
click at [727, 126] on link "Keyword" at bounding box center [723, 117] width 72 height 59
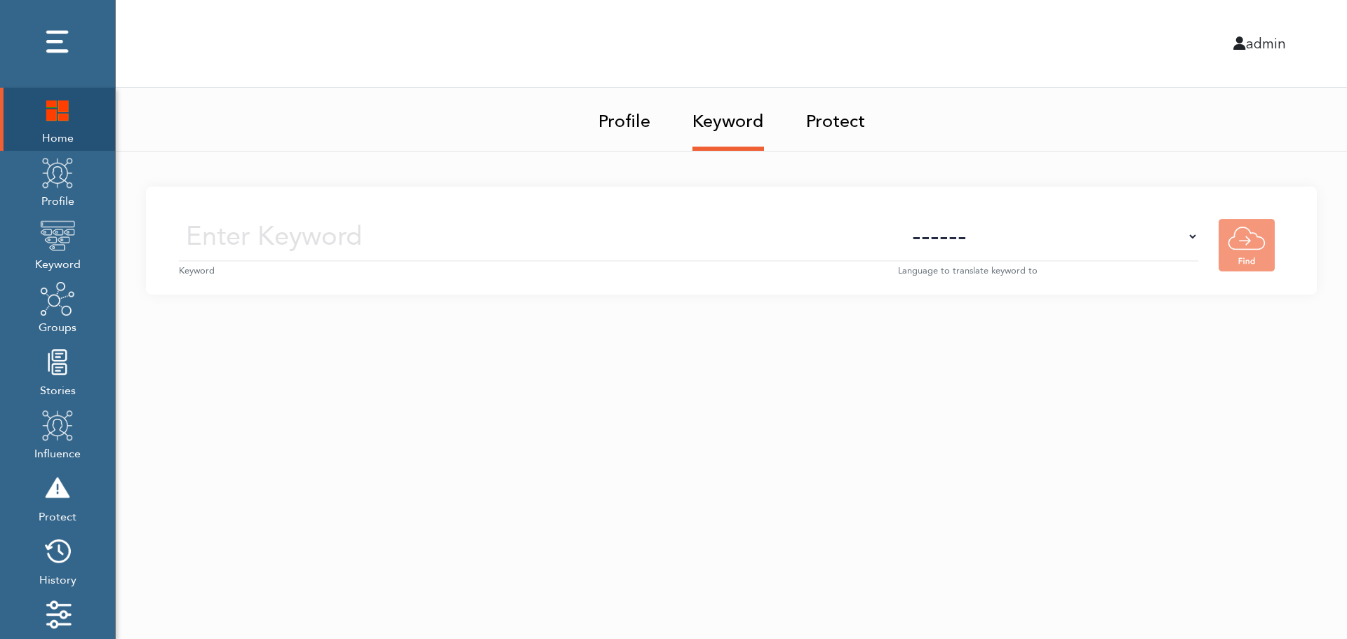
click at [740, 240] on input "text" at bounding box center [538, 237] width 719 height 50
click at [60, 189] on img at bounding box center [57, 172] width 35 height 35
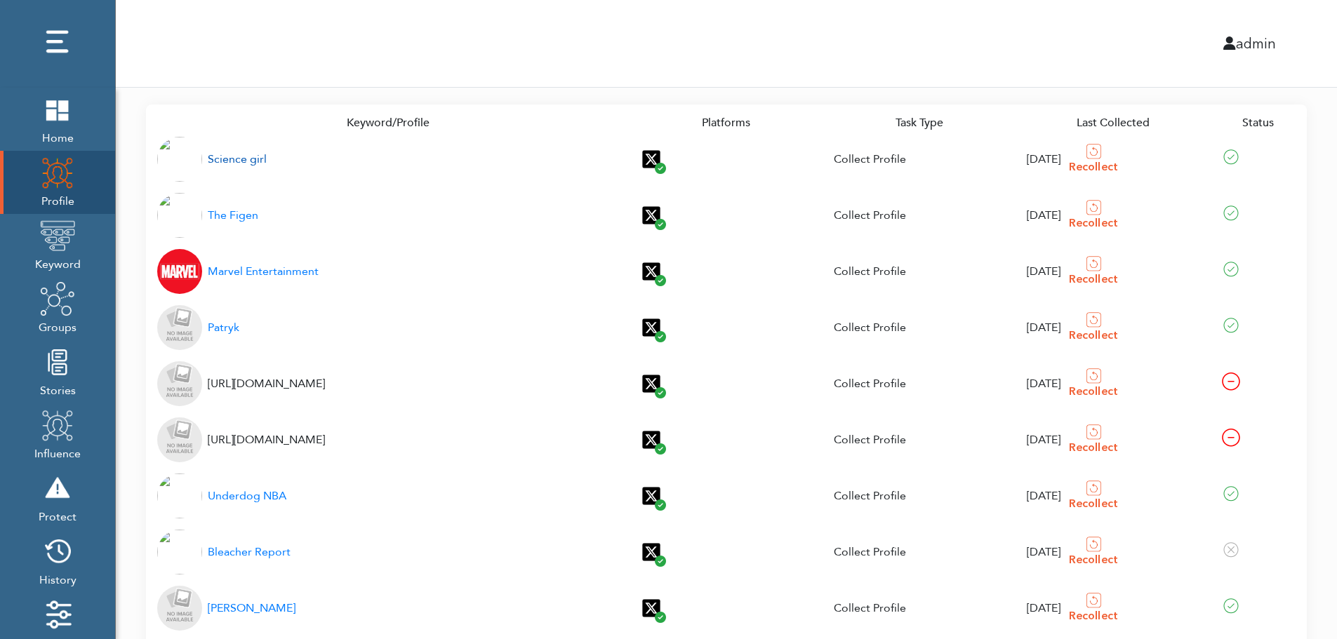
click at [229, 160] on div "Science girl" at bounding box center [237, 159] width 59 height 17
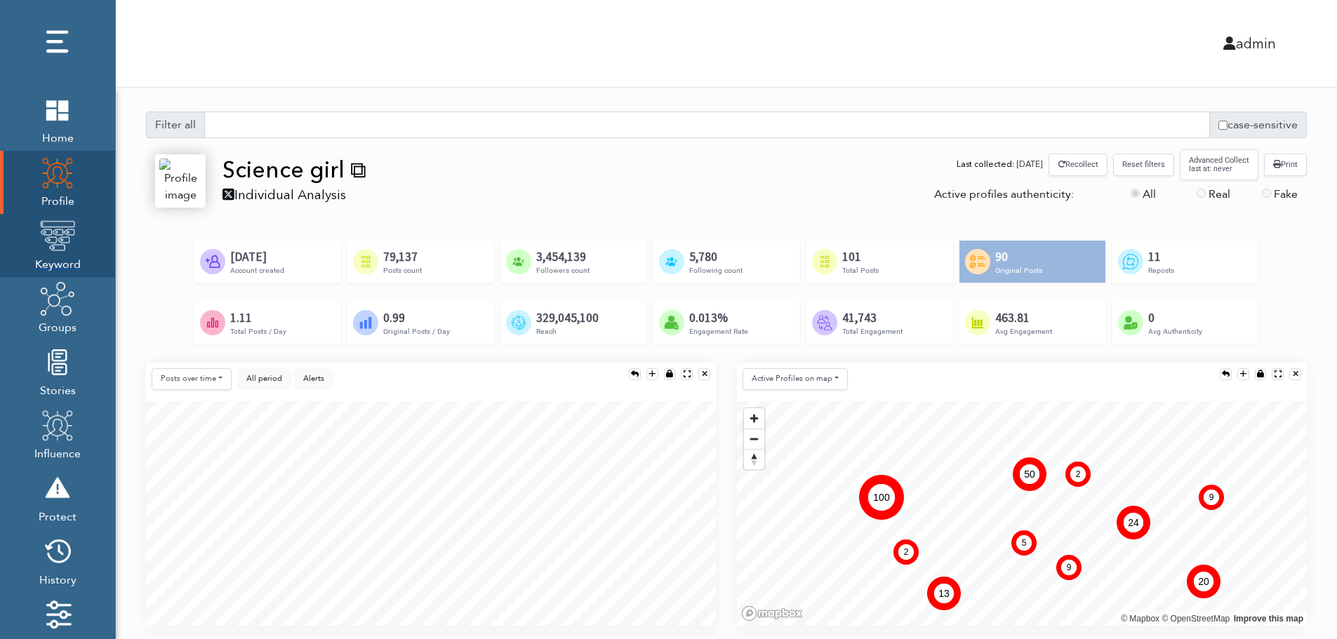
click at [53, 248] on img at bounding box center [57, 235] width 35 height 35
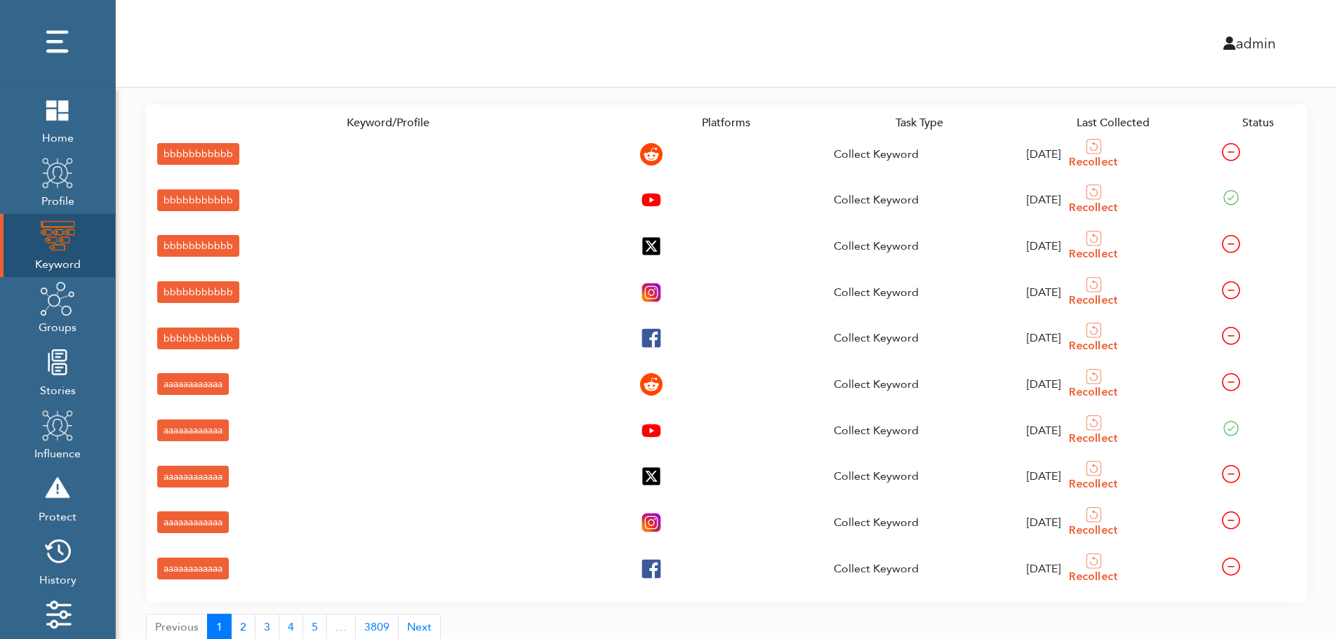
click at [171, 152] on div "bbbbbbbbbbb" at bounding box center [198, 154] width 82 height 22
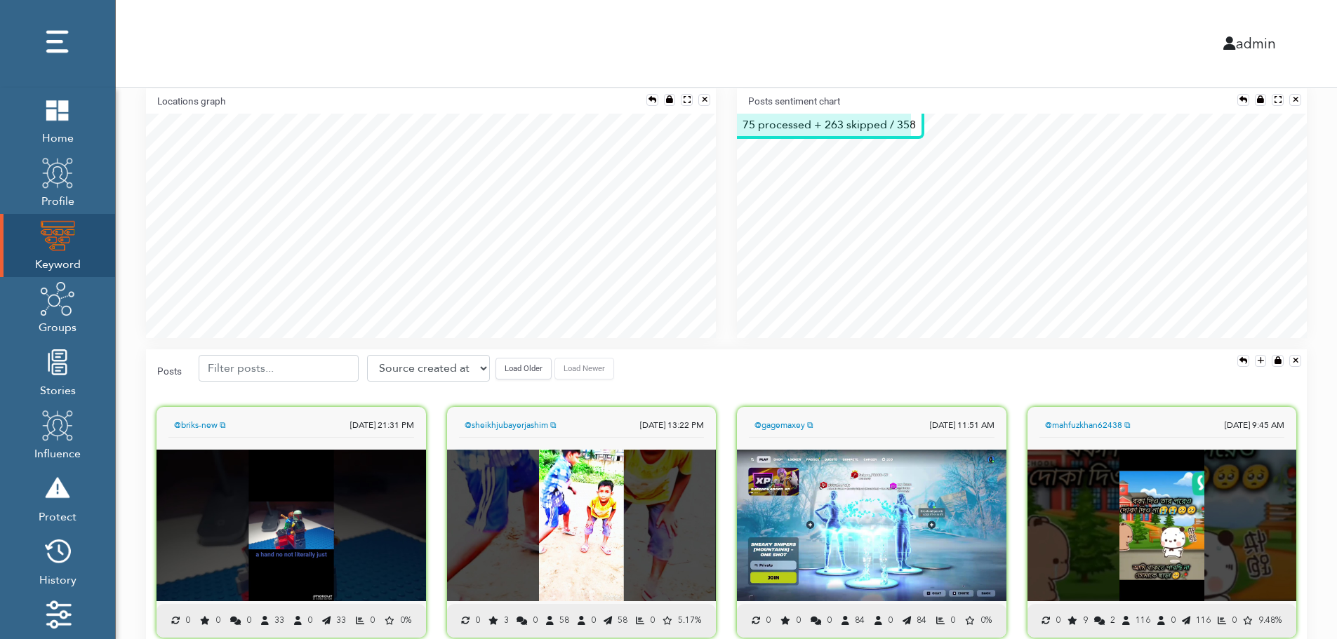
scroll to position [310, 0]
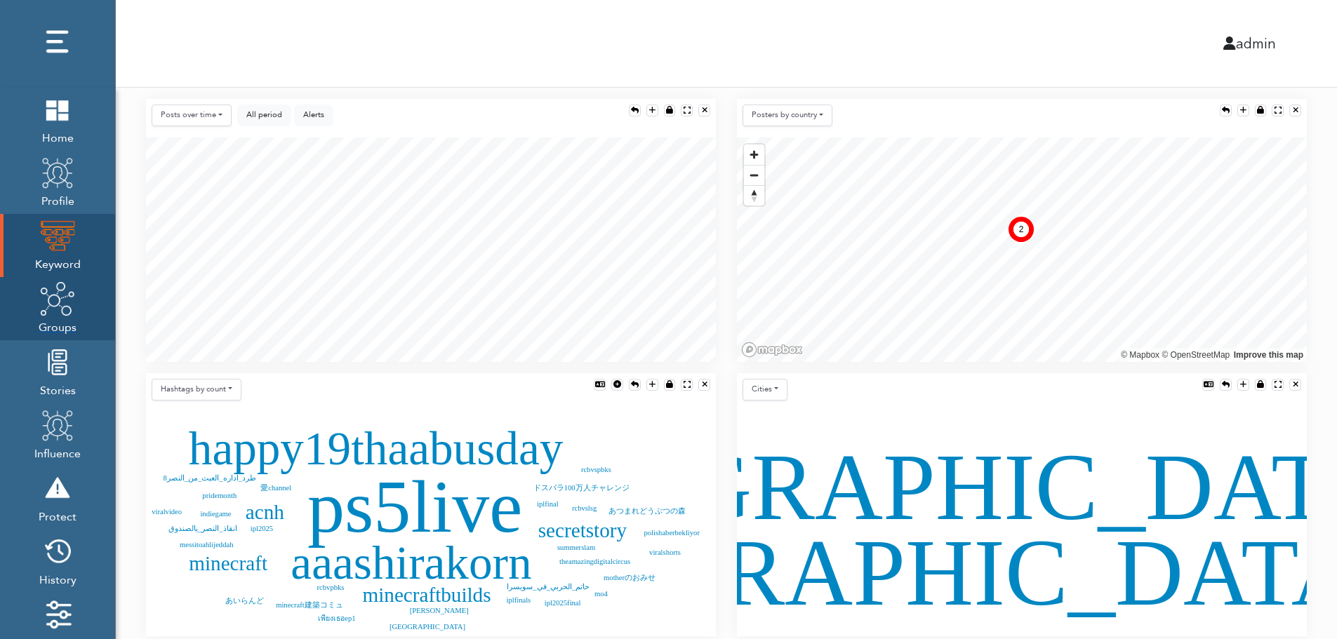
click at [55, 314] on img at bounding box center [57, 298] width 35 height 35
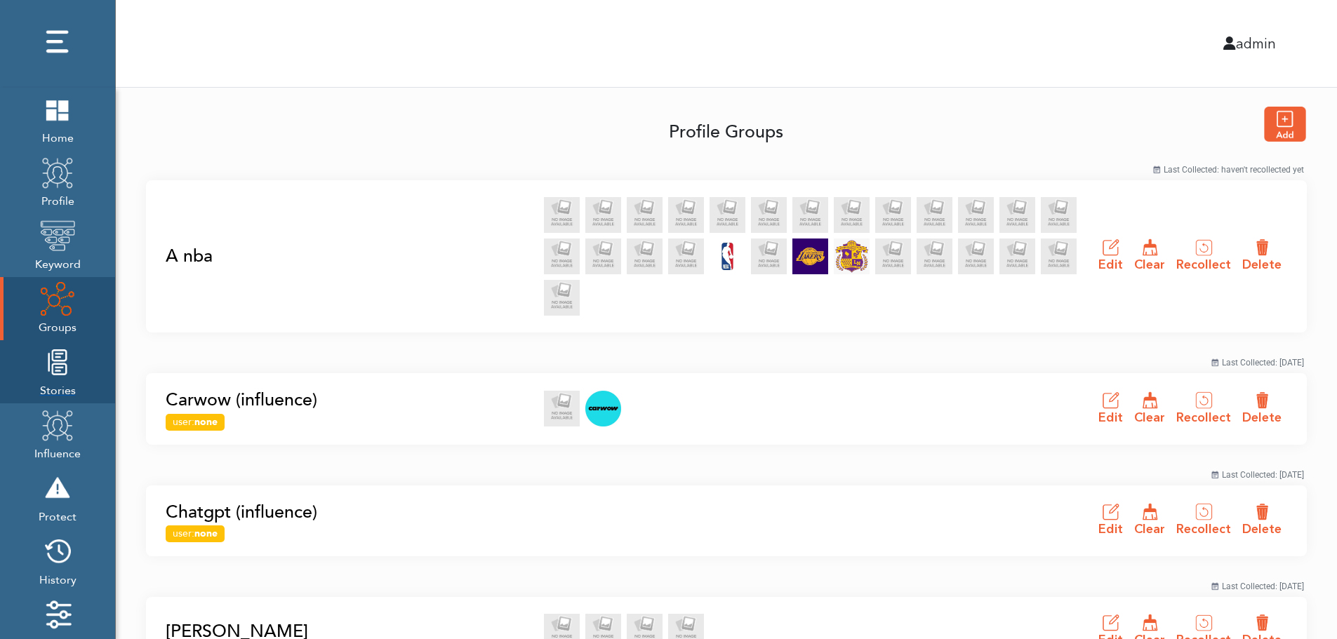
click at [53, 379] on img at bounding box center [57, 362] width 35 height 35
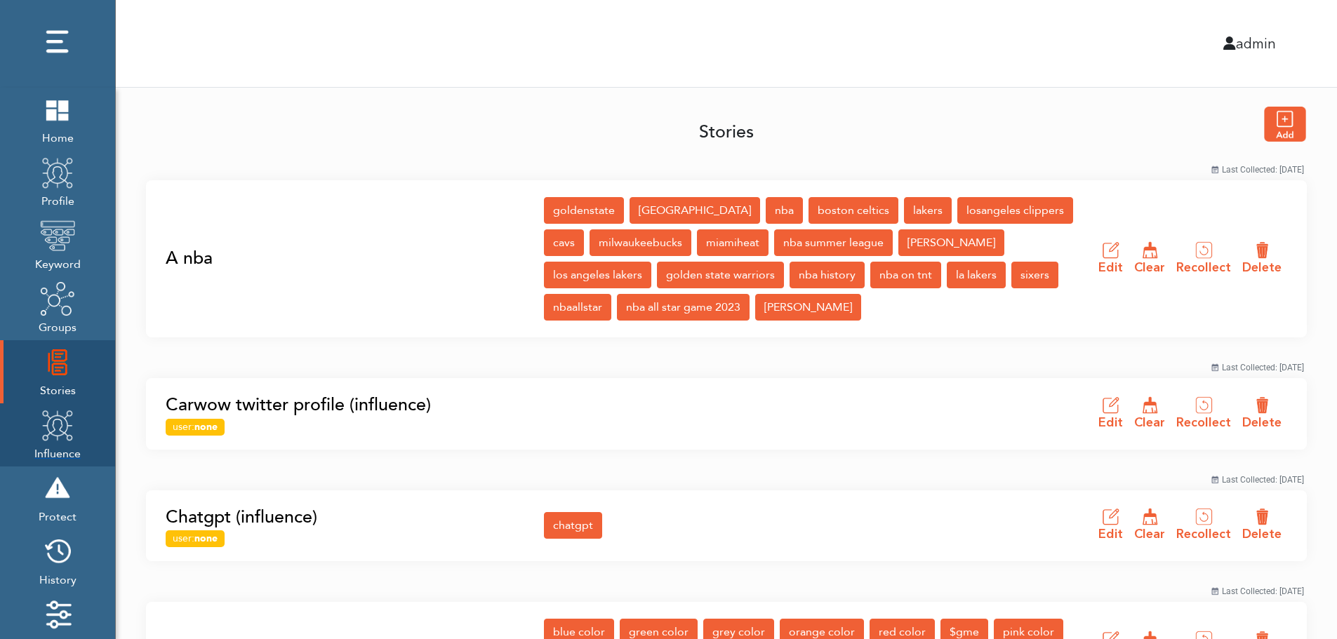
click at [53, 437] on img at bounding box center [57, 425] width 35 height 35
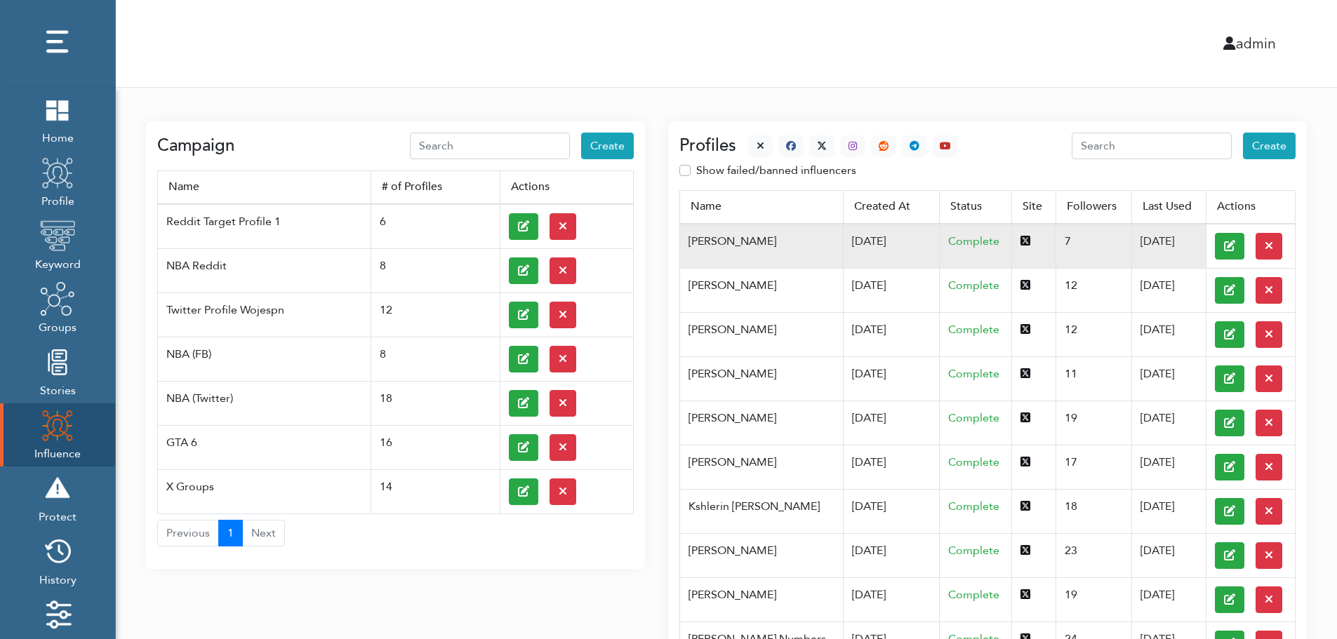
click at [843, 240] on td "[DATE]" at bounding box center [891, 246] width 97 height 45
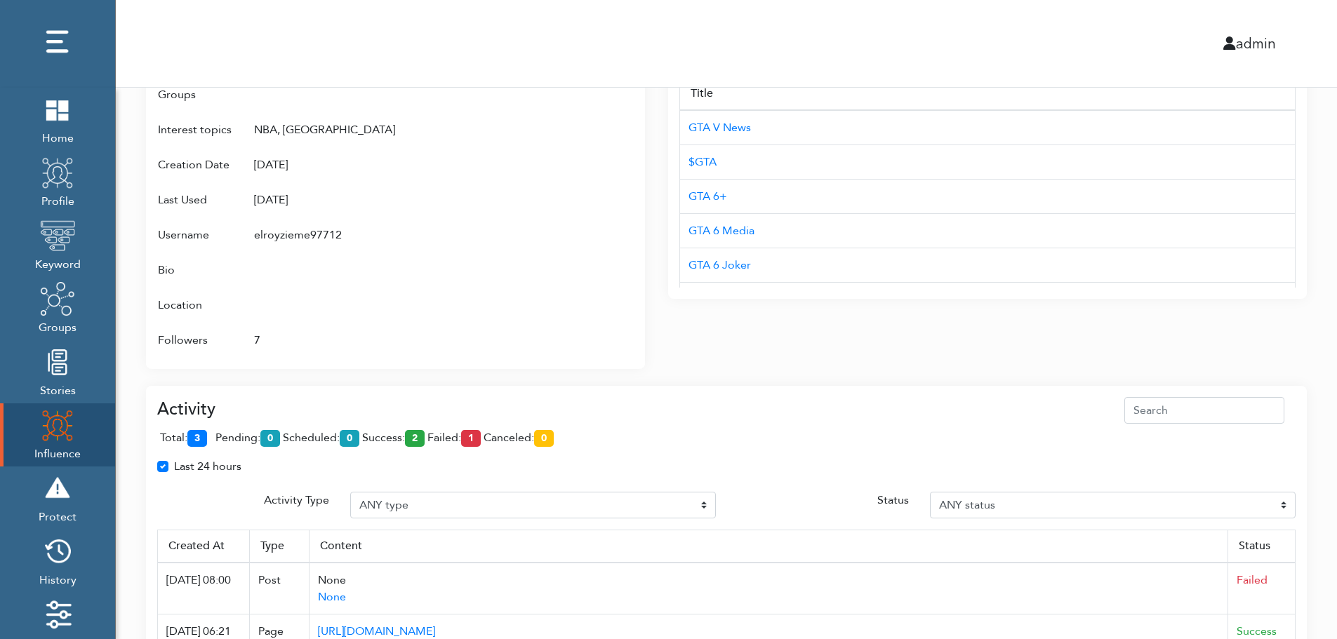
scroll to position [885, 0]
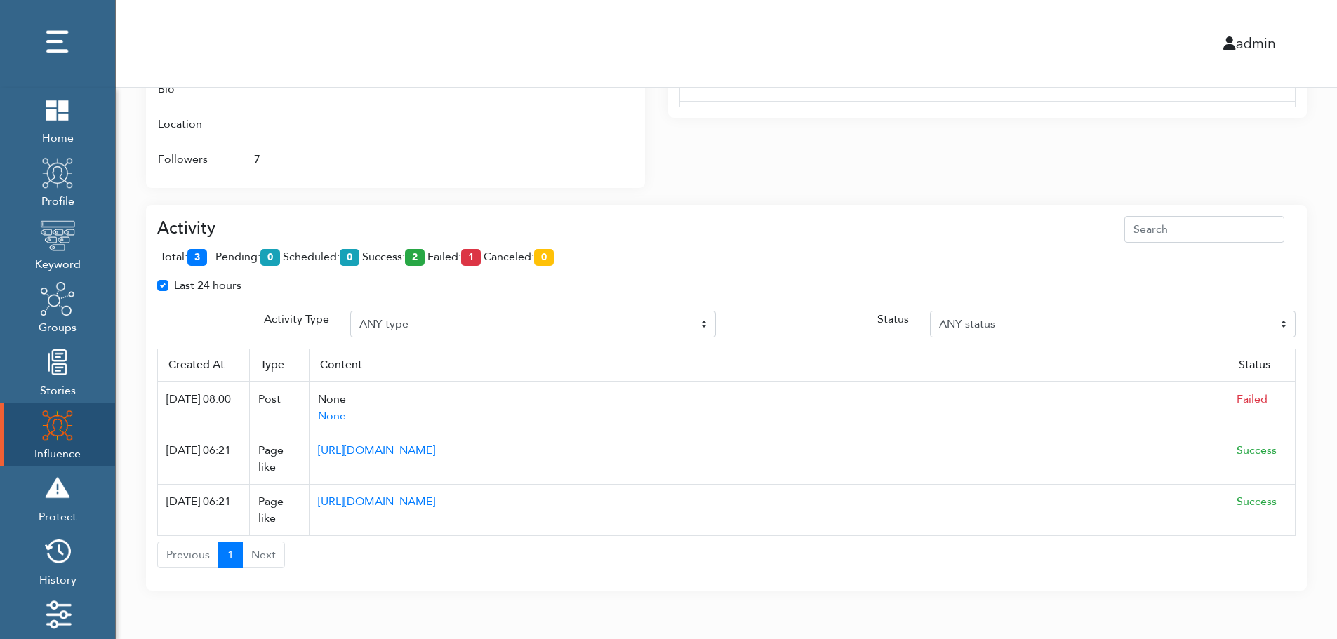
click at [455, 299] on div "Last 24 hours" at bounding box center [726, 291] width 1159 height 28
click at [1047, 299] on div "Last 24 hours" at bounding box center [726, 291] width 1159 height 28
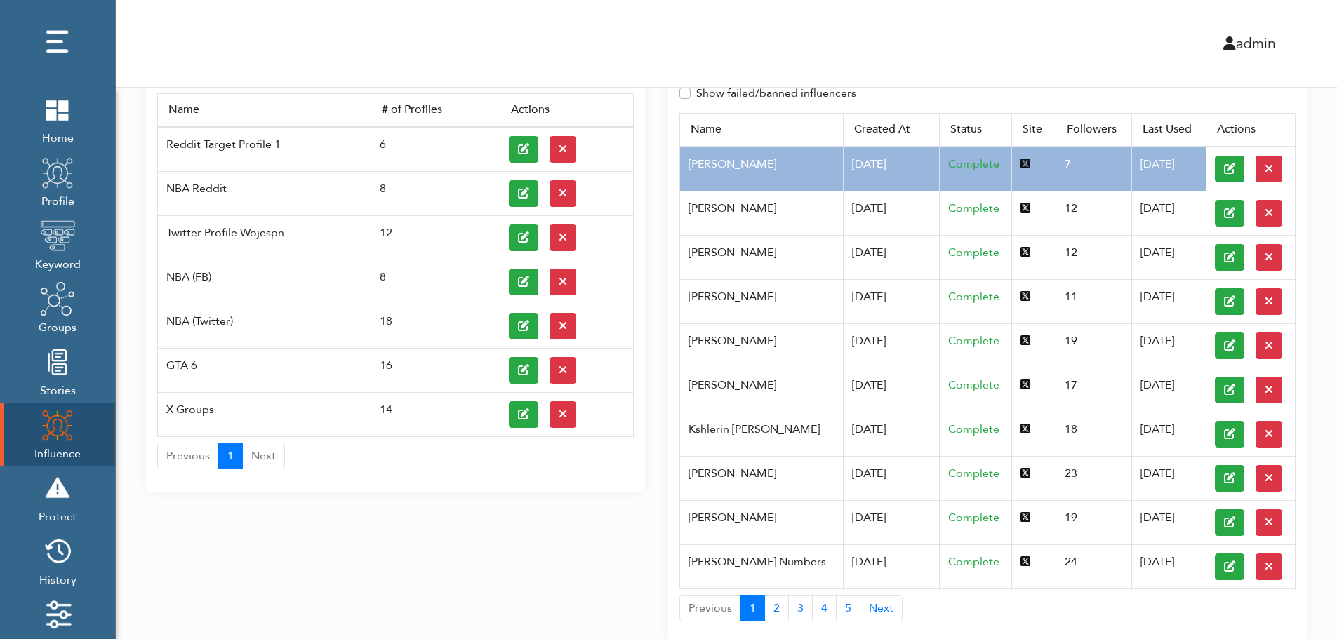
scroll to position [0, 0]
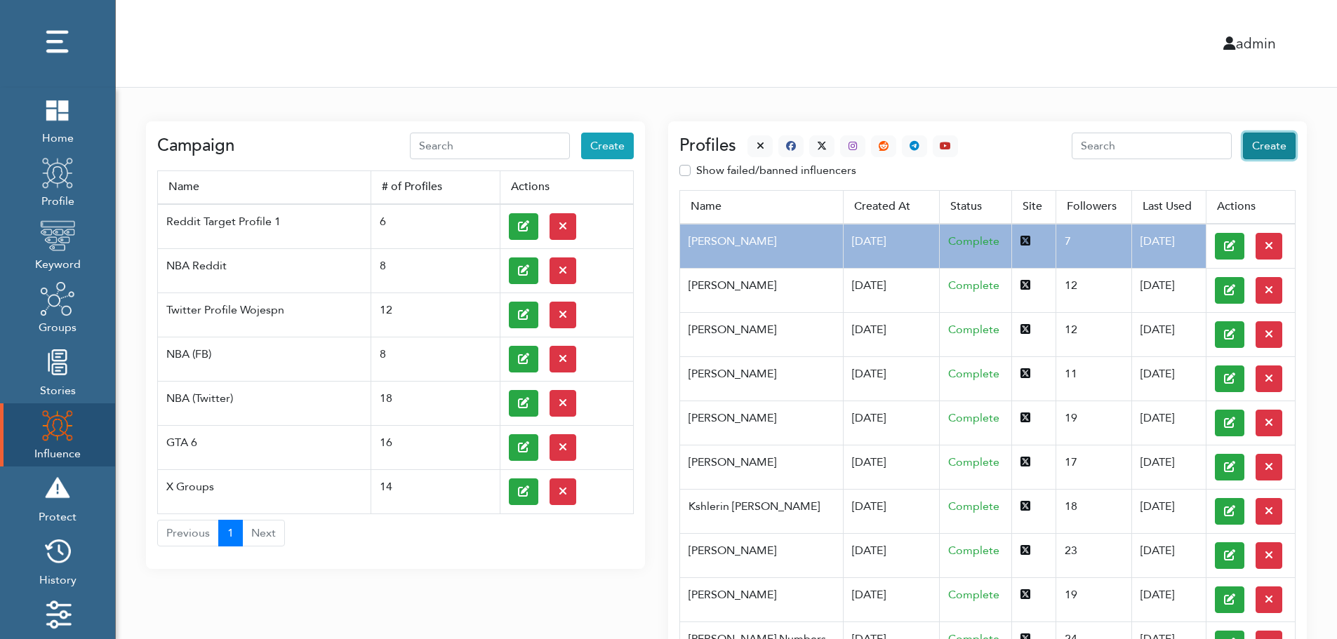
click at [1272, 147] on span "Create" at bounding box center [1269, 145] width 34 height 15
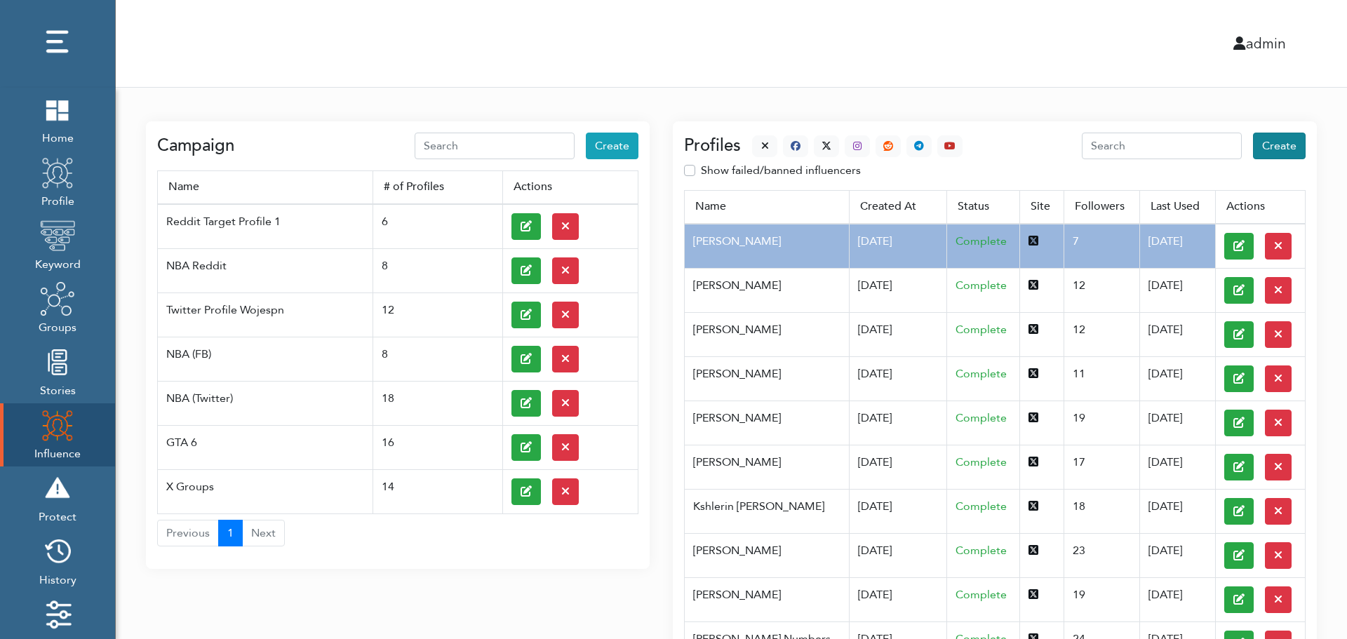
select select "primary"
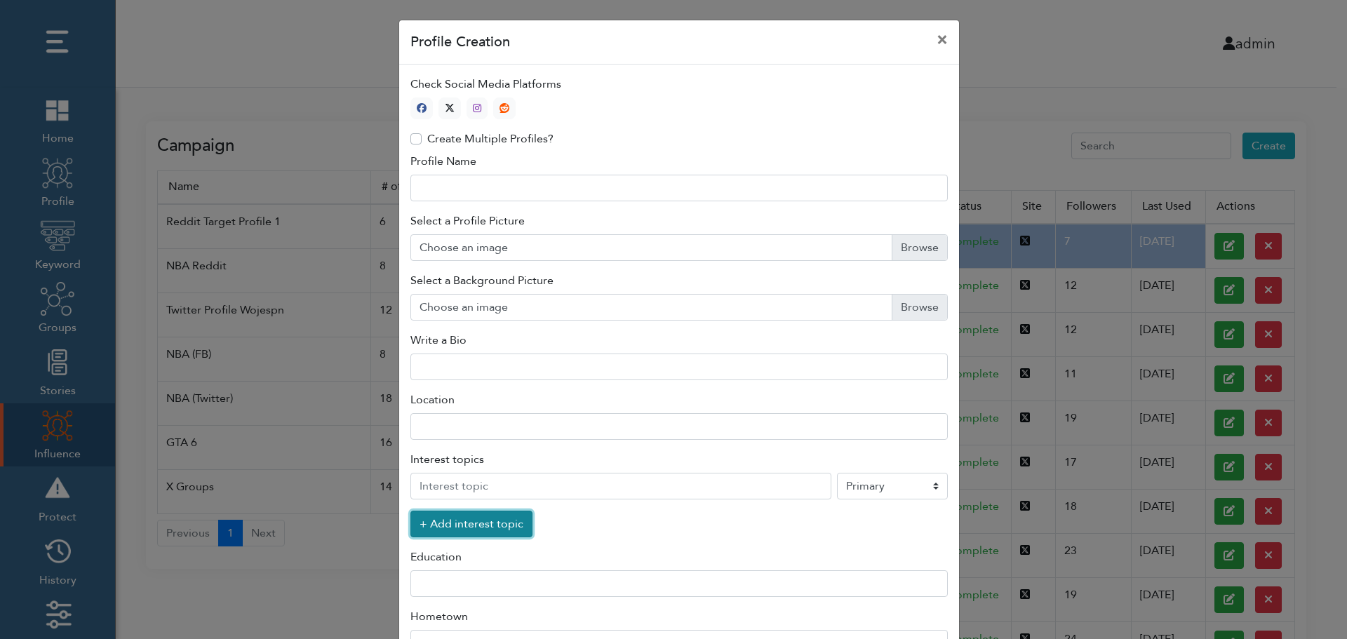
click at [463, 528] on button "+ Add interest topic" at bounding box center [472, 524] width 122 height 27
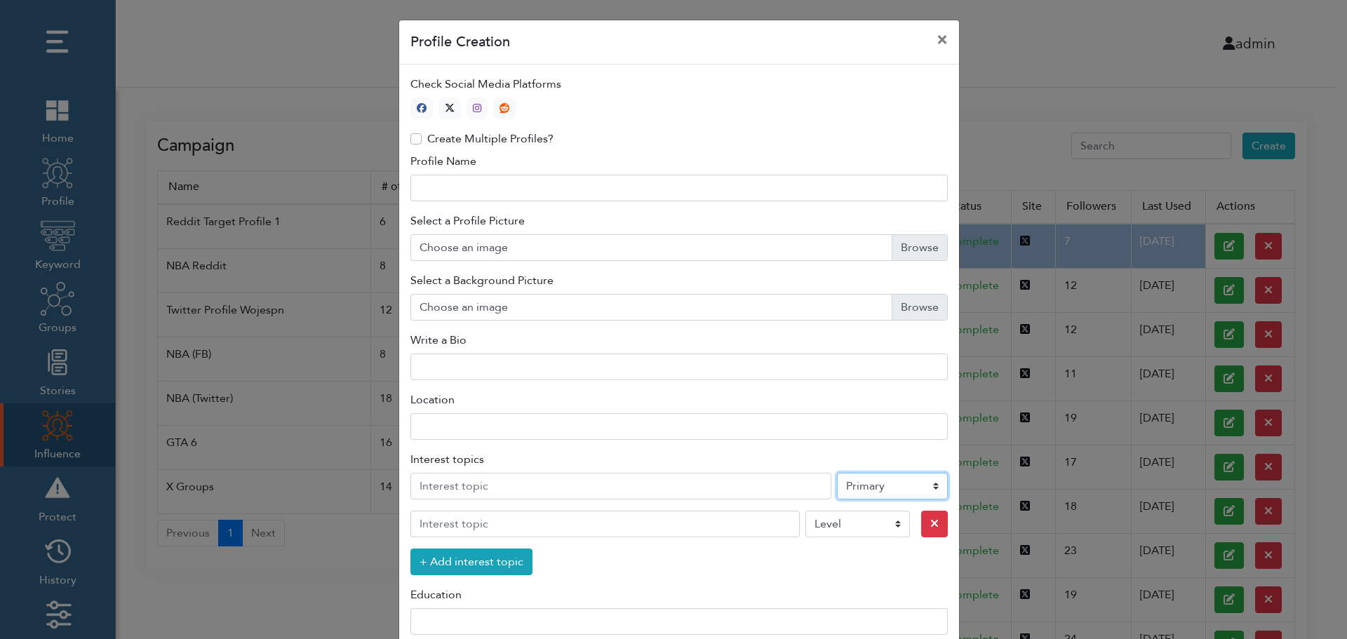
click at [872, 489] on select "Level Primary Secondary Tertiary" at bounding box center [892, 486] width 111 height 27
click at [446, 106] on icon "button" at bounding box center [450, 108] width 10 height 10
type input "1"
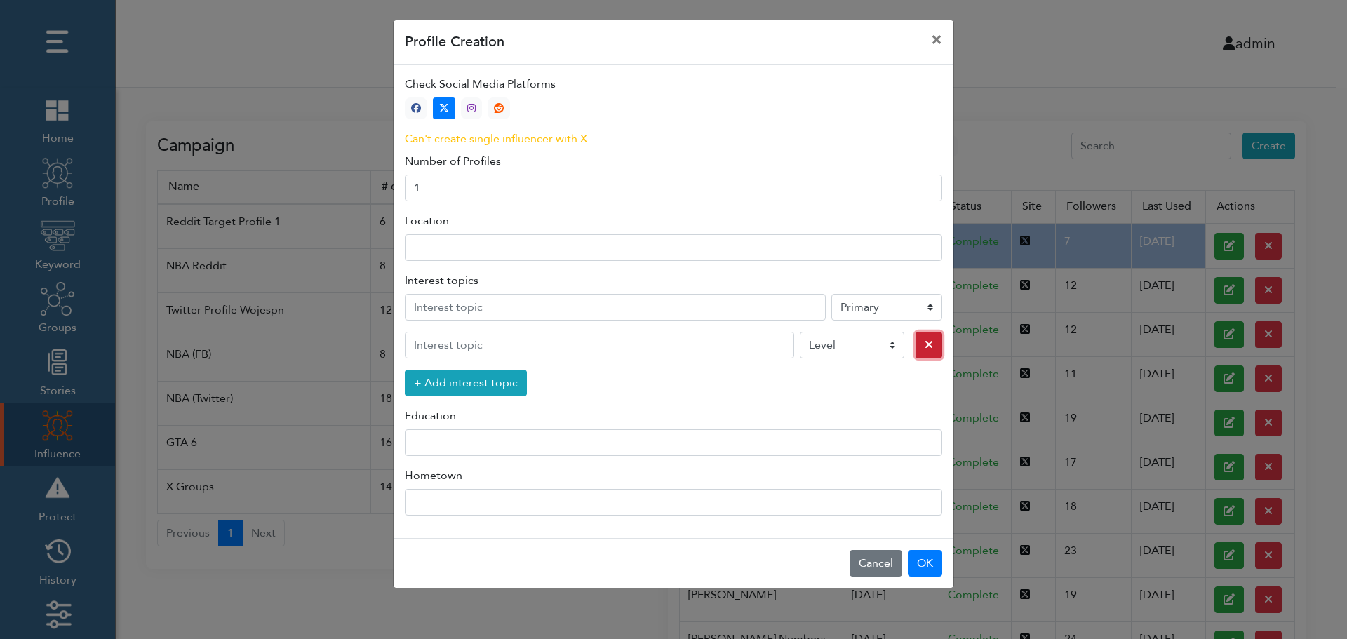
click at [925, 347] on icon "button" at bounding box center [929, 344] width 8 height 11
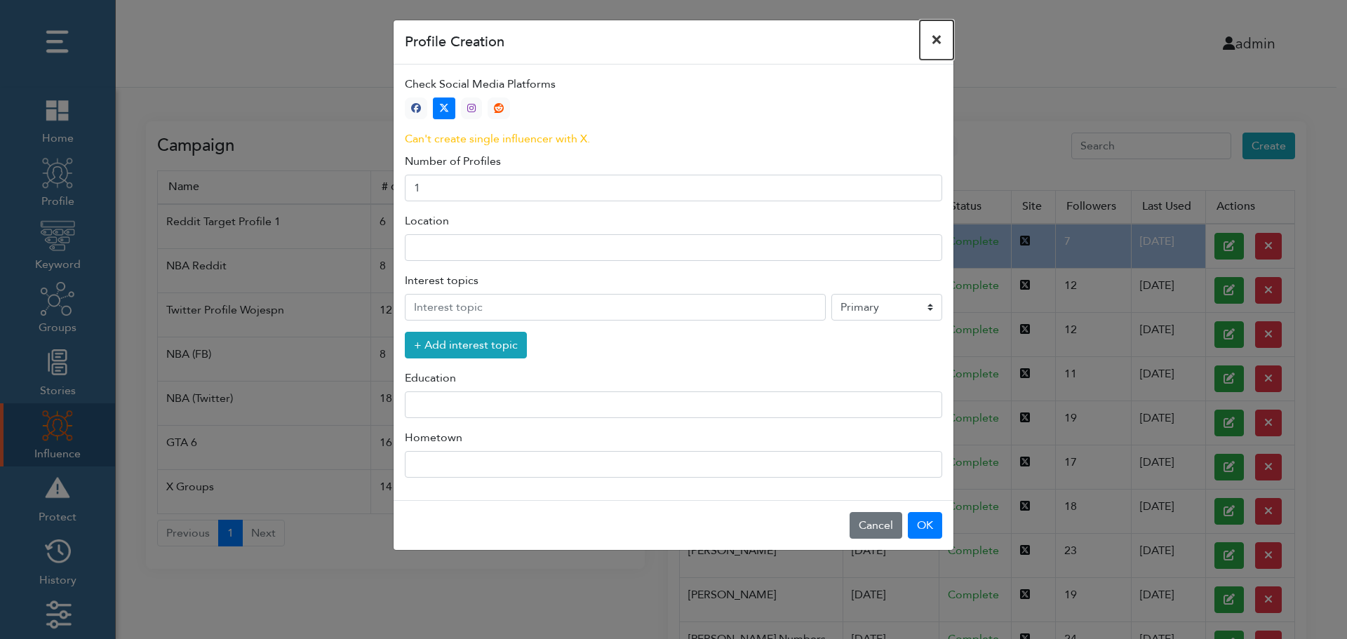
click at [938, 39] on button "×" at bounding box center [937, 39] width 34 height 39
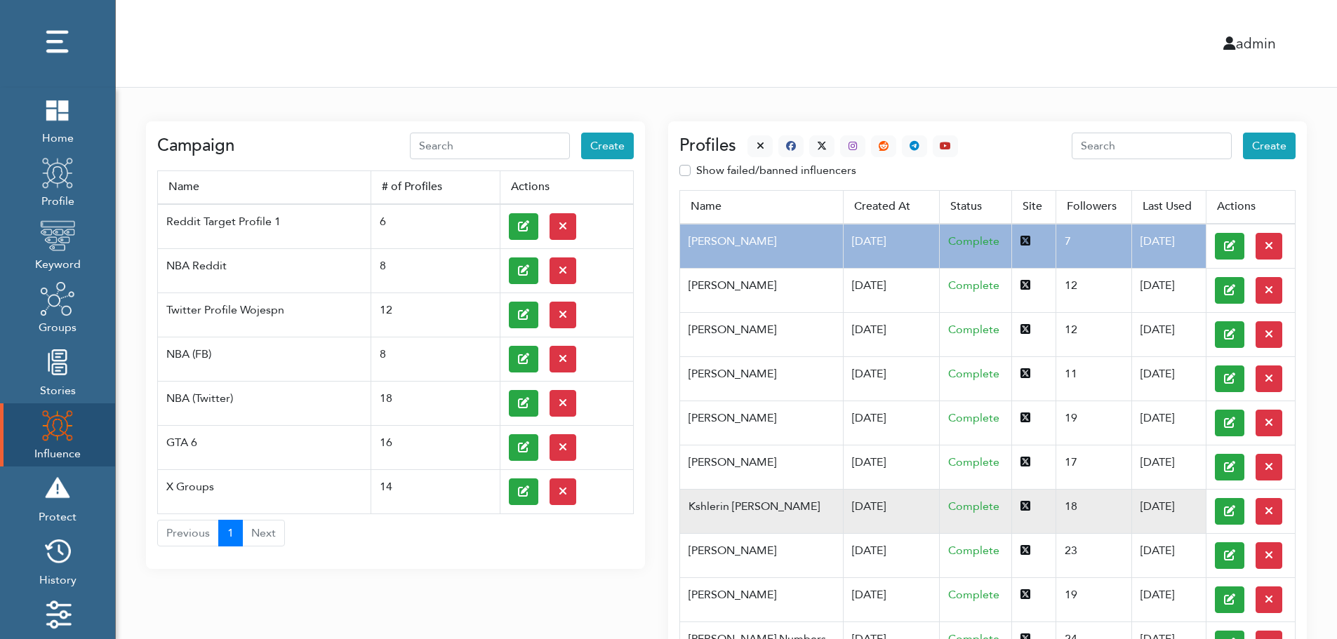
click at [751, 505] on td "Kshlerin Harland" at bounding box center [761, 511] width 163 height 44
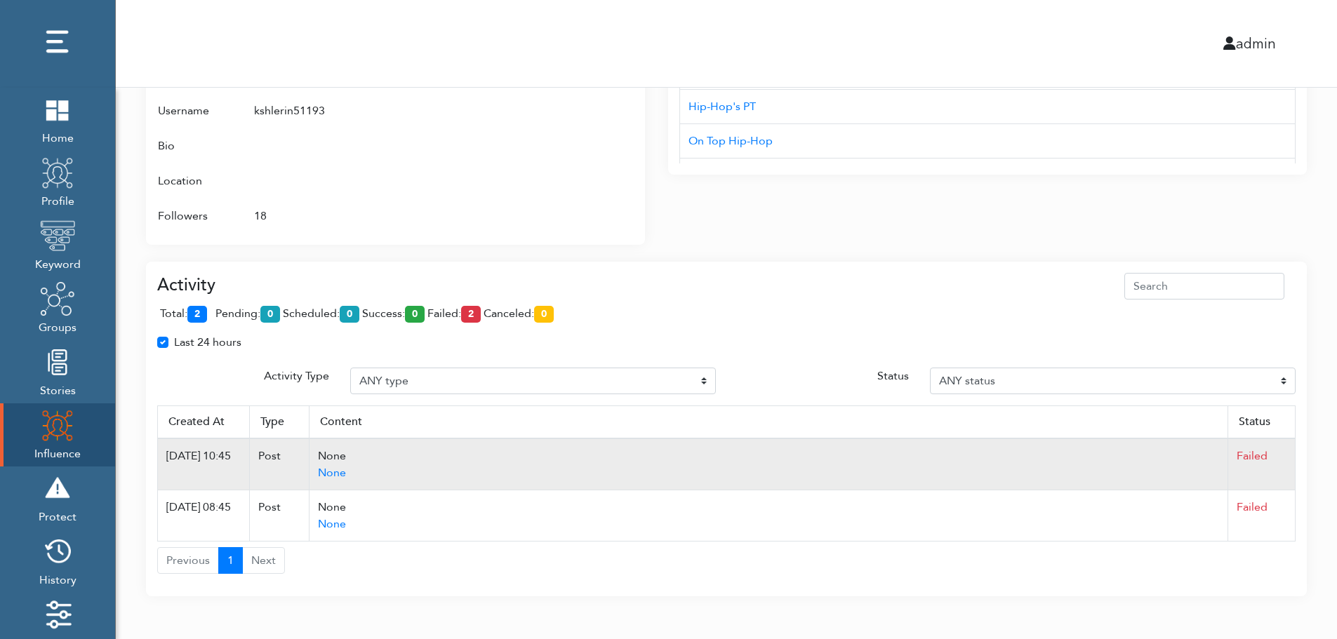
scroll to position [834, 0]
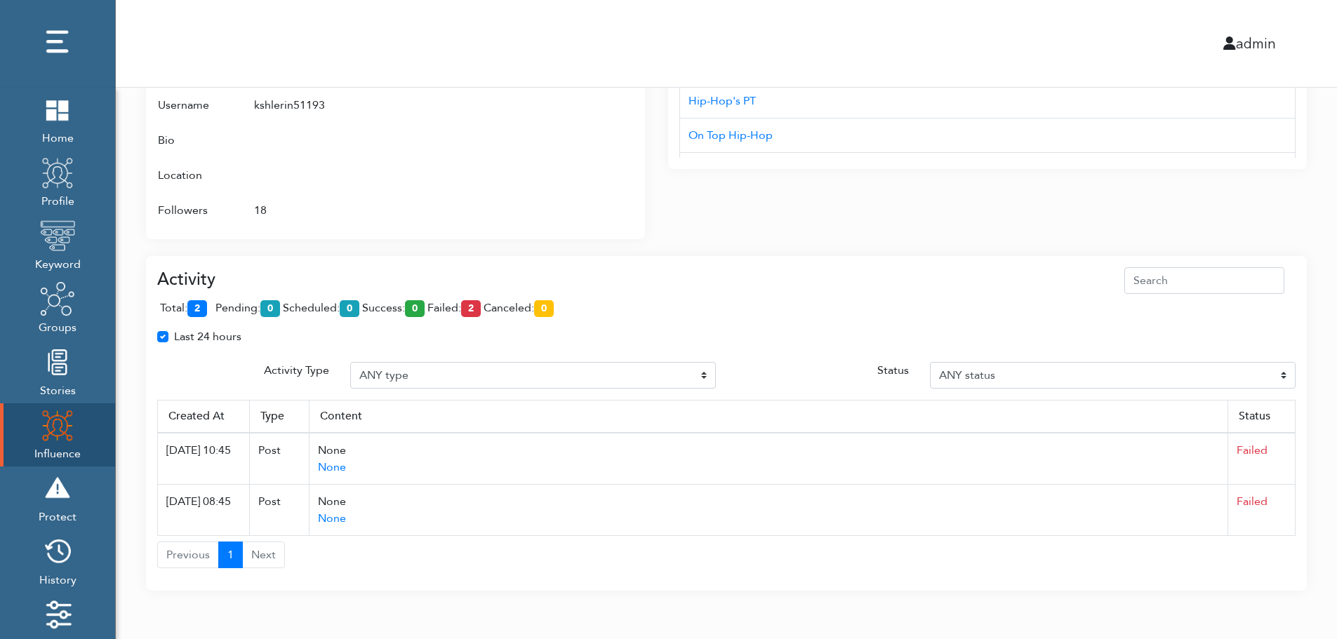
click at [426, 296] on div "total: 2 pending: 0 scheduled: 0 success: 0 failed: 2 canceled: 0" at bounding box center [726, 311] width 1138 height 34
click at [517, 8] on div "admin" at bounding box center [726, 43] width 1242 height 87
click at [211, 305] on span "total: 2" at bounding box center [186, 307] width 53 height 15
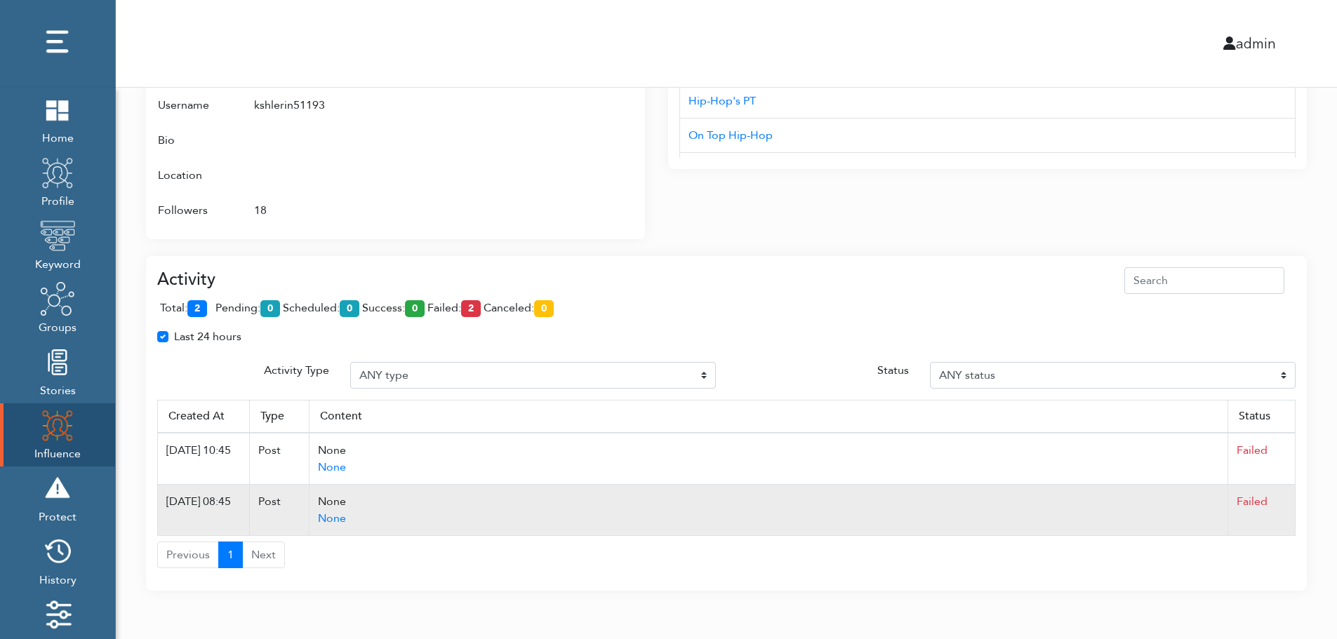
click at [1291, 510] on td "Failed" at bounding box center [1261, 510] width 67 height 51
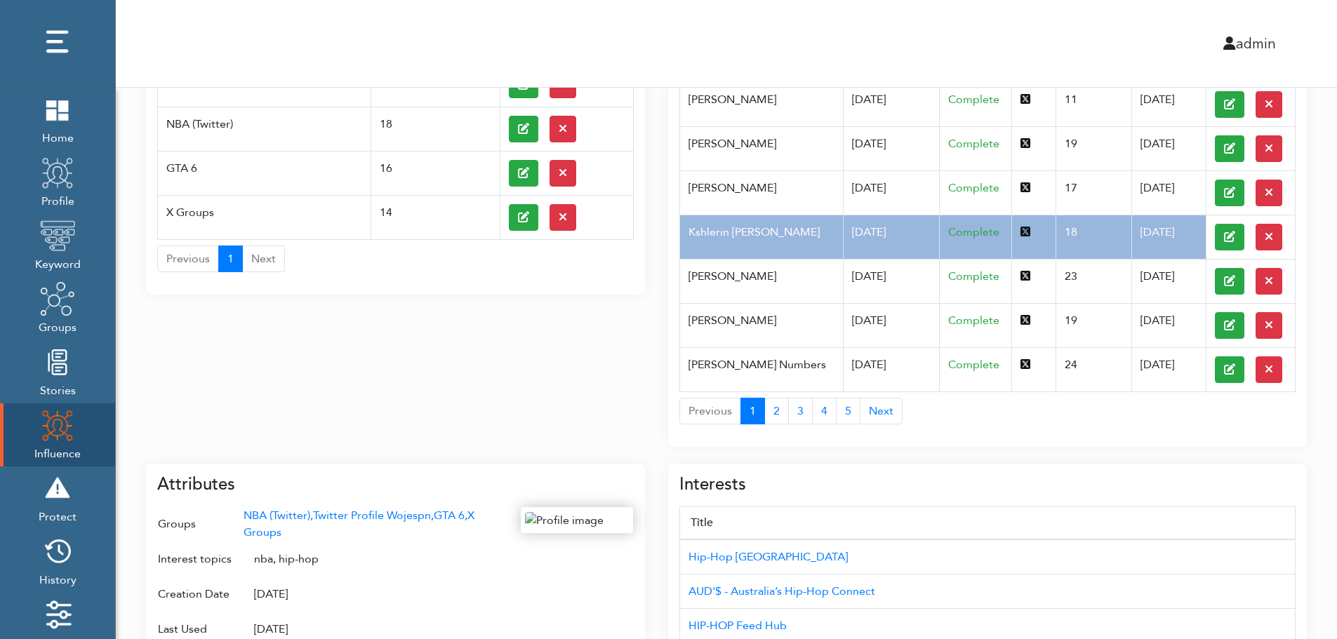
scroll to position [0, 0]
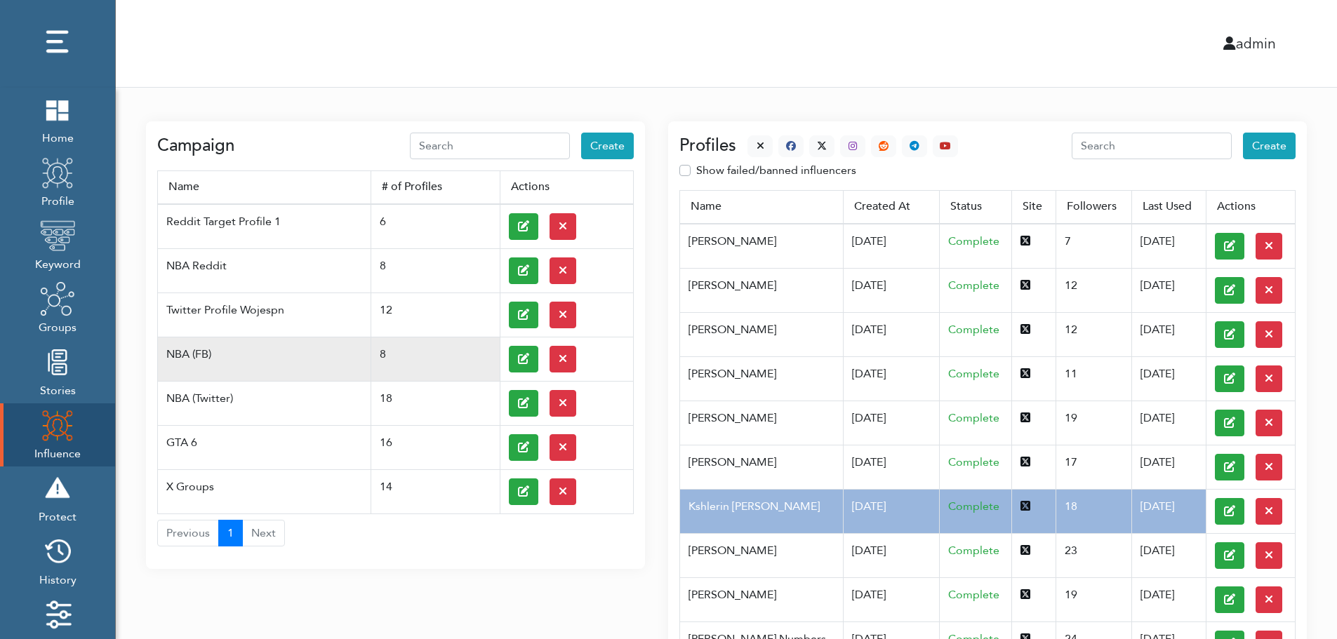
click at [505, 357] on td at bounding box center [566, 359] width 133 height 44
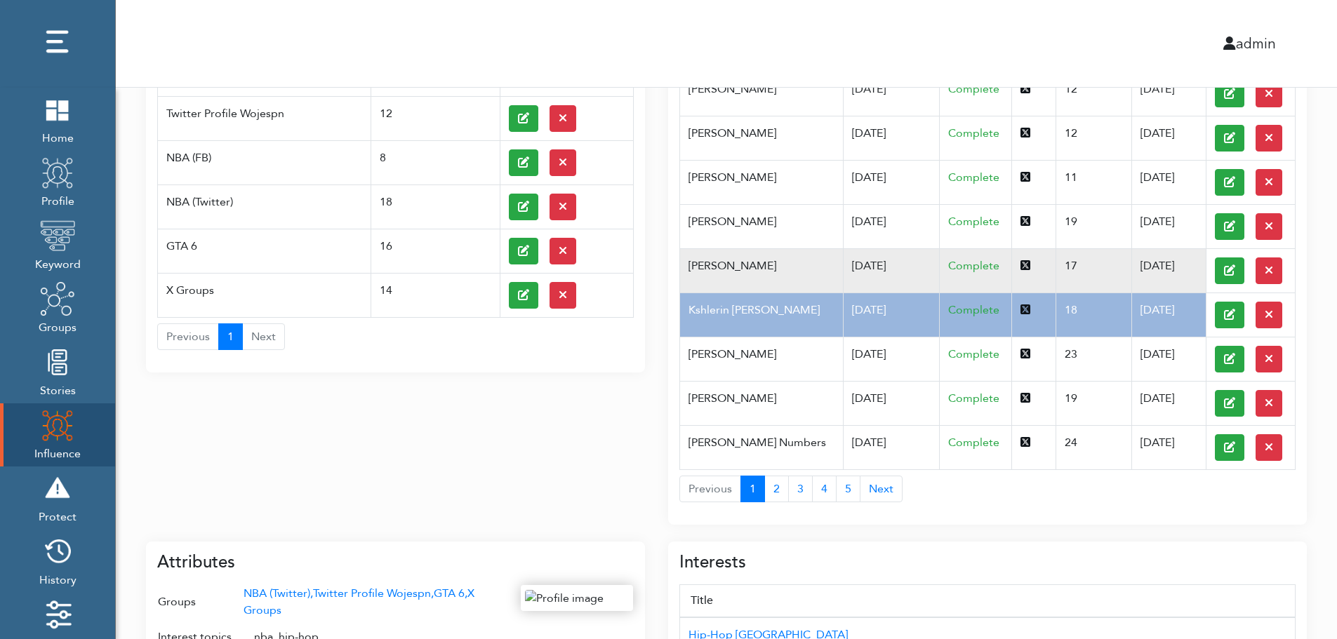
scroll to position [225, 0]
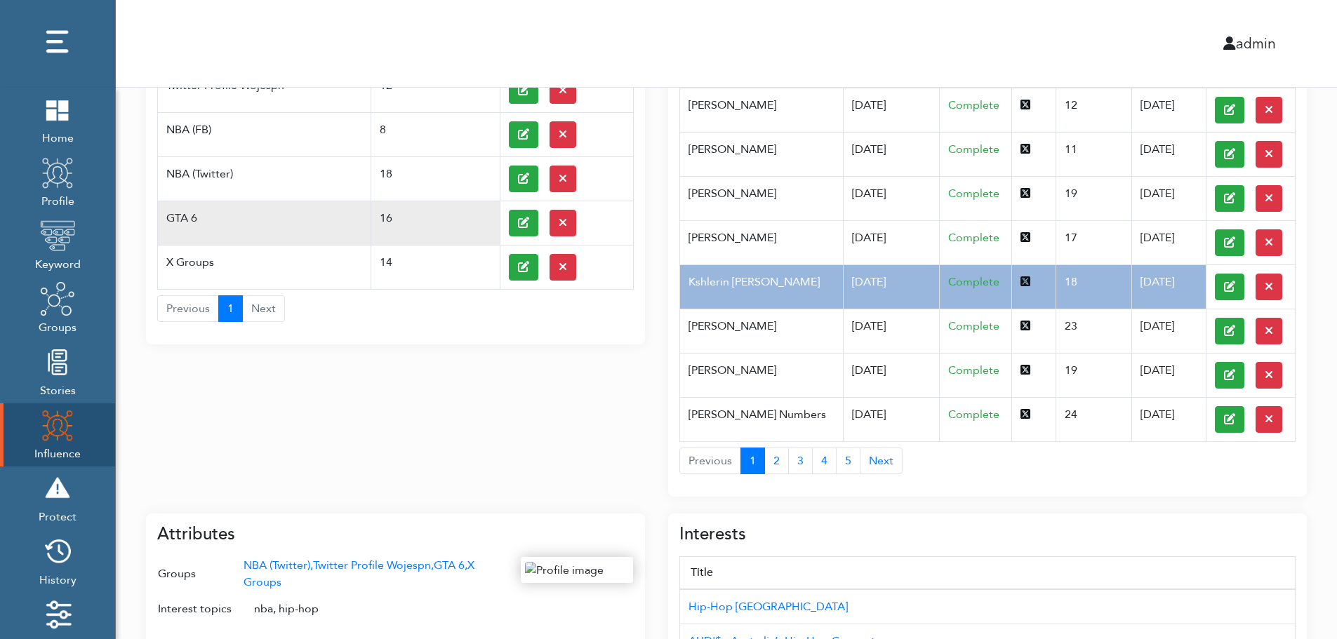
click at [208, 210] on td "GTA 6" at bounding box center [264, 223] width 213 height 44
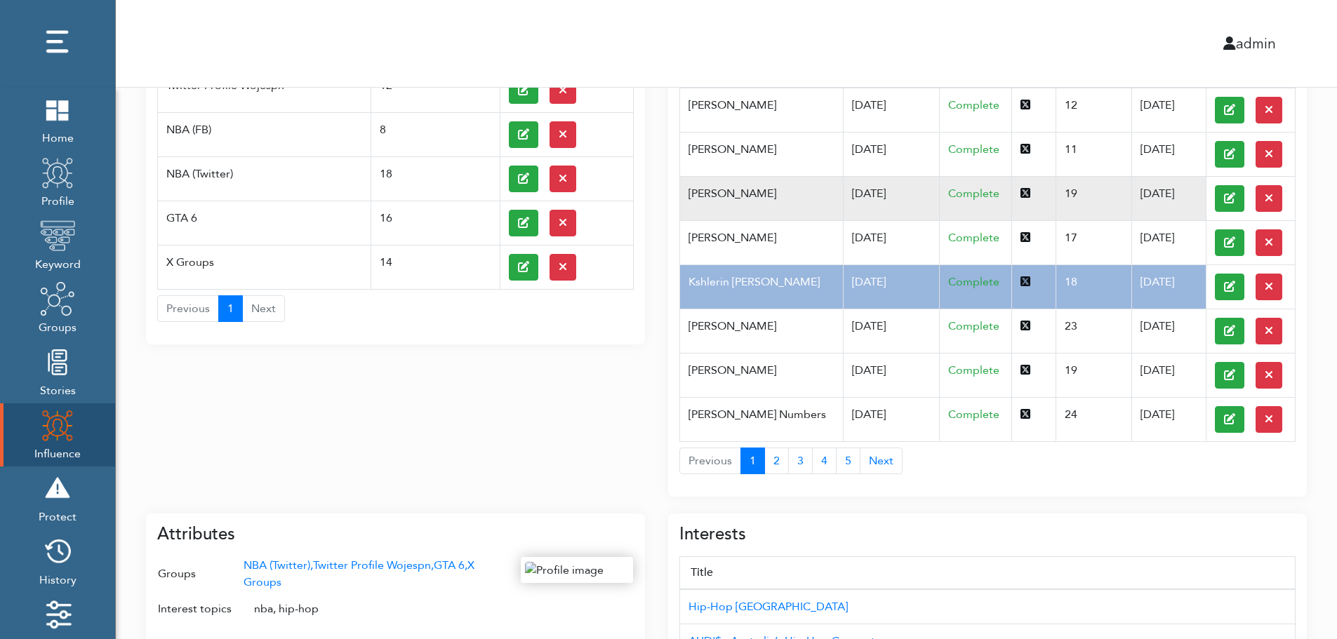
click at [811, 209] on td "Pfannerstill Norene" at bounding box center [761, 198] width 163 height 44
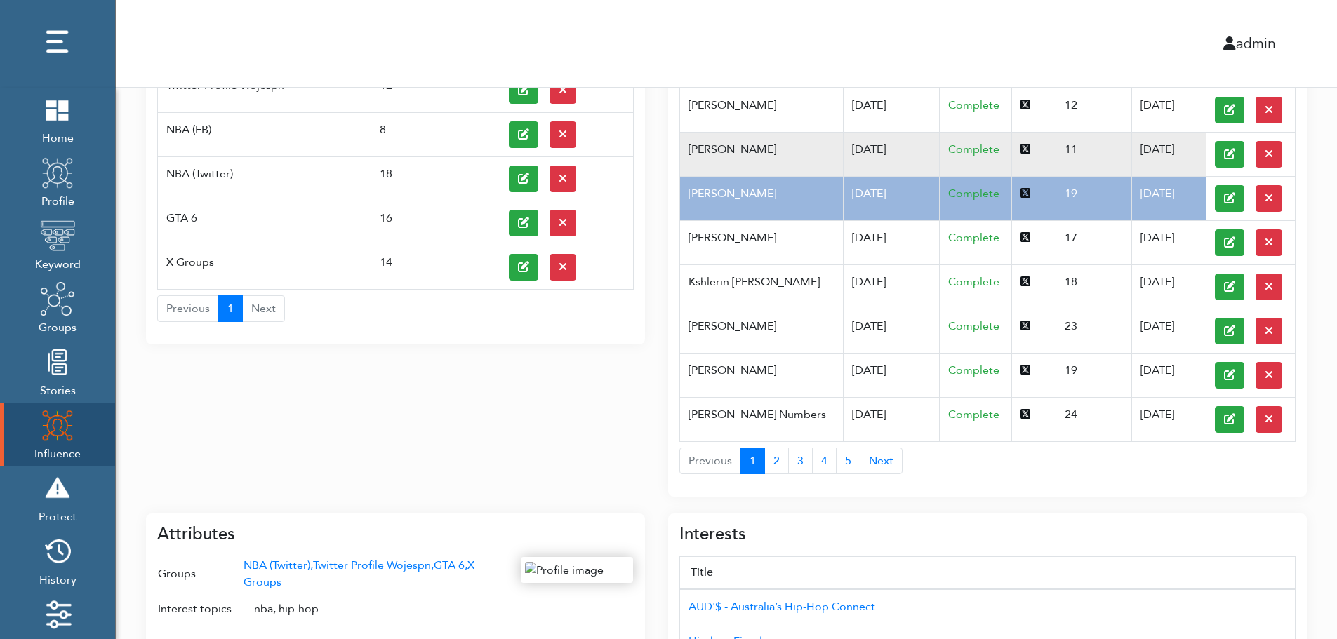
scroll to position [0, 0]
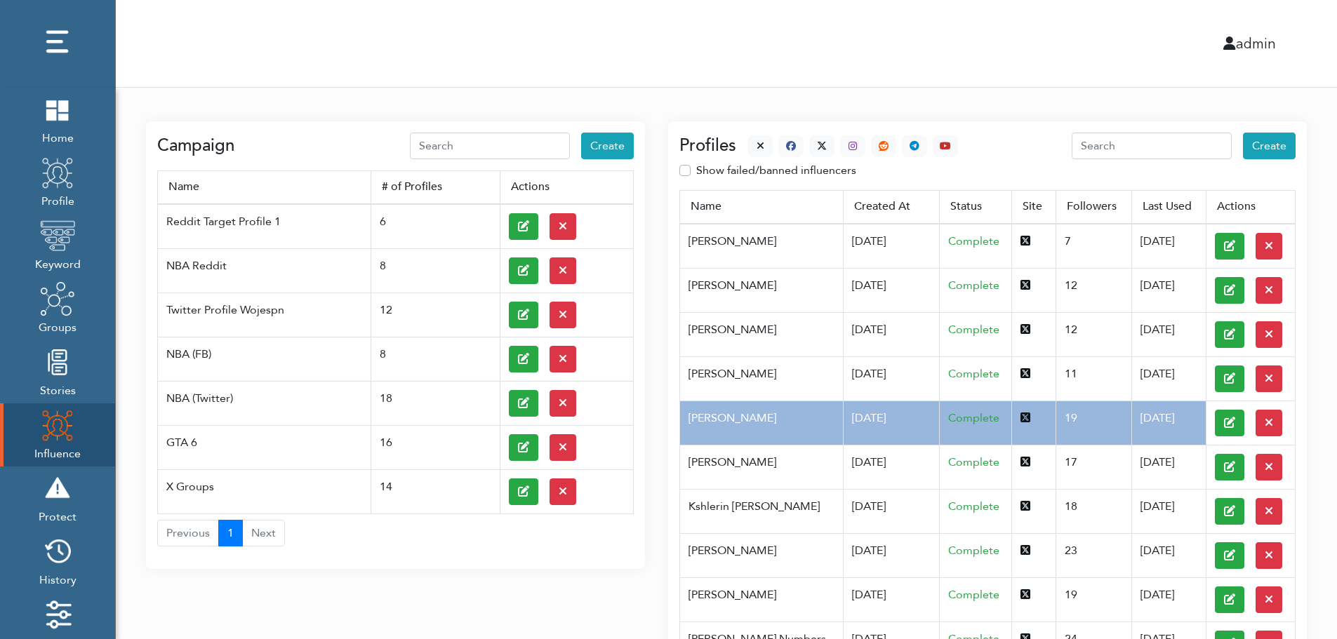
click at [743, 141] on div at bounding box center [847, 146] width 222 height 22
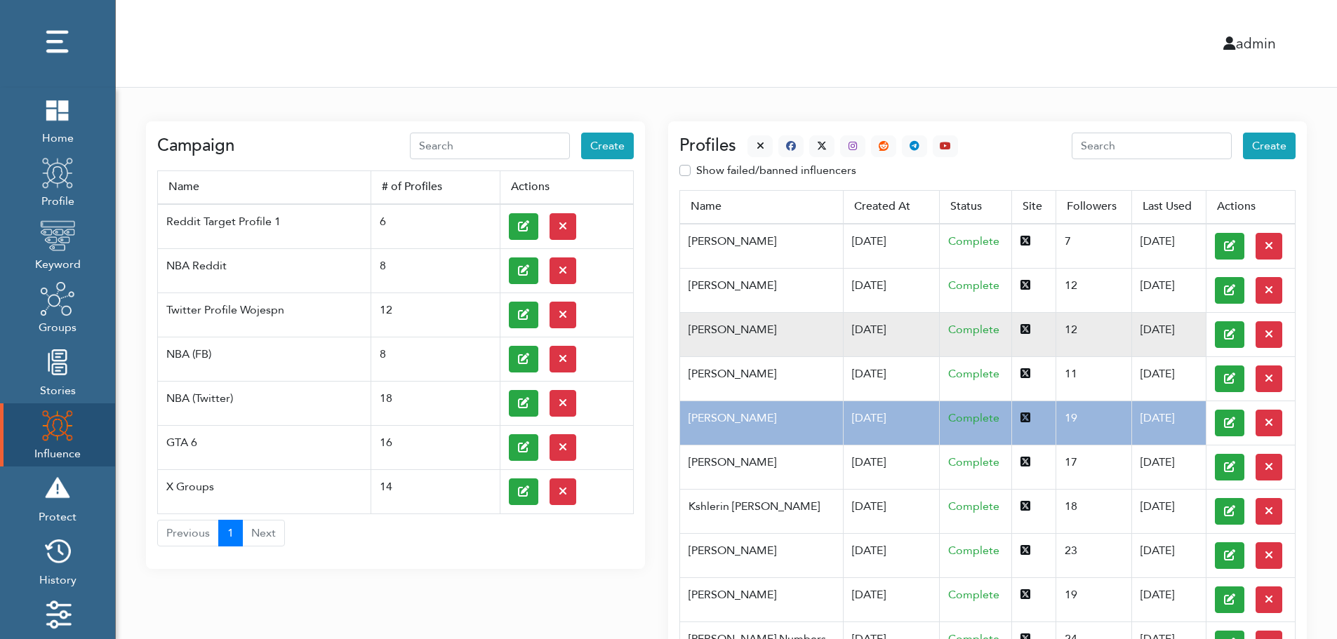
scroll to position [559, 0]
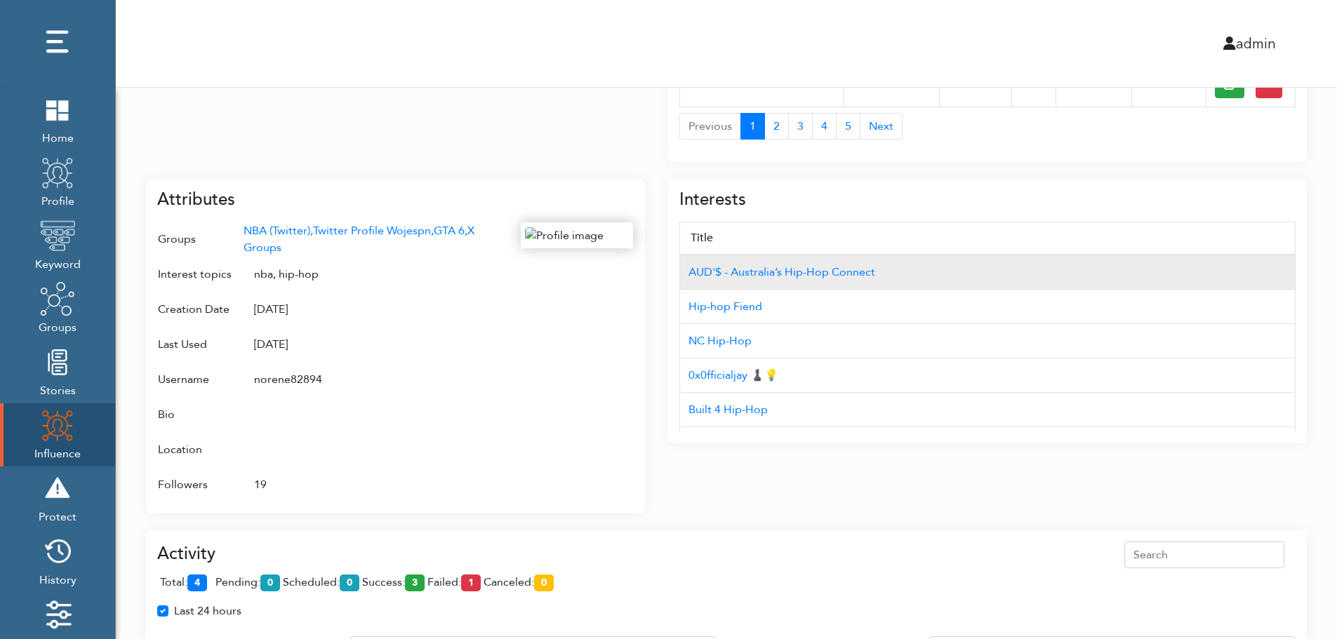
click at [1219, 257] on td "AUD'$ - Australia’s Hip-Hop Connect" at bounding box center [987, 272] width 615 height 35
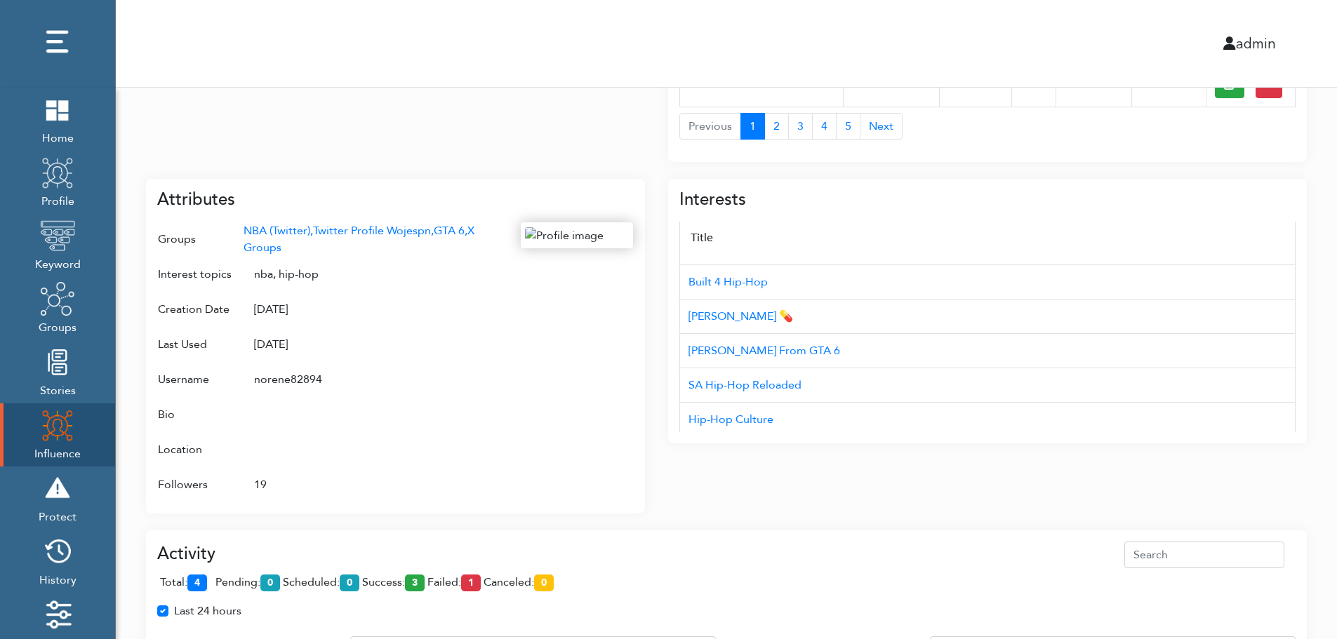
scroll to position [140, 0]
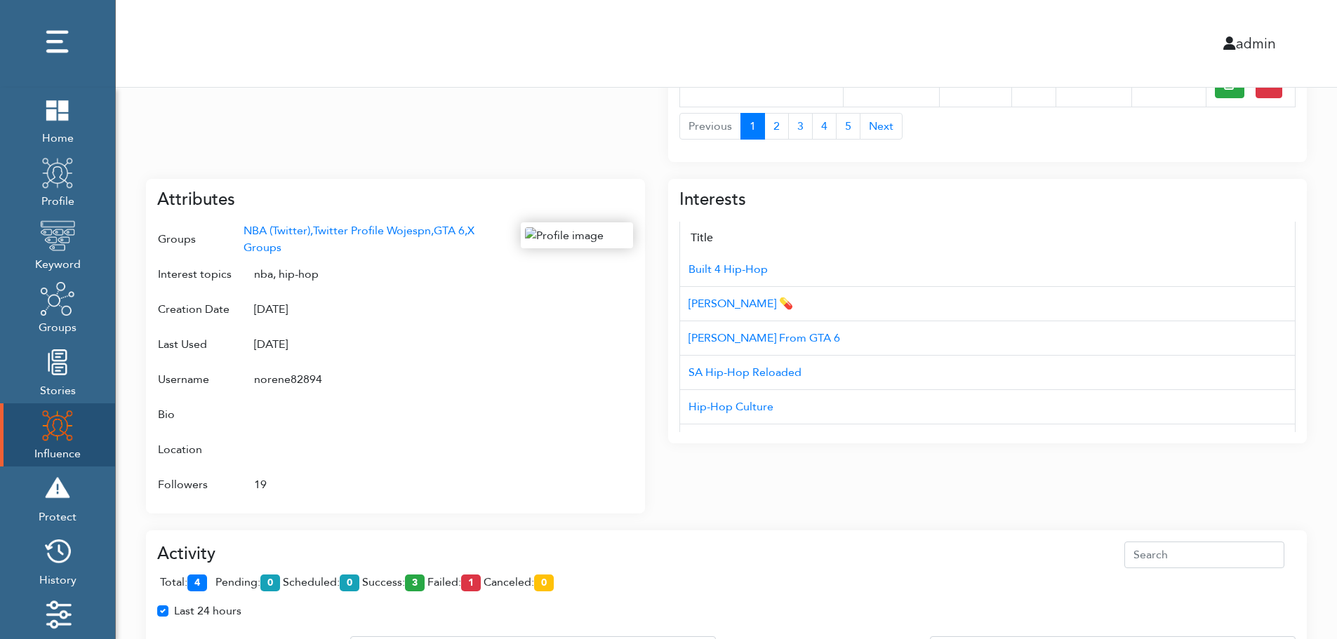
click at [1330, 374] on div "Campaign Create Name # of Profiles Actions Reddit Target Profile 1 6 NBA Reddit…" at bounding box center [726, 233] width 1221 height 1411
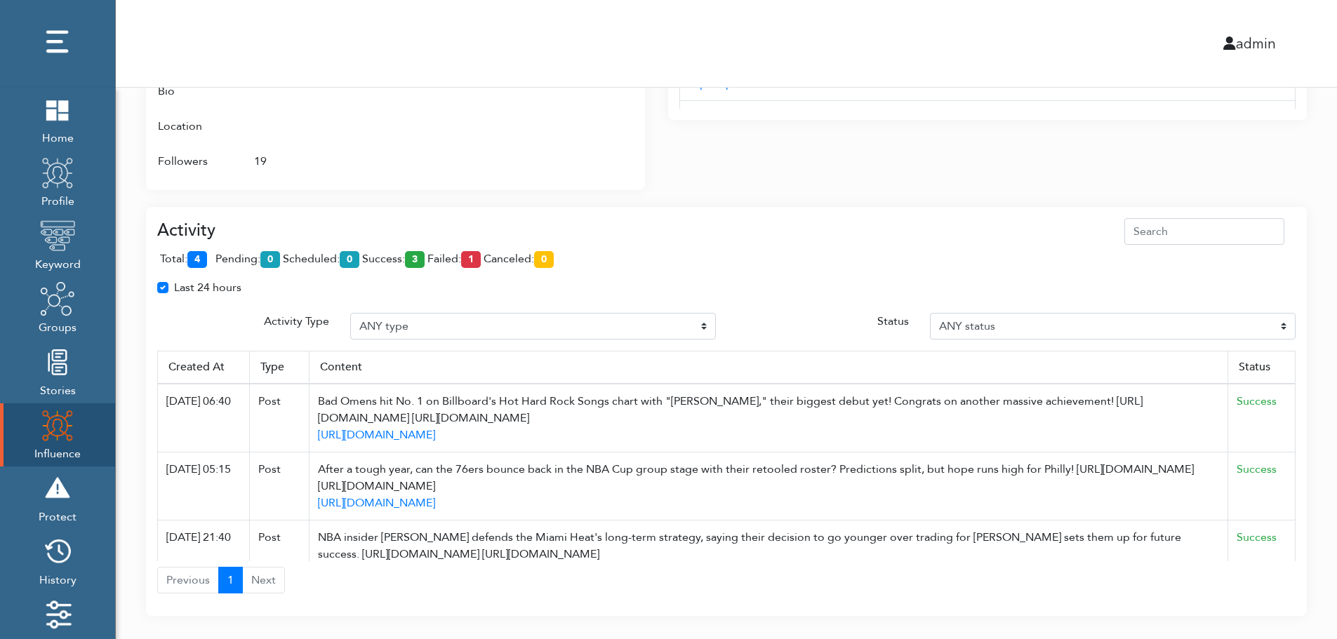
scroll to position [896, 0]
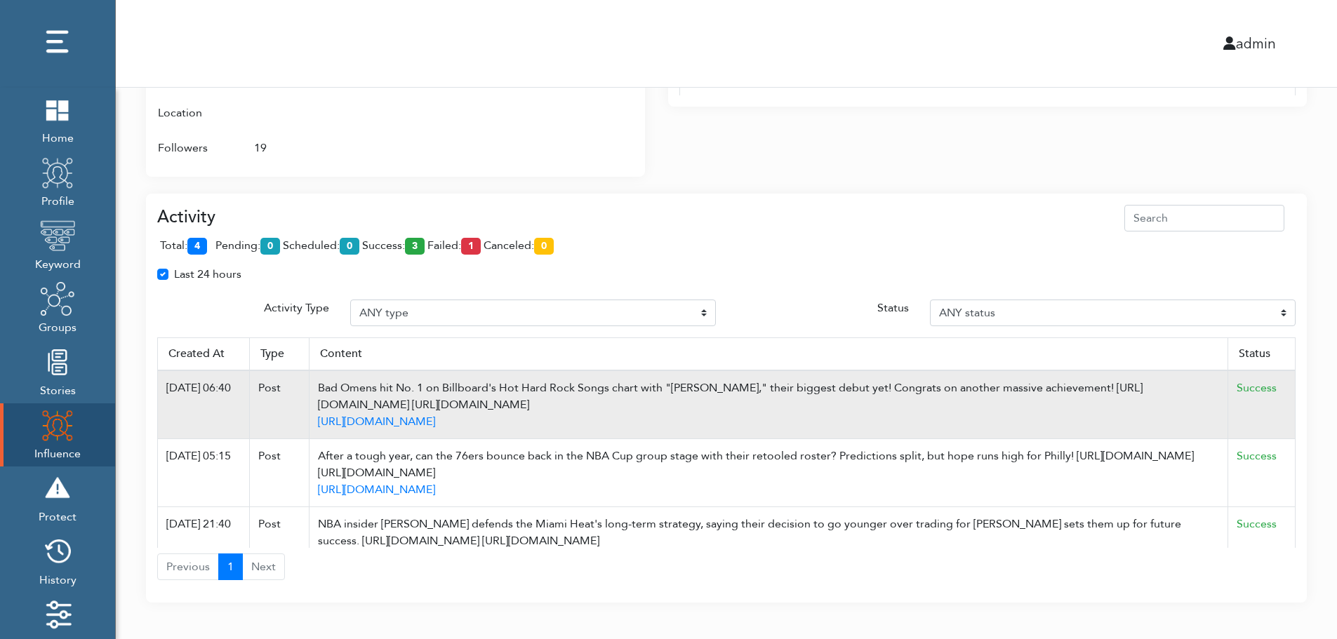
click at [1284, 373] on td "Success" at bounding box center [1261, 405] width 67 height 69
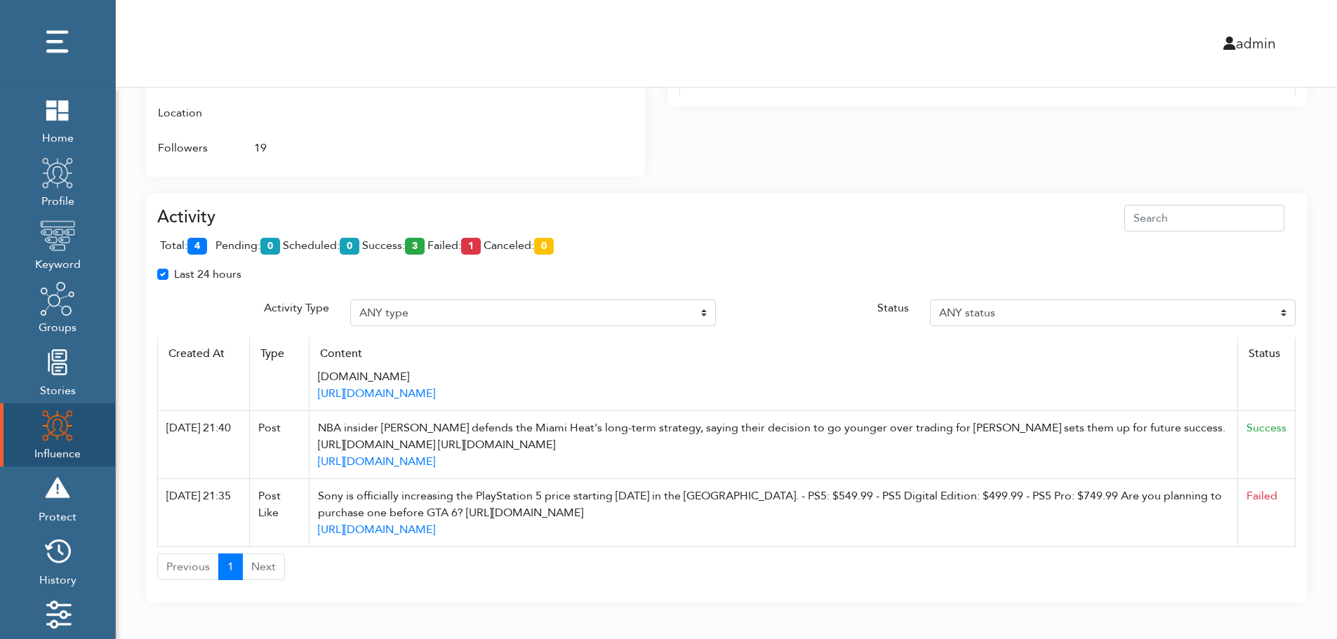
scroll to position [908, 0]
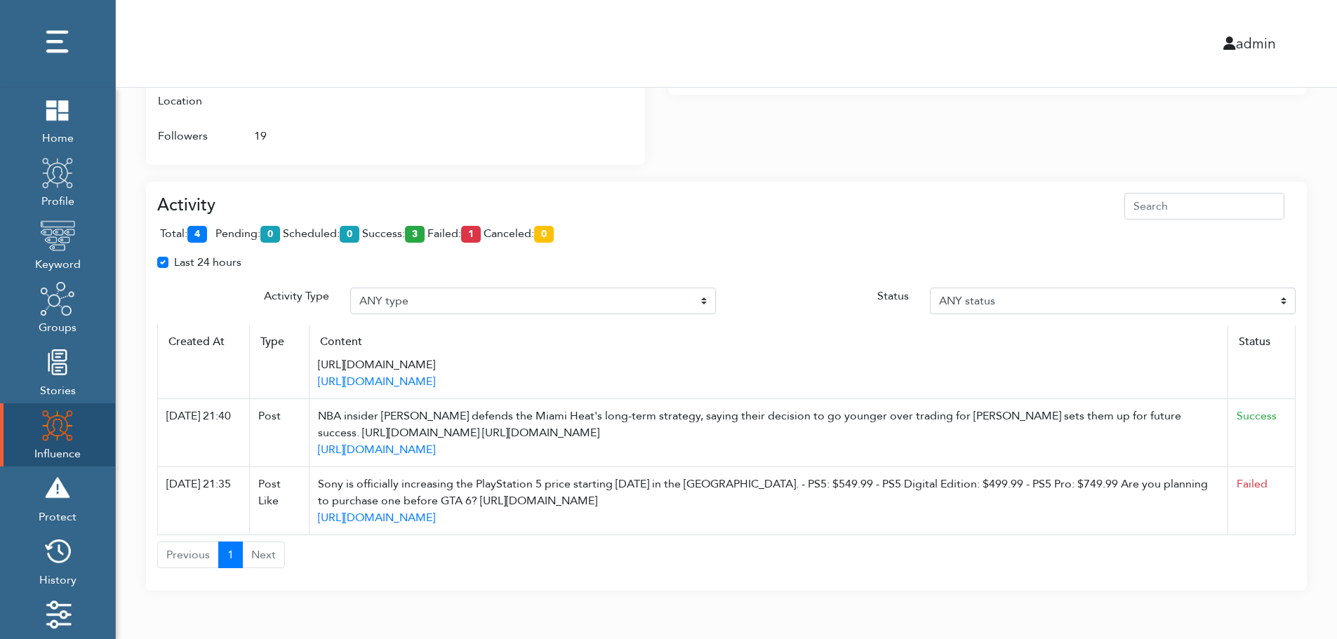
click at [1229, 242] on div "total: 4 pending: 0 scheduled: 0 success: 3 failed: 1 canceled: 0" at bounding box center [726, 237] width 1138 height 34
click at [572, 145] on div at bounding box center [577, 13] width 112 height 279
click at [928, 169] on div "Activity total: 4 pending: 0 scheduled: 0 success: 3 failed: 1 canceled: 0 Last…" at bounding box center [726, 378] width 1161 height 426
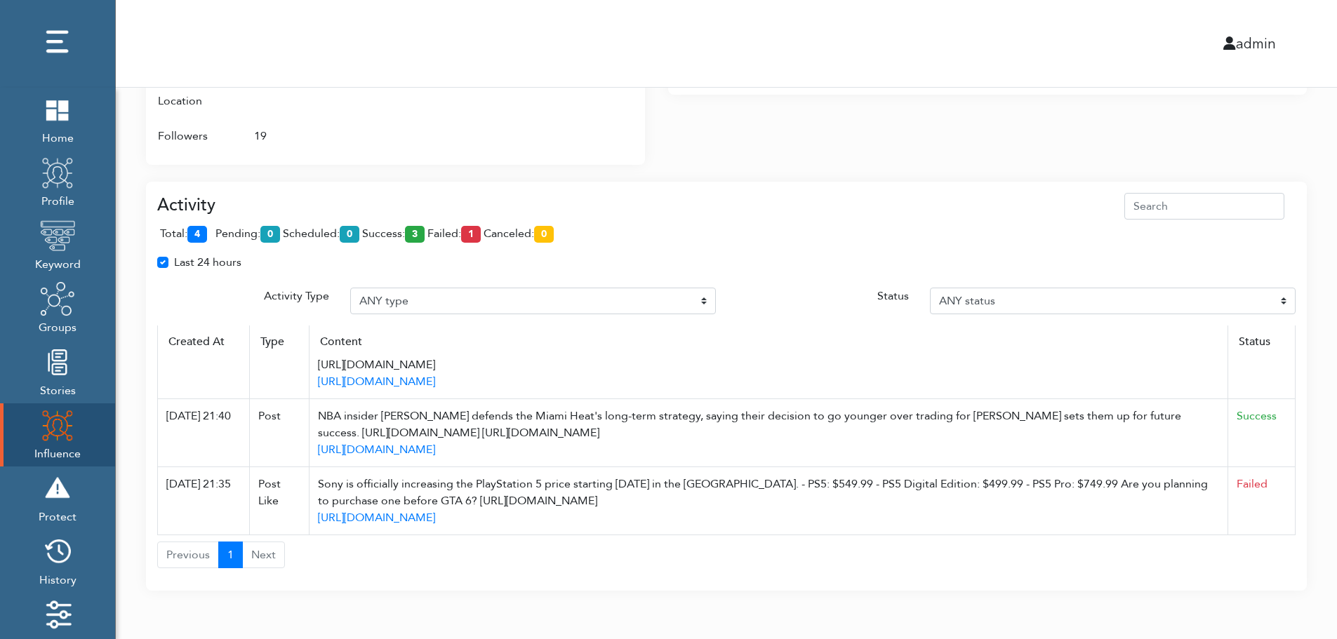
click at [928, 169] on div "Activity total: 4 pending: 0 scheduled: 0 success: 3 failed: 1 canceled: 0 Last…" at bounding box center [726, 378] width 1161 height 426
click at [924, 223] on div "total: 4 pending: 0 scheduled: 0 success: 3 failed: 1 canceled: 0" at bounding box center [726, 237] width 1138 height 34
click at [924, 222] on div "total: 4 pending: 0 scheduled: 0 success: 3 failed: 1 canceled: 0" at bounding box center [726, 237] width 1138 height 34
click at [468, 263] on div "Last 24 hours" at bounding box center [726, 268] width 1159 height 28
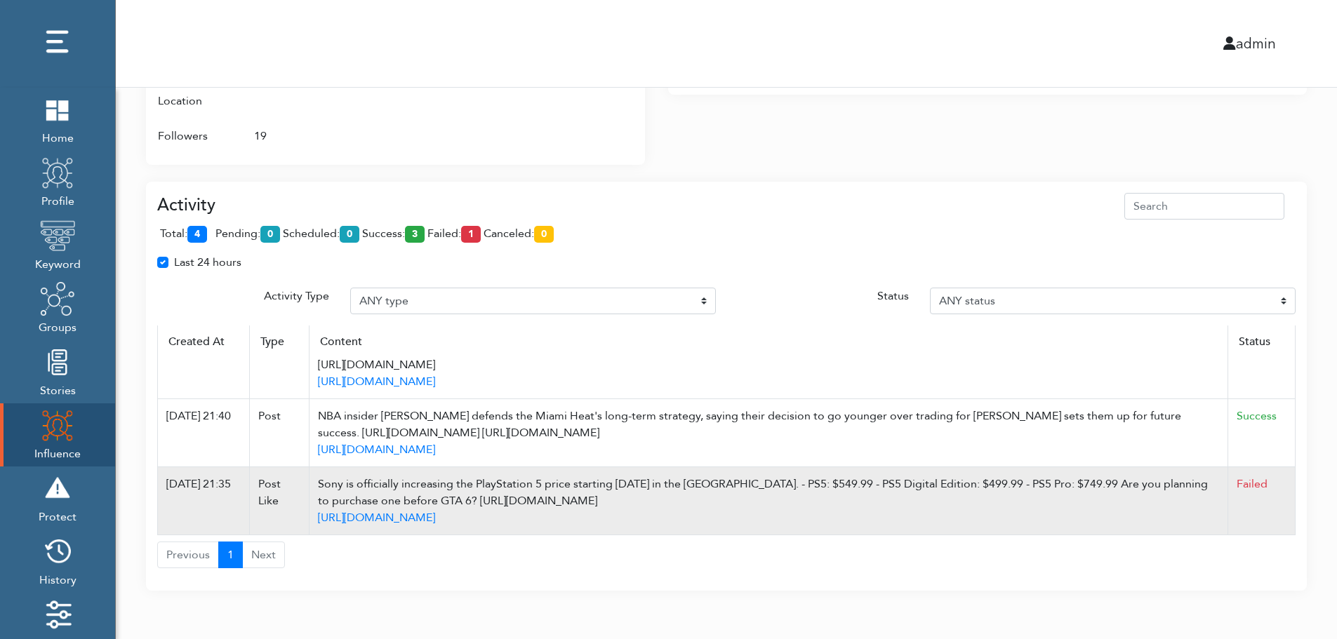
click at [1279, 513] on td "Failed" at bounding box center [1261, 501] width 67 height 68
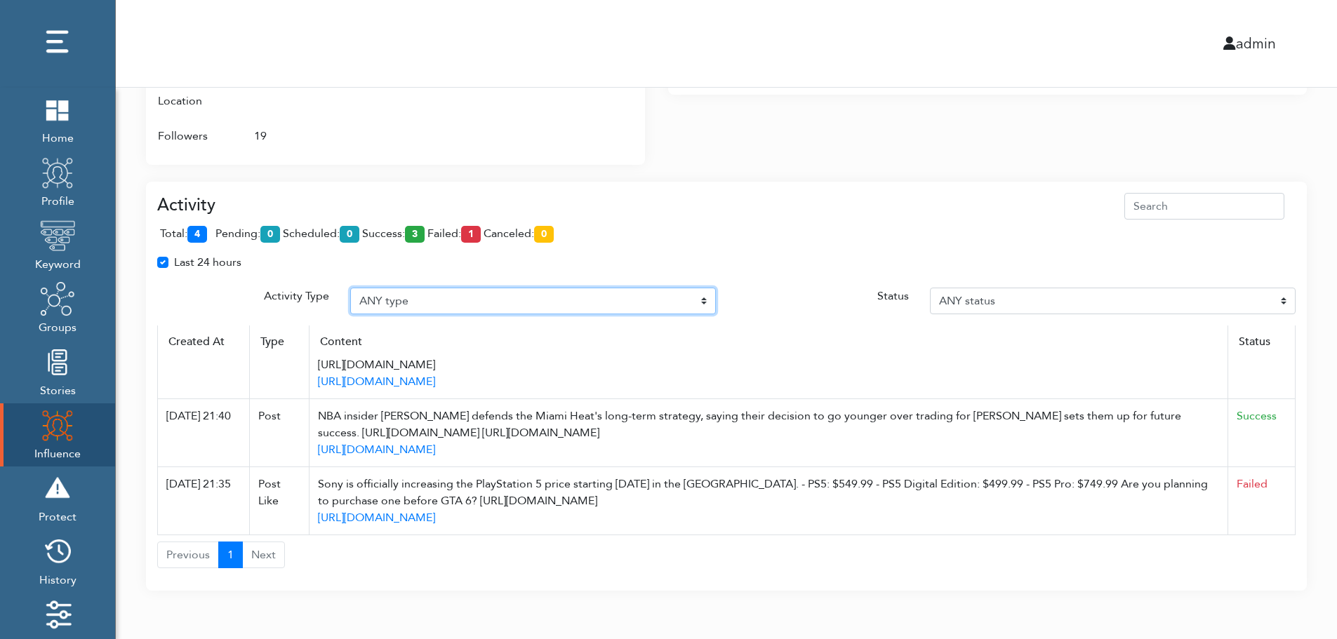
click at [653, 293] on select "ANY type Post Like Post Post comment Comment like Post Share Follow Unfollow Pa…" at bounding box center [533, 301] width 366 height 27
select select "Auto post reply"
click at [350, 288] on select "ANY type Post Like Post Post comment Comment like Post Share Follow Unfollow Pa…" at bounding box center [533, 301] width 366 height 27
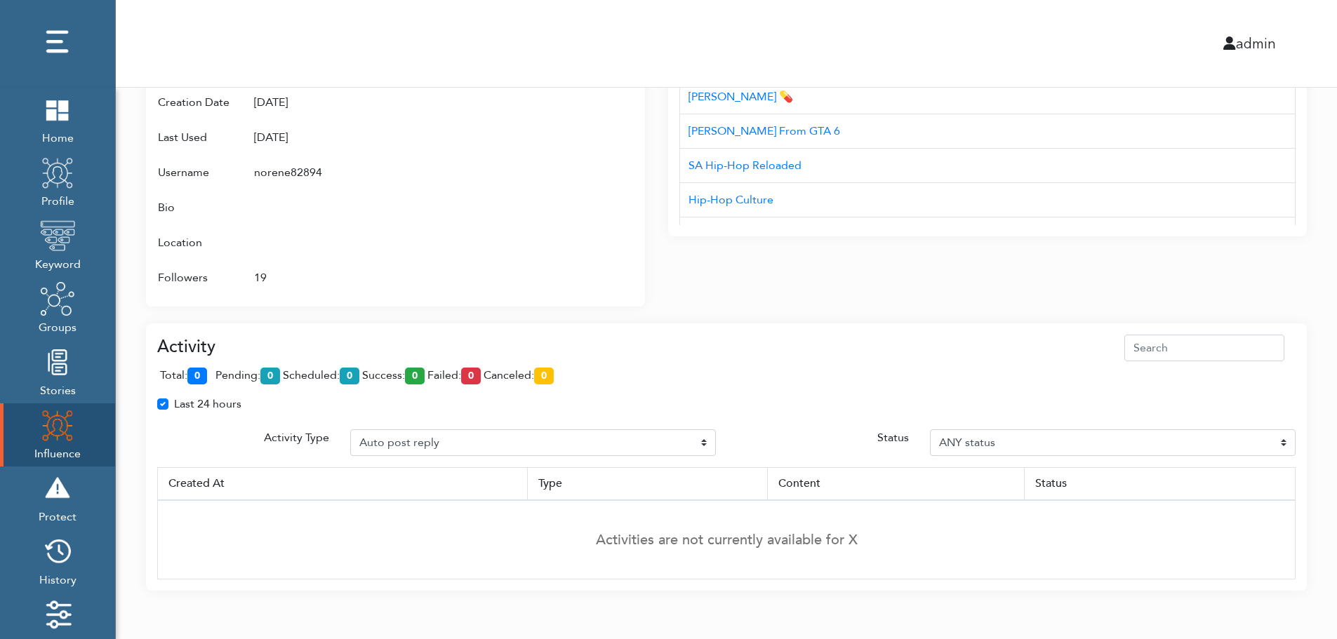
click at [1291, 503] on td "Activities are not currently available for X" at bounding box center [727, 539] width 1138 height 79
click at [1291, 507] on td "Activities are not currently available for X" at bounding box center [727, 539] width 1138 height 79
click at [693, 298] on div "Interests Title AUD'$ - Australia’s Hip-Hop Connect Hip-hop Fiend NC Hip-Hop 0x…" at bounding box center [987, 131] width 639 height 352
click at [707, 26] on div "admin" at bounding box center [726, 43] width 1242 height 87
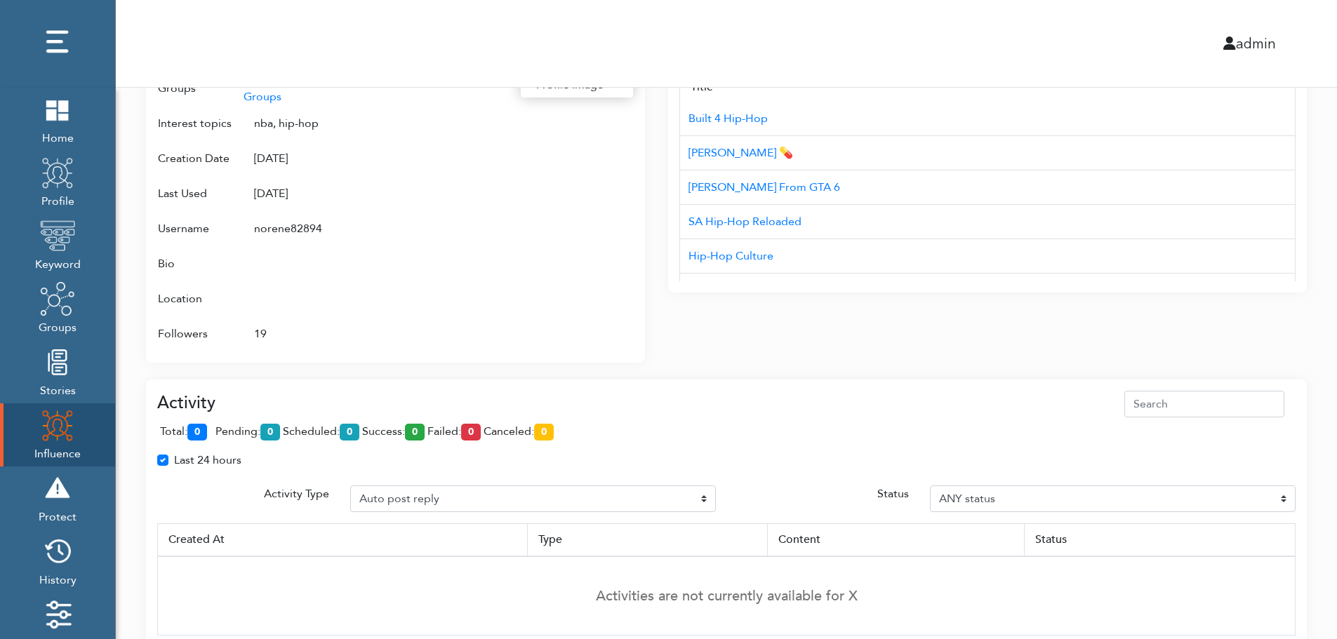
scroll to position [682, 0]
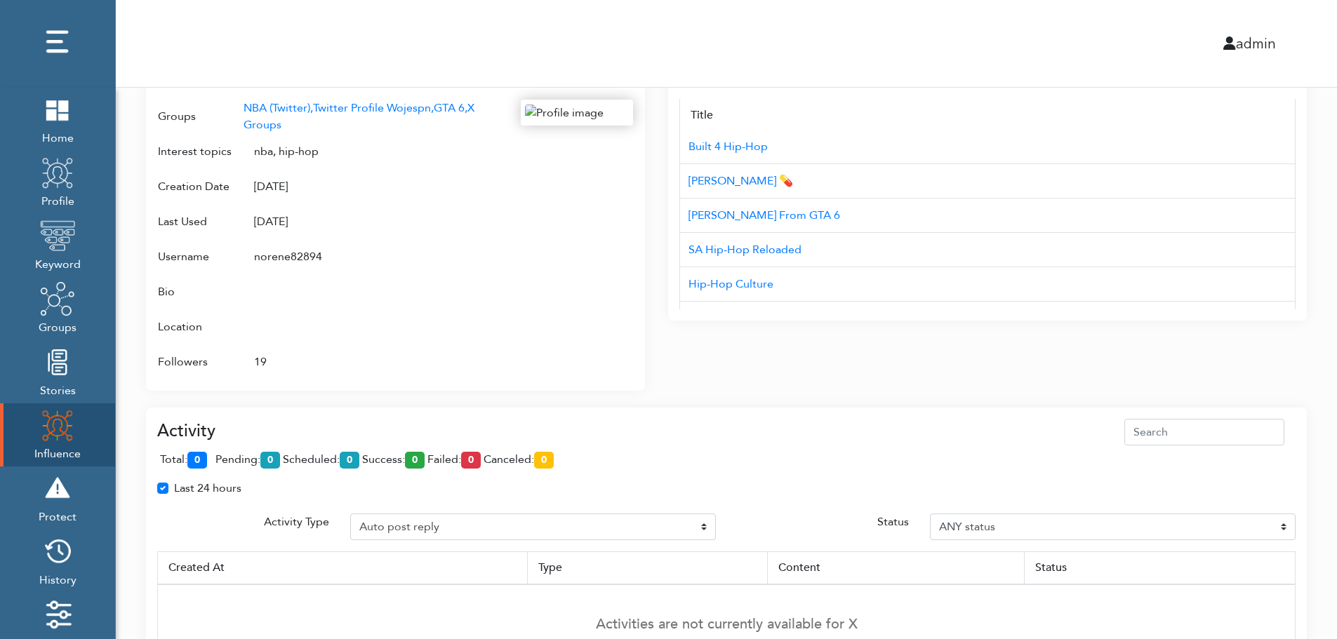
click at [1314, 317] on div "Campaign Create Name # of Profiles Actions Reddit Target Profile 1 6 NBA Reddit…" at bounding box center [726, 41] width 1221 height 1270
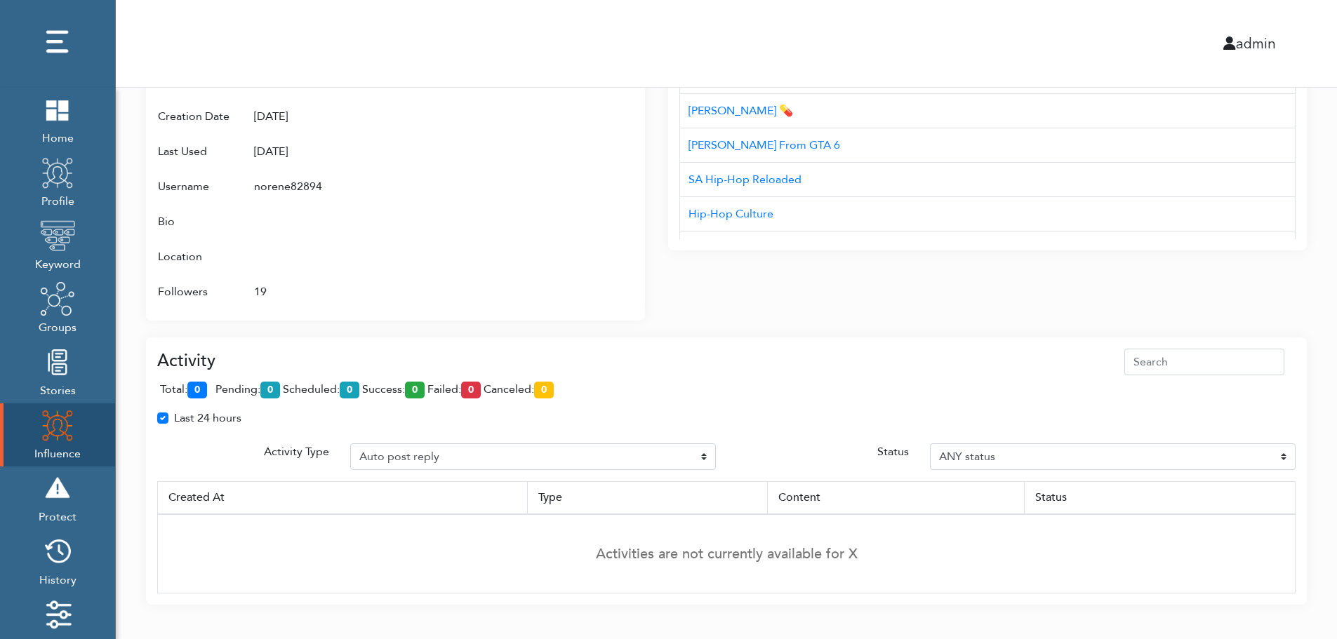
scroll to position [766, 0]
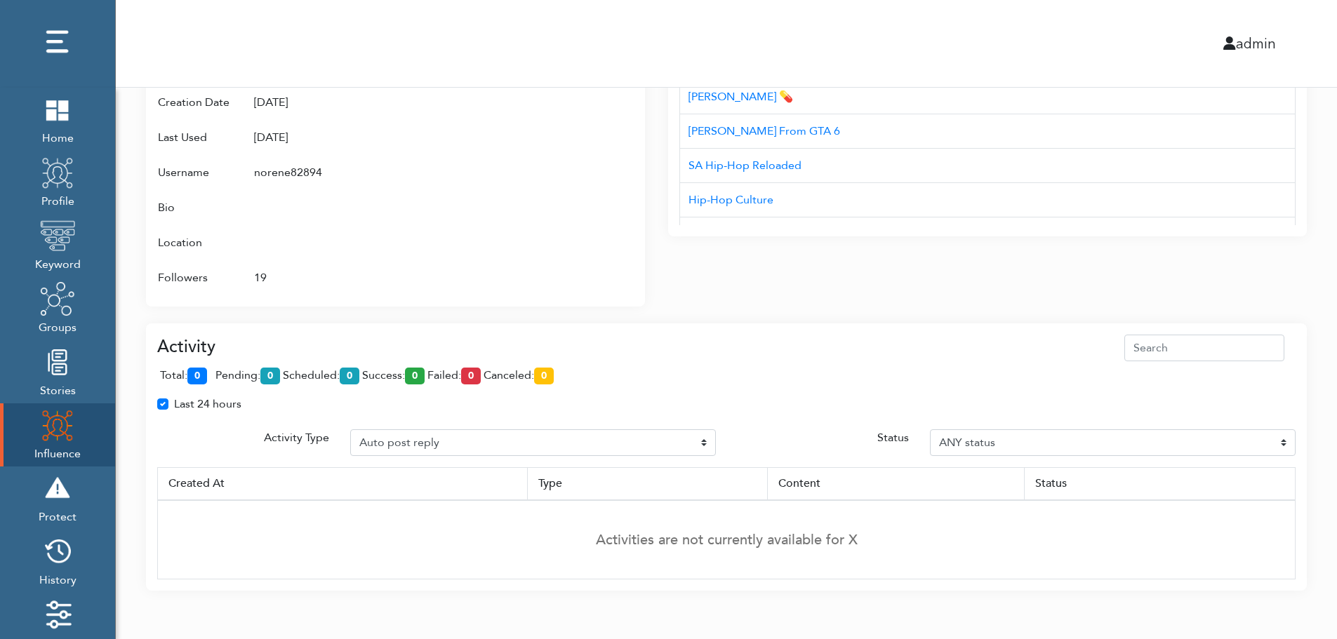
click at [1289, 419] on div "Last 24 hours" at bounding box center [726, 410] width 1159 height 28
drag, startPoint x: 488, startPoint y: 435, endPoint x: 1308, endPoint y: 307, distance: 830.4
click at [480, 418] on div "Last 24 hours" at bounding box center [726, 410] width 1159 height 28
click at [803, 423] on div "Last 24 hours" at bounding box center [726, 410] width 1159 height 28
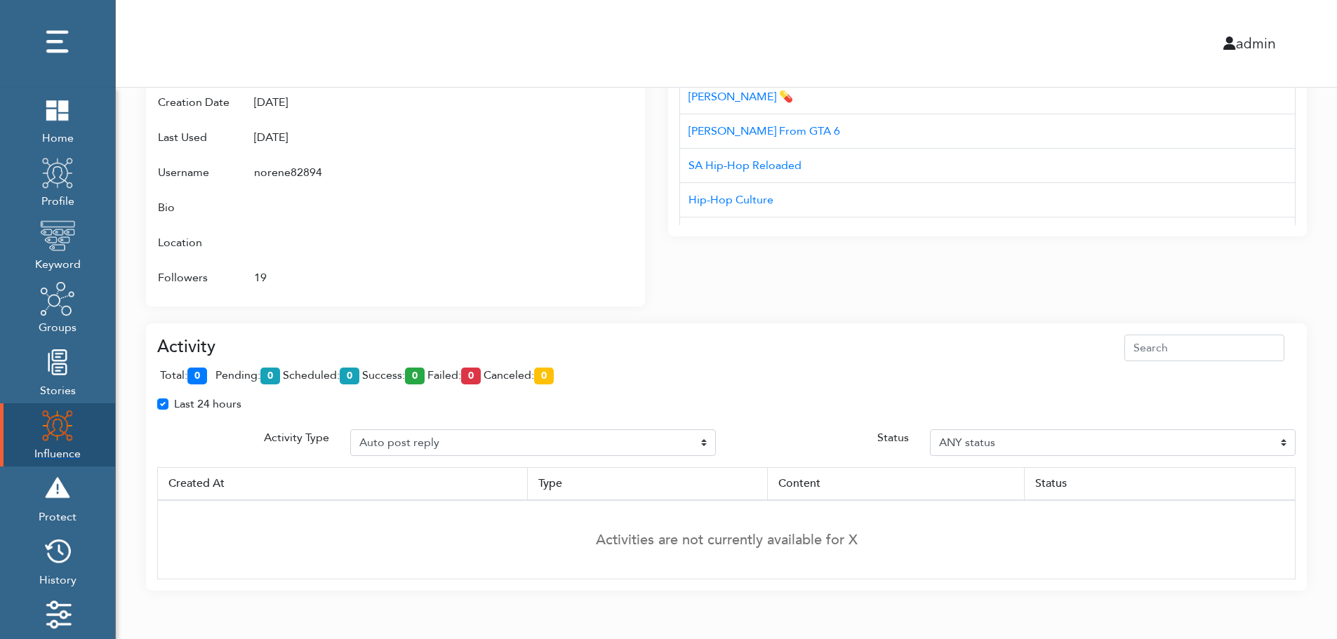
click at [46, 430] on img at bounding box center [57, 425] width 35 height 35
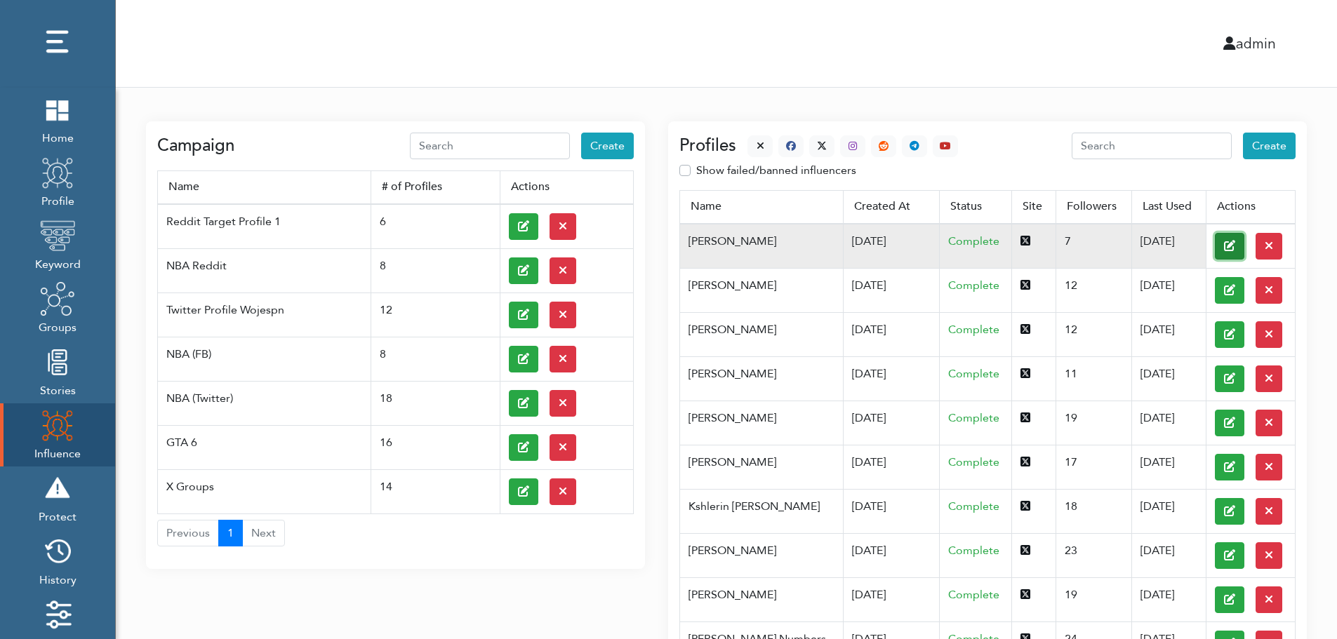
click at [1215, 245] on button at bounding box center [1229, 246] width 29 height 27
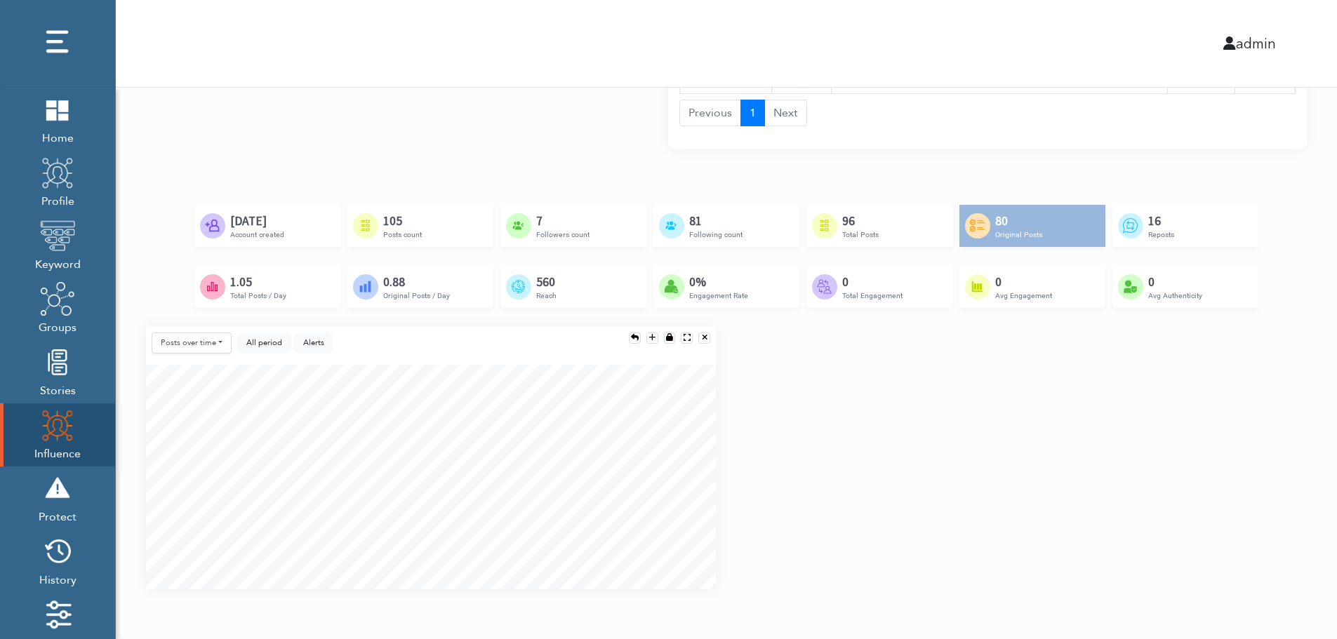
scroll to position [1024, 0]
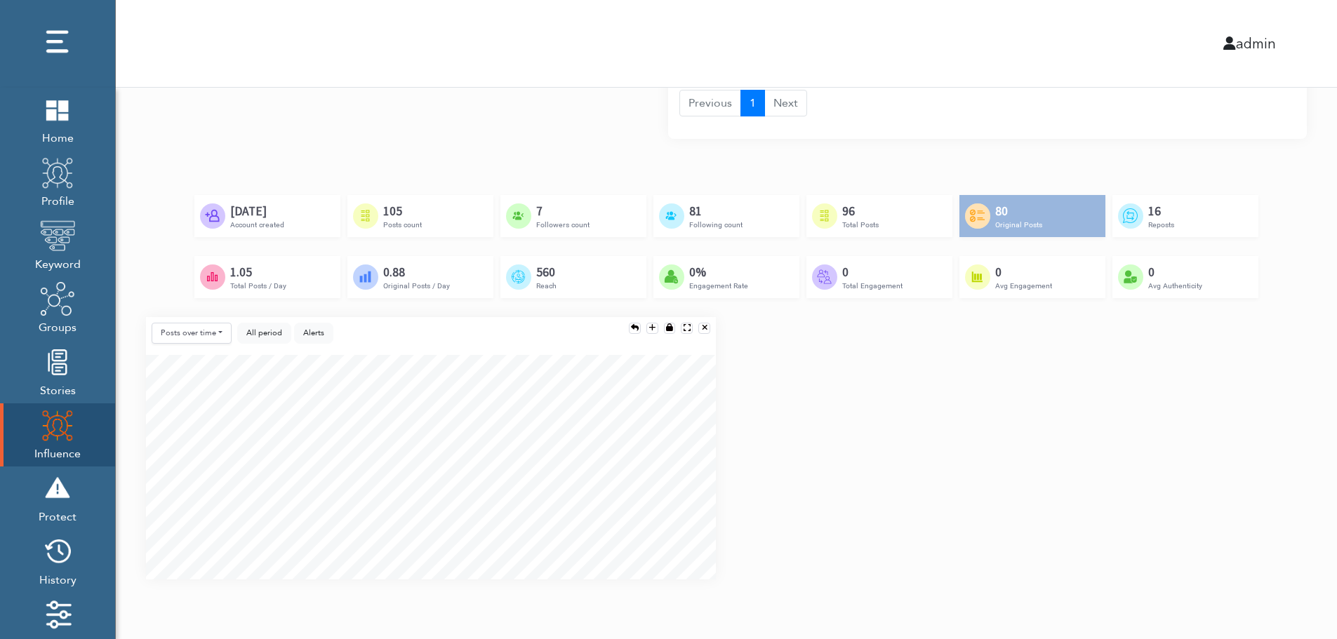
click at [1293, 456] on div "Posts over time Posts over time Posts by hour Reposts over time Reposts by hour…" at bounding box center [726, 454] width 1182 height 274
click at [1296, 508] on div "Posts over time Posts over time Posts by hour Reposts over time Reposts by hour…" at bounding box center [726, 454] width 1182 height 274
click at [1293, 517] on div "Posts over time Posts over time Posts by hour Reposts over time Reposts by hour…" at bounding box center [726, 454] width 1182 height 274
click at [1291, 414] on div "Posts over time Posts over time Posts by hour Reposts over time Reposts by hour…" at bounding box center [726, 454] width 1182 height 274
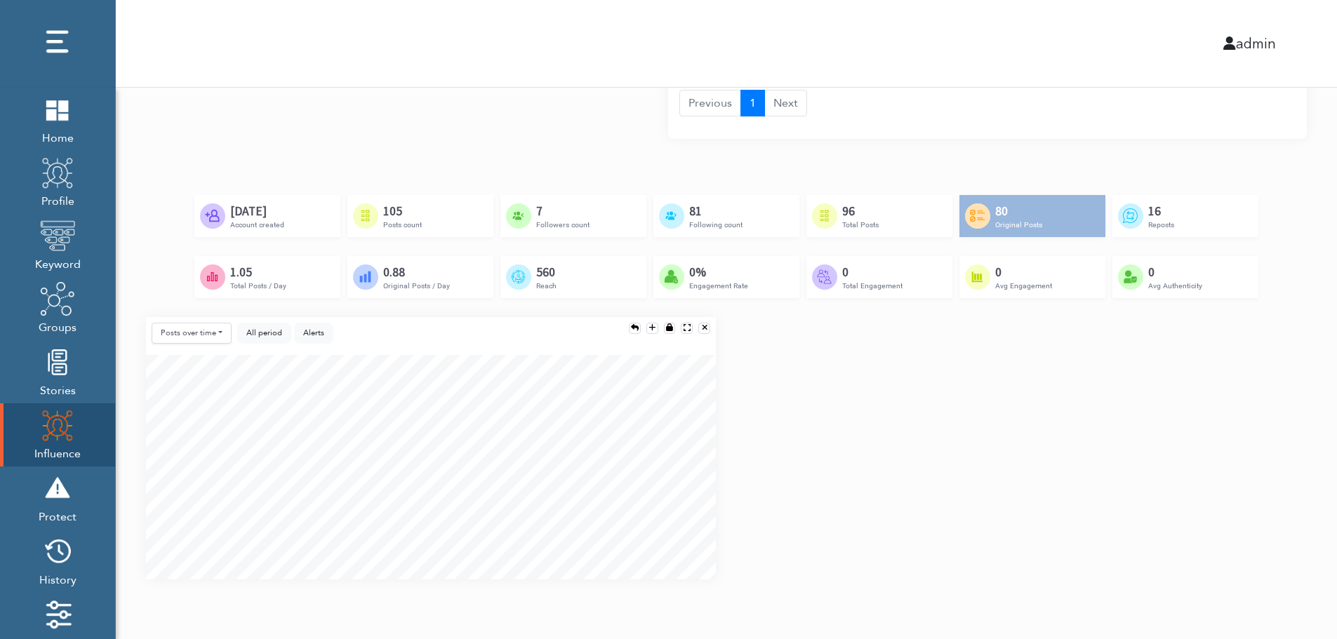
click at [1266, 302] on div "Created by Adrien Coquet from the Noun Project Feb 23rd, 2024 Account created C…" at bounding box center [726, 256] width 1161 height 122
click at [1260, 393] on div "Posts over time Posts over time Posts by hour Reposts over time Reposts by hour…" at bounding box center [726, 454] width 1182 height 274
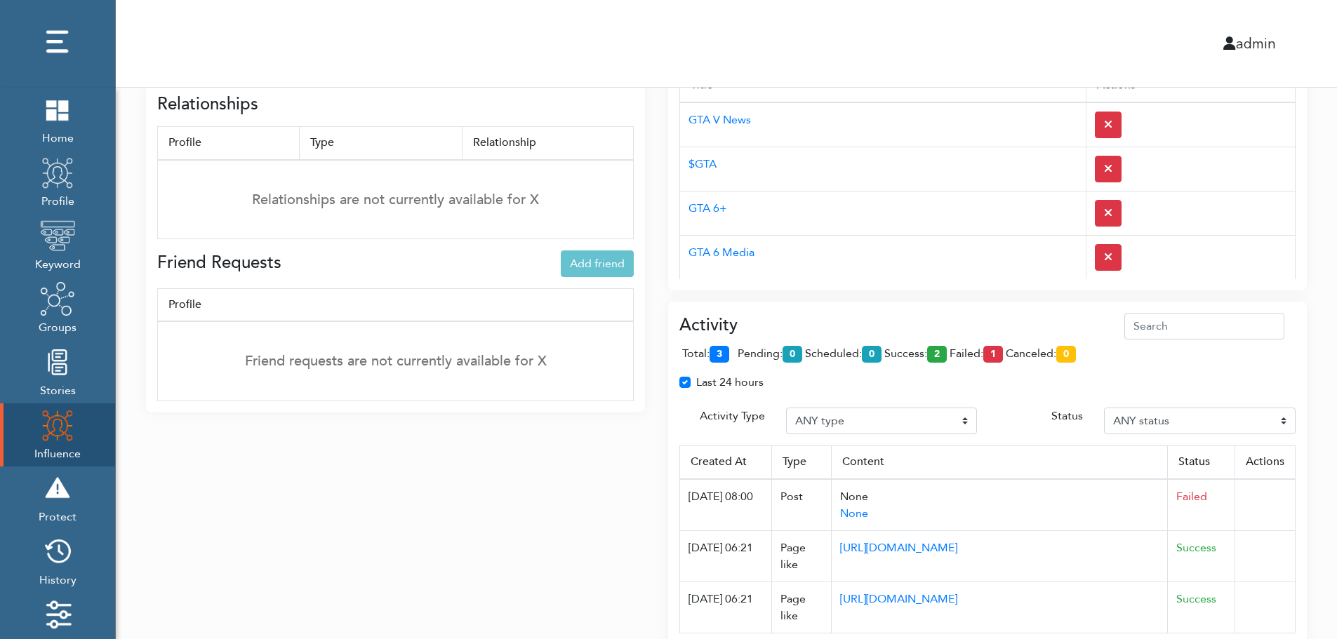
scroll to position [465, 0]
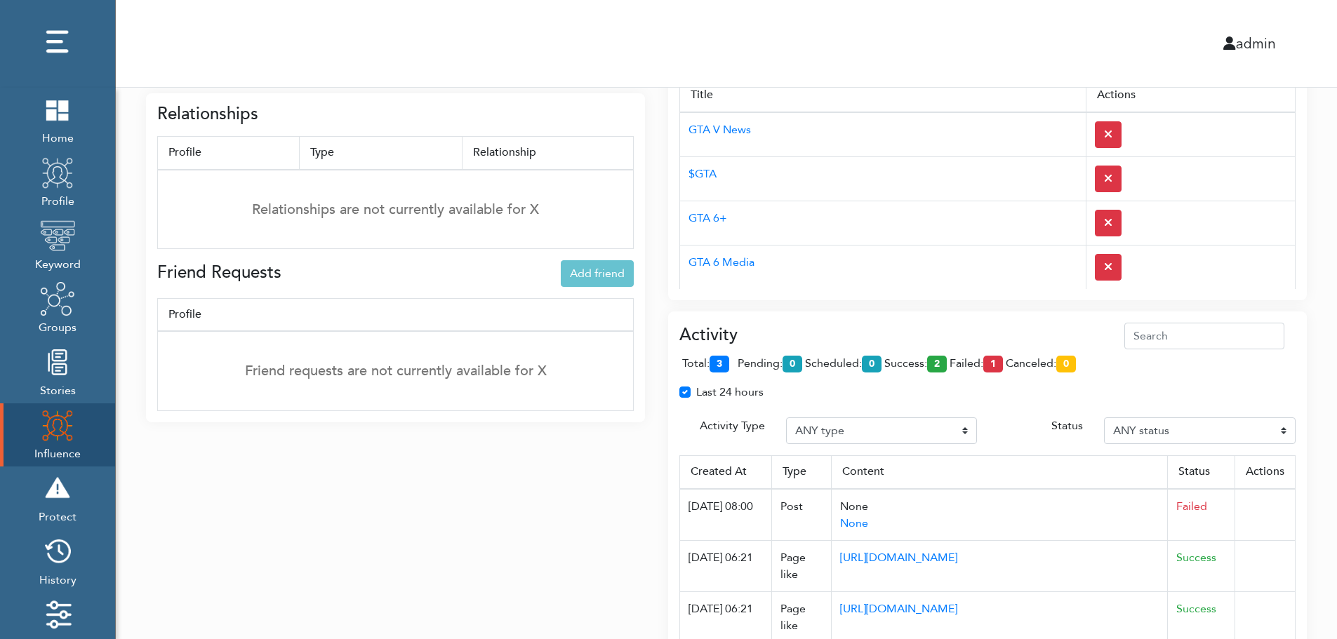
click at [914, 298] on div "Interests Add interest Title Actions GTA V News $GTA GTA 6+ GTA 6 Media GTA 6 J…" at bounding box center [987, 164] width 639 height 271
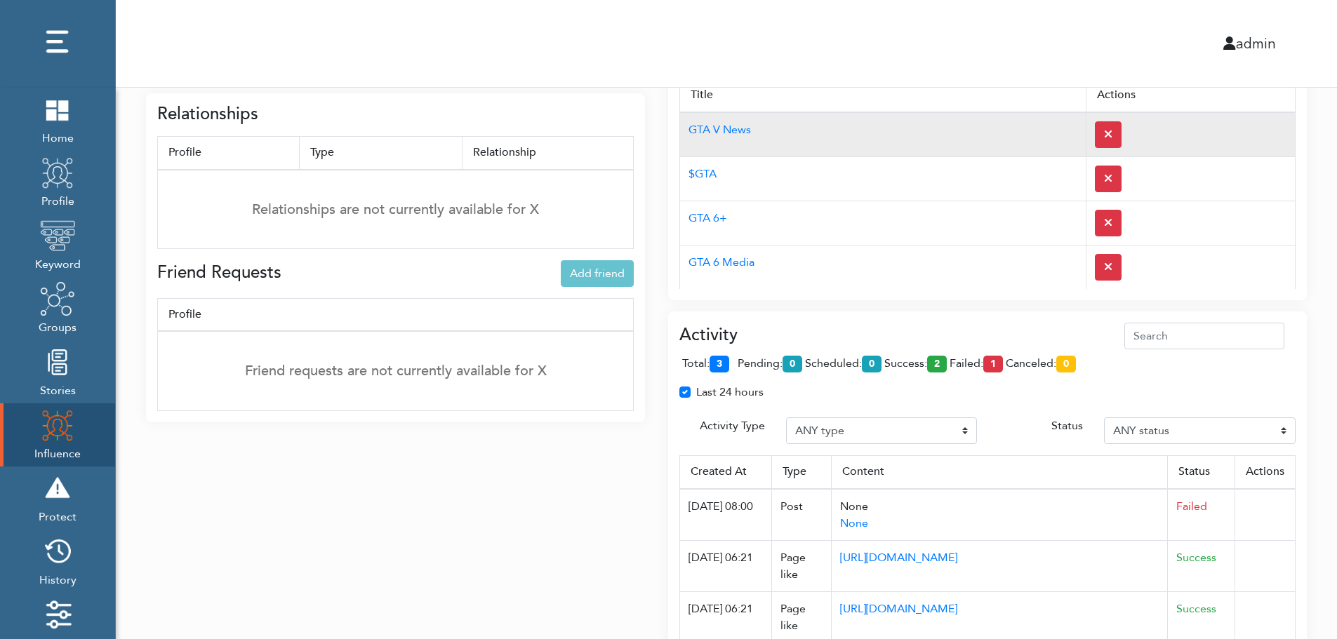
click at [891, 124] on td "GTA V News" at bounding box center [883, 134] width 406 height 45
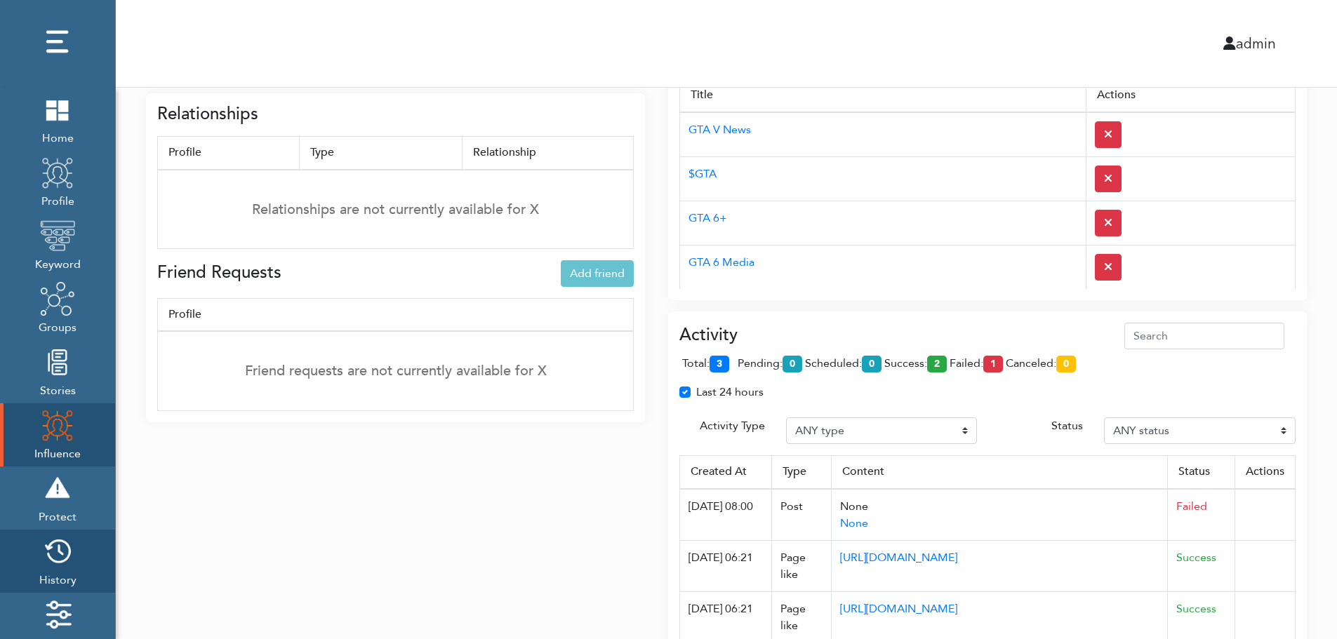
click at [63, 557] on img at bounding box center [57, 551] width 35 height 35
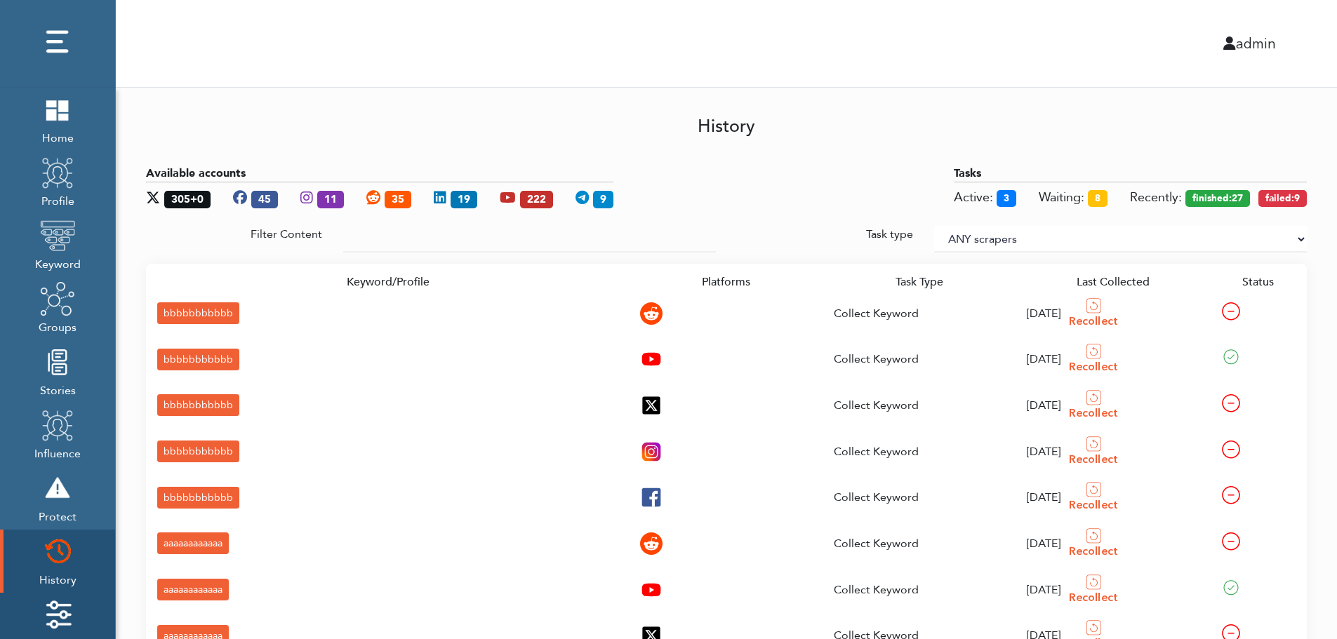
click at [64, 606] on img at bounding box center [57, 614] width 35 height 35
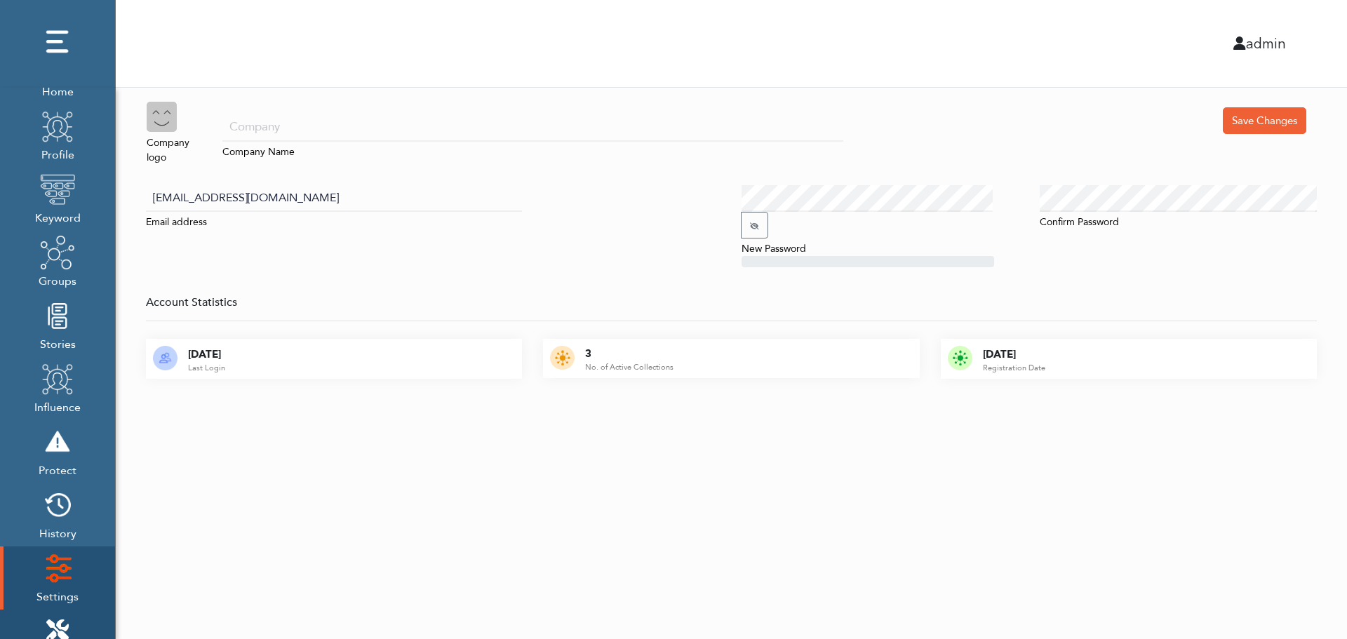
scroll to position [140, 0]
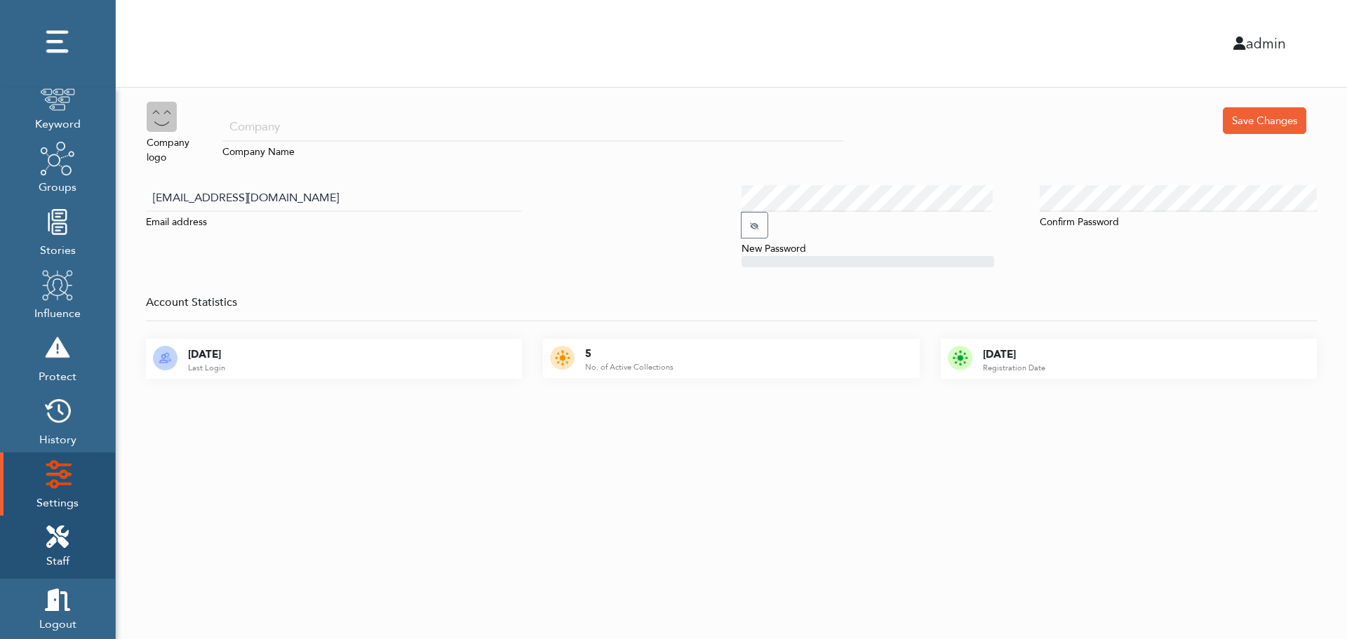
click at [65, 530] on icon at bounding box center [57, 537] width 22 height 22
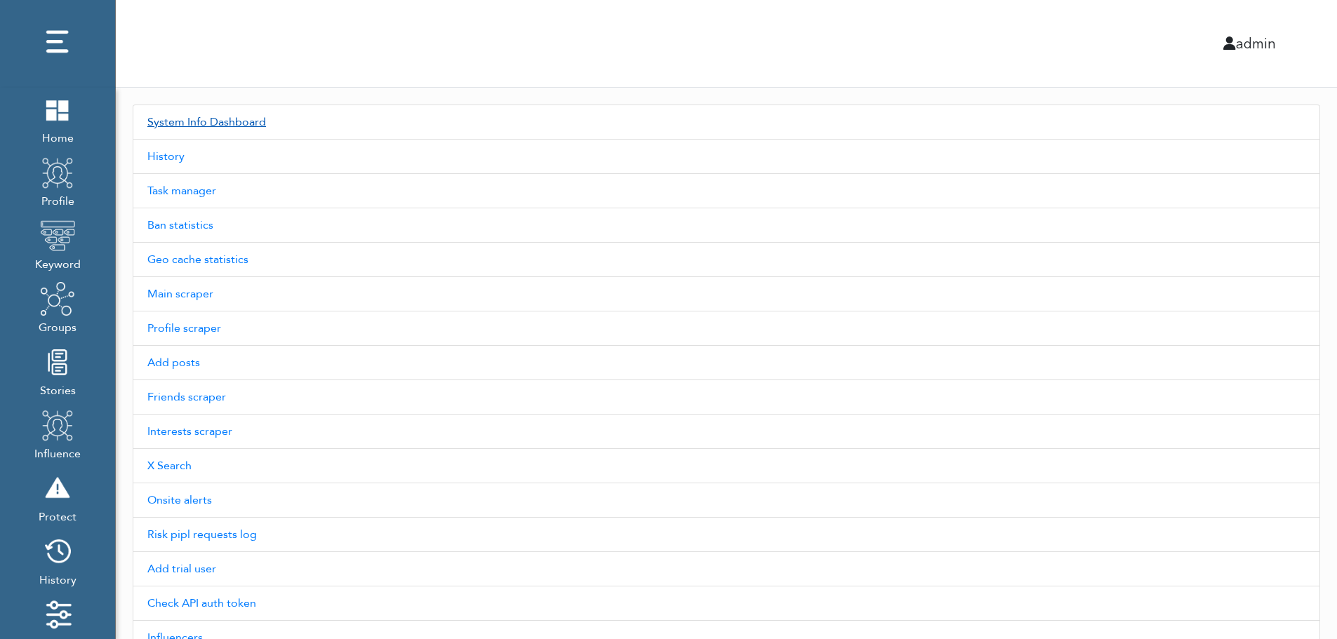
click at [229, 121] on link "System Info Dashboard" at bounding box center [726, 122] width 1187 height 35
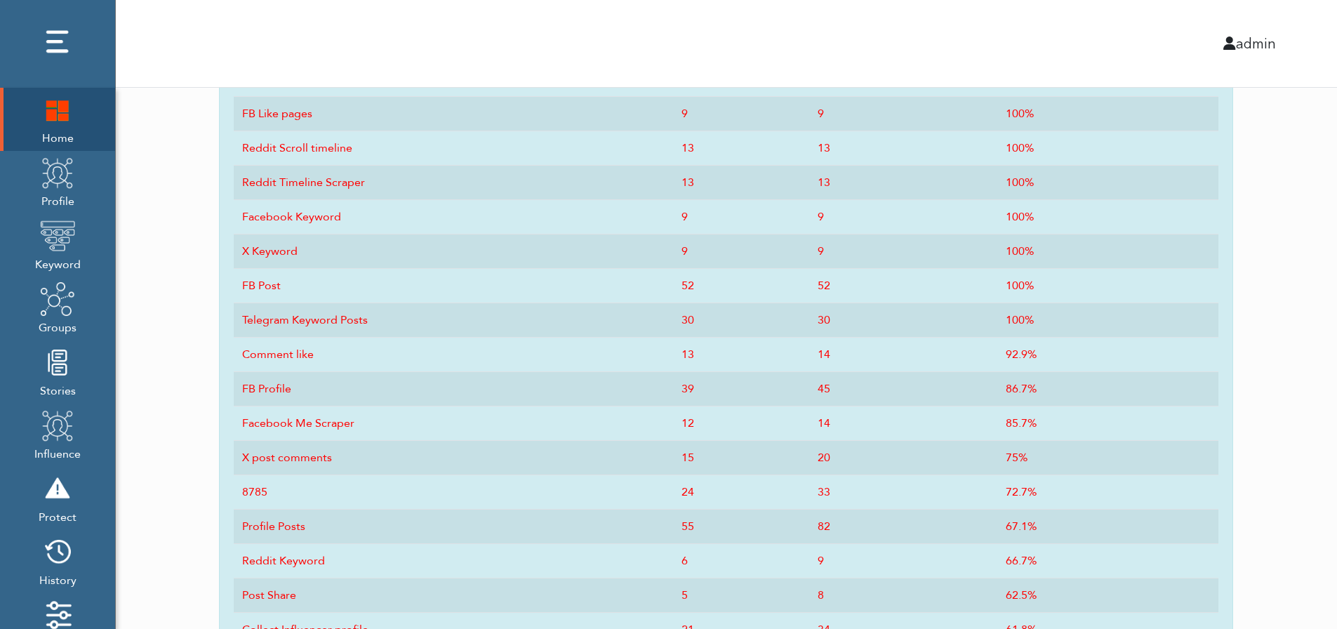
scroll to position [691, 0]
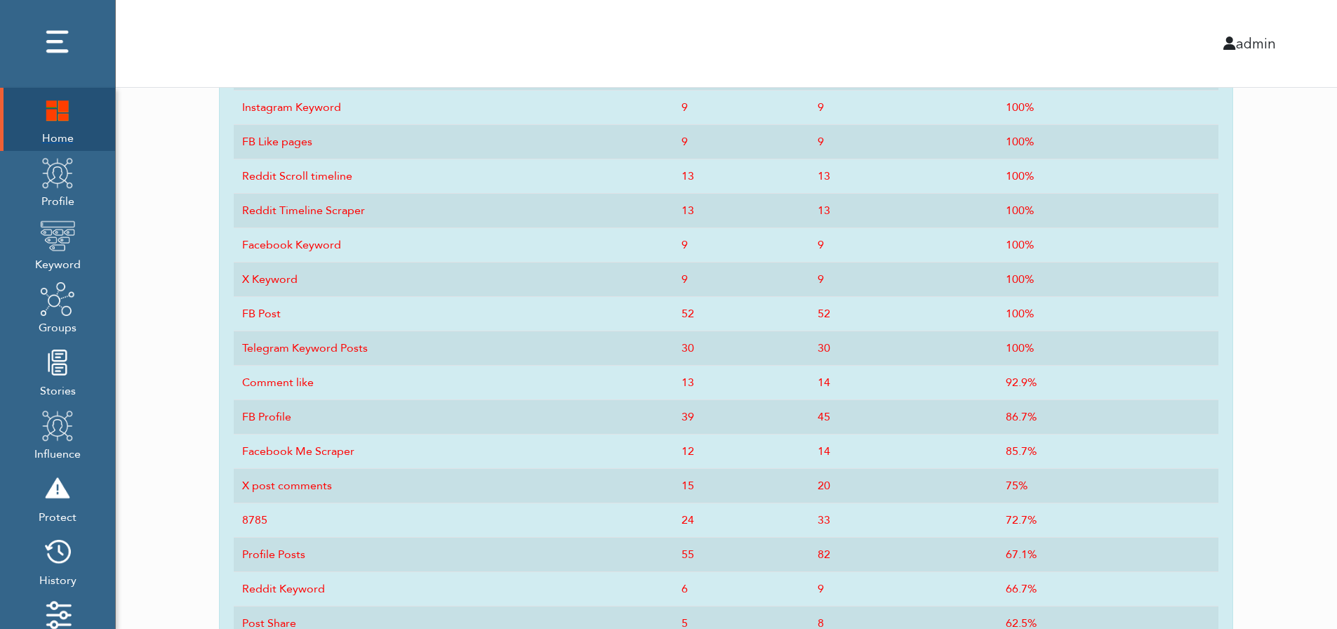
click at [51, 126] on img at bounding box center [57, 109] width 35 height 35
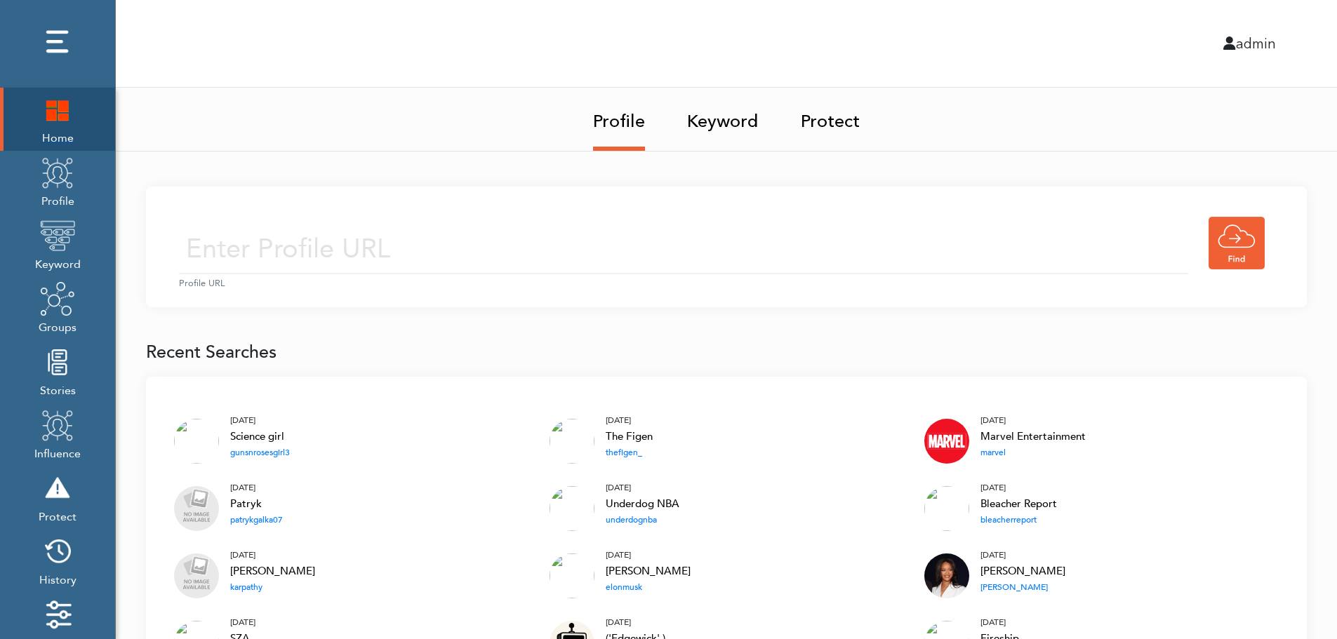
click at [49, 112] on img at bounding box center [57, 109] width 35 height 35
